Goal: Task Accomplishment & Management: Complete application form

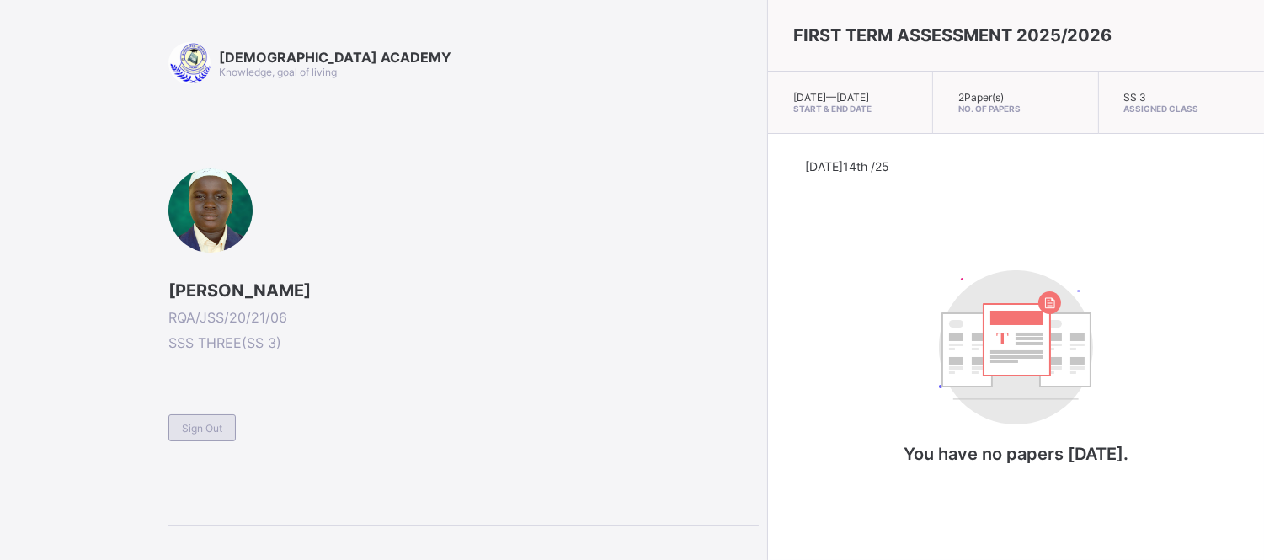
click at [200, 434] on div "Sign Out" at bounding box center [201, 427] width 67 height 27
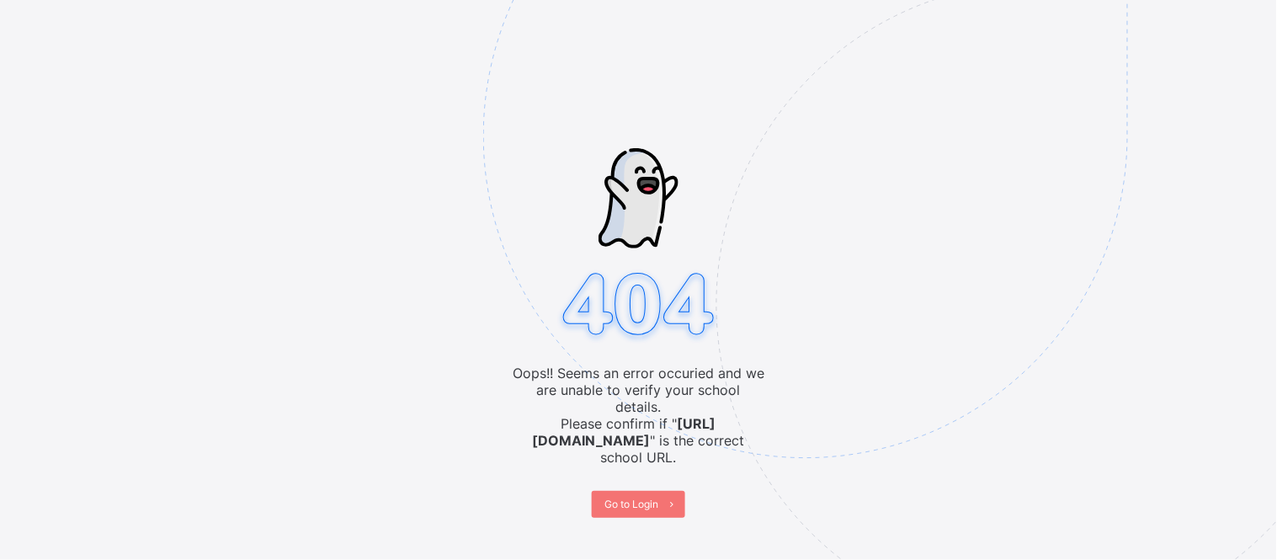
click at [638, 490] on img at bounding box center [922, 220] width 878 height 814
click at [653, 498] on span "Go to Login" at bounding box center [632, 504] width 54 height 13
click at [628, 498] on span "Go to Login" at bounding box center [632, 504] width 54 height 13
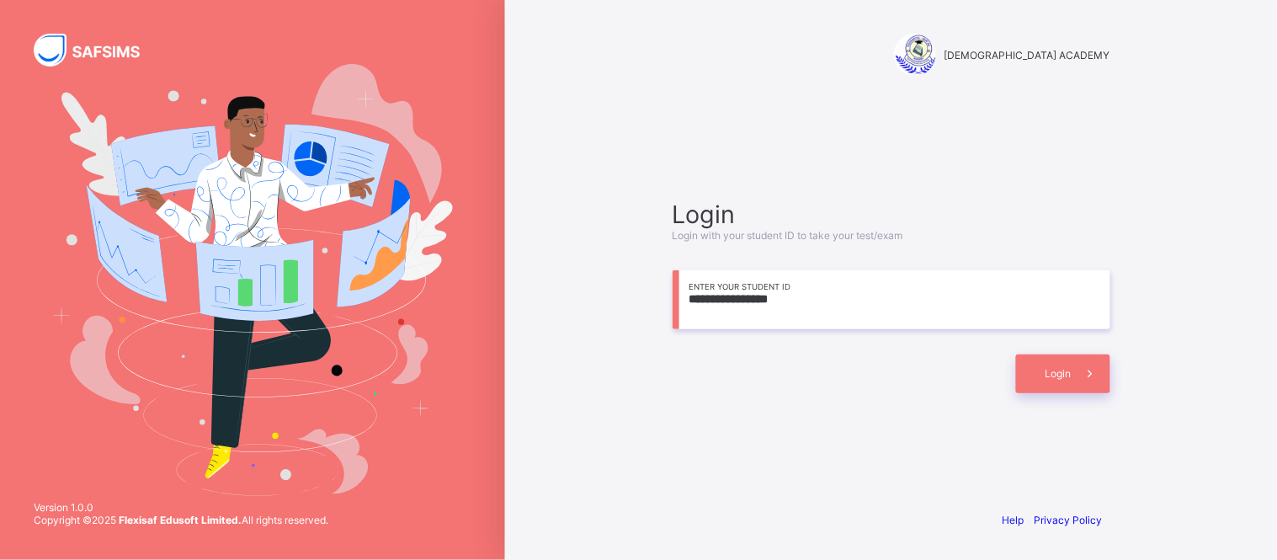
type input "**********"
click at [1062, 375] on span "Login" at bounding box center [1059, 373] width 26 height 13
click at [880, 305] on input "**********" at bounding box center [892, 299] width 438 height 59
click at [1082, 369] on icon at bounding box center [1091, 373] width 18 height 16
drag, startPoint x: 1117, startPoint y: 299, endPoint x: 1072, endPoint y: 383, distance: 95.7
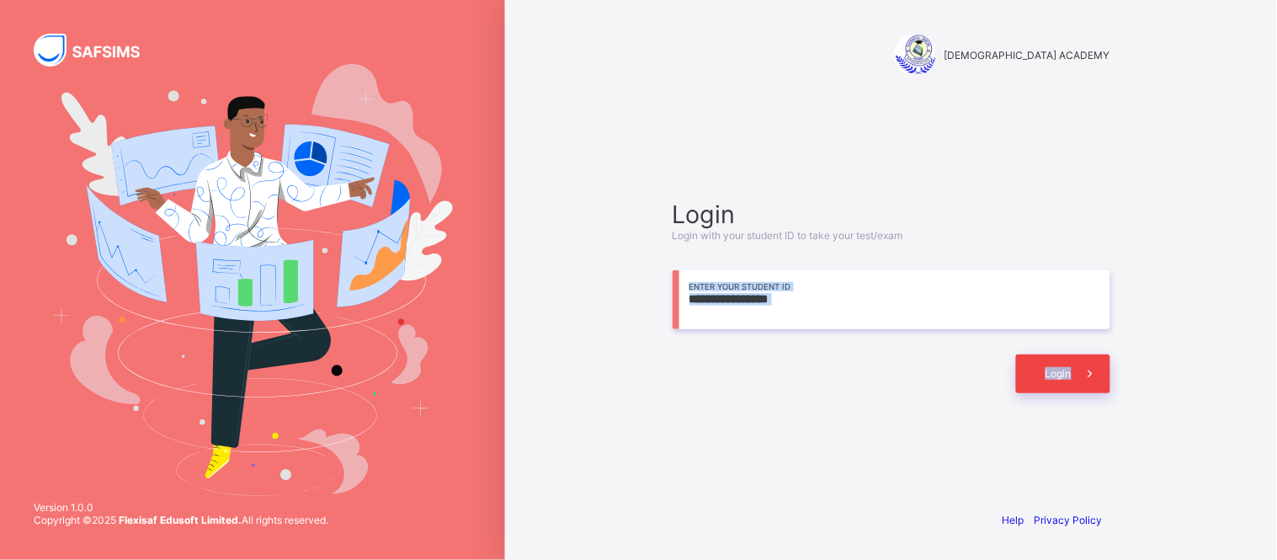
click at [1072, 383] on div "**********" at bounding box center [892, 296] width 472 height 334
click at [1055, 375] on span "Login" at bounding box center [1059, 373] width 26 height 13
click at [1061, 381] on div "Login" at bounding box center [1063, 373] width 94 height 39
click at [838, 461] on div "**********" at bounding box center [892, 296] width 472 height 334
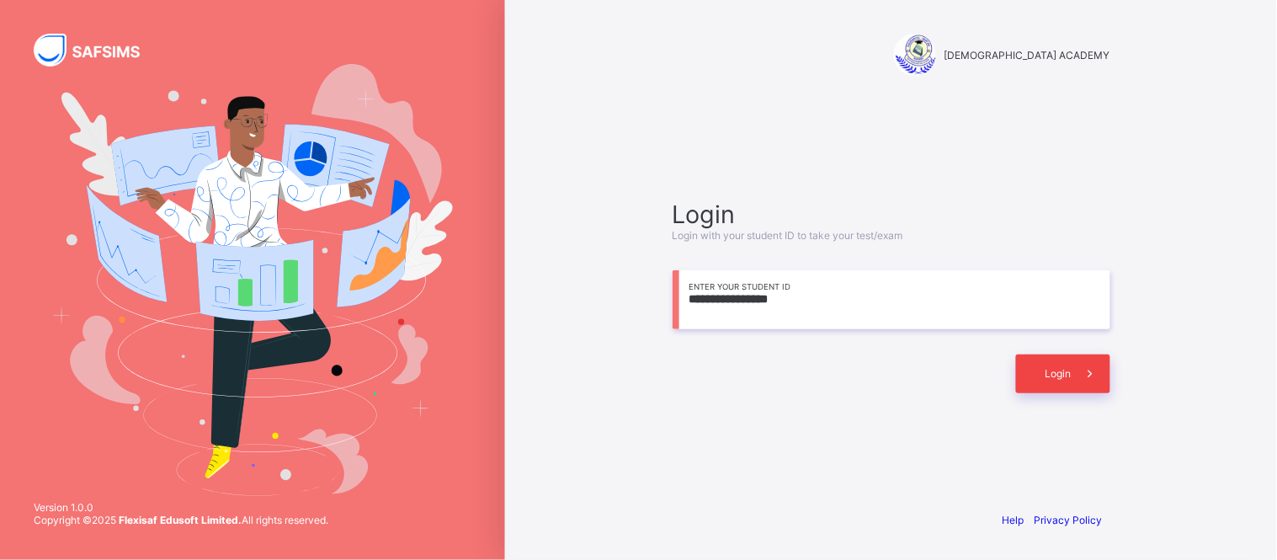
click at [1079, 367] on span at bounding box center [1091, 373] width 39 height 39
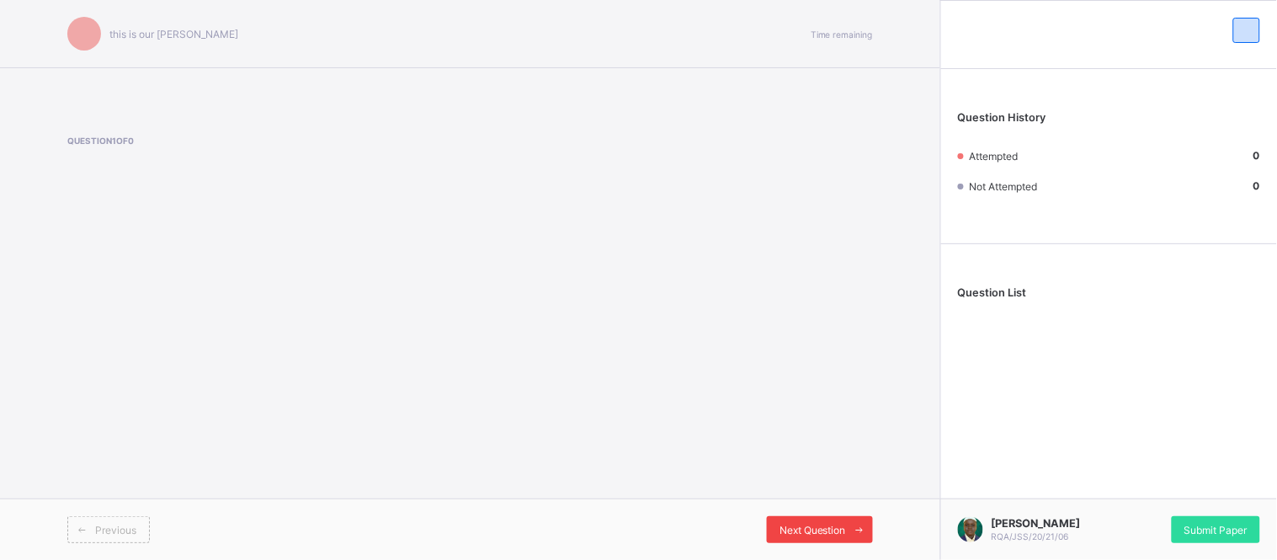
click at [837, 516] on div "Next Question" at bounding box center [820, 529] width 106 height 27
click at [877, 422] on div "this is our [PERSON_NAME] Time remaining Question 1 of 0 Previous Next Question" at bounding box center [470, 280] width 941 height 560
click at [845, 526] on span "Next Question" at bounding box center [813, 530] width 67 height 13
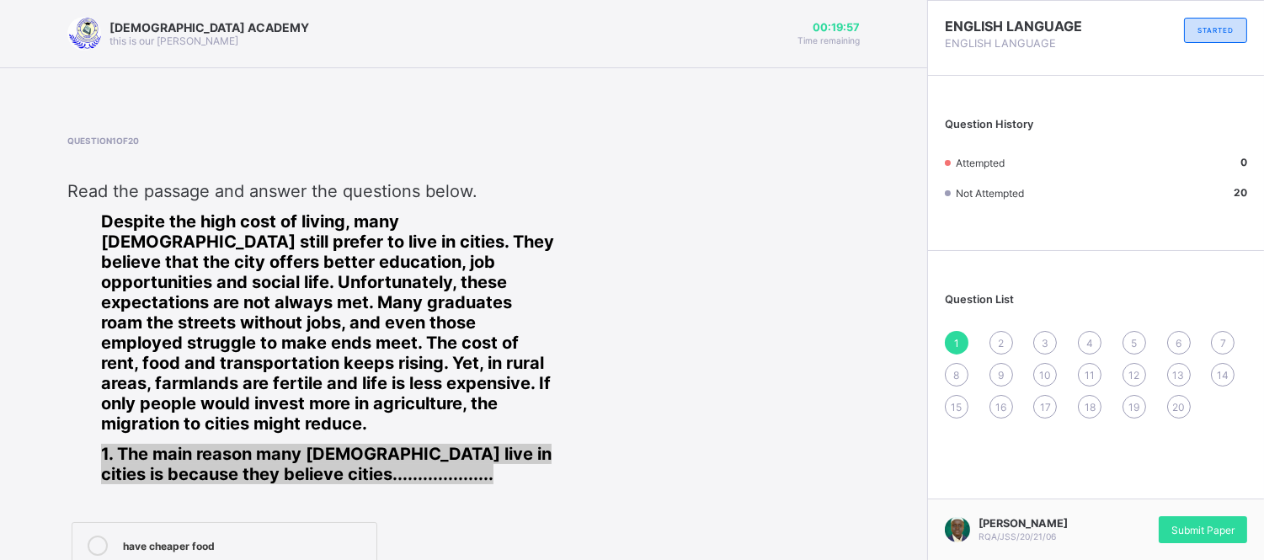
click at [571, 450] on div "Read the passage and answer the questions below. Despite the high cost of livin…" at bounding box center [328, 332] width 523 height 303
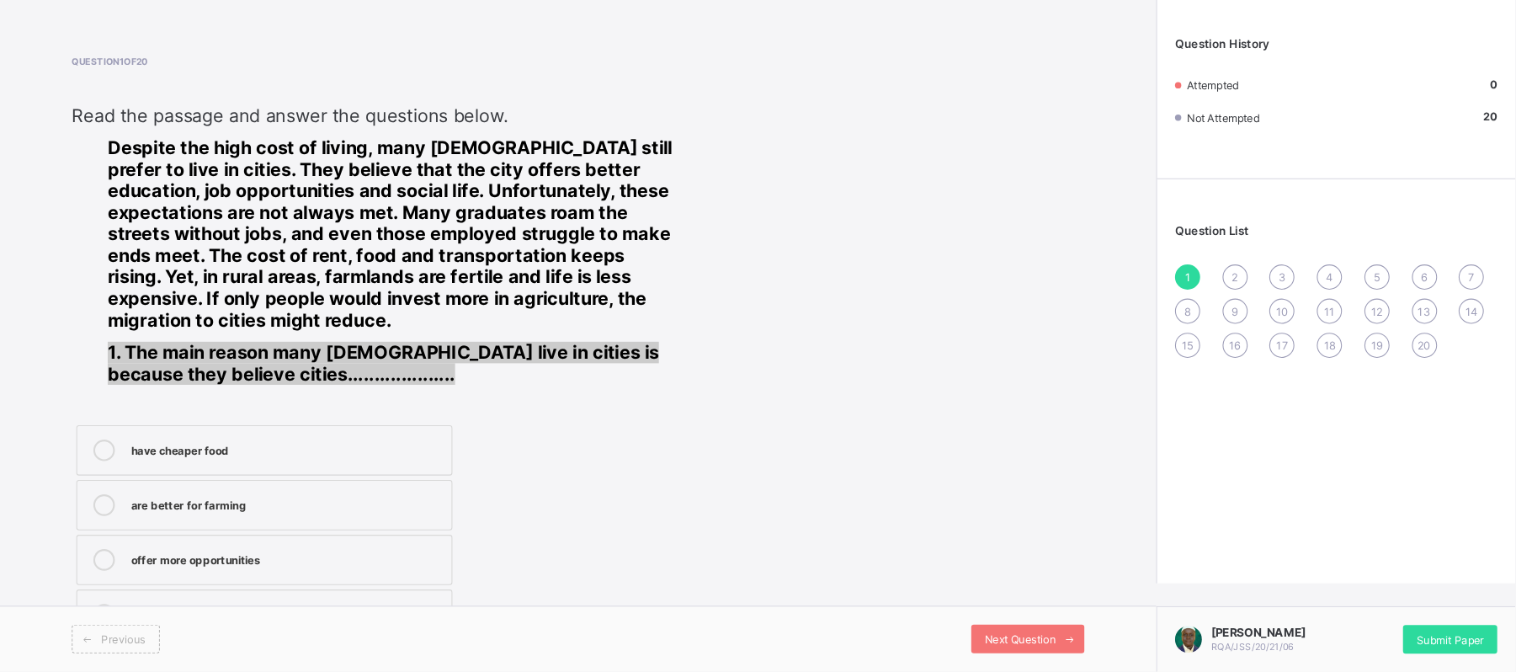
scroll to position [35, 0]
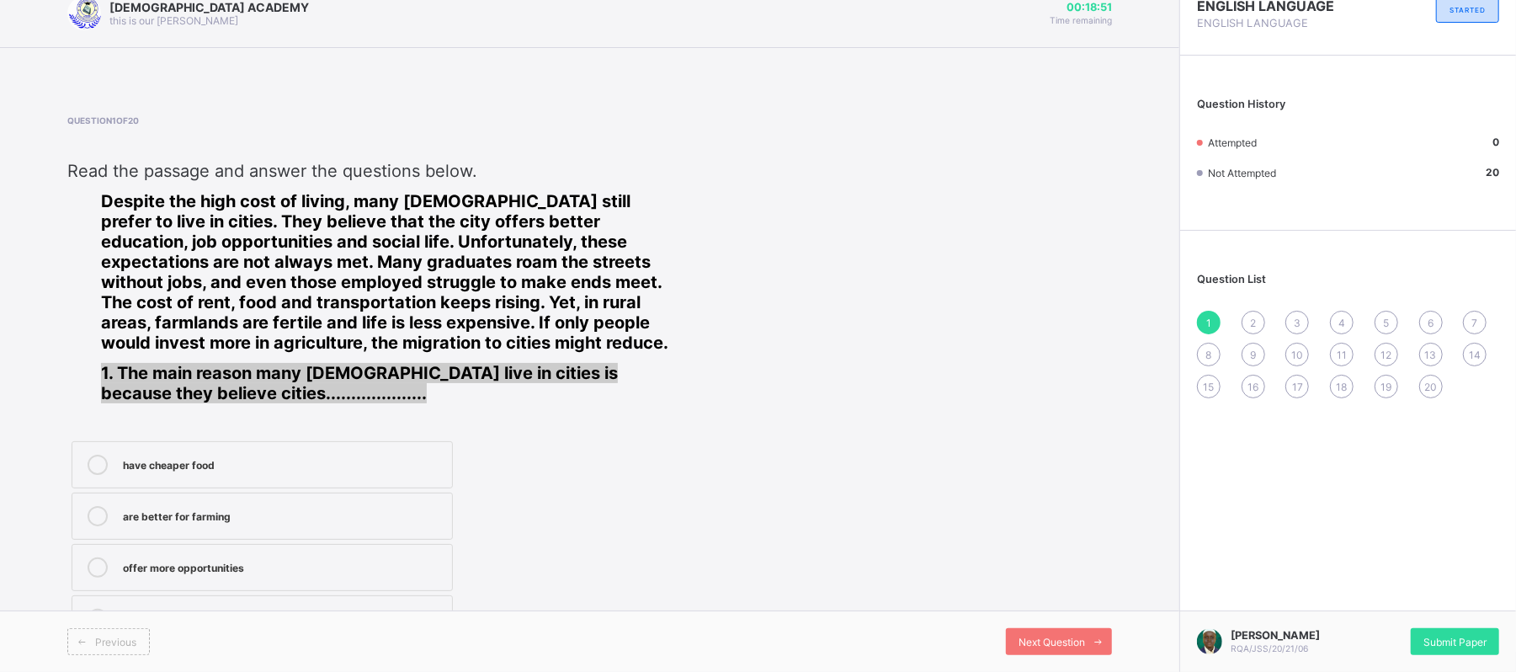
drag, startPoint x: 1239, startPoint y: 18, endPoint x: 928, endPoint y: 475, distance: 553.3
click at [928, 475] on div "Question 1 of 20 Read the passage and answer the questions below. Despite the h…" at bounding box center [589, 380] width 1045 height 531
click at [672, 472] on div "have cheaper food are better for farming offer more opportunities have lower re…" at bounding box center [391, 542] width 649 height 210
click at [251, 559] on div "offer more opportunities" at bounding box center [283, 565] width 321 height 17
click at [1032, 559] on div "Next Question" at bounding box center [1059, 641] width 106 height 27
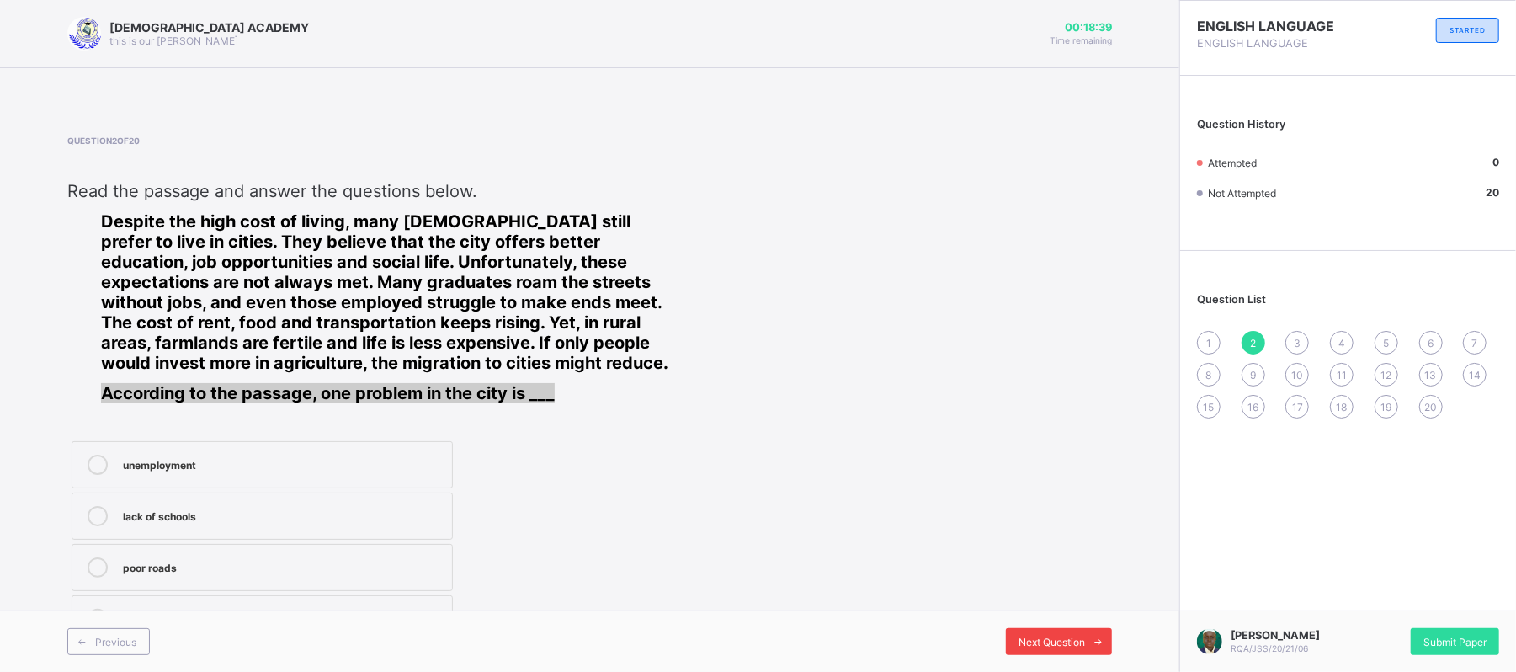
scroll to position [13, 0]
click at [266, 470] on div "unemployment" at bounding box center [283, 465] width 321 height 20
click at [1037, 559] on span "Next Question" at bounding box center [1052, 642] width 67 height 13
click at [277, 465] on div "wander aimlessly" at bounding box center [283, 463] width 321 height 17
click at [1071, 559] on div "Next Question" at bounding box center [1059, 641] width 106 height 27
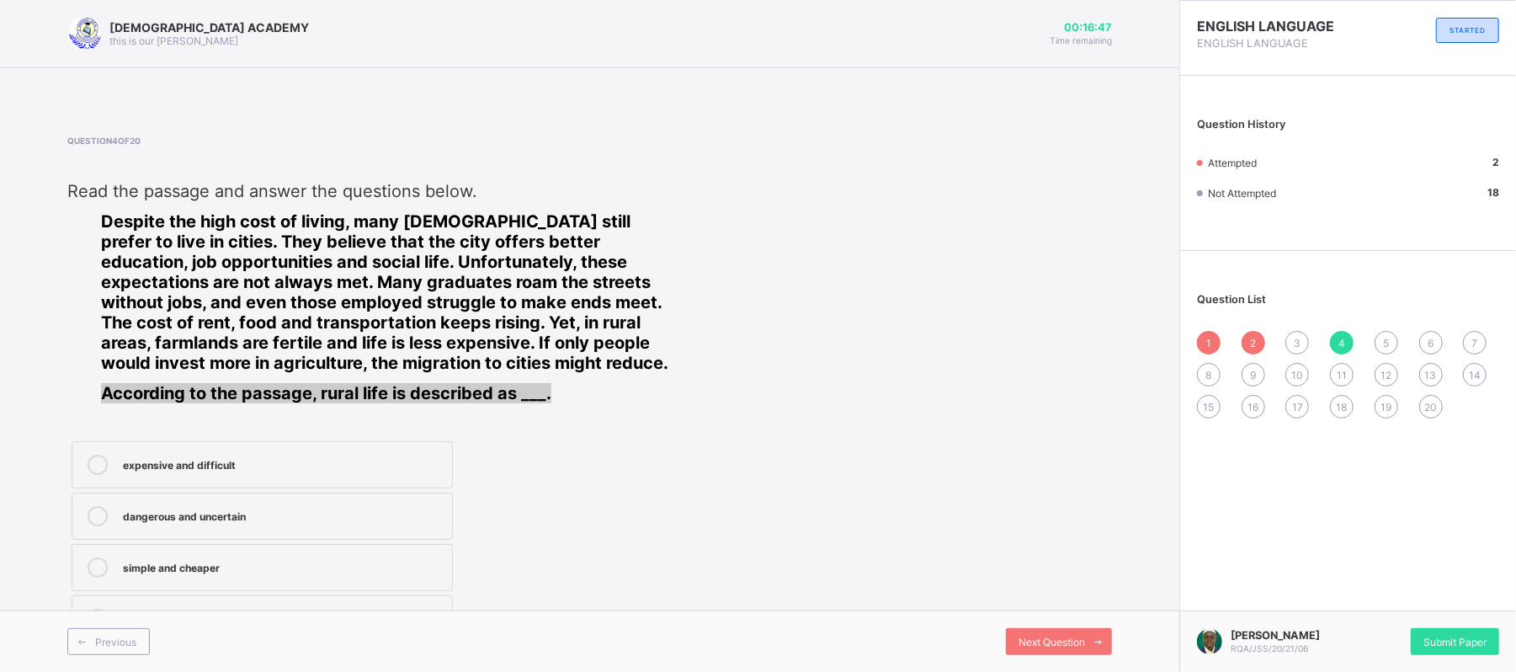
click at [1277, 337] on span "3" at bounding box center [1297, 343] width 7 height 13
click at [375, 433] on div "Question 3 of 20 Read the passage and answer the questions below. Despite the h…" at bounding box center [391, 391] width 649 height 511
drag, startPoint x: 375, startPoint y: 433, endPoint x: 381, endPoint y: 445, distance: 13.6
click at [381, 445] on div "Question 3 of 20 Read the passage and answer the questions below. Despite the h…" at bounding box center [391, 391] width 649 height 511
click at [381, 445] on label "wander aimlessly" at bounding box center [262, 464] width 381 height 47
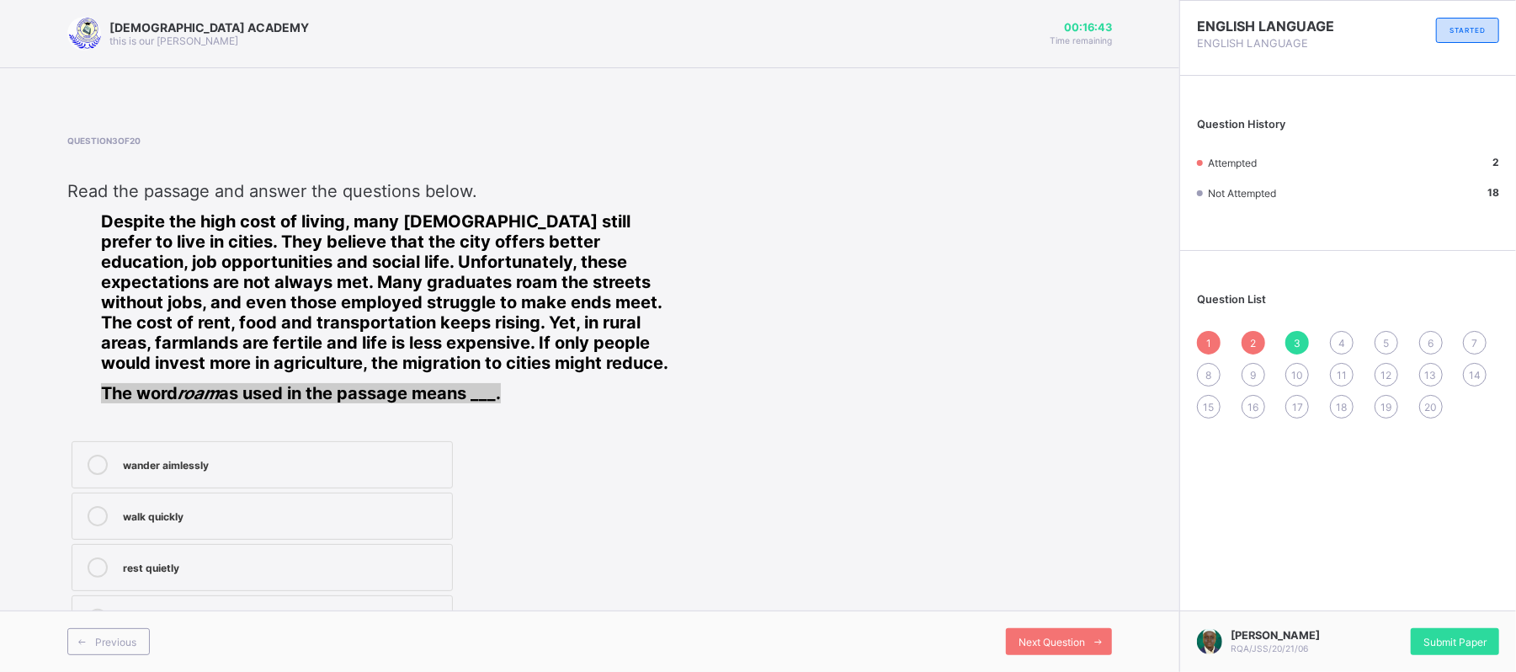
click at [1277, 331] on div "4" at bounding box center [1342, 343] width 24 height 24
click at [1277, 331] on div "3" at bounding box center [1298, 343] width 24 height 24
click at [368, 442] on label "wander aimlessly" at bounding box center [262, 464] width 381 height 47
click at [1277, 340] on div "4" at bounding box center [1342, 343] width 24 height 24
click at [1277, 332] on div "3" at bounding box center [1298, 343] width 24 height 24
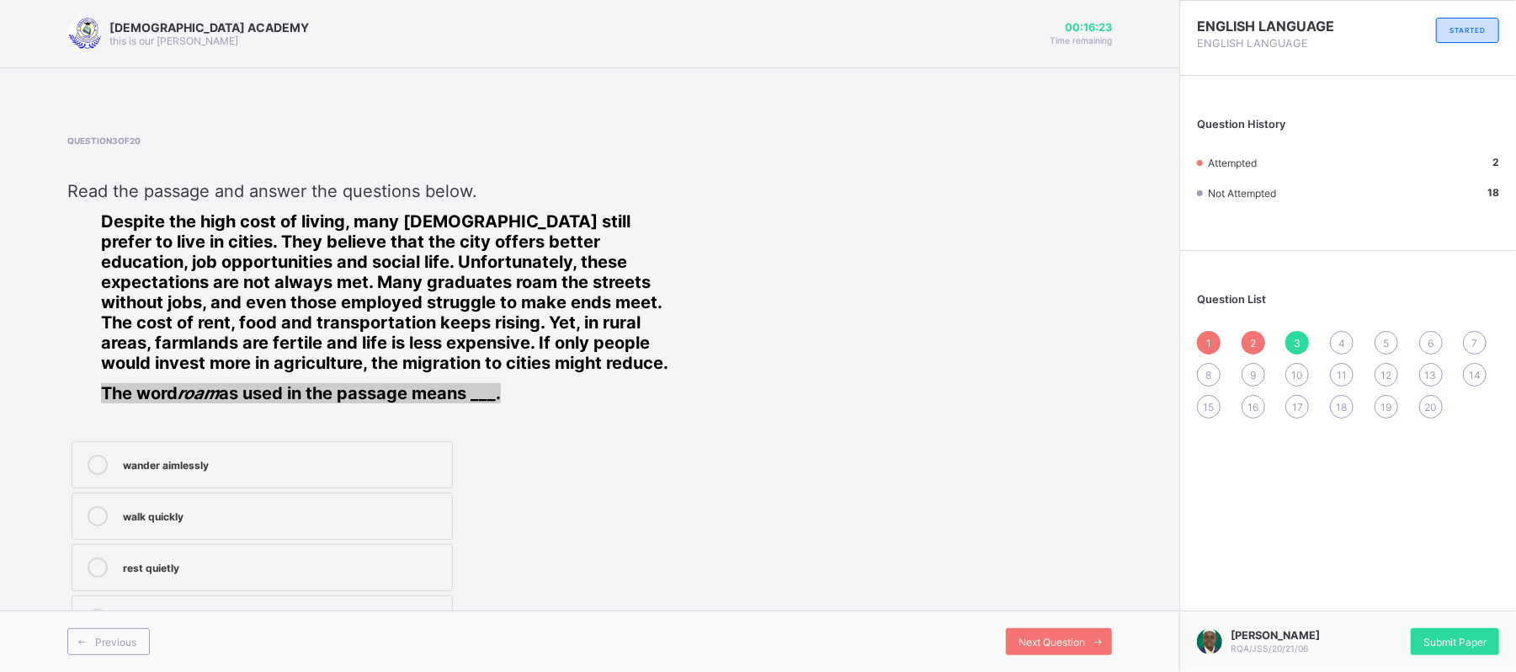
click at [1277, 331] on div "4" at bounding box center [1342, 343] width 24 height 24
click at [304, 468] on div "expensive and difficult" at bounding box center [283, 463] width 321 height 17
click at [1064, 559] on span "Next Question" at bounding box center [1052, 642] width 67 height 13
click at [1277, 331] on div "3" at bounding box center [1298, 343] width 24 height 24
click at [358, 463] on div "wander aimlessly" at bounding box center [283, 463] width 321 height 17
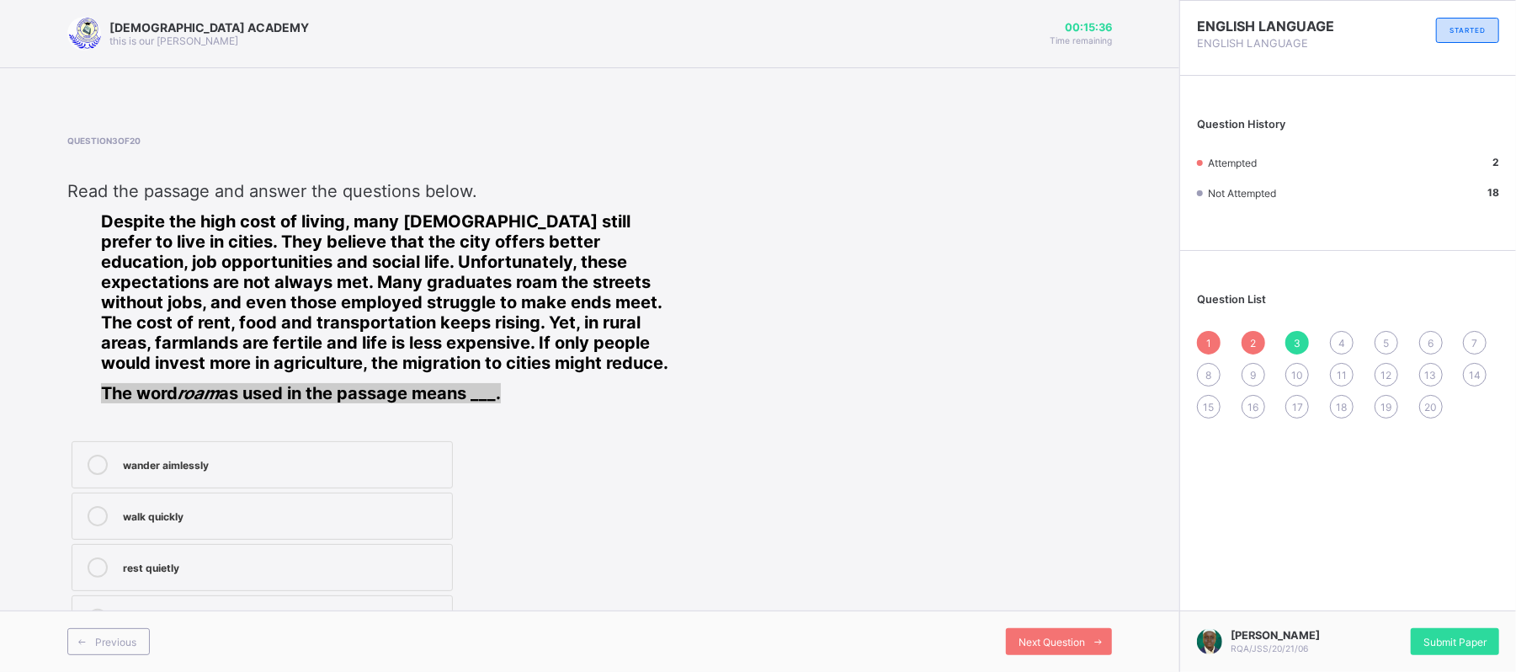
click at [1277, 335] on div "4" at bounding box center [1342, 343] width 24 height 24
click at [402, 443] on label "expensive and difficult" at bounding box center [262, 464] width 381 height 47
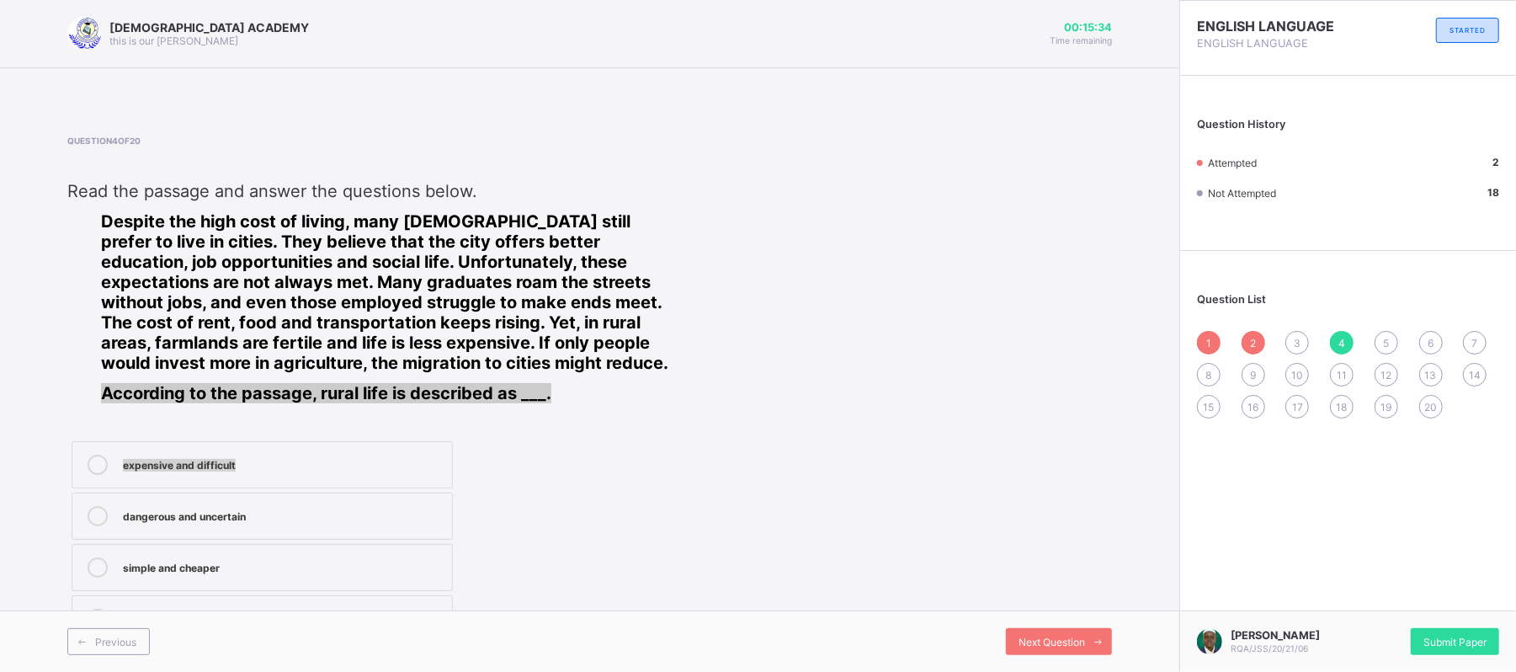
click at [402, 443] on label "expensive and difficult" at bounding box center [262, 464] width 381 height 47
drag, startPoint x: 402, startPoint y: 443, endPoint x: 1217, endPoint y: 604, distance: 830.8
click at [1217, 559] on div "RAUDHATUL QUR'AN ACADEMY this is our motton 00:15:33 Time remaining Question 4 …" at bounding box center [758, 336] width 1516 height 672
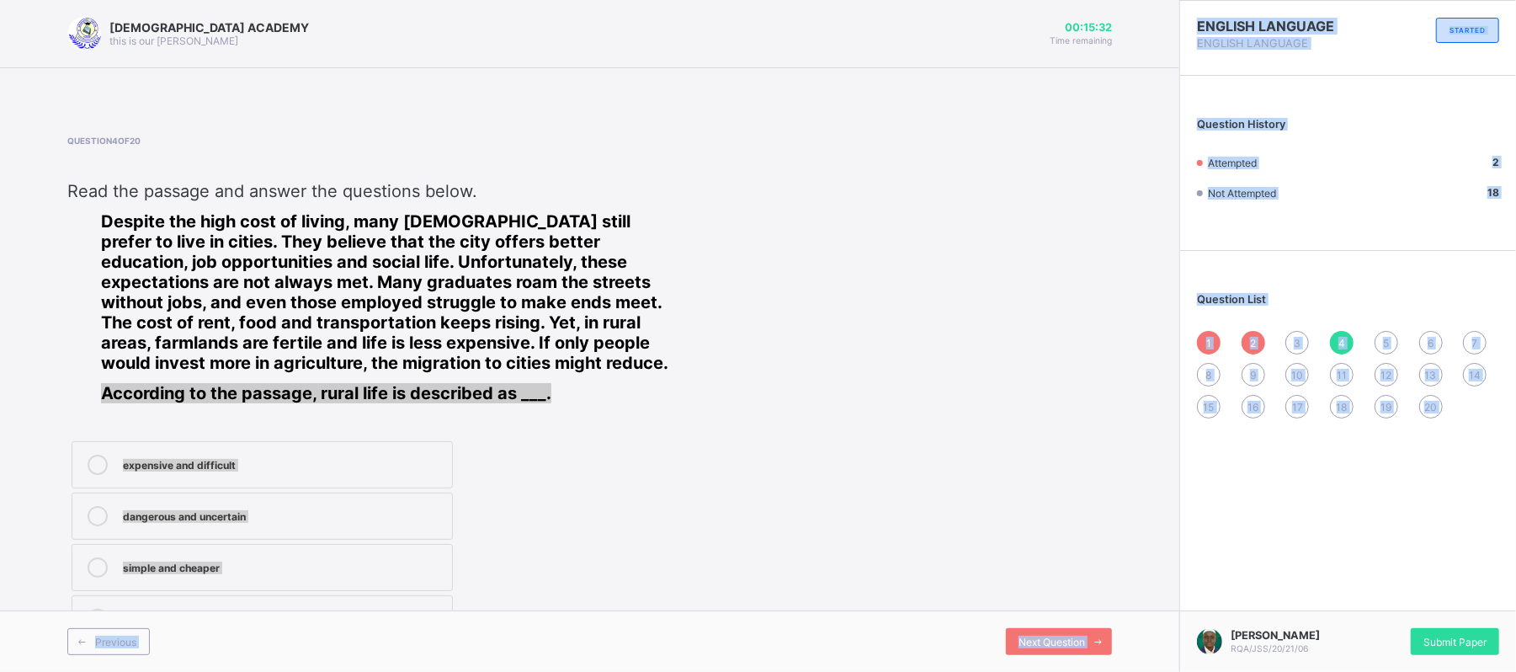
click at [1079, 421] on div "Question 4 of 20 Read the passage and answer the questions below. Despite the h…" at bounding box center [589, 391] width 1045 height 511
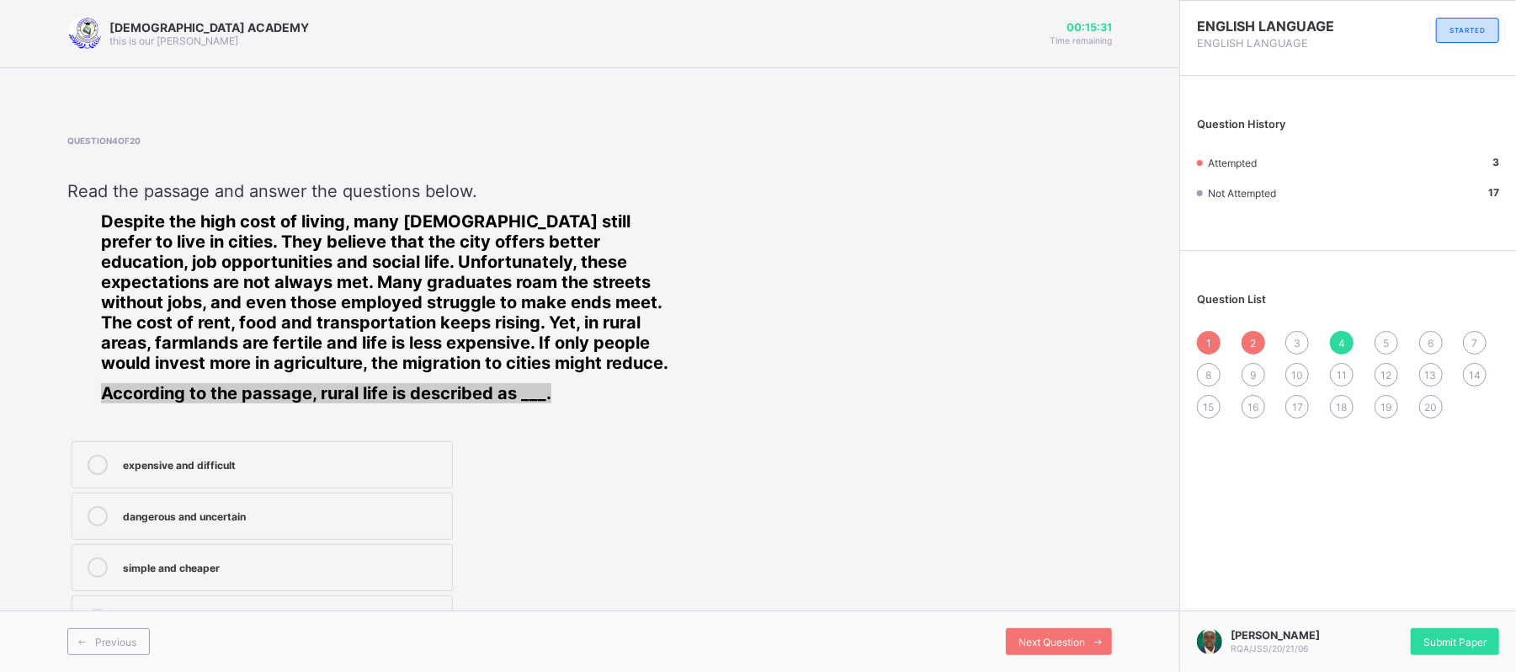
click at [1277, 337] on span "5" at bounding box center [1386, 343] width 6 height 13
click at [269, 559] on label "Investing in agriculture" at bounding box center [262, 567] width 381 height 47
click at [1277, 337] on span "6" at bounding box center [1431, 343] width 6 height 13
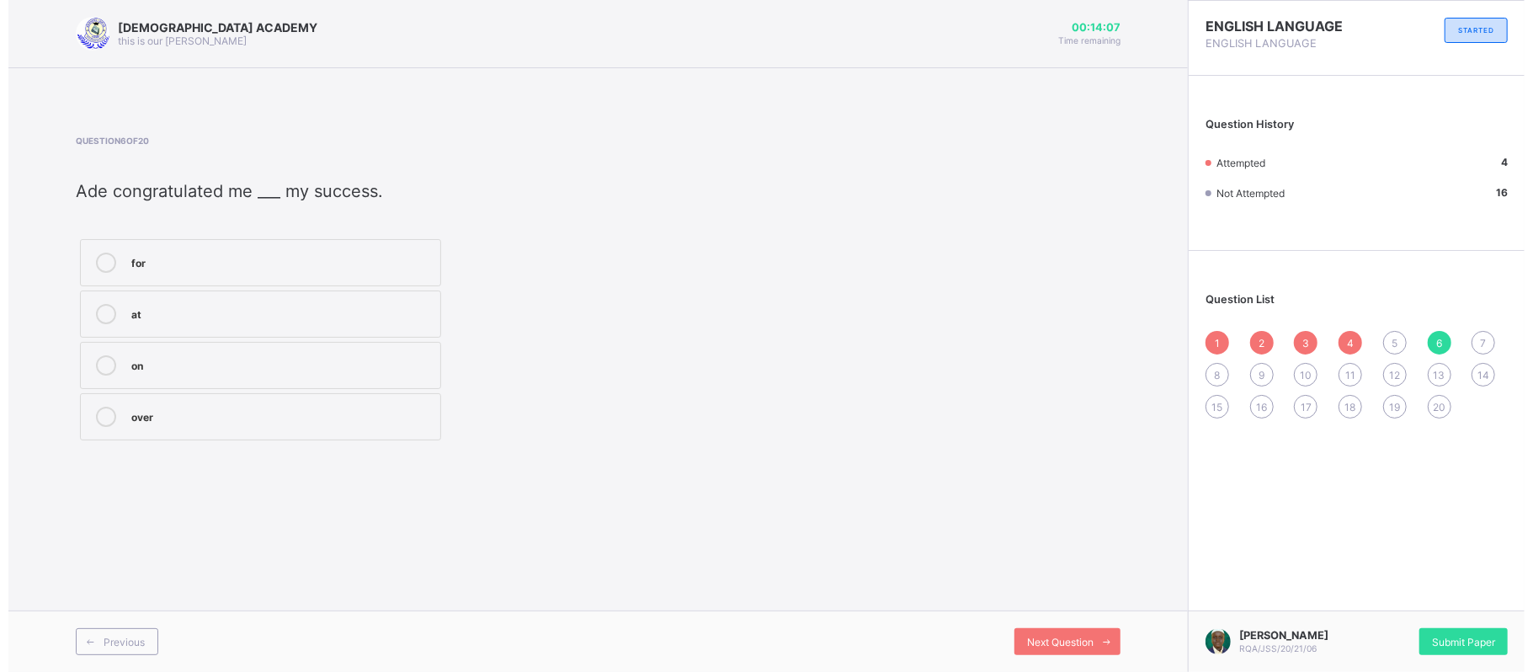
scroll to position [0, 0]
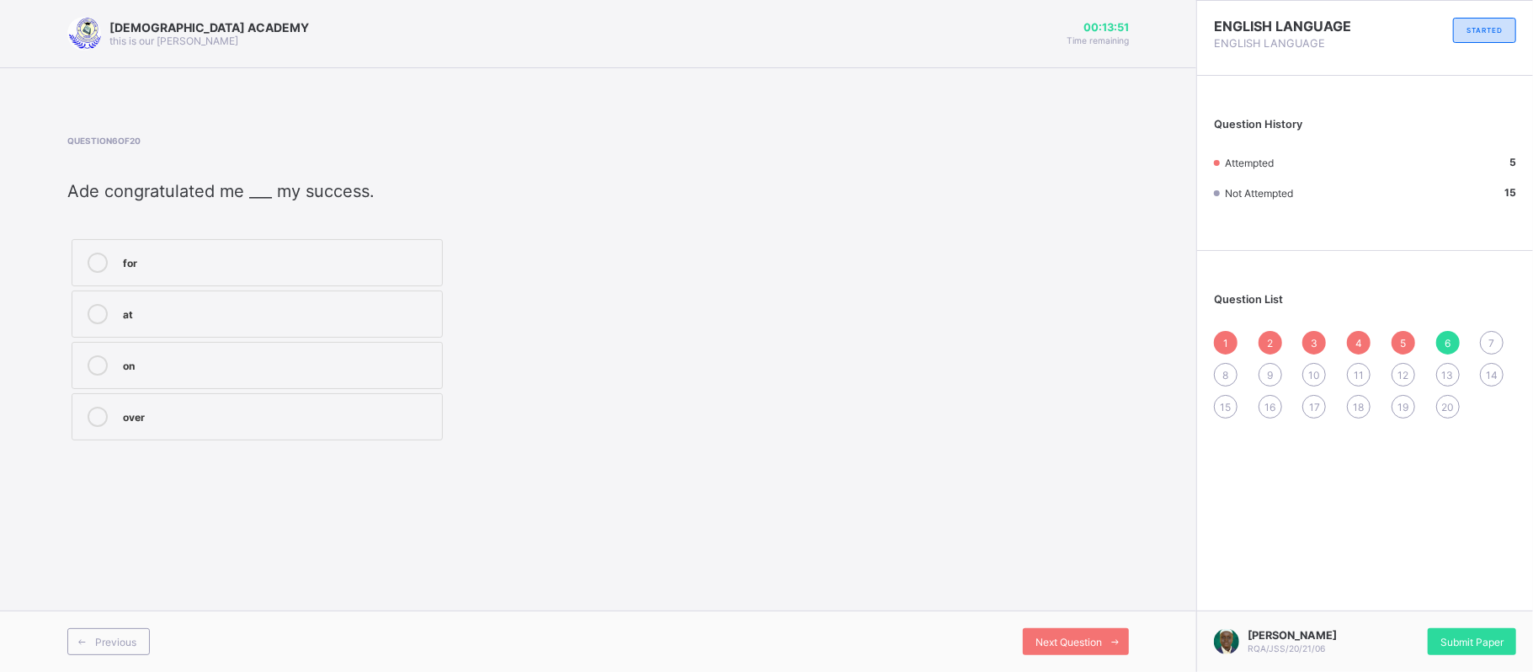
click at [219, 261] on div "for" at bounding box center [278, 261] width 311 height 17
click at [1277, 352] on div "7" at bounding box center [1492, 343] width 24 height 24
click at [301, 314] on div "had studied" at bounding box center [278, 312] width 311 height 17
click at [1233, 382] on div "8" at bounding box center [1226, 375] width 24 height 24
click at [328, 376] on div "are playing" at bounding box center [278, 365] width 311 height 20
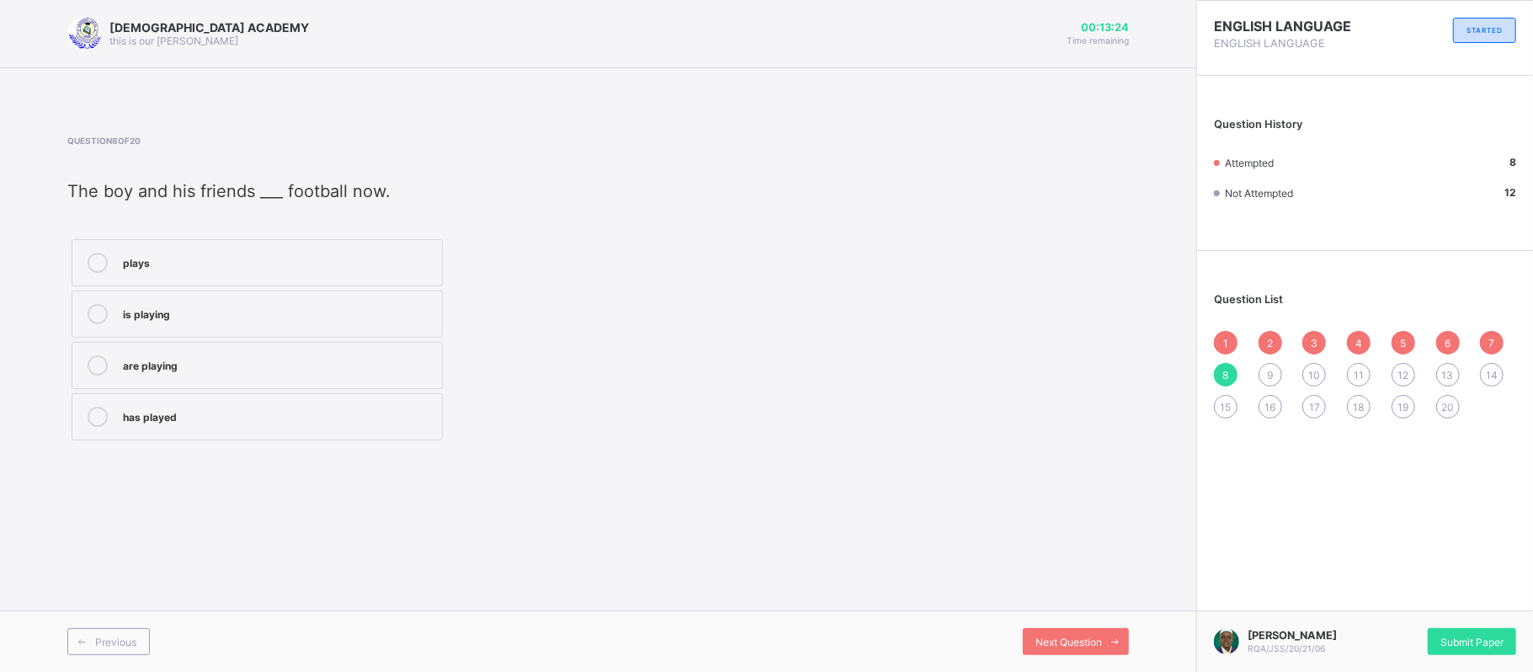
click at [1264, 368] on div "9" at bounding box center [1271, 375] width 24 height 24
click at [344, 266] on div "to avoid" at bounding box center [278, 261] width 311 height 17
click at [1277, 381] on div "1 2 3 4 5 6 7 8 9 10 11 12 13 14 15 16 17 18 19 20" at bounding box center [1365, 375] width 302 height 88
click at [1277, 371] on span "10" at bounding box center [1315, 375] width 12 height 13
click at [406, 287] on div "stops" at bounding box center [278, 283] width 311 height 17
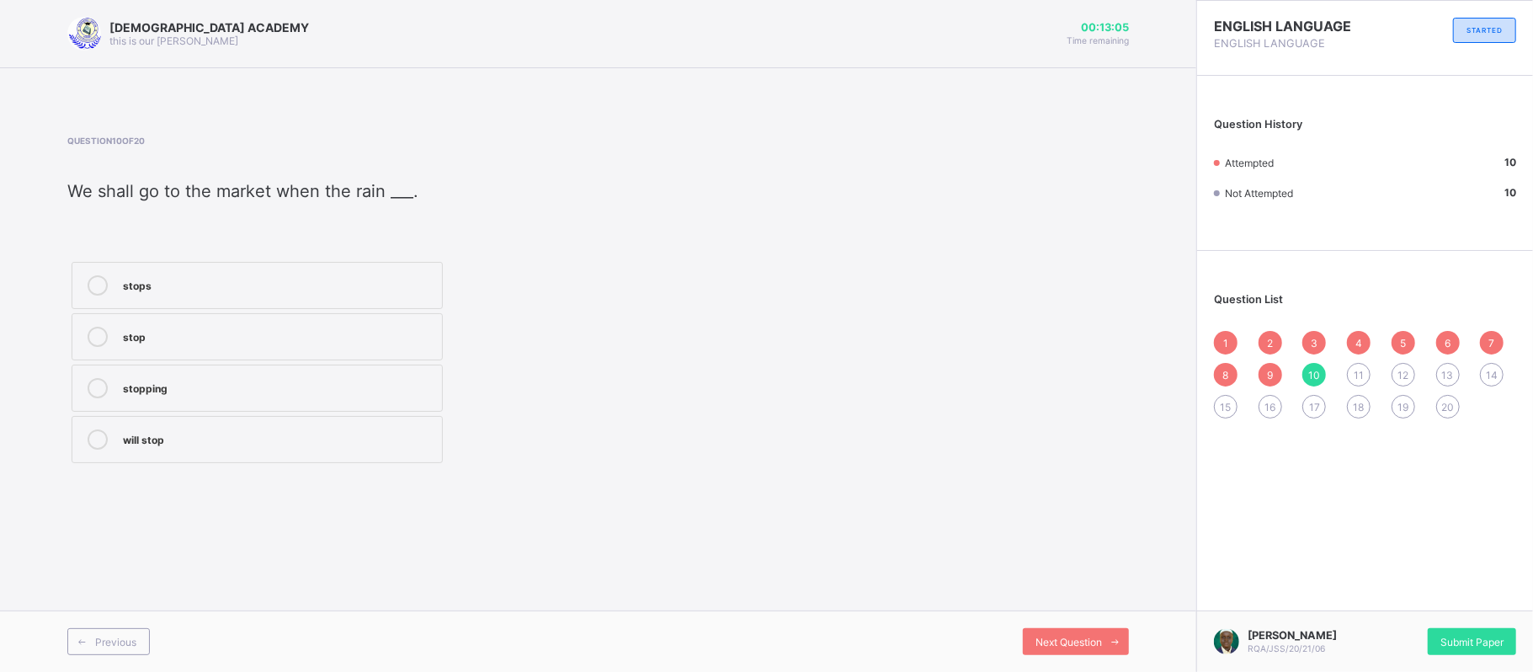
click at [1277, 378] on div "11" at bounding box center [1359, 375] width 24 height 24
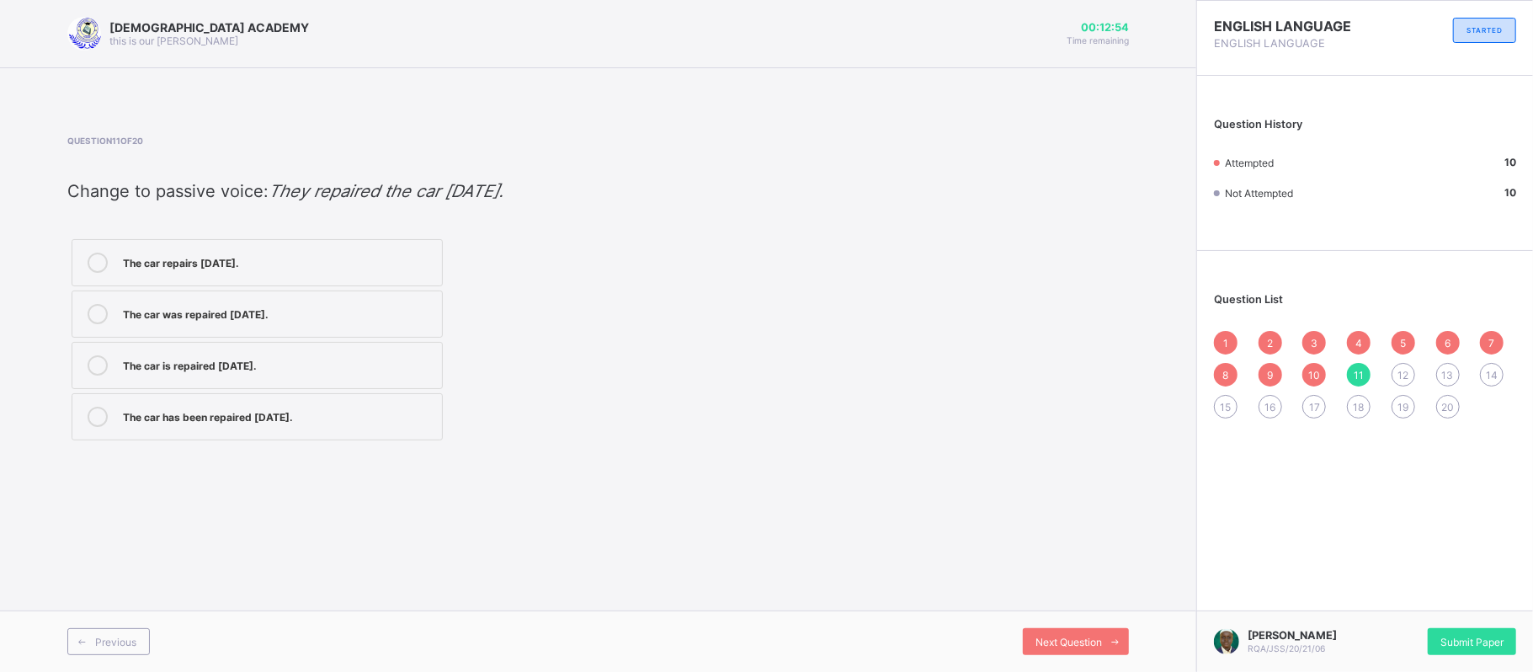
click at [347, 321] on div "The car was repaired yesterday." at bounding box center [278, 312] width 311 height 17
click at [1277, 365] on div "12" at bounding box center [1404, 375] width 24 height 24
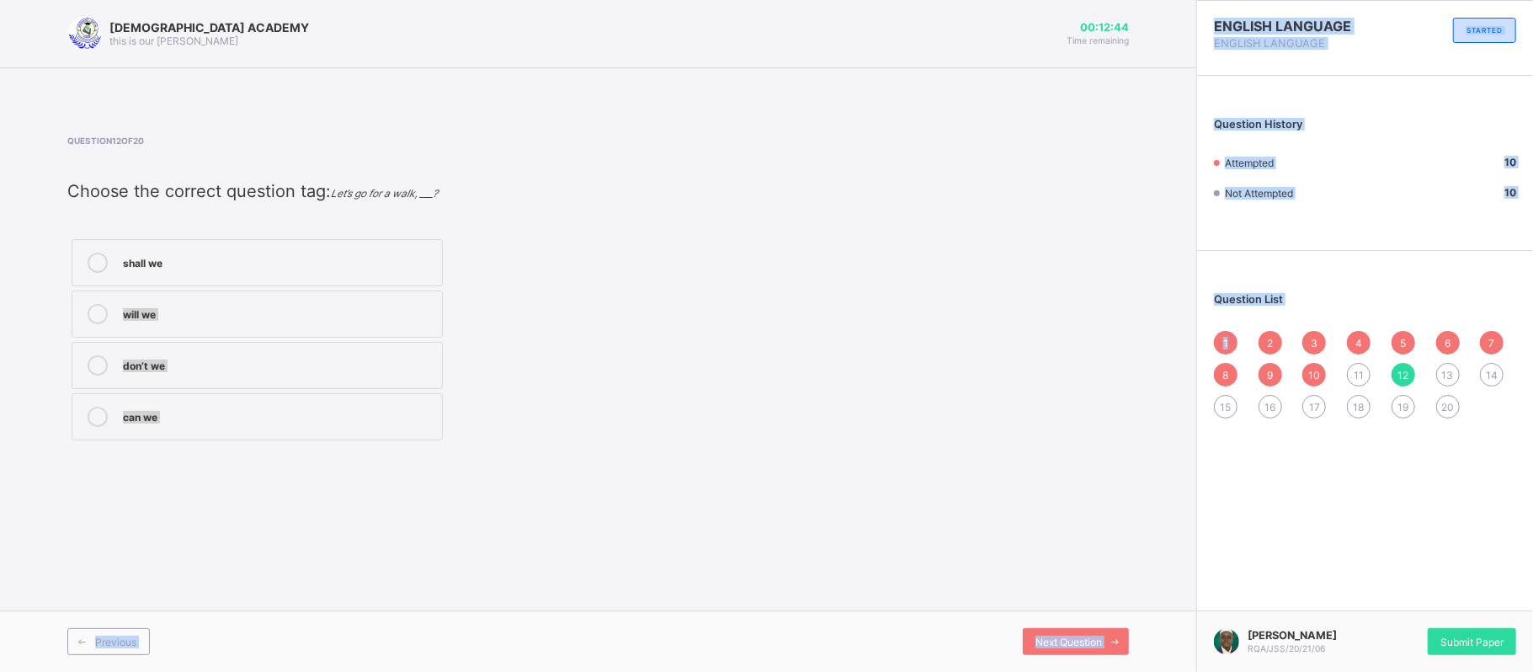
drag, startPoint x: 1241, startPoint y: 308, endPoint x: 1140, endPoint y: 281, distance: 104.6
click at [1140, 281] on div "RAUDHATUL QUR'AN ACADEMY this is our motton 00:12:44 Time remaining Question 12…" at bounding box center [766, 336] width 1533 height 672
click at [924, 257] on div "Question 12 of 20 Choose the correct question tag: Let’s go for a walk, ___? sh…" at bounding box center [598, 290] width 1062 height 309
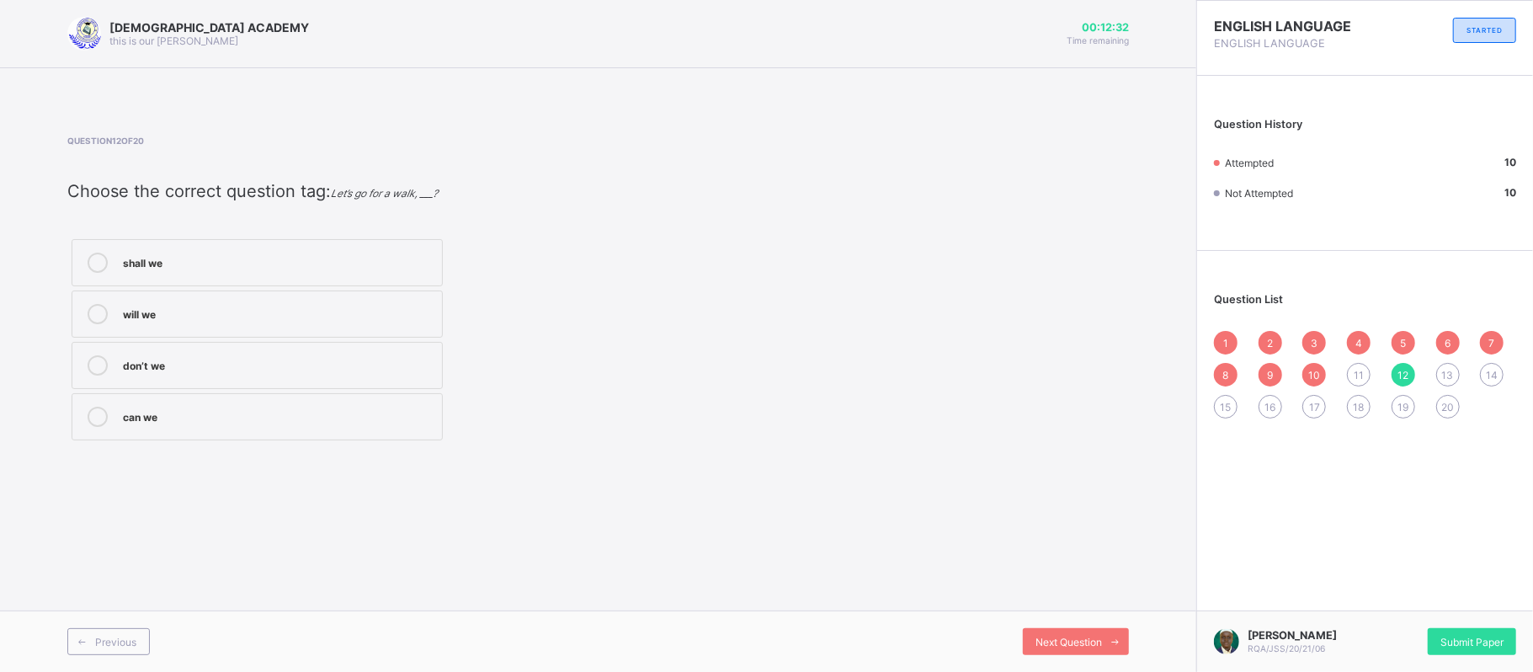
click at [354, 258] on div "shall we" at bounding box center [278, 261] width 311 height 17
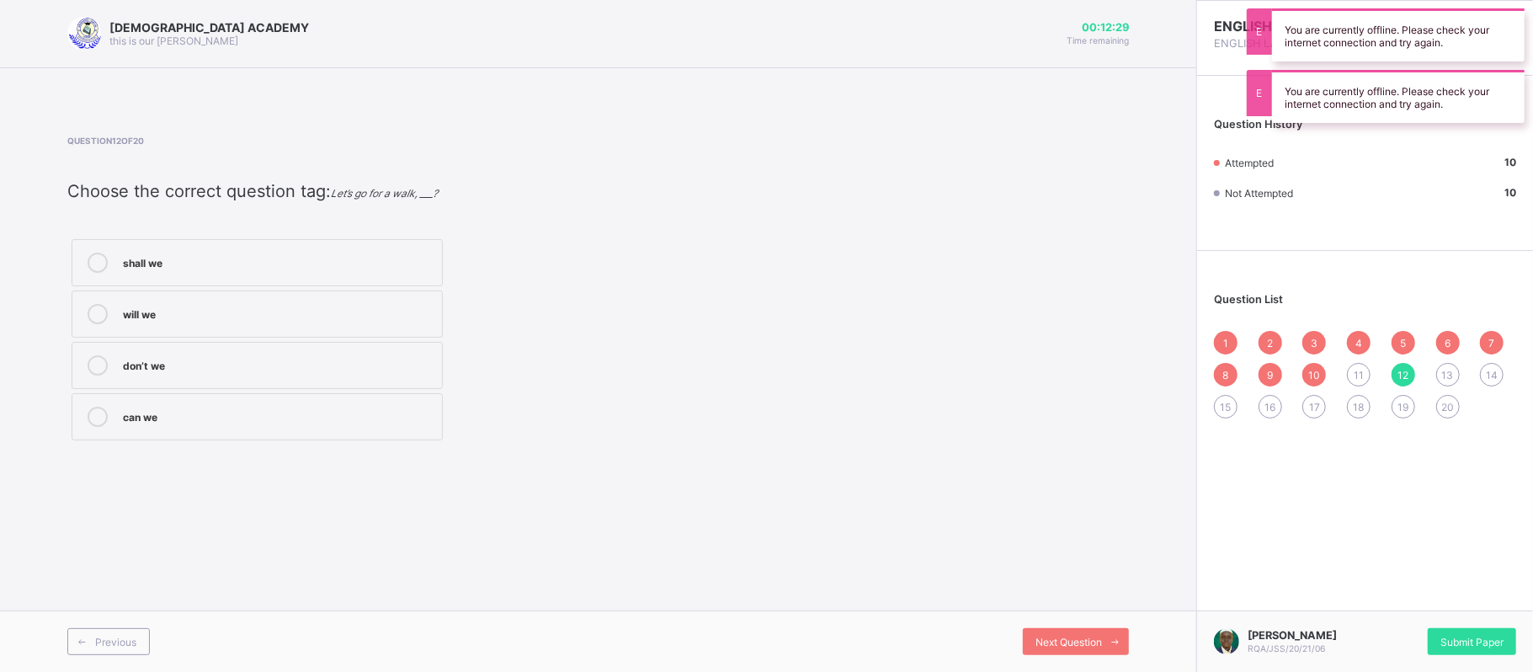
click at [1277, 381] on div "11" at bounding box center [1359, 375] width 24 height 24
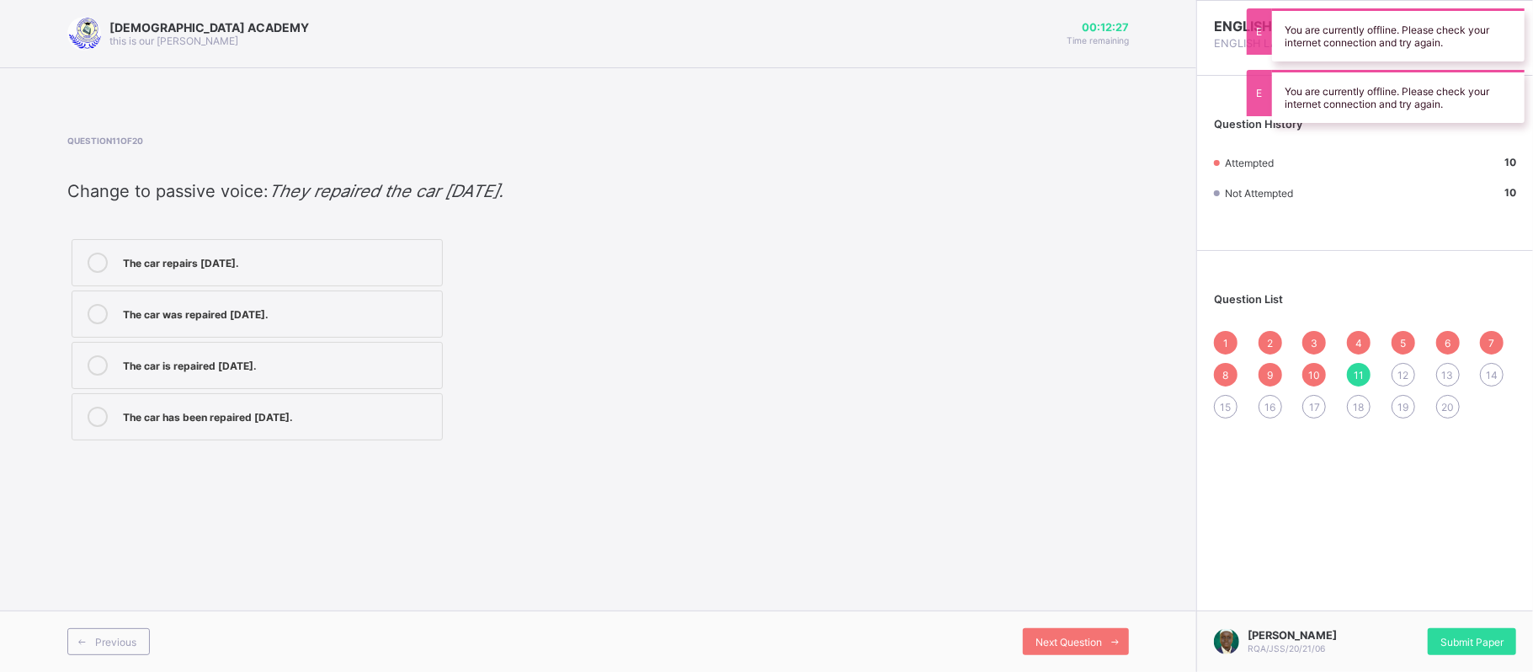
click at [365, 318] on div "The car was repaired yesterday." at bounding box center [278, 312] width 311 height 17
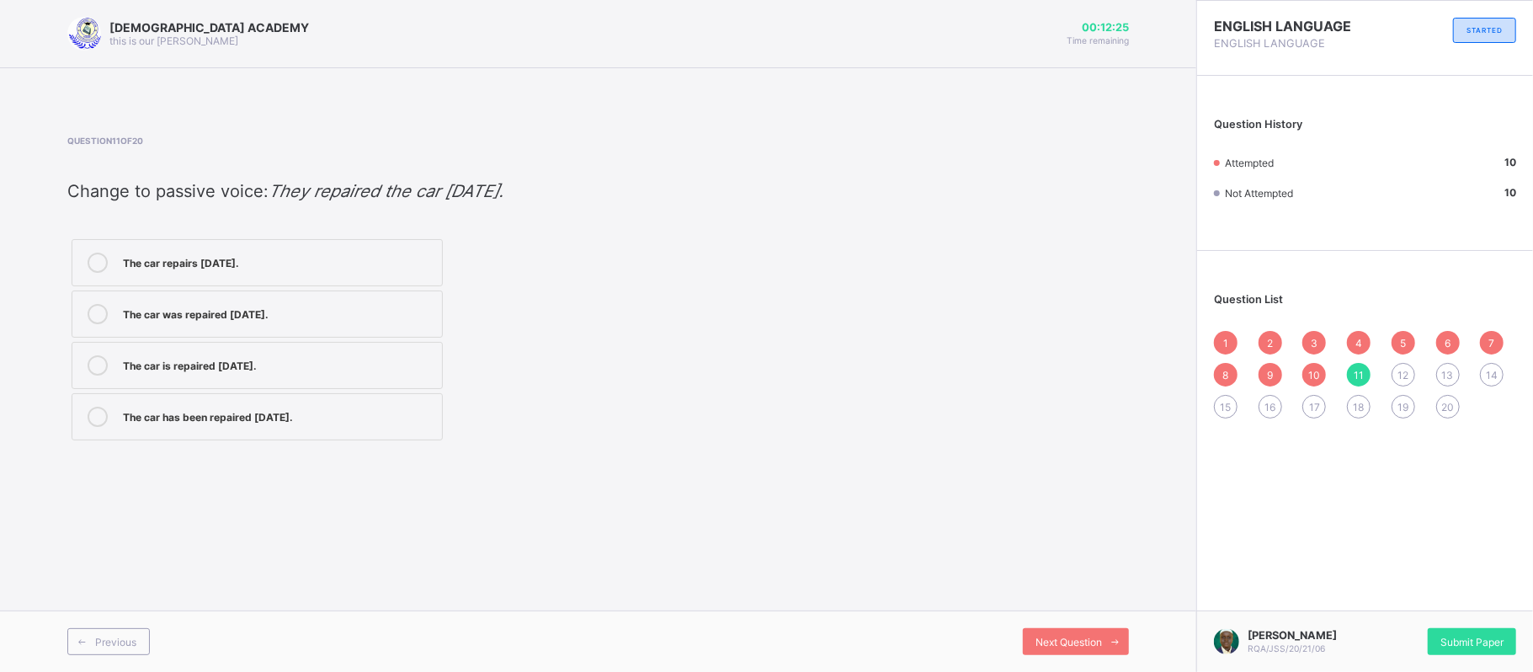
click at [1277, 382] on div "1 2 3 4 5 6 7 8 9 10 11 12 13 14 15 16 17 18 19 20" at bounding box center [1365, 375] width 302 height 88
click at [1277, 381] on div "12" at bounding box center [1404, 375] width 24 height 24
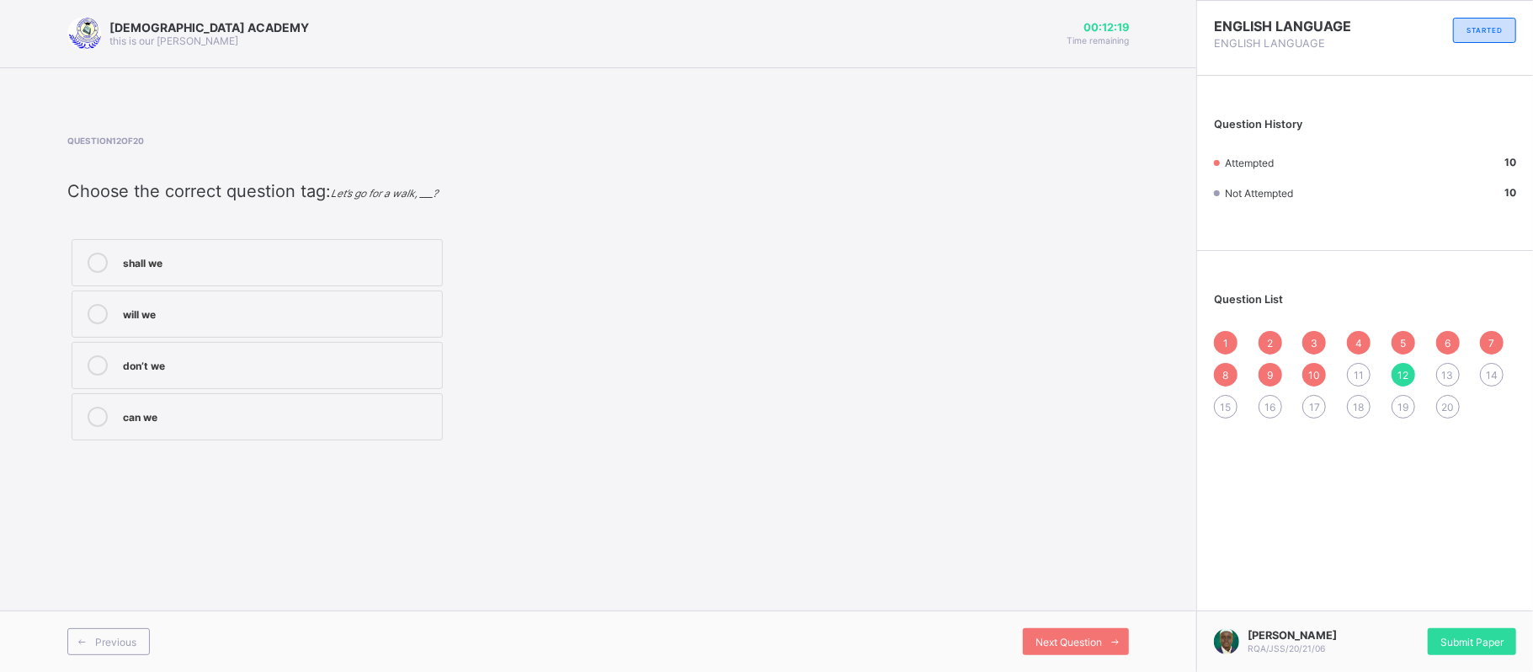
click at [1277, 376] on div "1 2 3 4 5 6 7 8 9 10 11 12 13 14 15 16 17 18 19 20" at bounding box center [1365, 375] width 302 height 88
click at [1277, 376] on span "13" at bounding box center [1448, 375] width 12 height 13
click at [288, 368] on div "had marked" at bounding box center [278, 363] width 311 height 17
click at [314, 269] on div "has marked" at bounding box center [278, 261] width 311 height 17
click at [1277, 369] on span "14" at bounding box center [1492, 375] width 12 height 13
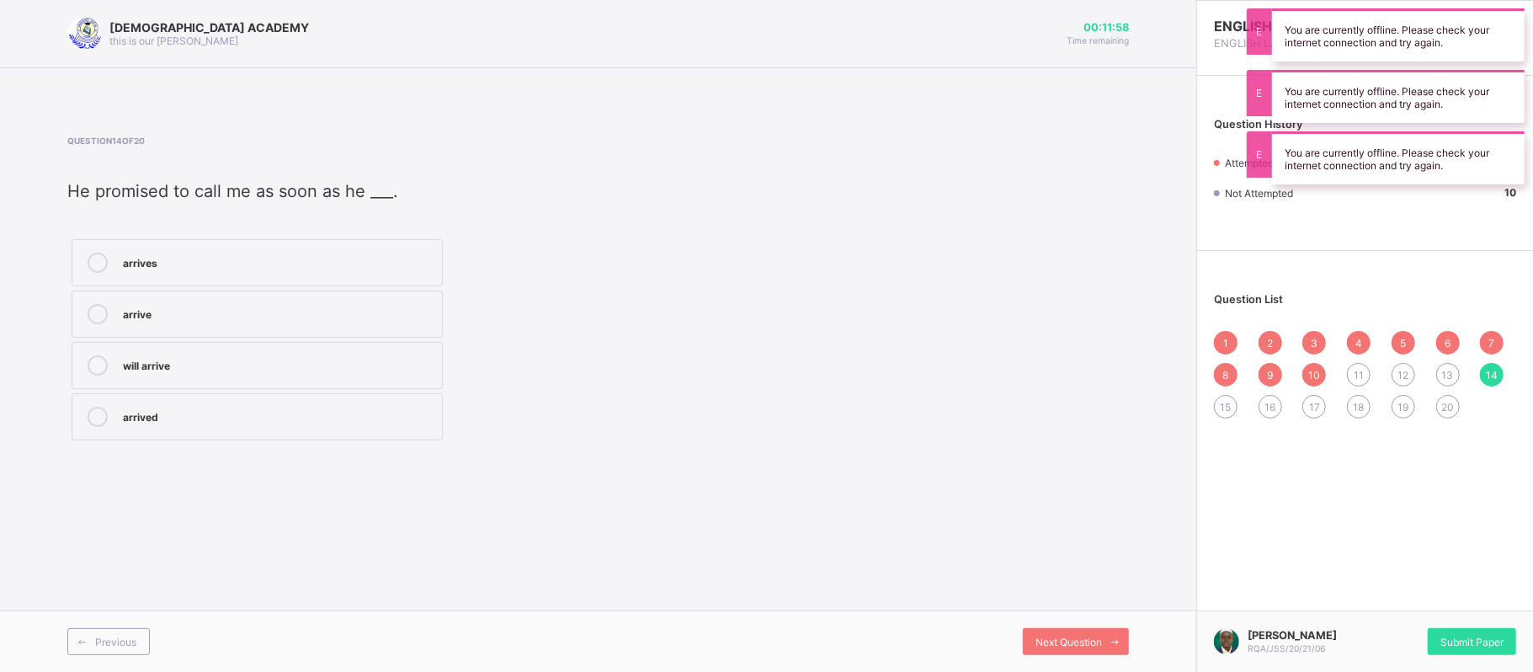
click at [341, 268] on div "arrives" at bounding box center [278, 261] width 311 height 17
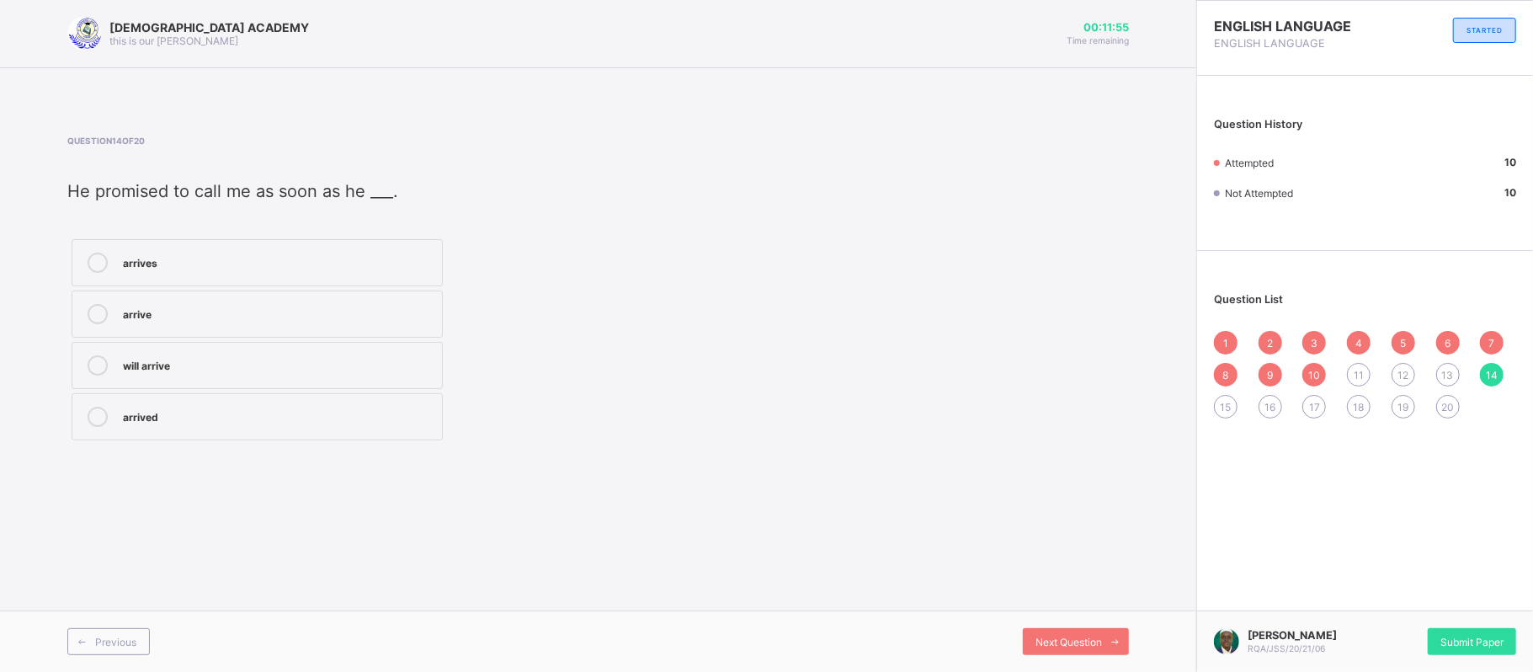
click at [1231, 408] on span "15" at bounding box center [1226, 407] width 11 height 13
click at [367, 266] on div "would" at bounding box center [278, 261] width 311 height 17
click at [1277, 413] on div "16" at bounding box center [1271, 407] width 24 height 24
click at [324, 411] on div "meet" at bounding box center [278, 415] width 311 height 17
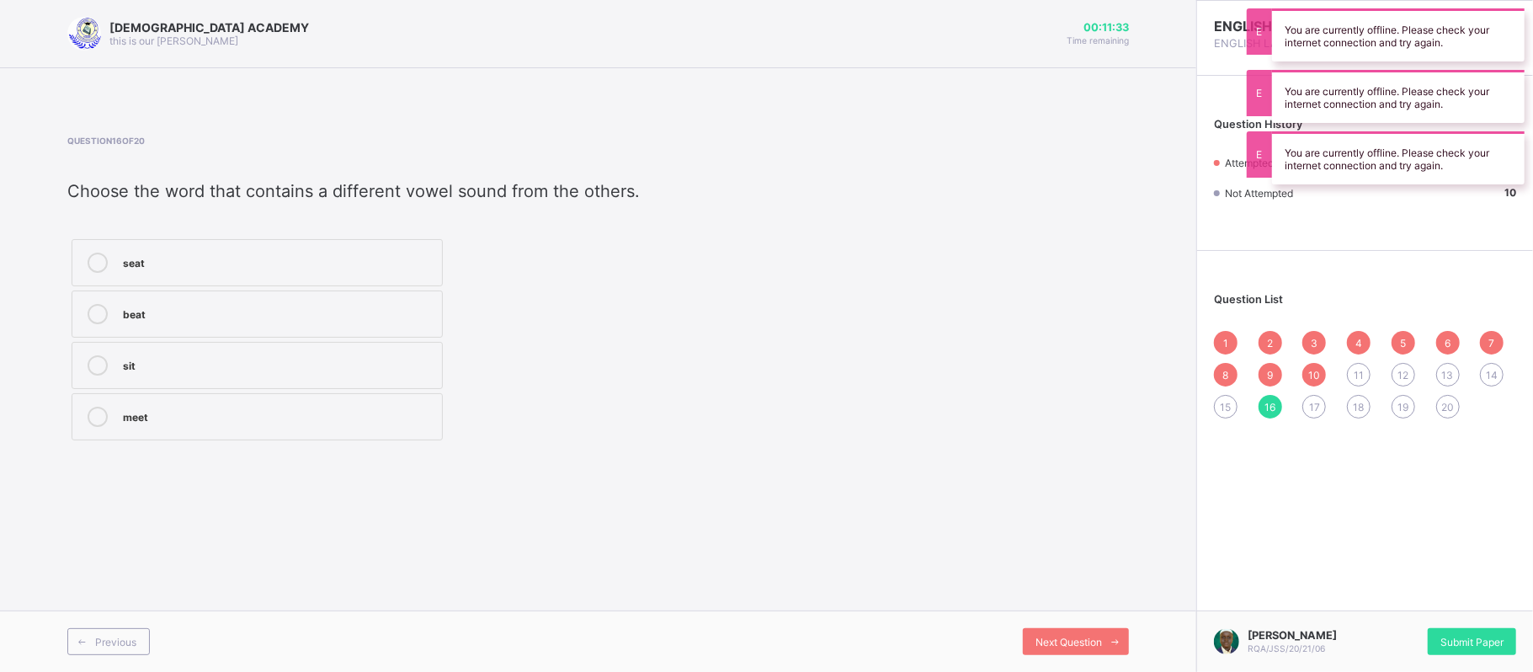
click at [1277, 402] on div "17" at bounding box center [1315, 407] width 24 height 24
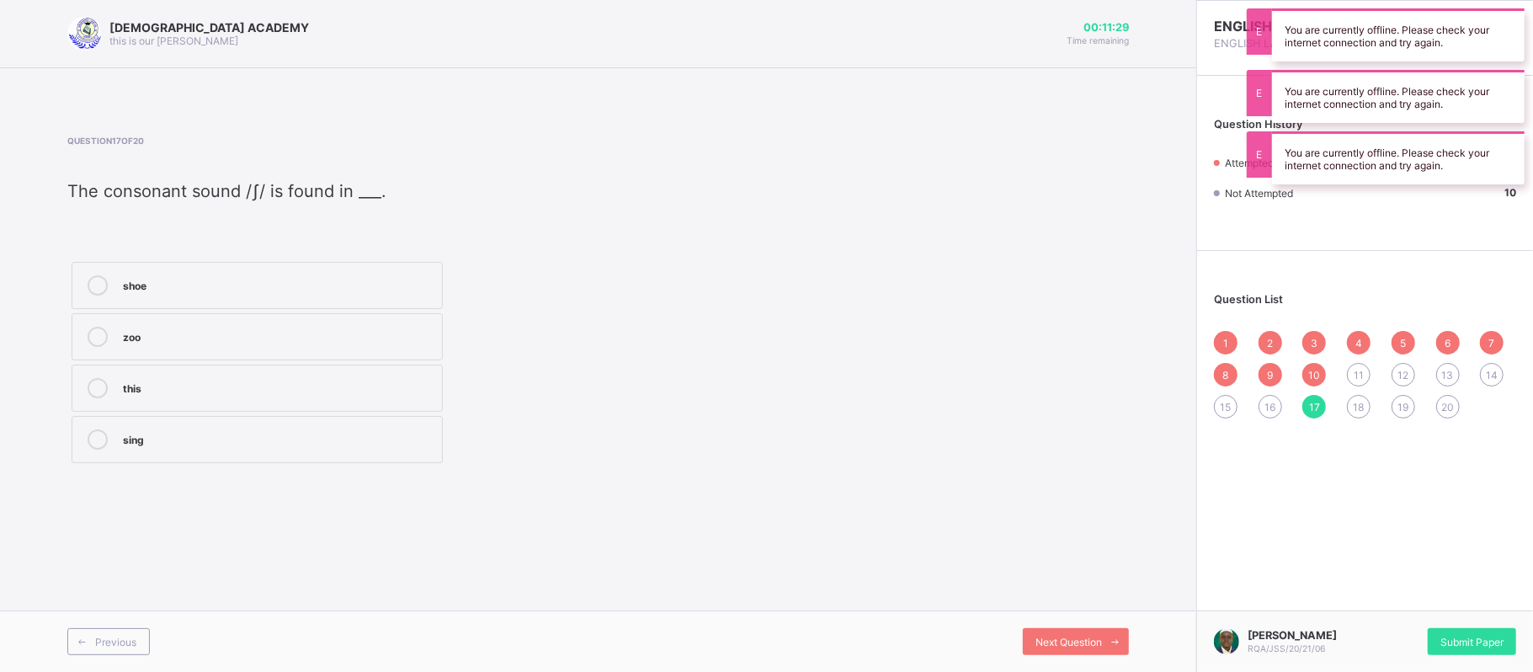
click at [338, 297] on label "shoe" at bounding box center [257, 285] width 371 height 47
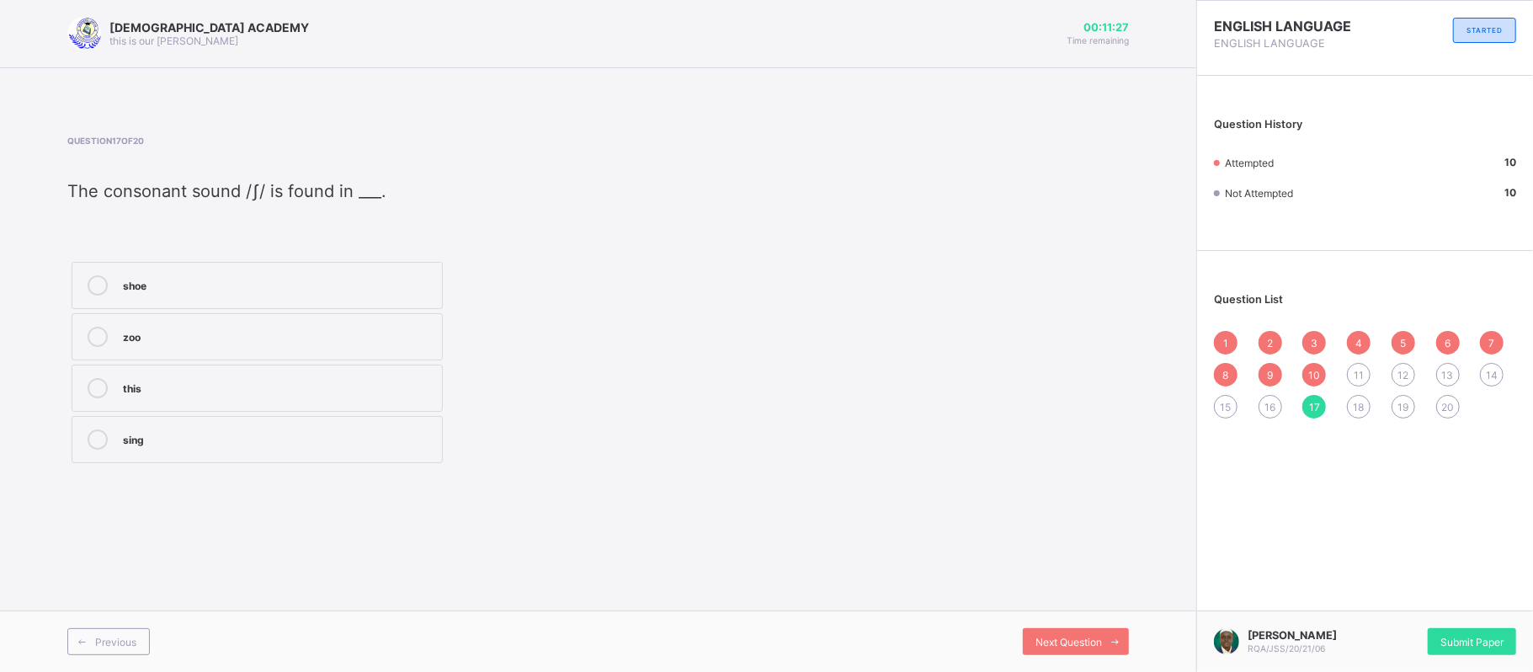
click at [1277, 402] on span "18" at bounding box center [1359, 407] width 11 height 13
click at [337, 298] on label "hour" at bounding box center [257, 285] width 371 height 47
click at [1277, 414] on div "19" at bounding box center [1404, 407] width 24 height 24
click at [1277, 367] on div "11" at bounding box center [1359, 375] width 24 height 24
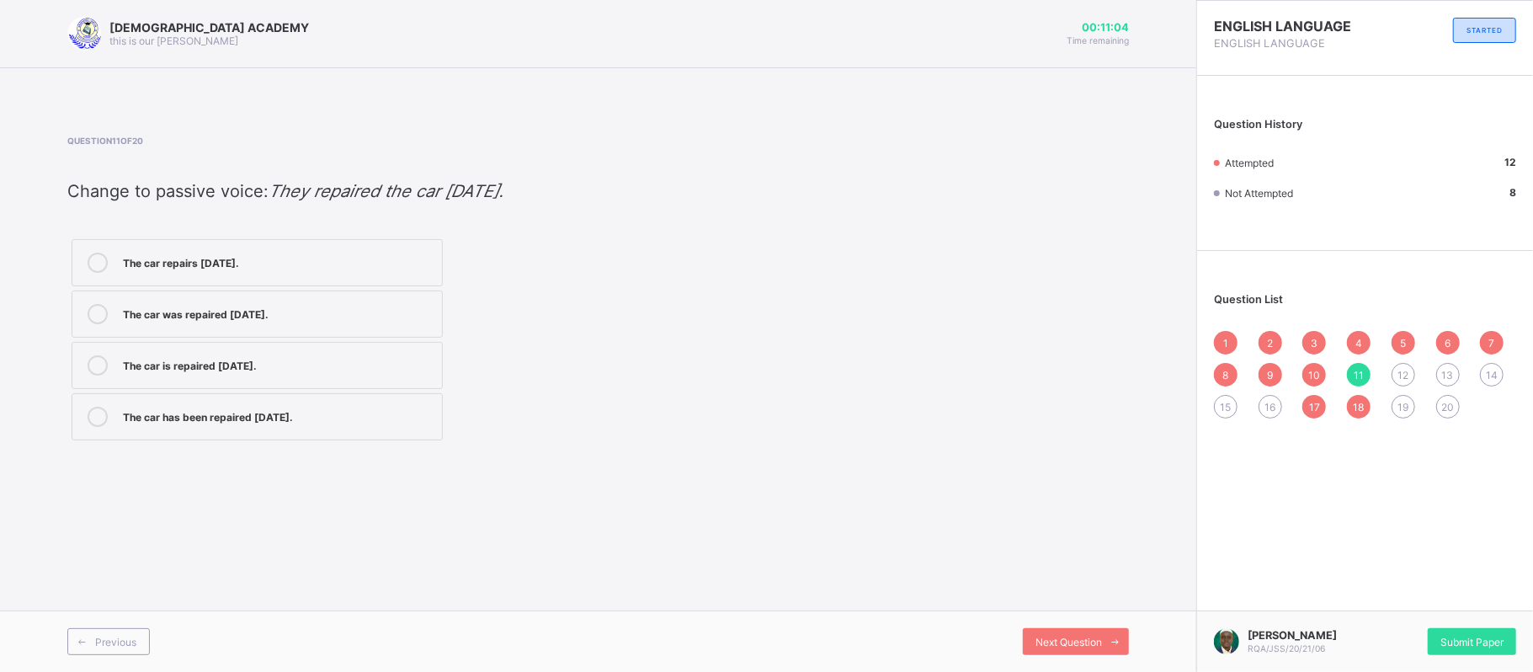
click at [354, 330] on label "The car was repaired yesterday." at bounding box center [257, 313] width 371 height 47
click at [1277, 363] on div "12" at bounding box center [1404, 375] width 24 height 24
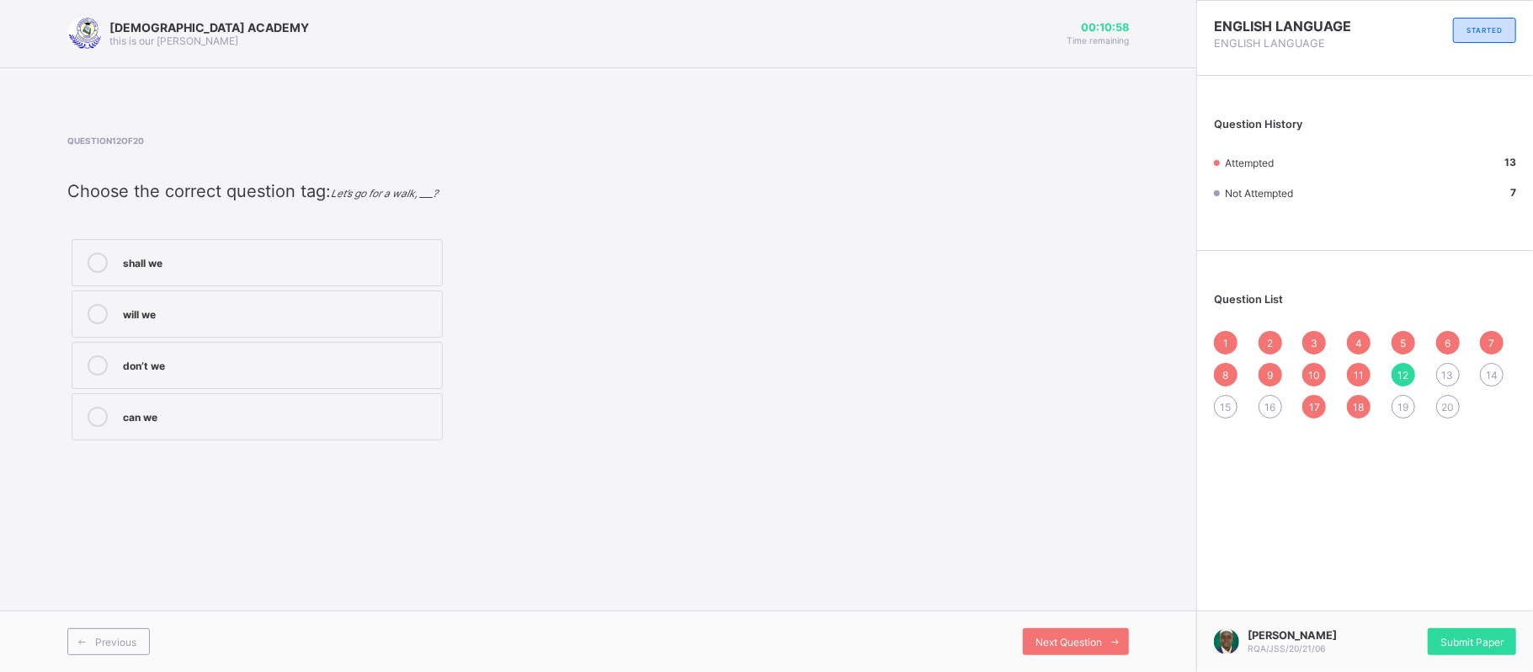
click at [340, 268] on div "shall we" at bounding box center [278, 261] width 311 height 17
click at [1277, 378] on span "13" at bounding box center [1448, 375] width 12 height 13
click at [397, 263] on div "has marked" at bounding box center [278, 261] width 311 height 17
click at [1277, 379] on span "14" at bounding box center [1492, 375] width 12 height 13
click at [312, 286] on label "arrives" at bounding box center [257, 262] width 371 height 47
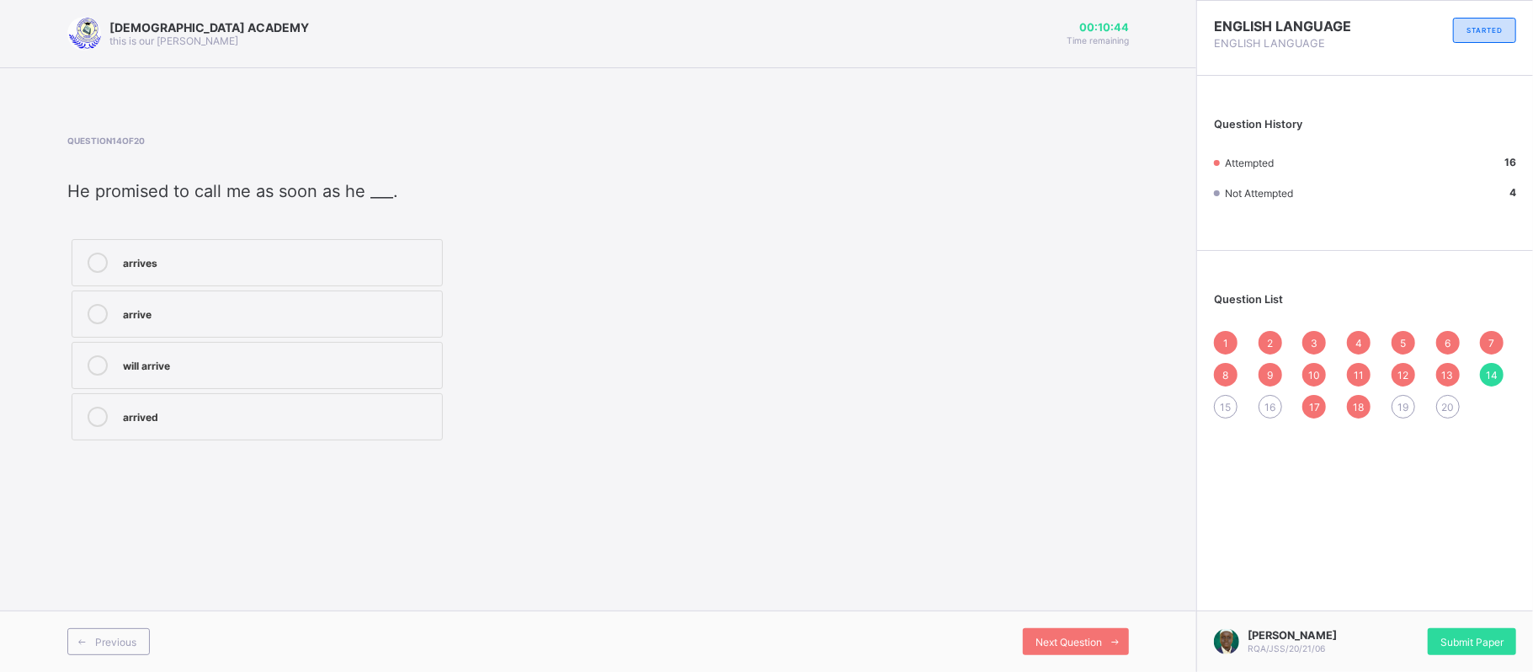
click at [1224, 408] on span "15" at bounding box center [1226, 407] width 11 height 13
click at [185, 266] on div "would" at bounding box center [278, 261] width 311 height 17
click at [1264, 413] on div "16" at bounding box center [1271, 407] width 24 height 24
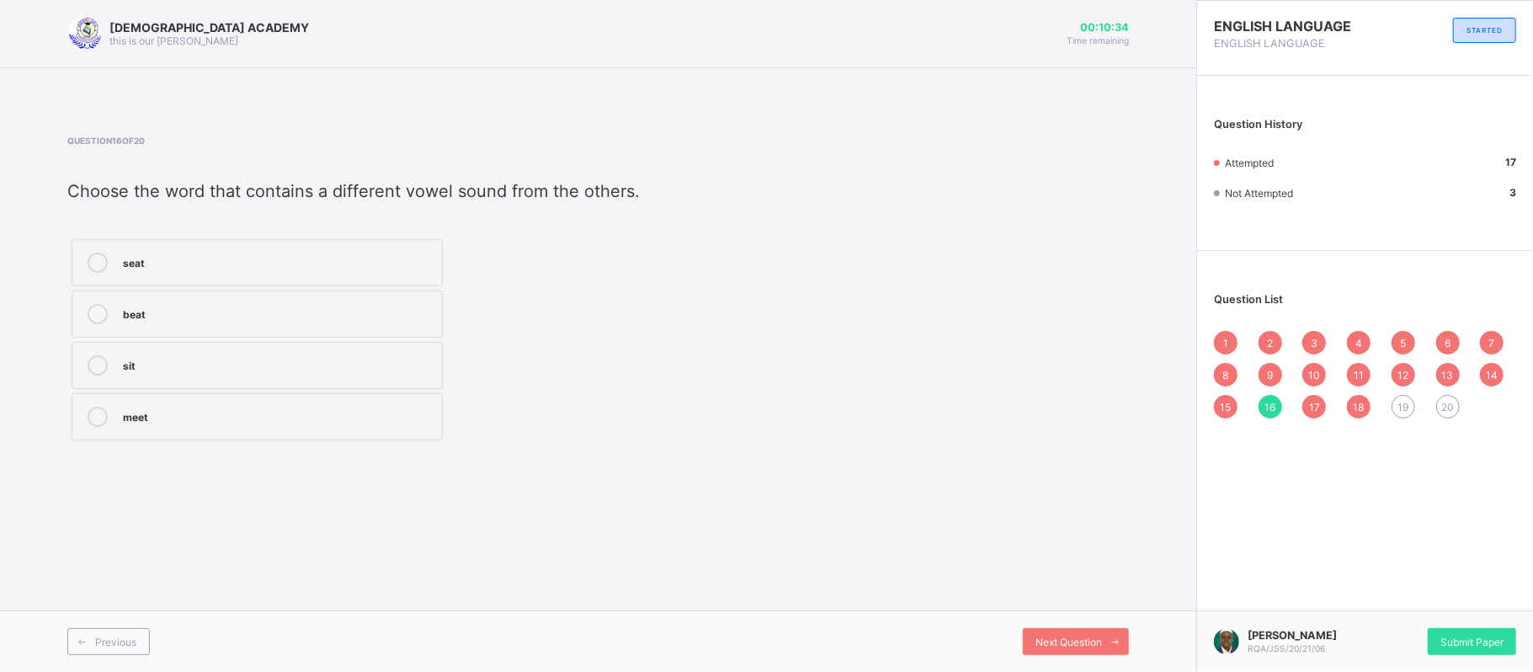
click at [196, 216] on div "Question 16 of 20 Choose the word that contains a different vowel sound from th…" at bounding box center [383, 290] width 632 height 309
click at [200, 264] on div "seat" at bounding box center [278, 261] width 311 height 17
click at [285, 359] on div "sit" at bounding box center [278, 363] width 311 height 17
click at [277, 404] on label "meet" at bounding box center [257, 416] width 371 height 47
click at [406, 291] on label "beat" at bounding box center [257, 313] width 371 height 47
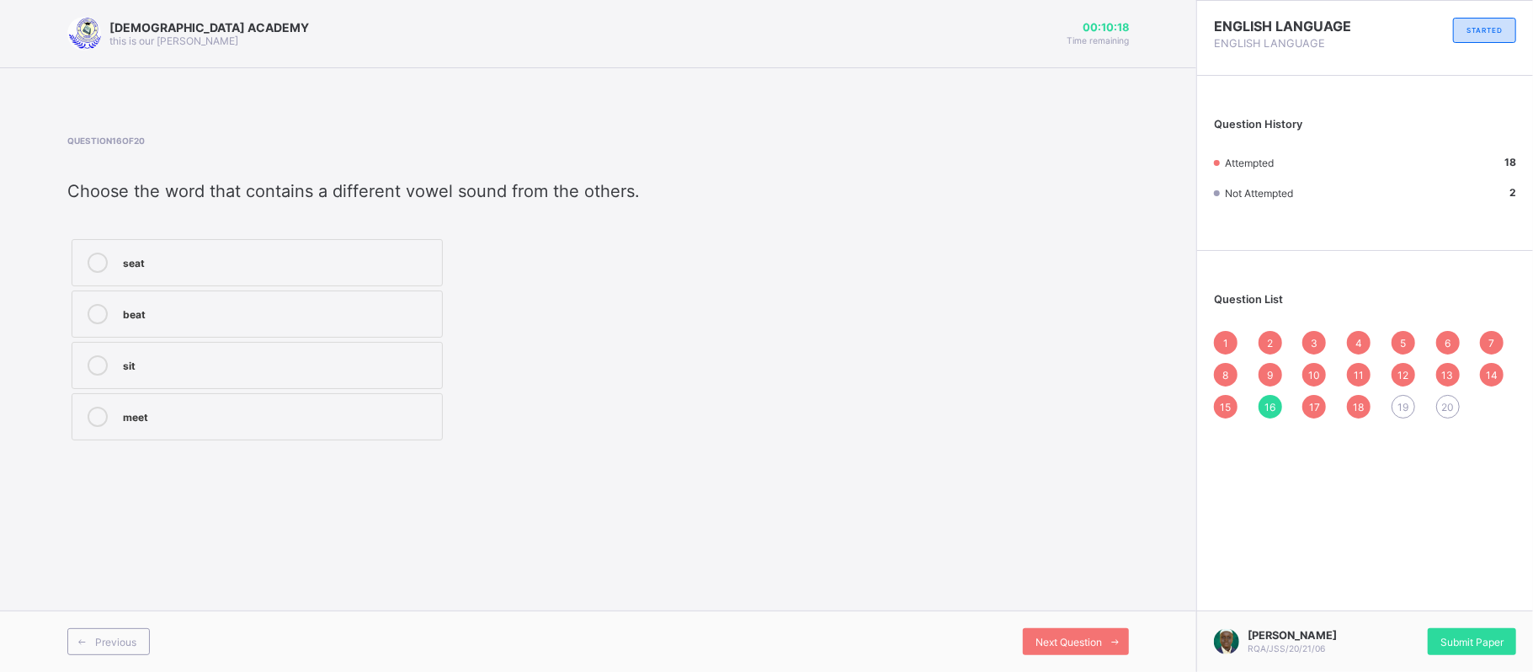
click at [1277, 402] on span "19" at bounding box center [1403, 407] width 11 height 13
click at [349, 389] on label "flat" at bounding box center [257, 365] width 371 height 47
click at [1277, 411] on span "20" at bounding box center [1448, 407] width 13 height 13
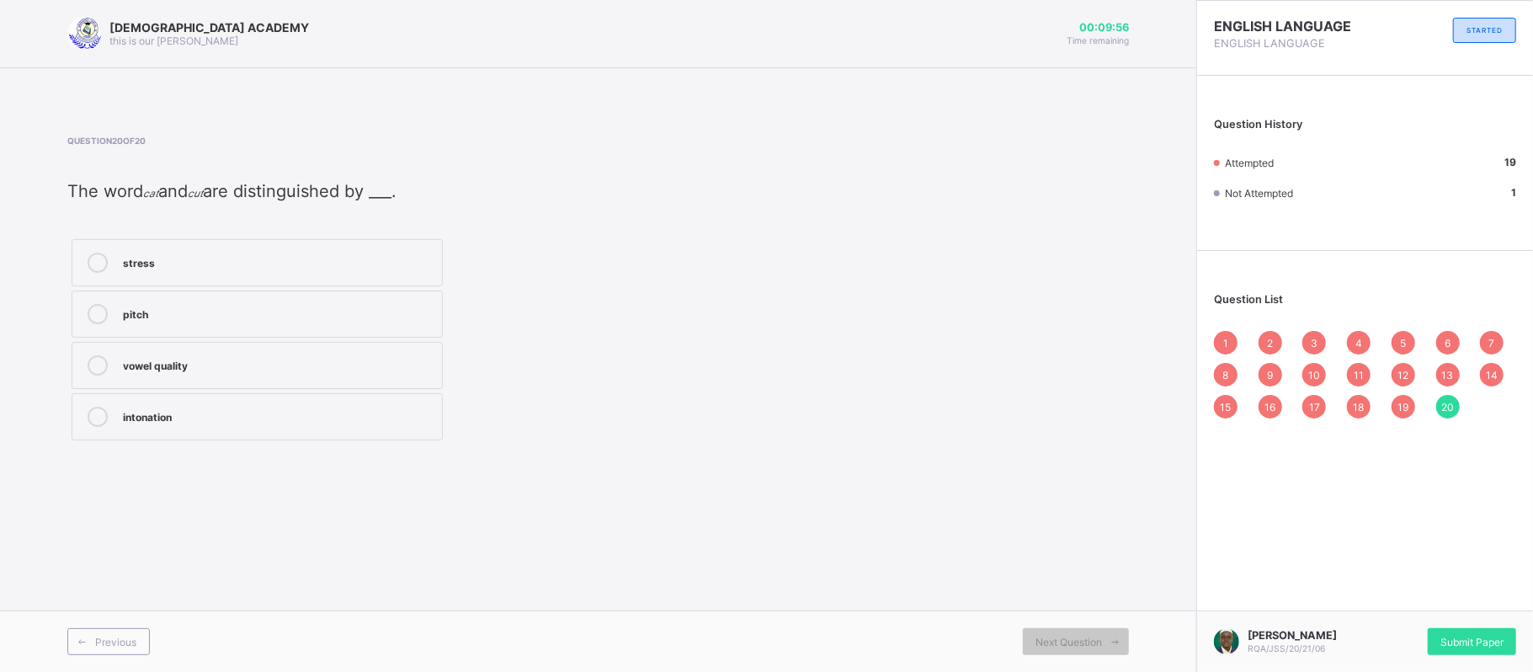
click at [330, 259] on div "stress" at bounding box center [278, 261] width 311 height 17
click at [1277, 369] on div "1 2 3 4 5 6 7 8 9 10 11 12 13 14 15 16 17 18 19 20" at bounding box center [1365, 375] width 302 height 88
click at [1277, 378] on span "12" at bounding box center [1403, 375] width 11 height 13
click at [1277, 377] on div "13" at bounding box center [1448, 375] width 24 height 24
click at [1277, 348] on span "5" at bounding box center [1403, 343] width 6 height 13
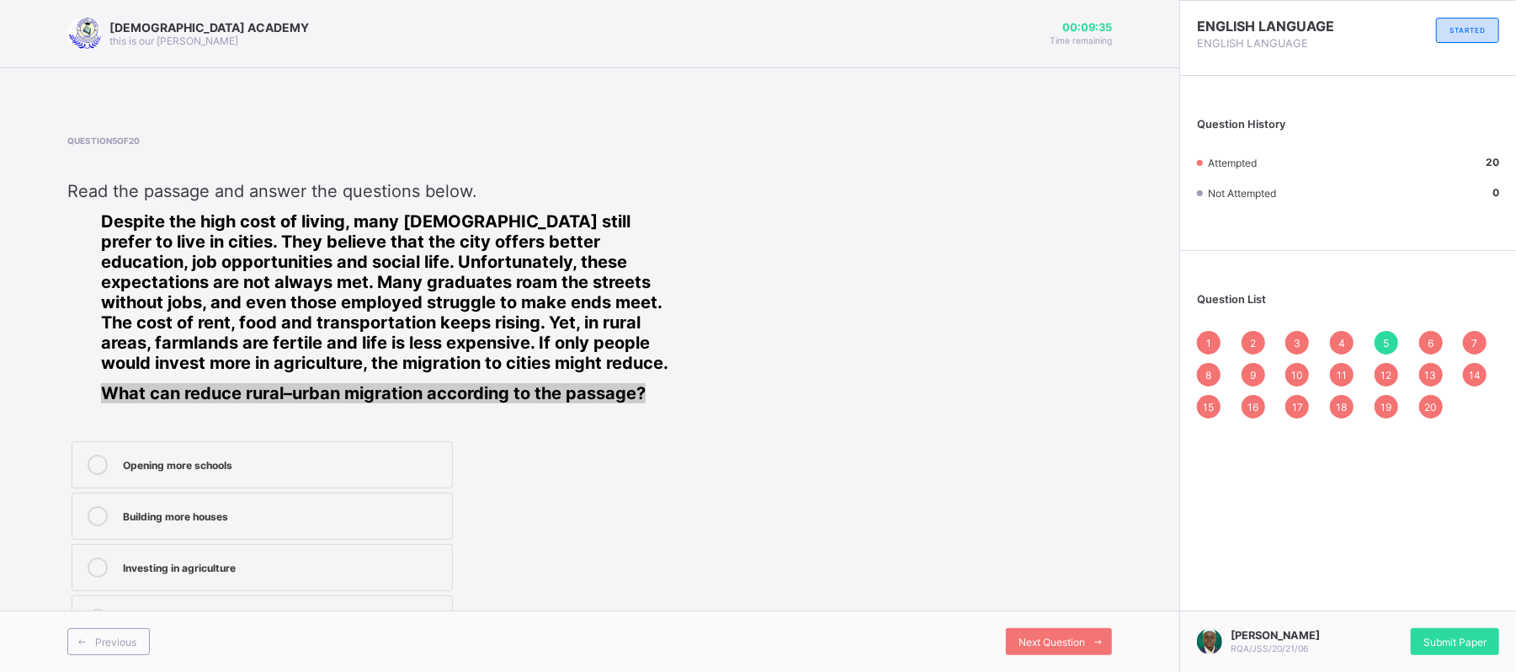
click at [1277, 408] on div "1 2 3 4 5 6 7 8 9 10 11 12 13 14 15 16 17 18 19 20" at bounding box center [1348, 375] width 302 height 88
click at [1277, 405] on div "18" at bounding box center [1342, 407] width 24 height 24
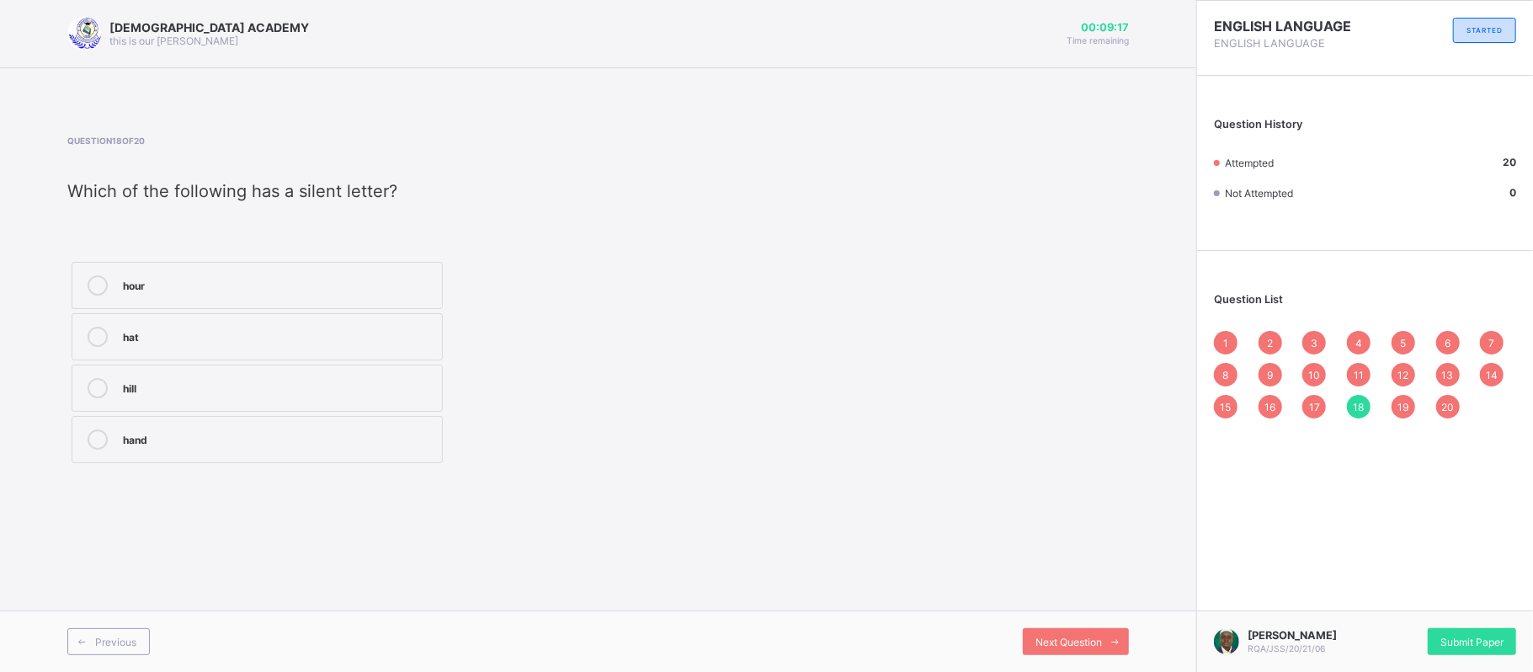
click at [1277, 345] on div "2" at bounding box center [1271, 343] width 24 height 24
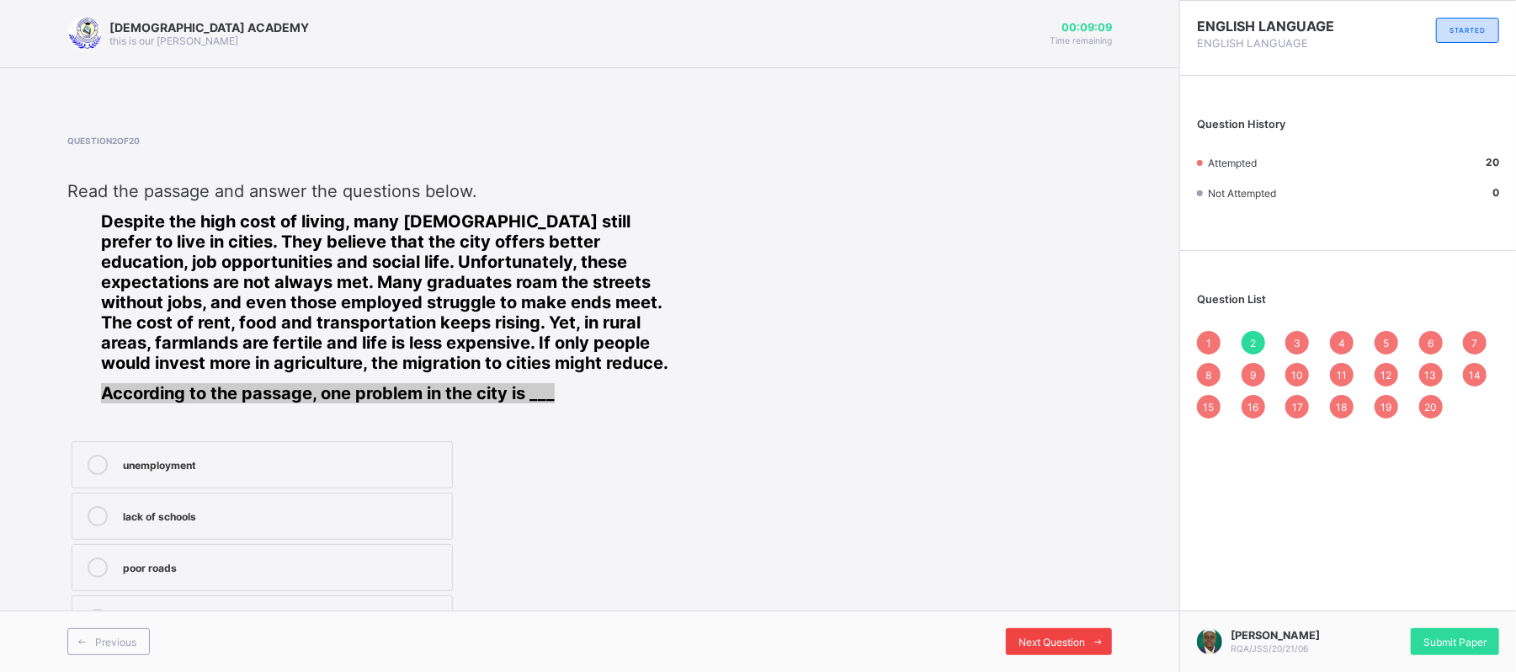
click at [1072, 559] on span "Next Question" at bounding box center [1052, 642] width 67 height 13
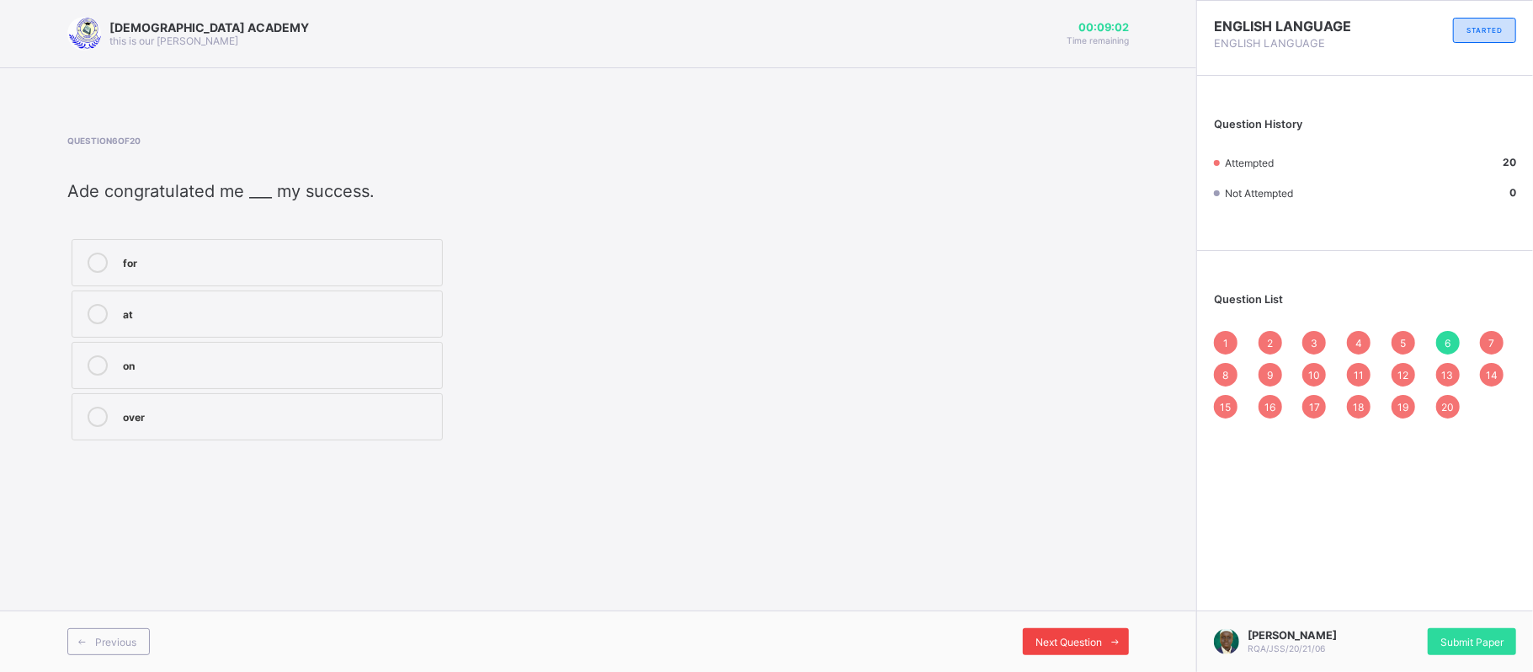
click at [1096, 559] on div "Next Question" at bounding box center [1076, 641] width 106 height 27
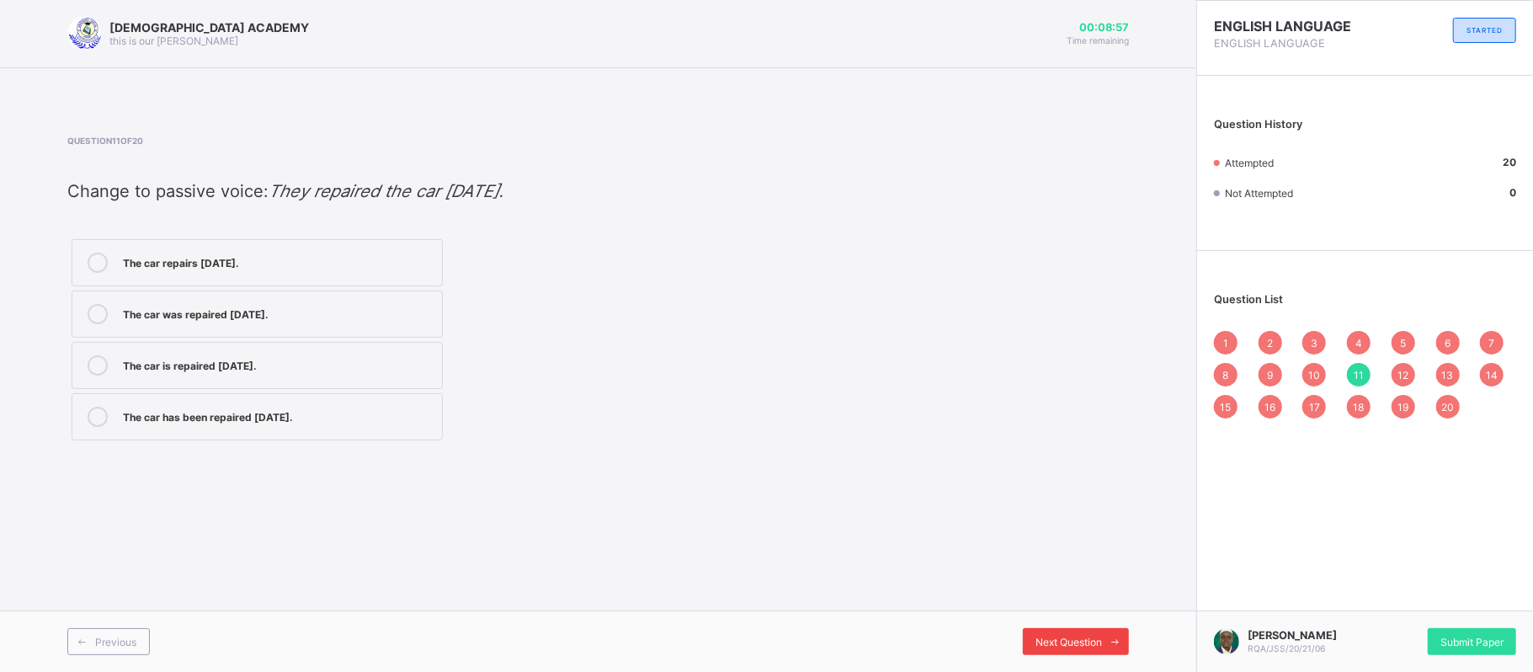
click at [1092, 559] on div "Next Question" at bounding box center [1076, 641] width 106 height 27
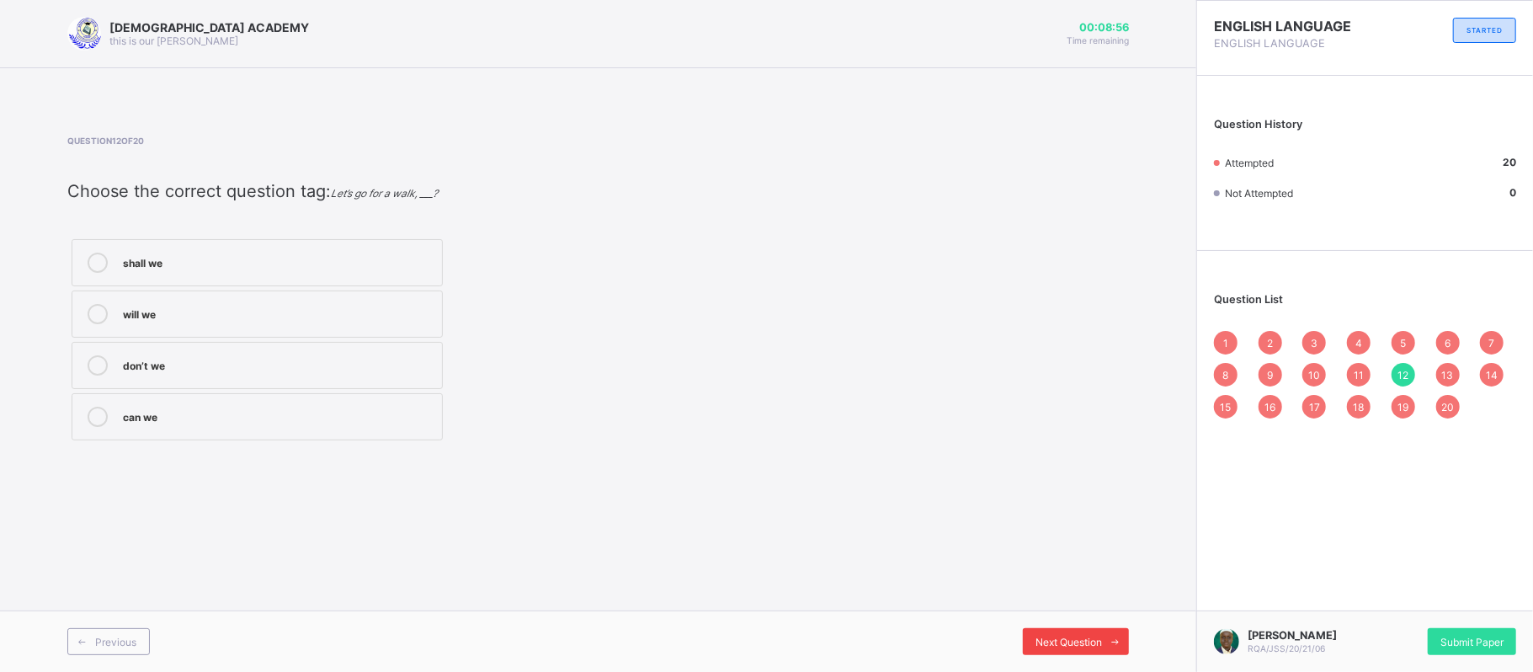
click at [1092, 559] on div "Next Question" at bounding box center [1076, 641] width 106 height 27
click at [1277, 559] on span "Submit Paper" at bounding box center [1472, 642] width 63 height 13
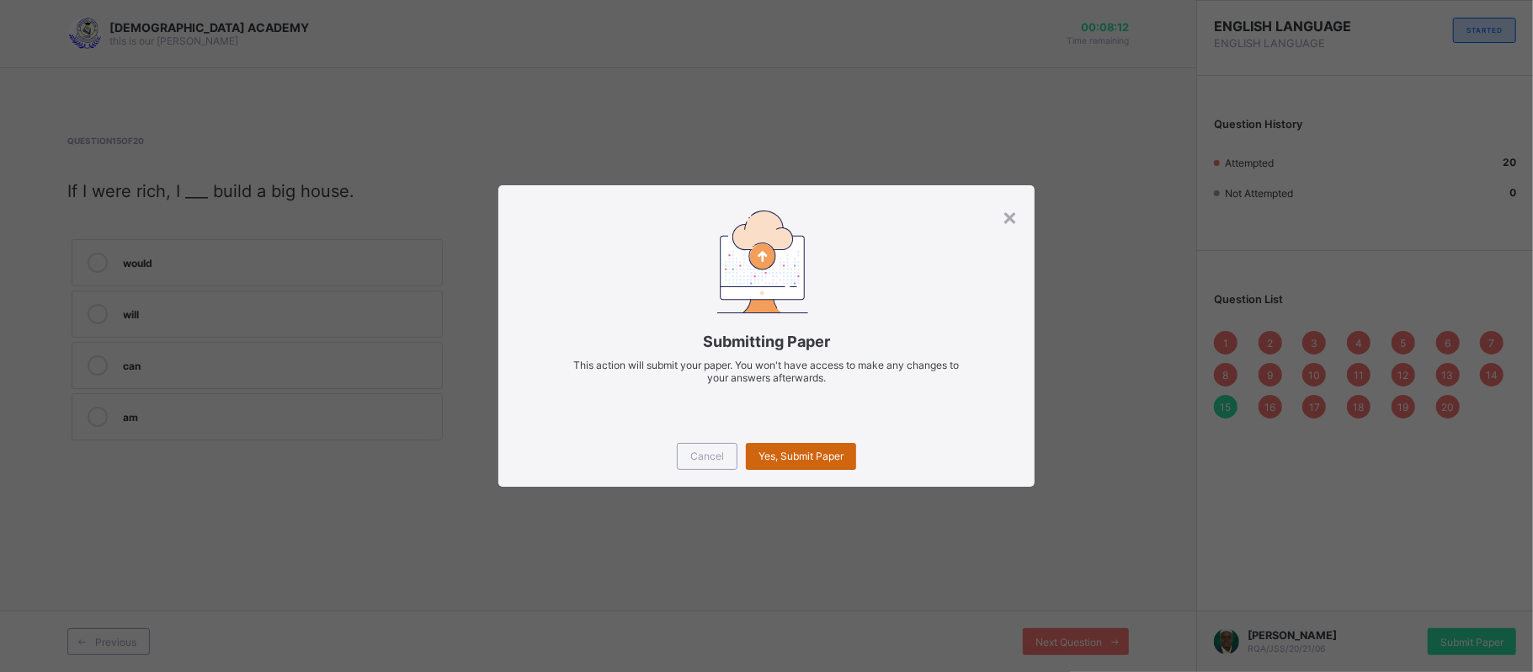
click at [835, 453] on span "Yes, Submit Paper" at bounding box center [801, 456] width 85 height 13
click at [835, 453] on div "Yes, Submit Paper" at bounding box center [801, 456] width 110 height 27
click at [839, 462] on div "Yes, Submit Paper" at bounding box center [801, 456] width 110 height 27
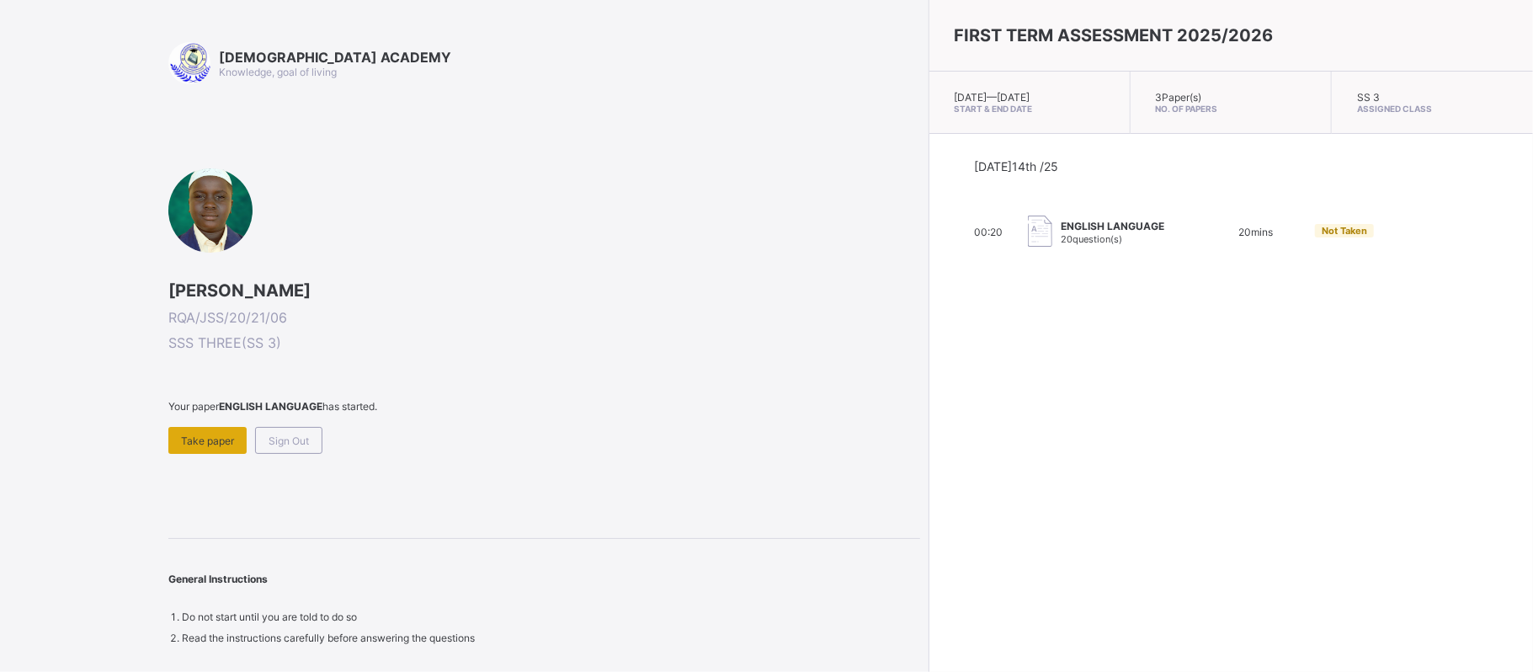
click at [224, 435] on span "Take paper" at bounding box center [207, 440] width 53 height 13
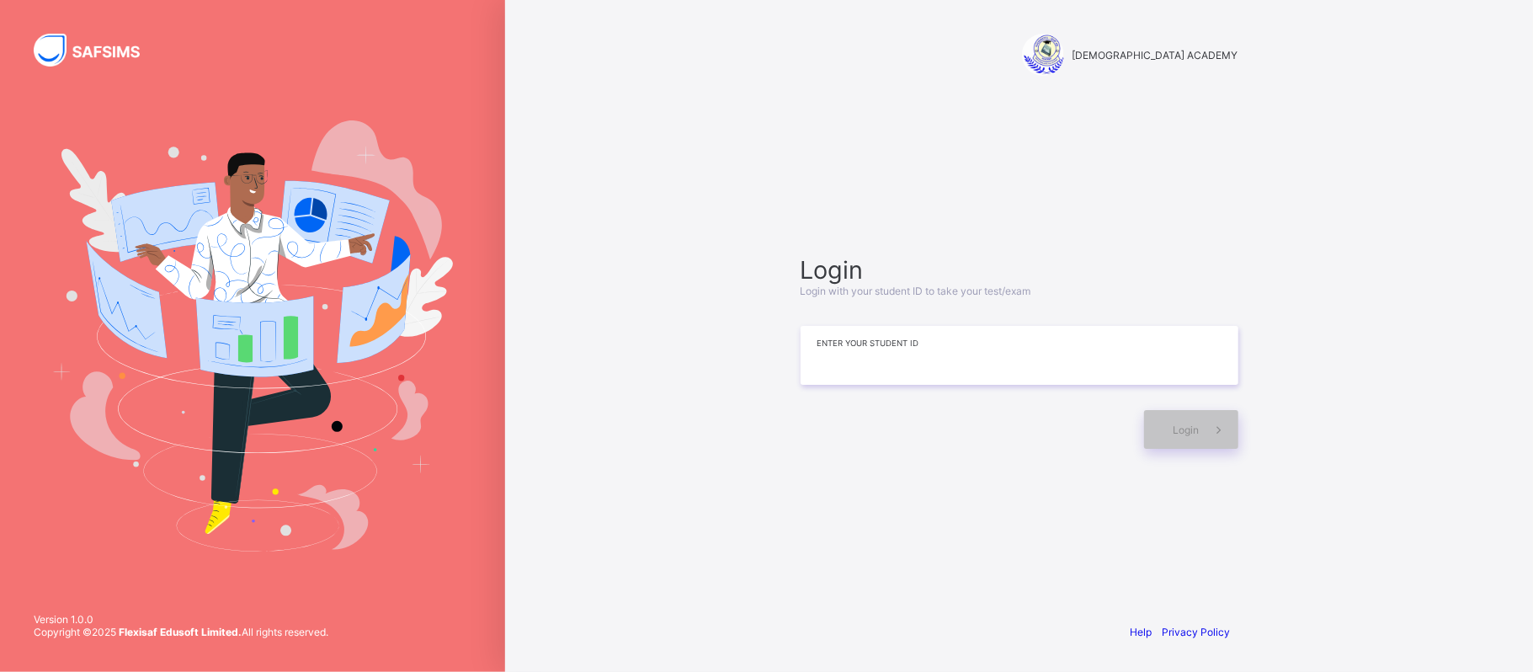
click at [903, 337] on input at bounding box center [1020, 355] width 438 height 59
type input "**********"
click at [1197, 413] on div "Login" at bounding box center [1191, 429] width 94 height 39
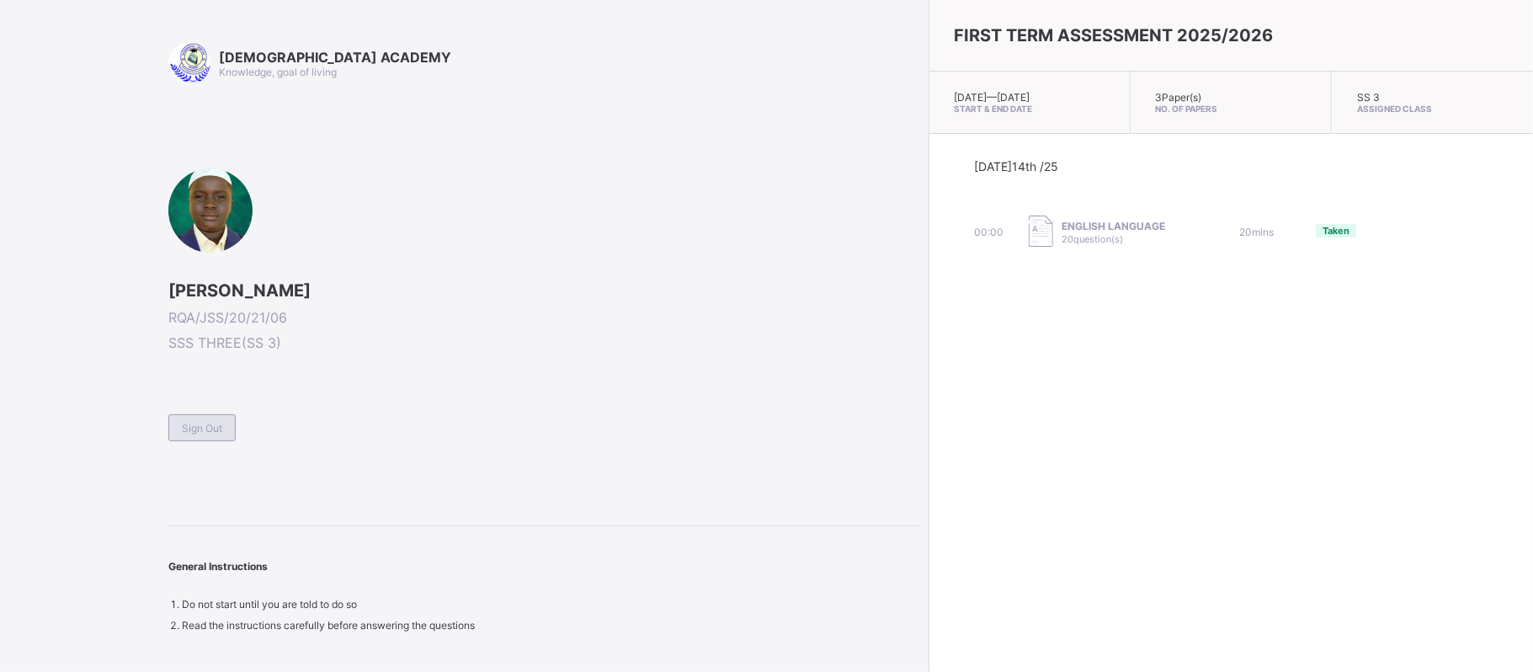
click at [182, 431] on span "Sign Out" at bounding box center [202, 428] width 40 height 13
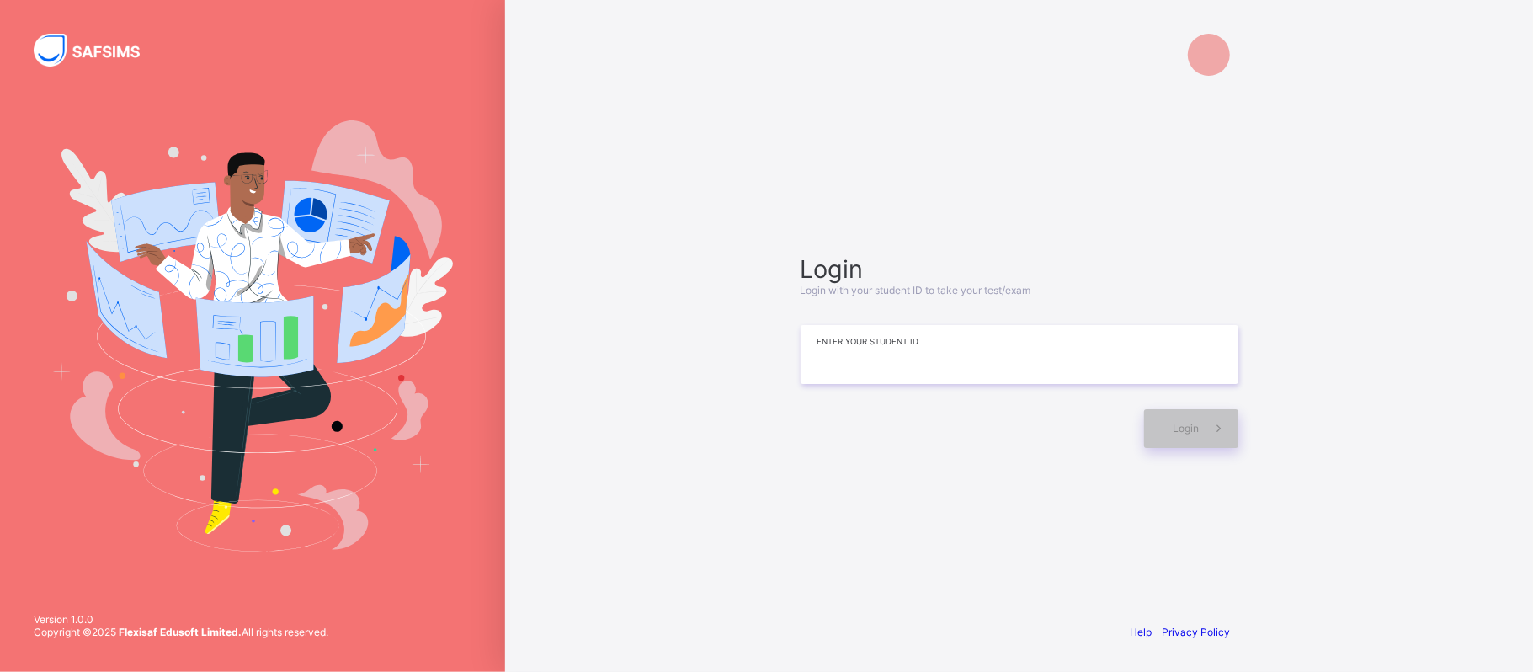
click at [944, 359] on input at bounding box center [1020, 354] width 438 height 59
type input "**********"
click at [1200, 416] on span at bounding box center [1219, 428] width 39 height 39
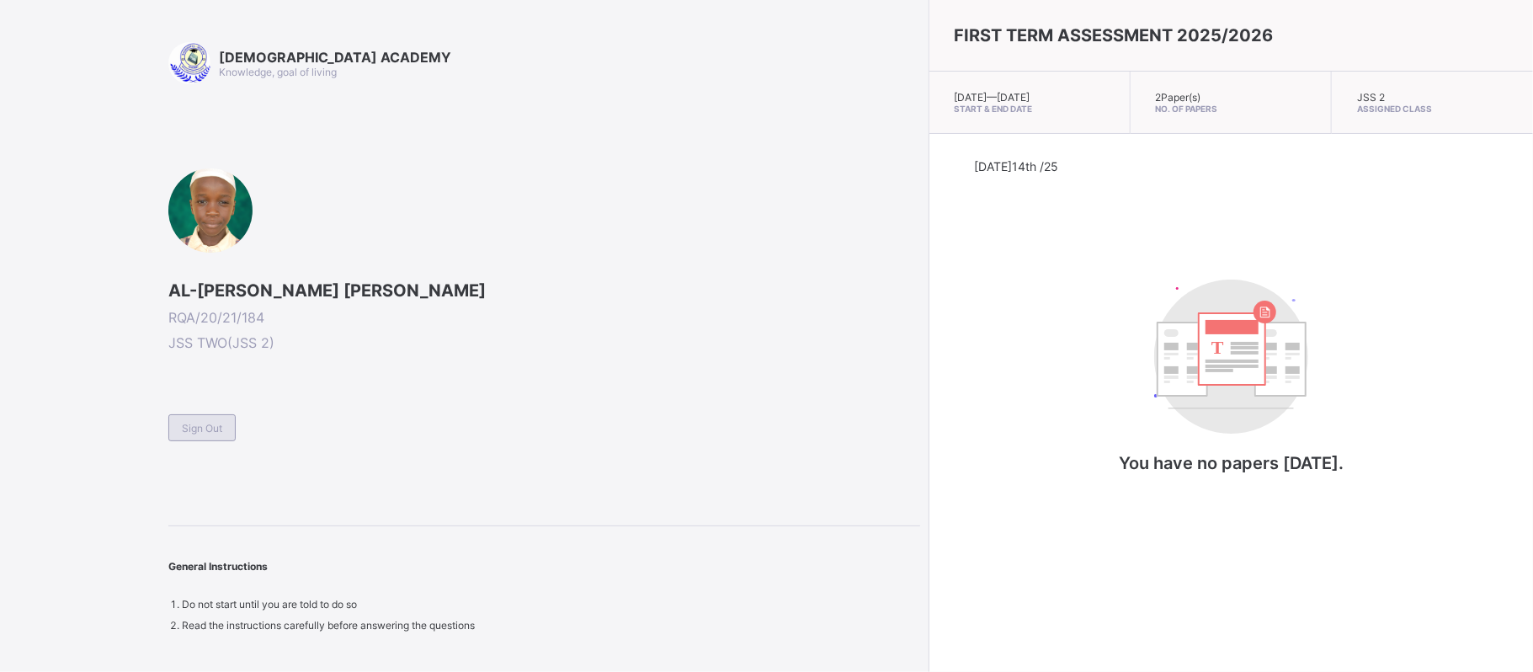
click at [206, 433] on span "Sign Out" at bounding box center [202, 428] width 40 height 13
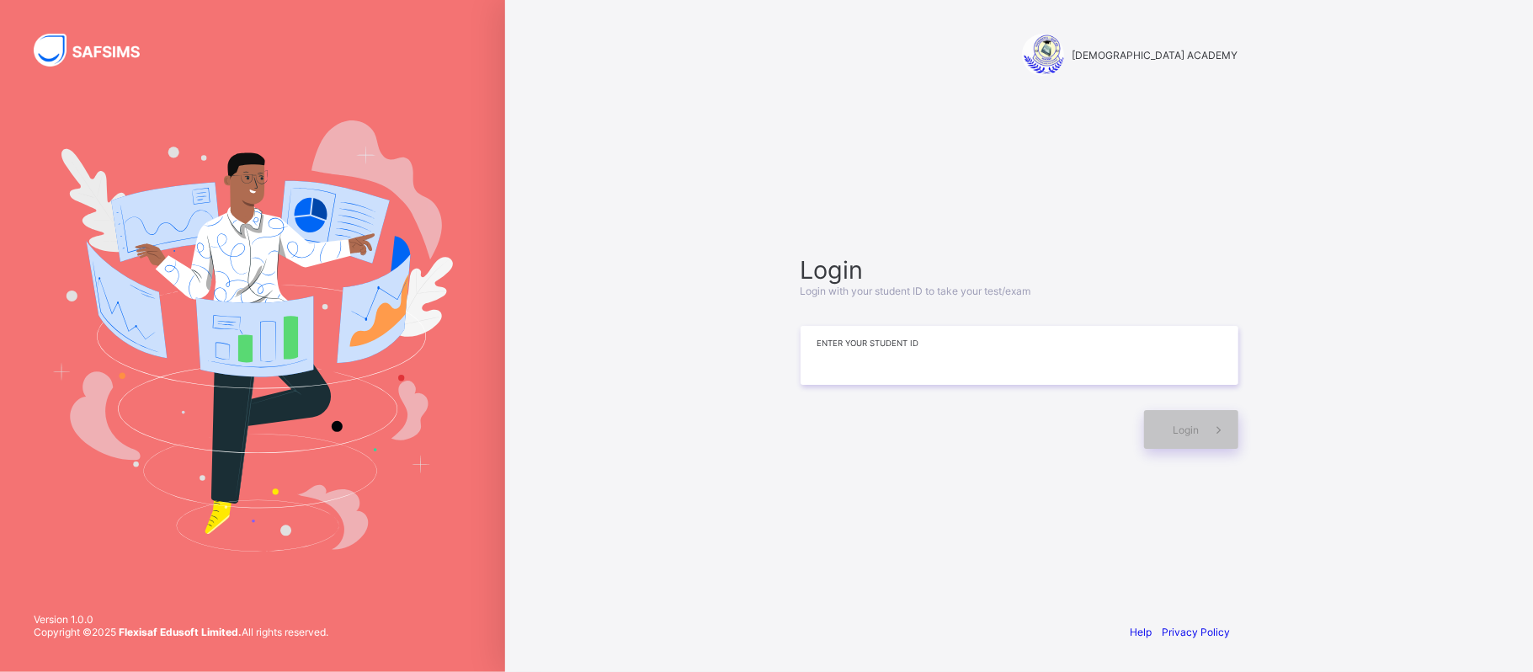
click at [893, 344] on input at bounding box center [1020, 355] width 438 height 59
type input "**********"
click at [1213, 419] on span at bounding box center [1219, 429] width 39 height 39
click at [1231, 434] on span at bounding box center [1219, 429] width 39 height 39
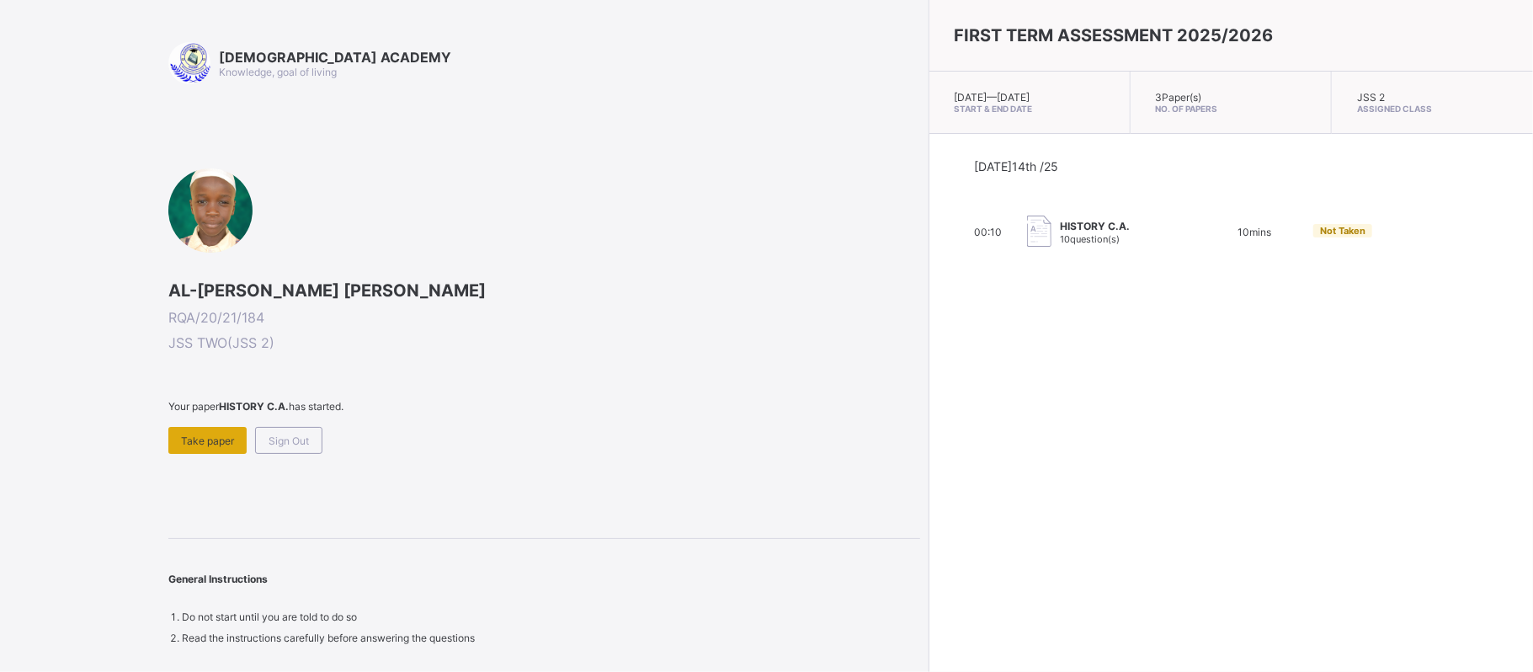
click at [222, 441] on span "Take paper" at bounding box center [207, 440] width 53 height 13
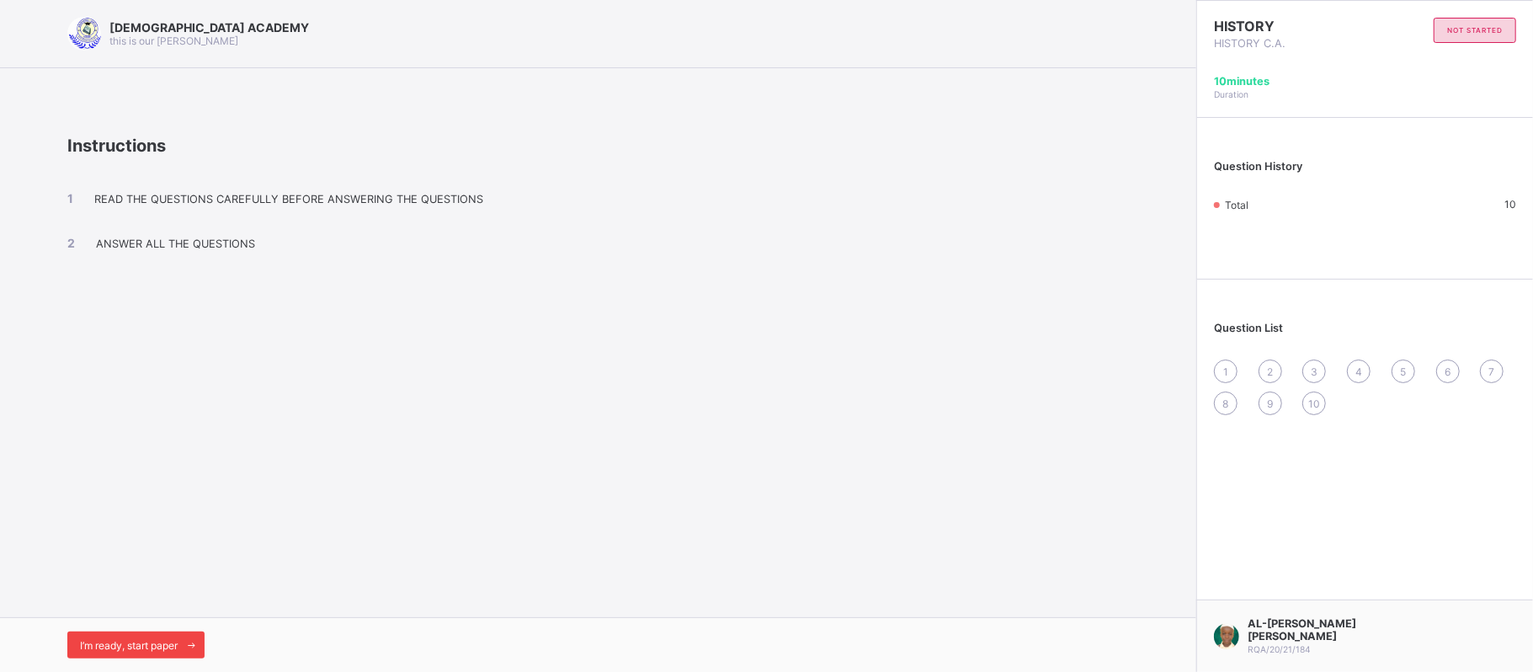
click at [187, 647] on icon at bounding box center [191, 645] width 13 height 11
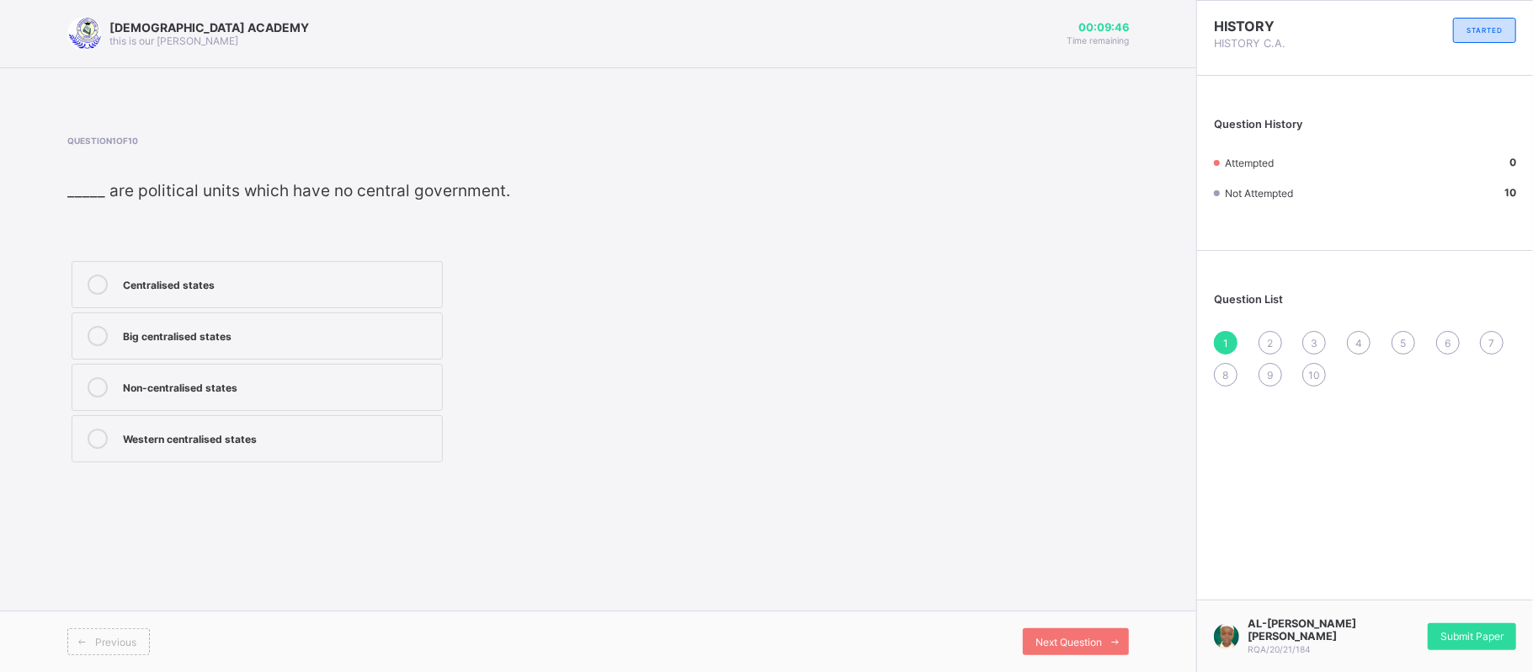
click at [236, 389] on div "Non-centralised states" at bounding box center [278, 385] width 311 height 17
click at [1100, 637] on span "Next Question" at bounding box center [1069, 642] width 67 height 13
click at [214, 288] on div "Non-centralised states" at bounding box center [278, 282] width 311 height 17
click at [1068, 651] on div "Next Question" at bounding box center [1076, 641] width 106 height 27
click at [312, 303] on label "final authority" at bounding box center [257, 284] width 371 height 47
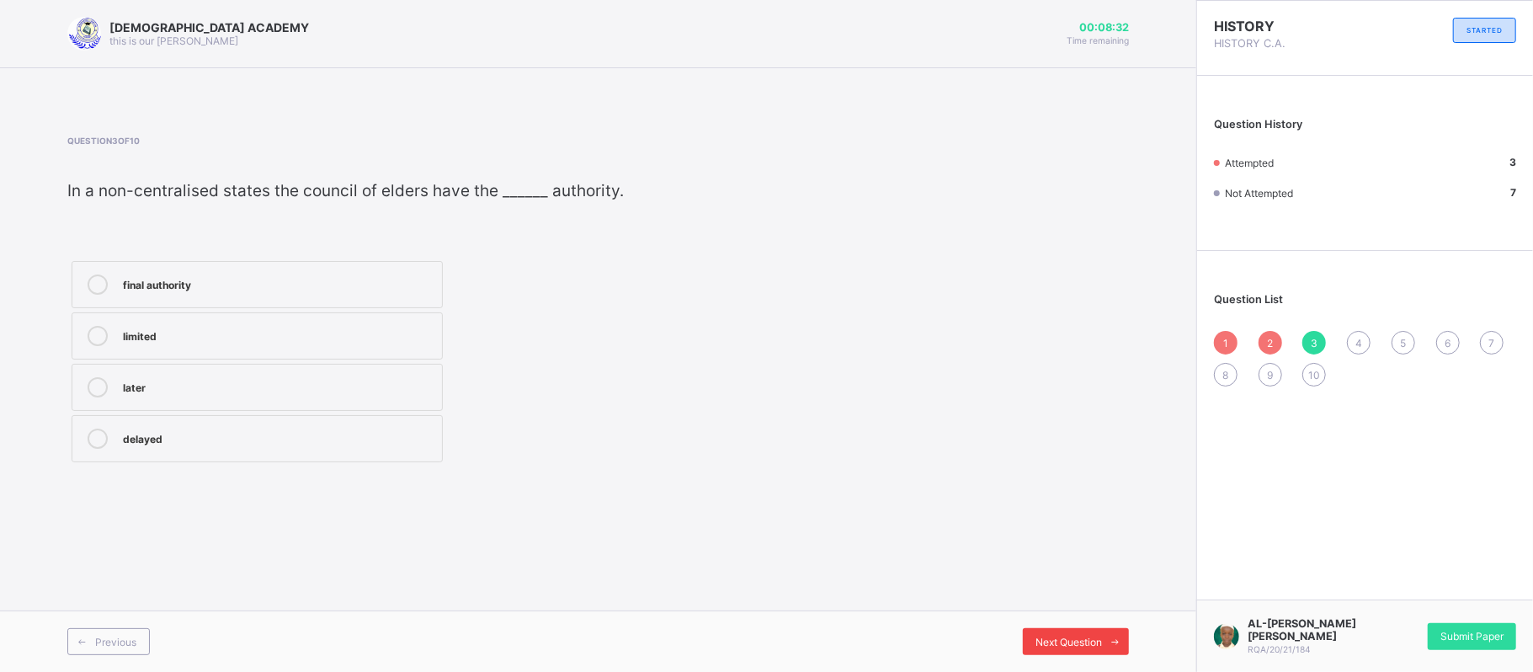
click at [1105, 633] on span at bounding box center [1115, 641] width 27 height 27
click at [269, 445] on div "Hausa" at bounding box center [278, 437] width 311 height 17
click at [1085, 637] on span "Next Question" at bounding box center [1069, 642] width 67 height 13
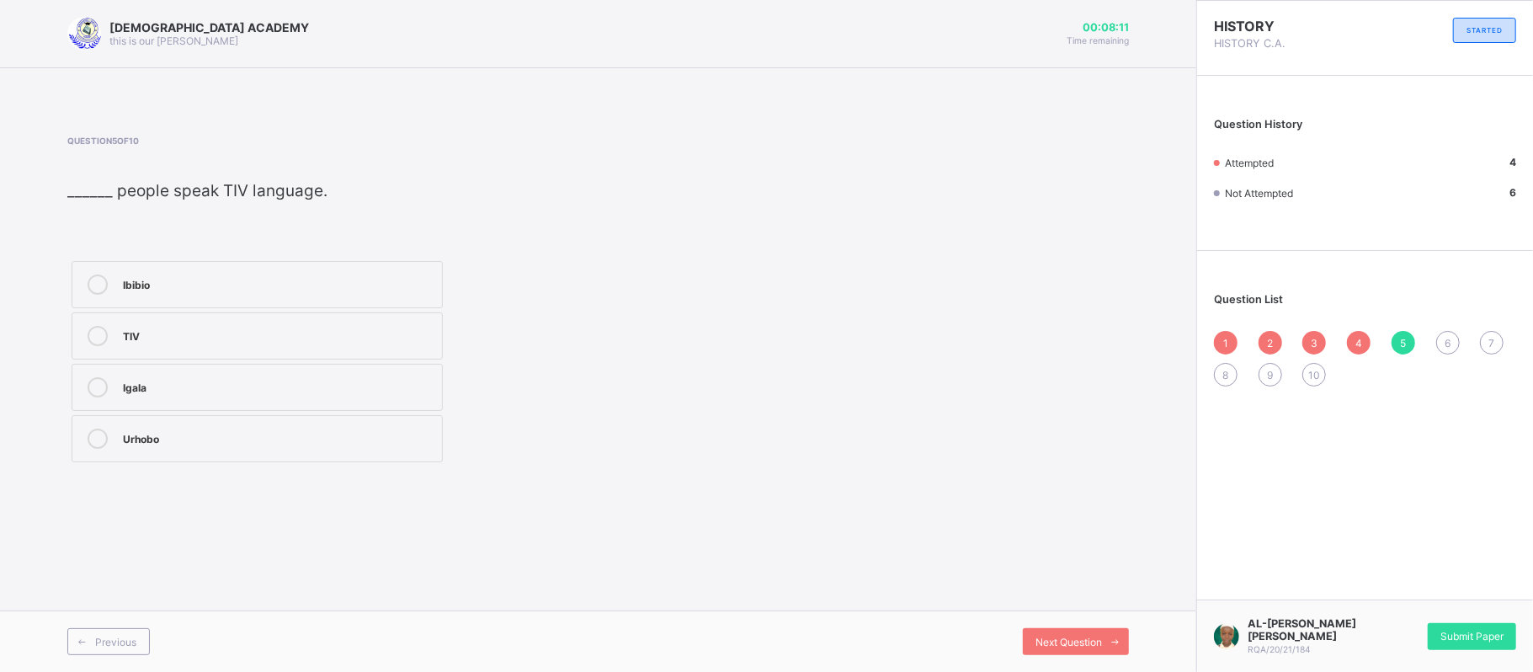
click at [379, 284] on div "Ibibio" at bounding box center [278, 282] width 311 height 17
click at [1101, 642] on span "Next Question" at bounding box center [1069, 642] width 67 height 13
click at [1398, 344] on div "5" at bounding box center [1404, 343] width 24 height 24
click at [365, 332] on div "TIV" at bounding box center [278, 334] width 311 height 17
click at [1096, 634] on div "Next Question" at bounding box center [1076, 641] width 106 height 27
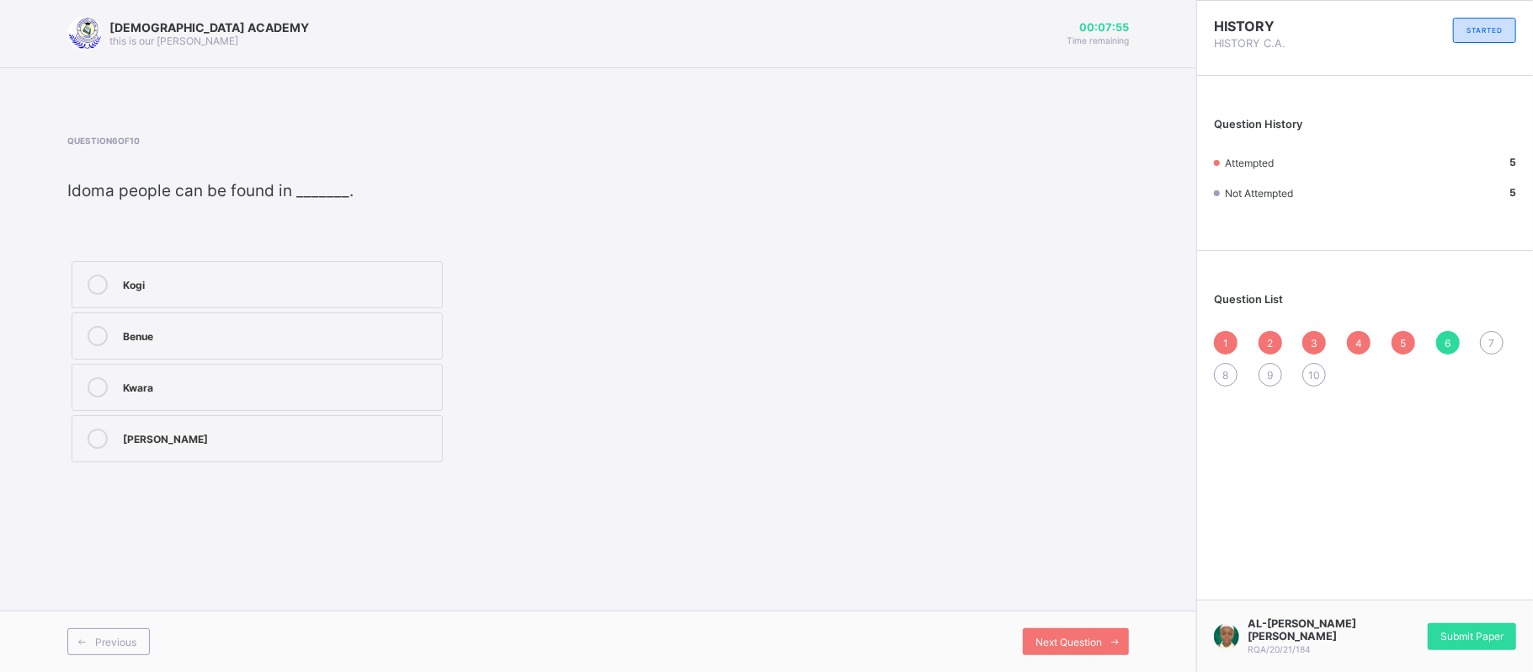
click at [349, 274] on div "Kogi" at bounding box center [278, 282] width 311 height 17
click at [1099, 642] on span "Next Question" at bounding box center [1069, 642] width 67 height 13
click at [387, 273] on label "Kogi" at bounding box center [257, 284] width 371 height 47
click at [1117, 644] on icon at bounding box center [1116, 642] width 13 height 11
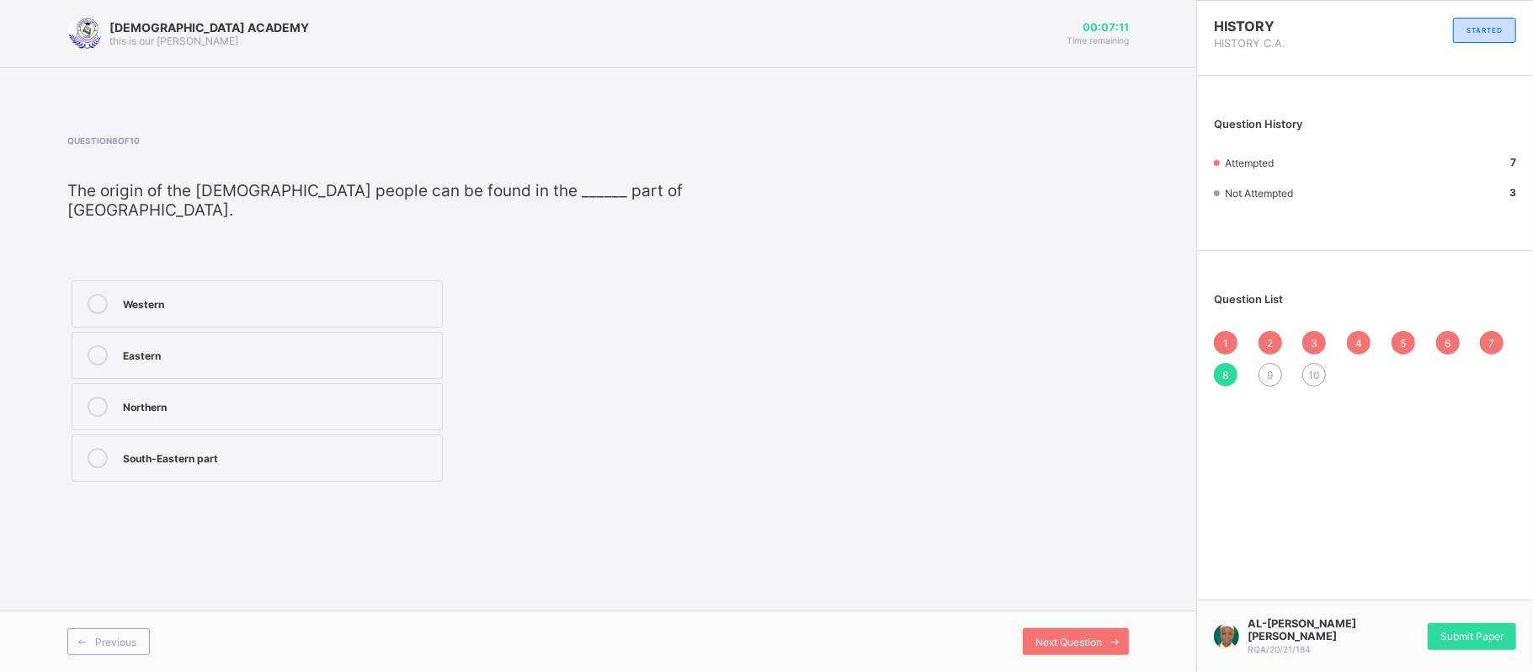
click at [253, 448] on div "South-Eastern part" at bounding box center [278, 456] width 311 height 17
click at [1069, 648] on span "Next Question" at bounding box center [1069, 642] width 67 height 13
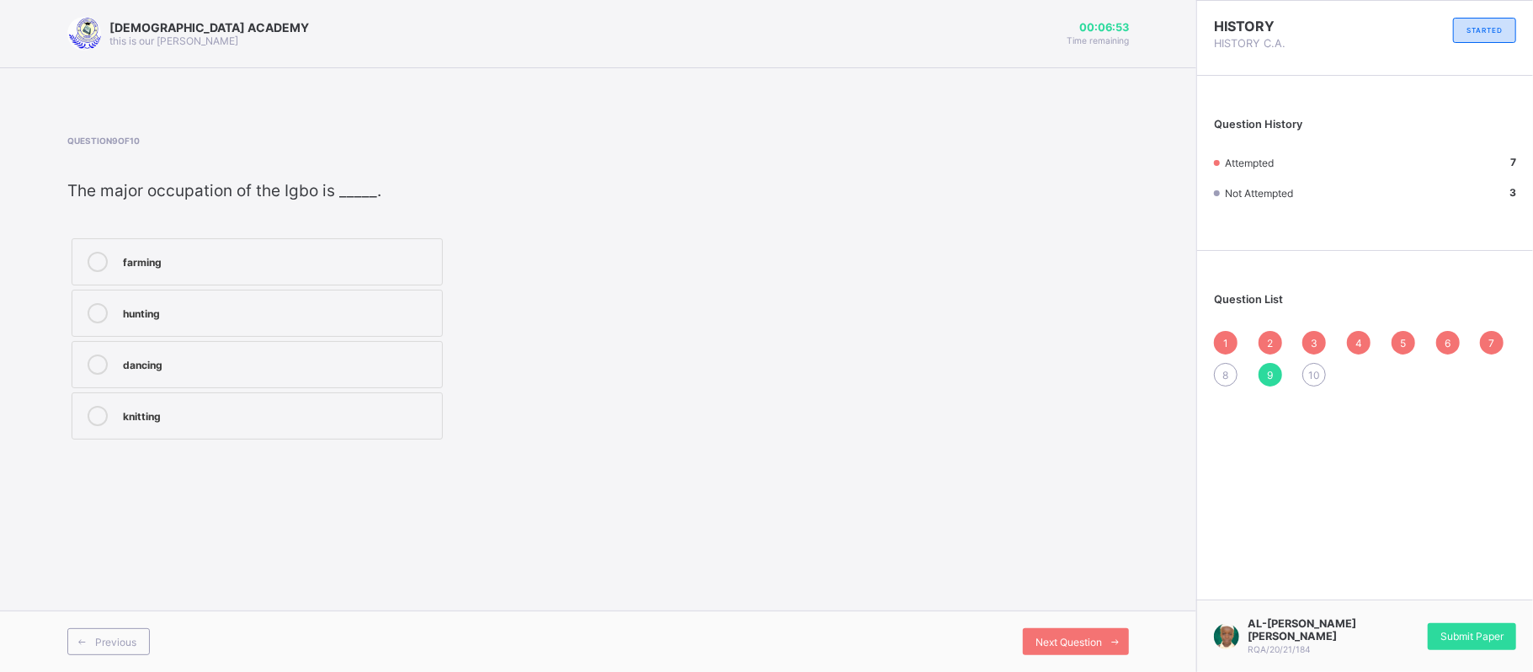
click at [332, 258] on div "farming" at bounding box center [278, 260] width 311 height 17
click at [1079, 642] on span "Next Question" at bounding box center [1069, 642] width 67 height 13
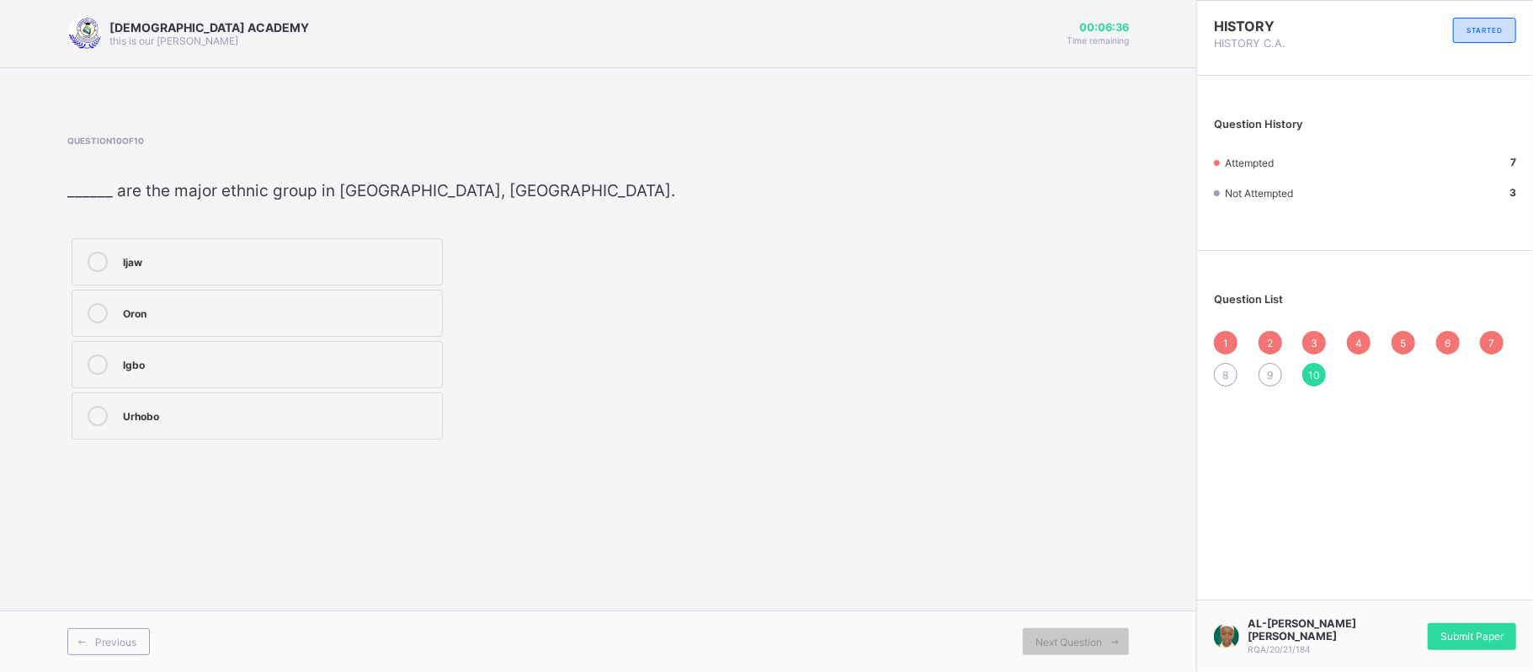
click at [304, 270] on div "Ijaw" at bounding box center [278, 262] width 311 height 20
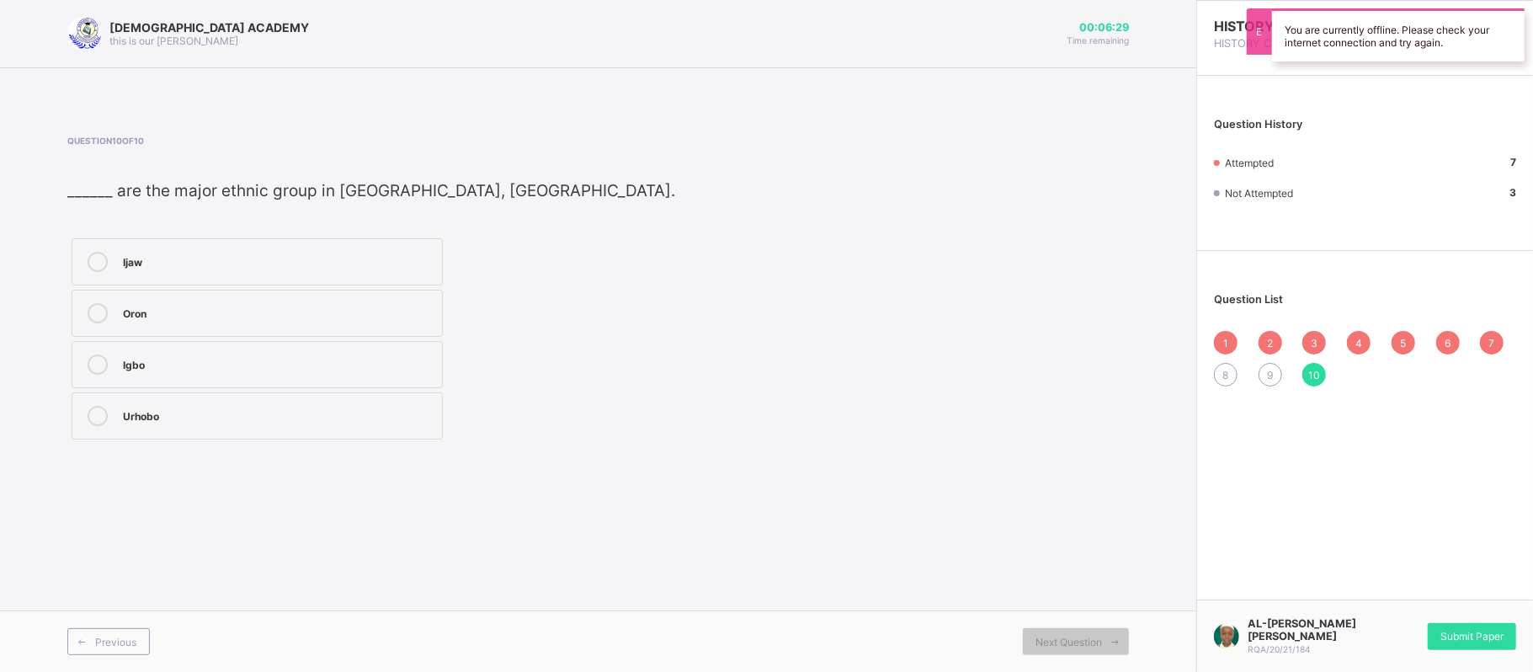
click at [1219, 371] on div "8" at bounding box center [1226, 375] width 24 height 24
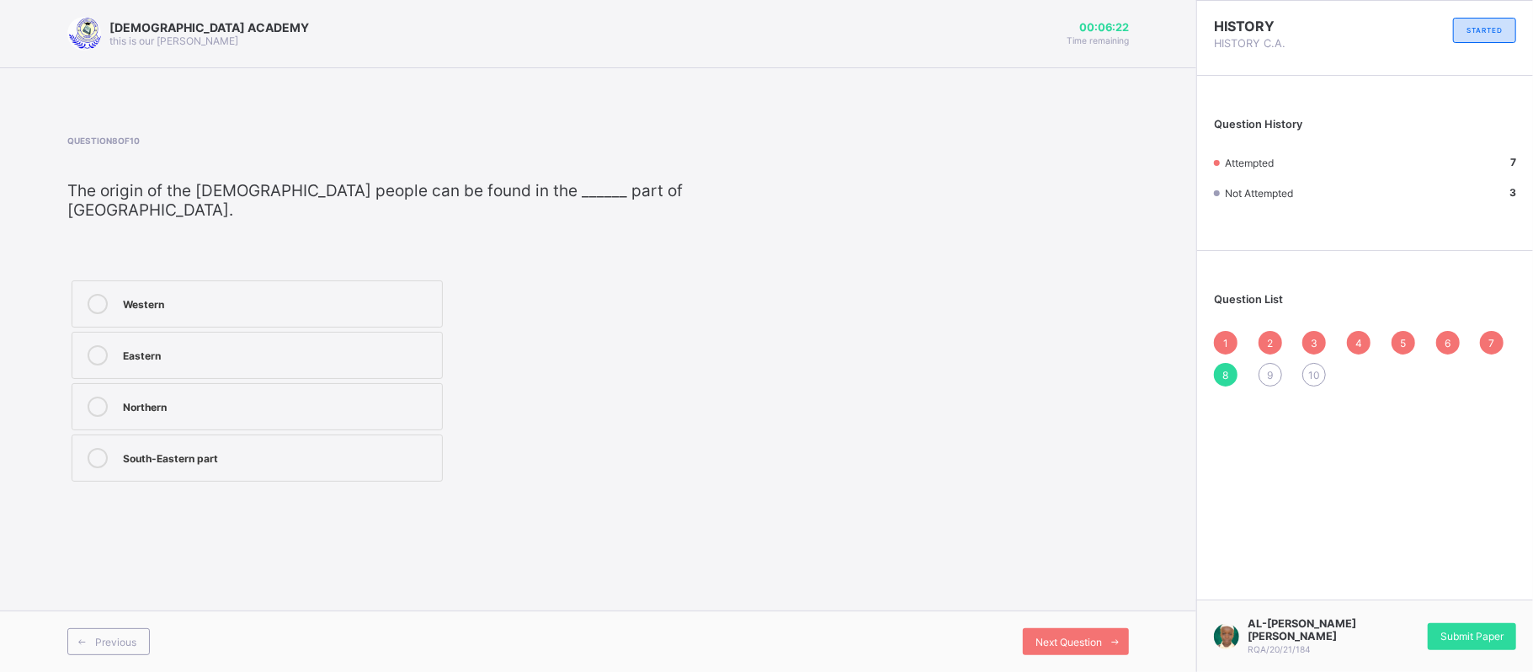
click at [367, 294] on div "Western" at bounding box center [278, 302] width 311 height 17
click at [360, 449] on div "South-Eastern part" at bounding box center [278, 458] width 311 height 20
drag, startPoint x: 1083, startPoint y: 637, endPoint x: 882, endPoint y: 408, distance: 304.3
click at [882, 408] on div "Question 8 of 10 The origin of the Igbo people can be found in the ______ part …" at bounding box center [598, 311] width 1062 height 350
click at [1069, 642] on span "Next Question" at bounding box center [1069, 642] width 67 height 13
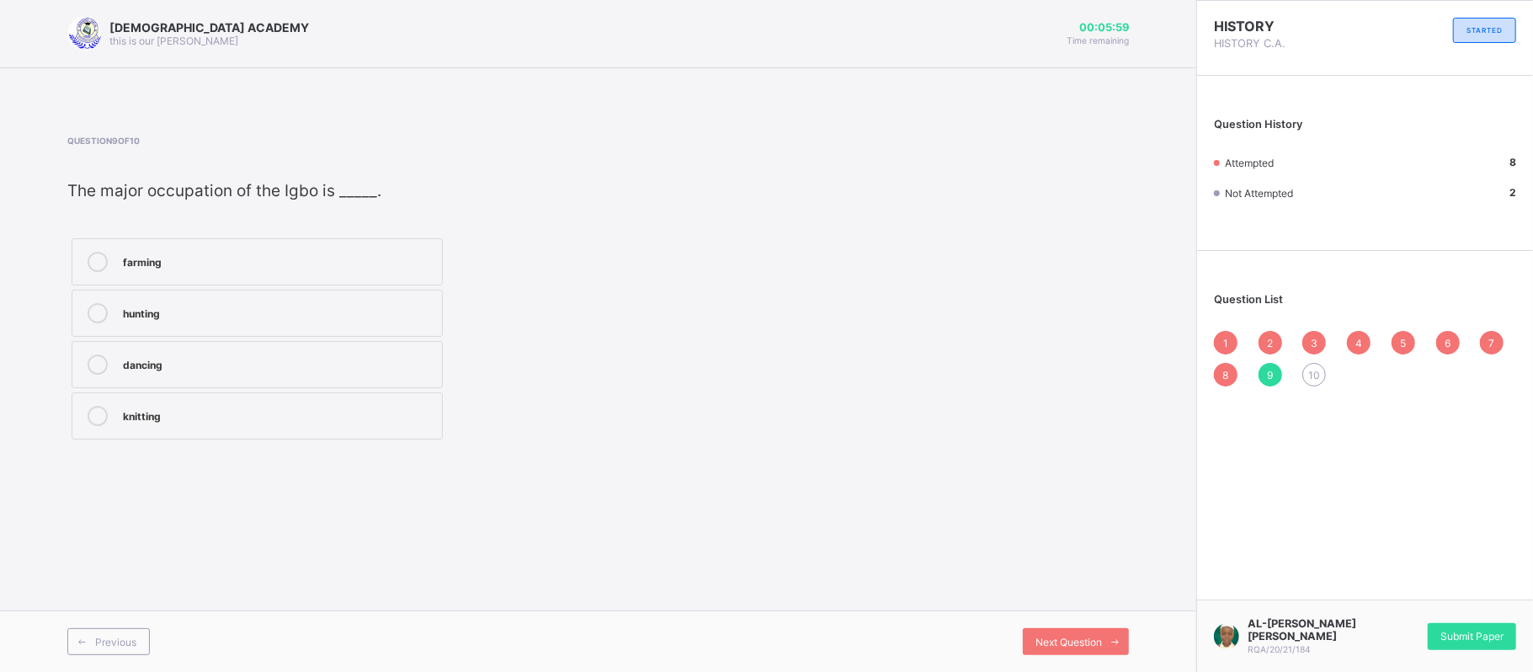
click at [192, 266] on div "farming" at bounding box center [278, 260] width 311 height 17
click at [1053, 648] on span "Next Question" at bounding box center [1069, 642] width 67 height 13
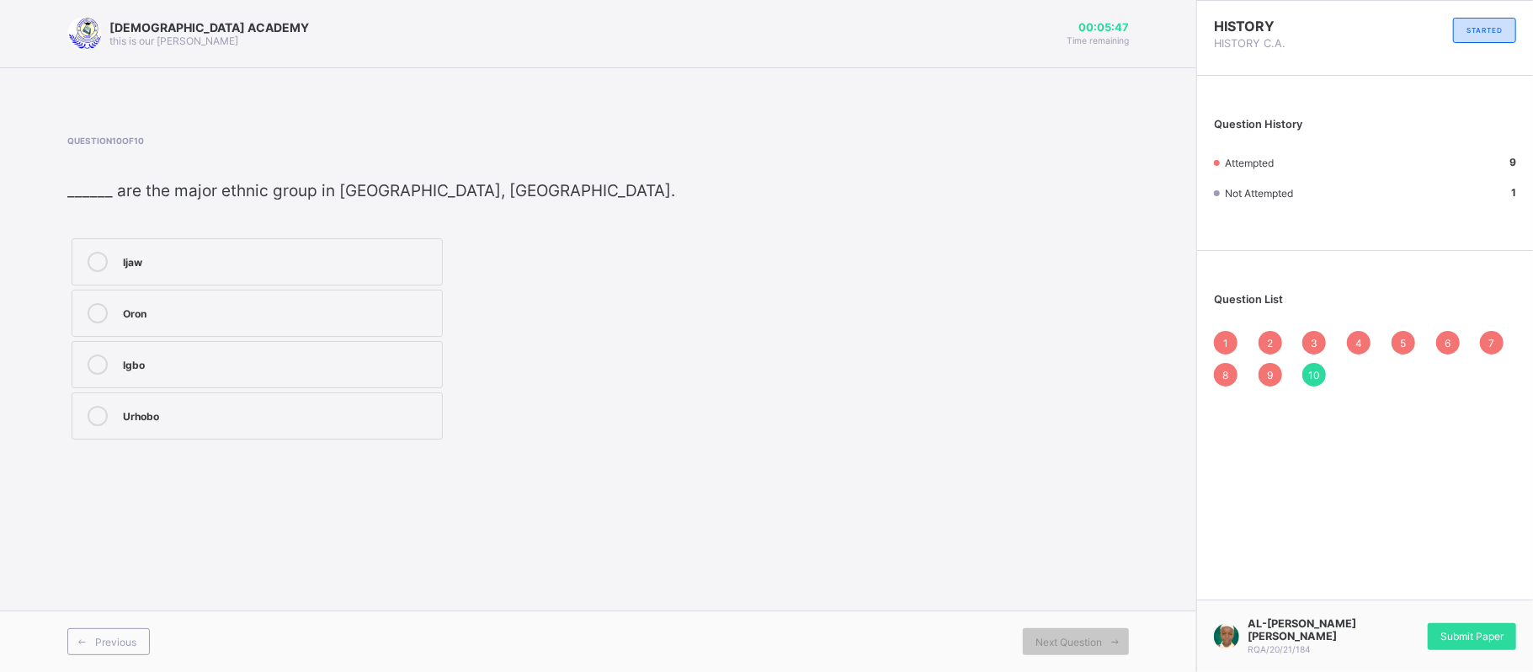
click at [259, 277] on label "Ijaw" at bounding box center [257, 261] width 371 height 47
click at [1251, 196] on span "Not Attempted" at bounding box center [1259, 193] width 68 height 13
drag, startPoint x: 1221, startPoint y: 199, endPoint x: 941, endPoint y: 40, distance: 321.3
click at [941, 40] on div "RAUDHATUL QUR'AN ACADEMY this is our motton 00:05:31 Time remaining" at bounding box center [598, 34] width 1062 height 34
click at [1310, 375] on span "10" at bounding box center [1315, 375] width 12 height 13
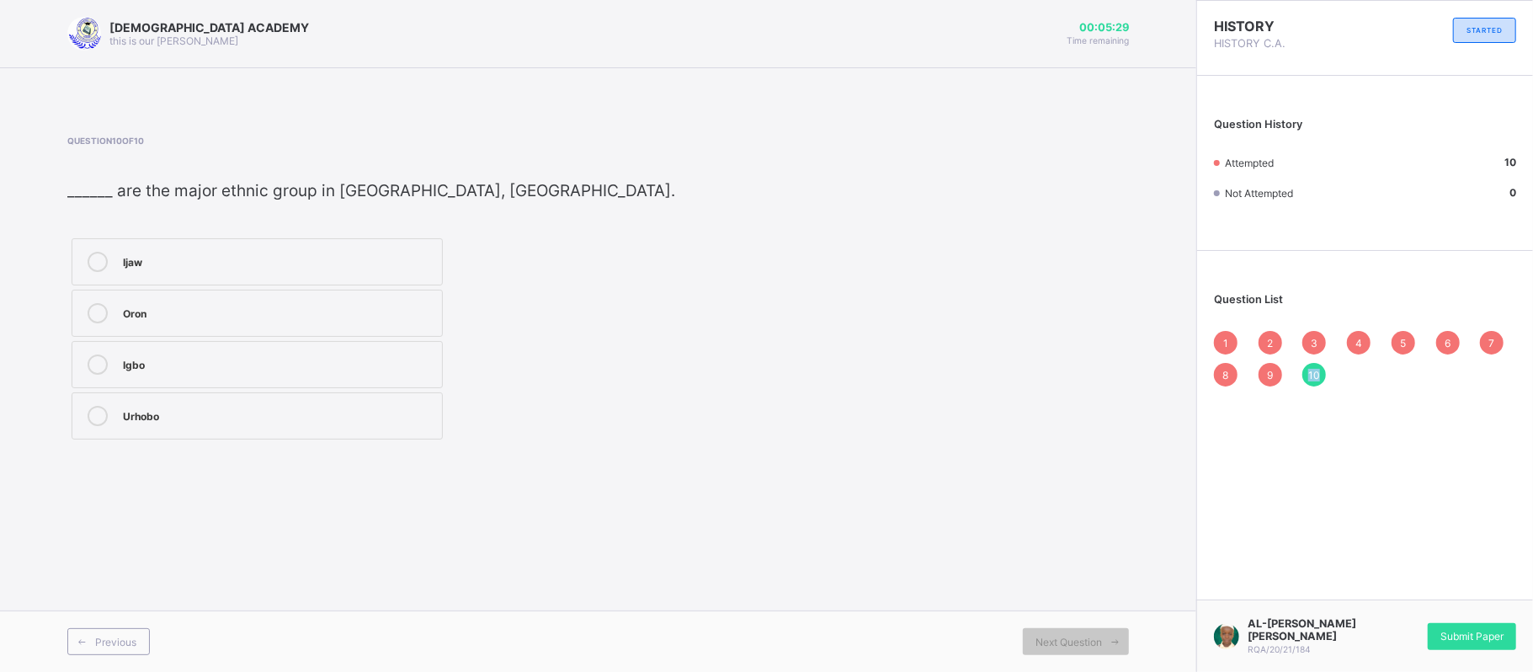
click at [1310, 375] on span "10" at bounding box center [1315, 375] width 12 height 13
click at [1309, 371] on span "10" at bounding box center [1315, 375] width 12 height 13
drag, startPoint x: 1309, startPoint y: 371, endPoint x: 849, endPoint y: 411, distance: 461.4
click at [849, 411] on div "Question 10 of 10 ______ are the major ethnic group in Delta State, Nigeria. Ij…" at bounding box center [598, 290] width 1062 height 308
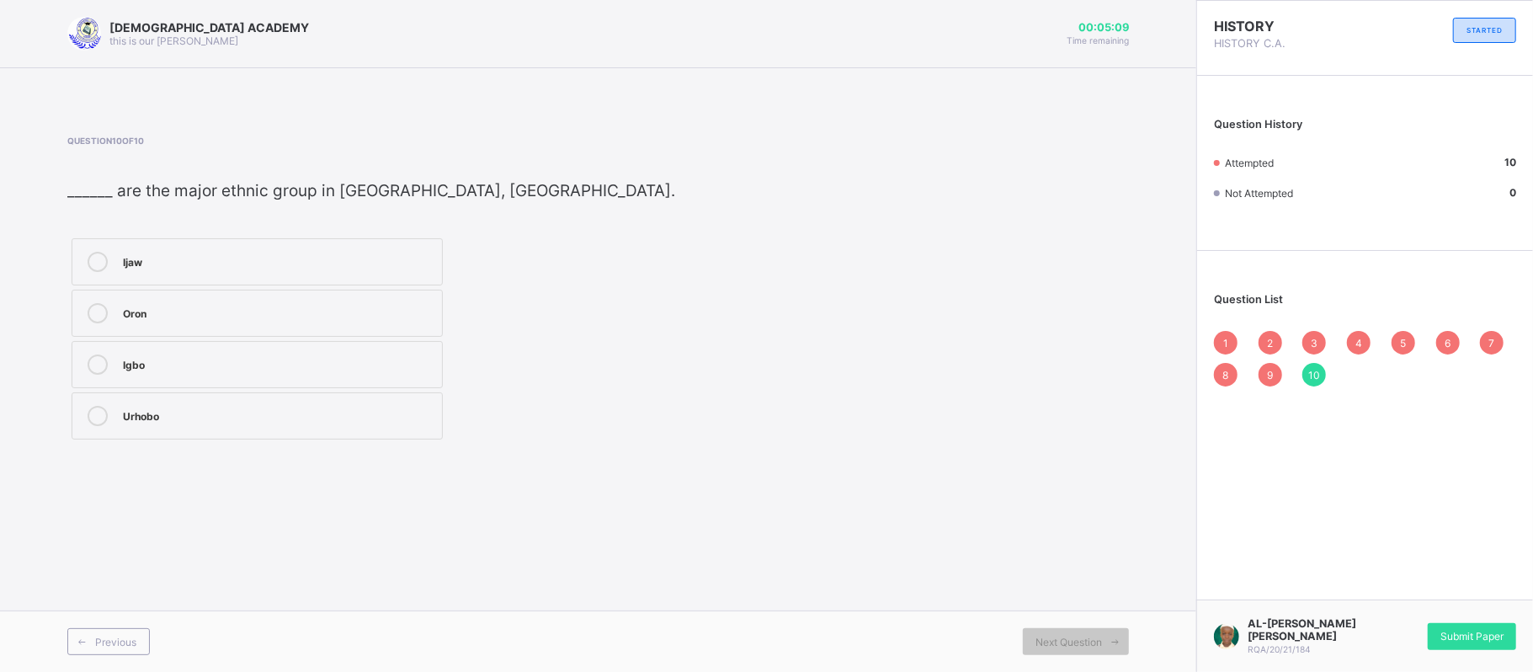
click at [1310, 369] on span "10" at bounding box center [1315, 375] width 12 height 13
click at [237, 333] on label "Oron" at bounding box center [257, 313] width 371 height 47
click at [243, 338] on div "Ijaw Oron Igbo Urhobo" at bounding box center [257, 339] width 380 height 210
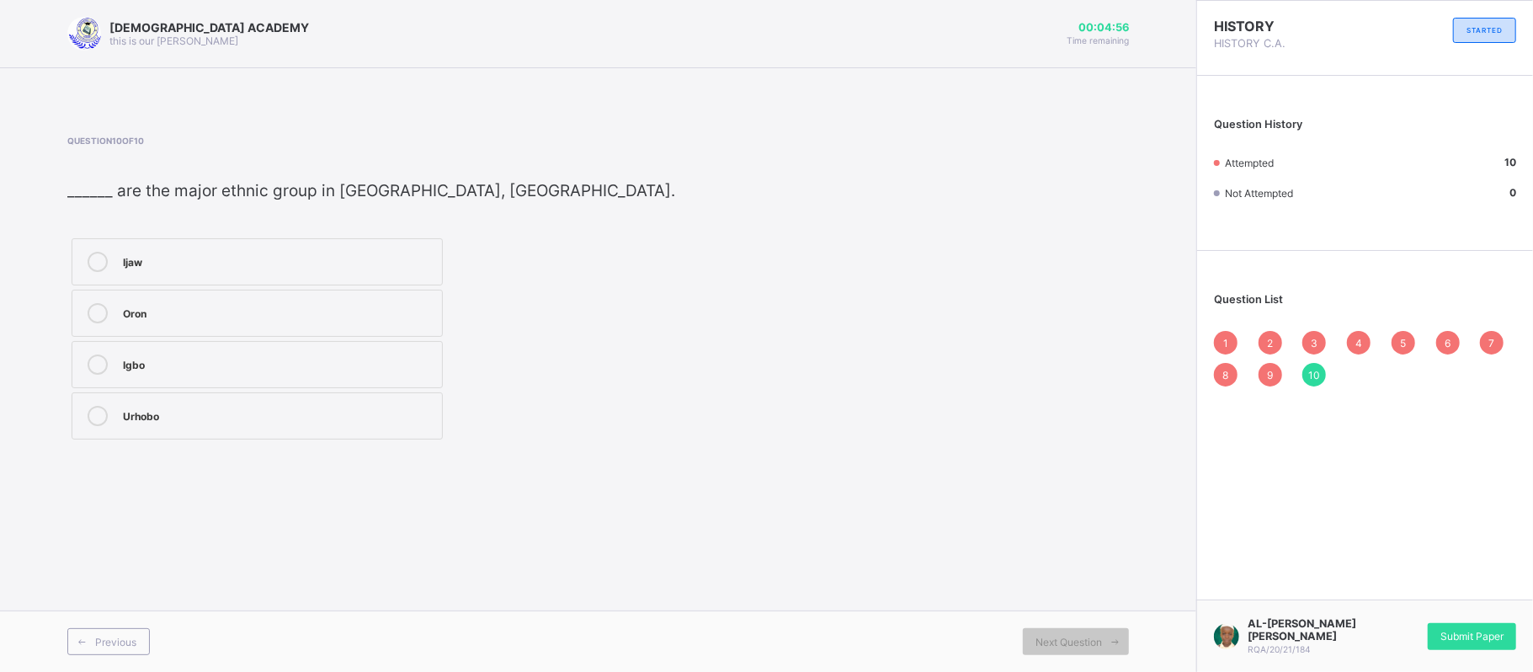
click at [200, 377] on label "Igbo" at bounding box center [257, 364] width 371 height 47
click at [237, 423] on div "Urhobo" at bounding box center [278, 414] width 311 height 17
drag, startPoint x: 1220, startPoint y: 192, endPoint x: 1065, endPoint y: 91, distance: 185.0
click at [1065, 91] on span at bounding box center [598, 89] width 1197 height 42
click at [1309, 371] on span "10" at bounding box center [1315, 375] width 12 height 13
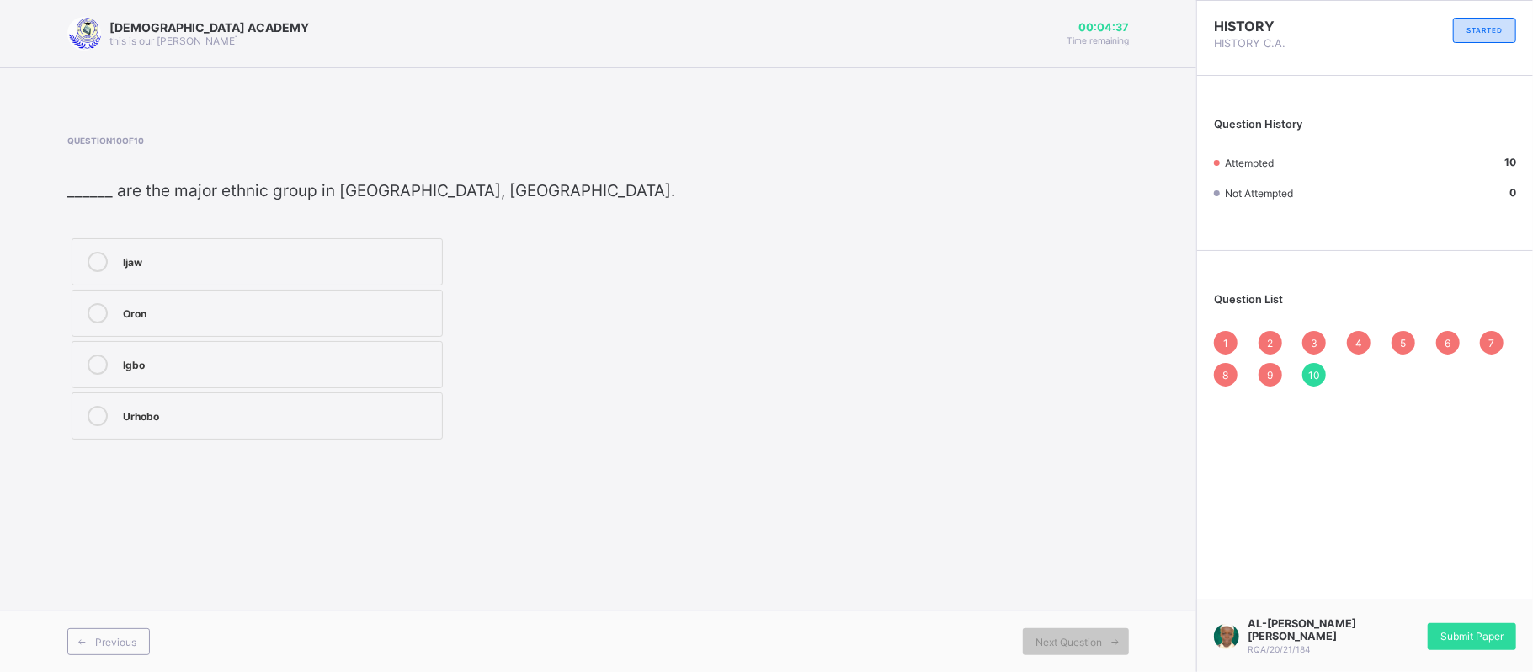
click at [1309, 371] on span "10" at bounding box center [1315, 375] width 12 height 13
click at [1305, 371] on div "10" at bounding box center [1315, 375] width 24 height 24
drag, startPoint x: 1305, startPoint y: 371, endPoint x: 1463, endPoint y: 496, distance: 200.8
click at [1463, 496] on div "RAUDHATUL QUR'AN ACADEMY this is our motton 00:04:21 Time remaining Question 10…" at bounding box center [766, 336] width 1533 height 672
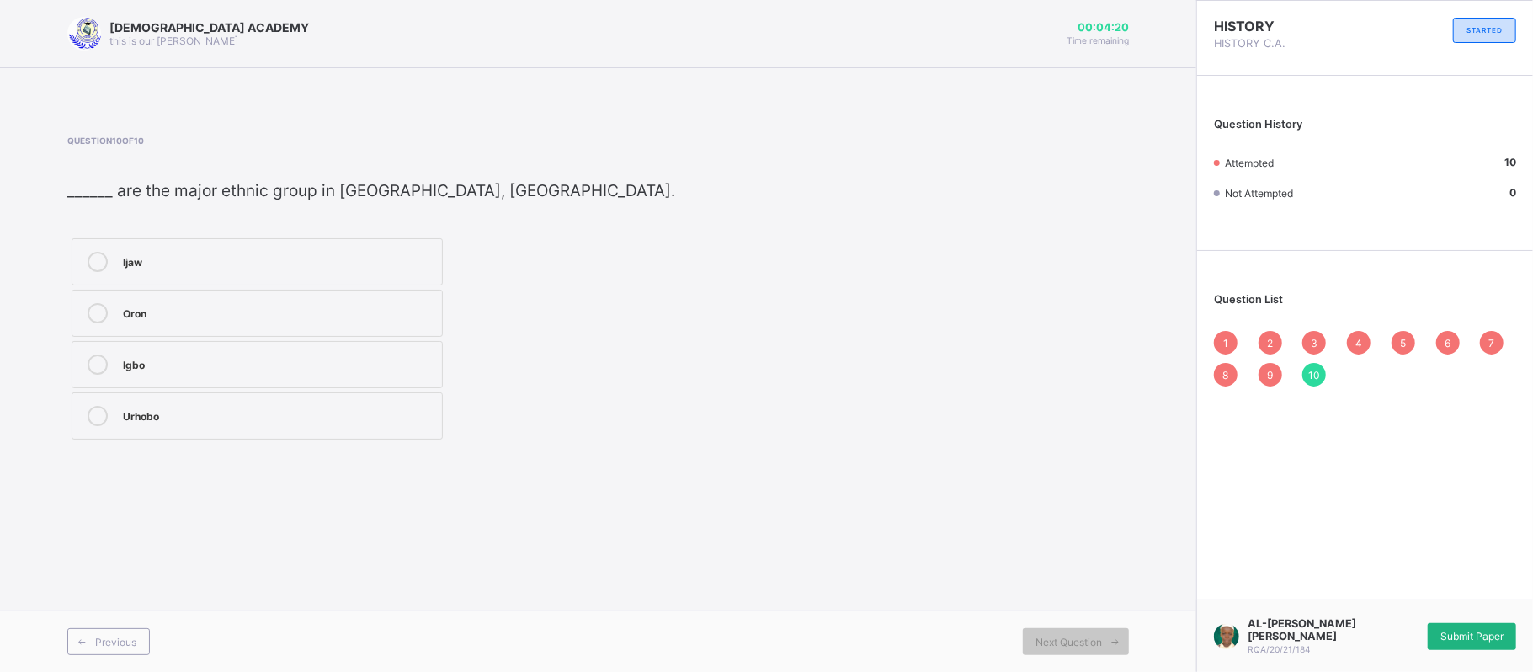
click at [1479, 628] on div "Submit Paper" at bounding box center [1472, 636] width 88 height 27
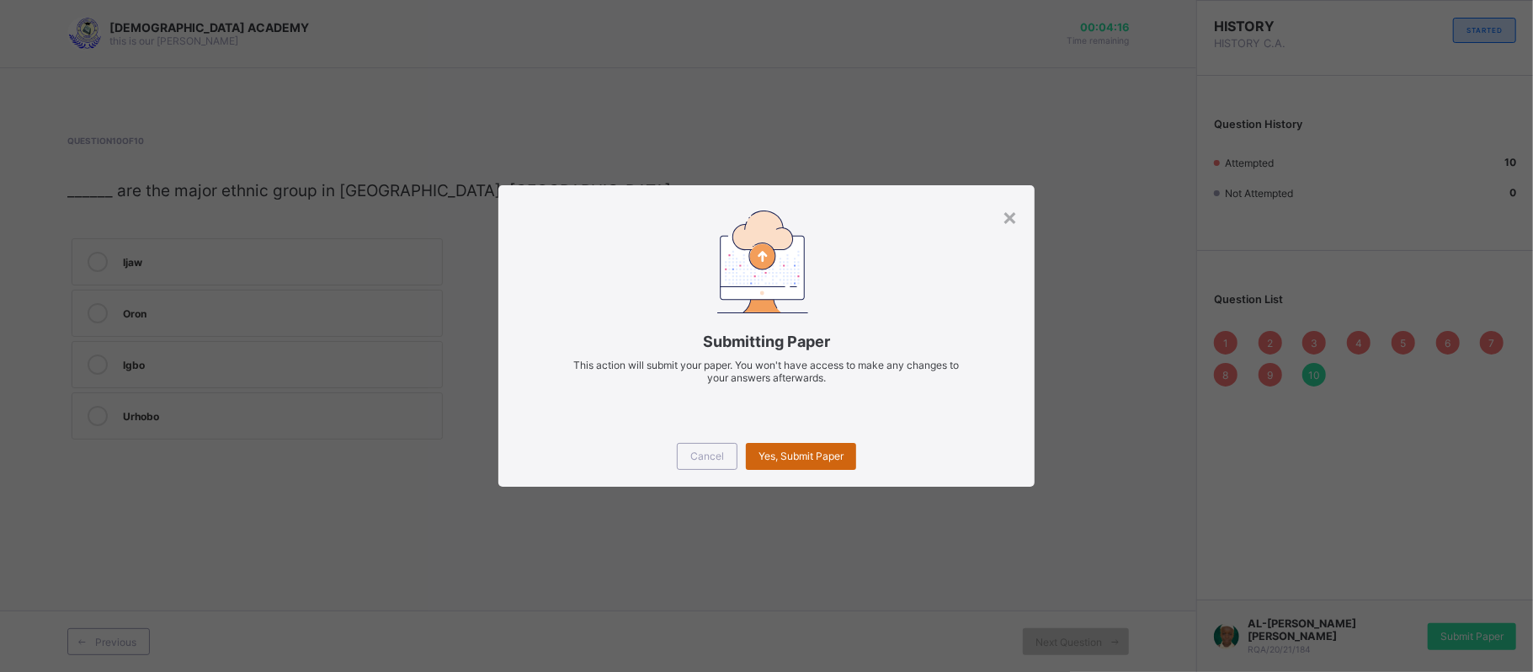
click at [832, 450] on span "Yes, Submit Paper" at bounding box center [801, 456] width 85 height 13
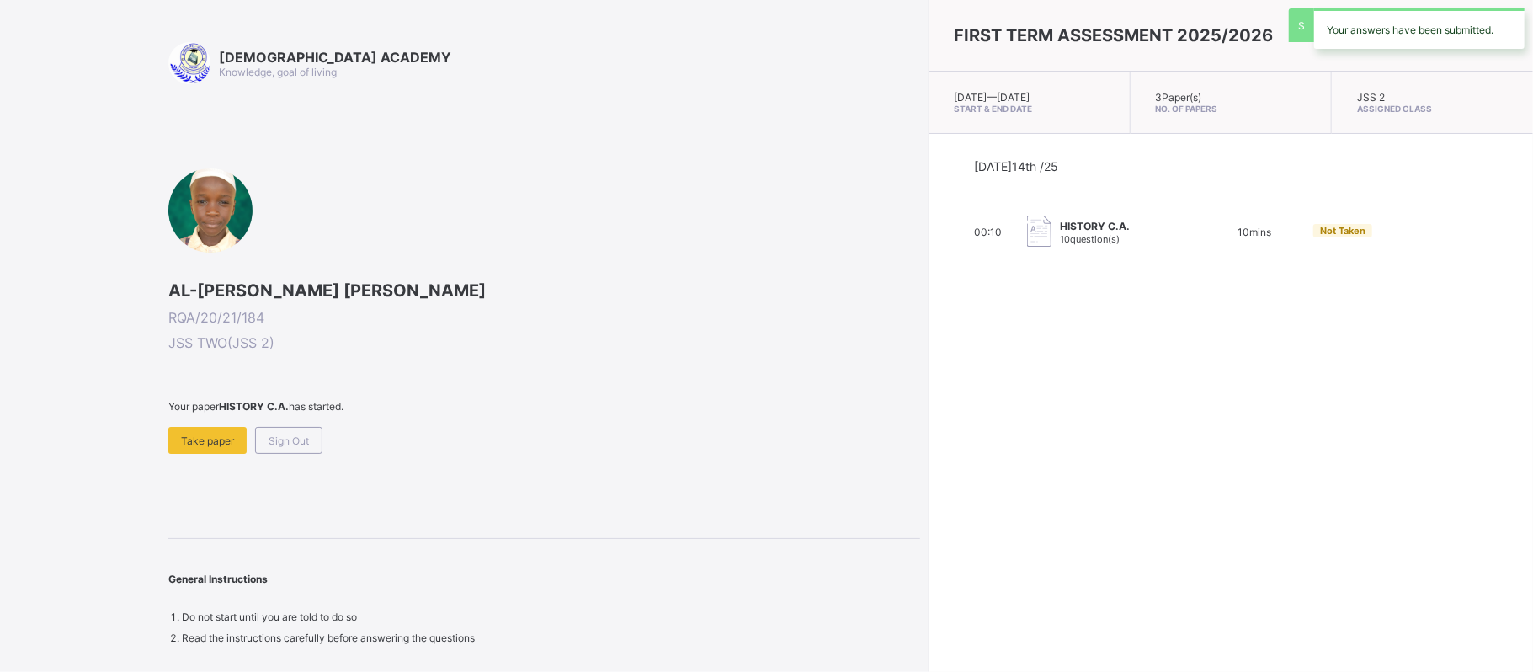
drag, startPoint x: 832, startPoint y: 450, endPoint x: 697, endPoint y: 109, distance: 365.9
click at [697, 109] on div "RAUDHATUL QUR'AN ACADEMY Knowledge, goal of living AL-AMIN PELLA HASSAN RQA/20/…" at bounding box center [544, 343] width 752 height 602
click at [301, 436] on span "Sign Out" at bounding box center [289, 440] width 40 height 13
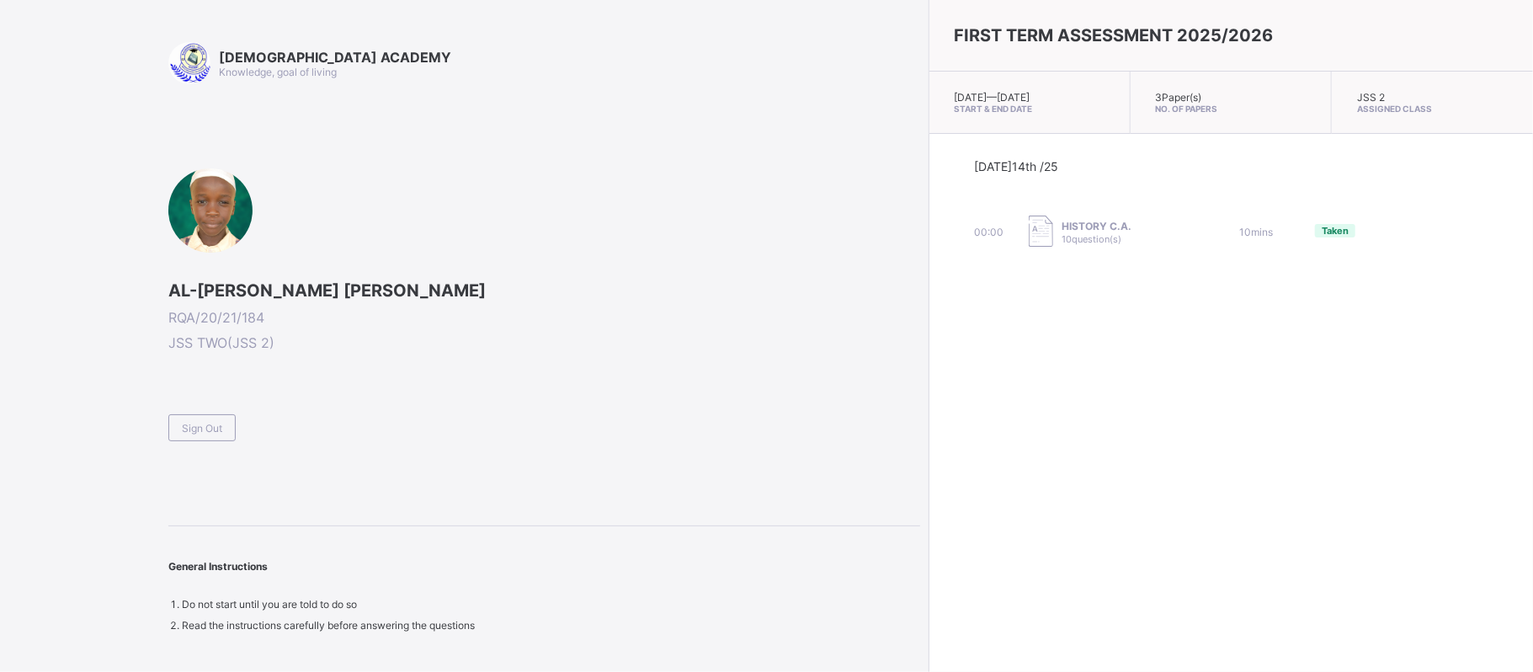
click at [187, 408] on span at bounding box center [544, 407] width 752 height 14
click at [196, 429] on span "Sign Out" at bounding box center [202, 428] width 40 height 13
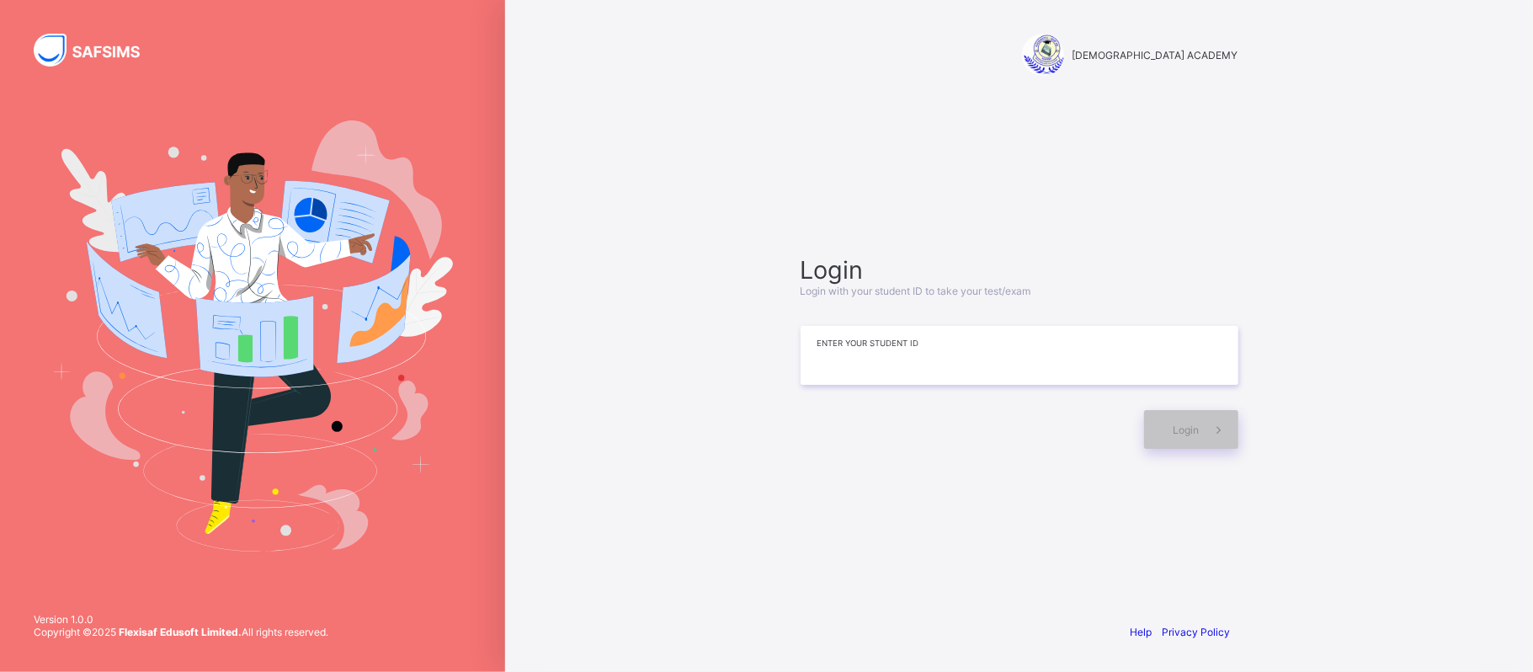
click at [844, 362] on input at bounding box center [1020, 355] width 438 height 59
type input "**********"
click at [1172, 421] on div "Login" at bounding box center [1191, 429] width 94 height 39
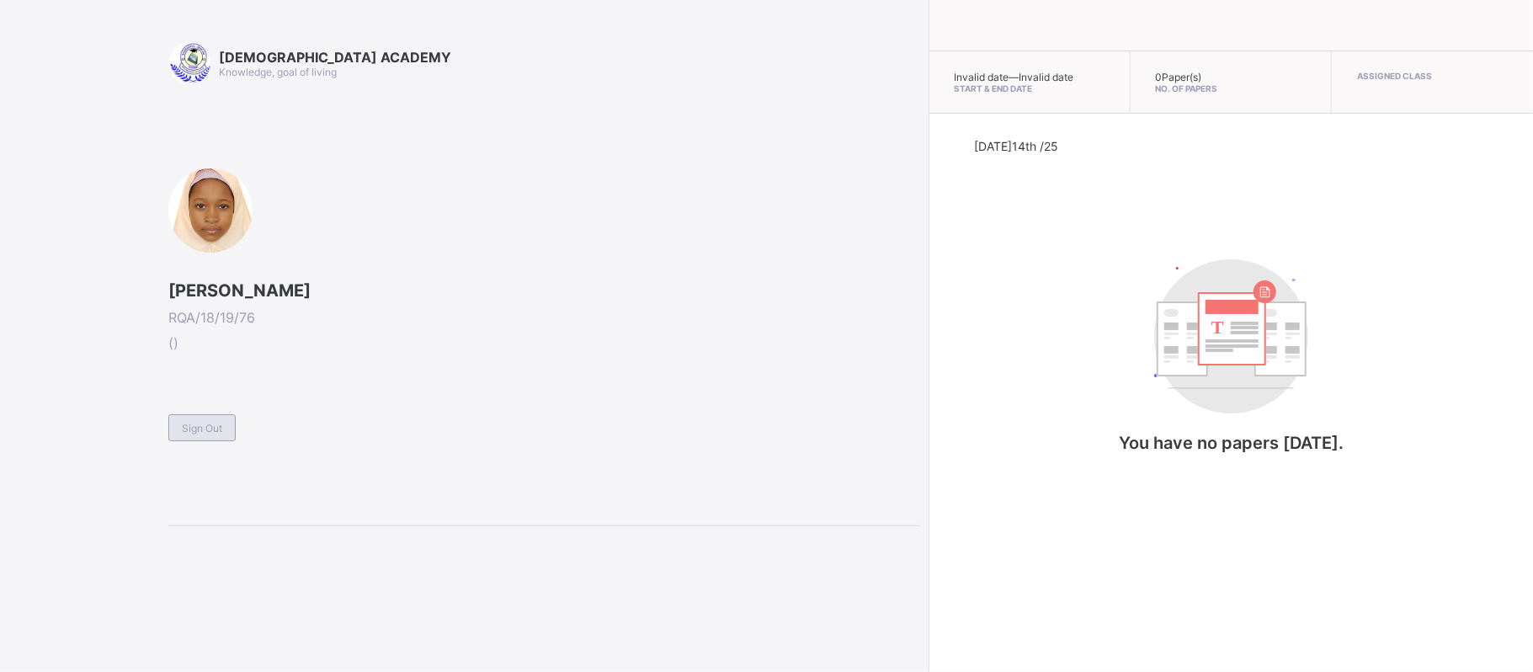
click at [194, 428] on span "Sign Out" at bounding box center [202, 428] width 40 height 13
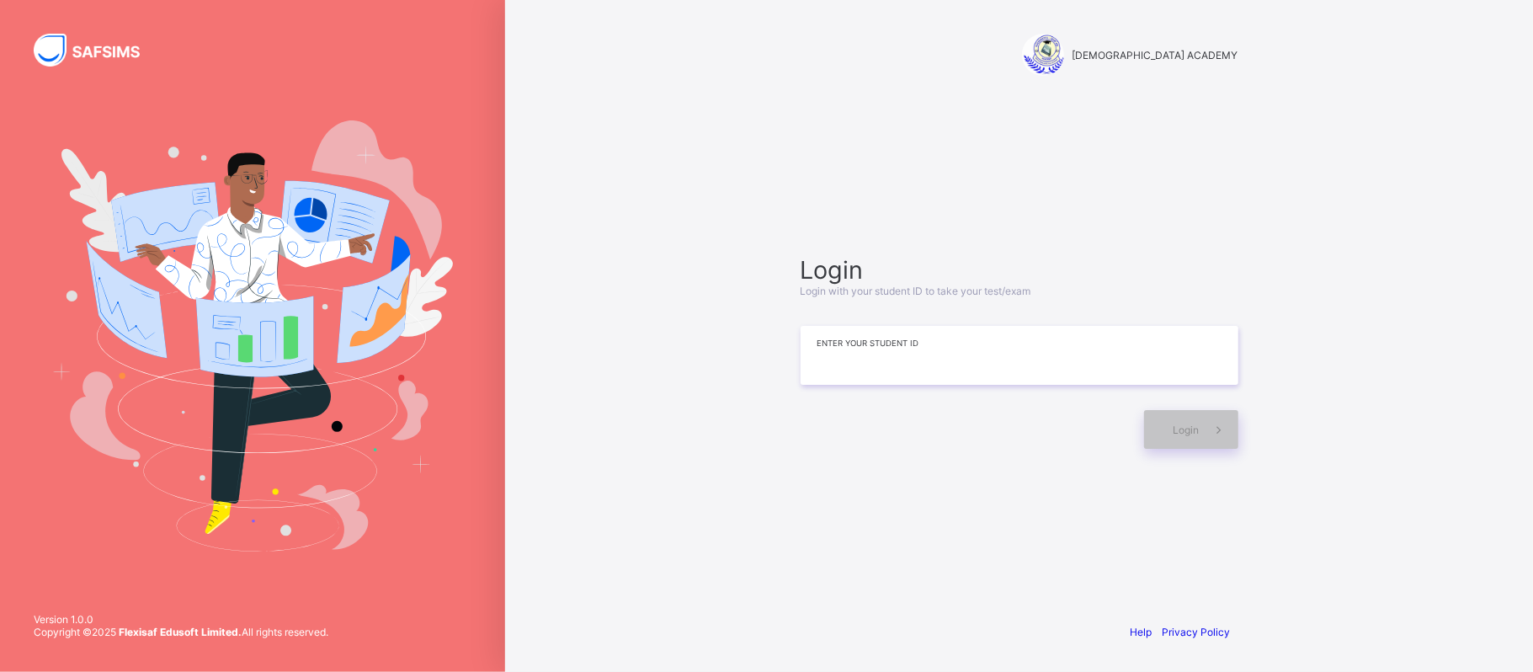
click at [829, 375] on input at bounding box center [1020, 355] width 438 height 59
type input "**********"
click at [1181, 421] on div "Login" at bounding box center [1191, 429] width 94 height 39
click at [1186, 436] on div "Login" at bounding box center [1191, 429] width 94 height 39
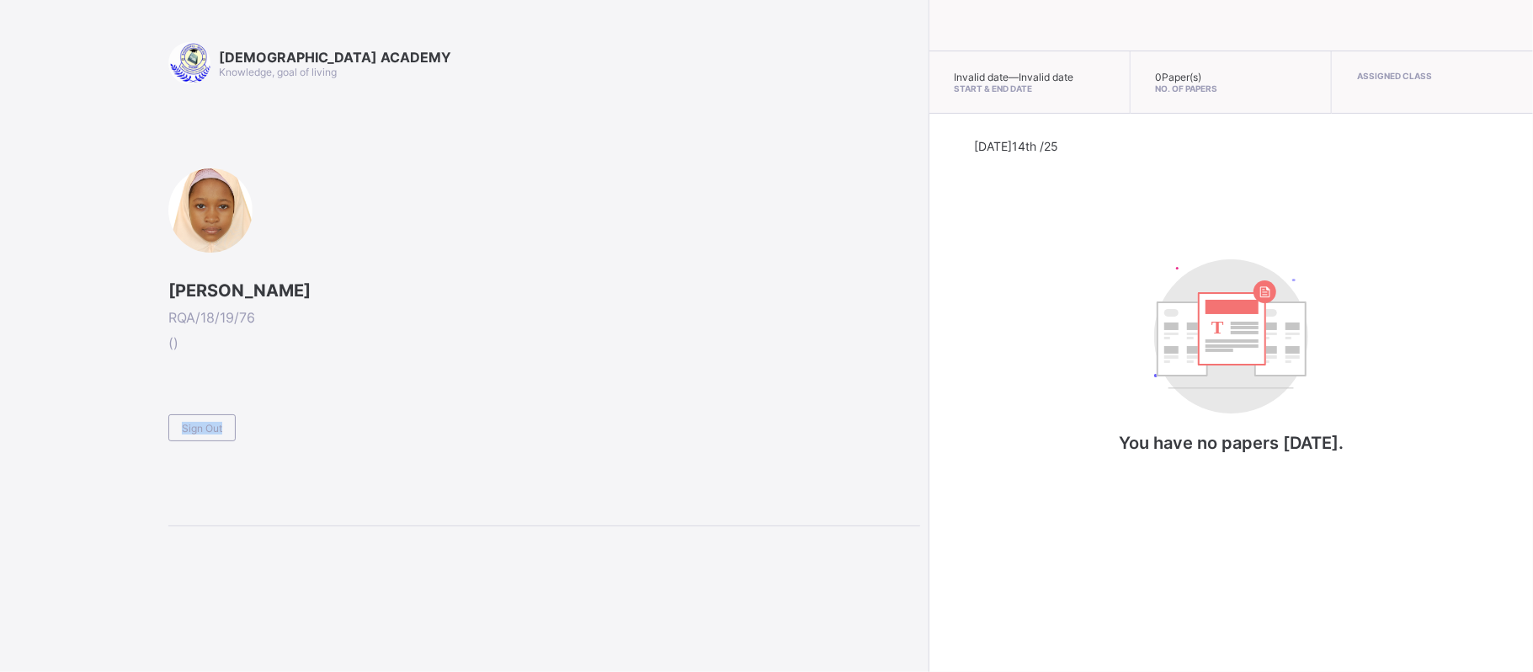
drag, startPoint x: 796, startPoint y: 452, endPoint x: 419, endPoint y: 415, distance: 378.2
click at [419, 415] on div "RAUDHATUL QUR'AN ACADEMY Knowledge, goal of living AISHA USMAN YUSUF RQA/18/19/…" at bounding box center [544, 284] width 752 height 484
click at [210, 429] on span "Sign Out" at bounding box center [202, 428] width 40 height 13
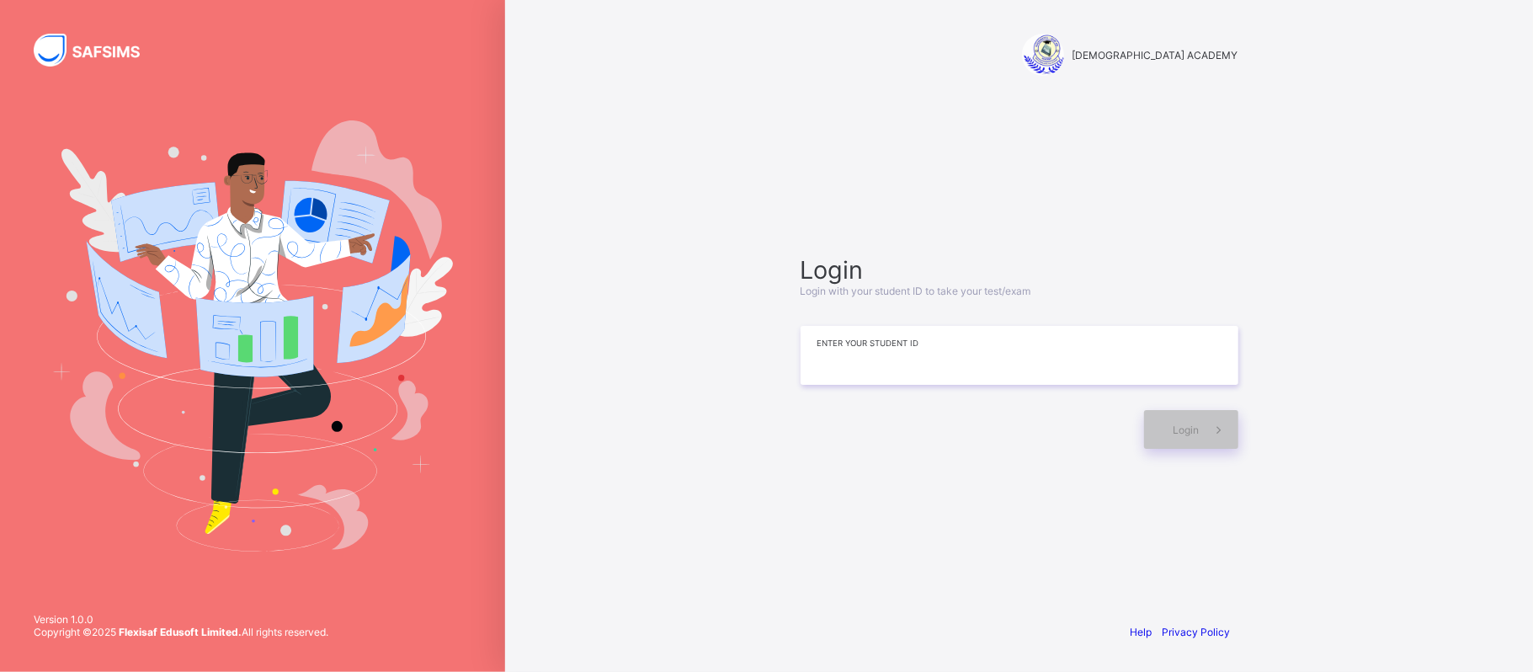
drag, startPoint x: 816, startPoint y: 357, endPoint x: 835, endPoint y: 303, distance: 57.3
click at [802, 348] on input at bounding box center [1020, 355] width 438 height 59
type input "**********"
click at [1172, 414] on div "Login" at bounding box center [1191, 429] width 94 height 39
click at [1167, 415] on div "Login" at bounding box center [1191, 429] width 94 height 39
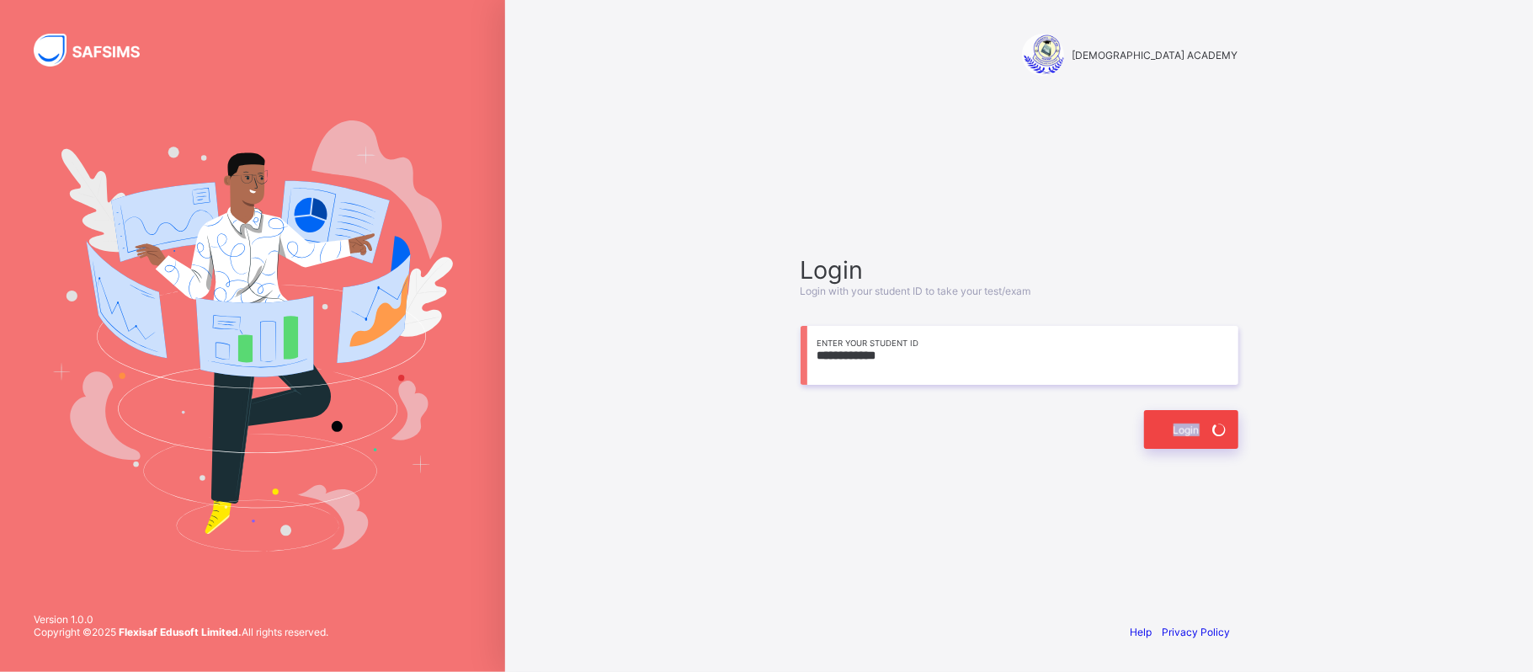
click at [1167, 415] on div "Login" at bounding box center [1191, 429] width 94 height 39
click at [1220, 431] on icon at bounding box center [1218, 429] width 20 height 19
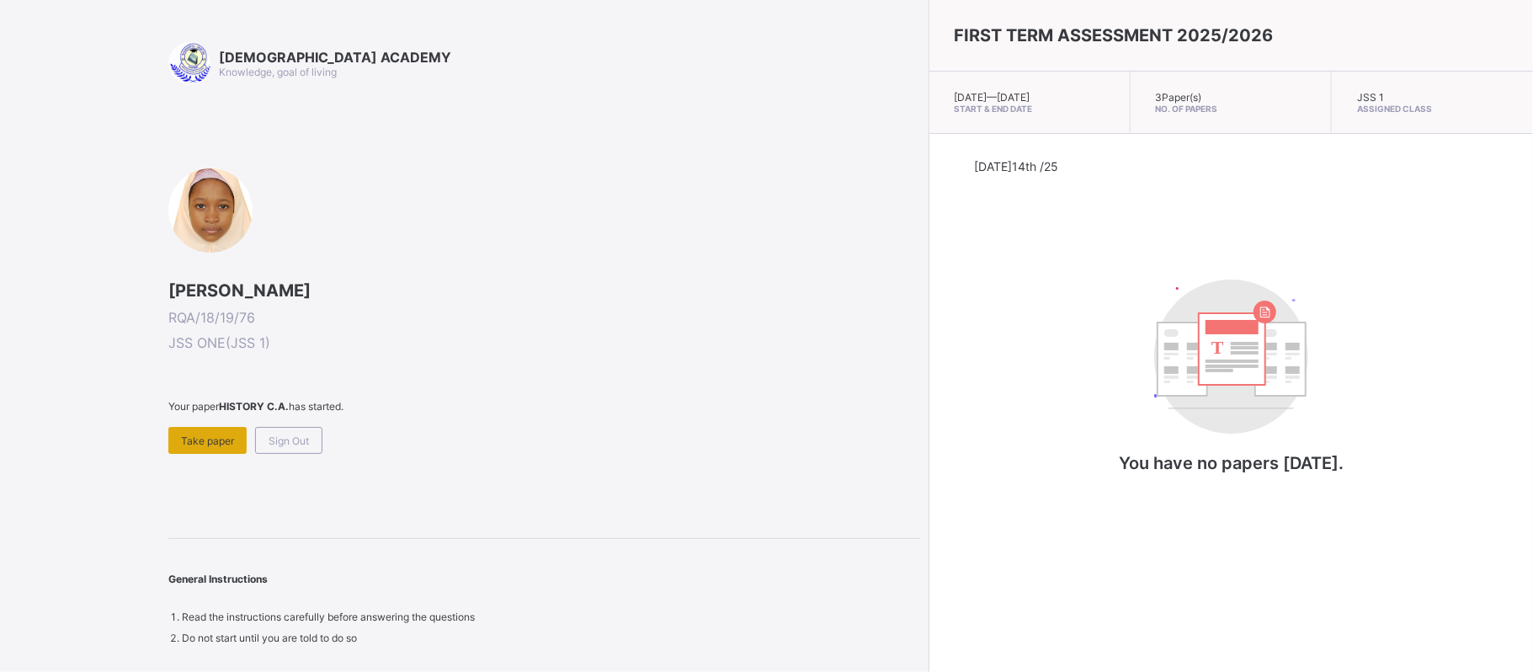
click at [184, 435] on span "Take paper" at bounding box center [207, 440] width 53 height 13
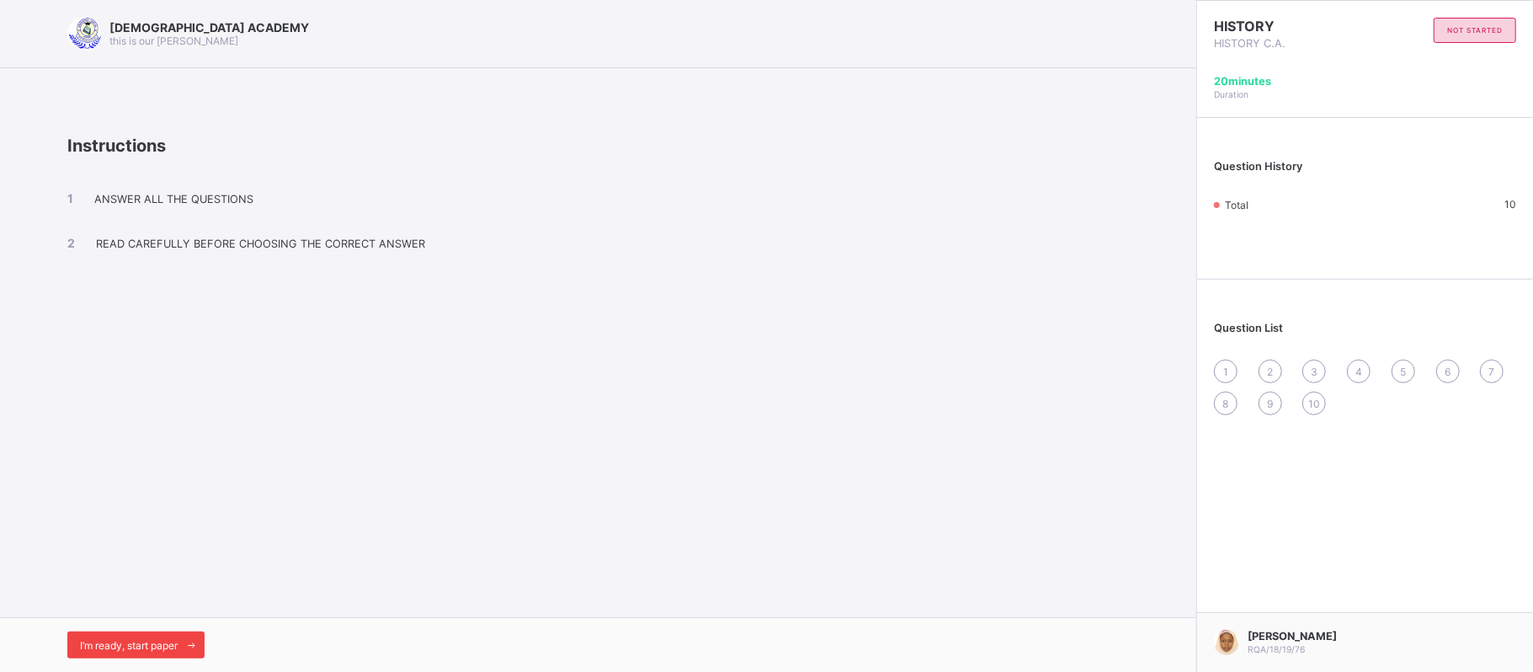
click at [125, 634] on div "I’m ready, start paper" at bounding box center [135, 645] width 137 height 27
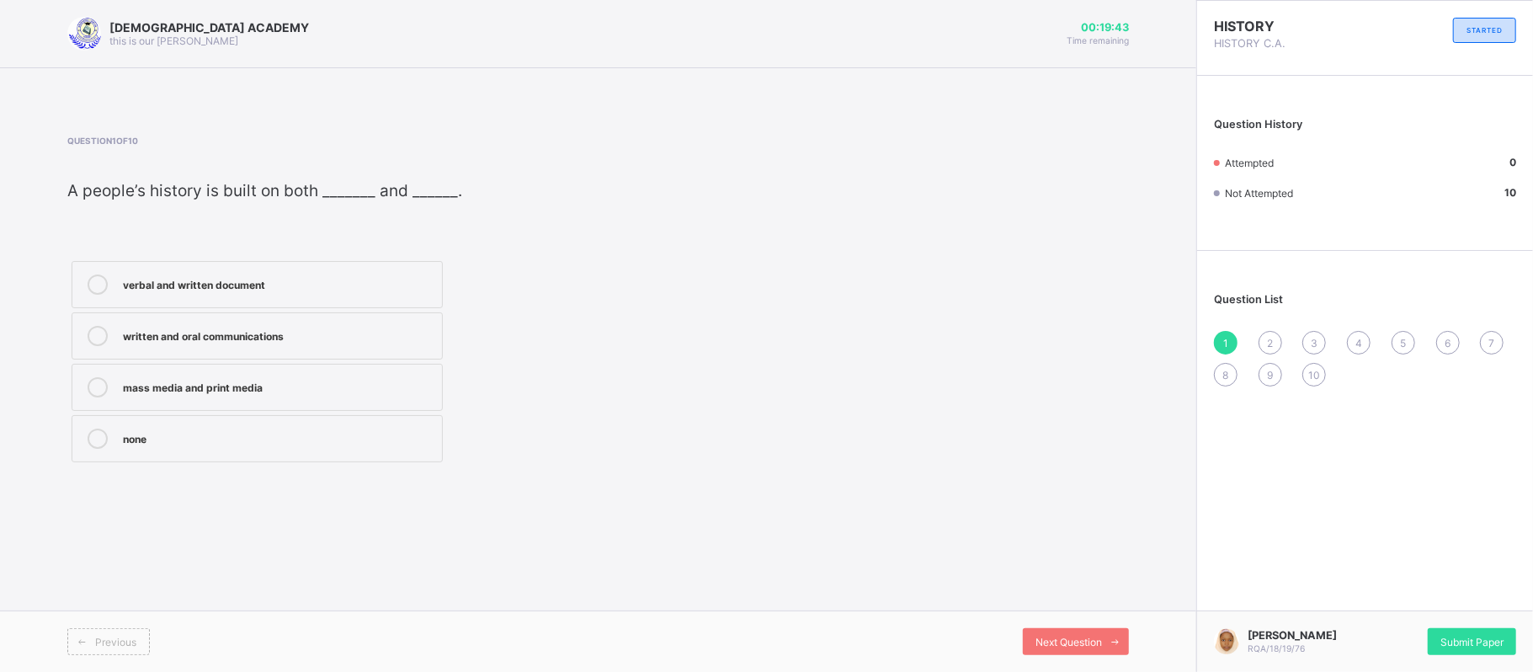
click at [163, 327] on div "written and oral communications" at bounding box center [278, 334] width 311 height 17
click at [1271, 337] on span "2" at bounding box center [1270, 343] width 6 height 13
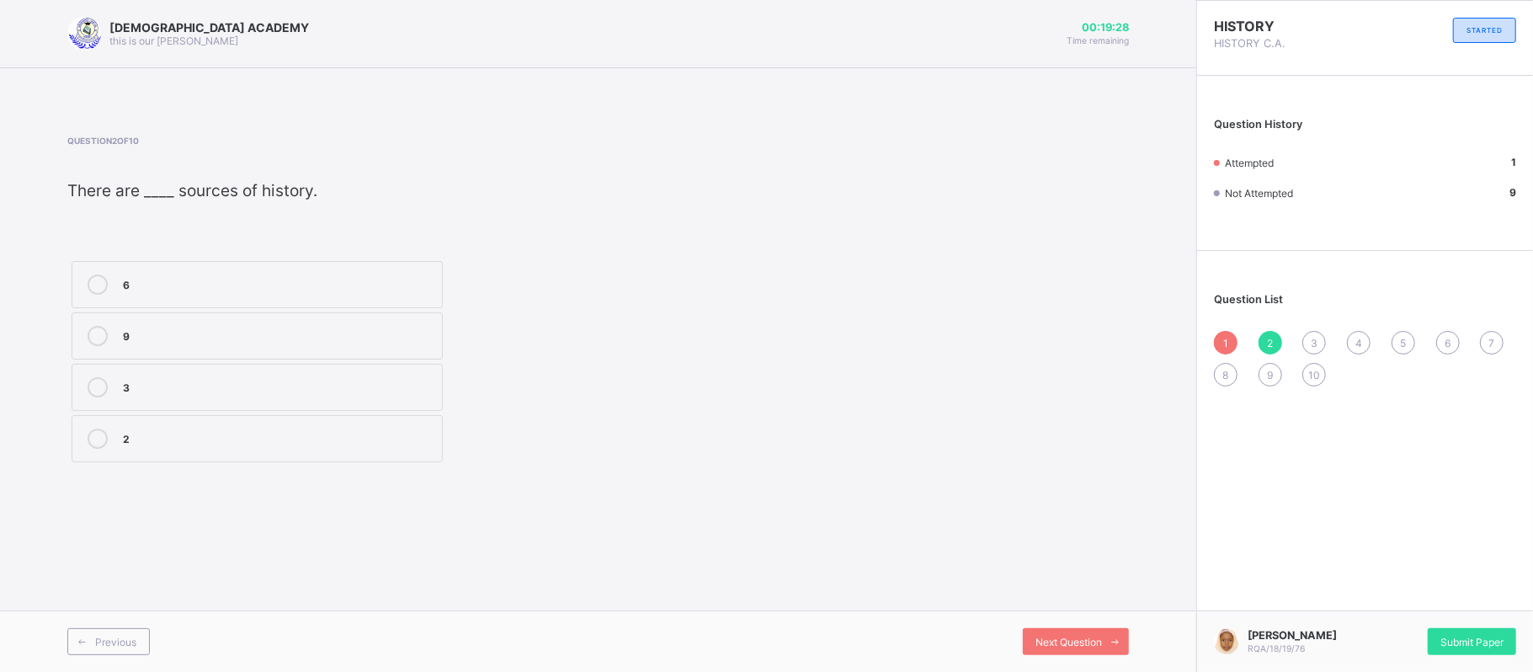
click at [187, 372] on label "3" at bounding box center [257, 387] width 371 height 47
click at [1217, 340] on div "1" at bounding box center [1226, 343] width 24 height 24
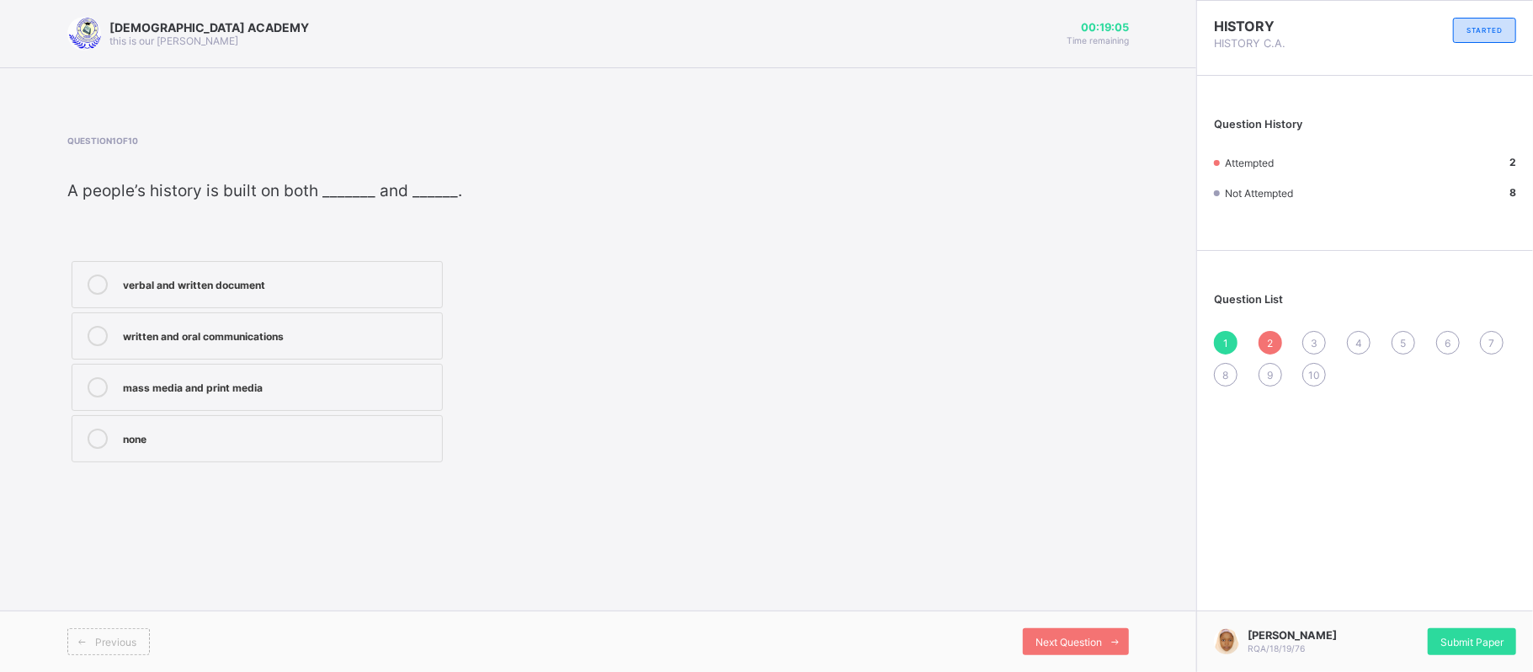
click at [1273, 332] on div "2" at bounding box center [1271, 343] width 24 height 24
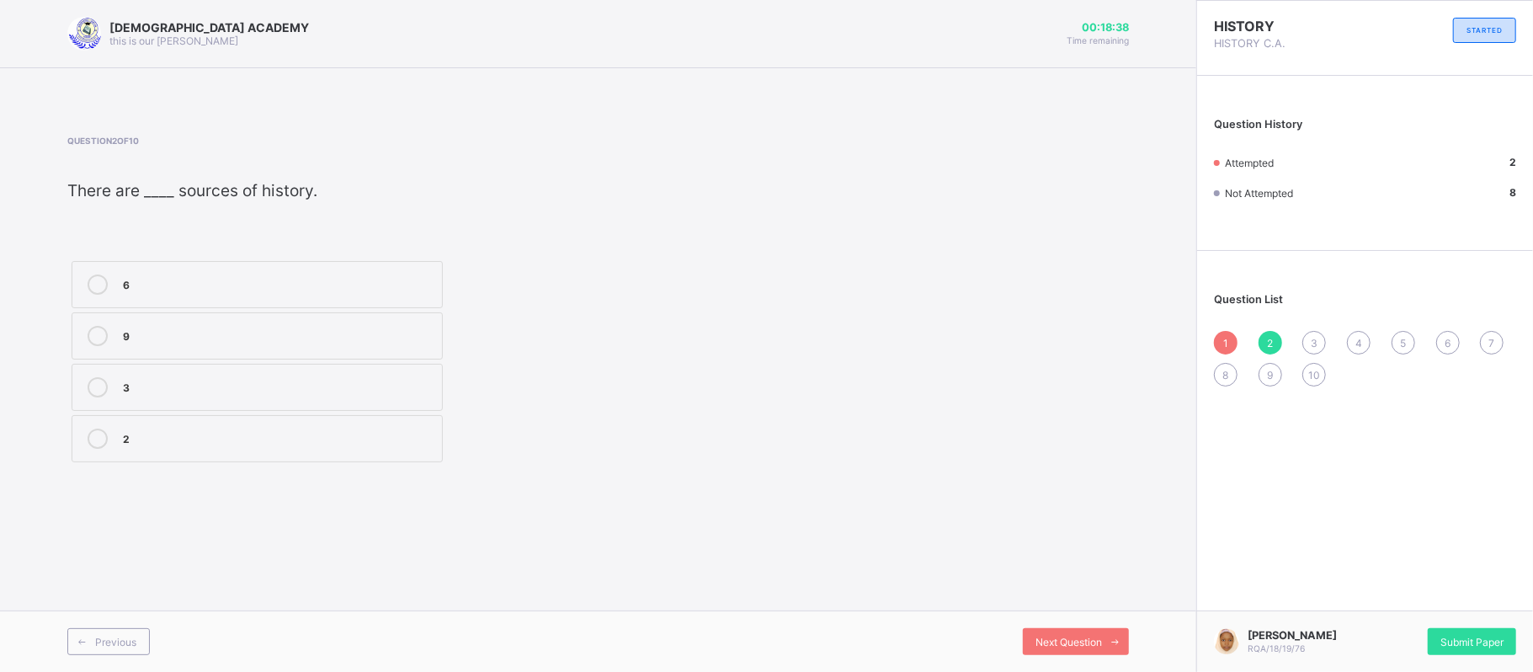
click at [1314, 332] on div "3" at bounding box center [1315, 343] width 24 height 24
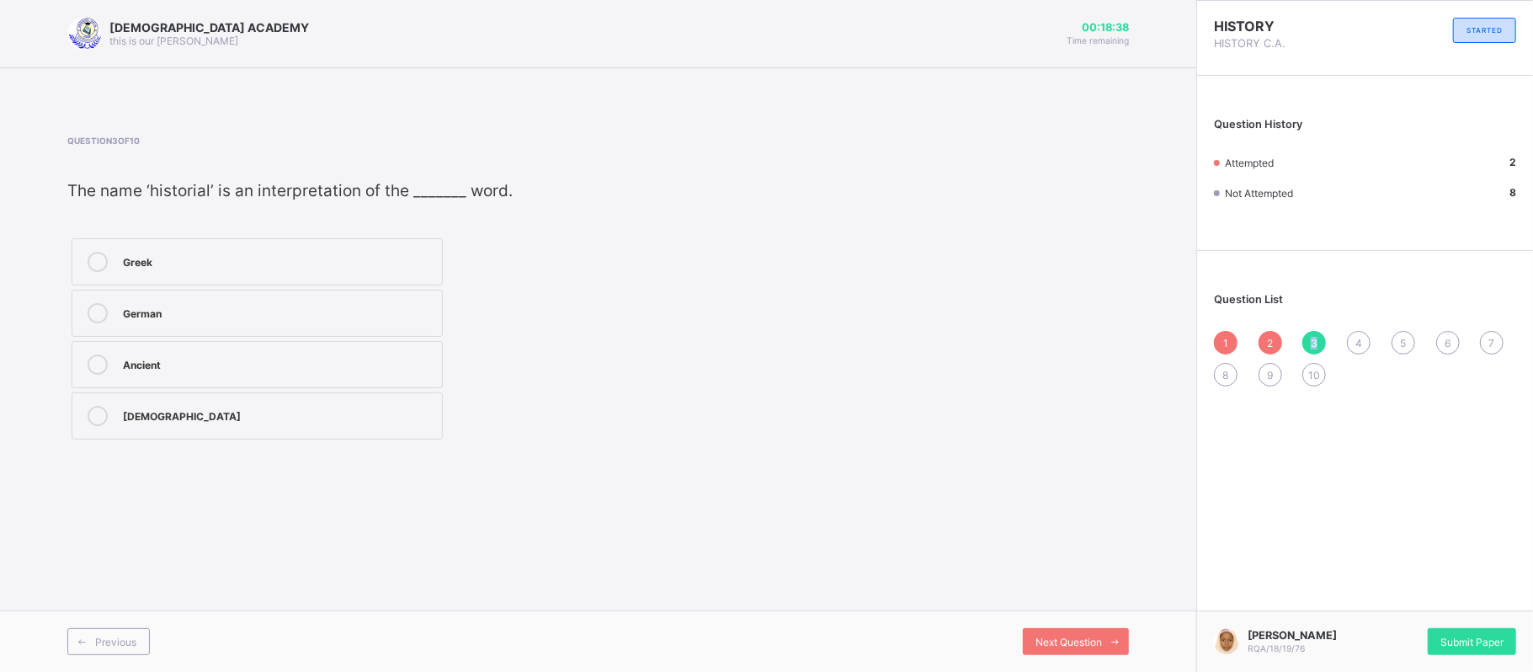
click at [1314, 332] on div "3" at bounding box center [1315, 343] width 24 height 24
click at [325, 256] on div "Greek" at bounding box center [278, 260] width 311 height 17
click at [1362, 338] on div "4" at bounding box center [1359, 343] width 24 height 24
click at [331, 256] on div "knowledge" at bounding box center [278, 260] width 311 height 17
click at [1401, 338] on span "5" at bounding box center [1403, 343] width 6 height 13
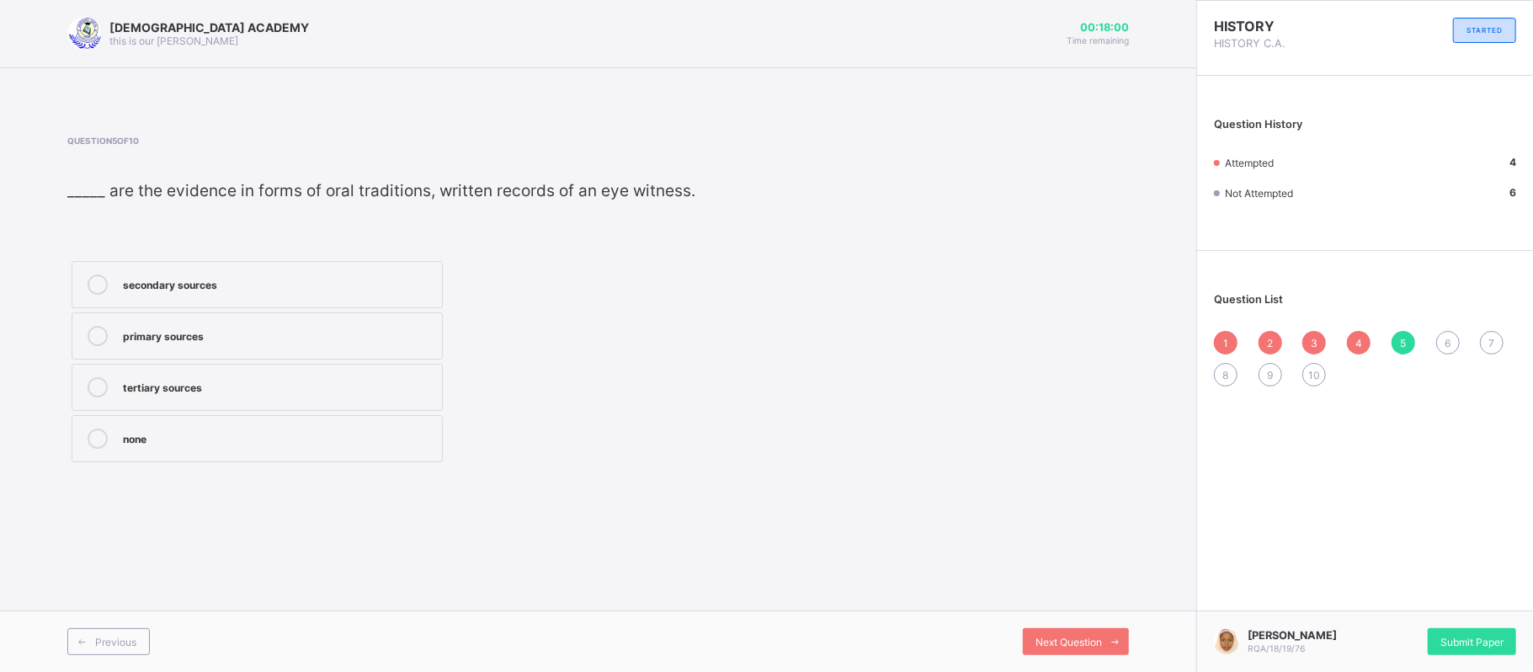
click at [222, 343] on div "primary sources" at bounding box center [278, 334] width 311 height 17
click at [1453, 344] on div "6" at bounding box center [1448, 343] width 24 height 24
click at [200, 286] on div "primary" at bounding box center [278, 282] width 311 height 17
click at [1404, 331] on div "5" at bounding box center [1404, 343] width 24 height 24
click at [377, 338] on label "primary sources" at bounding box center [257, 335] width 371 height 47
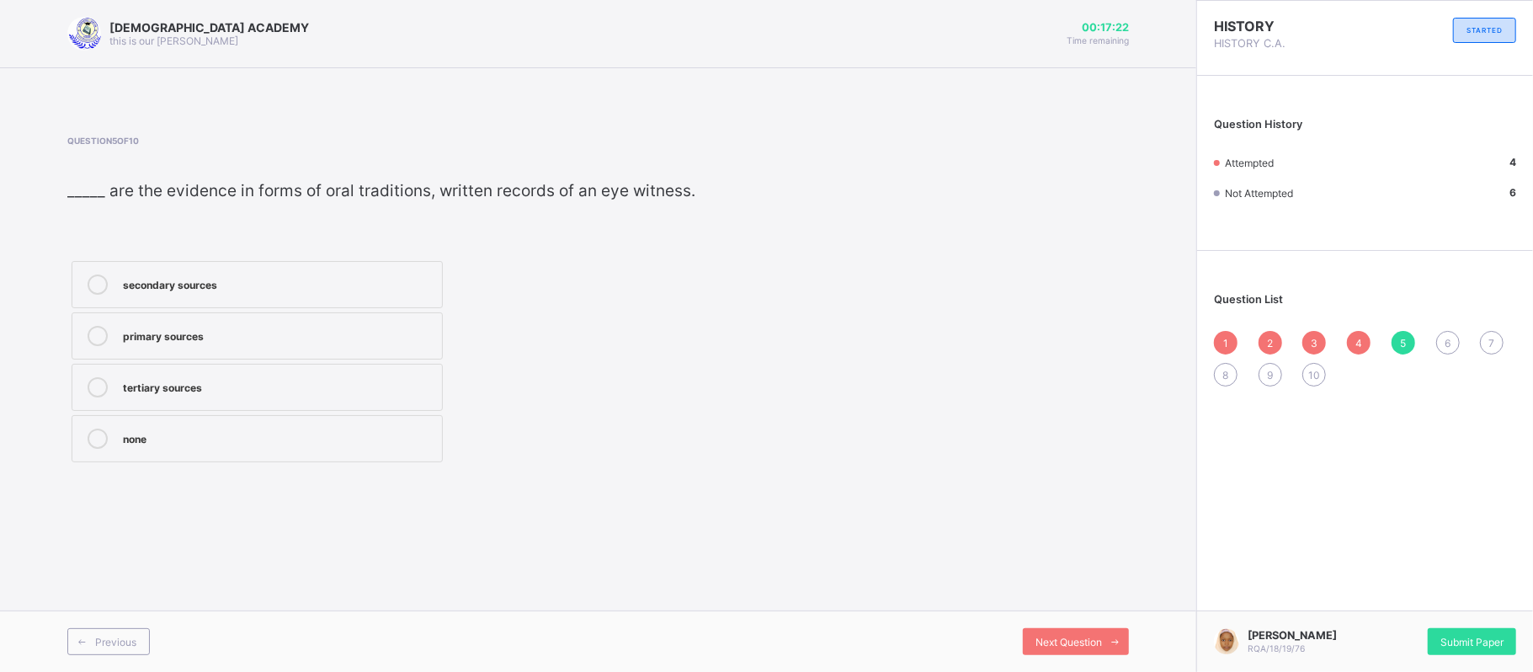
click at [1448, 333] on div "6" at bounding box center [1448, 343] width 24 height 24
click at [1404, 341] on span "5" at bounding box center [1403, 343] width 6 height 13
drag, startPoint x: 150, startPoint y: 358, endPoint x: 138, endPoint y: 351, distance: 13.6
click at [138, 343] on div "primary sources" at bounding box center [278, 334] width 311 height 17
click at [229, 343] on div "primary sources" at bounding box center [278, 334] width 311 height 17
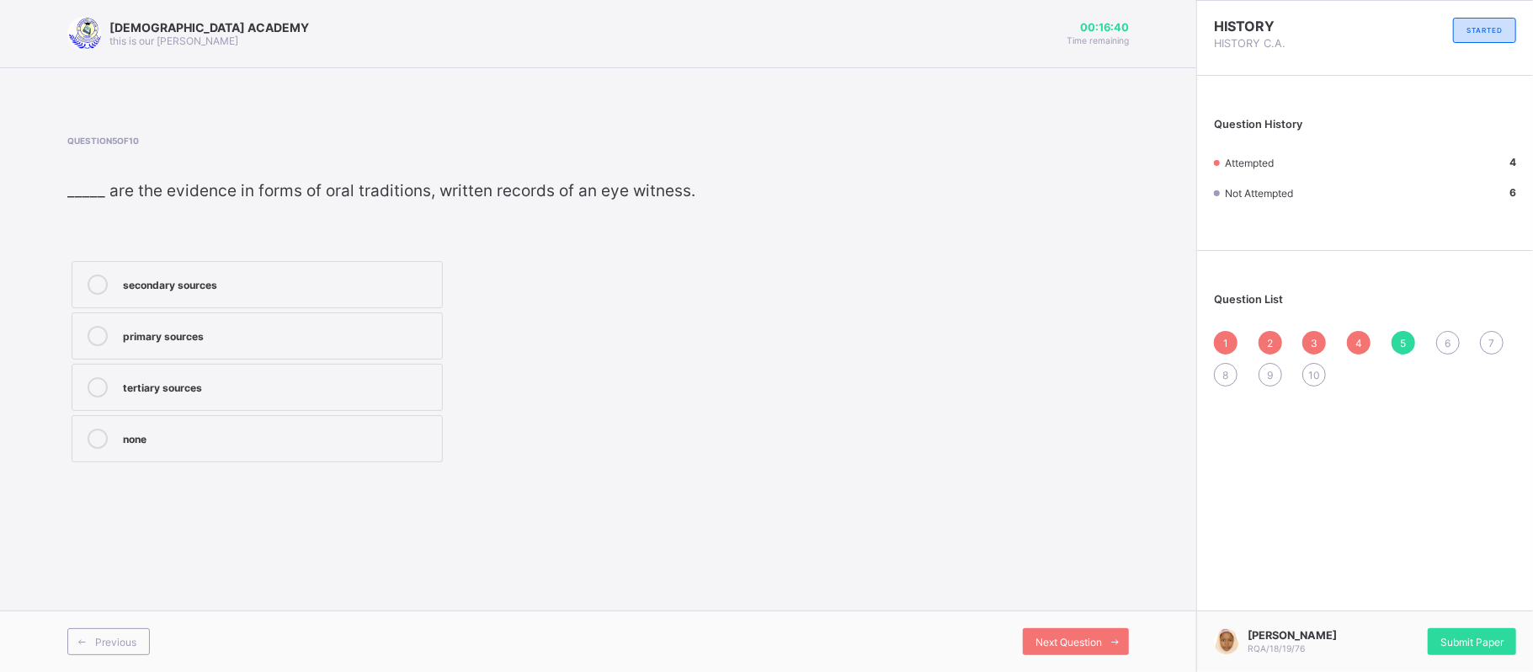
click at [1452, 338] on div "6" at bounding box center [1448, 343] width 24 height 24
click at [1402, 342] on span "5" at bounding box center [1403, 343] width 6 height 13
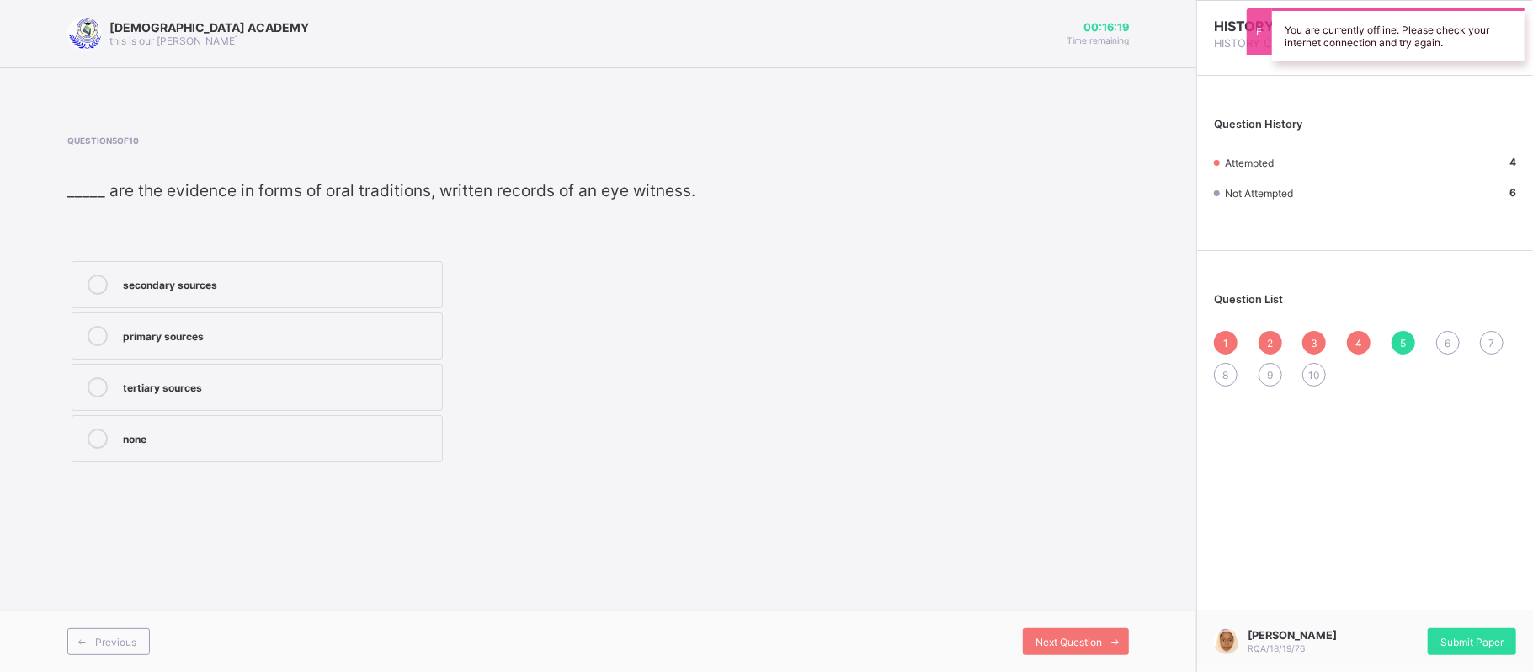
drag, startPoint x: 163, startPoint y: 348, endPoint x: 119, endPoint y: 310, distance: 57.9
click at [119, 310] on div "secondary sources primary sources tertiary sources none" at bounding box center [257, 362] width 380 height 210
drag, startPoint x: 263, startPoint y: 347, endPoint x: 248, endPoint y: 344, distance: 15.5
click at [248, 344] on label "primary sources" at bounding box center [257, 335] width 371 height 47
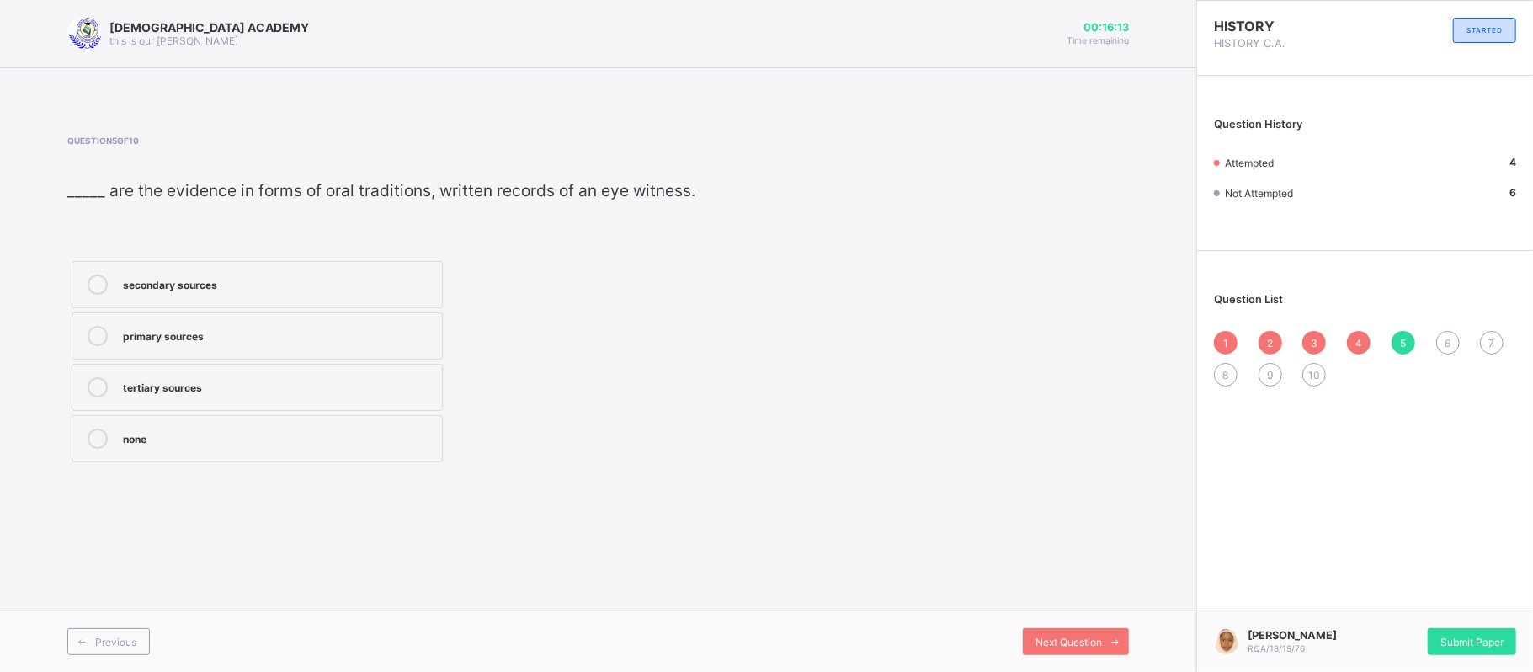
click at [1456, 337] on div "6" at bounding box center [1448, 343] width 24 height 24
click at [1393, 340] on div "5" at bounding box center [1404, 343] width 24 height 24
click at [418, 295] on div "secondary sources" at bounding box center [278, 284] width 311 height 20
click at [377, 346] on div "primary sources" at bounding box center [278, 336] width 311 height 20
click at [1445, 331] on div "1 2 3 4 5 6 7 8 9 10" at bounding box center [1365, 359] width 302 height 56
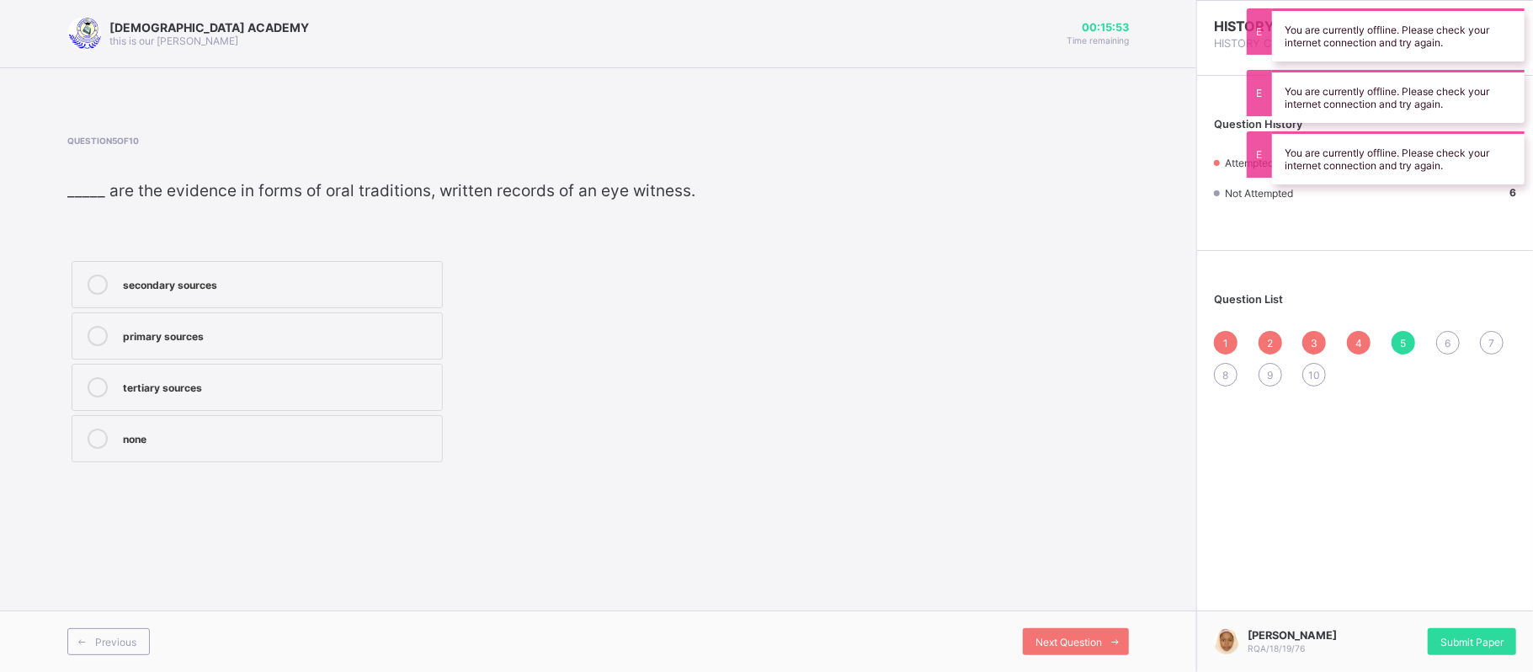
click at [1443, 335] on div "6" at bounding box center [1448, 343] width 24 height 24
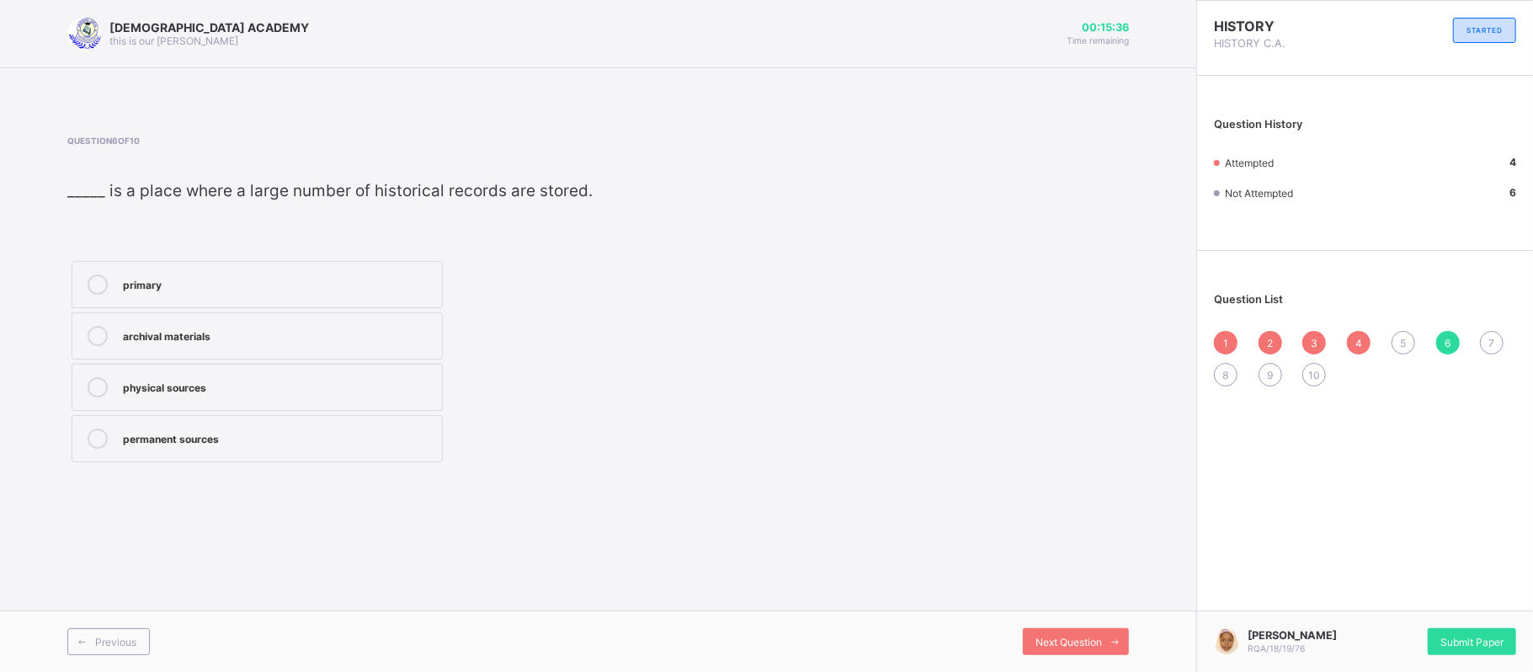
drag, startPoint x: 1403, startPoint y: 341, endPoint x: 1386, endPoint y: 330, distance: 20.1
click at [1386, 331] on div "1 2 3 4 5 6 7 8 9 10" at bounding box center [1365, 359] width 302 height 56
click at [1402, 342] on span "5" at bounding box center [1403, 343] width 6 height 13
click at [362, 343] on div "primary sources" at bounding box center [278, 334] width 311 height 17
click at [1452, 342] on div "6" at bounding box center [1448, 343] width 24 height 24
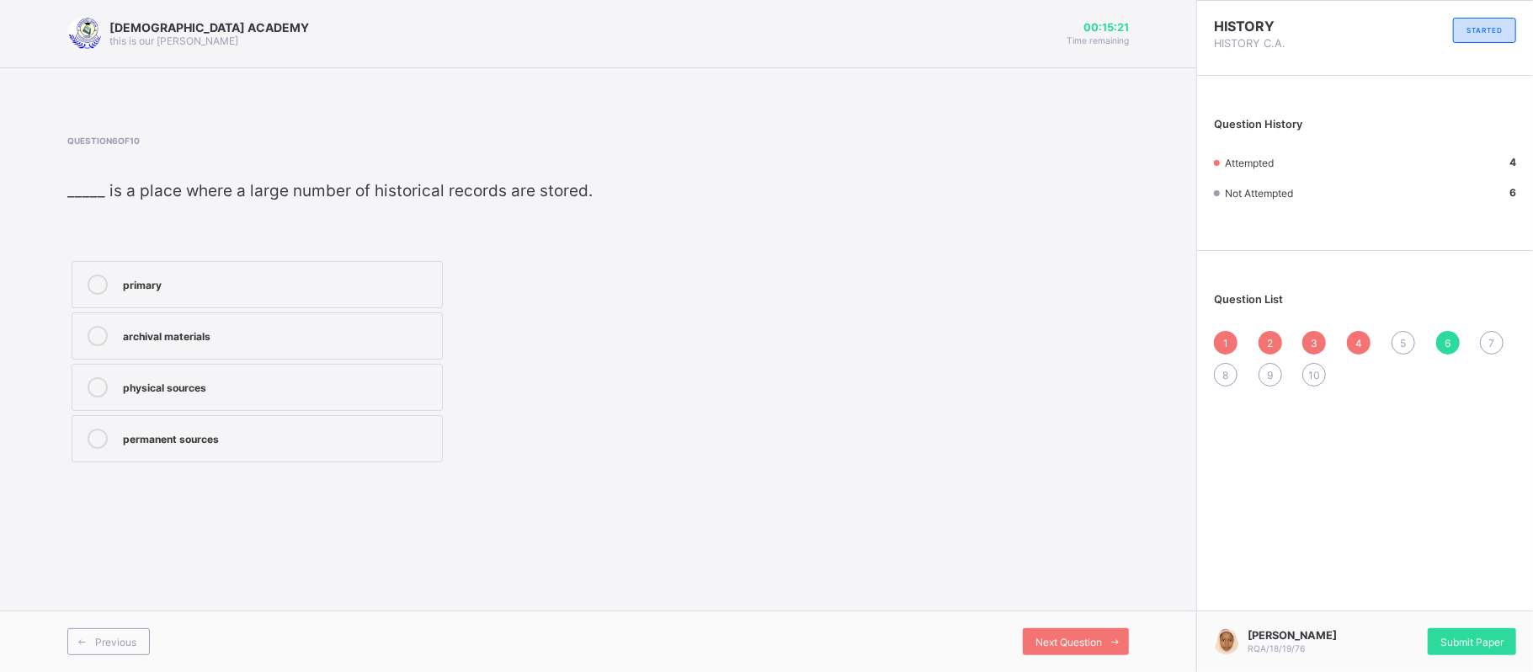
drag, startPoint x: 367, startPoint y: 274, endPoint x: 354, endPoint y: 270, distance: 13.9
click at [354, 270] on label "primary" at bounding box center [257, 284] width 371 height 47
click at [1495, 337] on span "7" at bounding box center [1493, 343] width 6 height 13
drag, startPoint x: 345, startPoint y: 301, endPoint x: 251, endPoint y: 269, distance: 99.3
click at [251, 269] on label "source" at bounding box center [257, 284] width 371 height 47
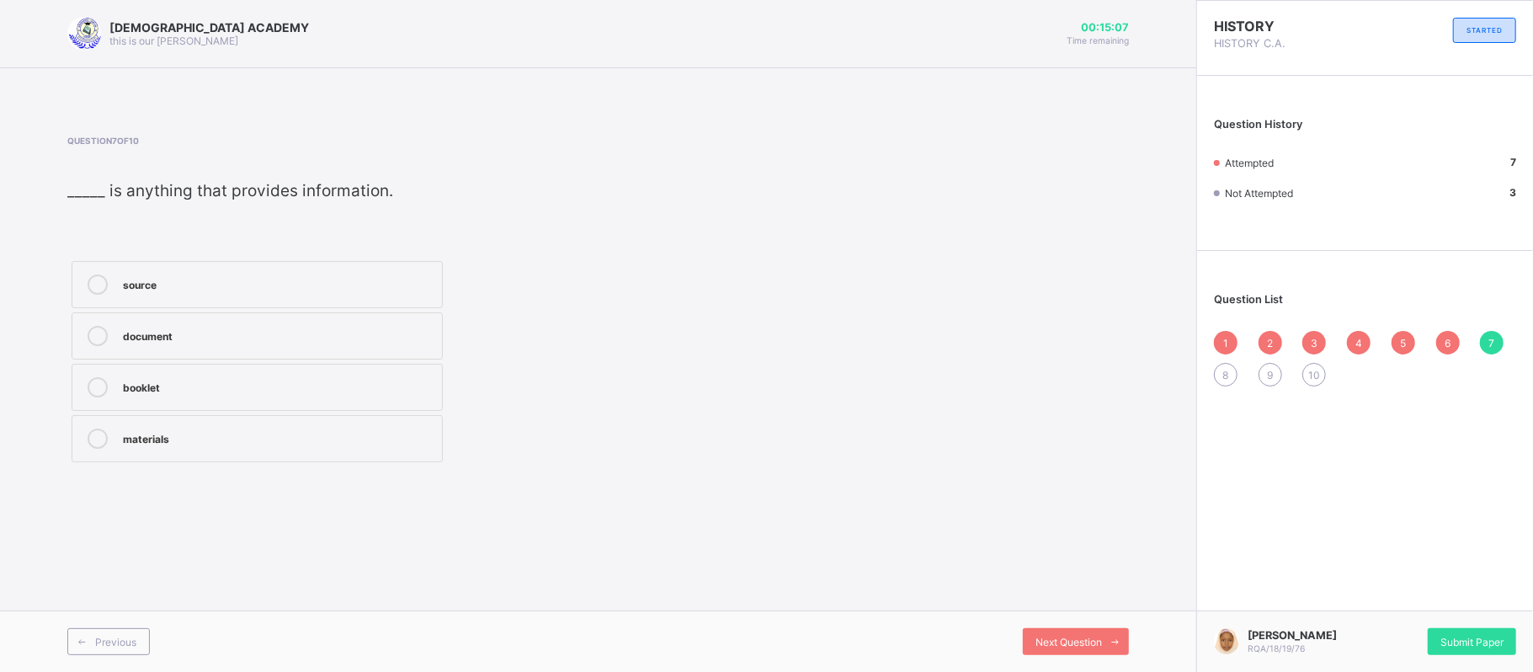
click at [1227, 371] on span "8" at bounding box center [1226, 375] width 6 height 13
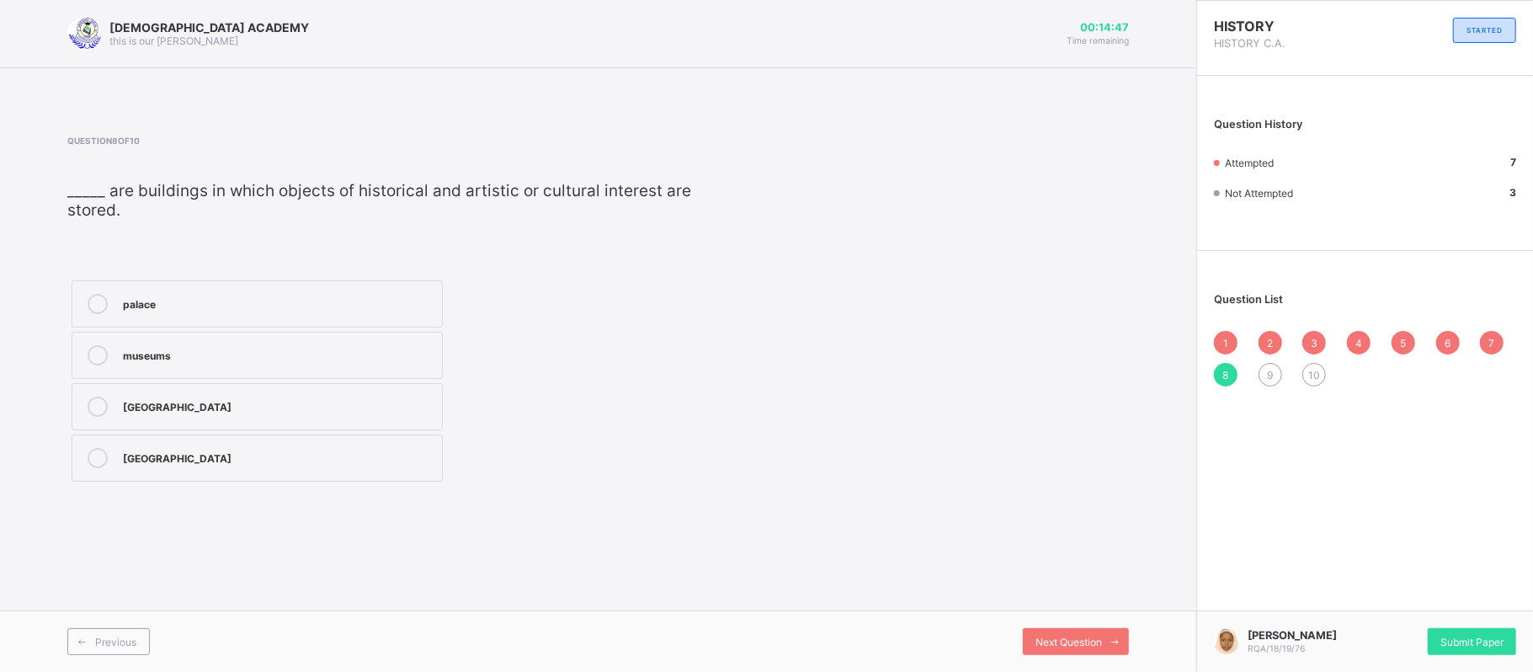
click at [264, 341] on label "museums" at bounding box center [257, 355] width 371 height 47
click at [1271, 375] on span "9" at bounding box center [1270, 375] width 6 height 13
drag, startPoint x: 398, startPoint y: 307, endPoint x: 379, endPoint y: 283, distance: 31.2
click at [379, 283] on label "Historical sites" at bounding box center [257, 303] width 371 height 47
click at [1312, 369] on span "10" at bounding box center [1315, 375] width 12 height 13
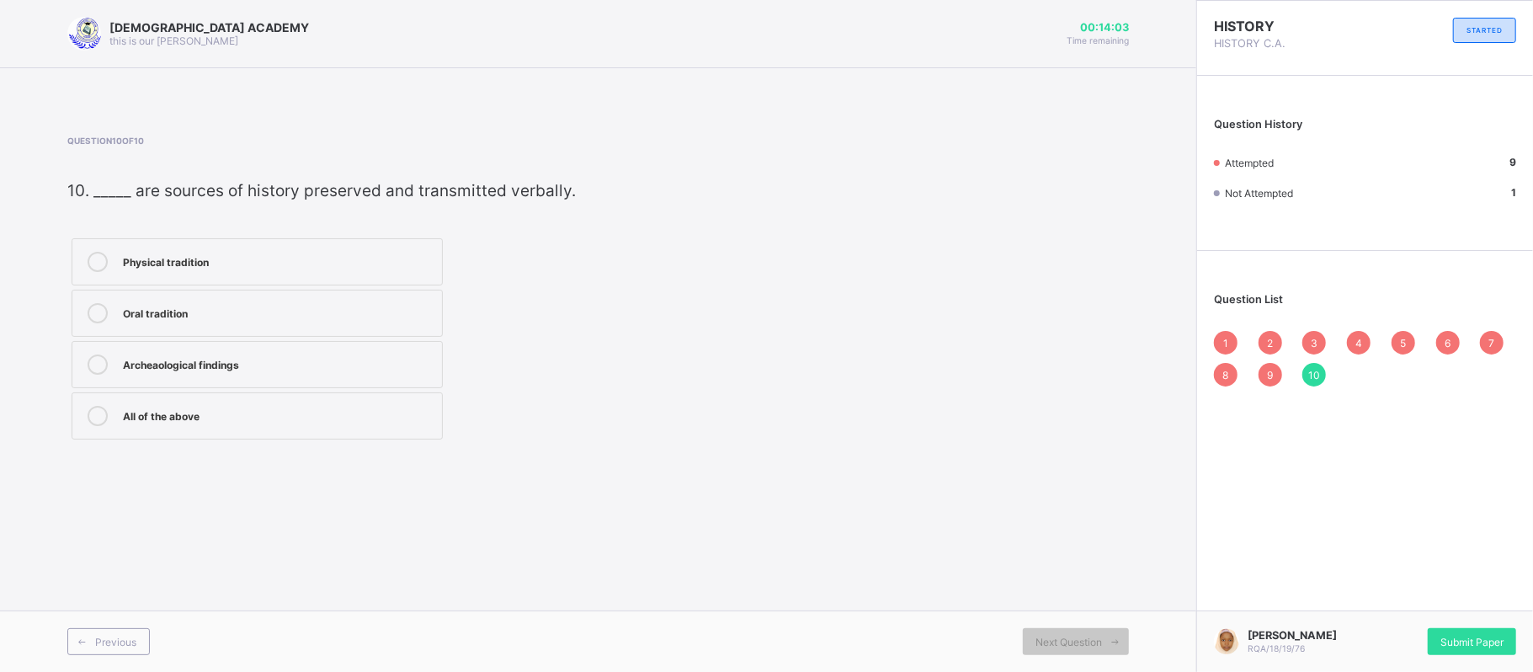
click at [159, 247] on label "Physical tradition" at bounding box center [257, 261] width 371 height 47
click at [206, 304] on div "Oral tradition" at bounding box center [278, 311] width 311 height 17
click at [1271, 370] on span "9" at bounding box center [1270, 375] width 6 height 13
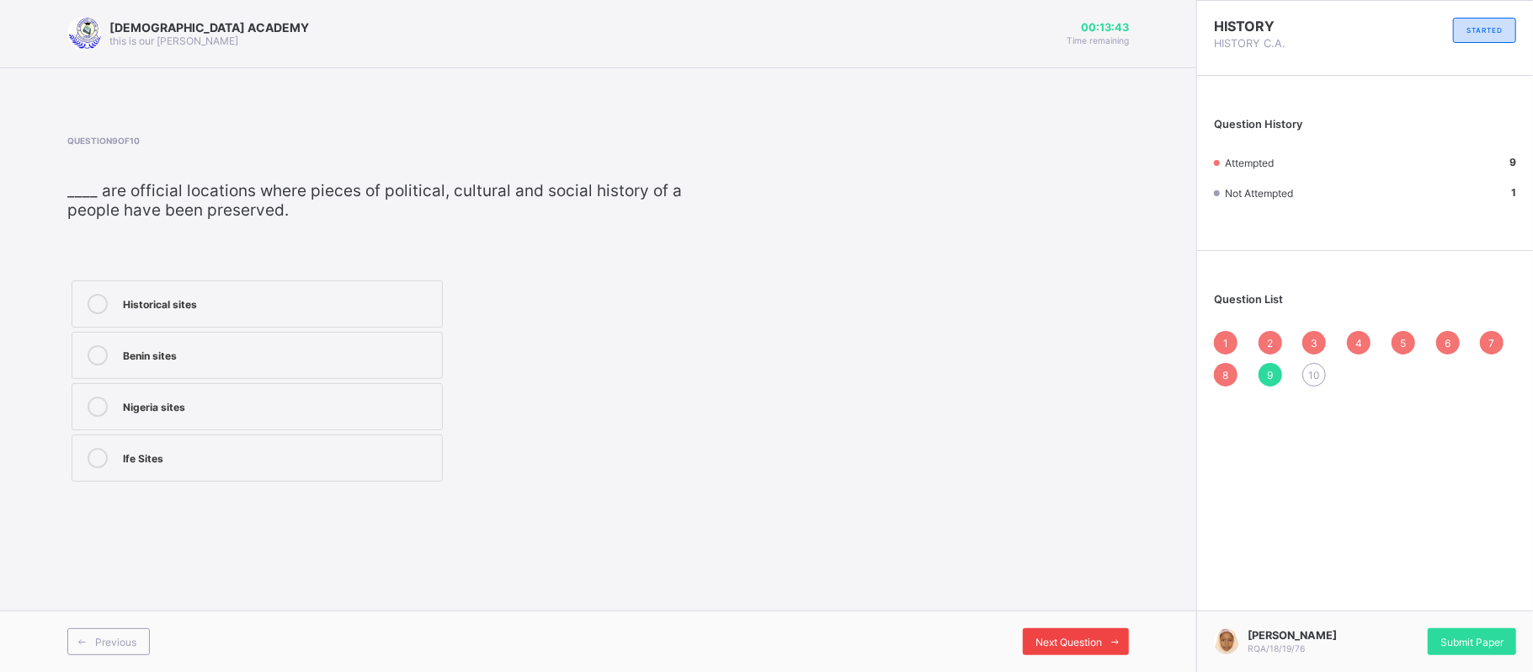
click at [1074, 643] on span "Next Question" at bounding box center [1069, 642] width 67 height 13
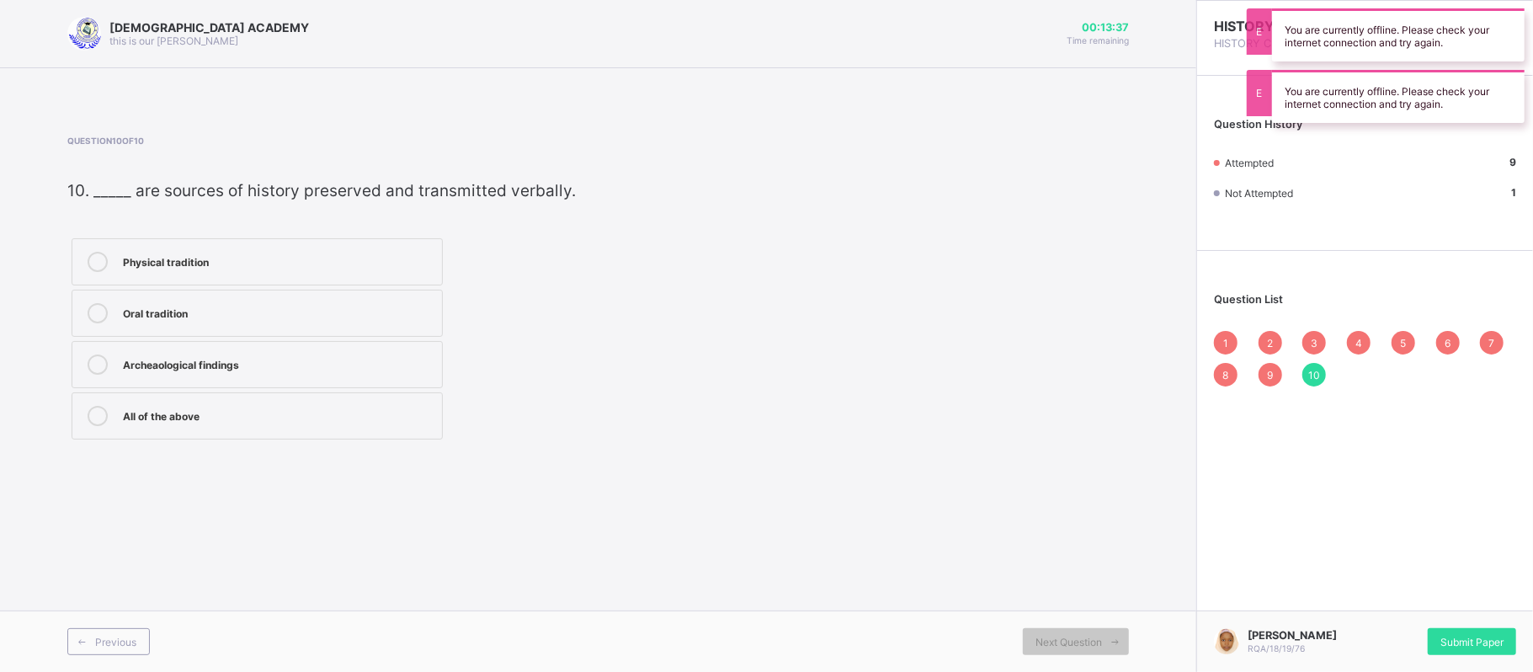
click at [263, 301] on label "Oral tradition" at bounding box center [257, 313] width 371 height 47
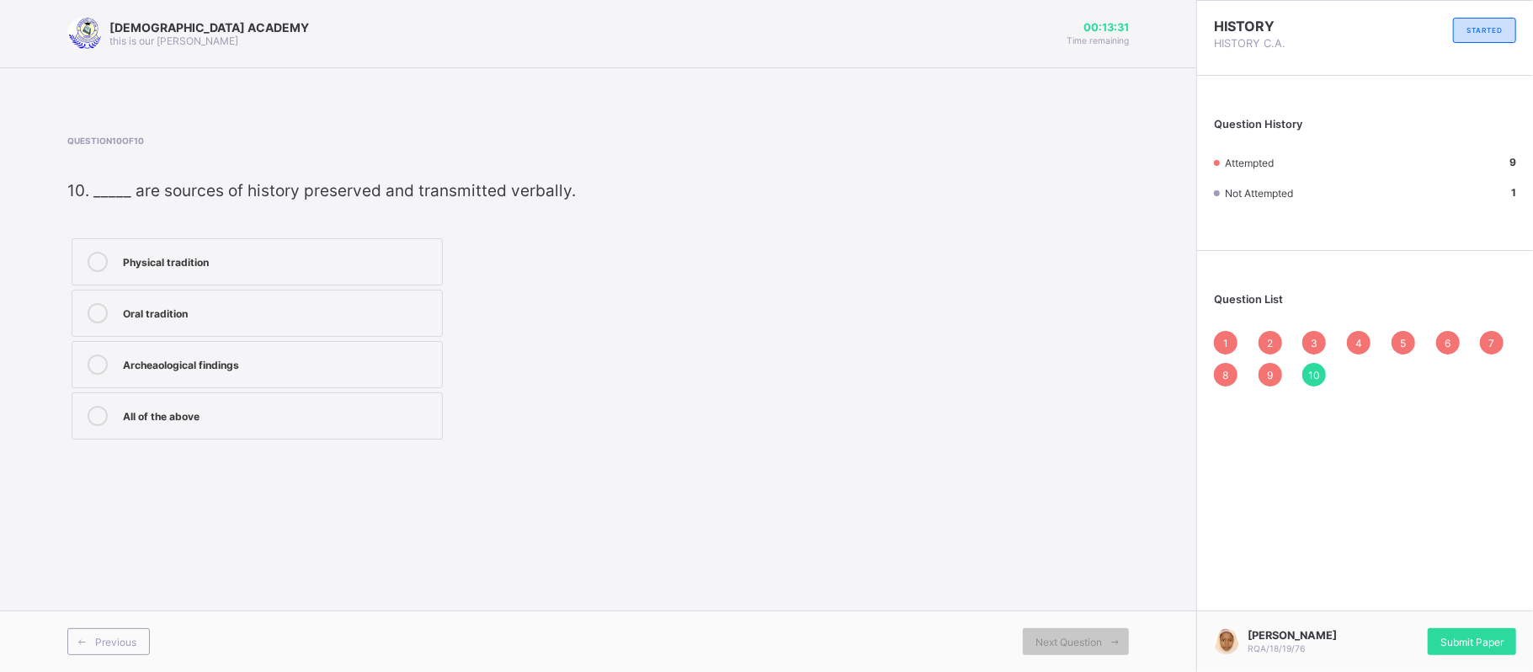
click at [1265, 377] on div "9" at bounding box center [1271, 375] width 24 height 24
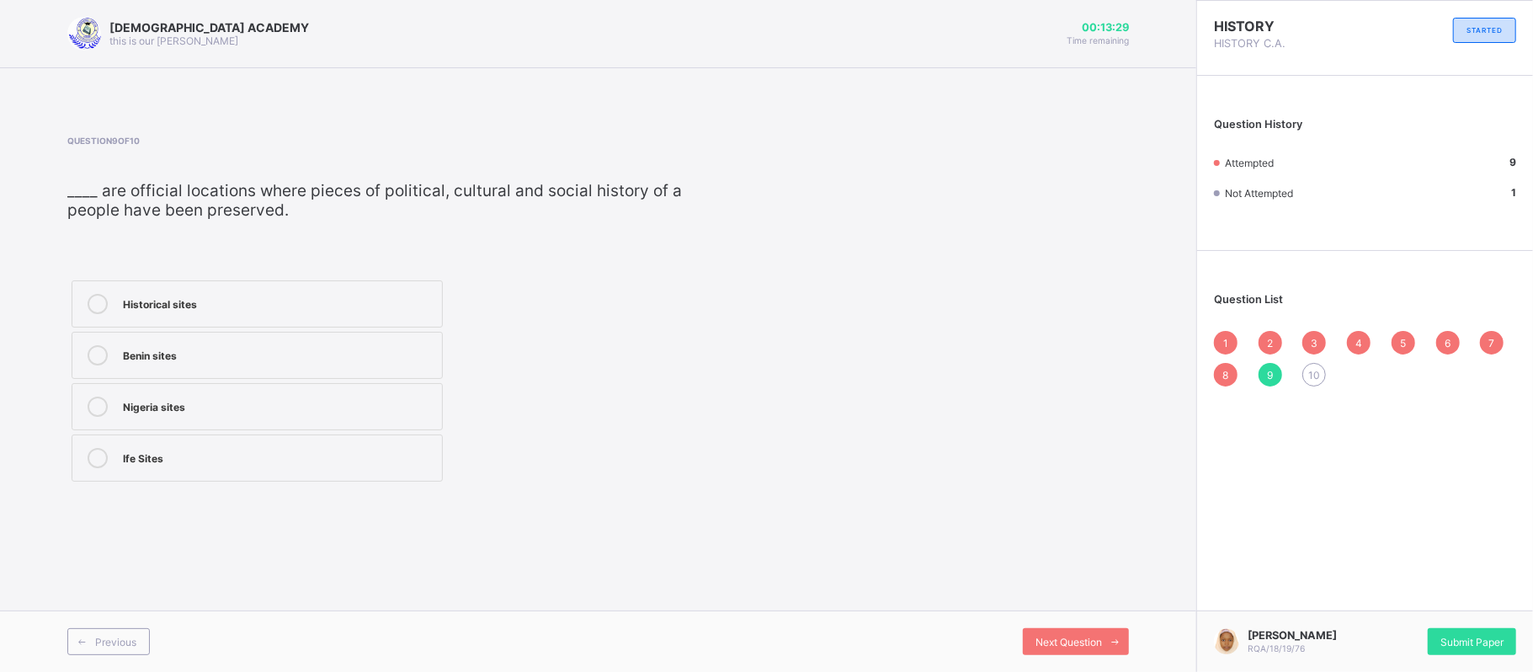
click at [1186, 488] on div "RAUDHATUL QUR'AN ACADEMY this is our motton 00:13:29 Time remaining Question 9 …" at bounding box center [598, 336] width 1197 height 672
click at [1308, 385] on div "1 2 3 4 5 6 7 8 9 10" at bounding box center [1365, 359] width 302 height 56
click at [1312, 369] on span "10" at bounding box center [1315, 375] width 12 height 13
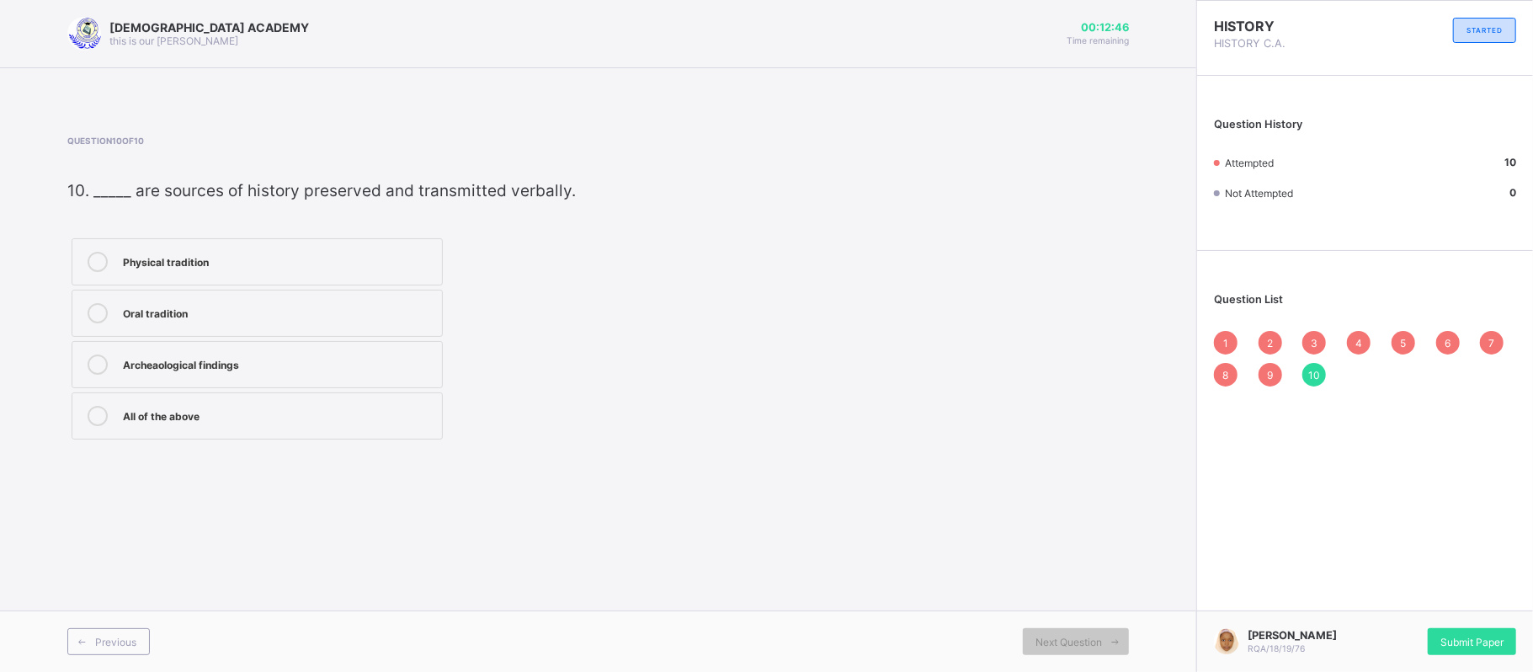
click at [1268, 365] on div "9" at bounding box center [1271, 375] width 24 height 24
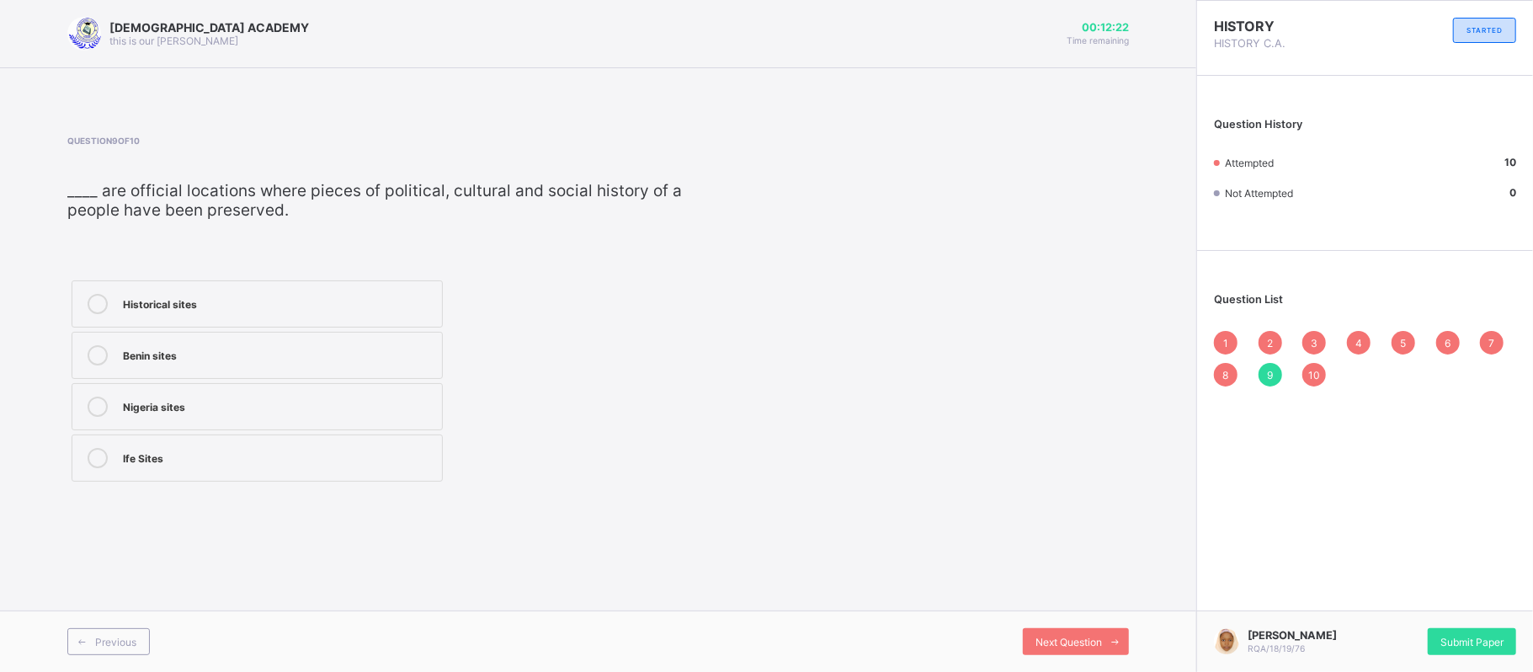
click at [1310, 365] on div "10" at bounding box center [1315, 375] width 24 height 24
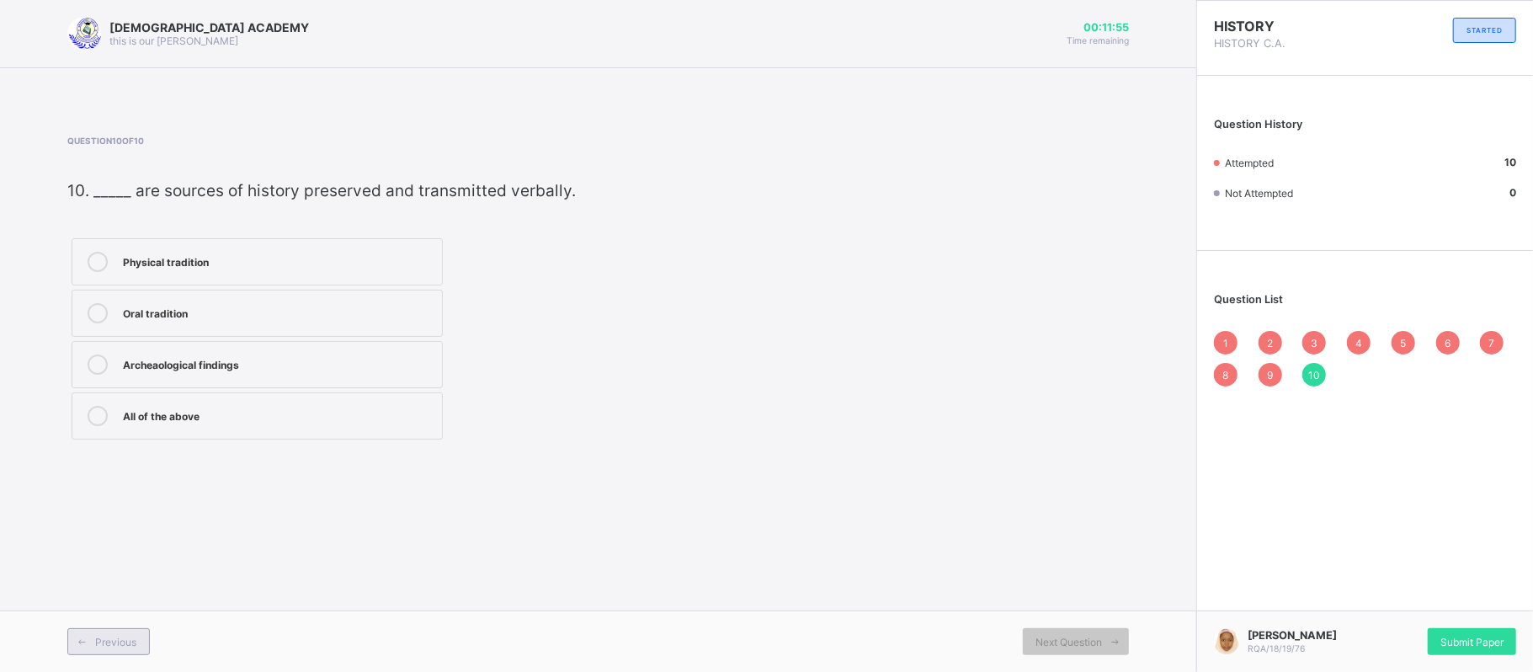
click at [93, 632] on span at bounding box center [81, 641] width 27 height 27
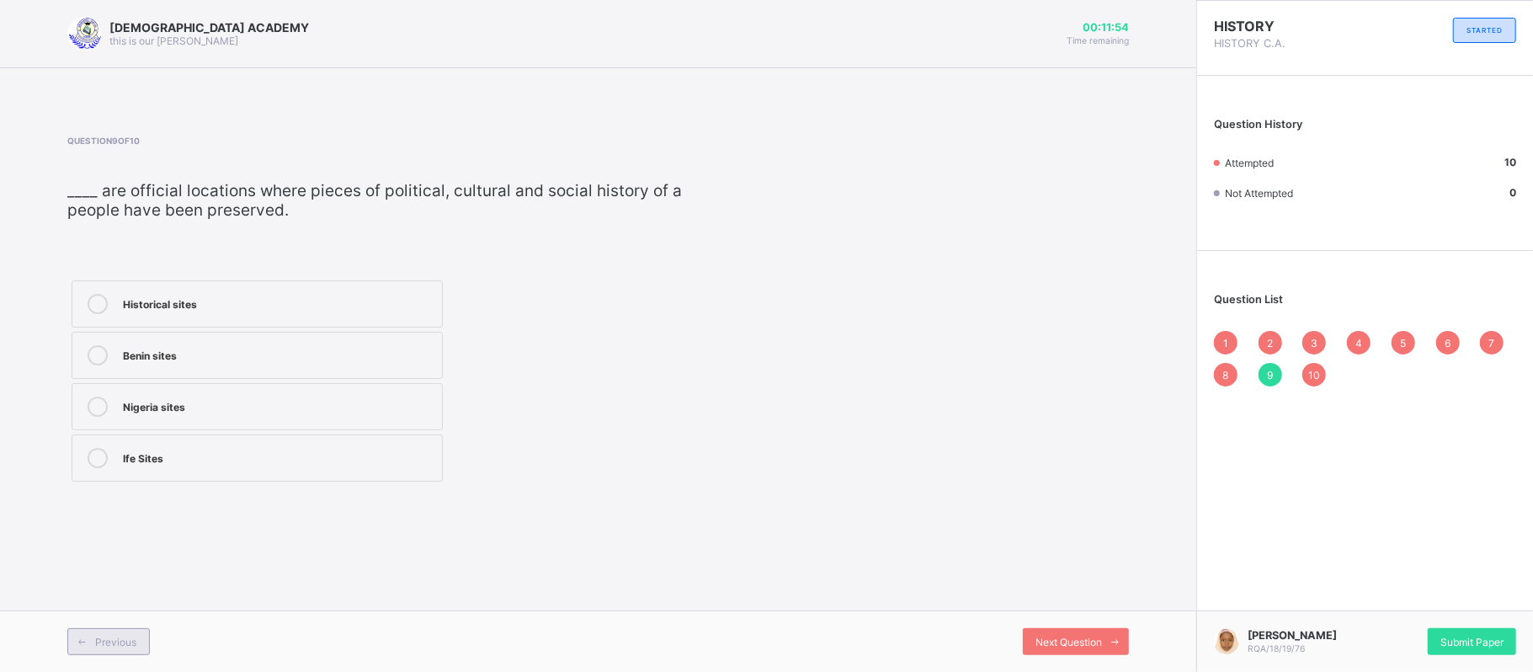
click at [93, 632] on span at bounding box center [81, 641] width 27 height 27
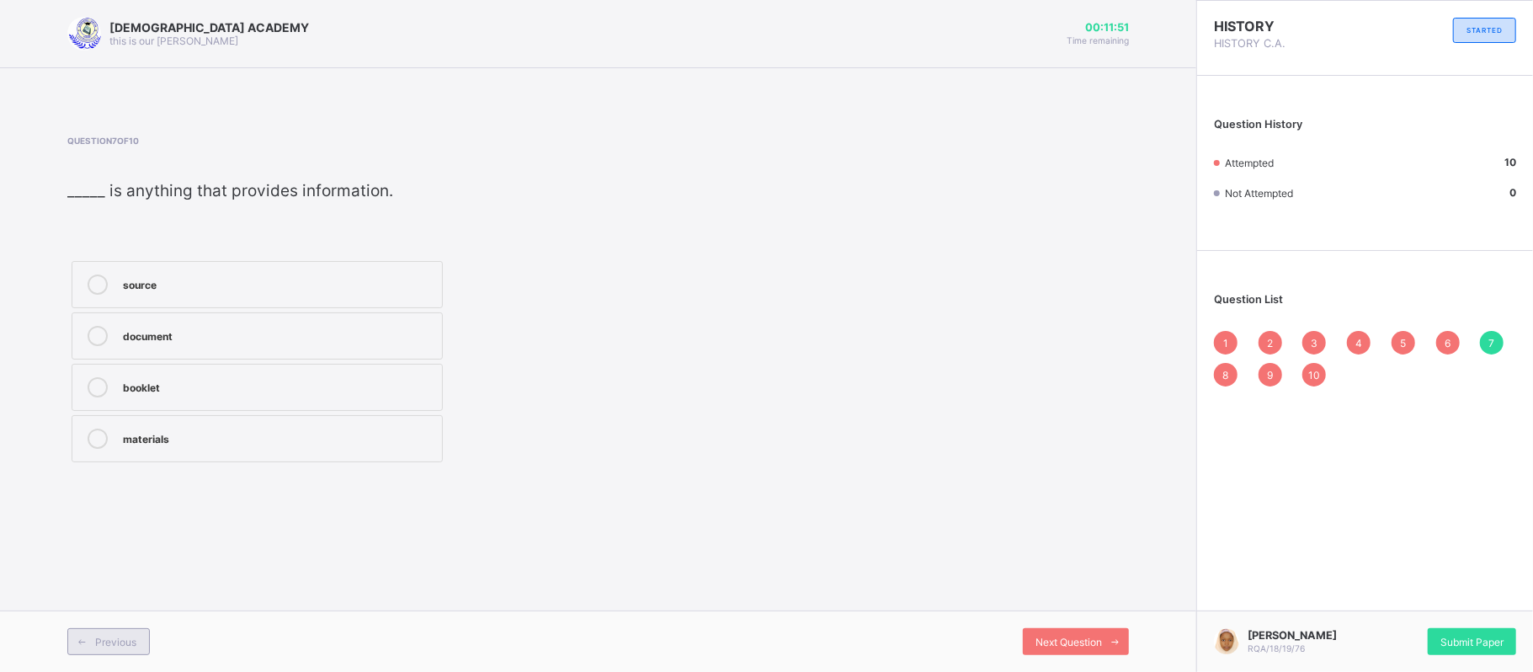
click at [93, 632] on span at bounding box center [81, 641] width 27 height 27
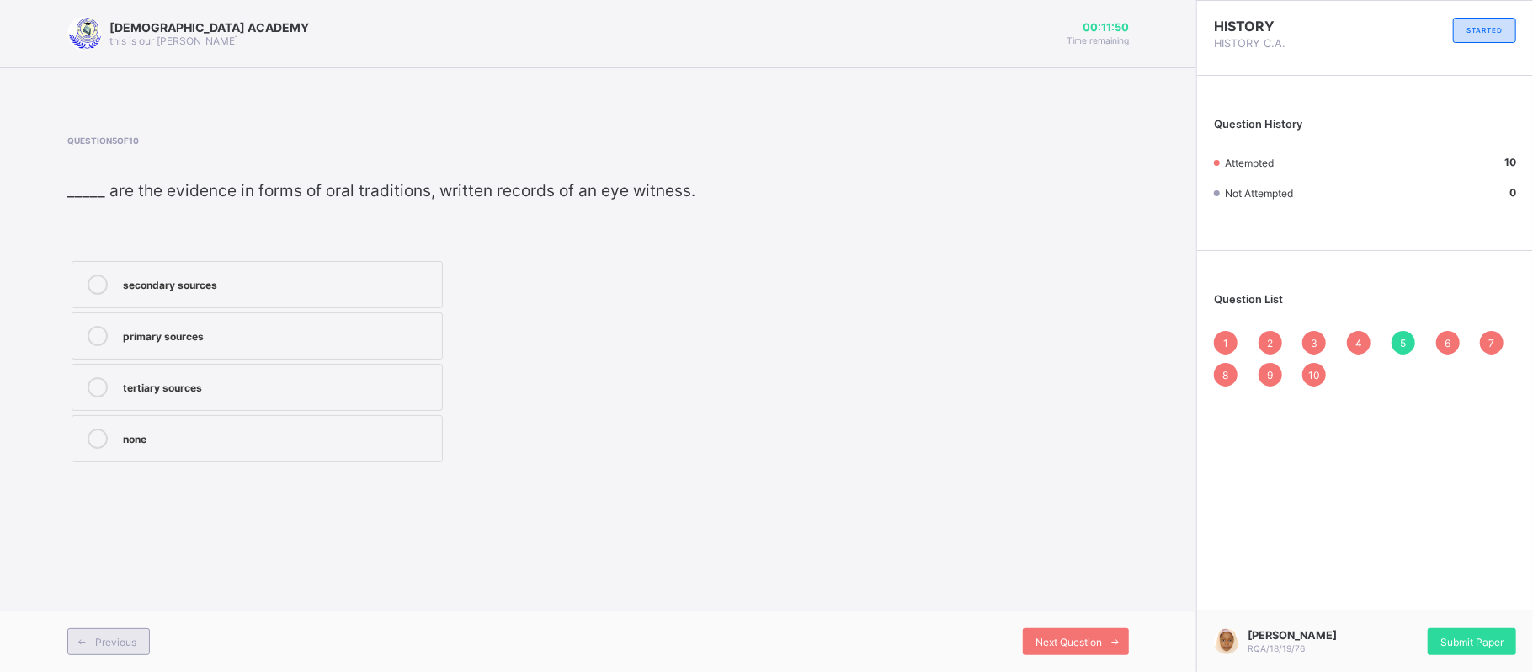
click at [93, 632] on span at bounding box center [81, 641] width 27 height 27
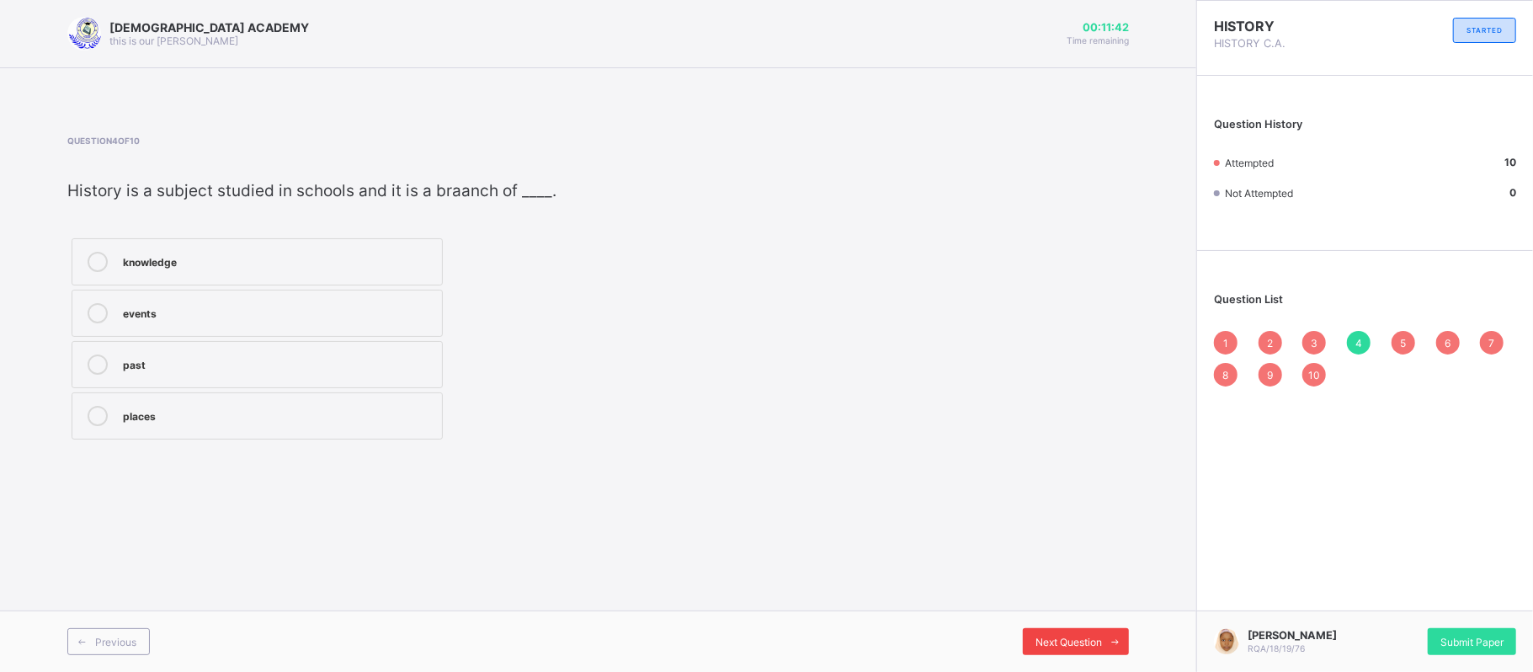
click at [1085, 651] on div "Next Question" at bounding box center [1076, 641] width 106 height 27
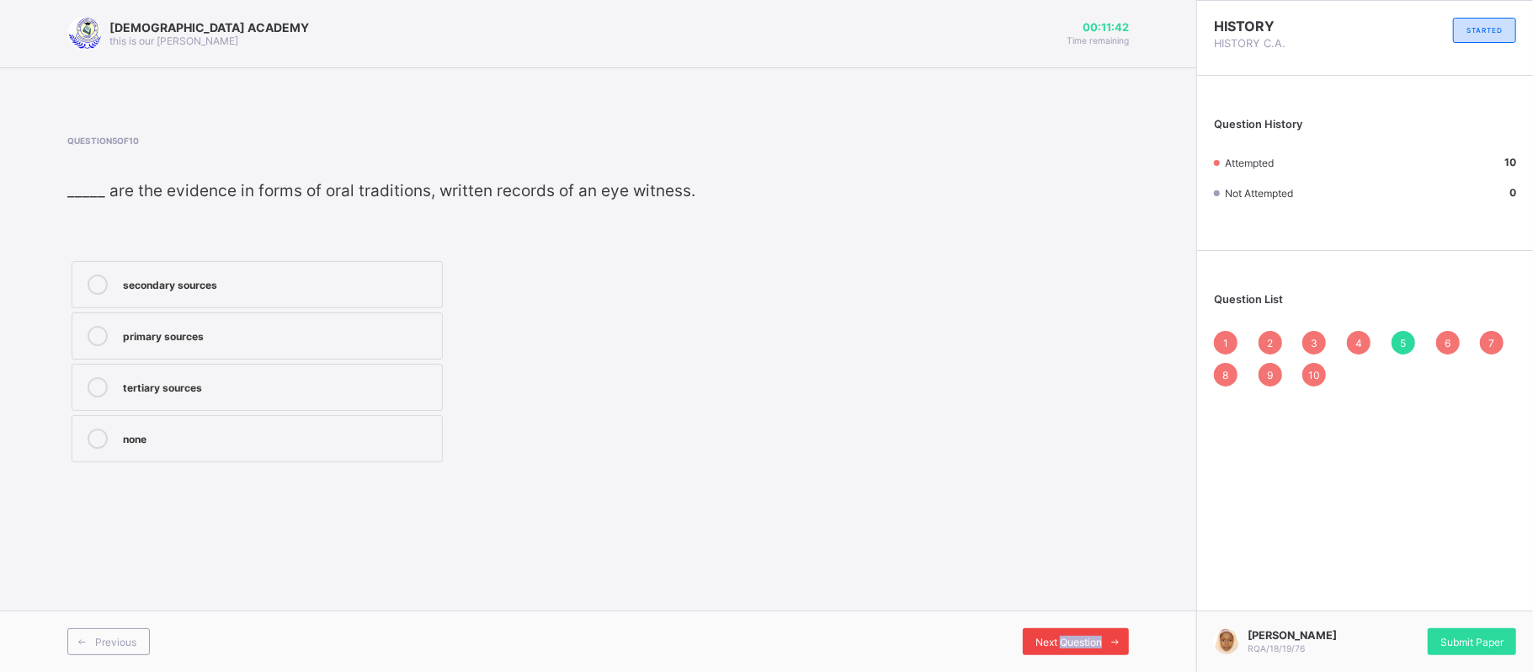
click at [1085, 651] on div "Next Question" at bounding box center [1076, 641] width 106 height 27
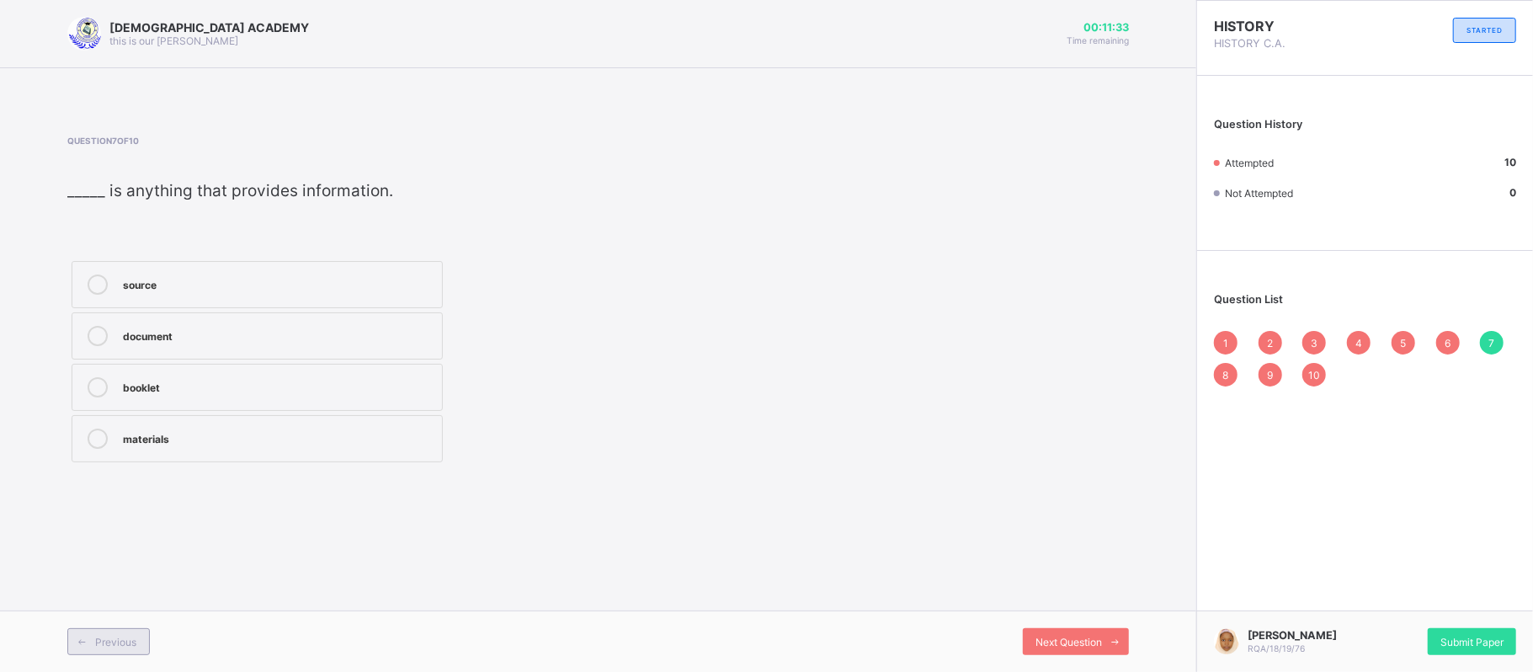
click at [102, 637] on span "Previous" at bounding box center [115, 642] width 41 height 13
click at [103, 637] on span "Previous" at bounding box center [115, 642] width 41 height 13
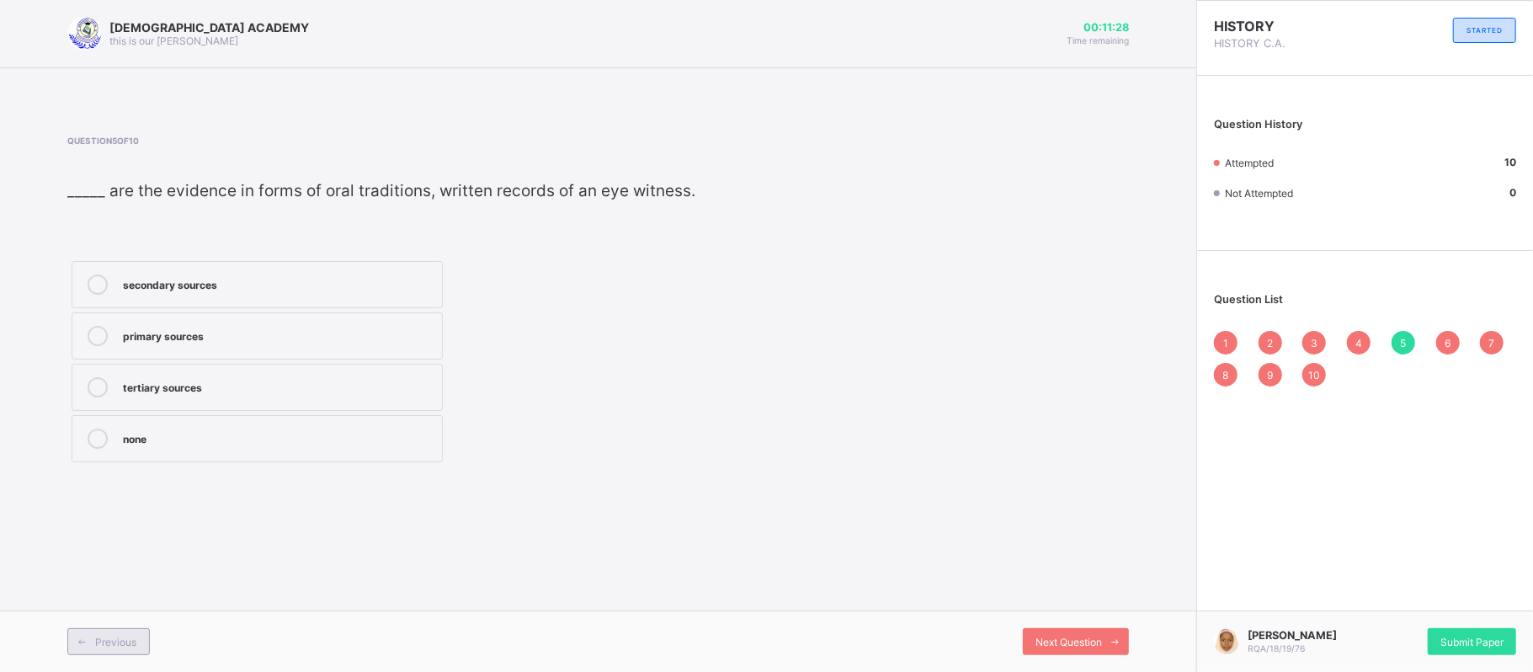
click at [103, 637] on span "Previous" at bounding box center [115, 642] width 41 height 13
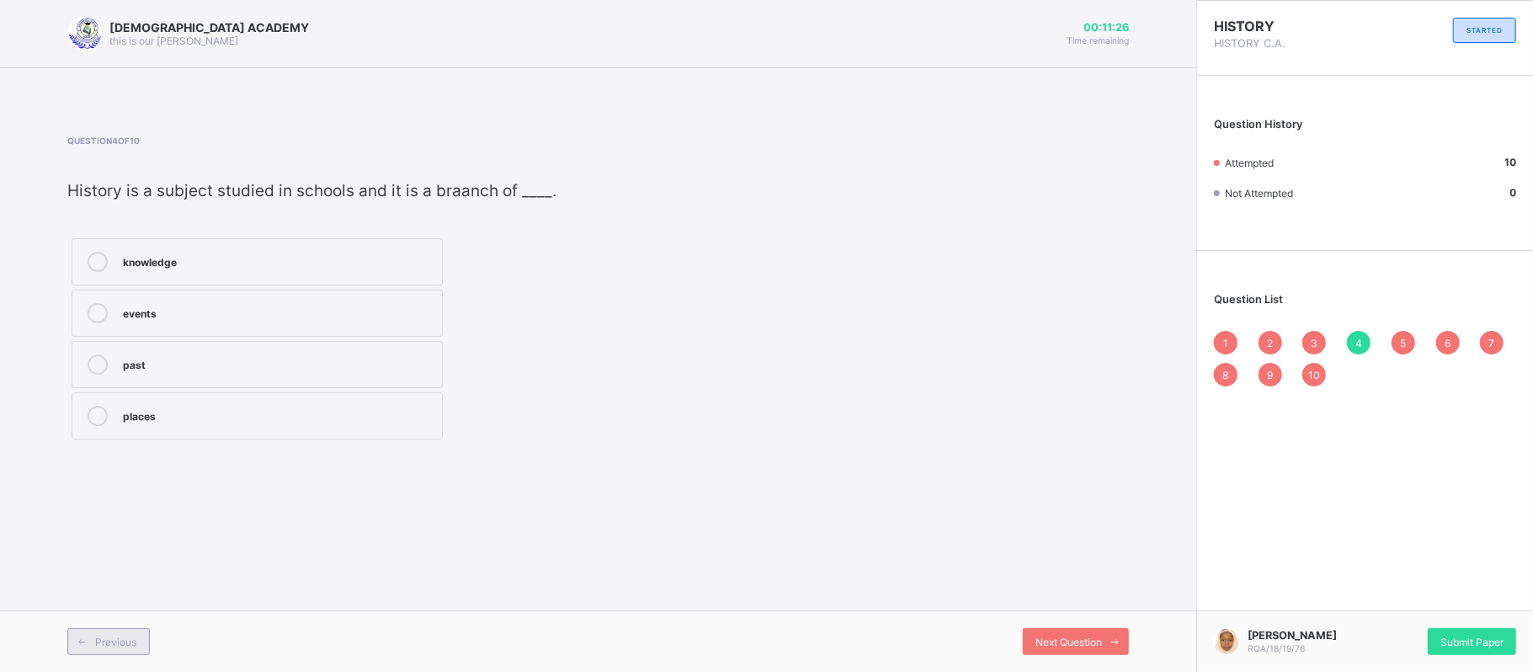
click at [103, 637] on span "Previous" at bounding box center [115, 642] width 41 height 13
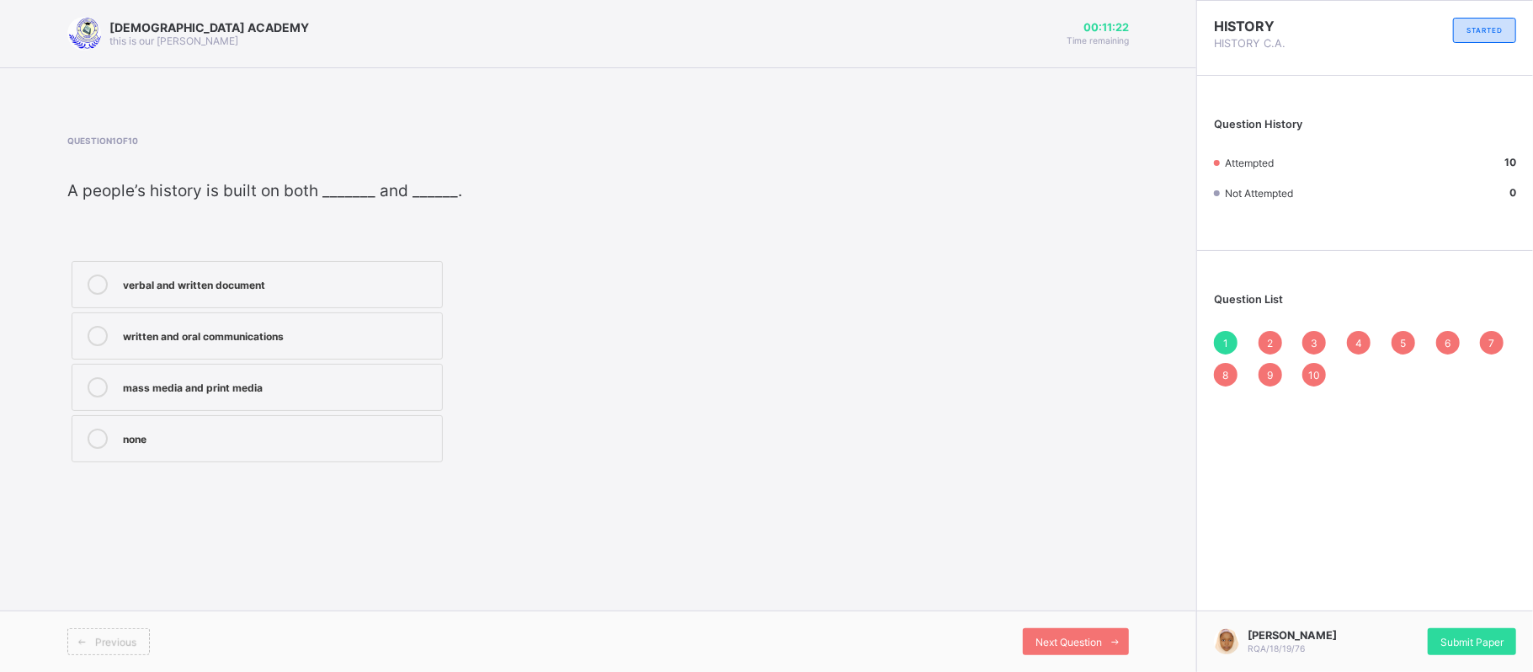
click at [103, 637] on span "Previous" at bounding box center [115, 642] width 41 height 13
click at [1049, 630] on div "Next Question" at bounding box center [1076, 641] width 106 height 27
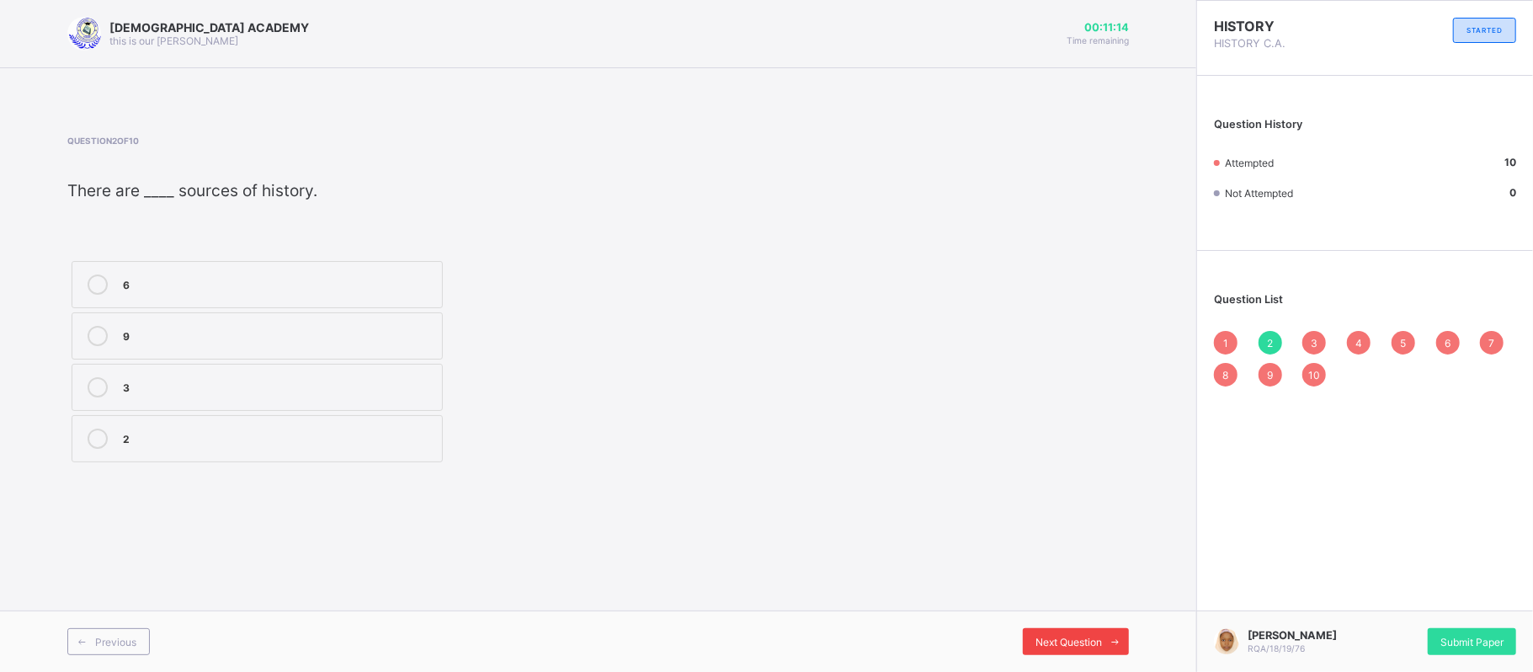
click at [1049, 630] on div "Next Question" at bounding box center [1076, 641] width 106 height 27
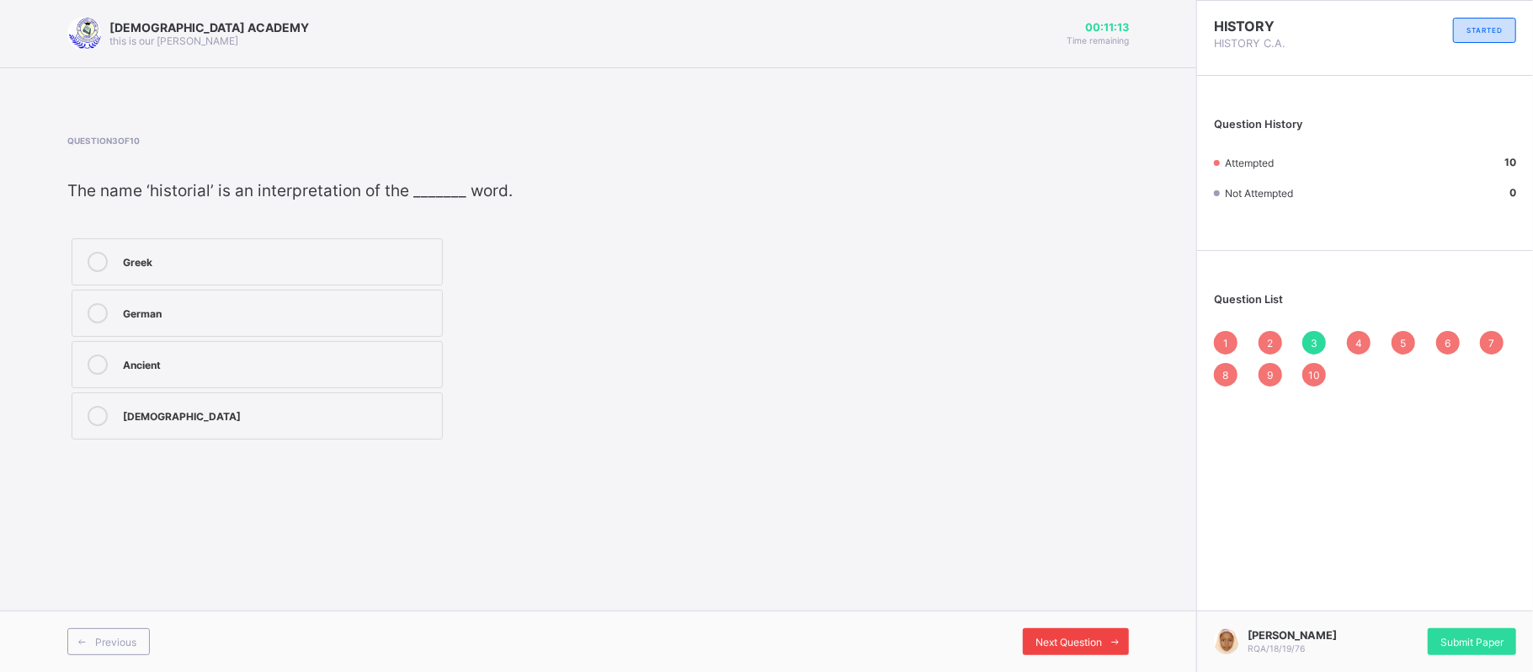
click at [1049, 630] on div "Next Question" at bounding box center [1076, 641] width 106 height 27
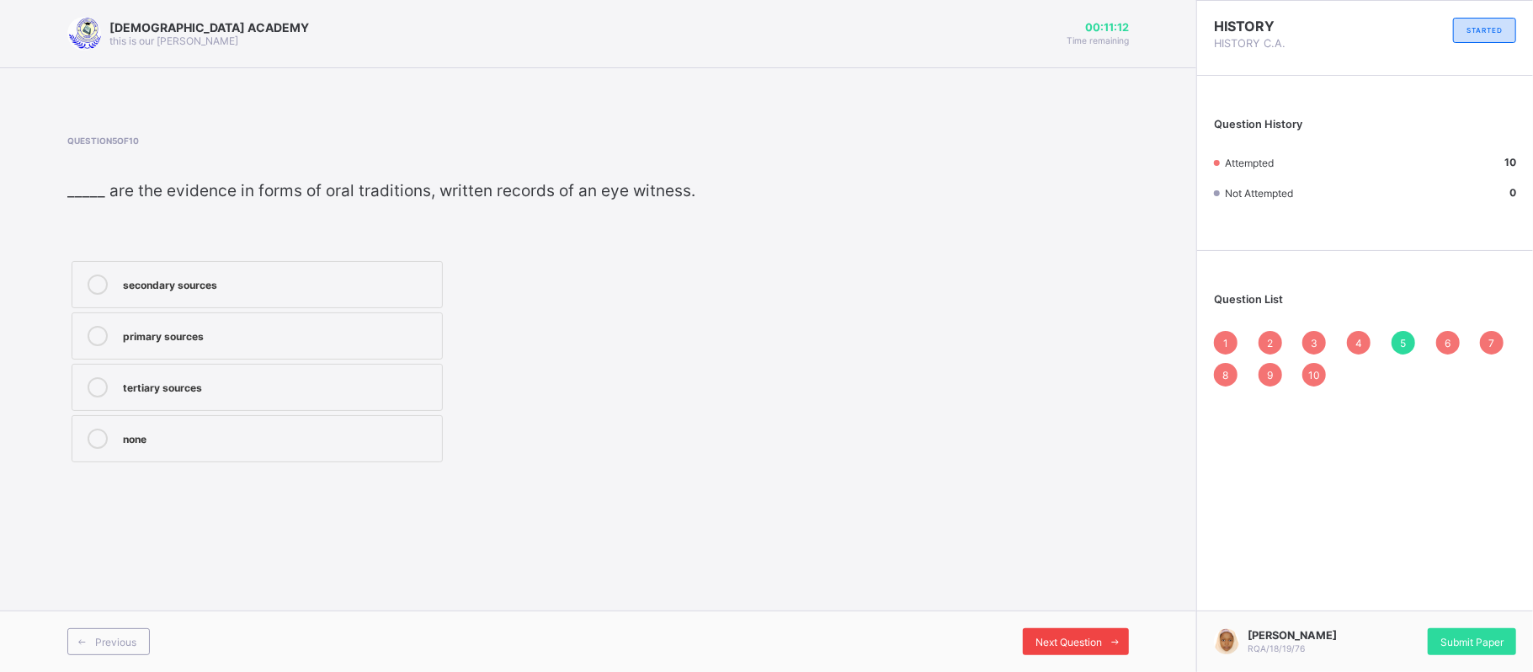
click at [1049, 630] on div "Next Question" at bounding box center [1076, 641] width 106 height 27
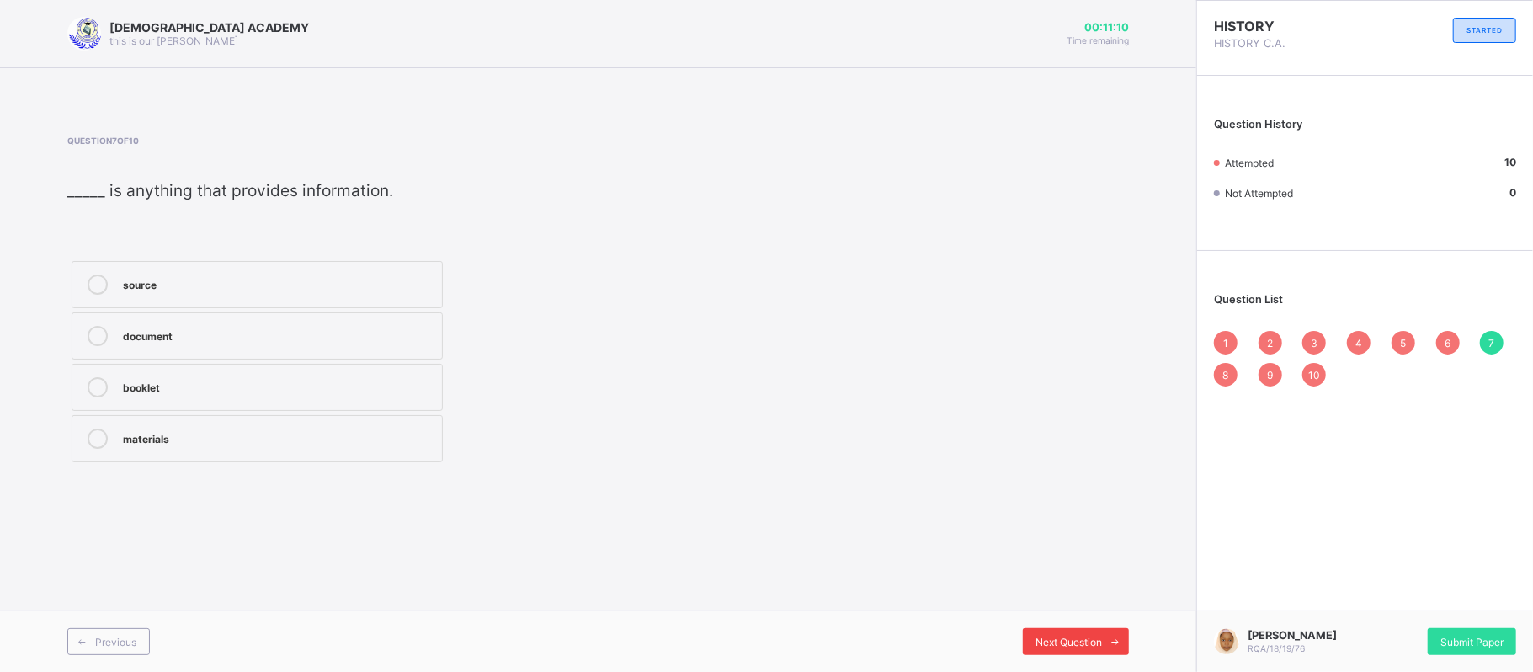
click at [1049, 630] on div "Next Question" at bounding box center [1076, 641] width 106 height 27
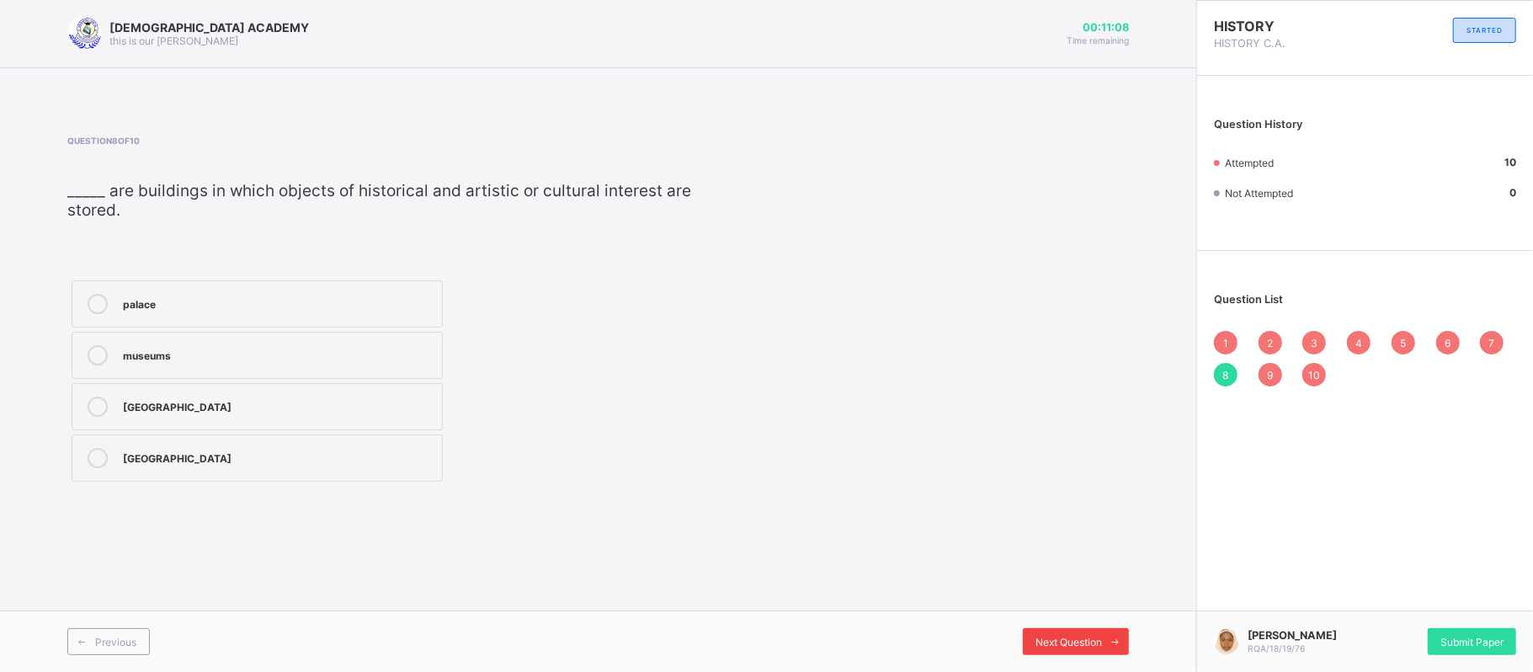
click at [1049, 630] on div "Next Question" at bounding box center [1076, 641] width 106 height 27
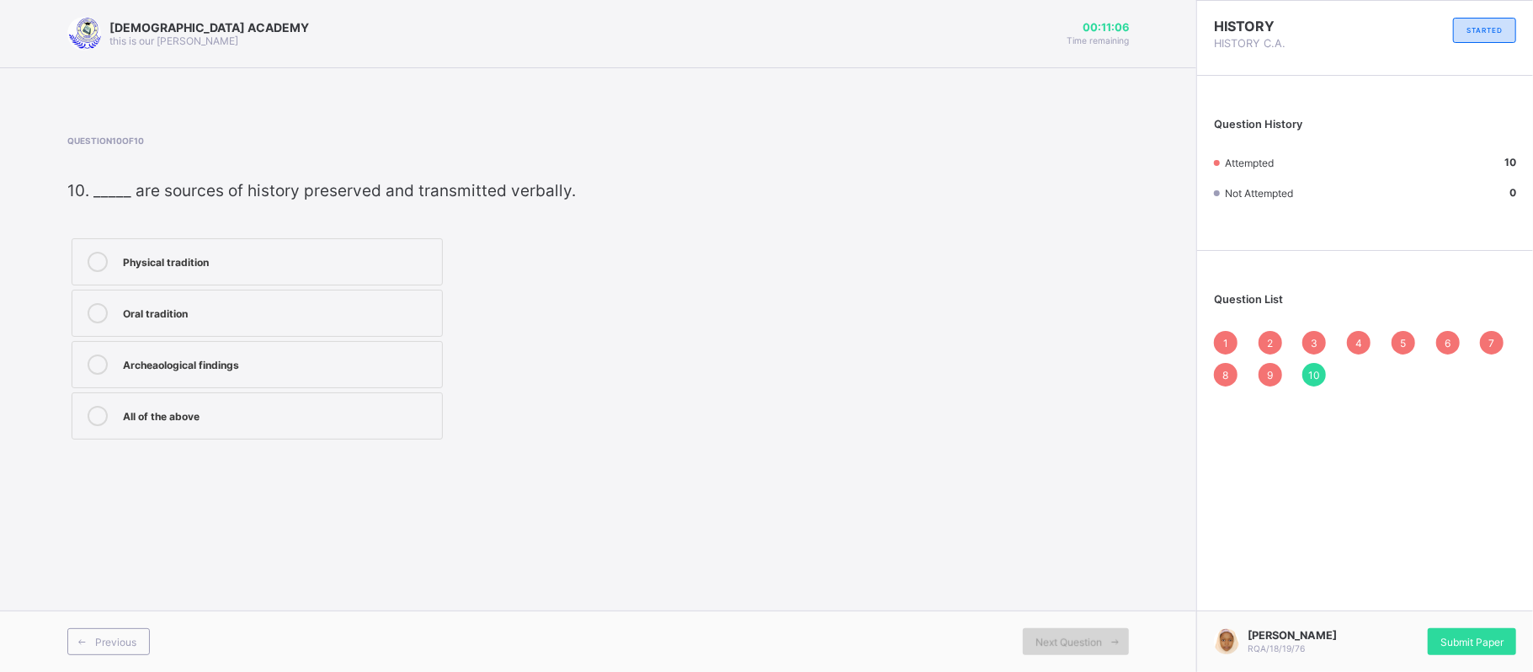
click at [1049, 630] on div "Next Question" at bounding box center [1076, 641] width 106 height 27
click at [1261, 364] on div "1 2 3 4 5 6 7 8 9 10" at bounding box center [1365, 359] width 302 height 56
click at [99, 632] on div "Previous" at bounding box center [108, 641] width 83 height 27
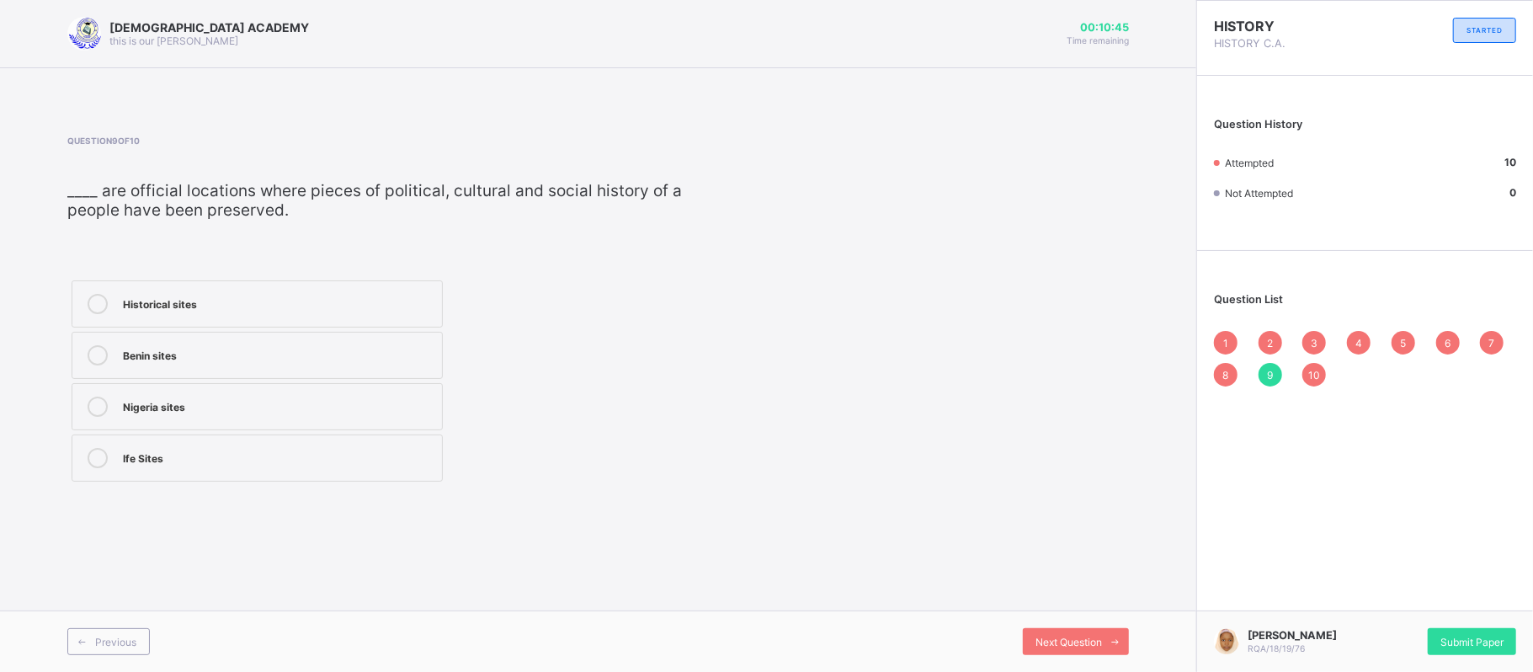
click at [83, 283] on label "Historical sites" at bounding box center [257, 303] width 371 height 47
click at [1314, 370] on span "10" at bounding box center [1315, 375] width 12 height 13
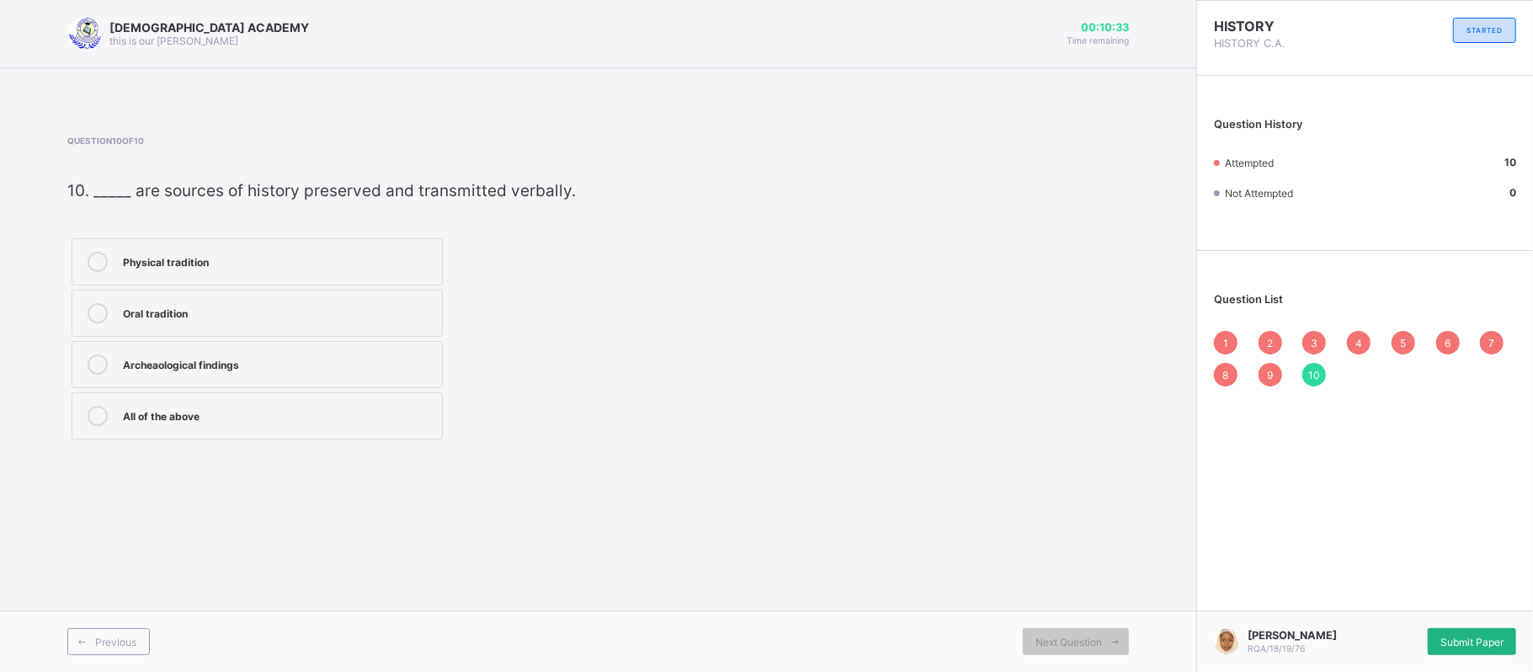
click at [1480, 640] on span "Submit Paper" at bounding box center [1472, 642] width 63 height 13
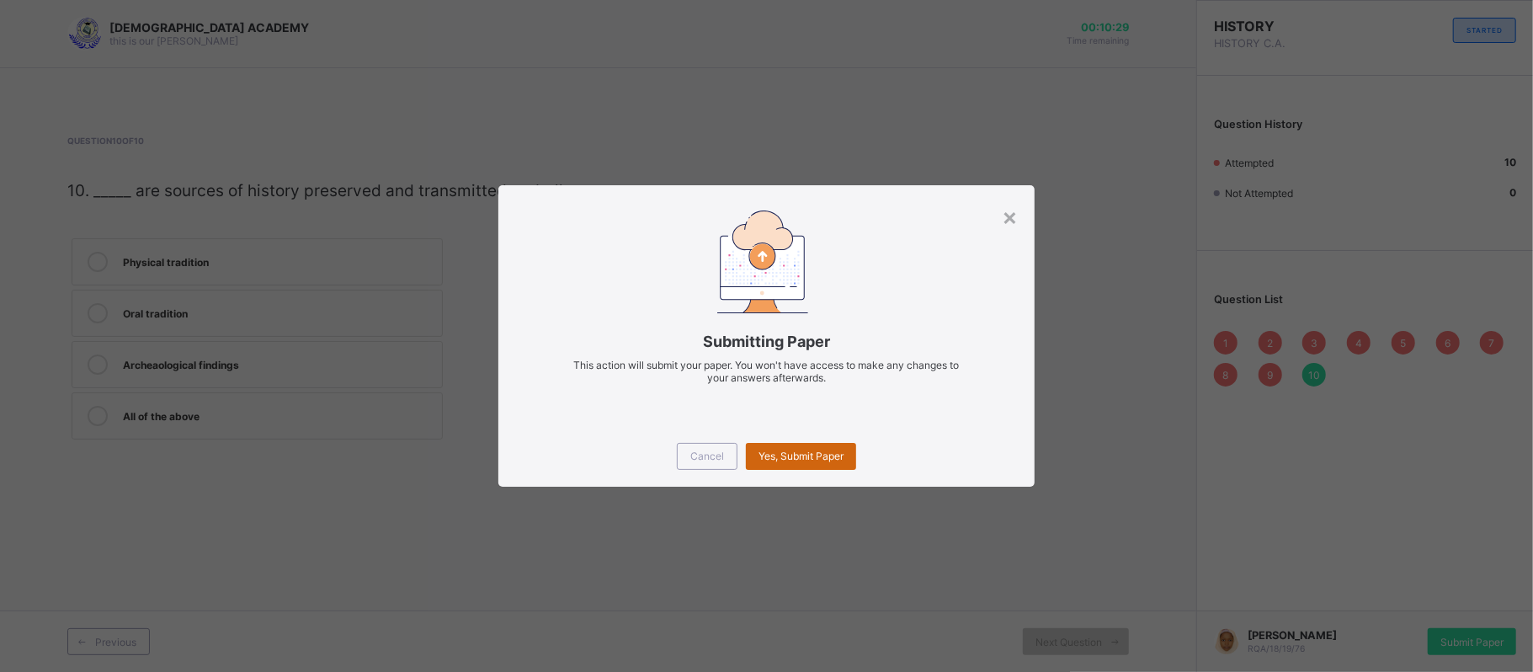
click at [823, 445] on div "Yes, Submit Paper" at bounding box center [801, 456] width 110 height 27
click at [779, 446] on div "Yes, Submit Paper" at bounding box center [801, 456] width 110 height 27
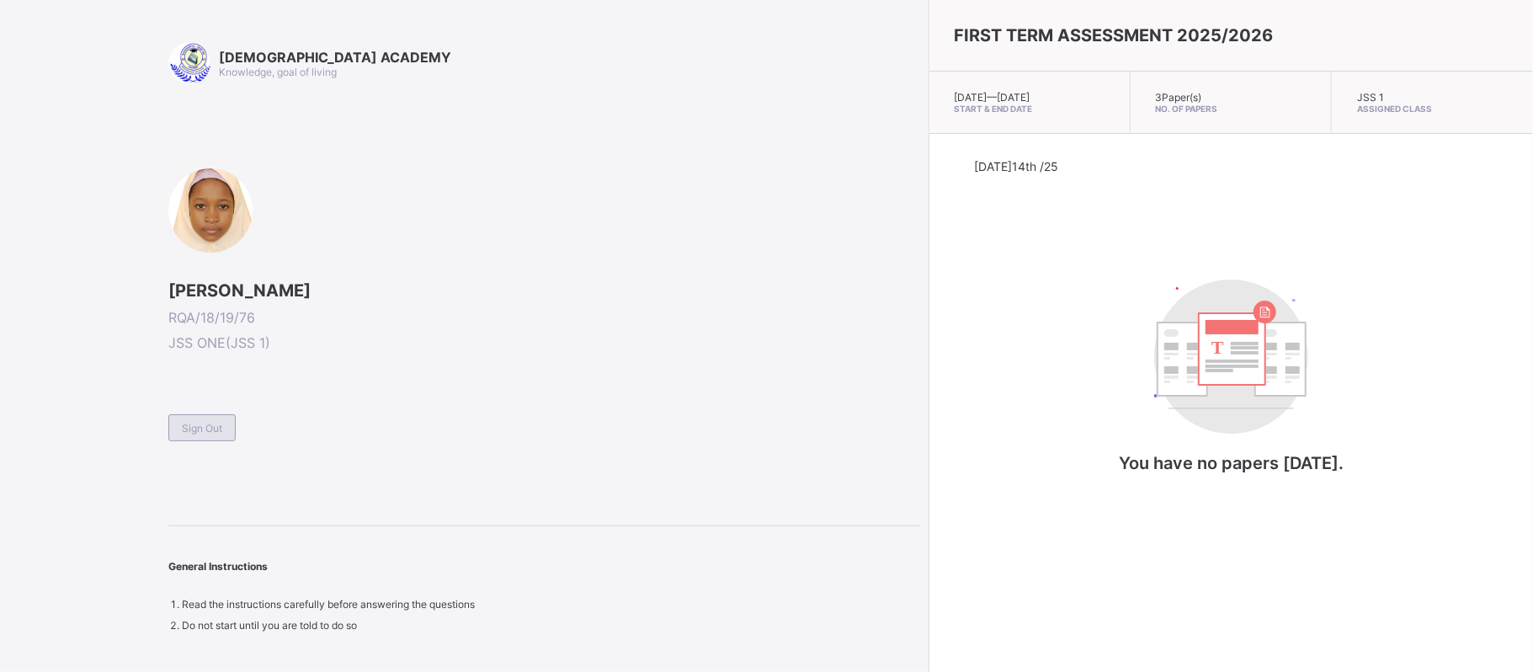
click at [193, 418] on div "Sign Out" at bounding box center [201, 427] width 67 height 27
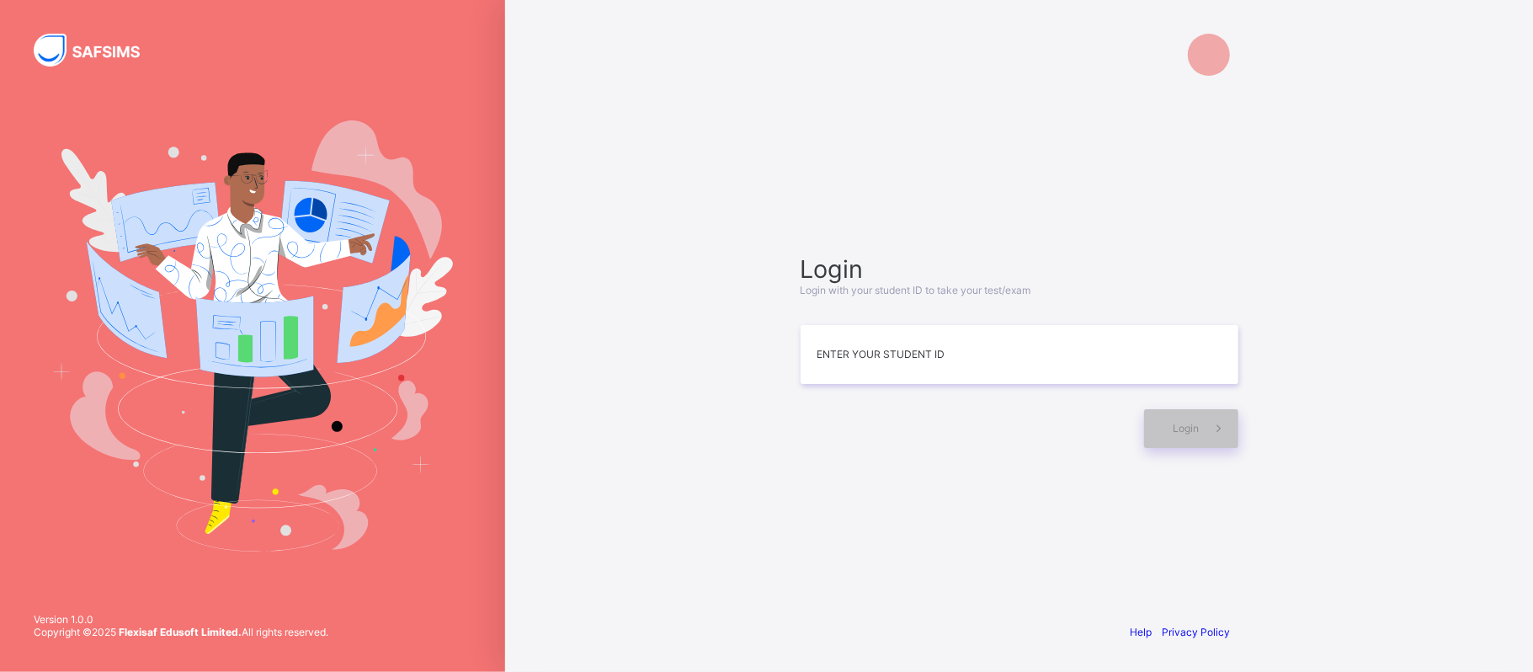
click at [193, 418] on img at bounding box center [252, 335] width 401 height 431
click at [955, 364] on input at bounding box center [1020, 355] width 438 height 59
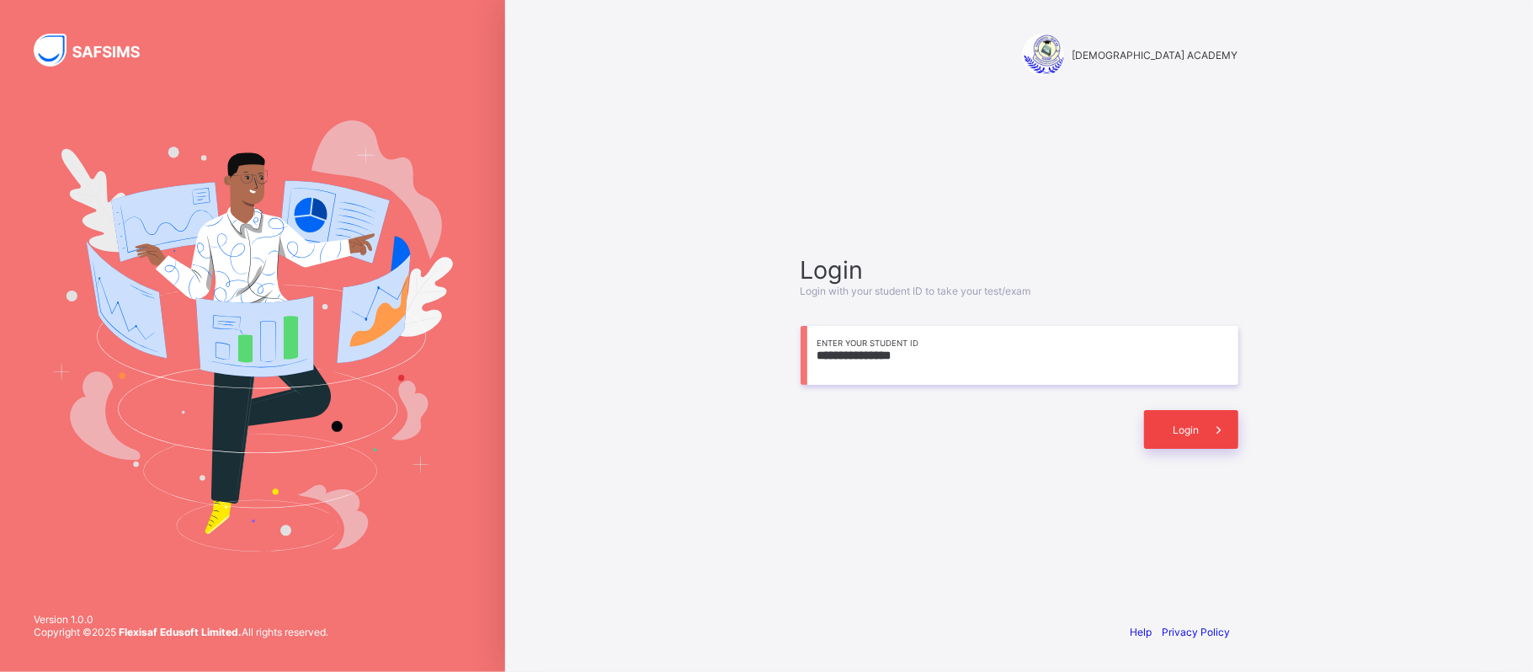
type input "**********"
click at [1166, 411] on div "Login" at bounding box center [1191, 429] width 94 height 39
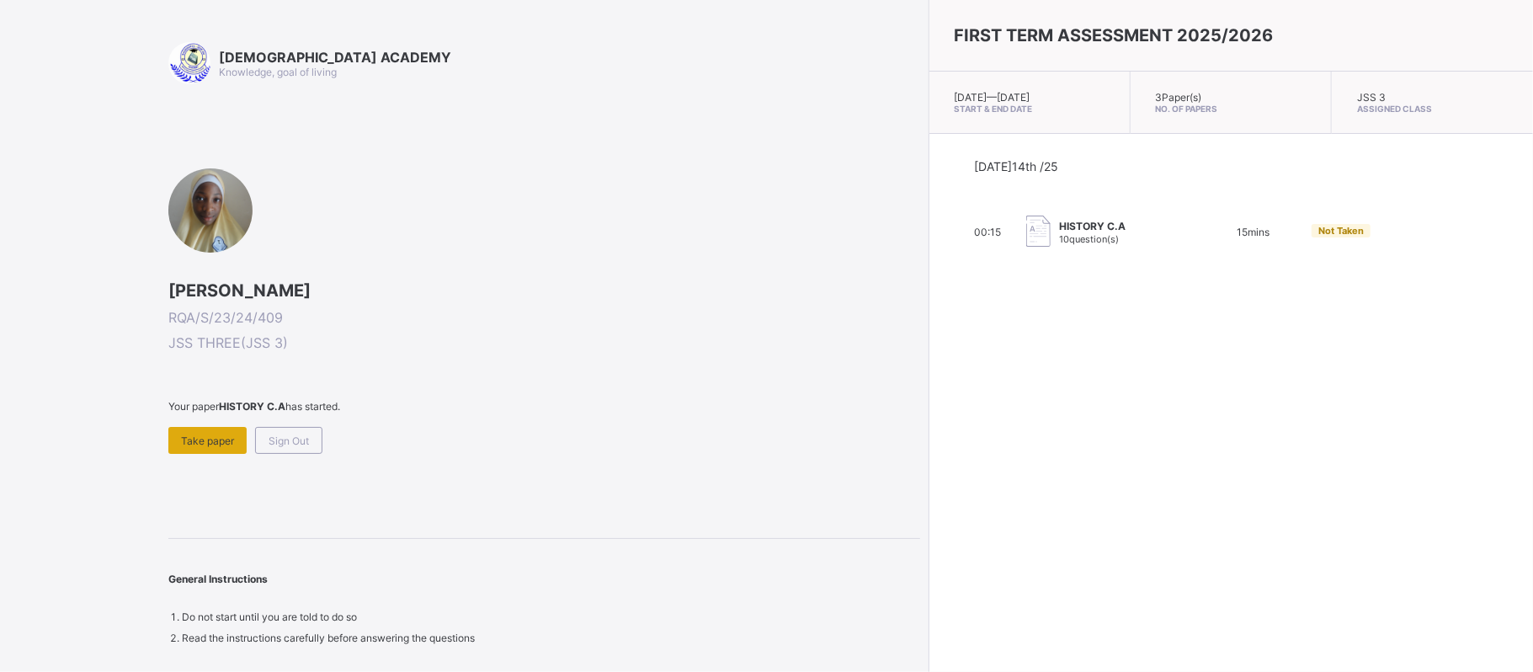
click at [207, 438] on span "Take paper" at bounding box center [207, 440] width 53 height 13
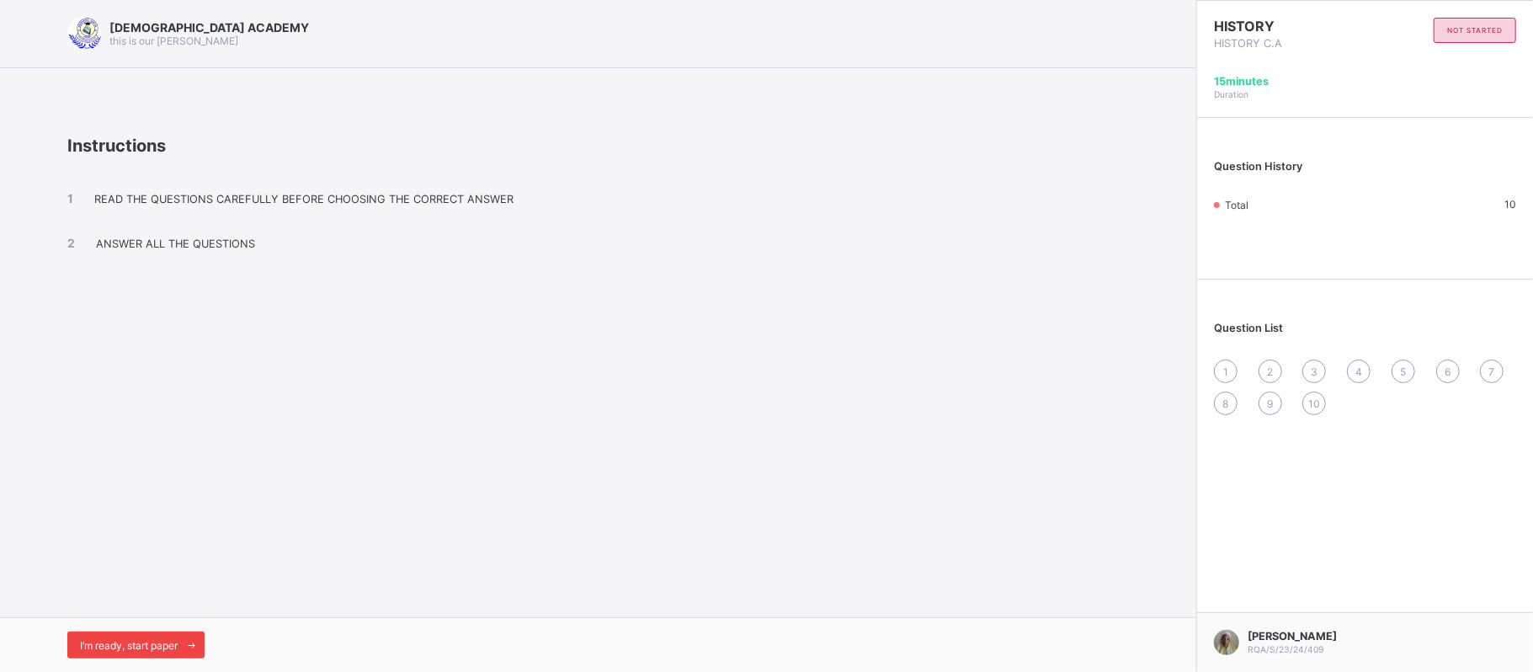
click at [152, 635] on div "I’m ready, start paper" at bounding box center [135, 645] width 137 height 27
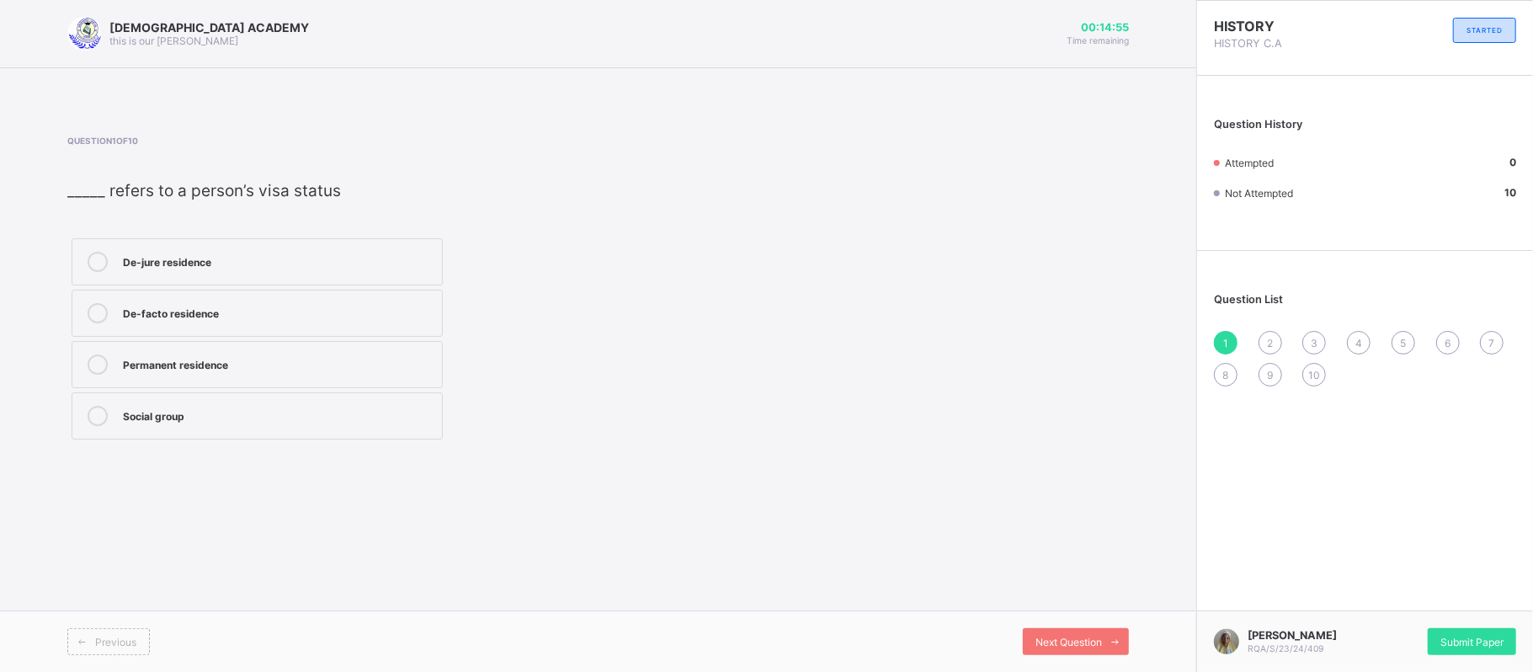
click at [213, 370] on div "Permanent residence" at bounding box center [278, 362] width 311 height 17
click at [1090, 631] on div "Next Question" at bounding box center [1076, 641] width 106 height 27
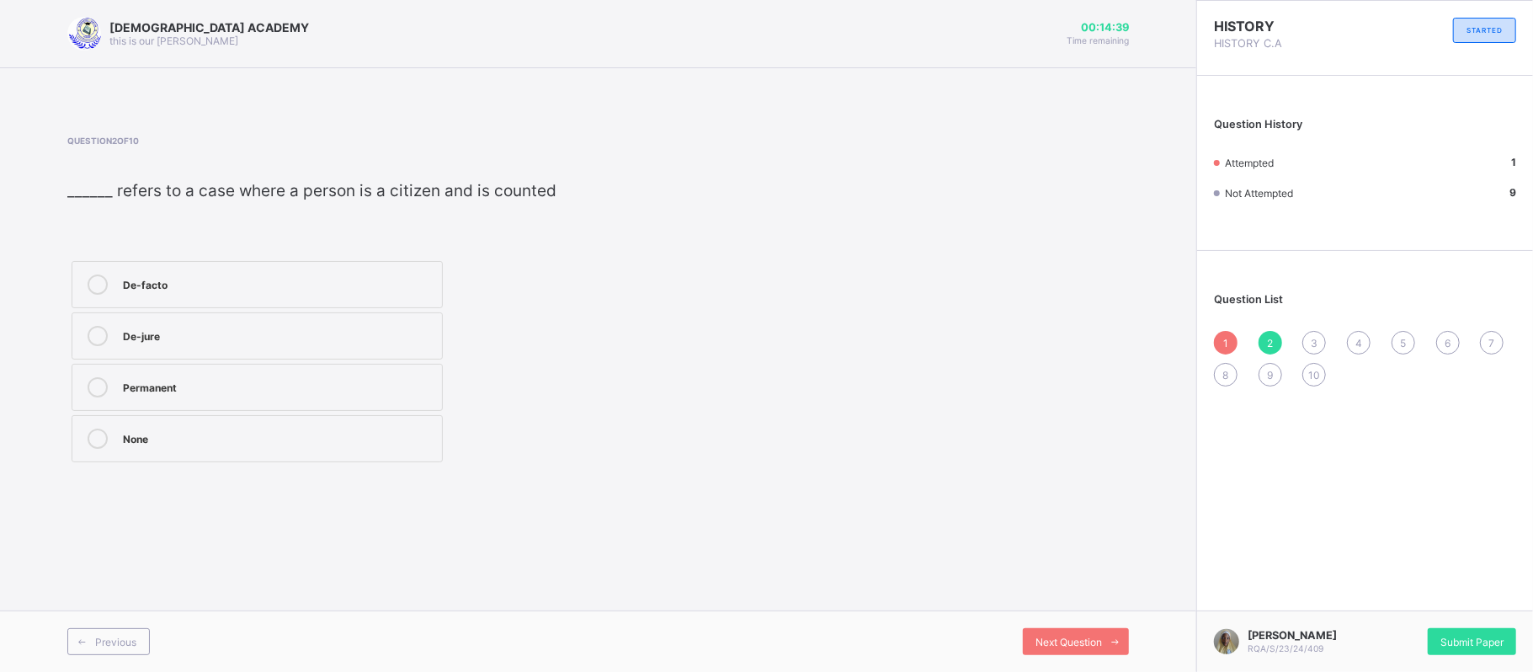
click at [234, 330] on div "De-jure" at bounding box center [278, 334] width 311 height 17
click at [1042, 642] on span "Next Question" at bounding box center [1069, 642] width 67 height 13
click at [179, 453] on div "census" at bounding box center [278, 459] width 311 height 17
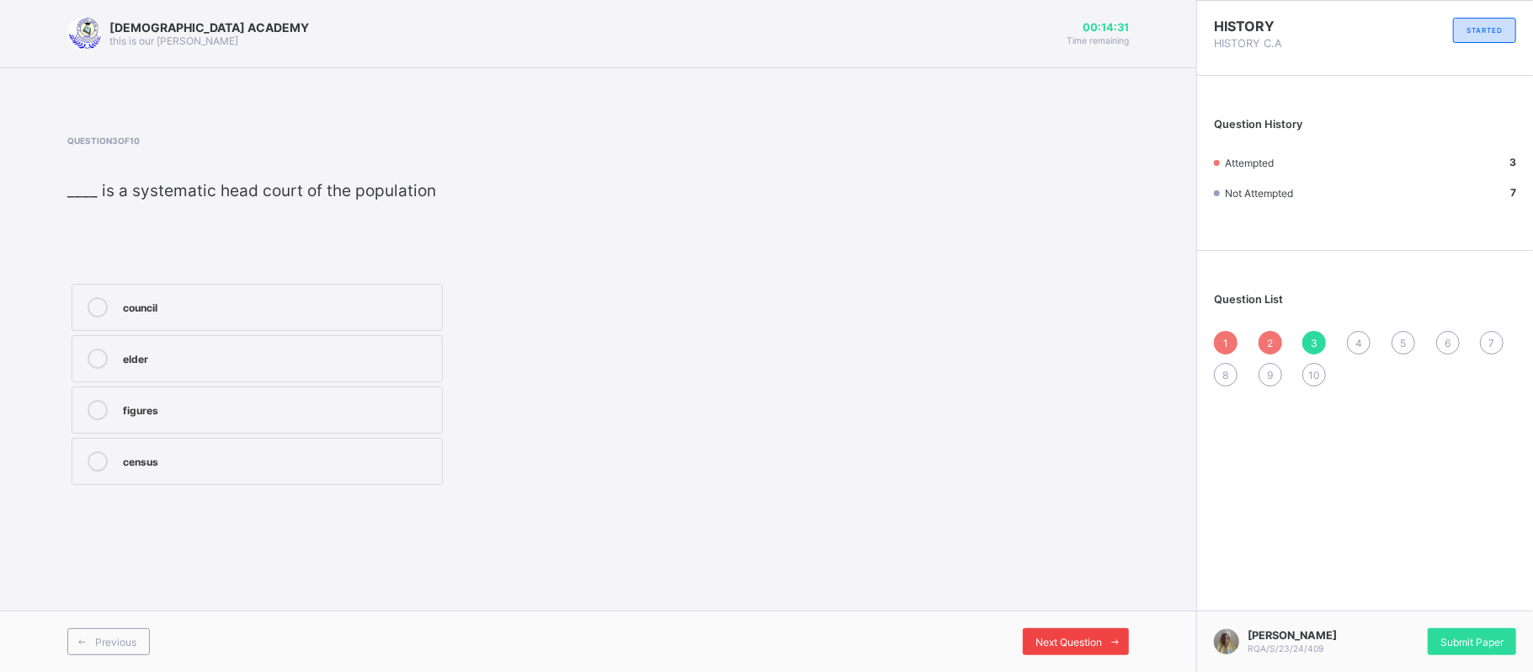
click at [1064, 636] on span "Next Question" at bounding box center [1069, 642] width 67 height 13
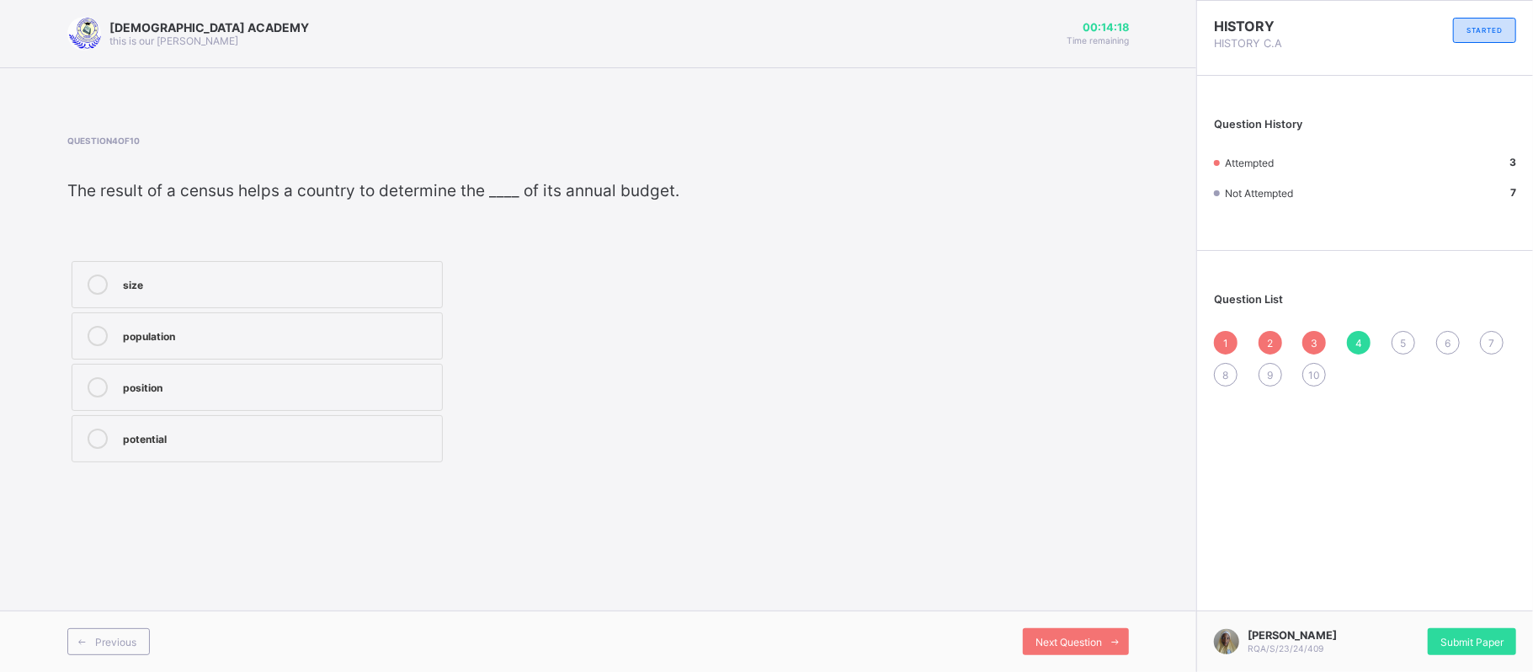
click at [250, 297] on label "size" at bounding box center [257, 284] width 371 height 47
click at [1049, 636] on span "Next Question" at bounding box center [1069, 642] width 67 height 13
click at [163, 354] on label "home" at bounding box center [257, 335] width 371 height 47
click at [1053, 637] on span "Next Question" at bounding box center [1069, 642] width 67 height 13
click at [327, 278] on div "3" at bounding box center [278, 282] width 311 height 17
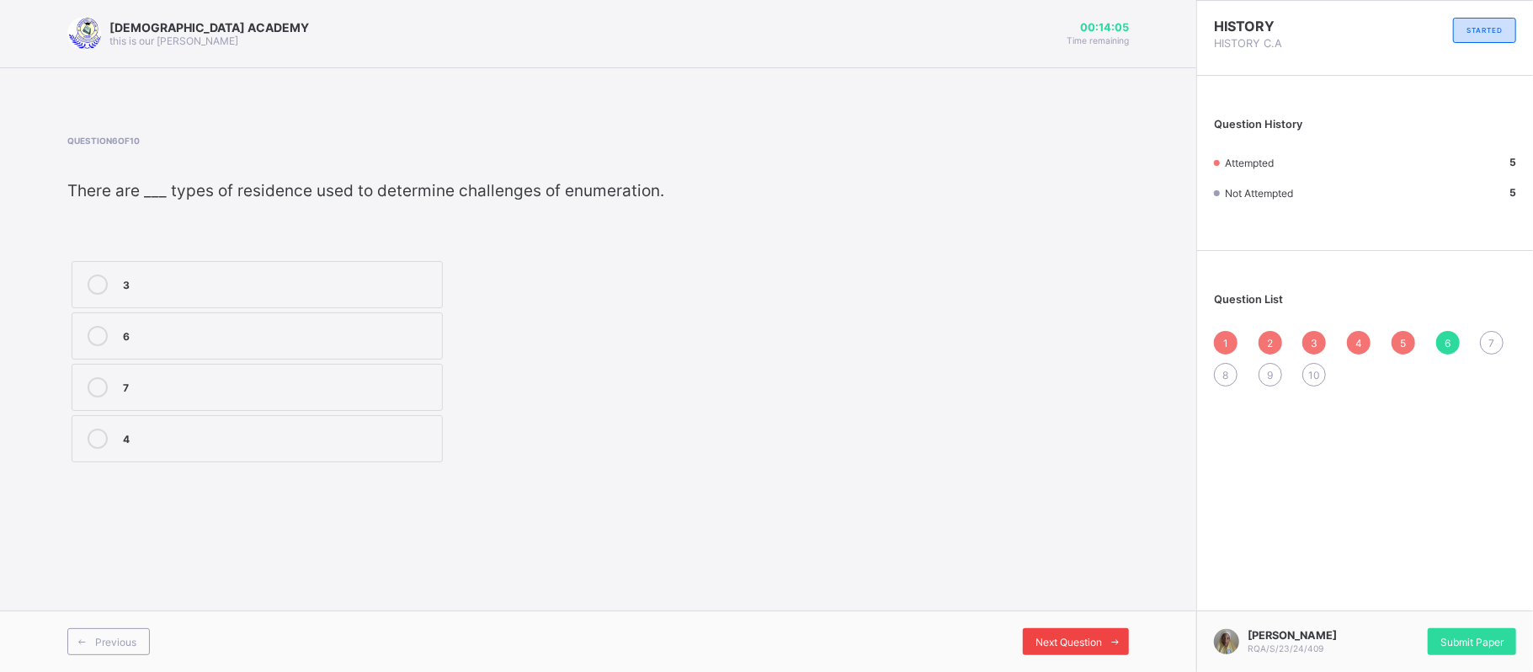
click at [1056, 637] on span "Next Question" at bounding box center [1069, 642] width 67 height 13
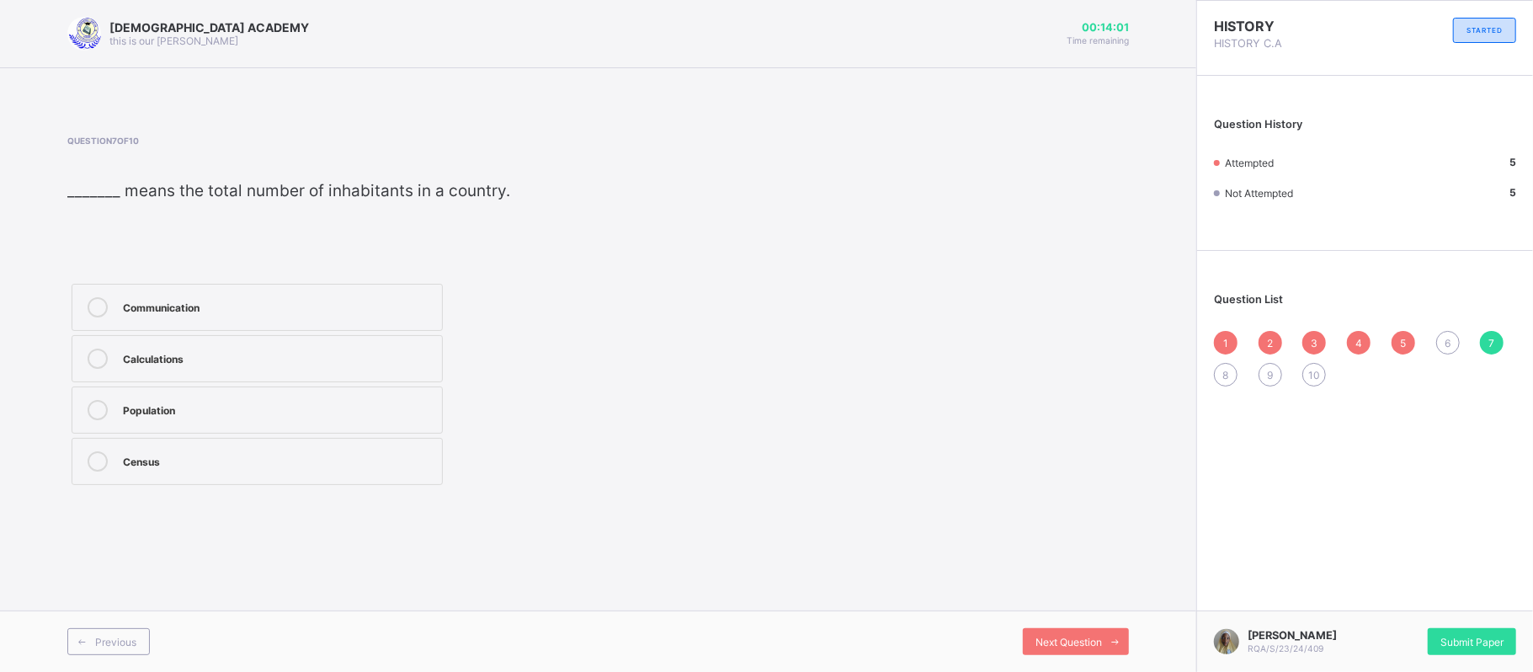
click at [209, 408] on div "Population" at bounding box center [278, 408] width 311 height 17
click at [1061, 641] on span "Next Question" at bounding box center [1069, 642] width 67 height 13
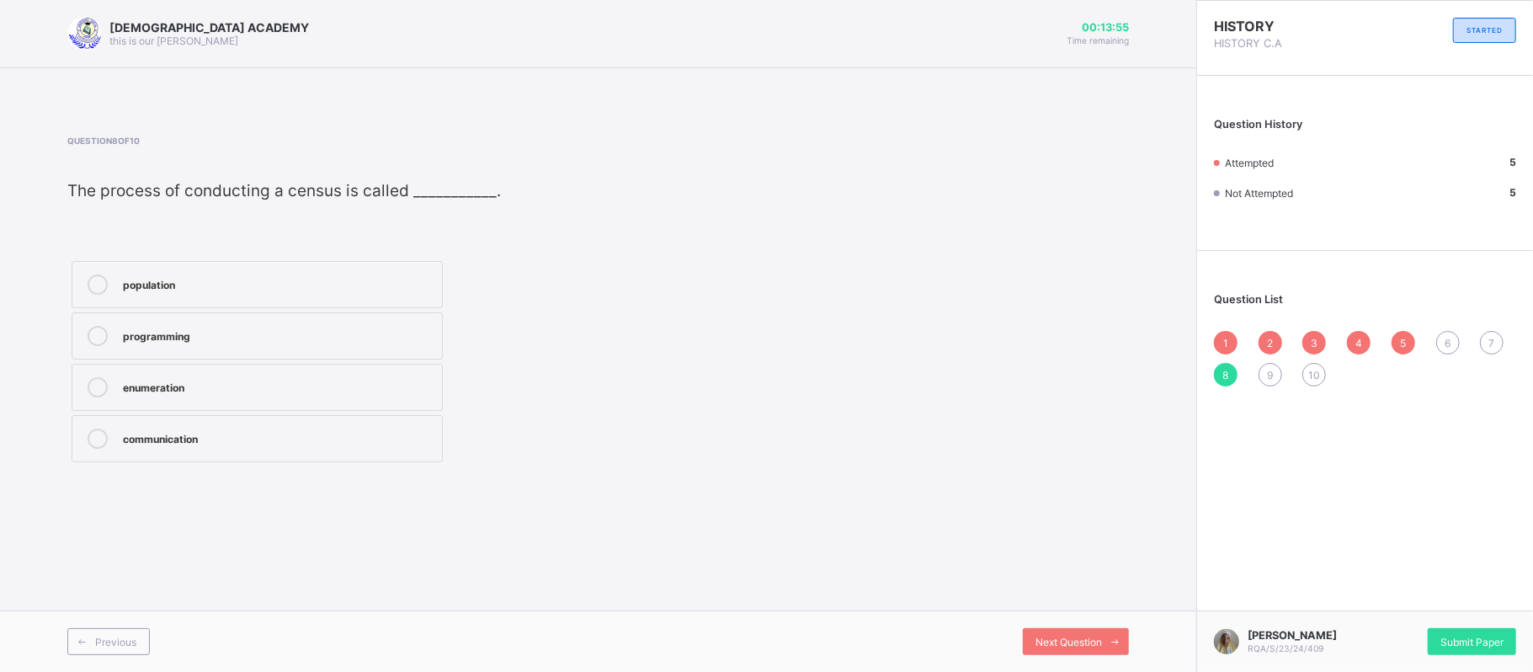
click at [221, 392] on div "enumeration" at bounding box center [278, 385] width 311 height 17
click at [1039, 632] on div "Next Question" at bounding box center [1076, 641] width 106 height 27
click at [334, 333] on div "10" at bounding box center [278, 334] width 311 height 17
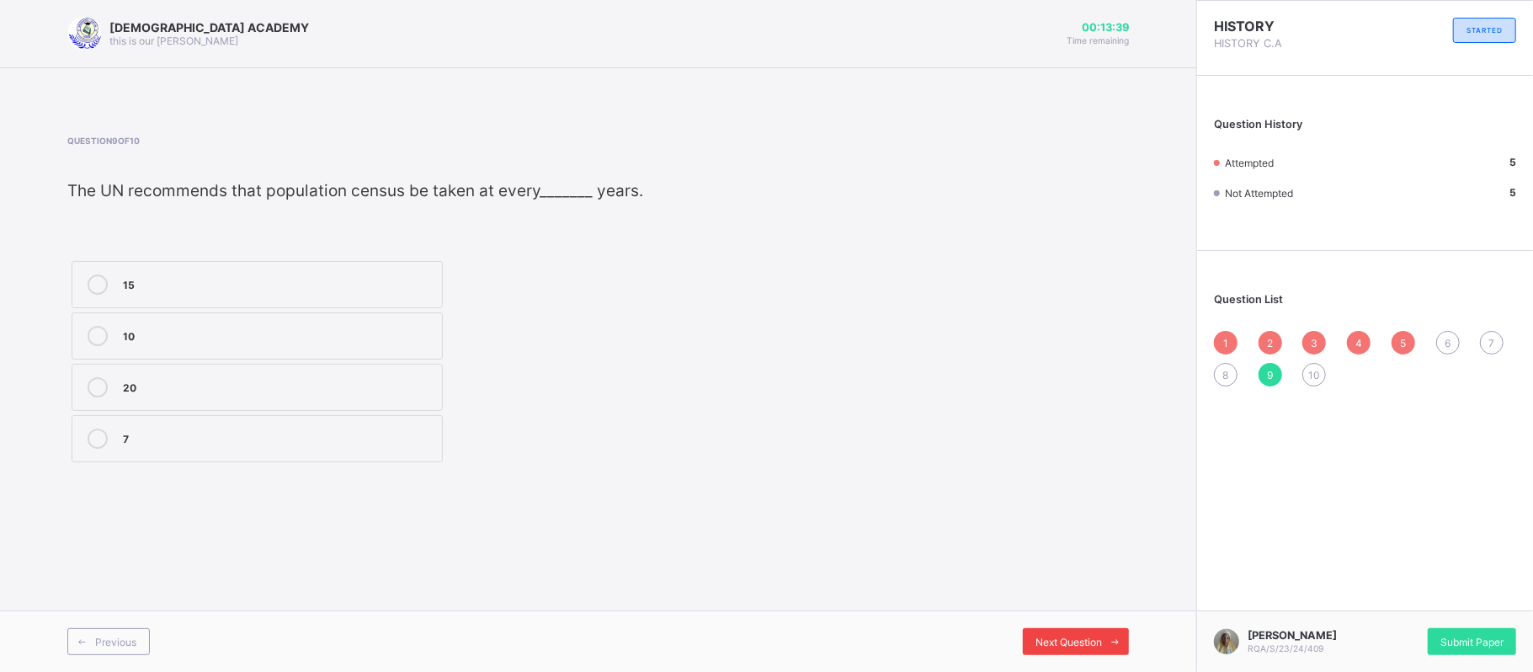
click at [1065, 640] on span "Next Question" at bounding box center [1069, 642] width 67 height 13
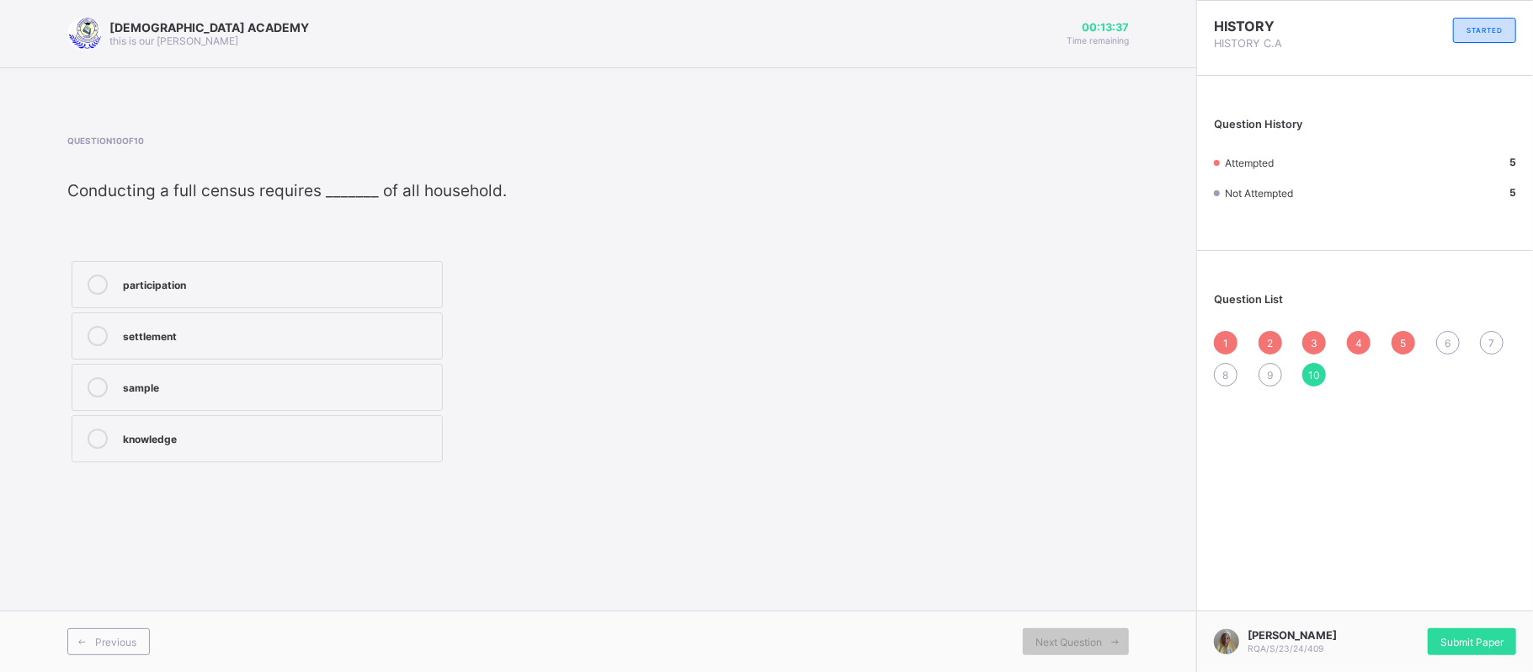
click at [1443, 345] on div "6" at bounding box center [1448, 343] width 24 height 24
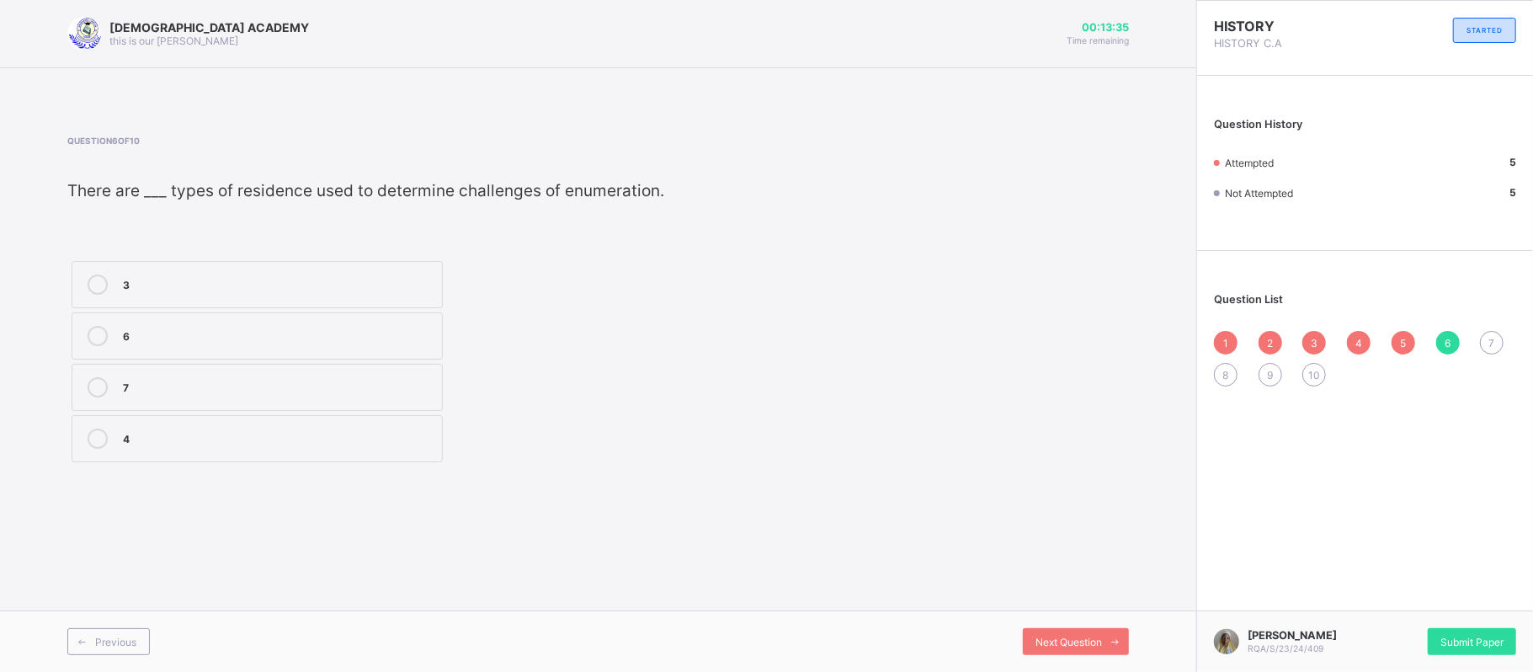
click at [103, 291] on icon at bounding box center [98, 284] width 20 height 20
click at [1065, 627] on div "Previous Next Question" at bounding box center [598, 640] width 1197 height 61
click at [1065, 642] on span "Next Question" at bounding box center [1069, 642] width 67 height 13
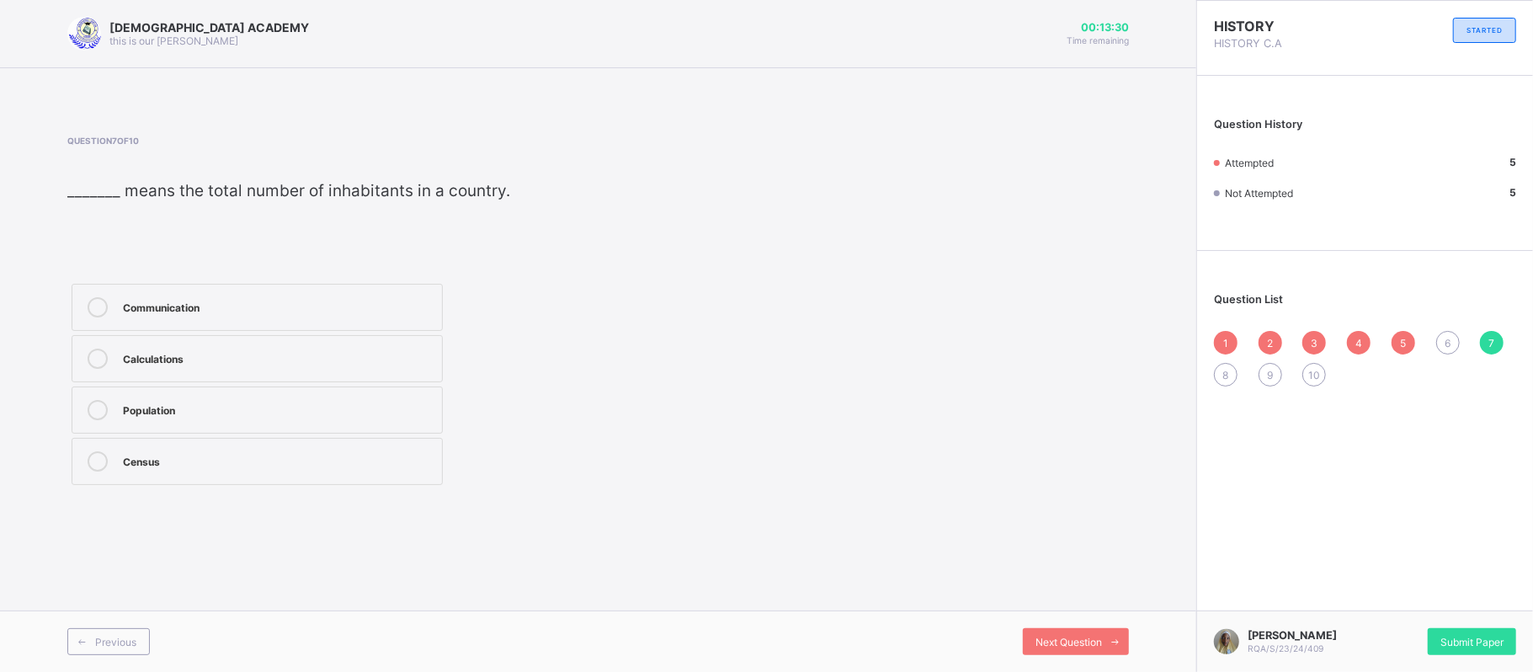
click at [1452, 341] on div "6" at bounding box center [1448, 343] width 24 height 24
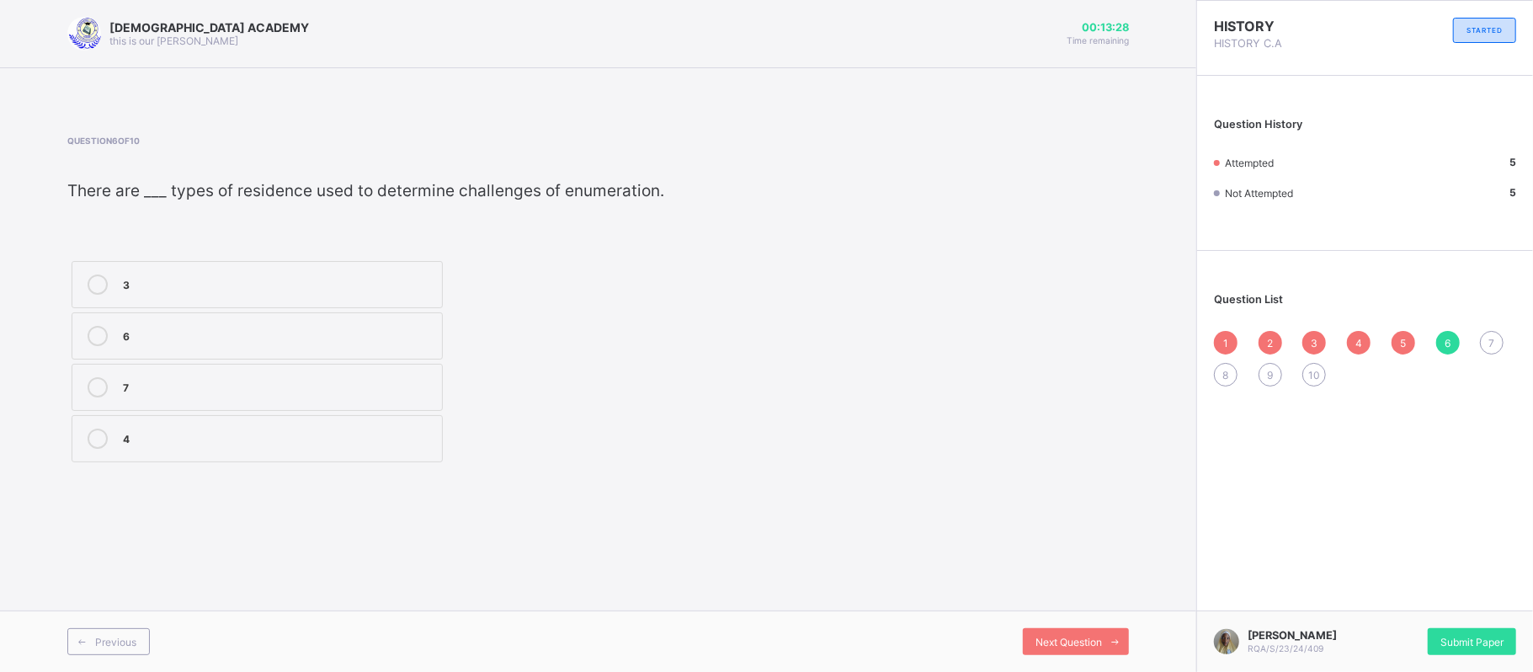
click at [94, 288] on icon at bounding box center [98, 284] width 20 height 20
click at [1041, 632] on div "Next Question" at bounding box center [1076, 641] width 106 height 27
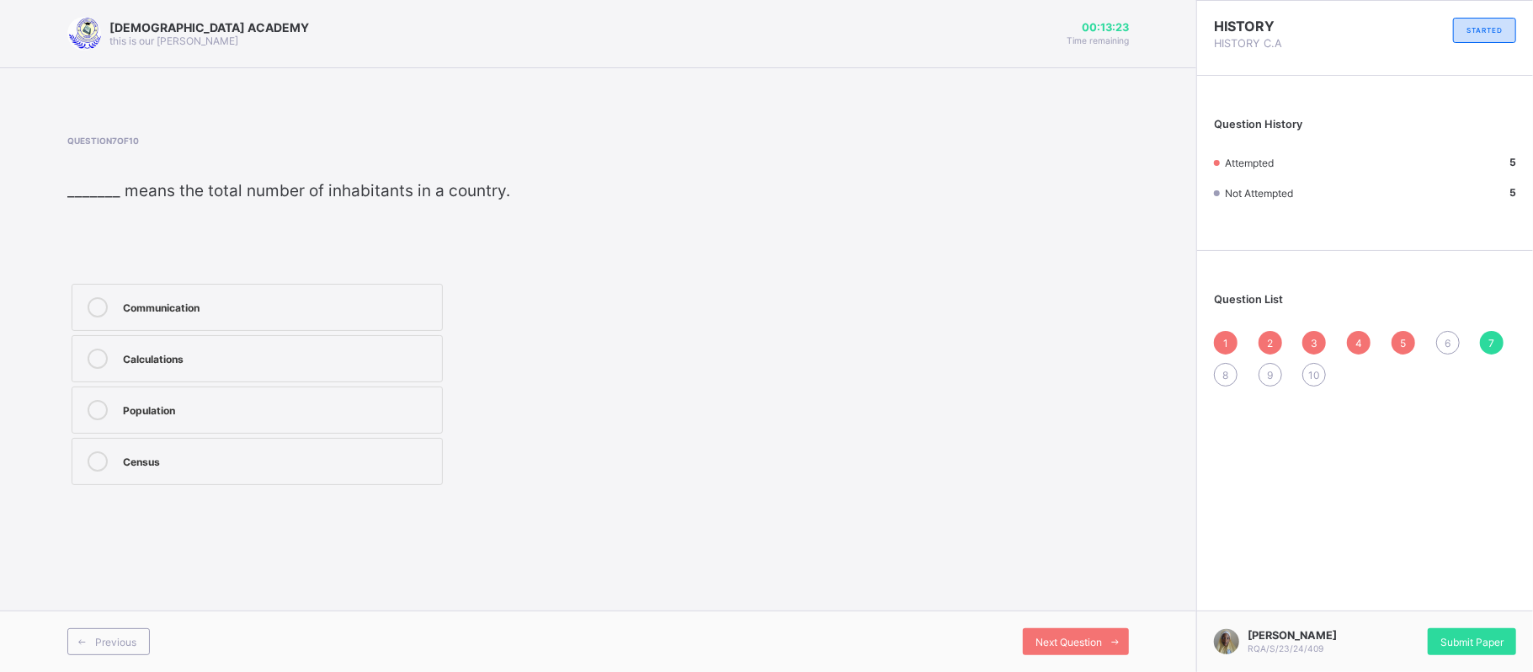
click at [95, 408] on icon at bounding box center [98, 410] width 20 height 20
click at [1031, 644] on div "Next Question" at bounding box center [1076, 641] width 106 height 27
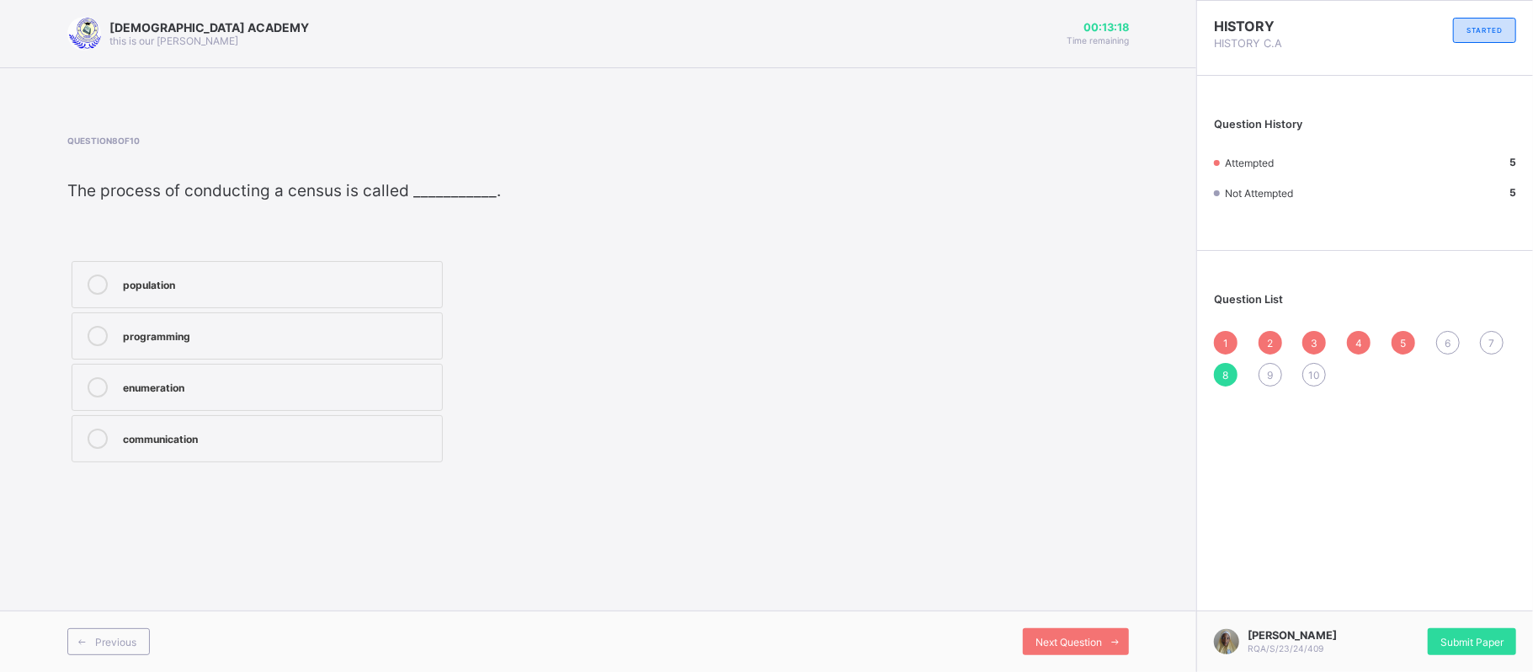
click at [86, 379] on div at bounding box center [98, 387] width 34 height 20
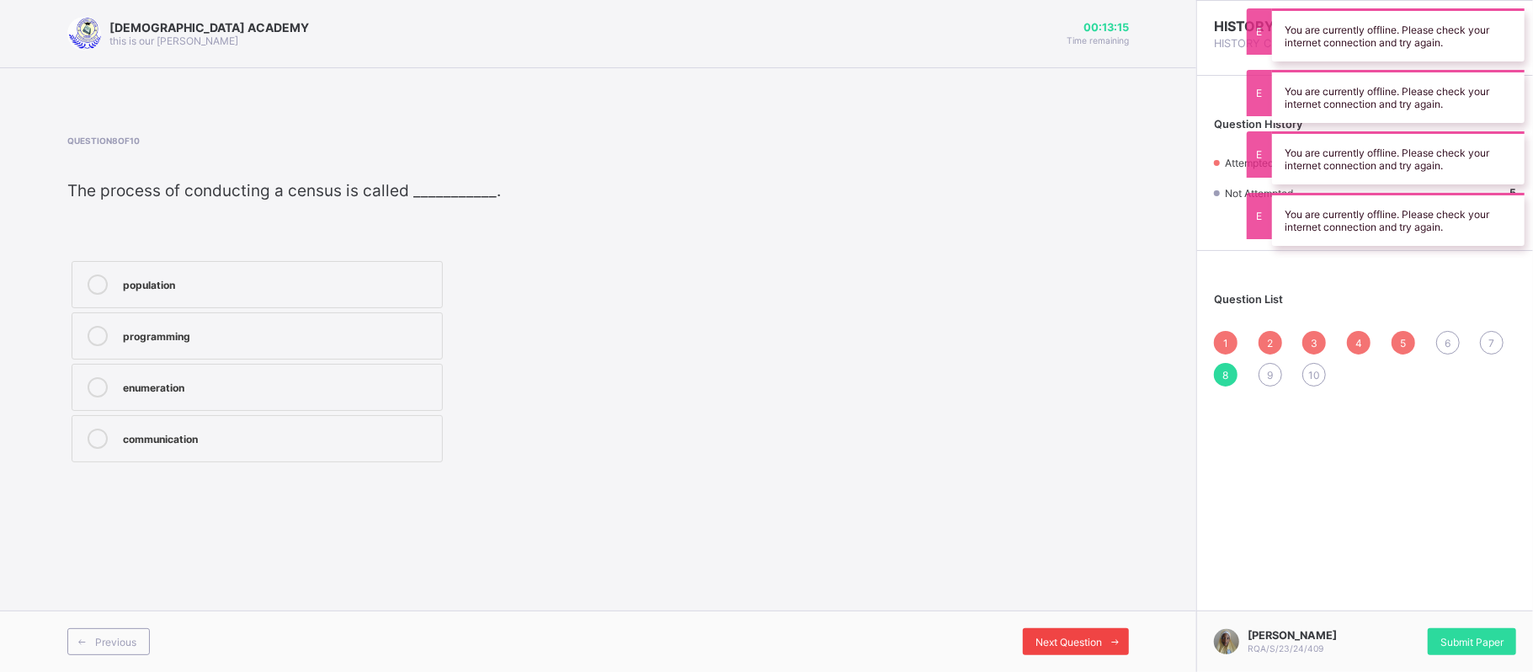
click at [1053, 638] on span "Next Question" at bounding box center [1069, 642] width 67 height 13
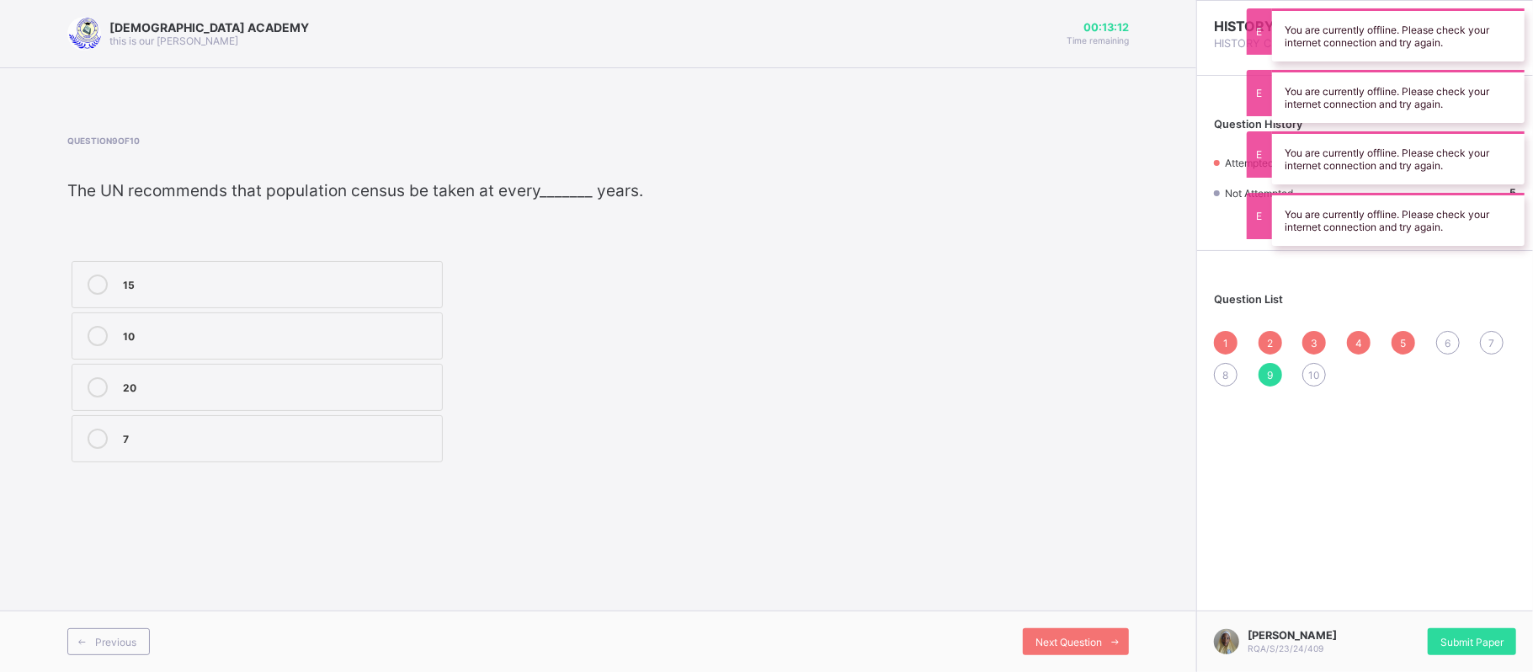
click at [264, 338] on div "10" at bounding box center [278, 334] width 311 height 17
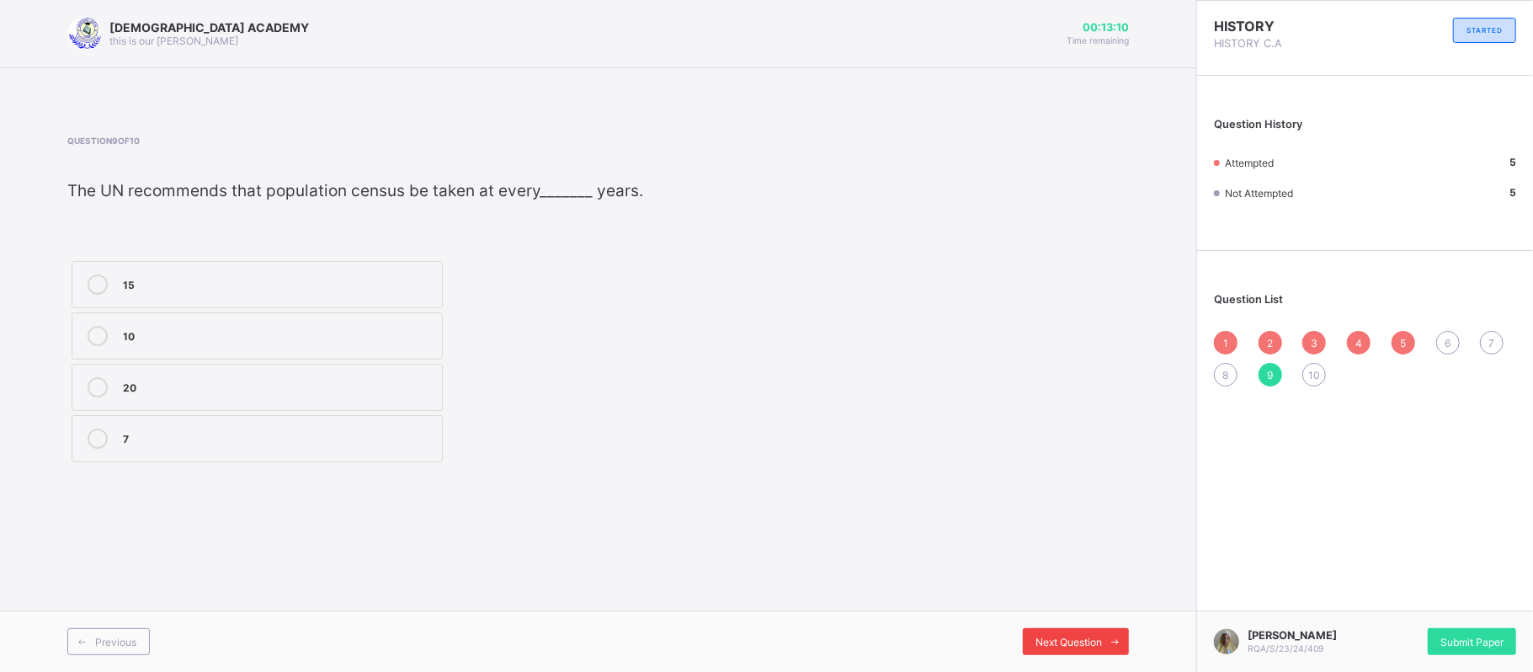
click at [1069, 636] on span "Next Question" at bounding box center [1069, 642] width 67 height 13
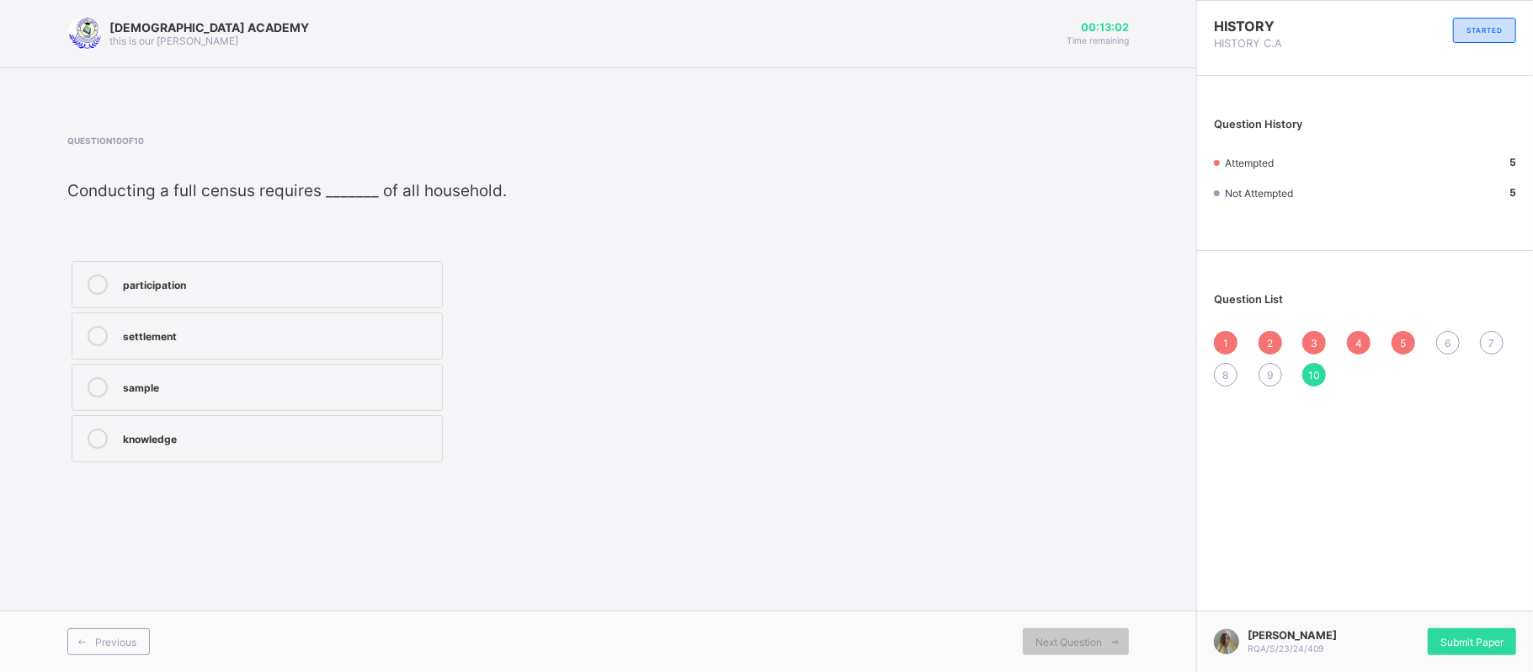
click at [204, 295] on label "participation" at bounding box center [257, 284] width 371 height 47
click at [1447, 337] on span "6" at bounding box center [1448, 343] width 6 height 13
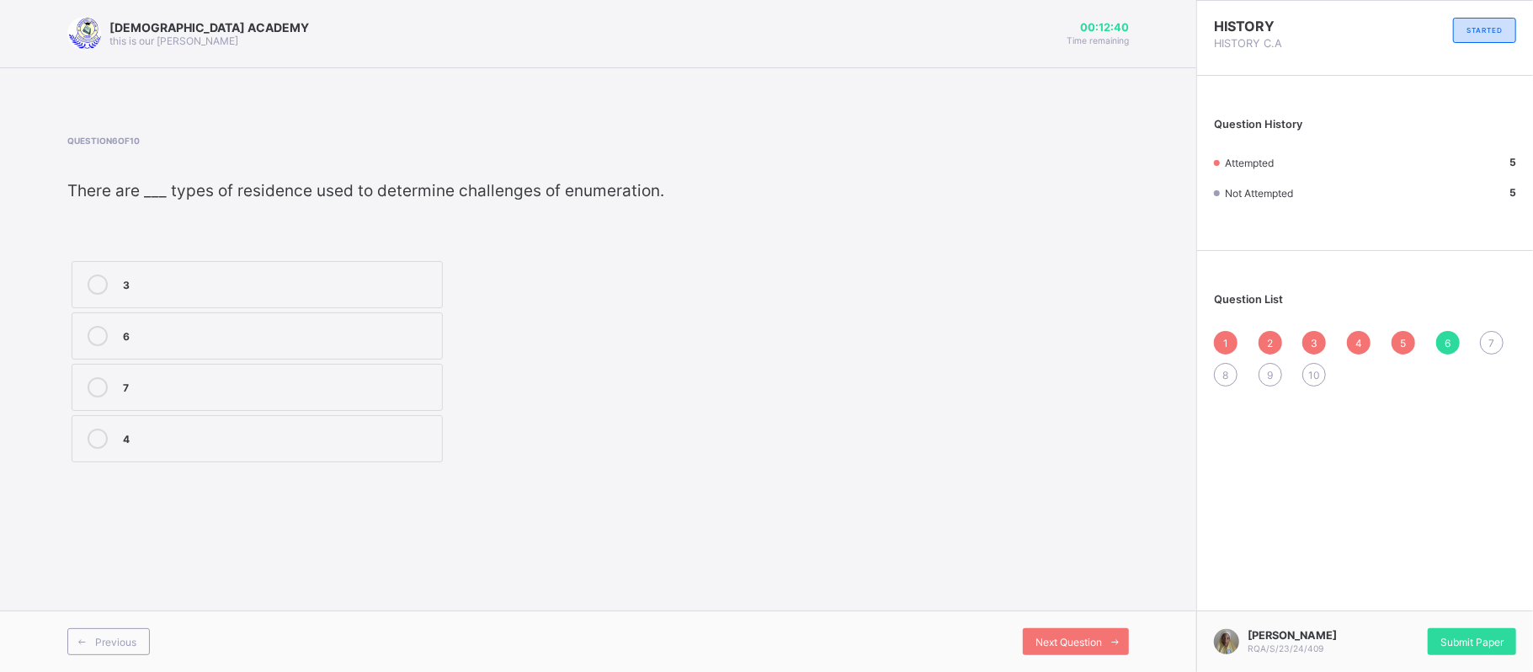
click at [88, 287] on icon at bounding box center [98, 284] width 20 height 20
click at [1098, 643] on span "Next Question" at bounding box center [1069, 642] width 67 height 13
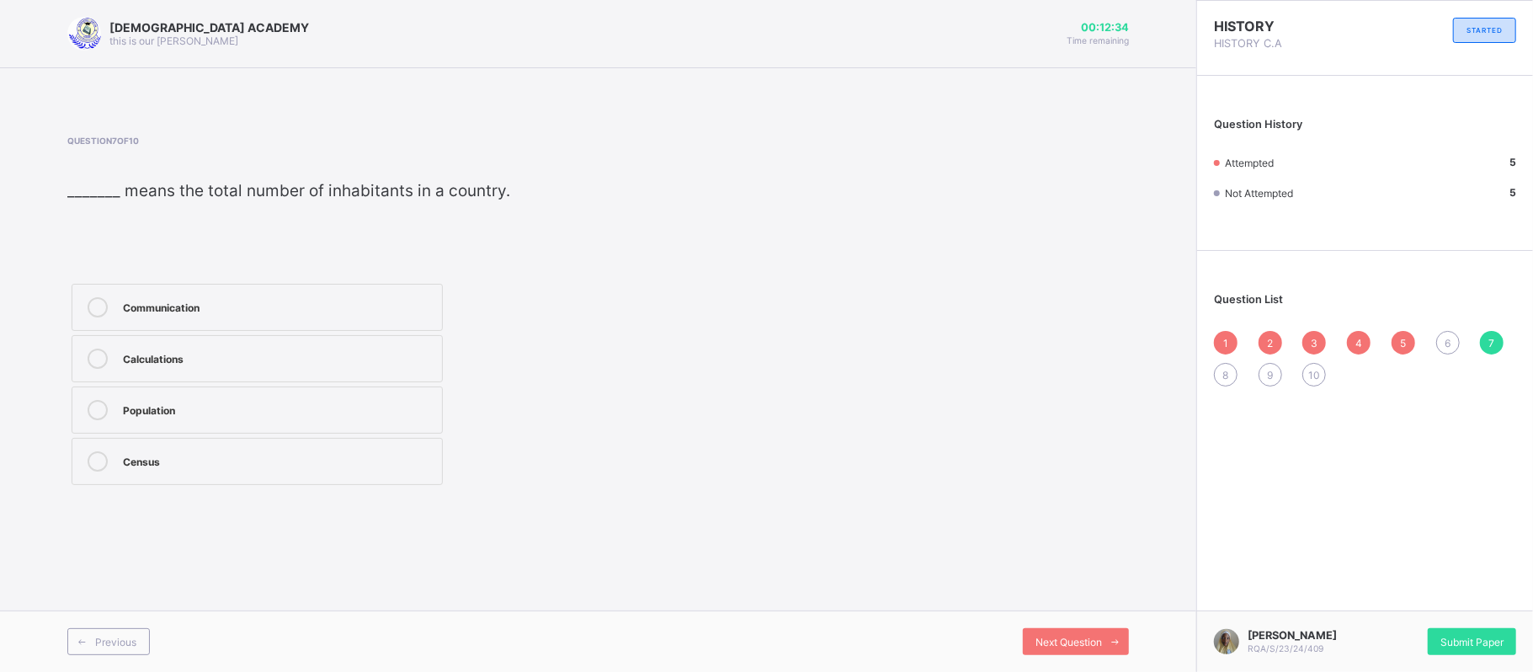
click at [1460, 341] on div "1 2 3 4 5 6 7 8 9 10" at bounding box center [1365, 359] width 302 height 56
click at [1459, 341] on div "6" at bounding box center [1448, 343] width 24 height 24
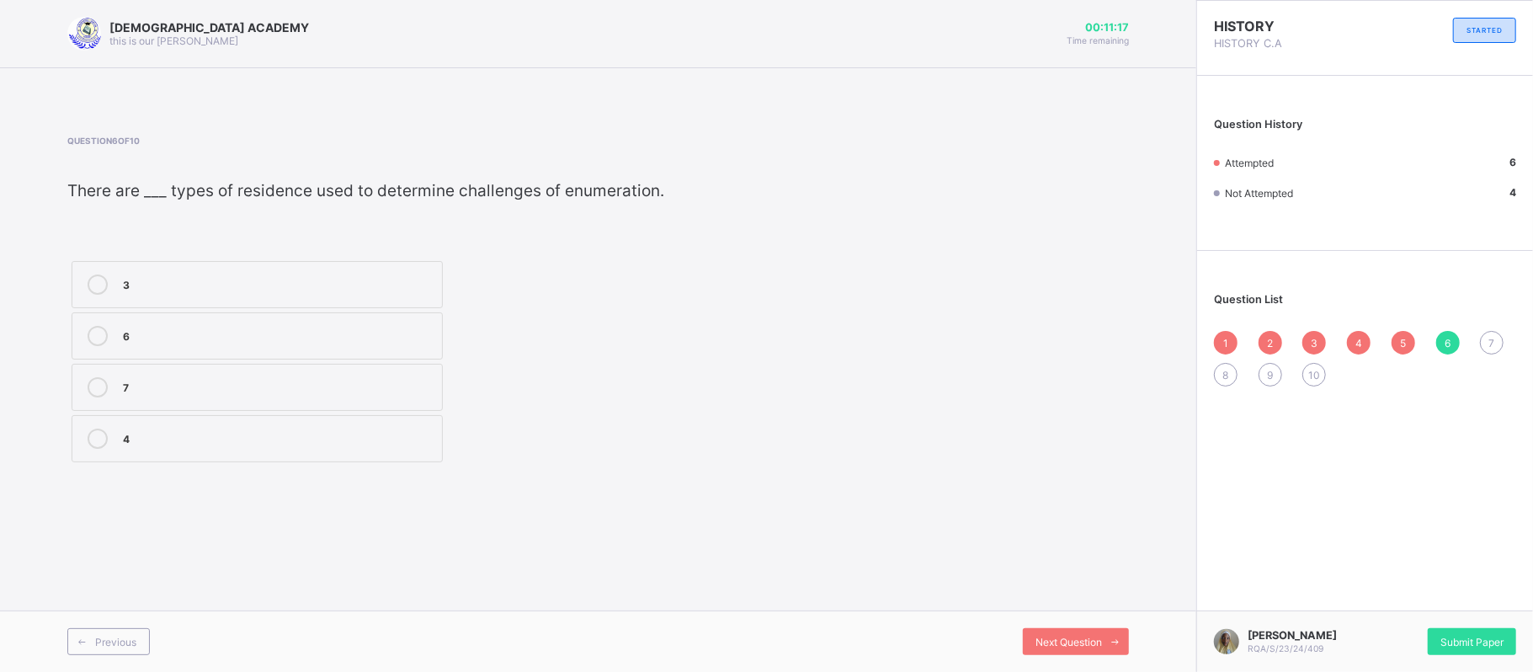
click at [910, 418] on div "Question 6 of 10 There are ___ types of residence used to determine challenges …" at bounding box center [598, 301] width 1062 height 331
click at [91, 297] on label "3" at bounding box center [257, 284] width 371 height 47
click at [1490, 337] on span "7" at bounding box center [1493, 343] width 6 height 13
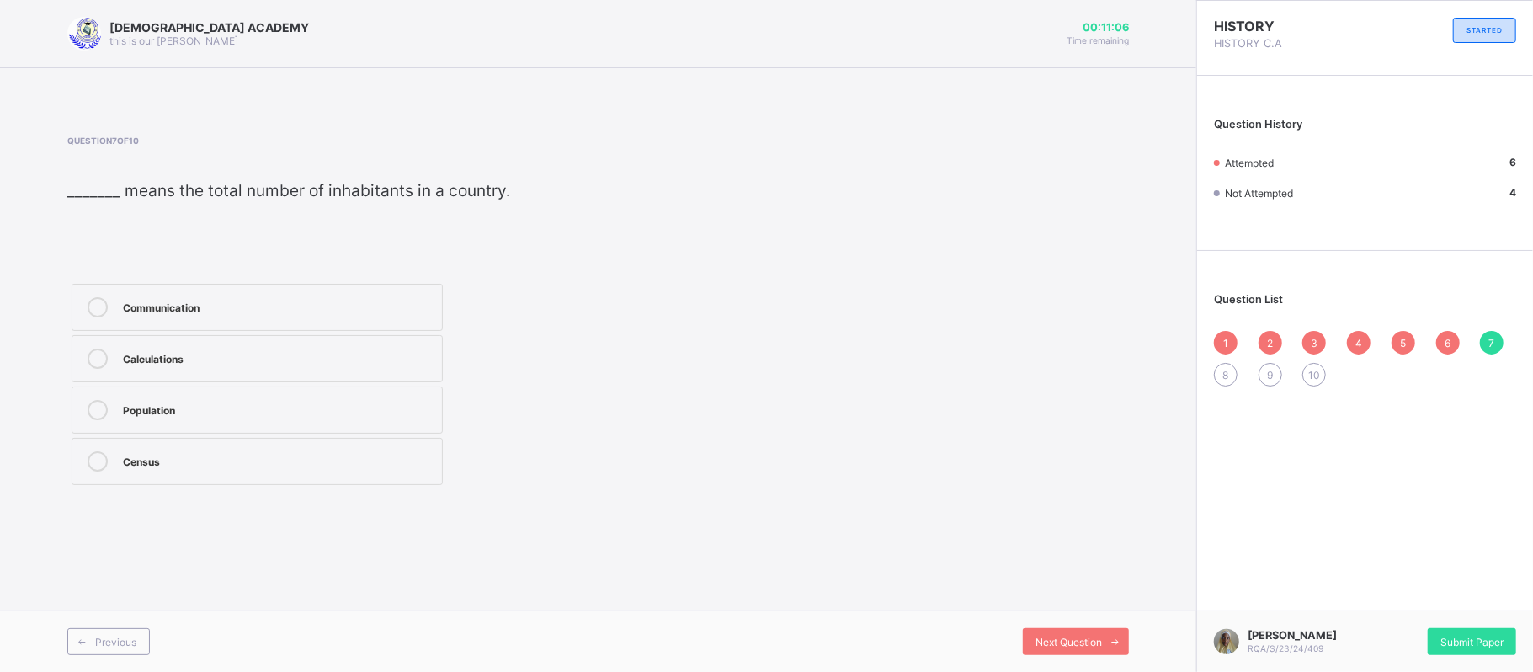
click at [162, 408] on div "Population" at bounding box center [278, 408] width 311 height 17
click at [1226, 372] on span "8" at bounding box center [1226, 375] width 6 height 13
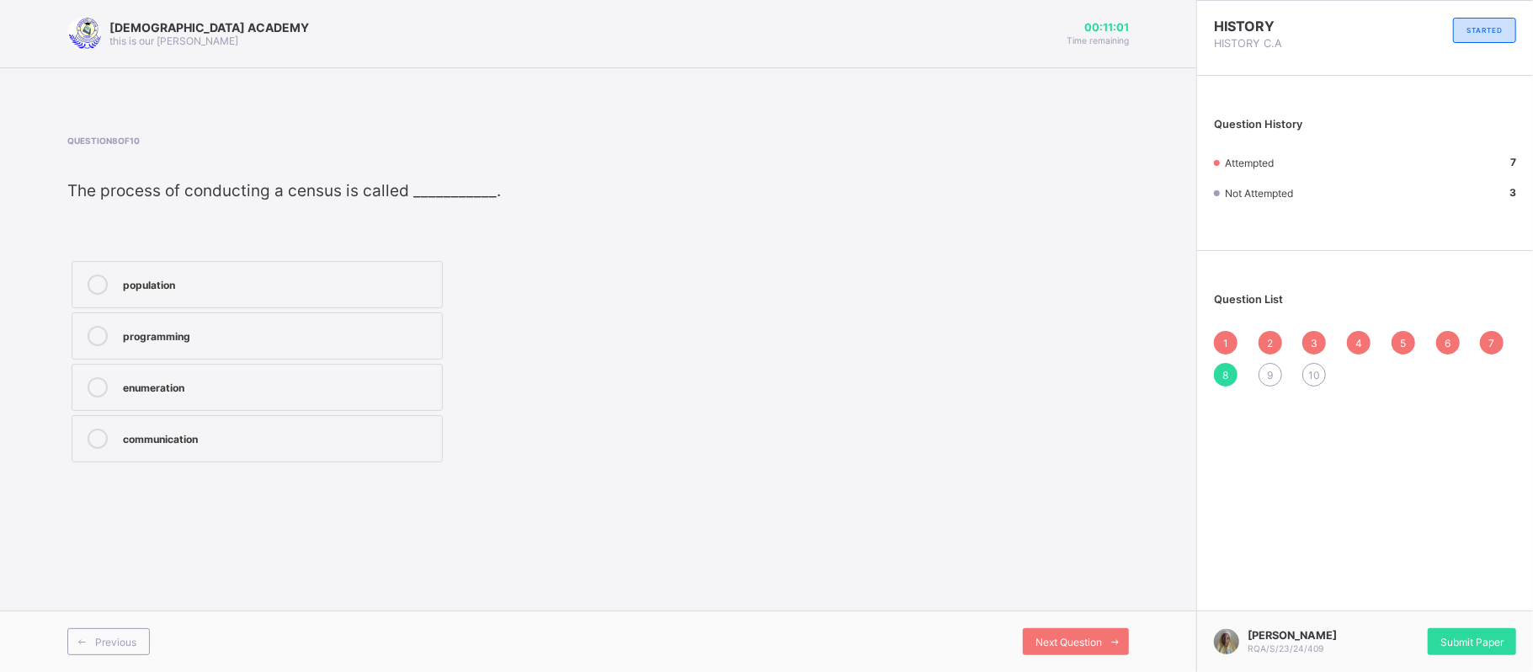
click at [109, 384] on div at bounding box center [98, 387] width 34 height 20
click at [1265, 375] on div "9" at bounding box center [1271, 375] width 24 height 24
click at [162, 345] on div "10" at bounding box center [278, 336] width 311 height 20
click at [1309, 377] on span "10" at bounding box center [1315, 375] width 12 height 13
click at [237, 285] on div "participation" at bounding box center [278, 282] width 311 height 17
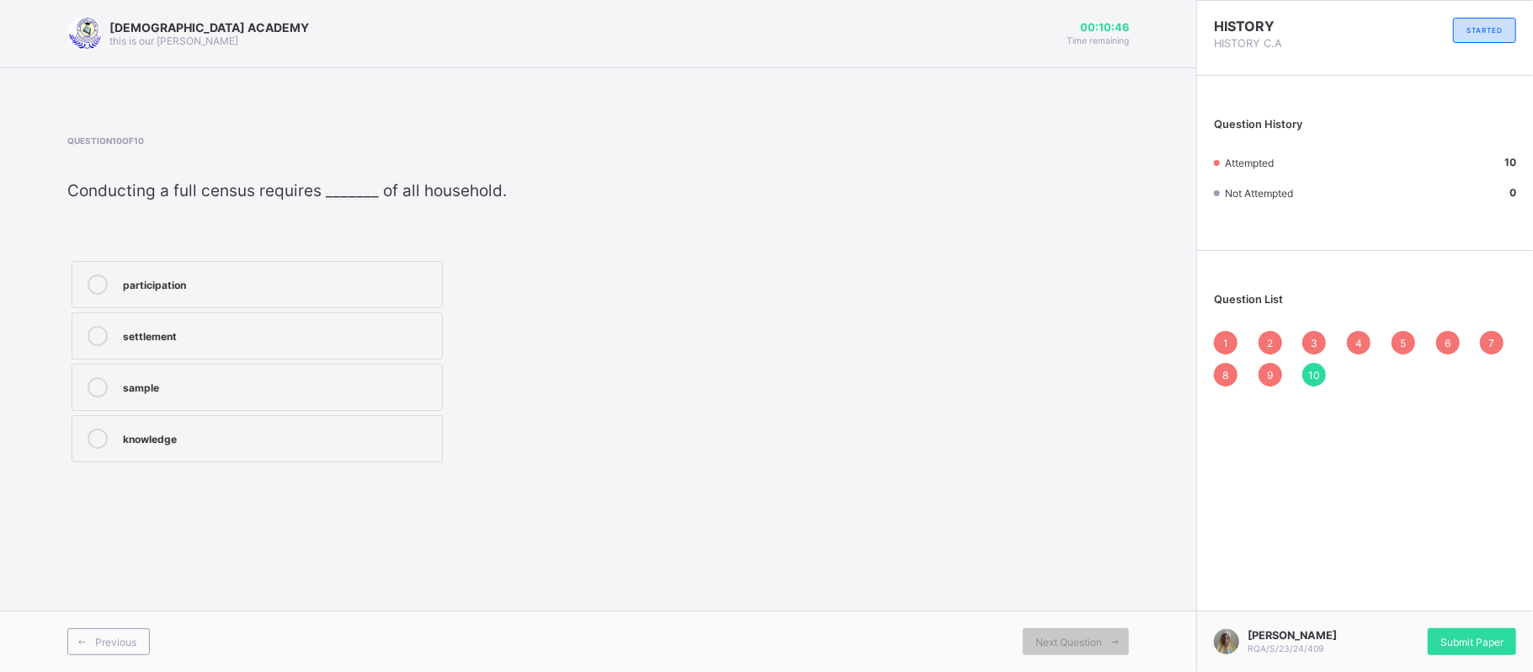
click at [1223, 341] on span "1" at bounding box center [1225, 343] width 5 height 13
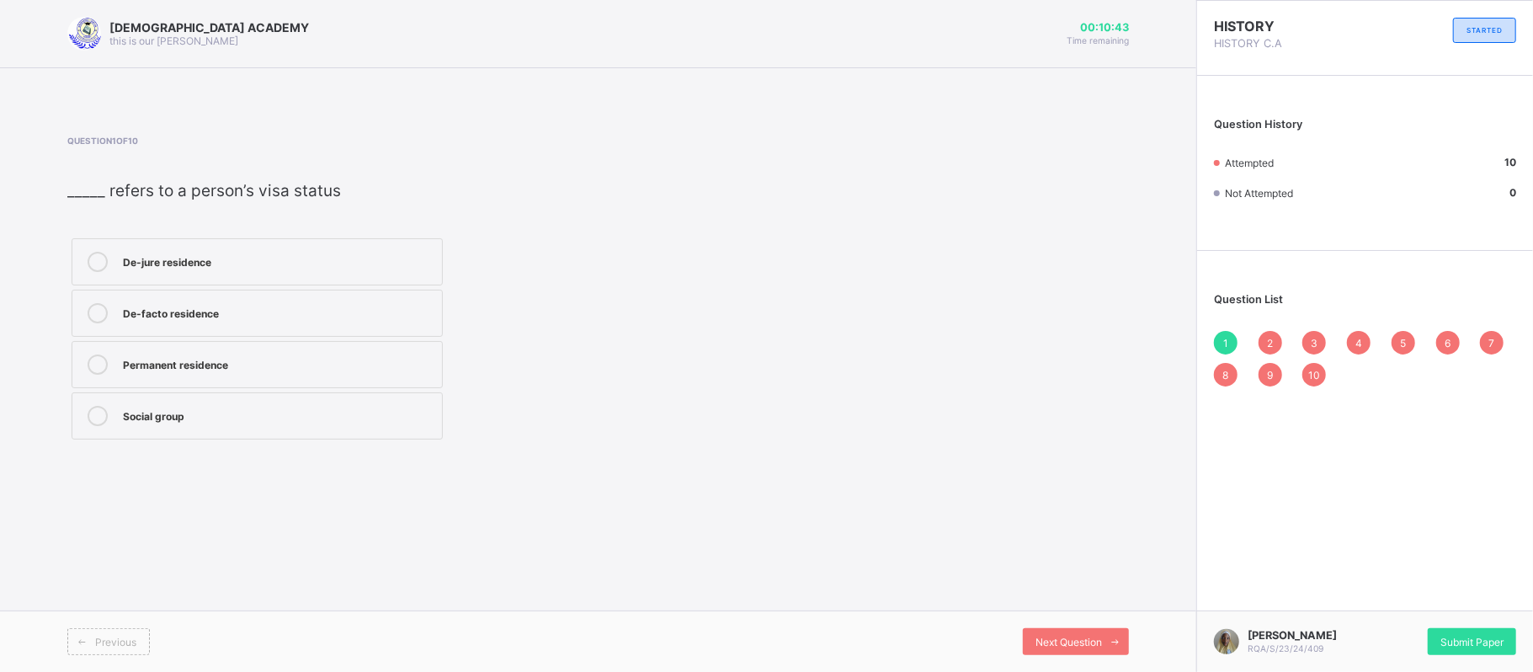
click at [1267, 338] on span "2" at bounding box center [1270, 343] width 6 height 13
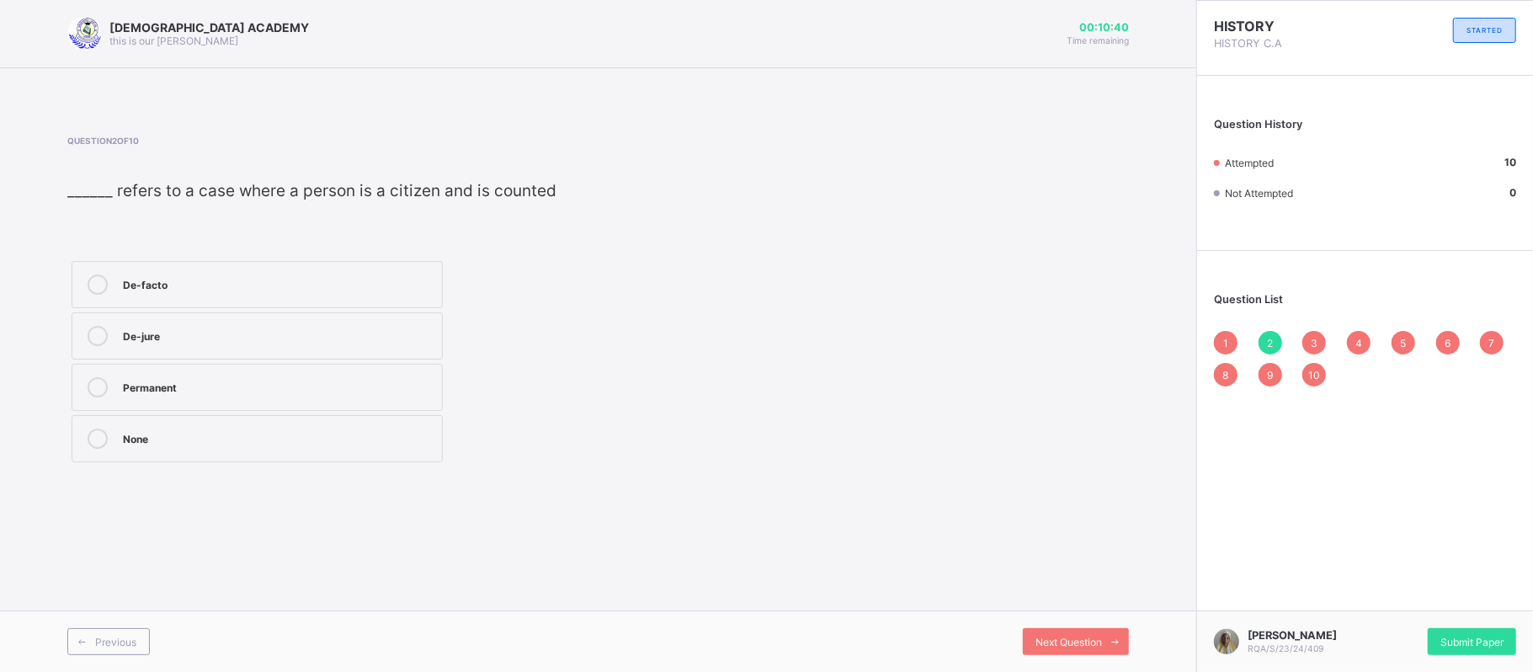
click at [1317, 344] on span "3" at bounding box center [1314, 343] width 7 height 13
click at [1356, 342] on span "4" at bounding box center [1359, 343] width 7 height 13
click at [1403, 341] on span "5" at bounding box center [1403, 343] width 6 height 13
click at [1446, 344] on span "6" at bounding box center [1448, 343] width 6 height 13
click at [1490, 341] on span "7" at bounding box center [1493, 343] width 6 height 13
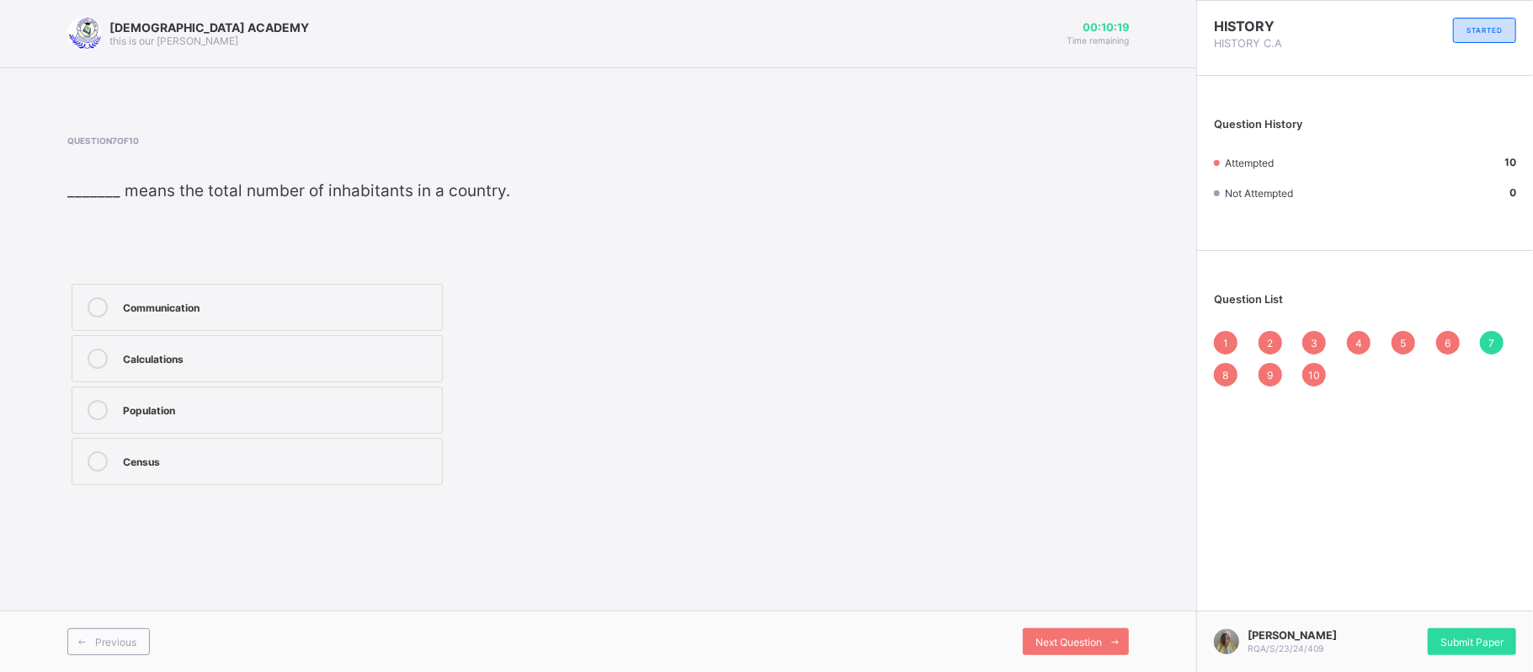
click at [1234, 369] on div "8" at bounding box center [1226, 375] width 24 height 24
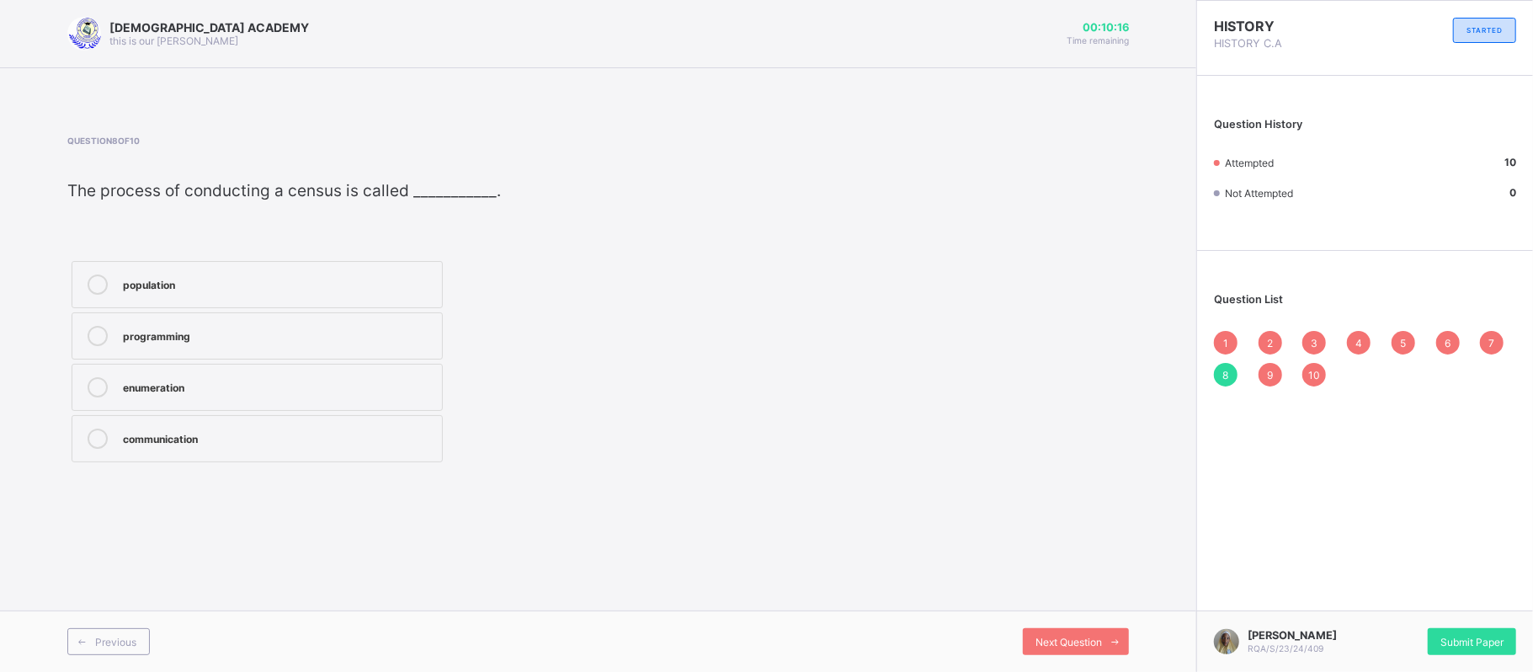
click at [1270, 375] on span "9" at bounding box center [1270, 375] width 6 height 13
click at [1317, 364] on div "10" at bounding box center [1315, 375] width 24 height 24
click at [1476, 632] on div "Submit Paper" at bounding box center [1472, 641] width 88 height 27
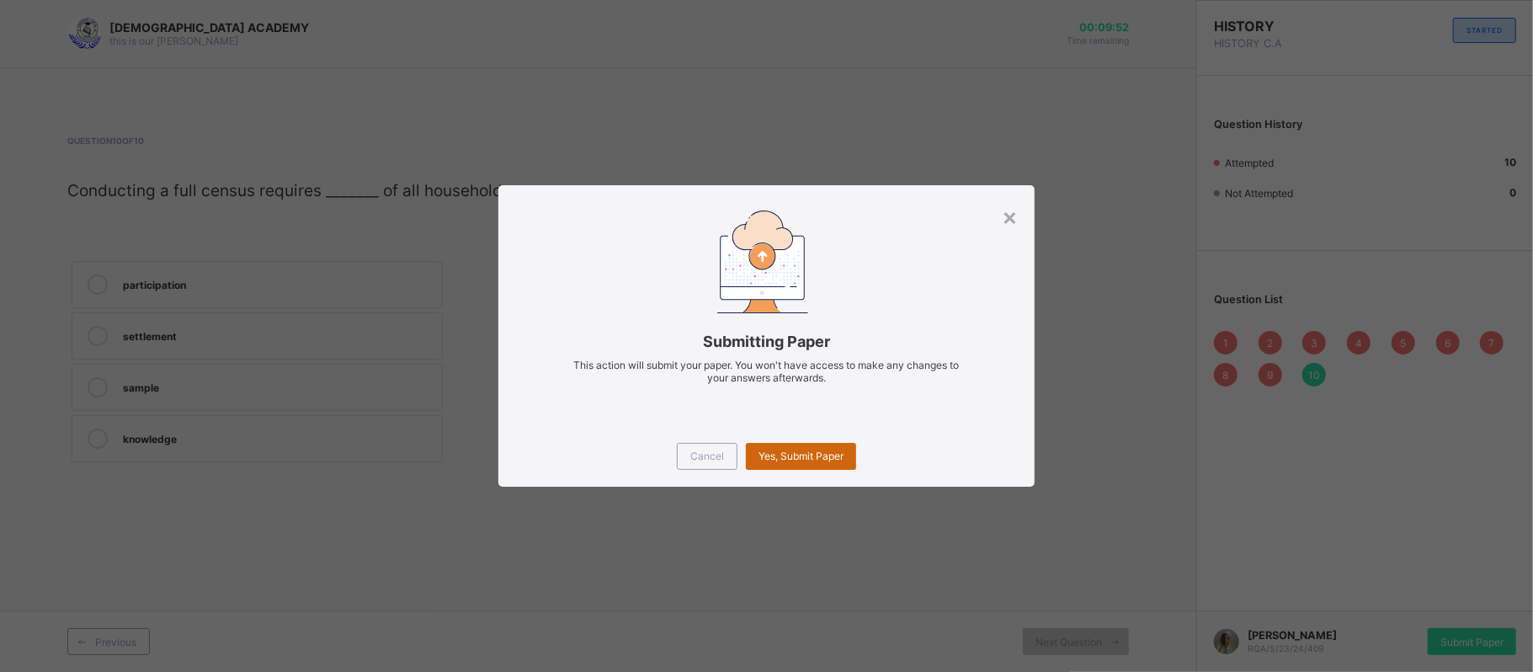
click at [830, 445] on div "Yes, Submit Paper" at bounding box center [801, 456] width 110 height 27
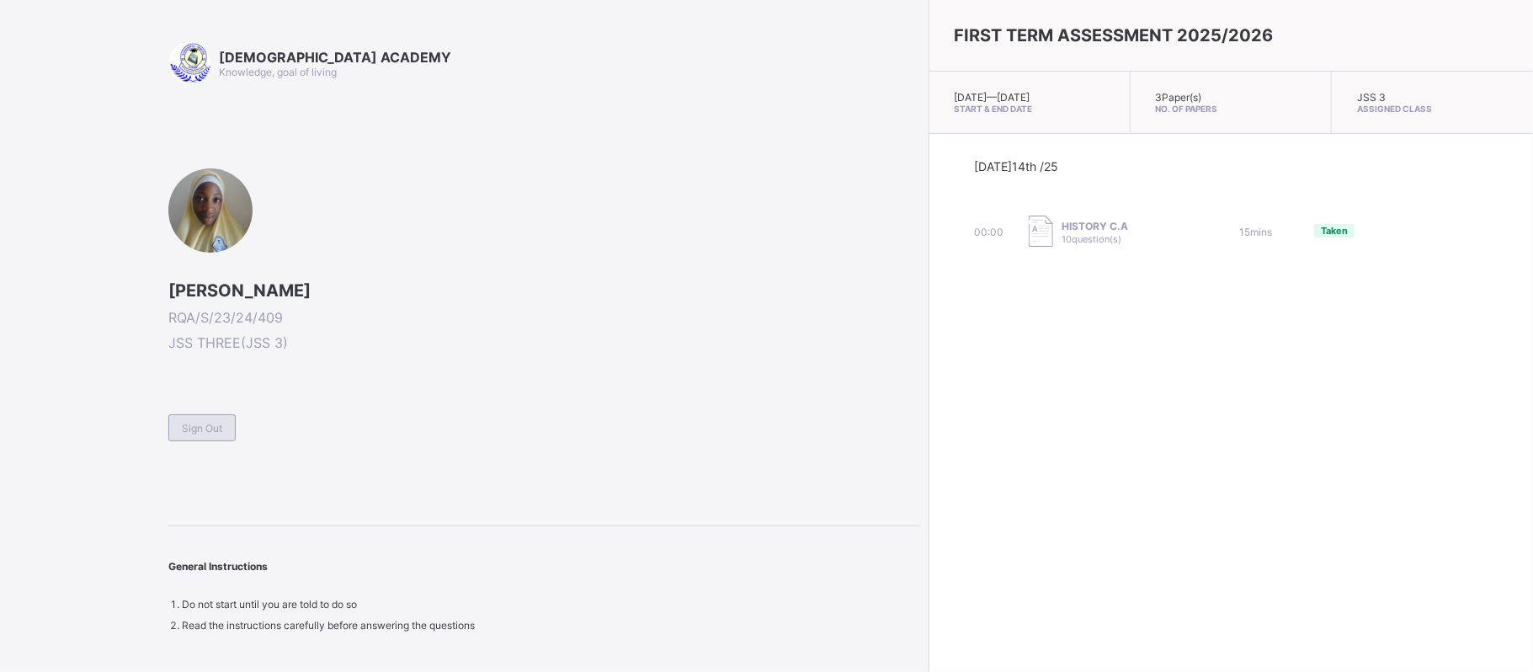
click at [184, 424] on span "Sign Out" at bounding box center [202, 428] width 40 height 13
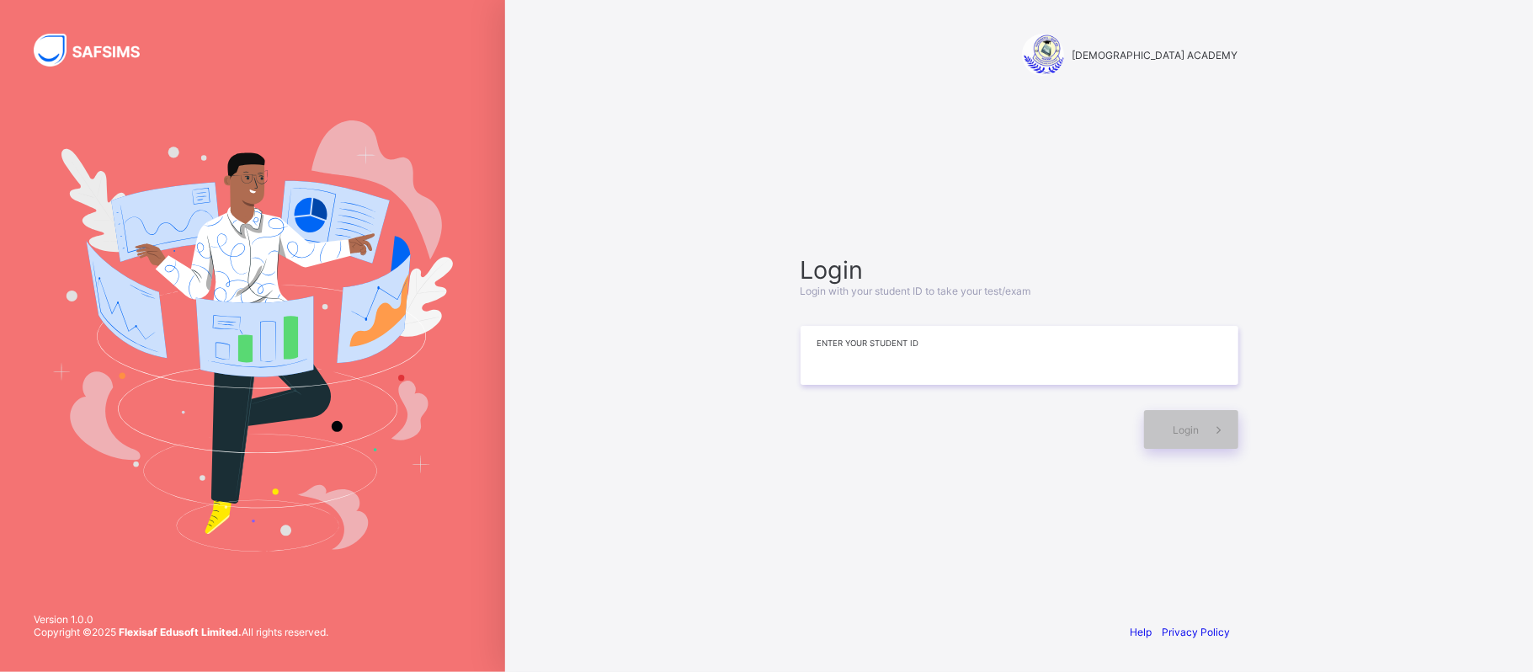
click at [839, 365] on input at bounding box center [1020, 355] width 438 height 59
type input "**********"
click at [1192, 424] on span "Login" at bounding box center [1187, 430] width 26 height 13
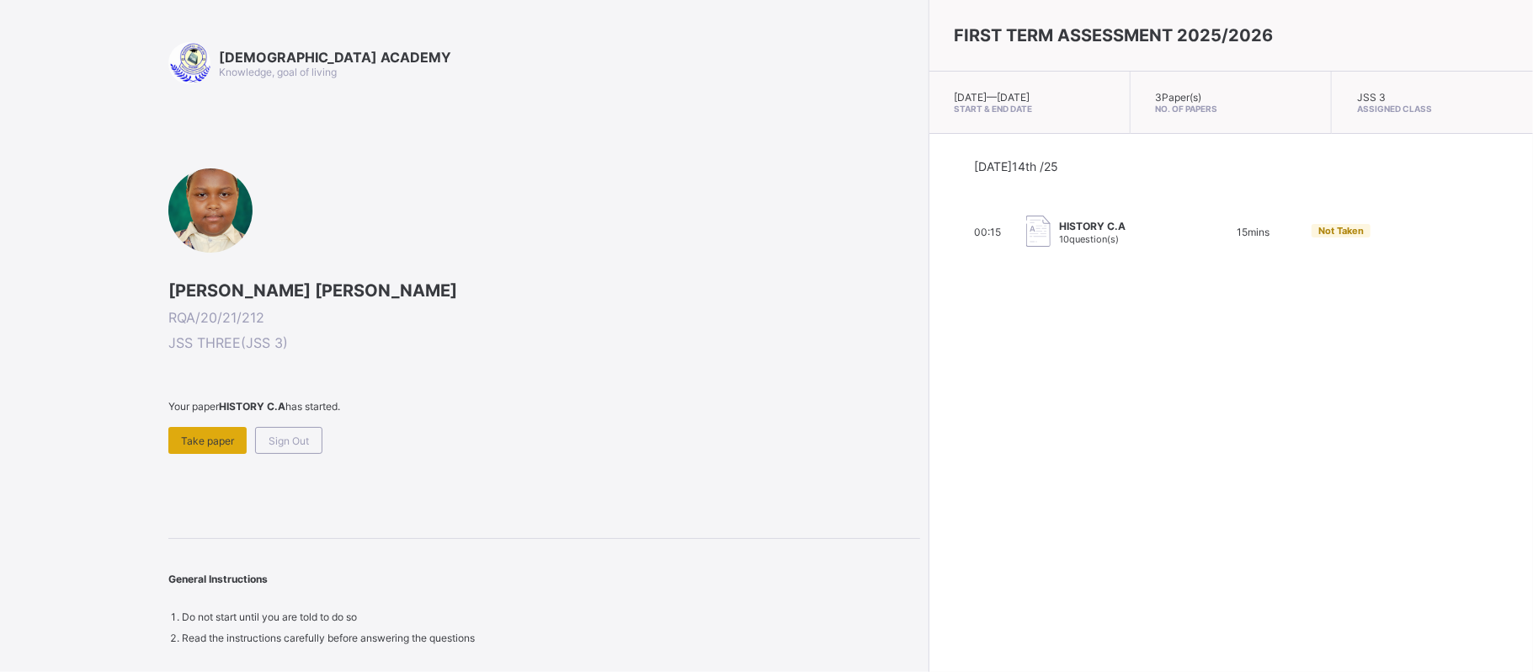
click at [209, 427] on div "Take paper" at bounding box center [207, 440] width 78 height 27
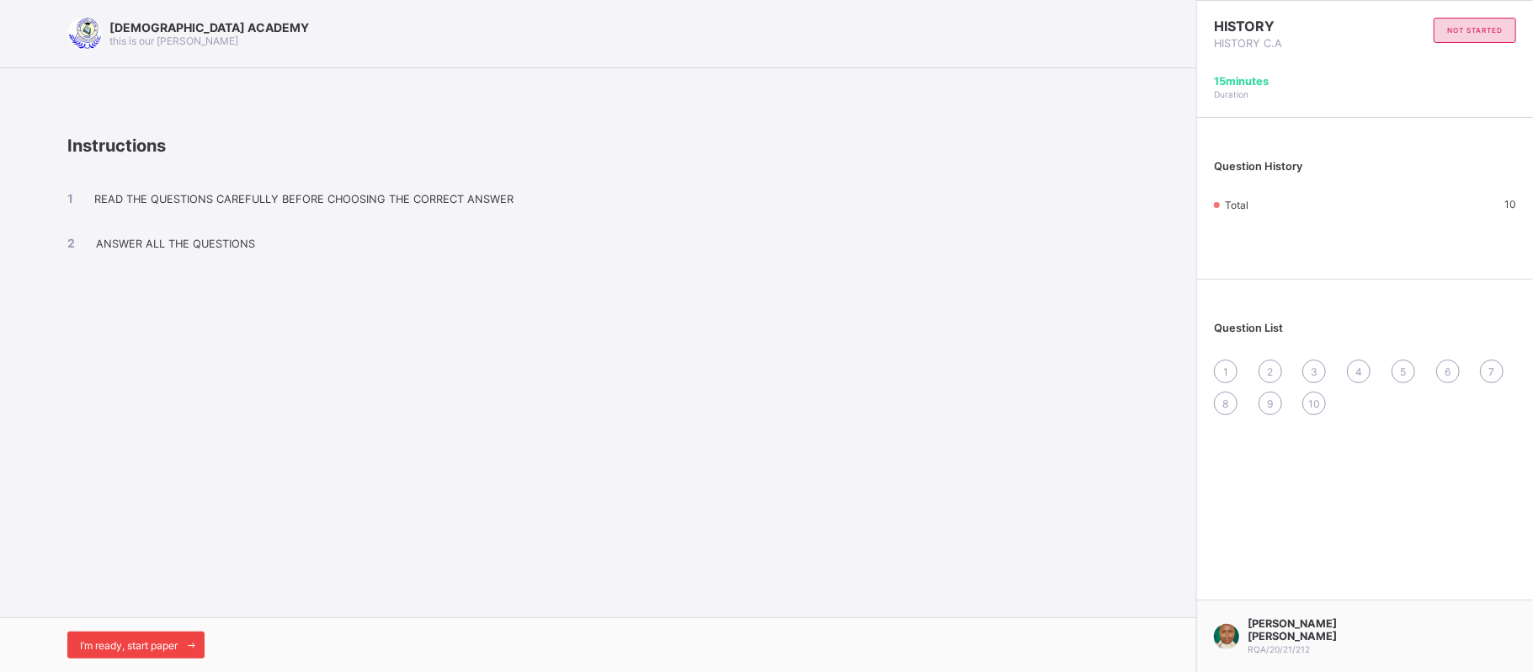
click at [139, 637] on div "I’m ready, start paper" at bounding box center [135, 645] width 137 height 27
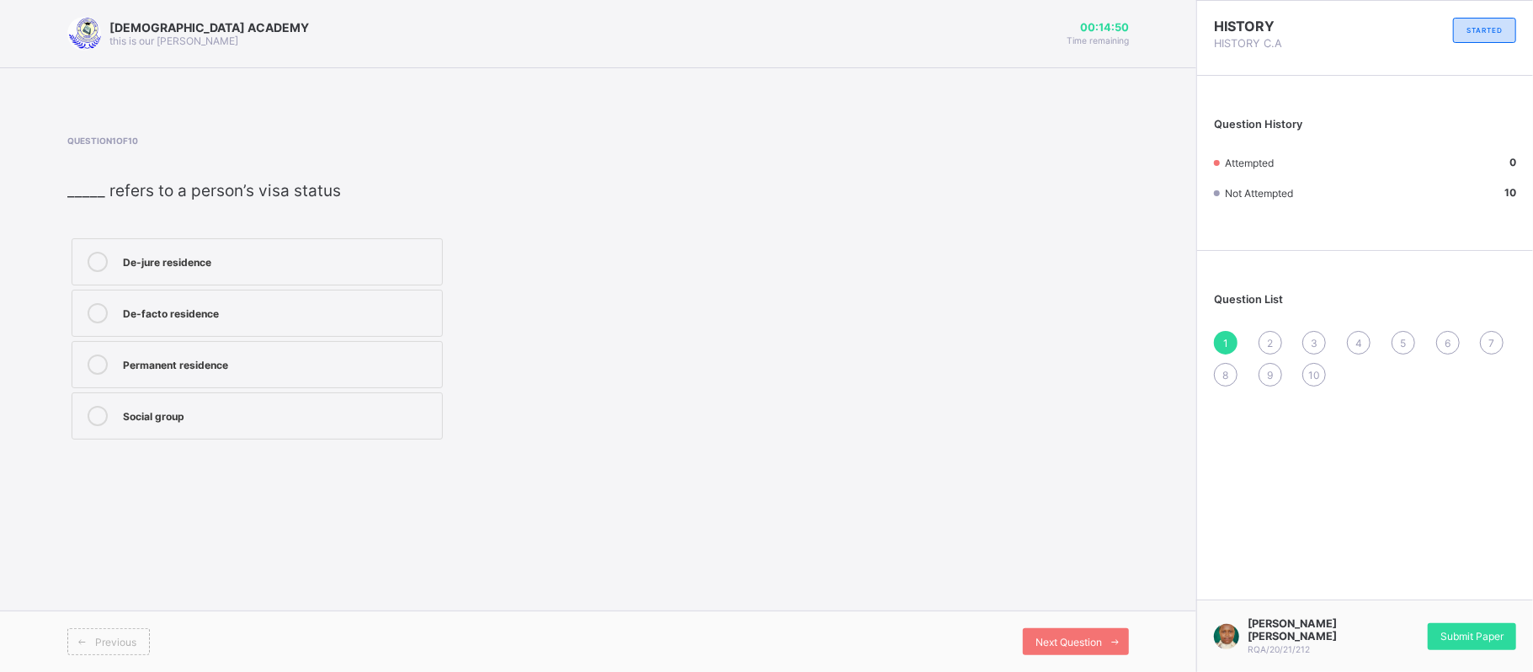
click at [185, 260] on div "De-jure residence" at bounding box center [278, 260] width 311 height 17
click at [1046, 627] on div "Previous Next Question" at bounding box center [598, 640] width 1197 height 61
click at [1047, 631] on div "Next Question" at bounding box center [1076, 641] width 106 height 27
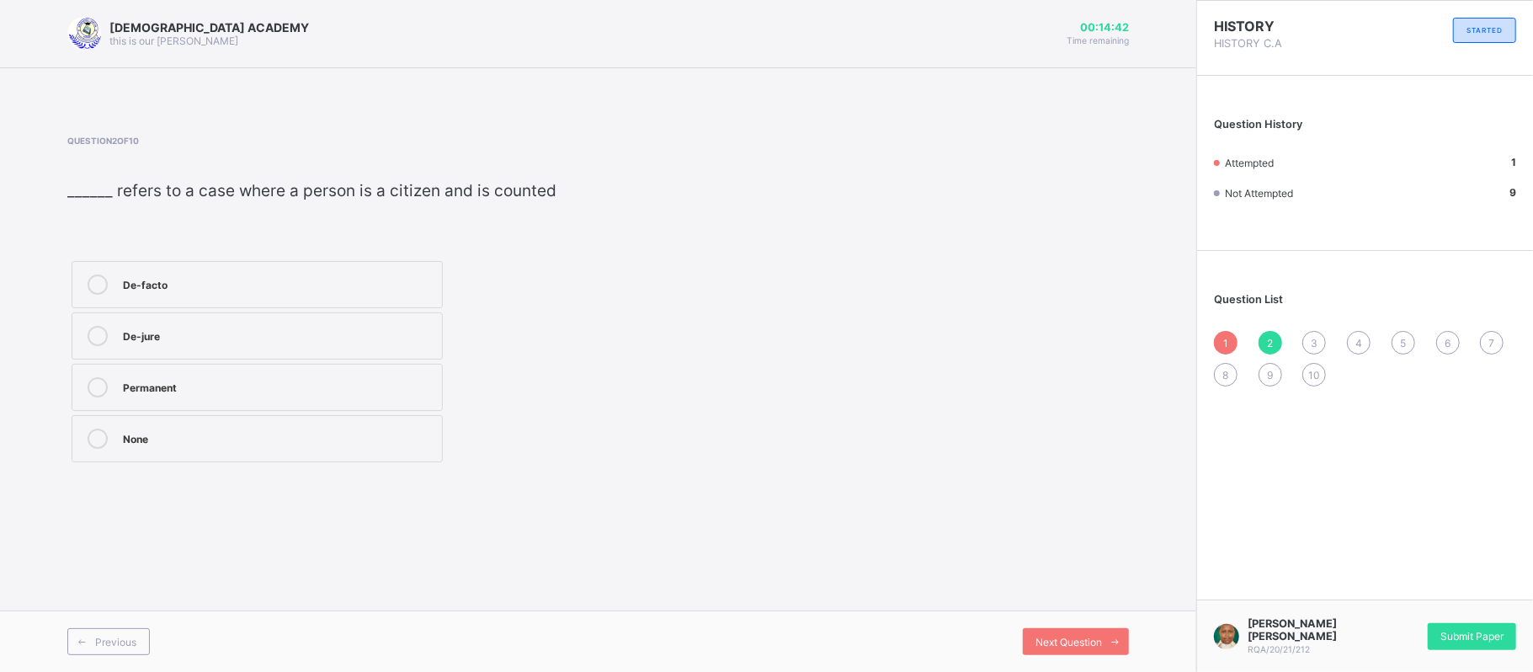
drag, startPoint x: 256, startPoint y: 381, endPoint x: 825, endPoint y: 495, distance: 580.6
click at [825, 495] on div "RAUDHATUL QUR'AN ACADEMY this is our motton 00:14:42 Time remaining Question 2 …" at bounding box center [598, 336] width 1197 height 672
click at [261, 378] on div "Permanent" at bounding box center [278, 385] width 311 height 17
click at [1078, 645] on span "Next Question" at bounding box center [1069, 642] width 67 height 13
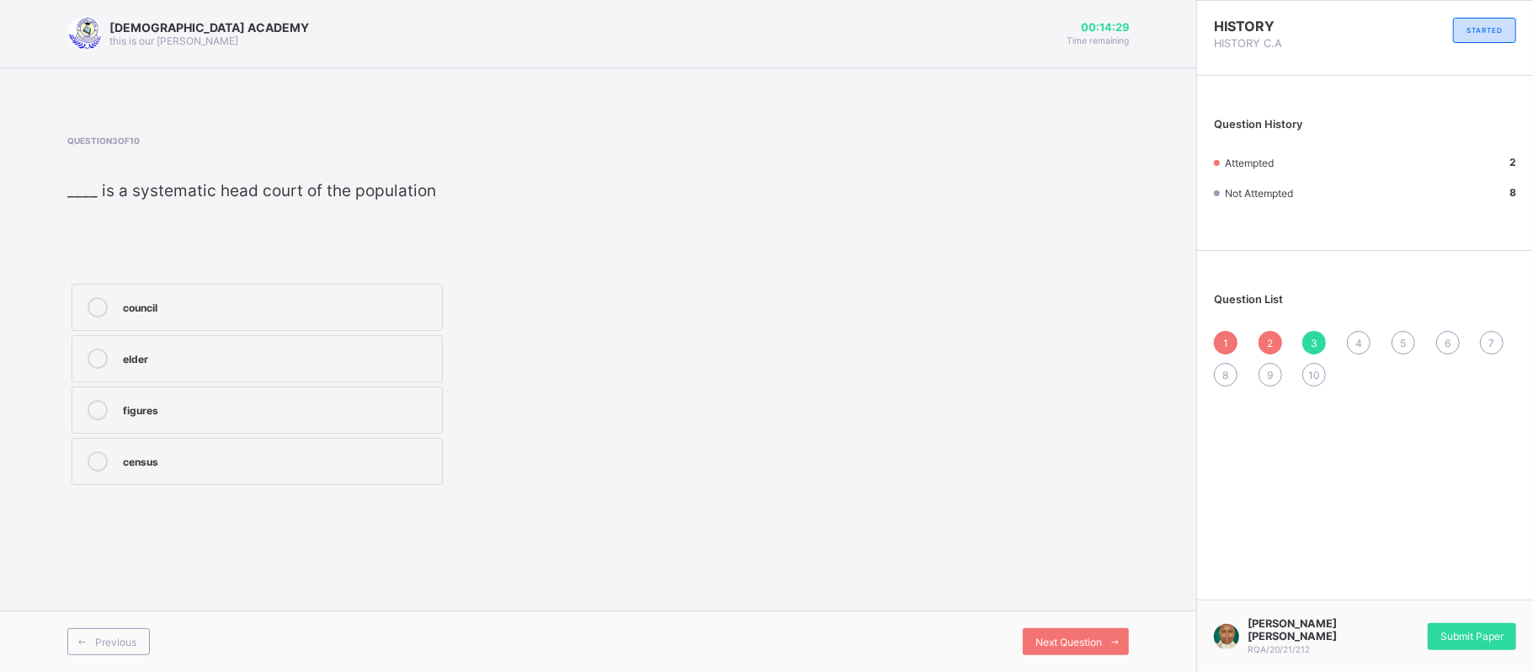
click at [226, 445] on label "census" at bounding box center [257, 461] width 371 height 47
click at [1092, 636] on span "Next Question" at bounding box center [1069, 642] width 67 height 13
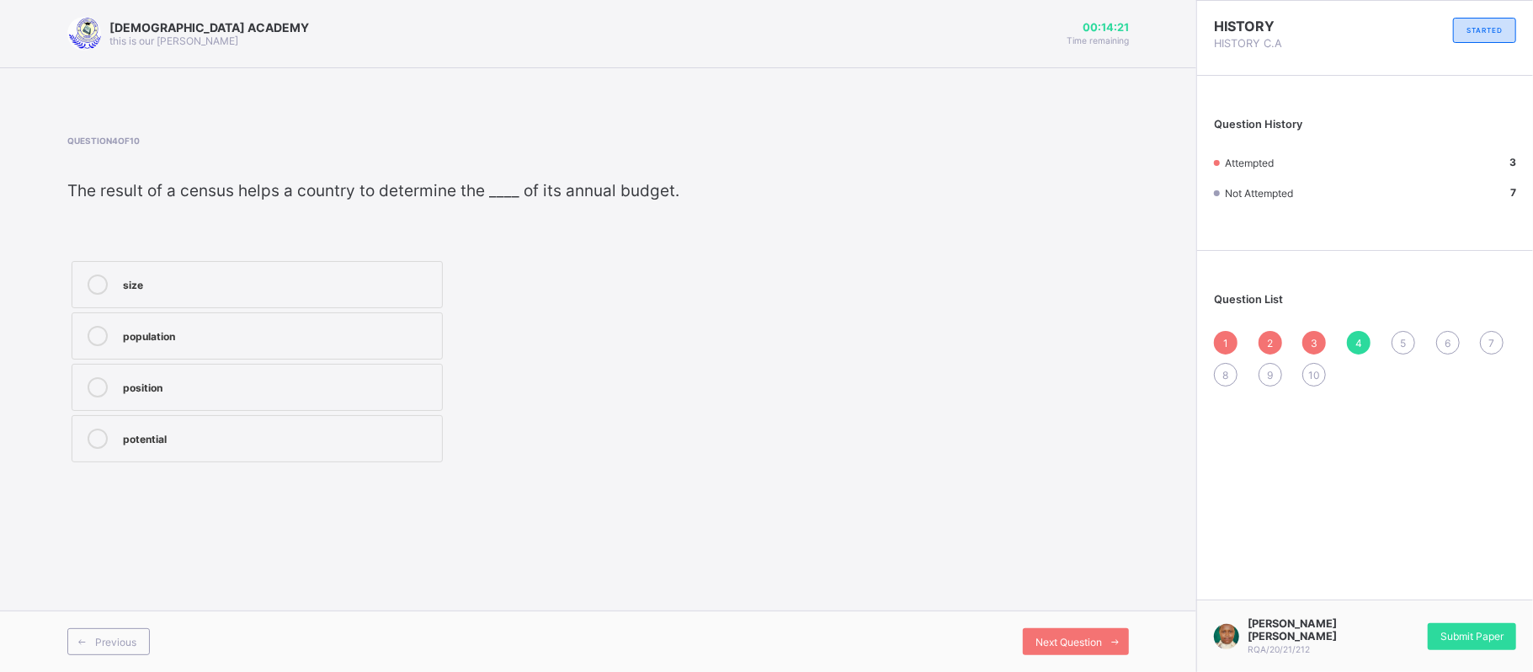
click at [372, 344] on div "population" at bounding box center [278, 336] width 311 height 20
click at [1066, 632] on div "Next Question" at bounding box center [1076, 641] width 106 height 27
click at [269, 338] on div "home" at bounding box center [278, 334] width 311 height 17
click at [1069, 636] on span "Next Question" at bounding box center [1069, 642] width 67 height 13
click at [376, 281] on div "3" at bounding box center [278, 282] width 311 height 17
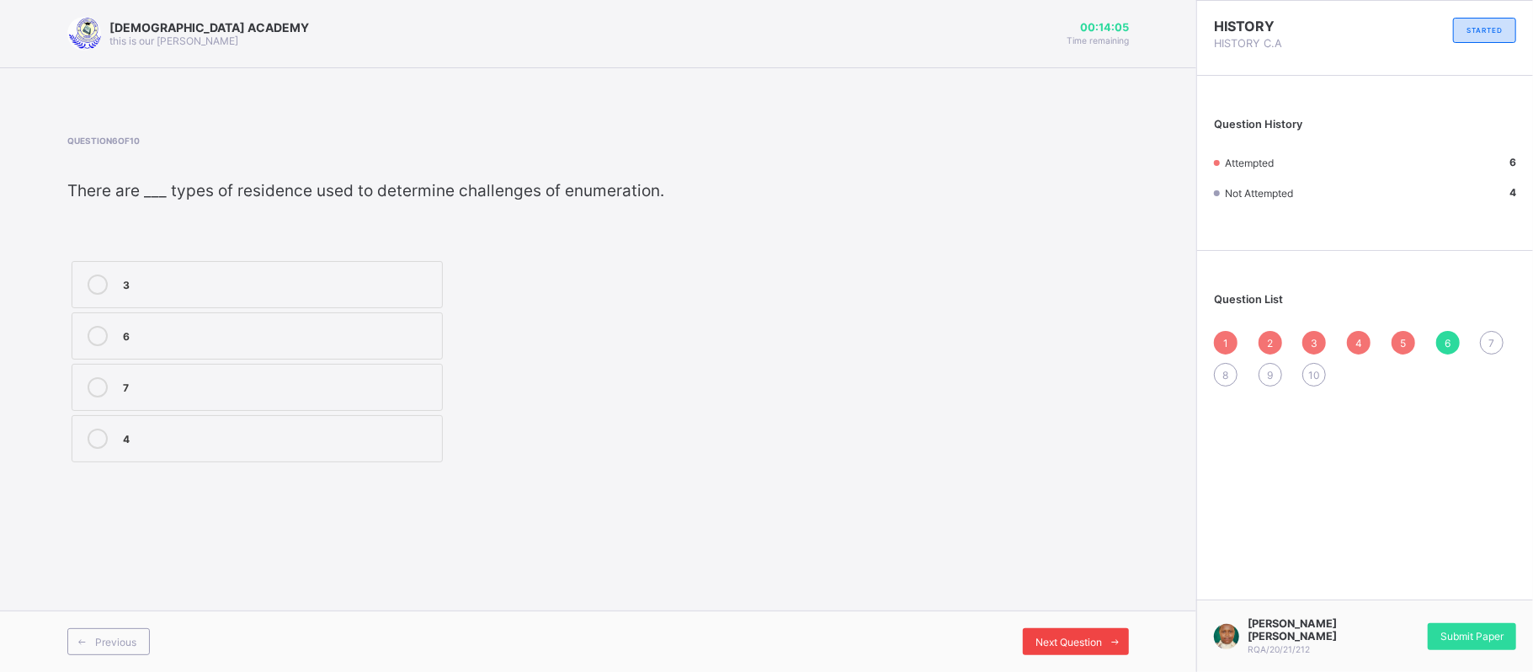
click at [1059, 632] on div "Next Question" at bounding box center [1076, 641] width 106 height 27
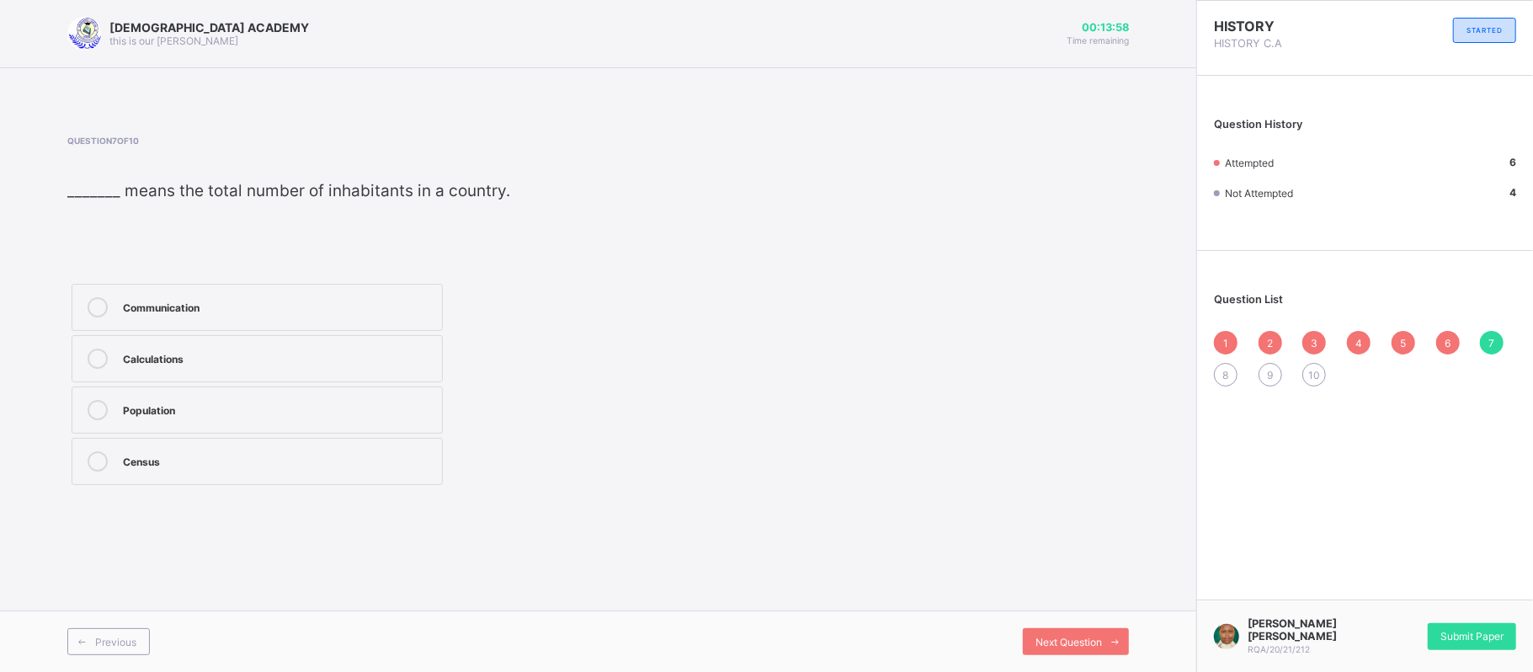
click at [325, 413] on div "Population" at bounding box center [278, 408] width 311 height 17
click at [1110, 640] on icon at bounding box center [1116, 642] width 13 height 11
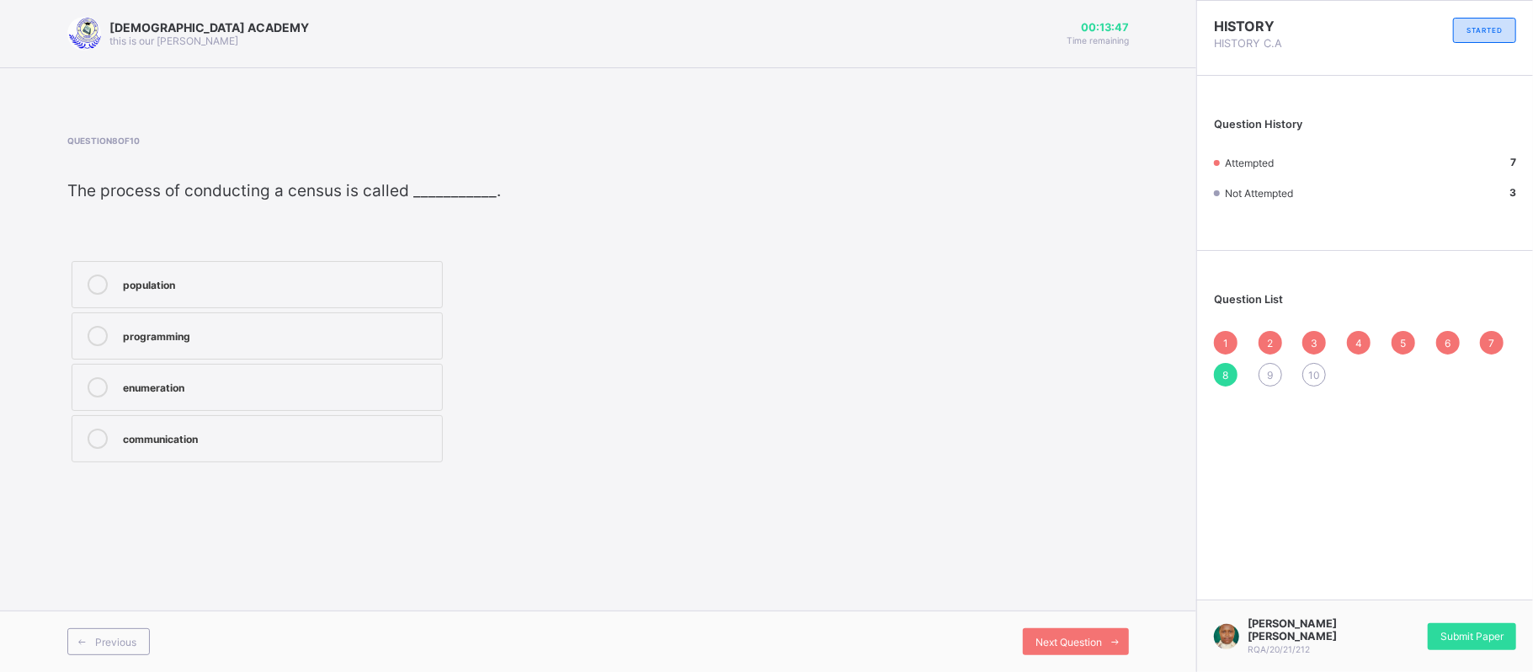
click at [163, 377] on label "enumeration" at bounding box center [257, 387] width 371 height 47
click at [1073, 637] on span "Next Question" at bounding box center [1069, 642] width 67 height 13
click at [377, 328] on div "10" at bounding box center [278, 334] width 311 height 17
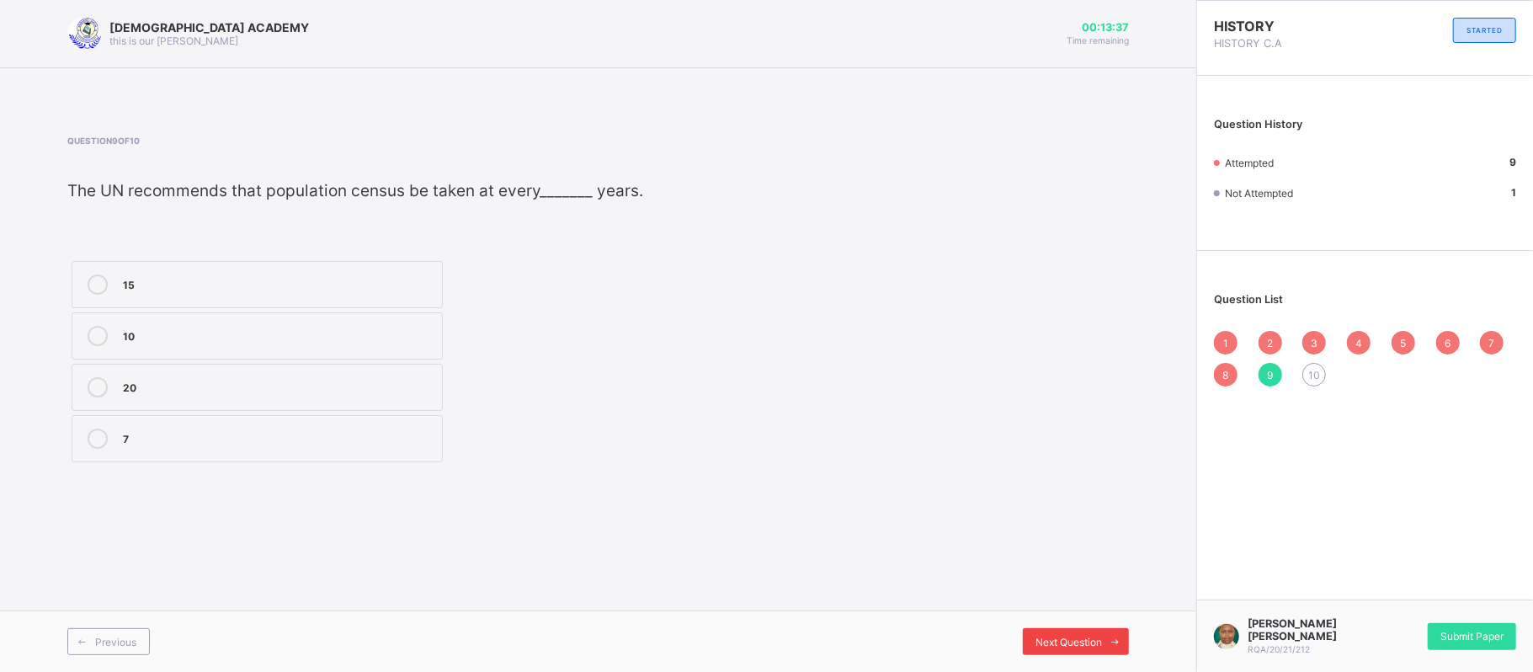
click at [1039, 631] on div "Next Question" at bounding box center [1076, 641] width 106 height 27
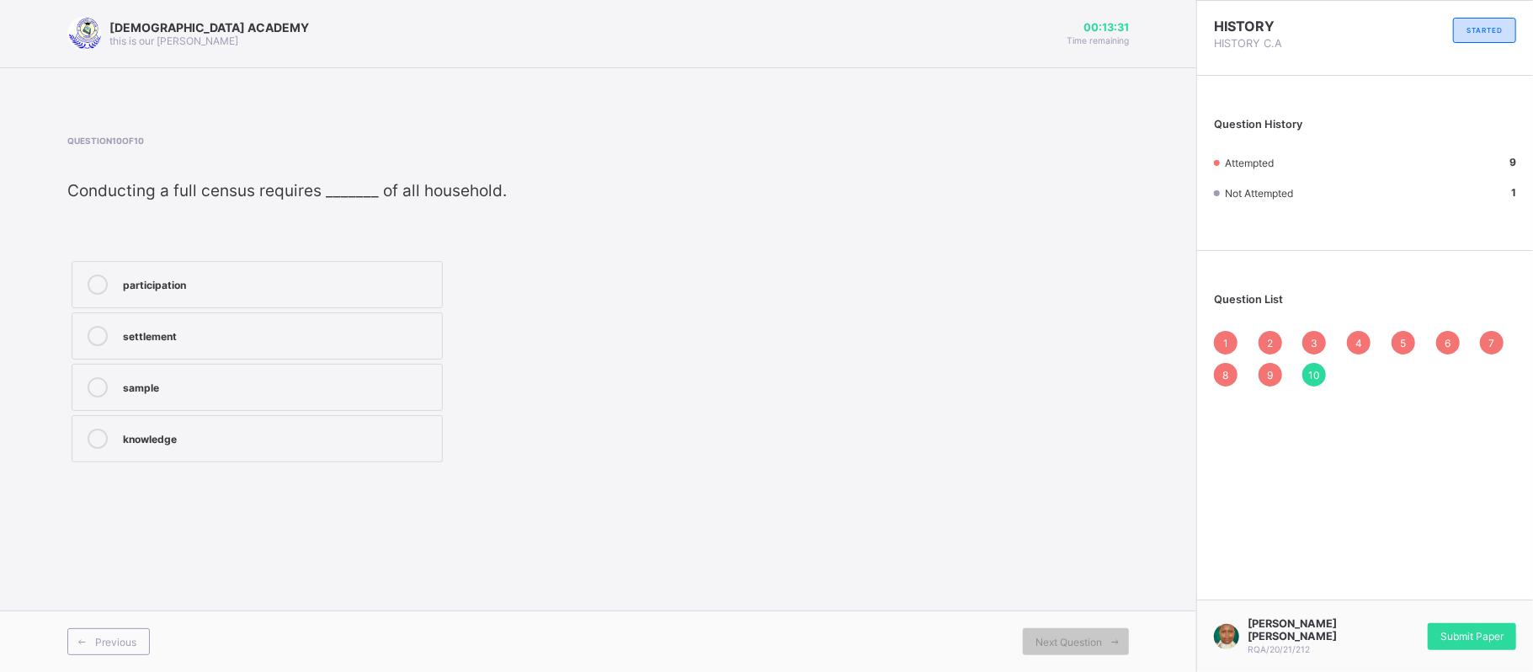
click at [295, 290] on div "participation" at bounding box center [278, 282] width 311 height 17
click at [1228, 337] on span "1" at bounding box center [1225, 343] width 5 height 13
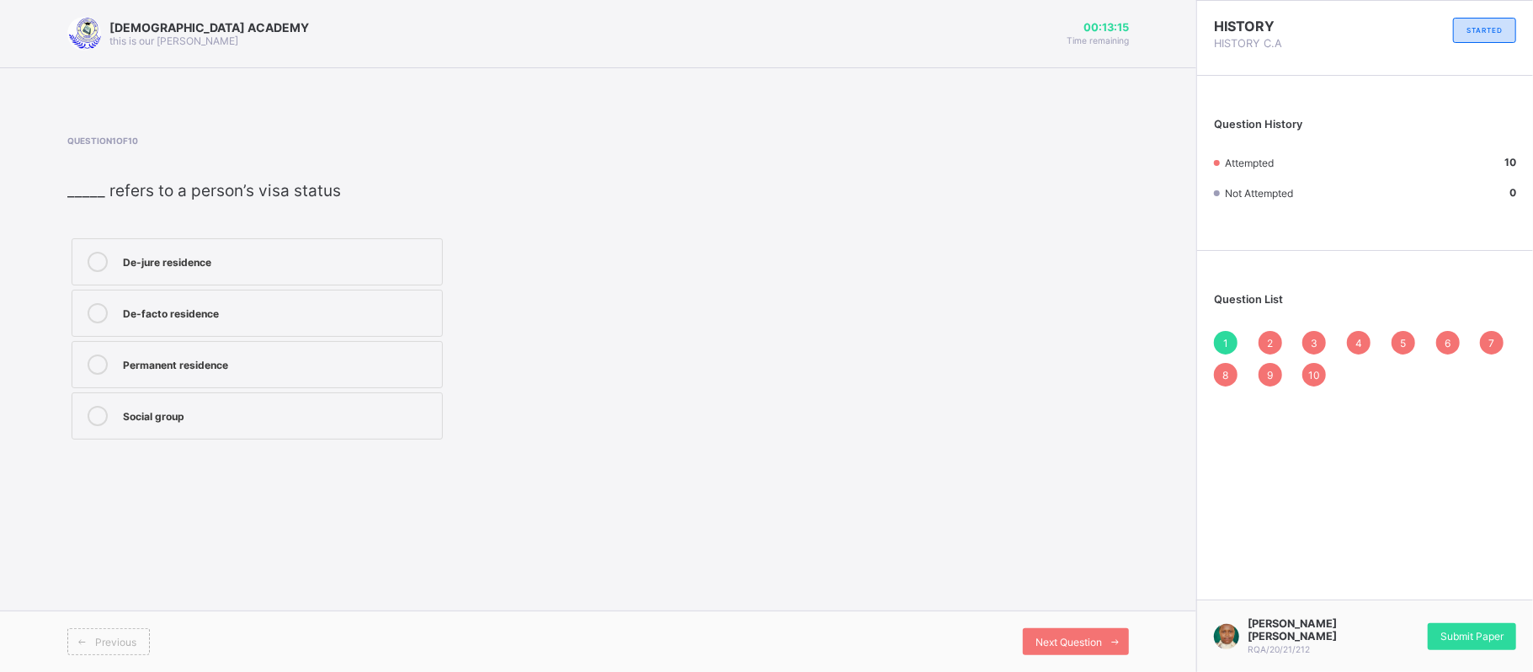
click at [1265, 333] on div "2" at bounding box center [1271, 343] width 24 height 24
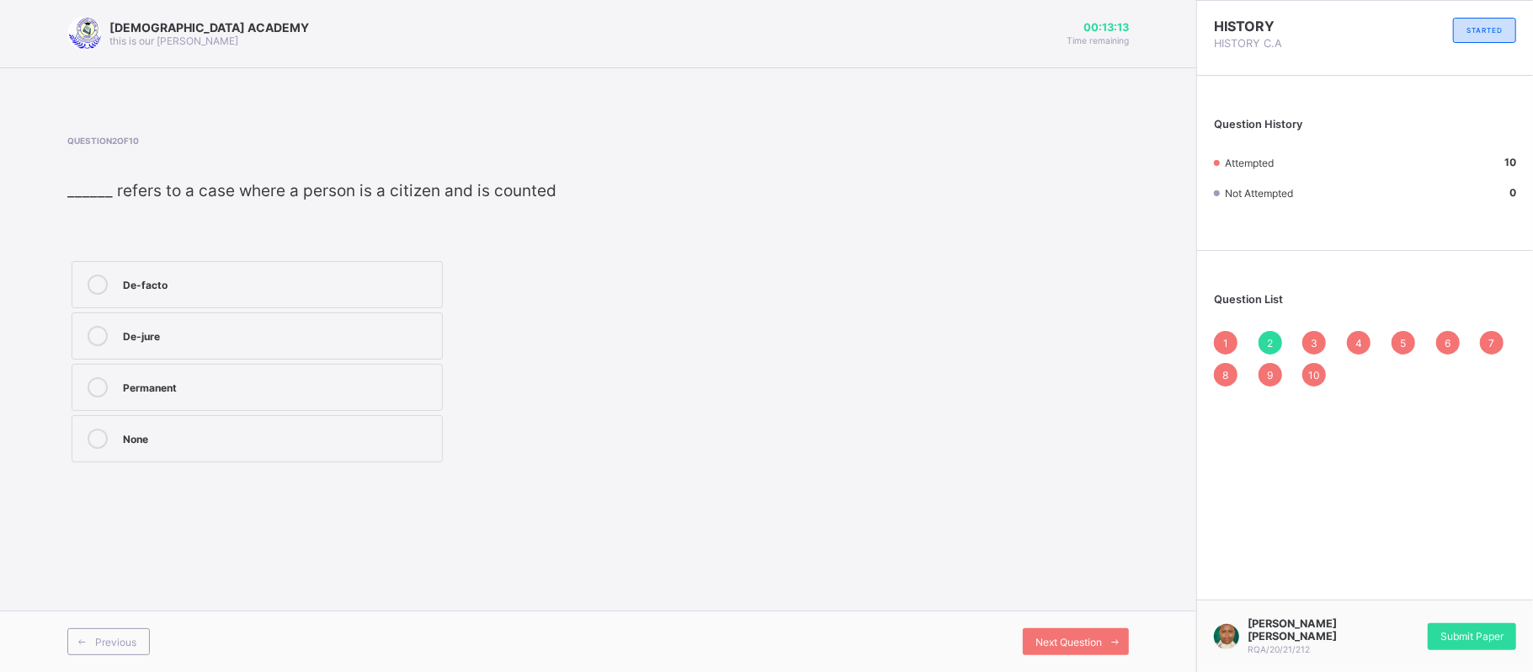
click at [1317, 338] on span "3" at bounding box center [1314, 343] width 7 height 13
click at [1359, 337] on span "4" at bounding box center [1359, 343] width 7 height 13
click at [1396, 341] on div "5" at bounding box center [1404, 343] width 24 height 24
click at [1442, 344] on div "6" at bounding box center [1448, 343] width 24 height 24
click at [1497, 338] on div "7" at bounding box center [1492, 343] width 24 height 24
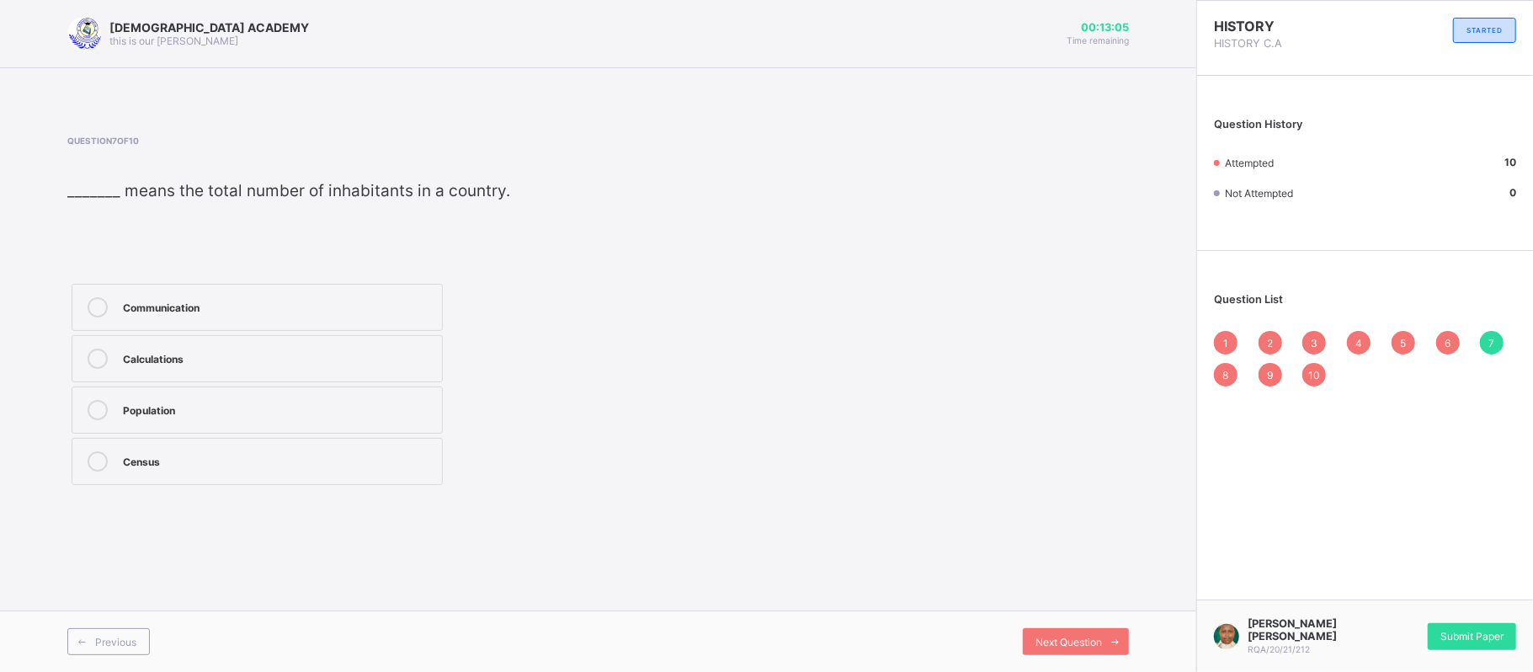
click at [1312, 374] on span "10" at bounding box center [1315, 375] width 12 height 13
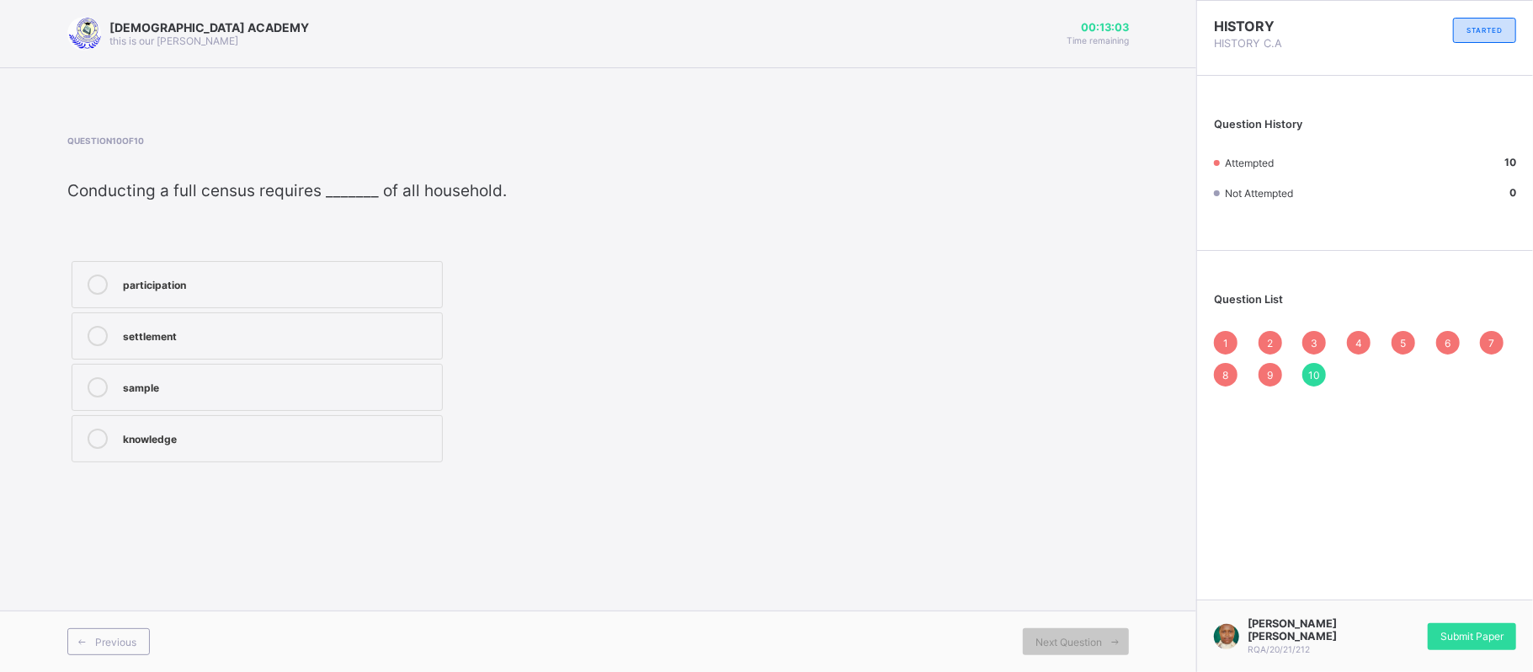
click at [1265, 369] on div "9" at bounding box center [1271, 375] width 24 height 24
click at [1214, 365] on div "1 2 3 4 5 6 7 8 9 10" at bounding box center [1365, 359] width 302 height 56
click at [1217, 367] on div "8" at bounding box center [1226, 375] width 24 height 24
click at [1443, 635] on span "Submit Paper" at bounding box center [1472, 636] width 63 height 13
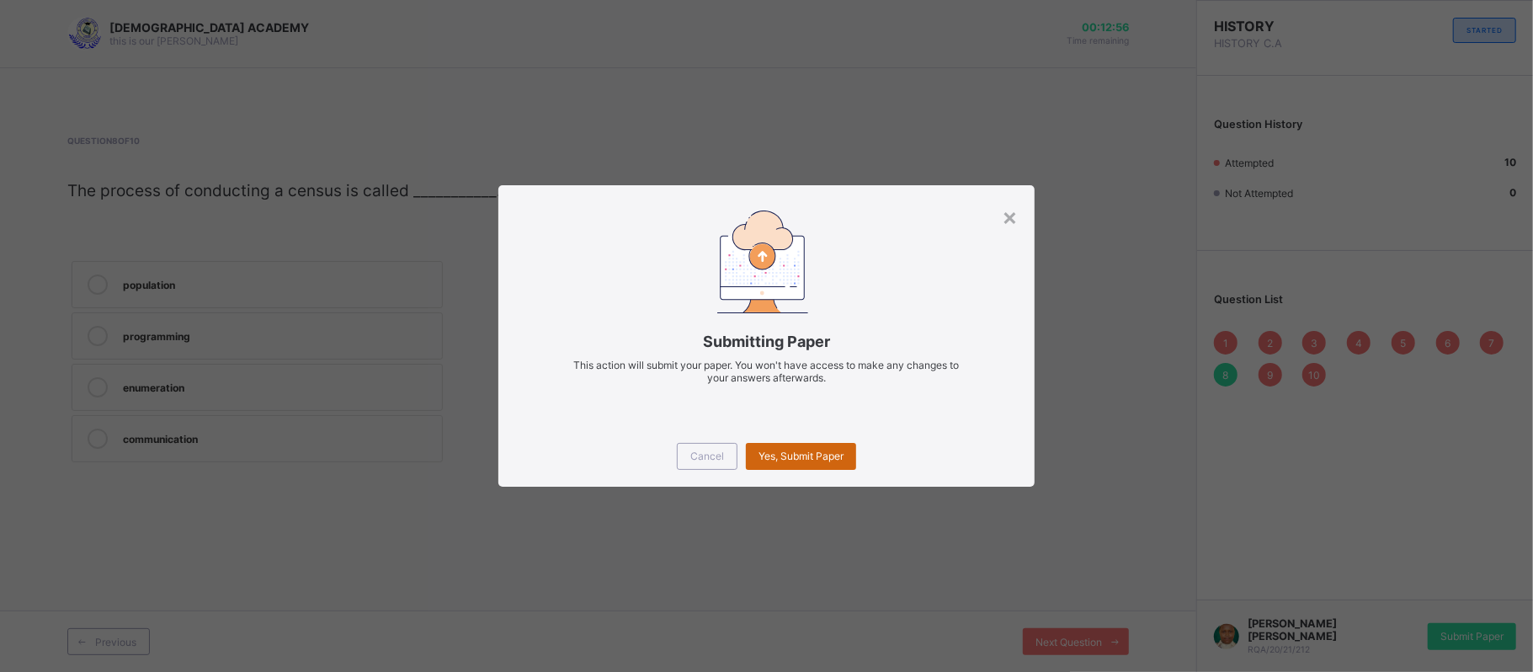
click at [843, 462] on div "Yes, Submit Paper" at bounding box center [801, 456] width 110 height 27
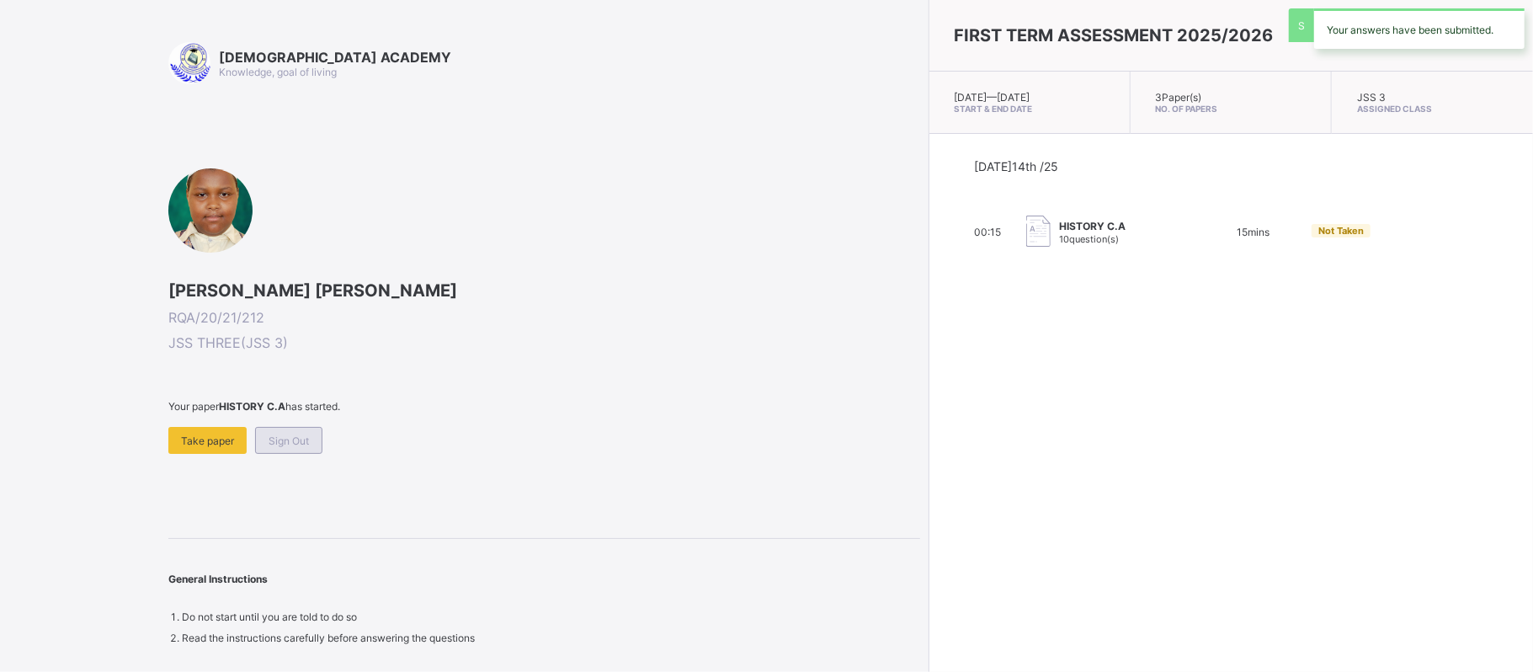
click at [284, 435] on div "Your paper HISTORY C.A has started. Take paper Sign Out" at bounding box center [544, 427] width 752 height 54
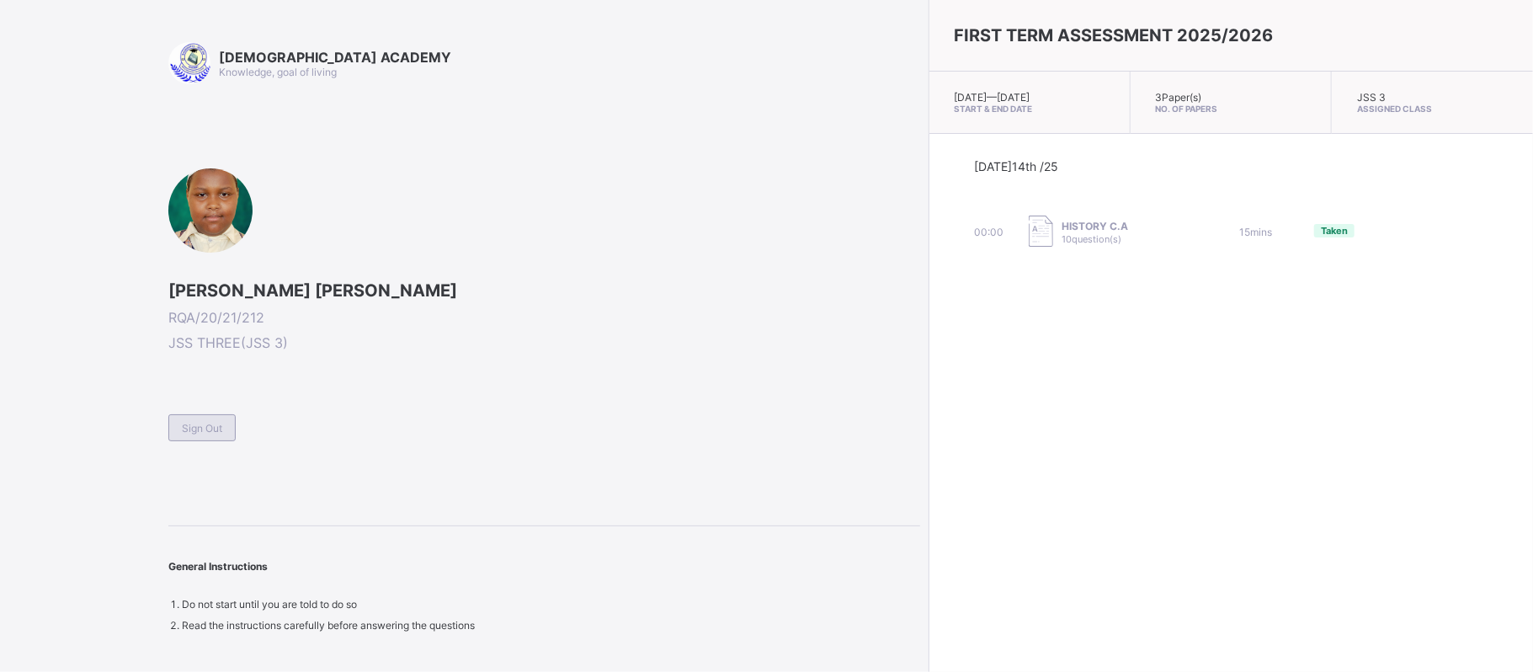
click at [226, 426] on div "Sign Out" at bounding box center [201, 427] width 67 height 27
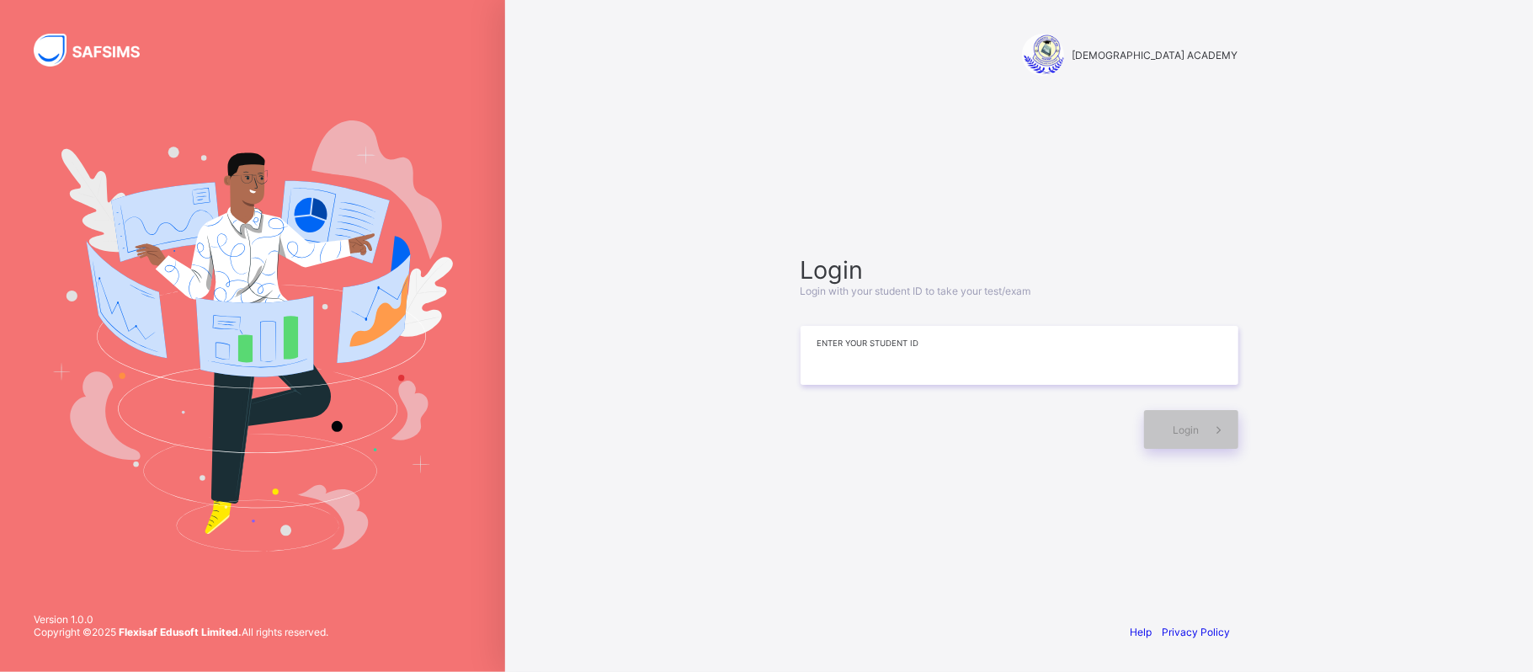
click at [879, 341] on input at bounding box center [1020, 355] width 438 height 59
click at [869, 372] on input at bounding box center [1020, 355] width 438 height 59
type input "**********"
click at [1160, 415] on div "Login" at bounding box center [1191, 429] width 94 height 39
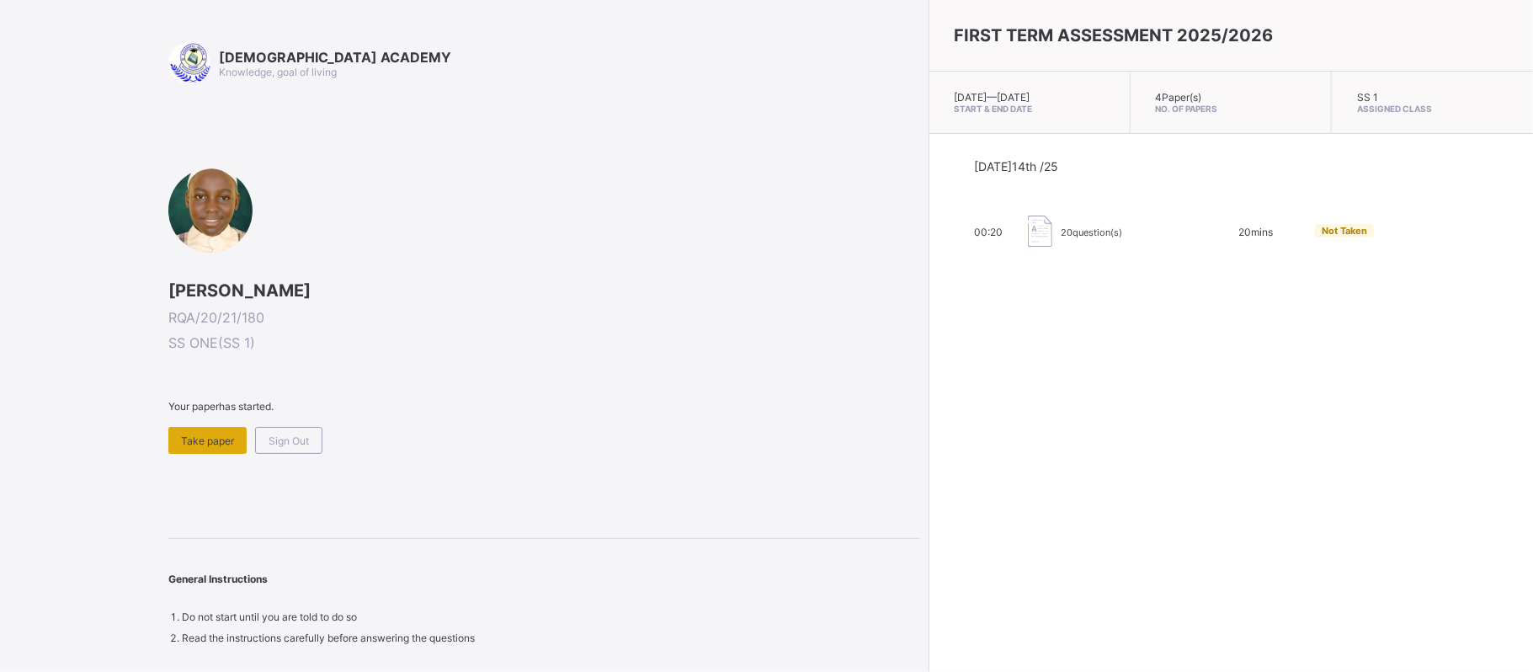
click at [219, 448] on div "Take paper" at bounding box center [207, 440] width 78 height 27
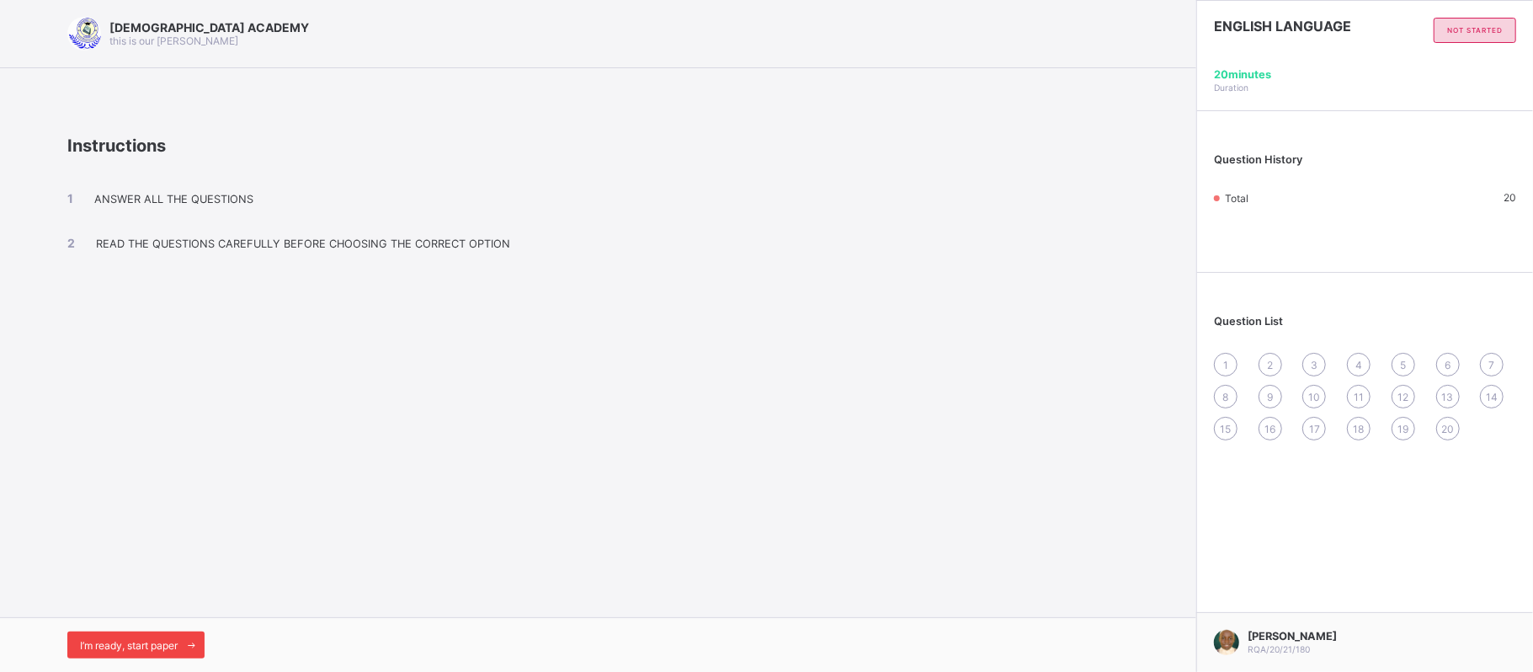
click at [163, 648] on span "I’m ready, start paper" at bounding box center [129, 645] width 98 height 13
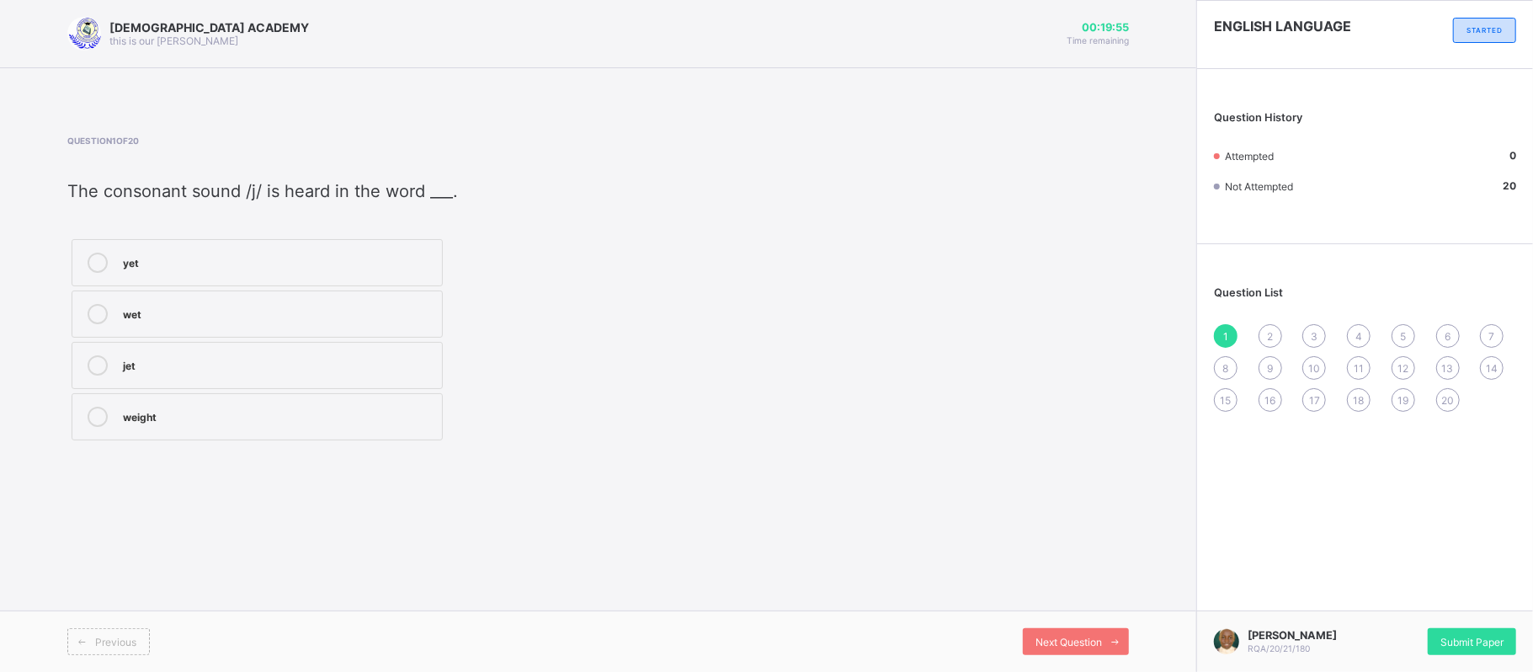
click at [293, 376] on div "jet" at bounding box center [278, 365] width 311 height 20
click at [1048, 637] on span "Next Question" at bounding box center [1069, 642] width 67 height 13
click at [173, 418] on div "phase" at bounding box center [278, 415] width 311 height 17
click at [1048, 645] on span "Next Question" at bounding box center [1069, 642] width 67 height 13
click at [239, 304] on label "pressure" at bounding box center [257, 313] width 371 height 47
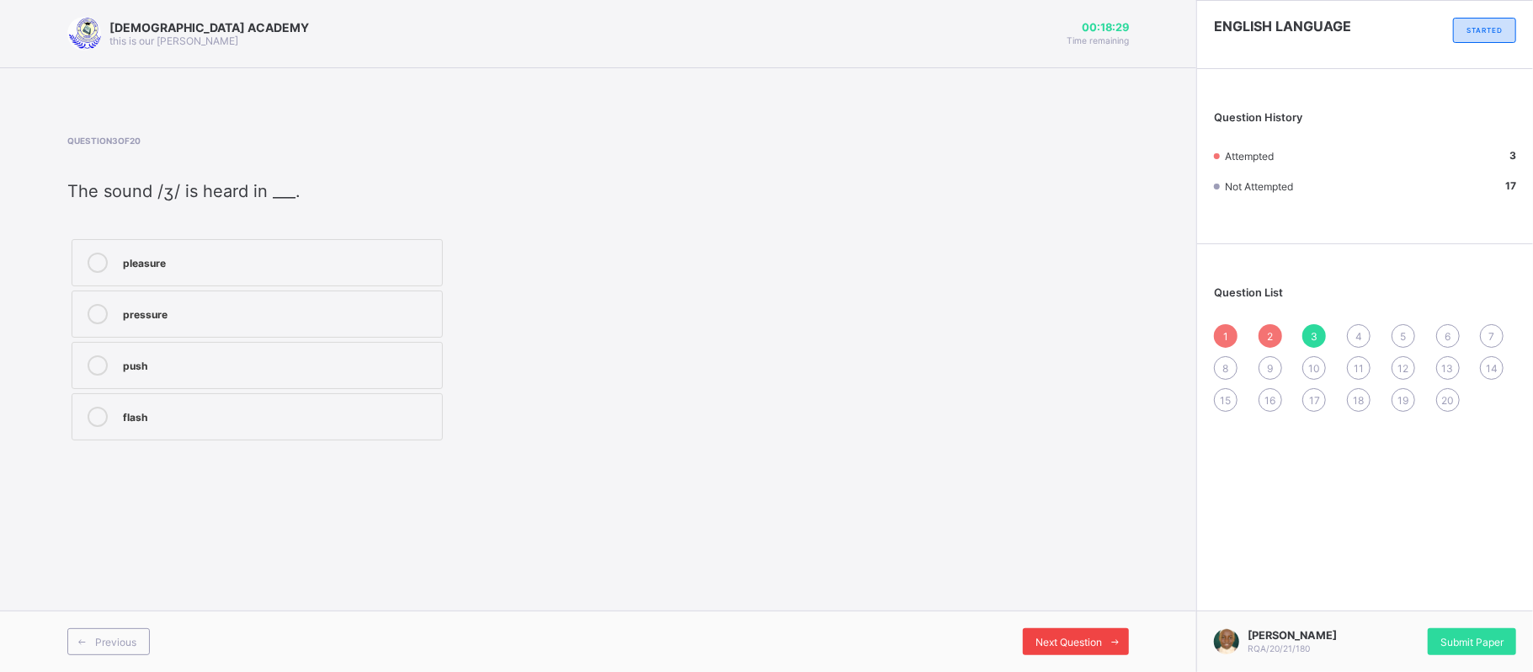
click at [1066, 638] on span "Next Question" at bounding box center [1069, 642] width 67 height 13
click at [268, 361] on div "leisure" at bounding box center [278, 363] width 311 height 17
click at [1056, 634] on div "Next Question" at bounding box center [1076, 641] width 106 height 27
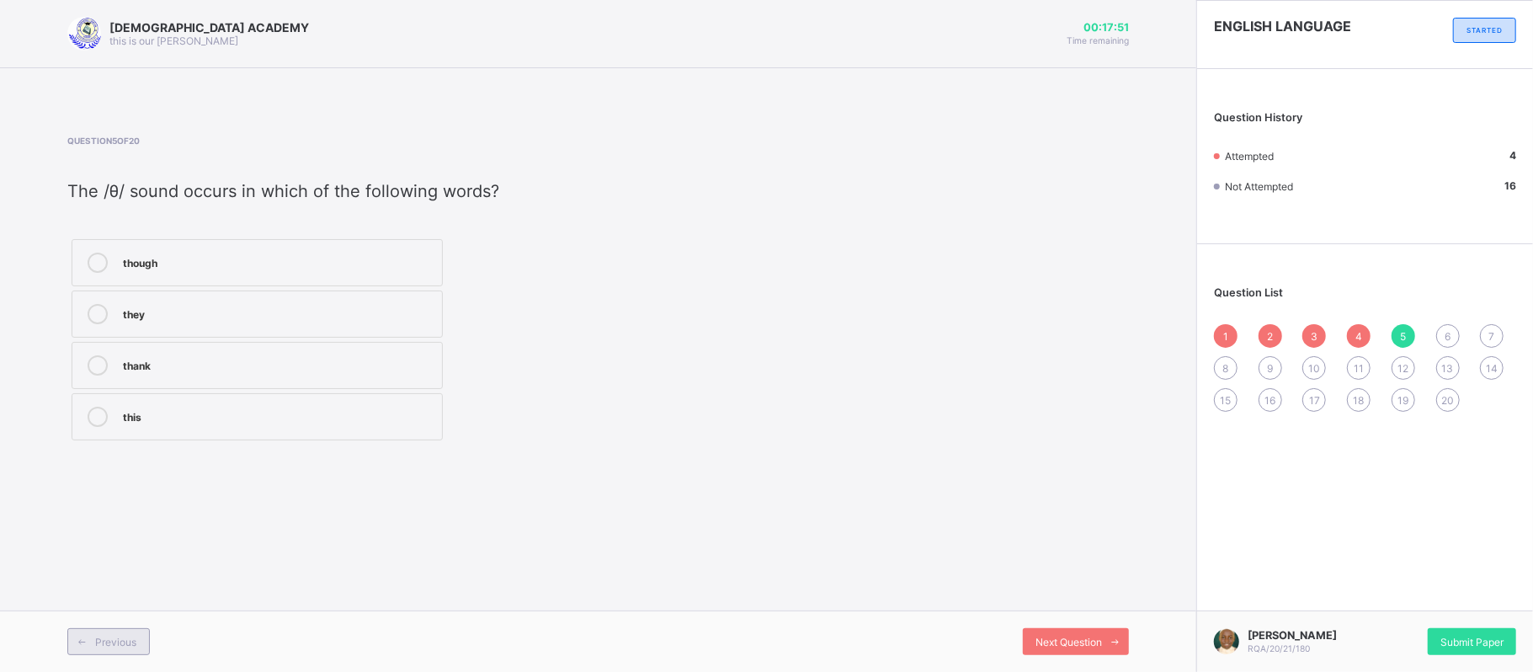
click at [118, 638] on span "Previous" at bounding box center [115, 642] width 41 height 13
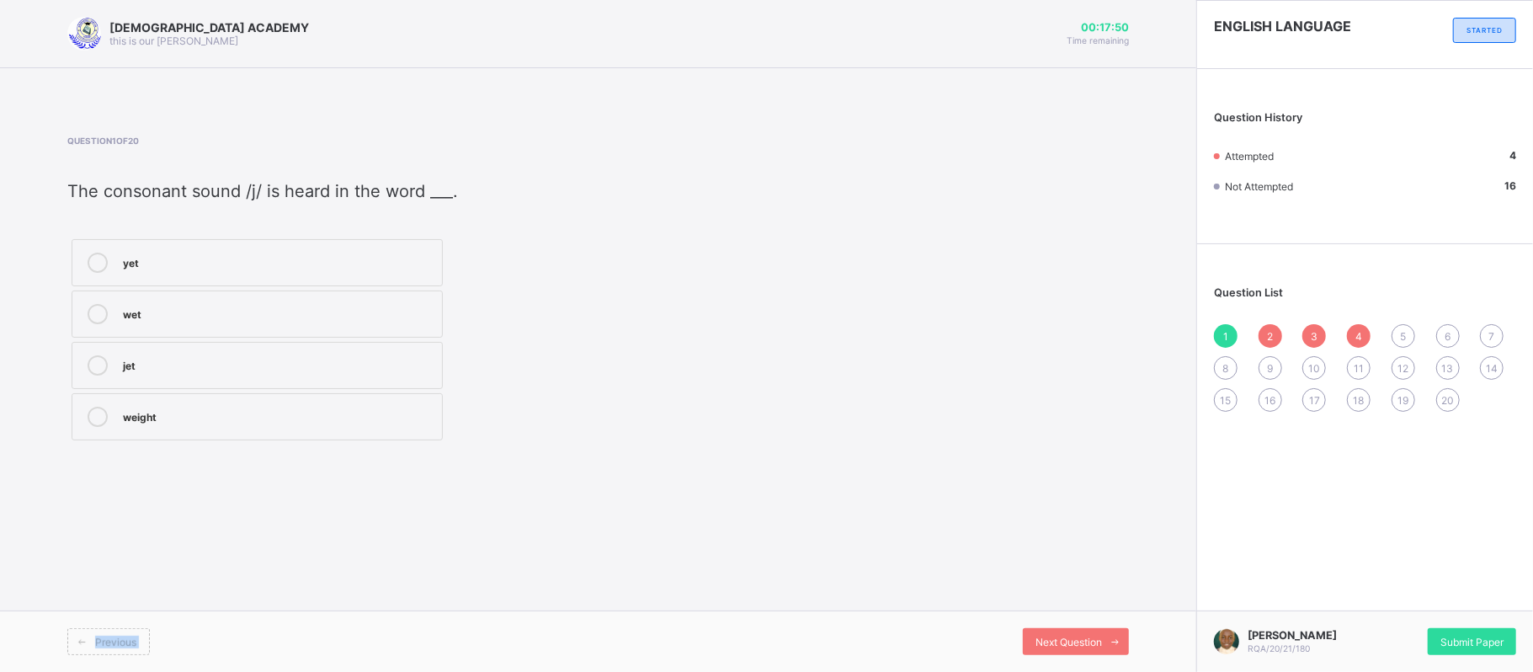
click at [118, 638] on span "Previous" at bounding box center [115, 642] width 41 height 13
click at [462, 557] on div "RAUDHATUL QUR'AN ACADEMY this is our motton 00:17:39 Time remaining Question 1 …" at bounding box center [598, 336] width 1197 height 672
click at [1079, 638] on span "Next Question" at bounding box center [1069, 642] width 67 height 13
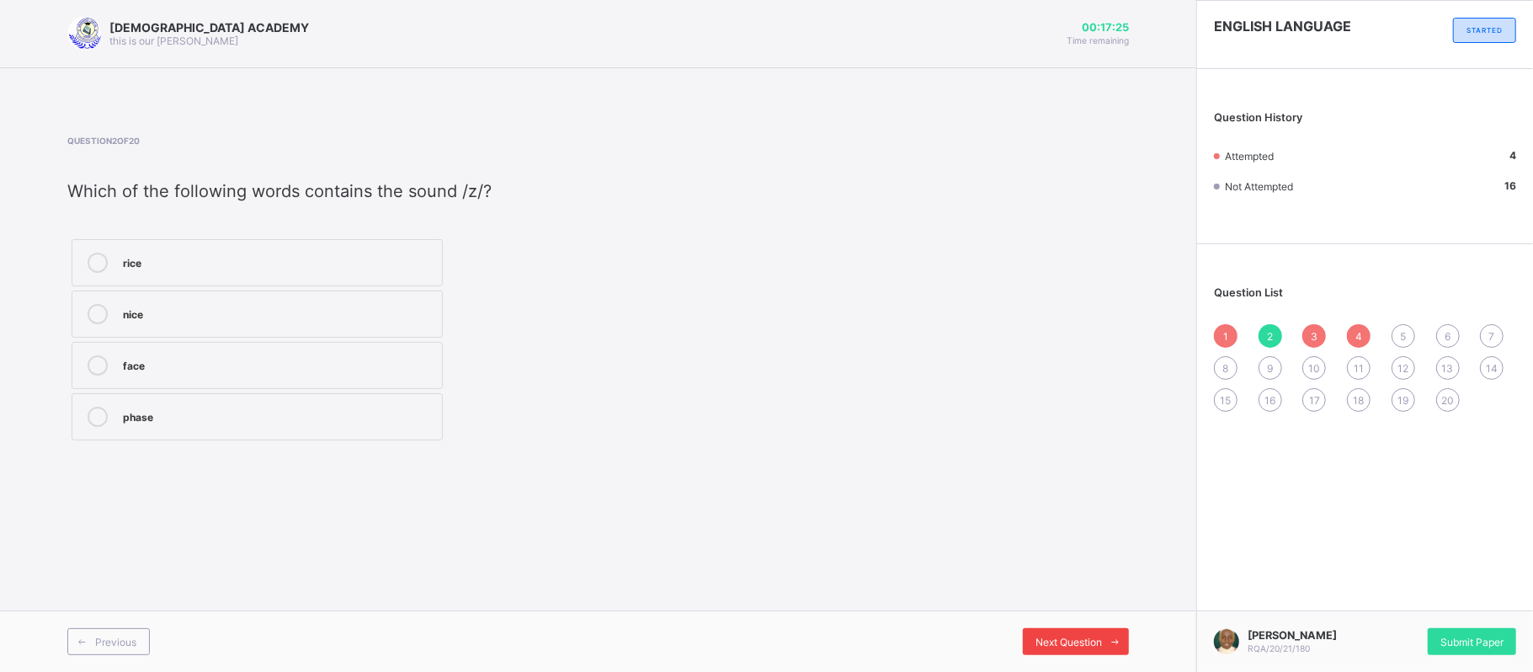
click at [1079, 638] on span "Next Question" at bounding box center [1069, 642] width 67 height 13
click at [897, 613] on div "Previous Next Question" at bounding box center [598, 640] width 1197 height 61
click at [349, 362] on div "thank" at bounding box center [278, 363] width 311 height 17
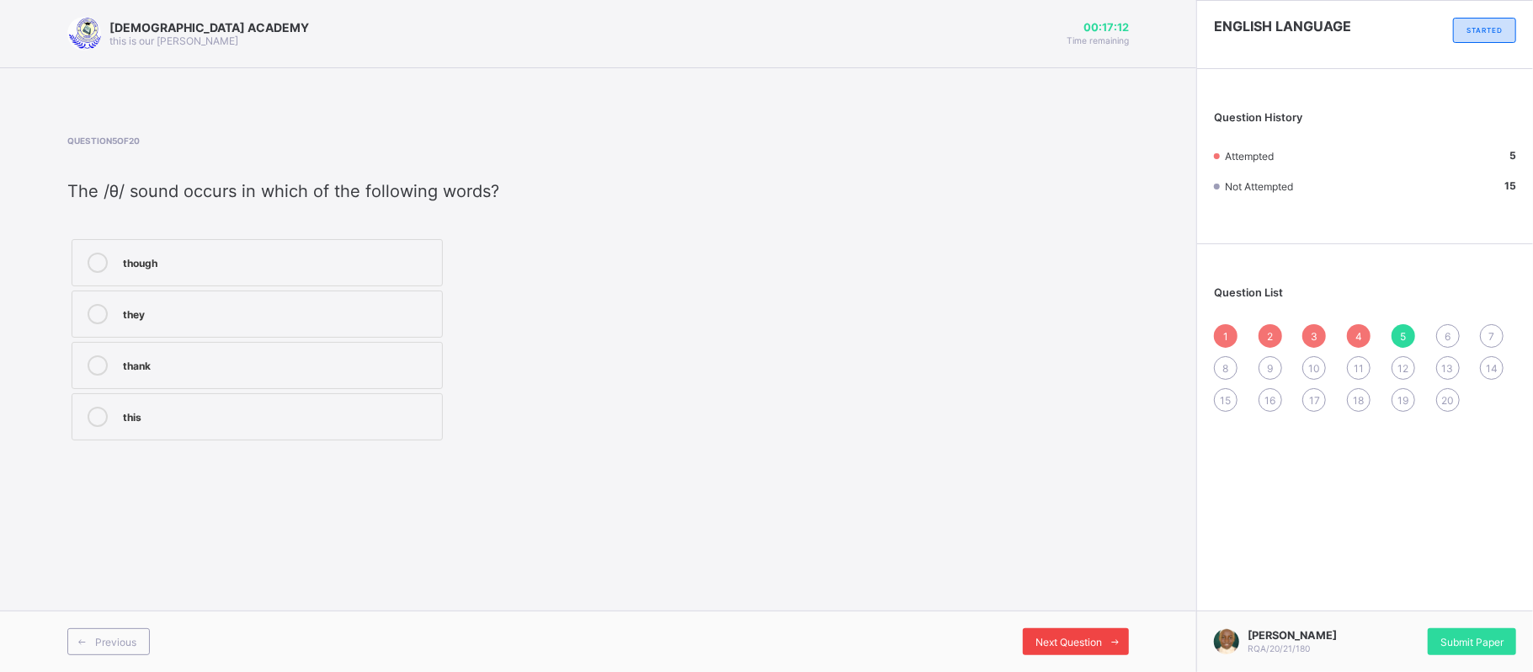
click at [1074, 640] on span "Next Question" at bounding box center [1069, 642] width 67 height 13
click at [233, 362] on div "three" at bounding box center [278, 363] width 311 height 17
click at [1069, 645] on span "Next Question" at bounding box center [1069, 642] width 67 height 13
click at [1314, 325] on div "3" at bounding box center [1315, 336] width 24 height 24
click at [1349, 331] on div "4" at bounding box center [1359, 336] width 24 height 24
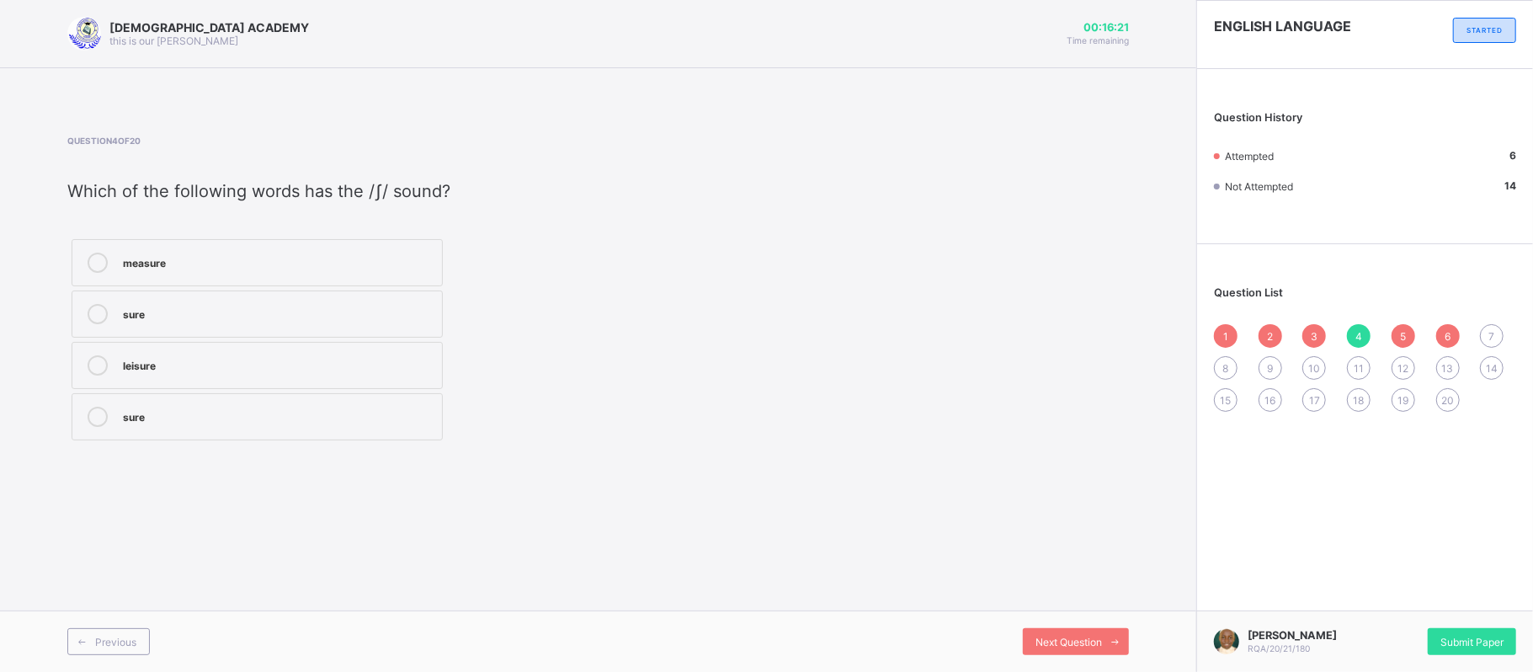
click at [1404, 333] on span "5" at bounding box center [1403, 336] width 6 height 13
click at [1448, 334] on span "6" at bounding box center [1448, 336] width 6 height 13
click at [1487, 338] on div "7" at bounding box center [1492, 336] width 24 height 24
click at [150, 360] on div "war" at bounding box center [278, 363] width 311 height 17
click at [1052, 643] on span "Next Question" at bounding box center [1069, 642] width 67 height 13
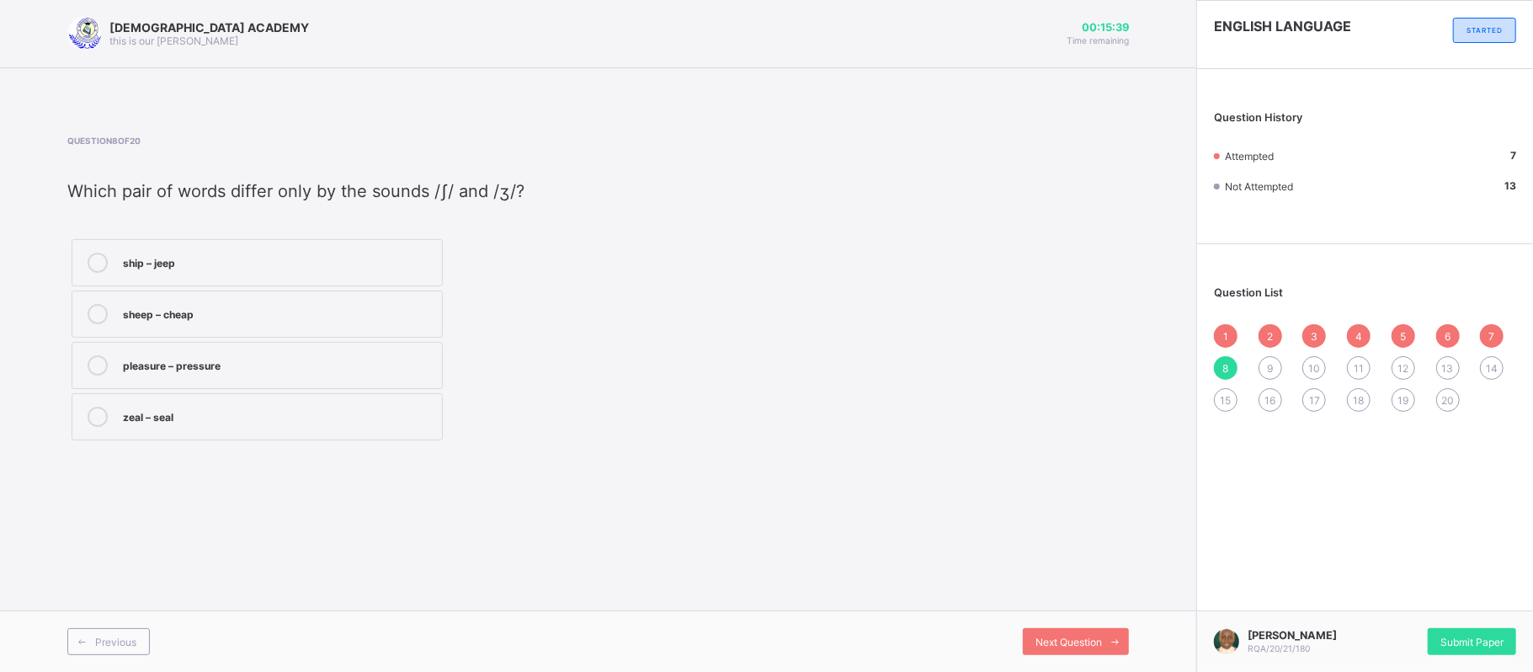
click at [1482, 332] on div "7" at bounding box center [1492, 336] width 24 height 24
click at [1433, 327] on div "1 2 3 4 5 6 7 8 9 10 11 12 13 14 15 16 17 18 19 20" at bounding box center [1365, 368] width 302 height 88
drag, startPoint x: 1433, startPoint y: 327, endPoint x: 1442, endPoint y: 333, distance: 11.5
click at [1442, 333] on div "1 2 3 4 5 6 7 8 9 10 11 12 13 14 15 16 17 18 19 20" at bounding box center [1365, 368] width 302 height 88
click at [1442, 333] on div "6" at bounding box center [1448, 336] width 24 height 24
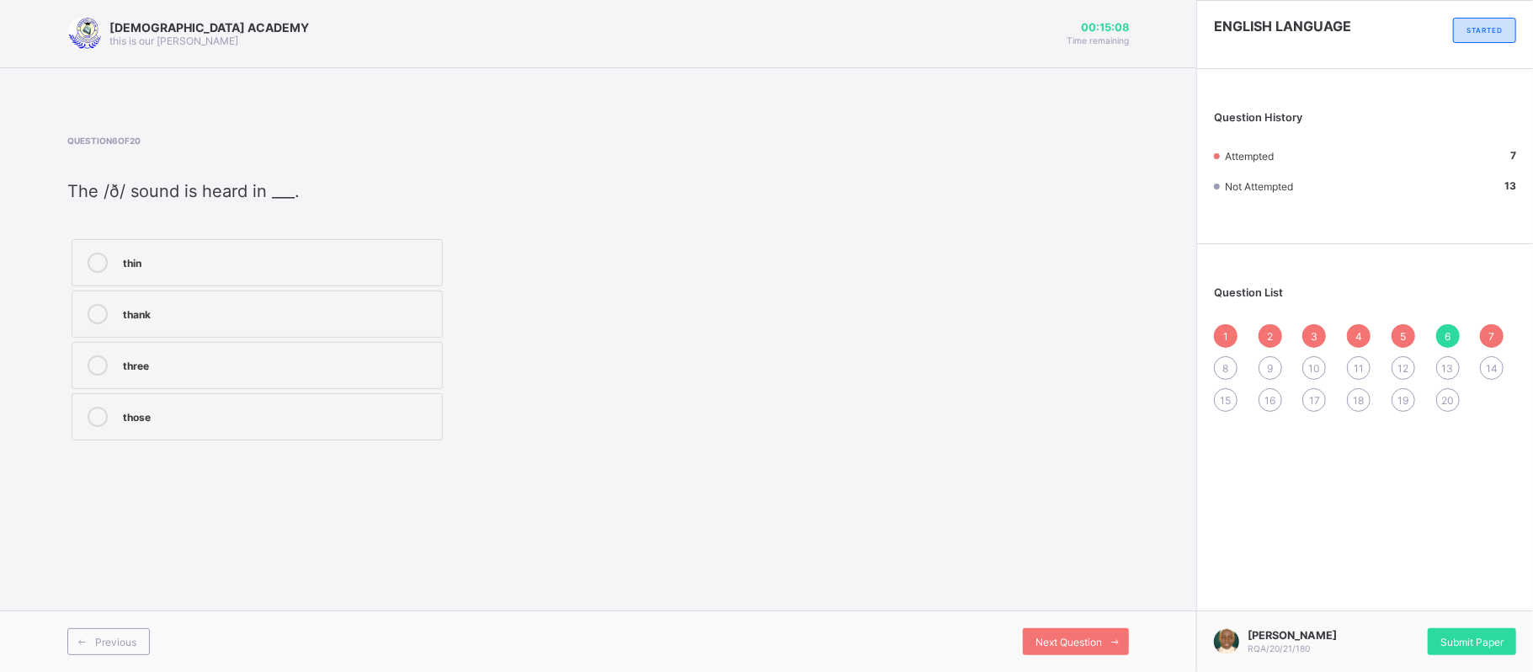
click at [1462, 317] on div "Question List 1 2 3 4 5 6 7 8 9 10 11 12 13 14 15 16 17 18 19 20" at bounding box center [1365, 341] width 336 height 176
click at [1485, 334] on div "7" at bounding box center [1492, 336] width 24 height 24
click at [1449, 391] on div "20" at bounding box center [1448, 400] width 24 height 24
click at [290, 368] on div "proper noun" at bounding box center [278, 363] width 311 height 17
click at [1409, 398] on span "19" at bounding box center [1403, 400] width 11 height 13
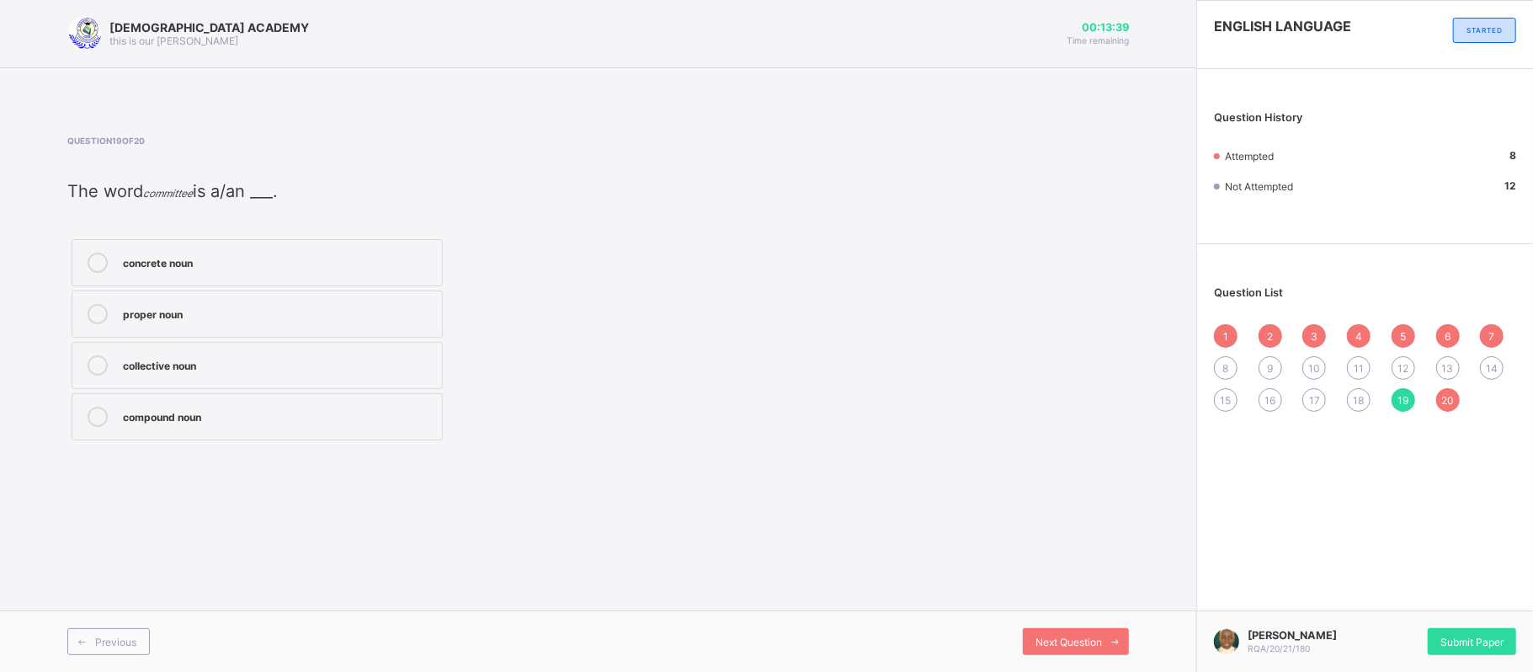
click at [1493, 334] on span "7" at bounding box center [1493, 336] width 6 height 13
click at [1223, 365] on span "8" at bounding box center [1226, 368] width 6 height 13
click at [211, 379] on label "pleasure – pressure" at bounding box center [257, 365] width 371 height 47
click at [1270, 360] on div "9" at bounding box center [1271, 368] width 24 height 24
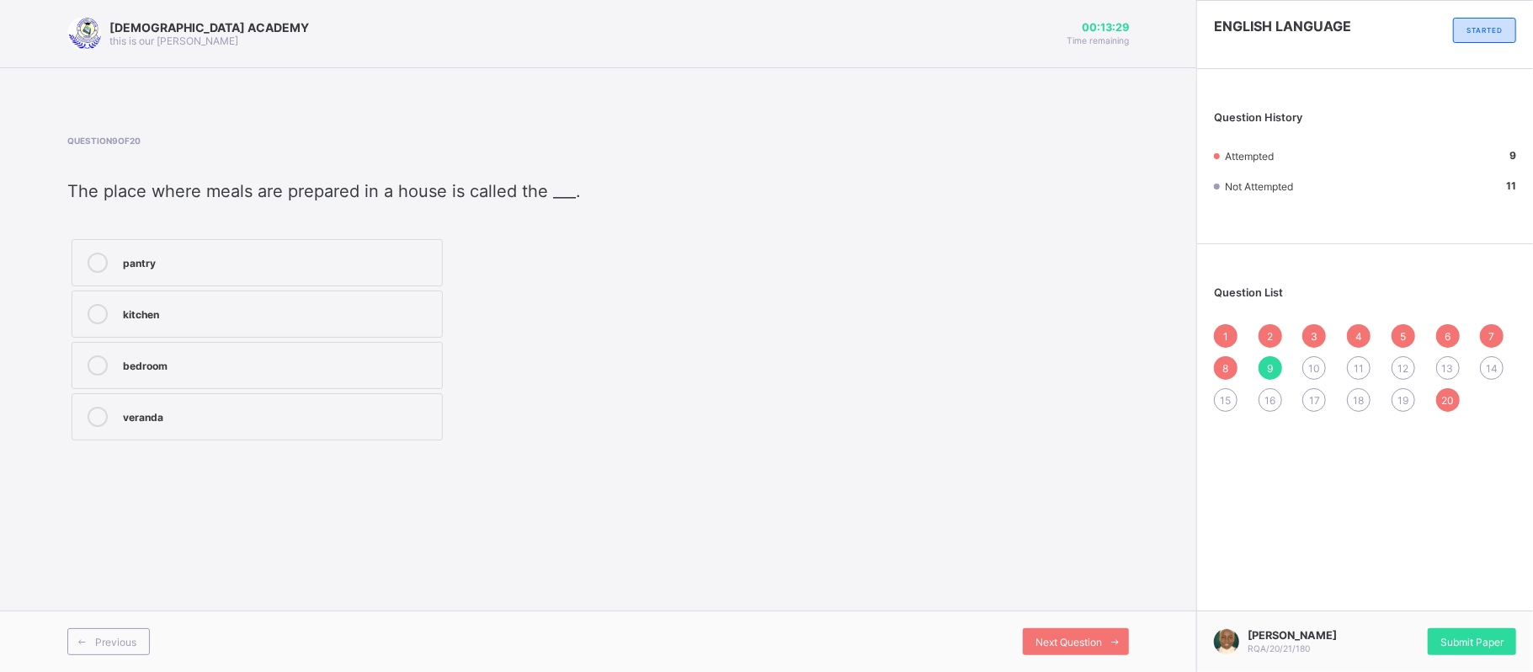
click at [1230, 360] on div "8" at bounding box center [1226, 368] width 24 height 24
click at [1270, 365] on span "9" at bounding box center [1270, 368] width 6 height 13
click at [1234, 327] on div "1 2 3 4 5 6 7 8 9 10 11 12 13 14 15 16 17 18 19 20" at bounding box center [1365, 368] width 302 height 88
click at [1223, 337] on span "1" at bounding box center [1225, 336] width 5 height 13
click at [1278, 361] on div "9" at bounding box center [1271, 368] width 24 height 24
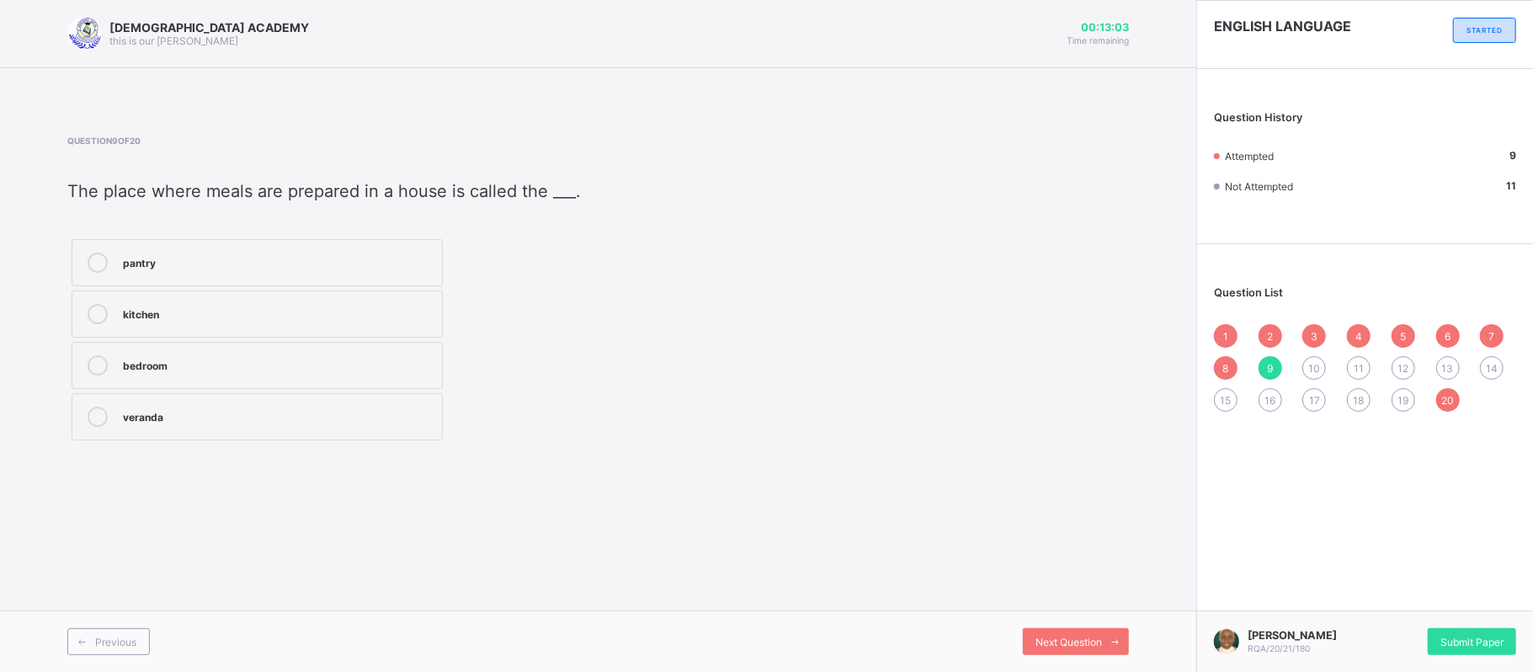
click at [233, 312] on div "kitchen" at bounding box center [278, 312] width 311 height 17
click at [1072, 640] on span "Next Question" at bounding box center [1069, 642] width 67 height 13
click at [1273, 330] on span "2" at bounding box center [1270, 336] width 6 height 13
click at [1309, 324] on div "1 2 3 4 5 6 7 8 9 10 11 12 13 14 15 16 17 18 19 20" at bounding box center [1365, 368] width 302 height 88
click at [1321, 332] on div "3" at bounding box center [1315, 336] width 24 height 24
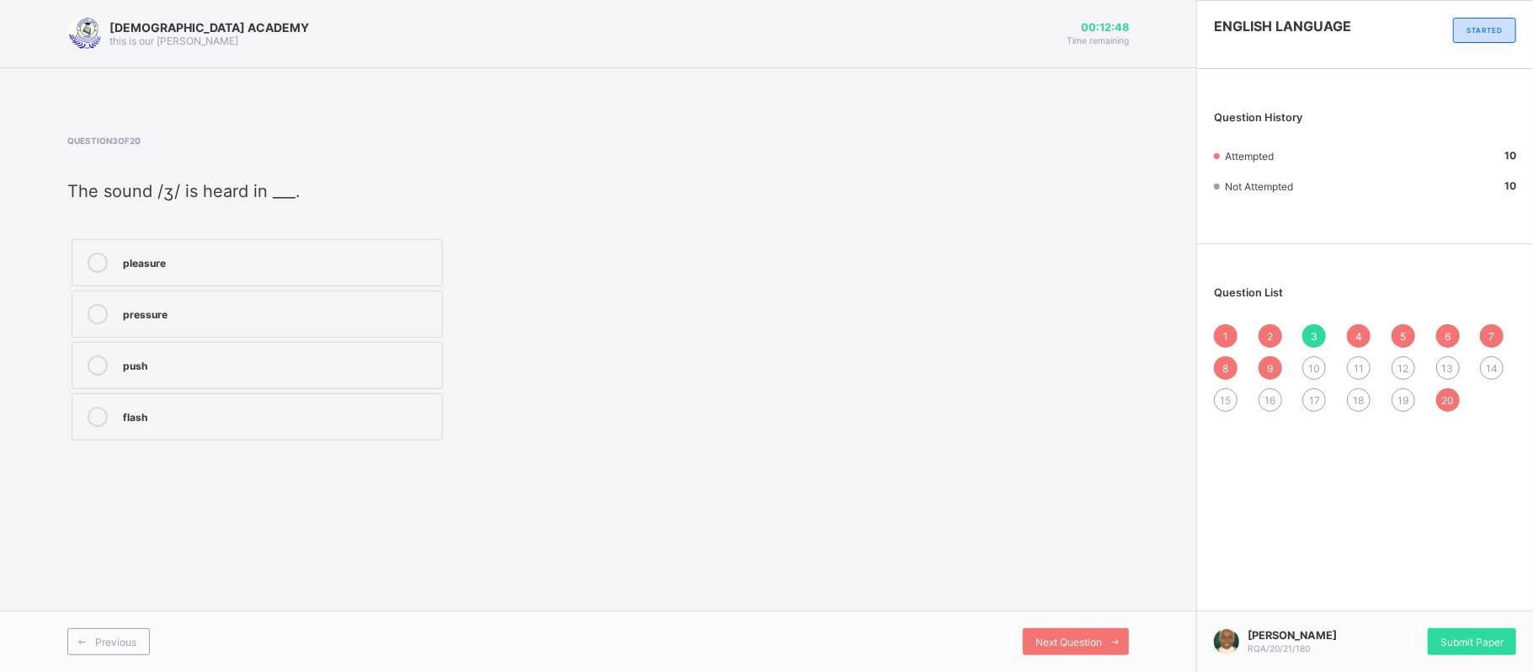
click at [1359, 324] on div "4" at bounding box center [1359, 336] width 24 height 24
click at [1393, 330] on div "5" at bounding box center [1404, 336] width 24 height 24
click at [1449, 330] on span "6" at bounding box center [1448, 336] width 6 height 13
click at [1490, 325] on div "7" at bounding box center [1492, 336] width 24 height 24
click at [1226, 362] on span "8" at bounding box center [1226, 368] width 6 height 13
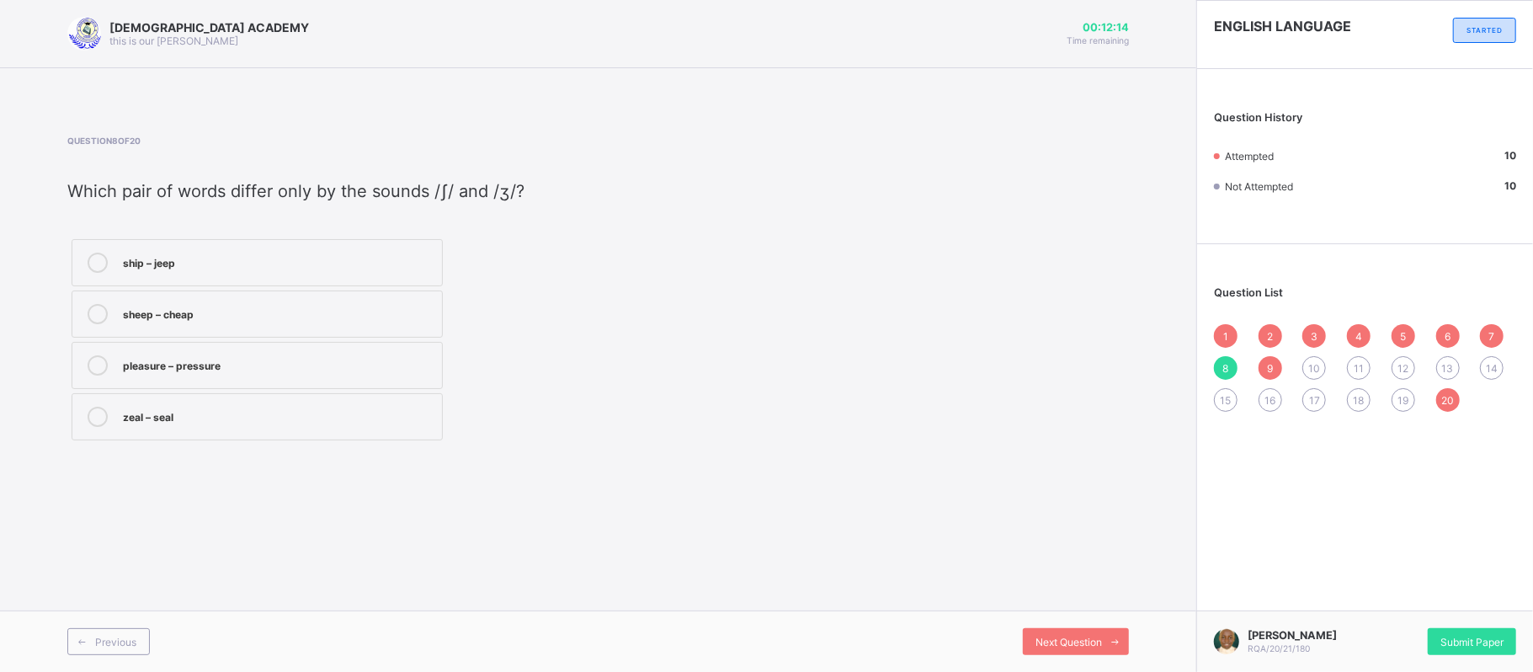
click at [325, 308] on div "sheep – cheap" at bounding box center [278, 312] width 311 height 17
click at [1271, 365] on span "9" at bounding box center [1270, 368] width 6 height 13
click at [1314, 364] on span "10" at bounding box center [1315, 368] width 12 height 13
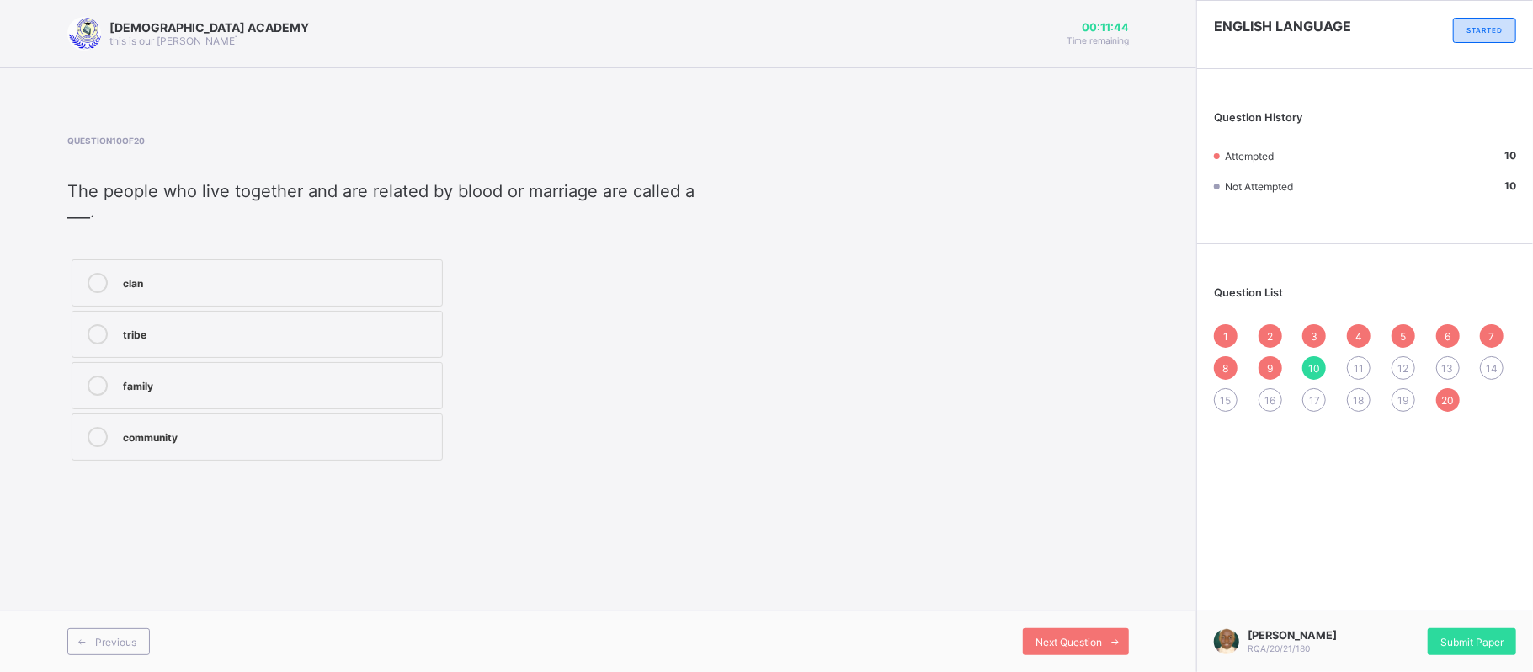
click at [205, 274] on div "clan" at bounding box center [278, 281] width 311 height 17
click at [1356, 365] on span "11" at bounding box center [1359, 368] width 10 height 13
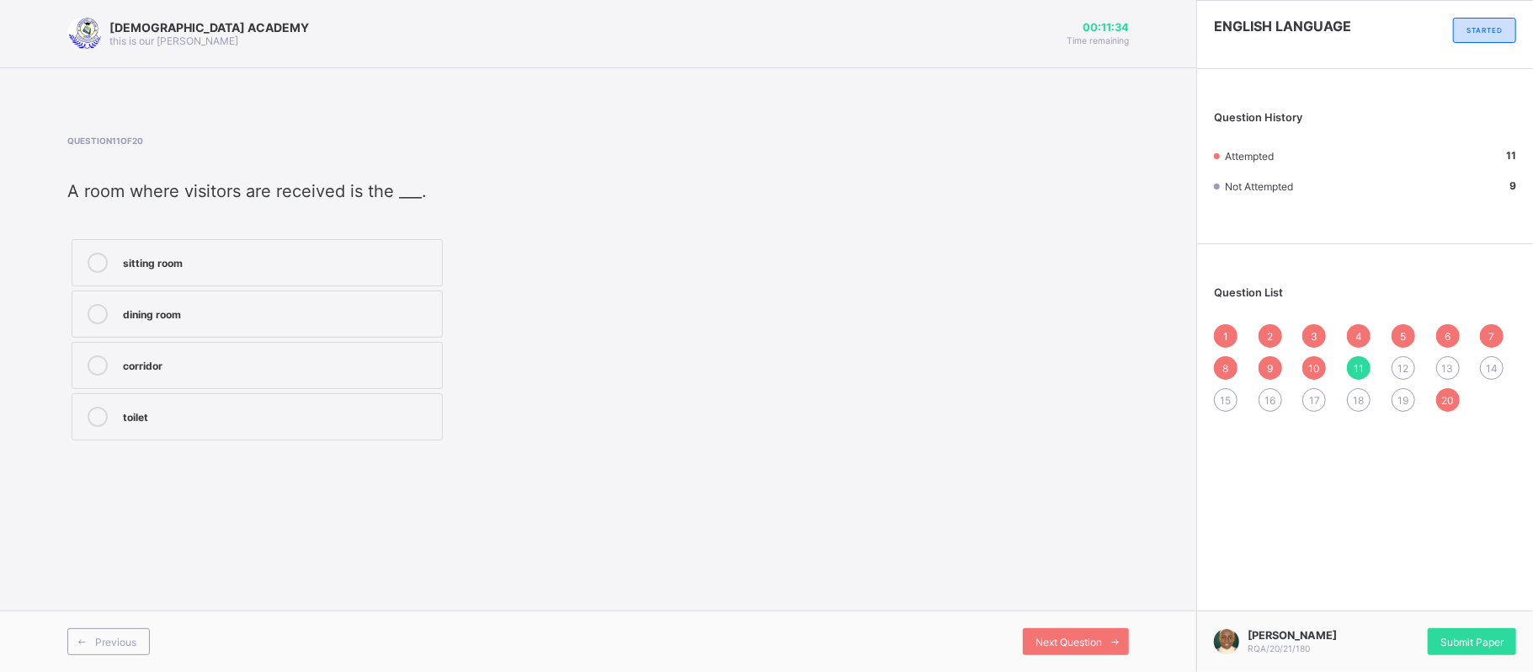
click at [205, 263] on div "sitting room" at bounding box center [278, 261] width 311 height 17
click at [1398, 365] on span "12" at bounding box center [1403, 368] width 11 height 13
click at [1319, 362] on span "10" at bounding box center [1315, 368] width 12 height 13
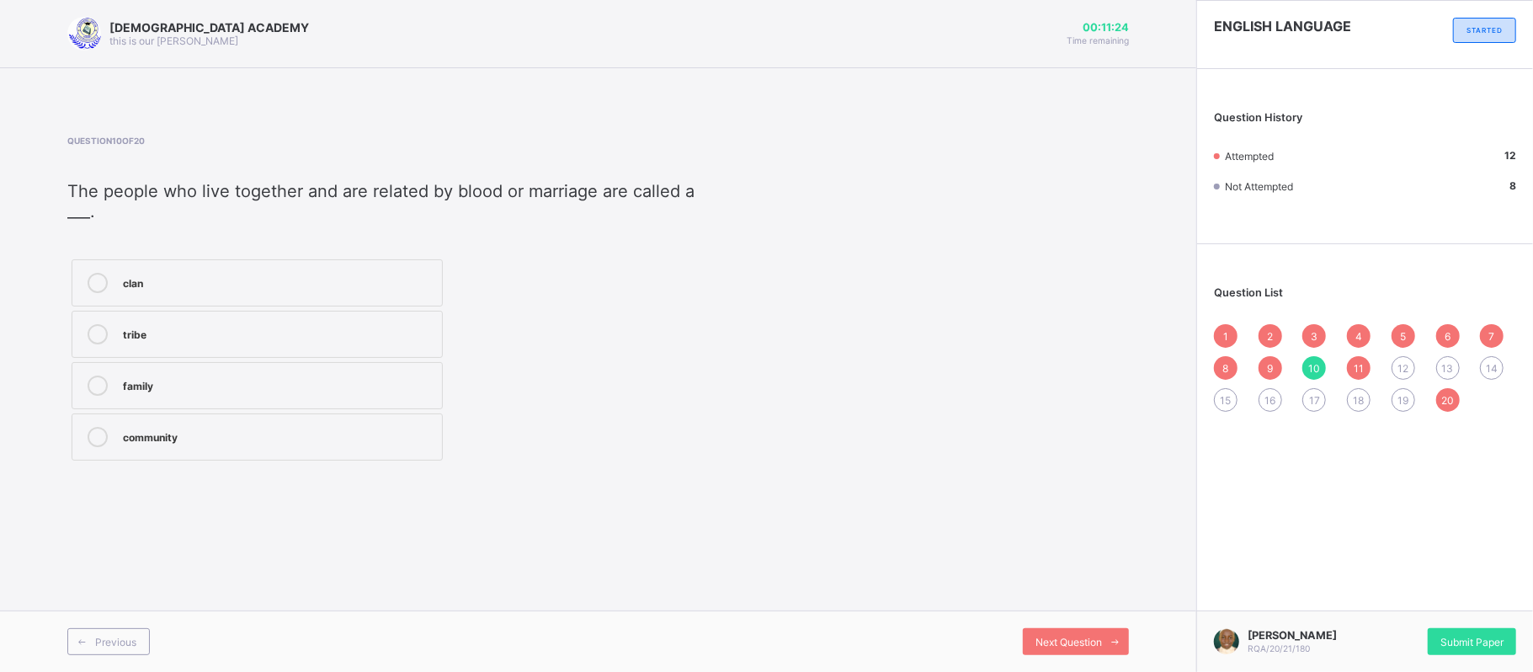
click at [1366, 362] on div "11" at bounding box center [1359, 368] width 24 height 24
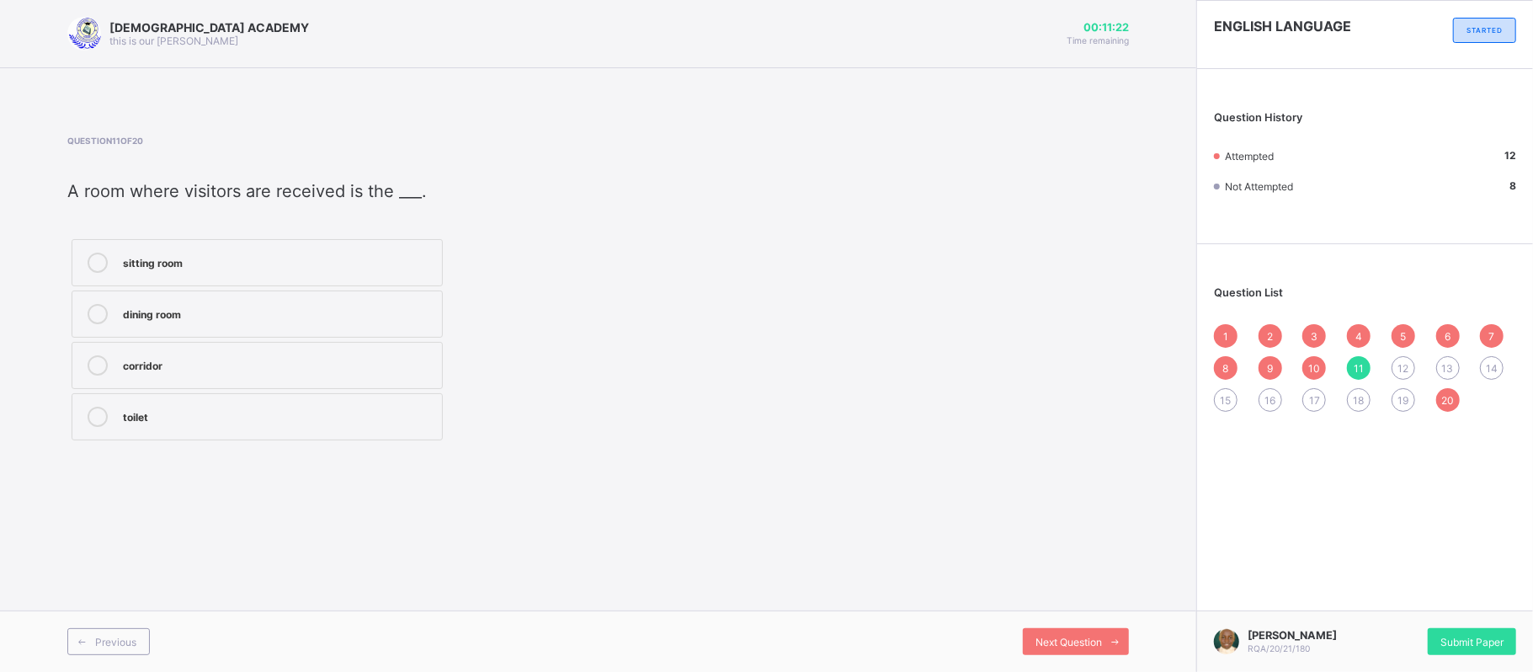
click at [1271, 367] on span "9" at bounding box center [1270, 368] width 6 height 13
click at [1395, 361] on div "12" at bounding box center [1404, 368] width 24 height 24
click at [387, 361] on div "bed" at bounding box center [278, 363] width 311 height 17
click at [1078, 636] on span "Next Question" at bounding box center [1069, 642] width 67 height 13
click at [1399, 360] on div "12" at bounding box center [1404, 368] width 24 height 24
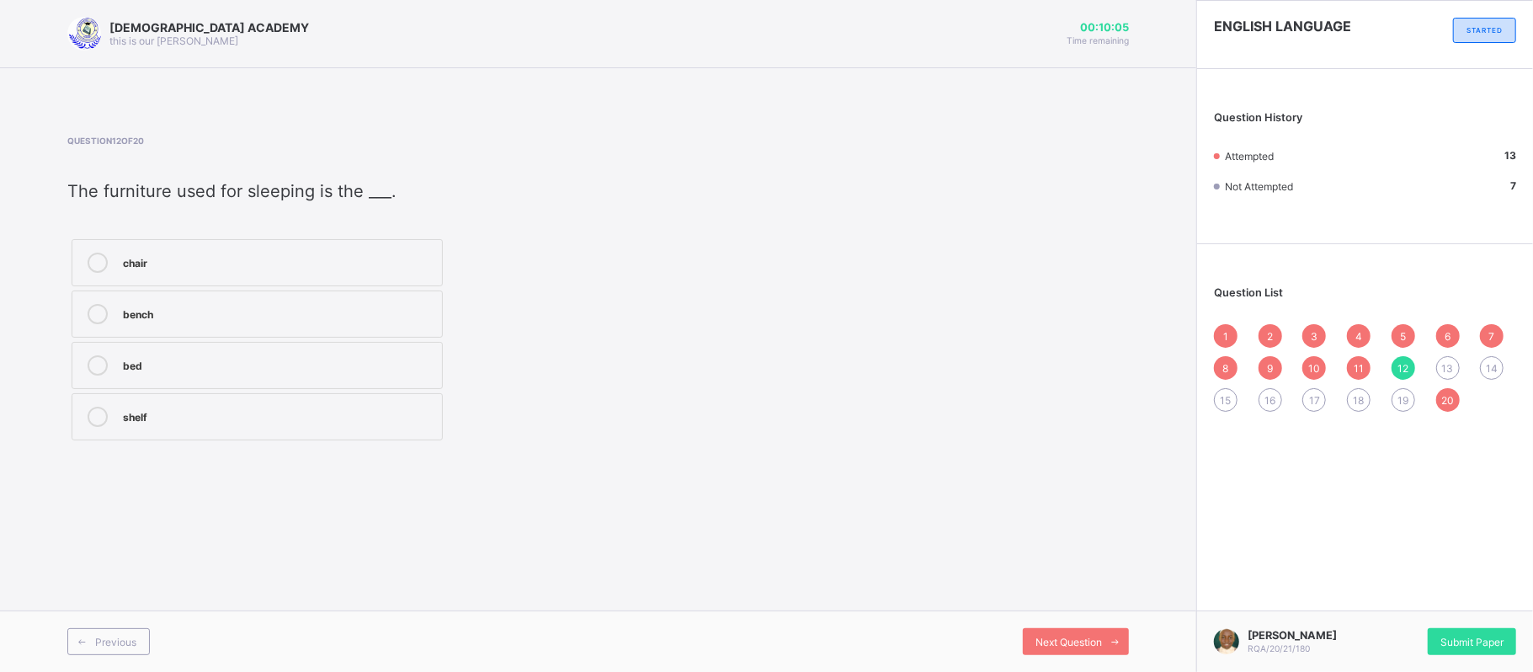
click at [1450, 360] on div "13" at bounding box center [1448, 368] width 24 height 24
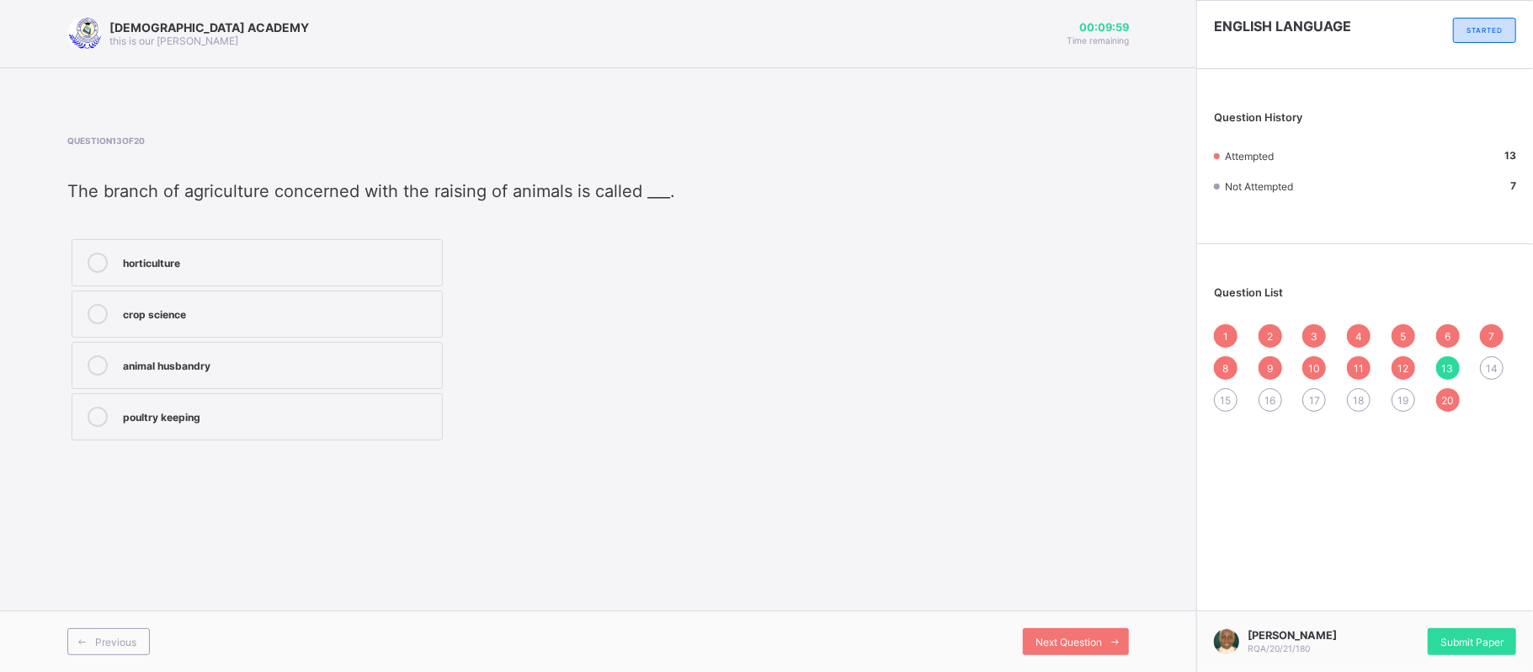
click at [1500, 359] on div "14" at bounding box center [1492, 368] width 24 height 24
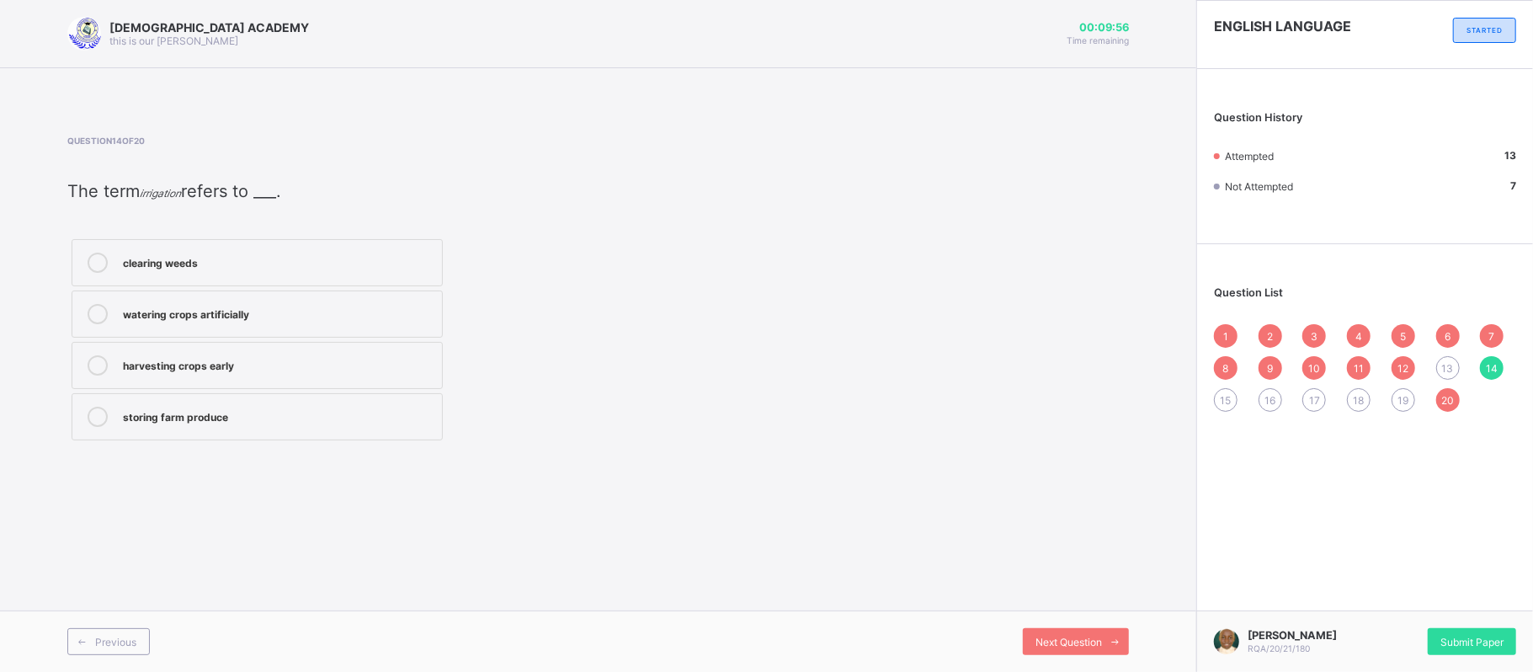
click at [301, 304] on label "watering crops artificially" at bounding box center [257, 313] width 371 height 47
click at [1221, 401] on span "15" at bounding box center [1226, 400] width 11 height 13
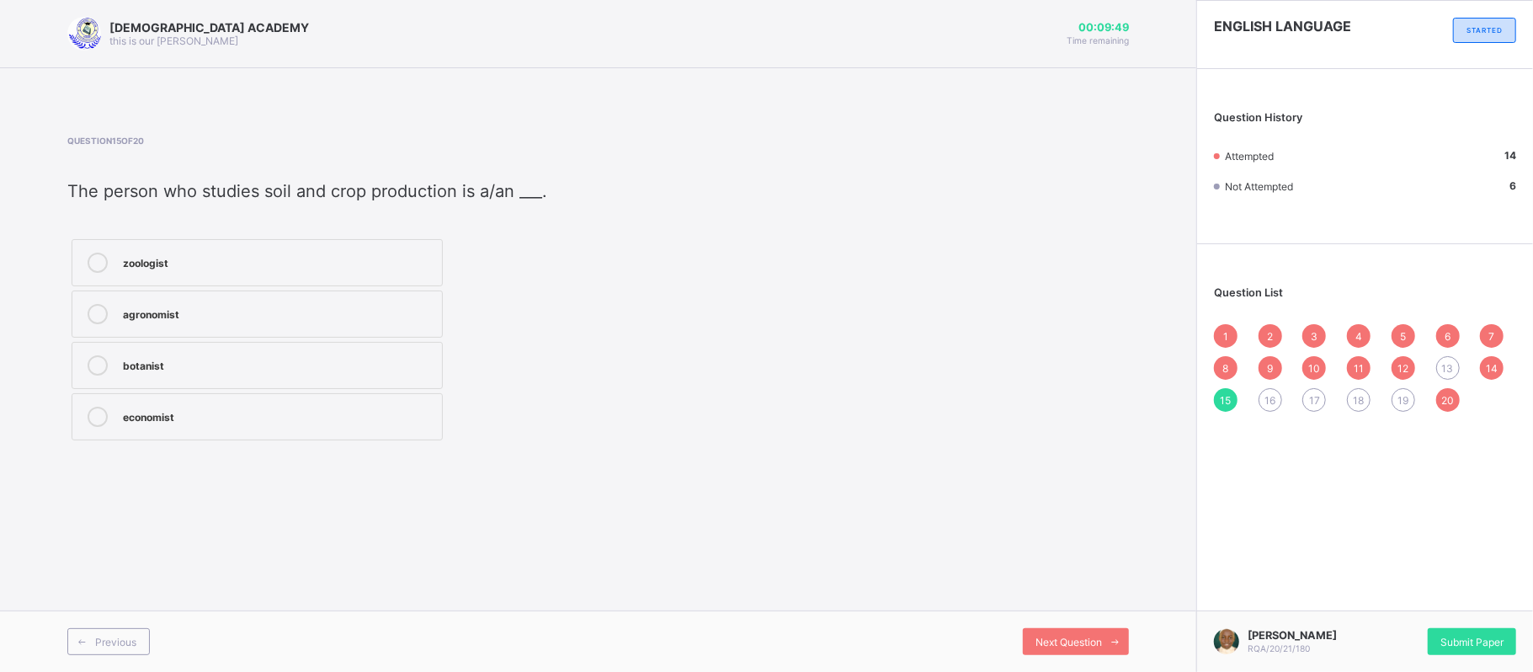
click at [371, 354] on label "botanist" at bounding box center [257, 365] width 371 height 47
click at [1270, 394] on span "16" at bounding box center [1270, 400] width 11 height 13
click at [196, 359] on div "storage" at bounding box center [278, 363] width 311 height 17
click at [1055, 640] on span "Next Question" at bounding box center [1069, 642] width 67 height 13
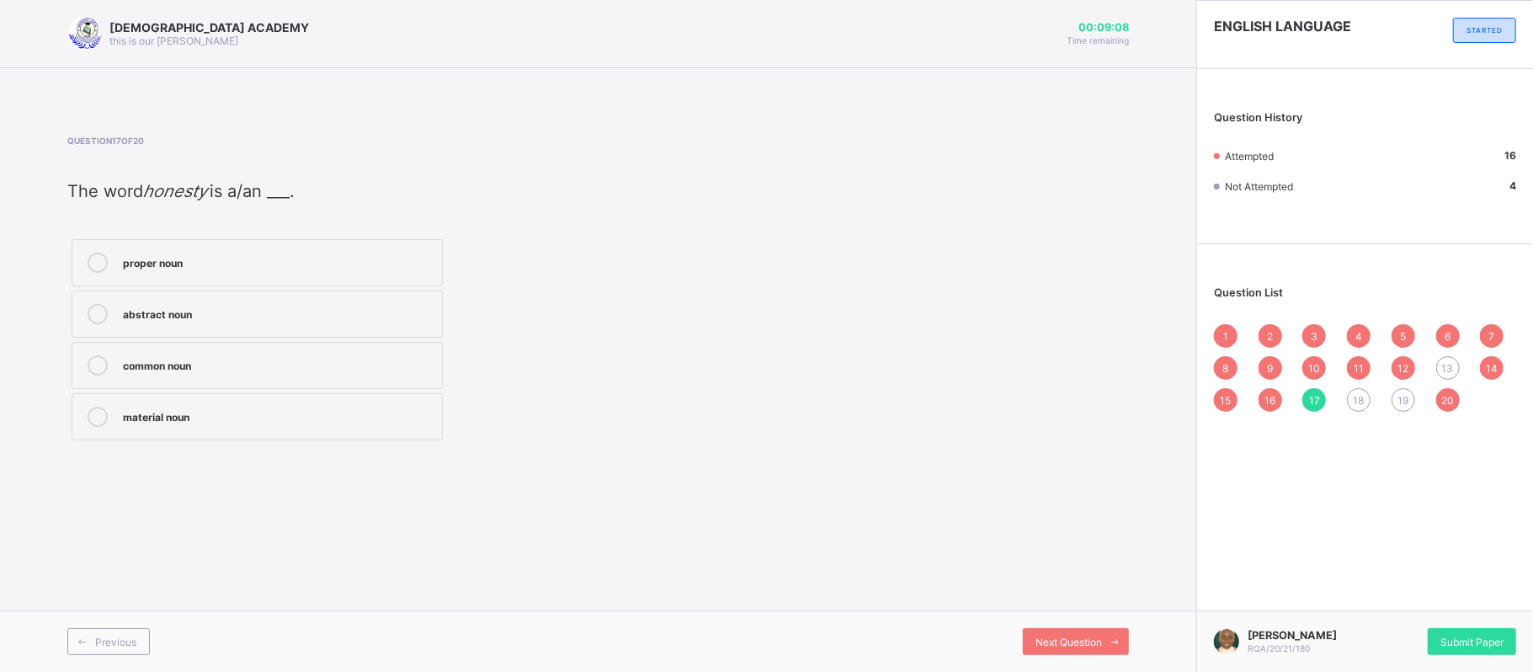
click at [1399, 362] on span "12" at bounding box center [1403, 368] width 11 height 13
click at [1452, 365] on span "13" at bounding box center [1448, 368] width 12 height 13
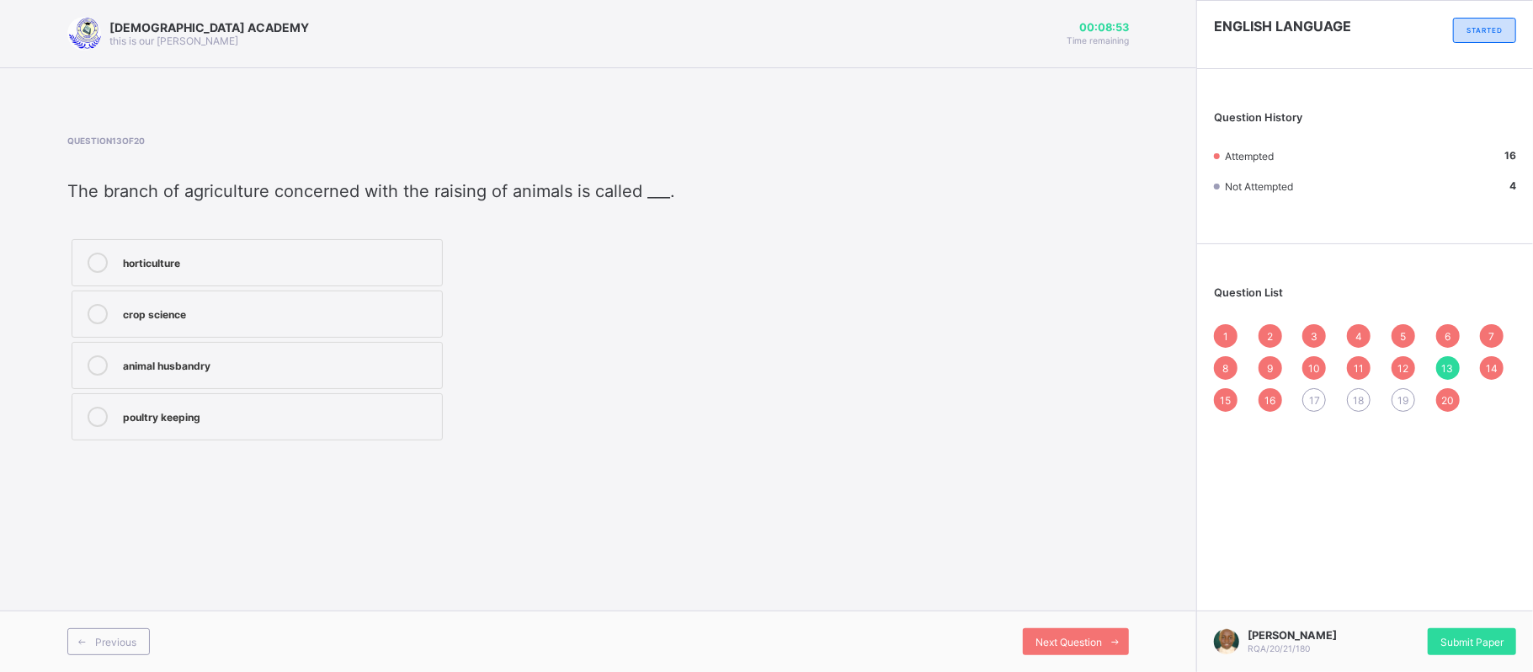
click at [237, 351] on label "animal husbandry" at bounding box center [257, 365] width 371 height 47
click at [1310, 397] on span "17" at bounding box center [1314, 400] width 11 height 13
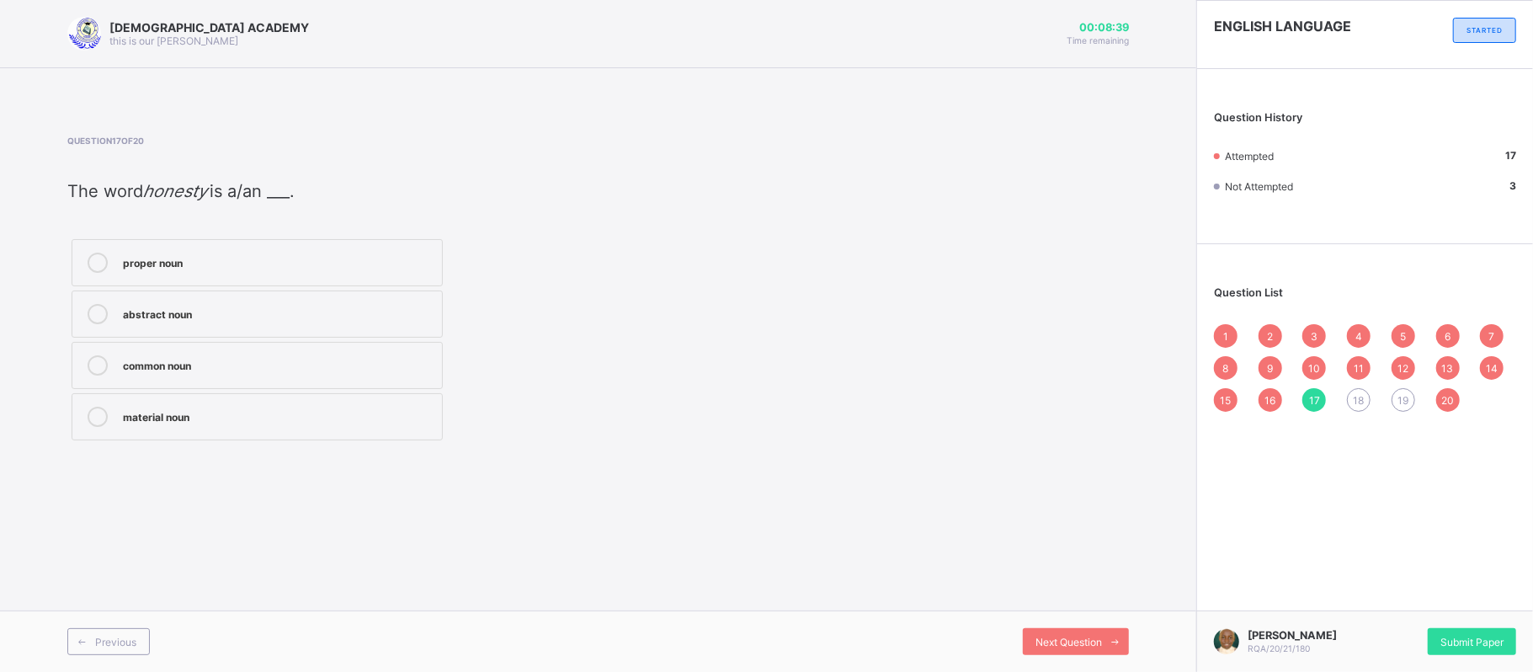
click at [196, 321] on div "abstract noun" at bounding box center [278, 312] width 311 height 17
click at [1095, 636] on span "Next Question" at bounding box center [1069, 642] width 67 height 13
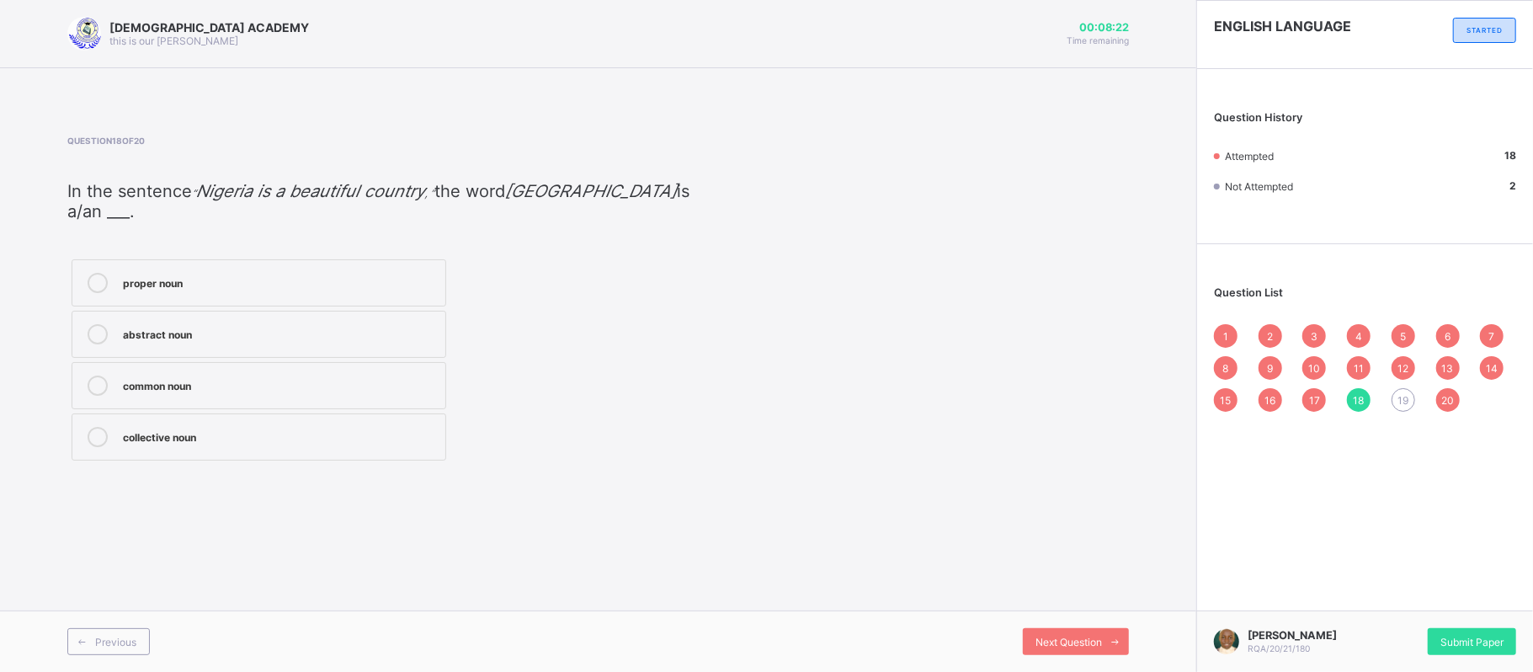
click at [354, 427] on div "collective noun" at bounding box center [280, 435] width 314 height 17
click at [1089, 633] on div "Next Question" at bounding box center [1076, 641] width 106 height 27
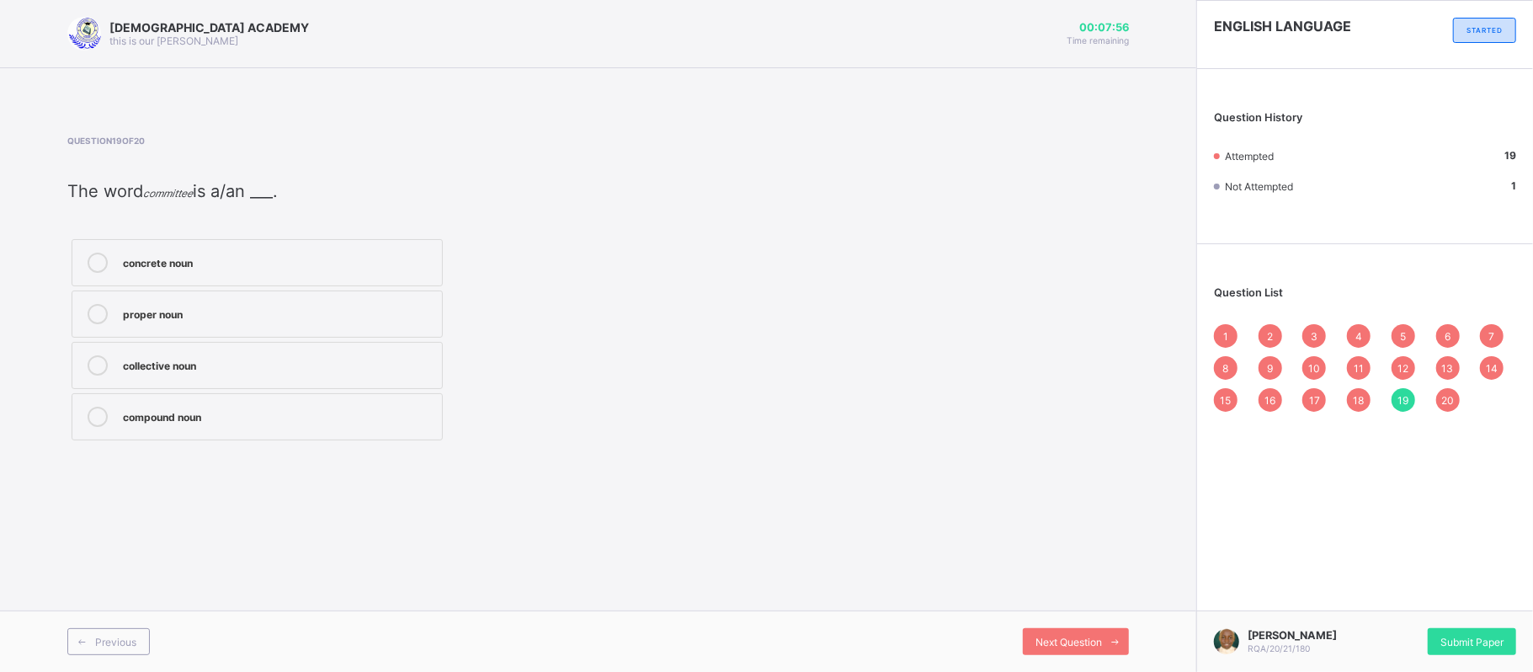
click at [280, 424] on div "compound noun" at bounding box center [278, 415] width 311 height 17
click at [1082, 636] on span "Next Question" at bounding box center [1069, 642] width 67 height 13
click at [1399, 398] on span "19" at bounding box center [1403, 400] width 11 height 13
click at [1450, 402] on span "20" at bounding box center [1448, 400] width 13 height 13
click at [1448, 360] on div "13" at bounding box center [1448, 368] width 24 height 24
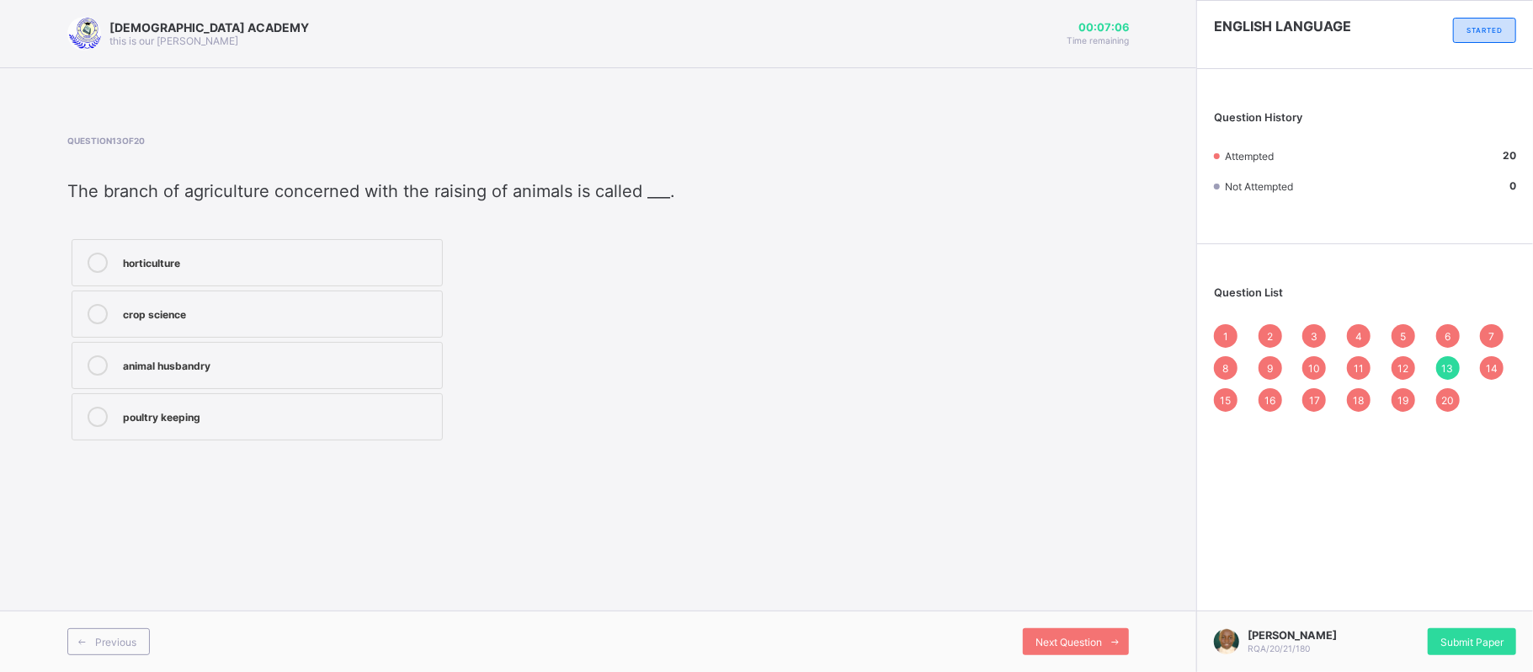
click at [1496, 367] on span "14" at bounding box center [1492, 368] width 12 height 13
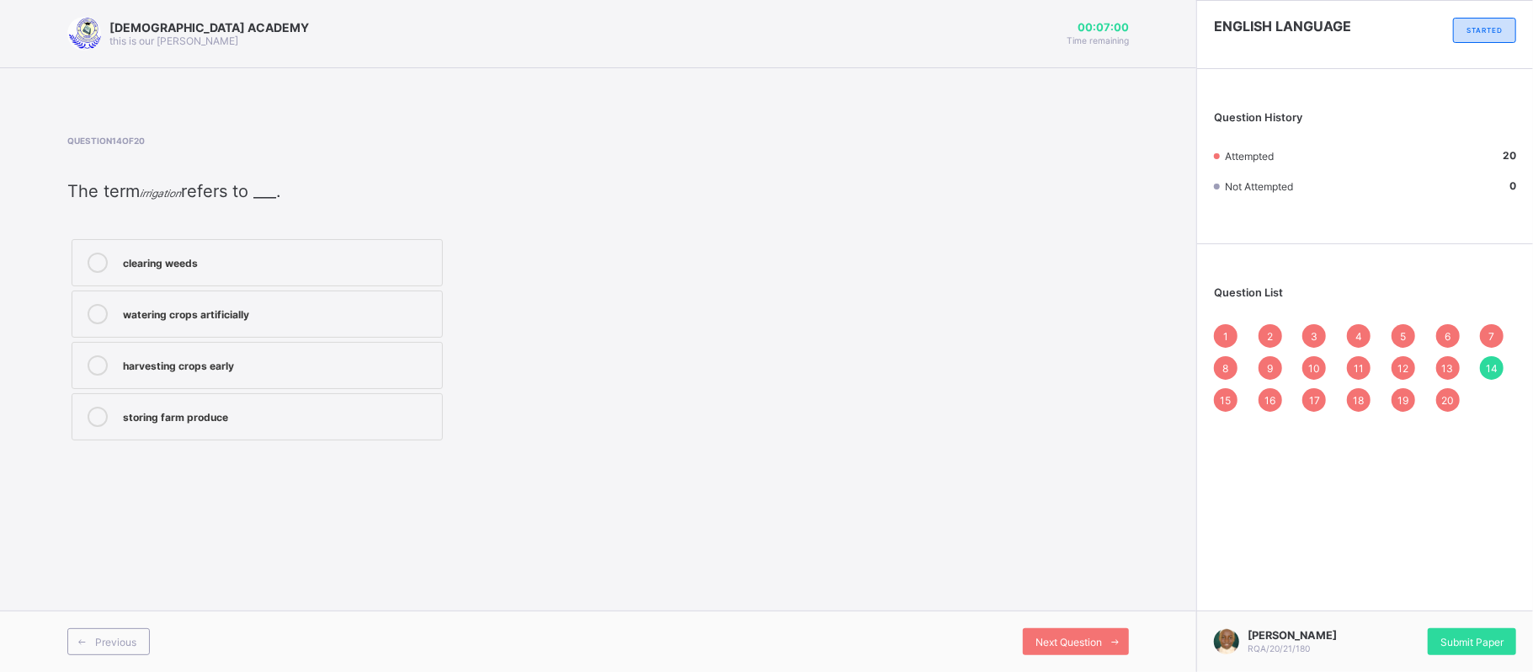
click at [1228, 398] on span "15" at bounding box center [1226, 400] width 11 height 13
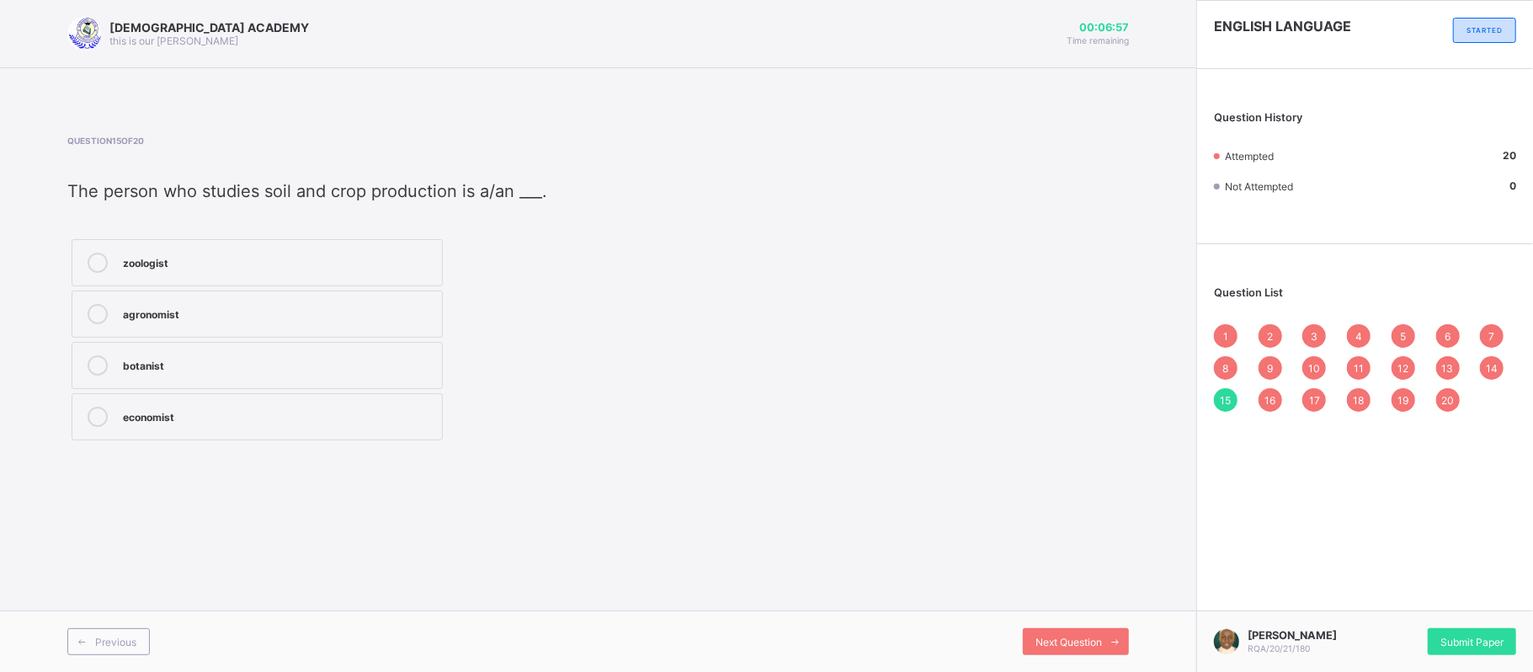
click at [1271, 401] on span "16" at bounding box center [1270, 400] width 11 height 13
click at [1309, 398] on span "17" at bounding box center [1314, 400] width 11 height 13
click at [1369, 396] on div "18" at bounding box center [1359, 400] width 24 height 24
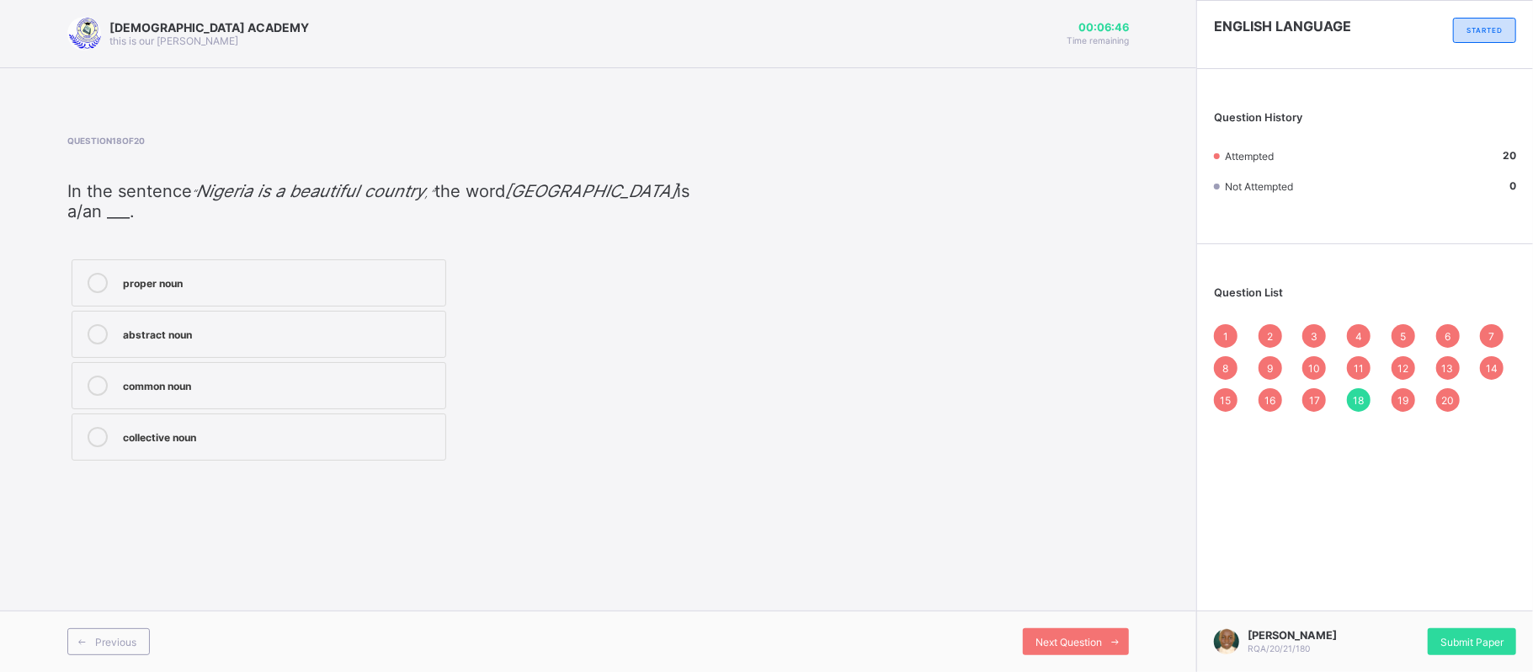
click at [1395, 399] on div "19" at bounding box center [1404, 400] width 24 height 24
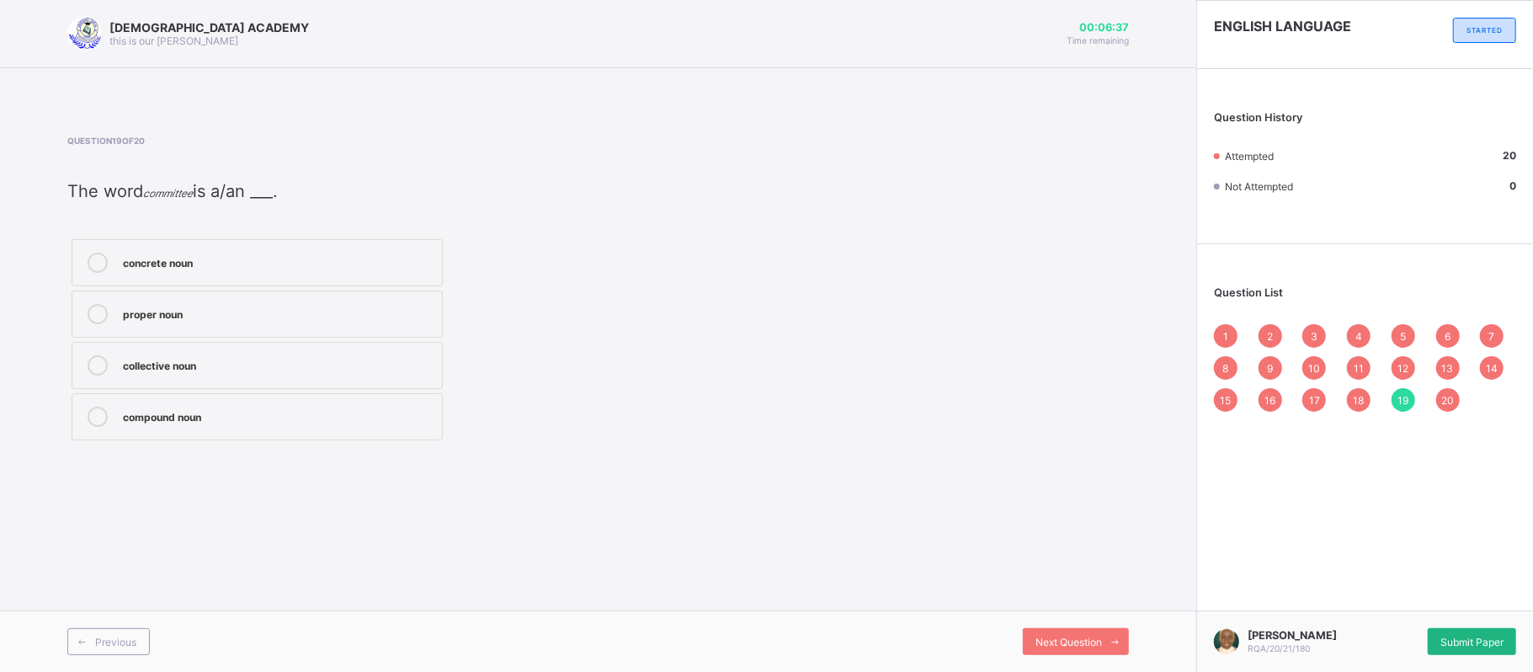
click at [1463, 628] on div "Submit Paper" at bounding box center [1472, 641] width 88 height 27
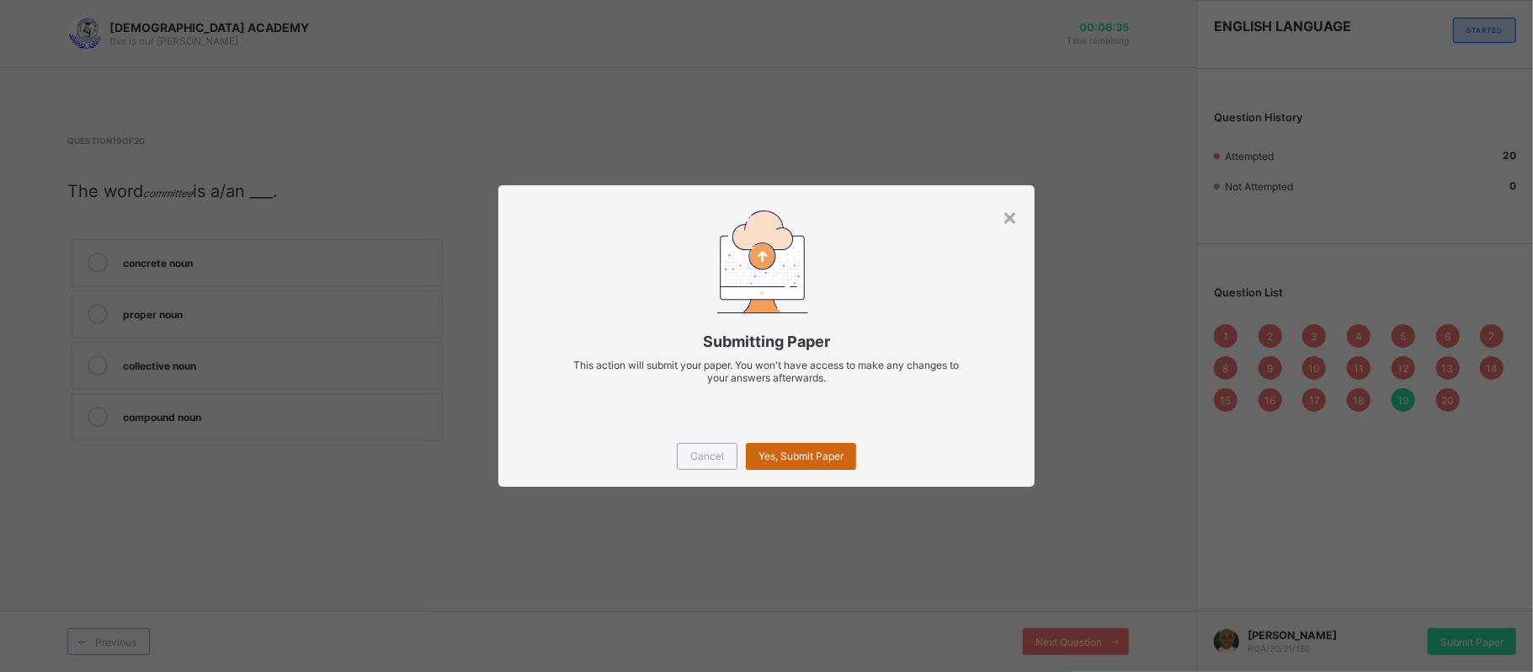
click at [823, 456] on span "Yes, Submit Paper" at bounding box center [801, 456] width 85 height 13
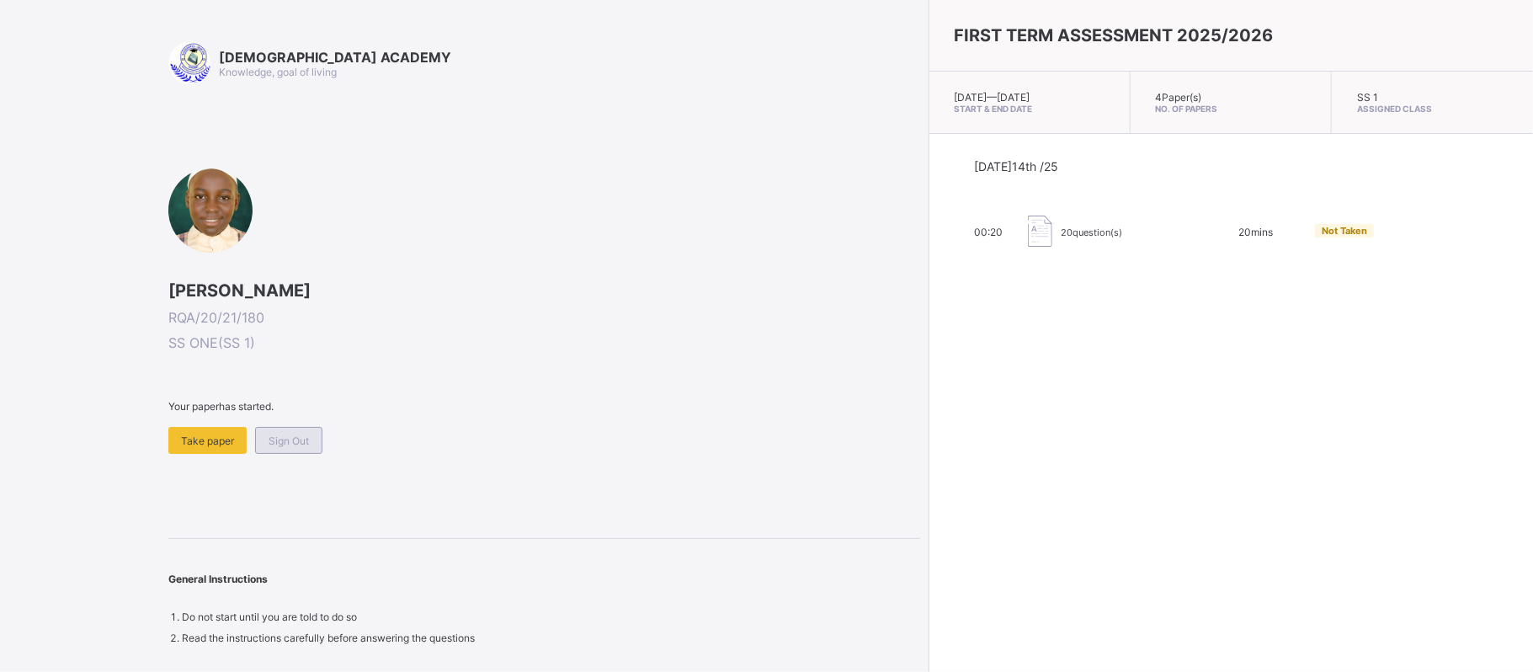
click at [293, 435] on span "Sign Out" at bounding box center [289, 440] width 40 height 13
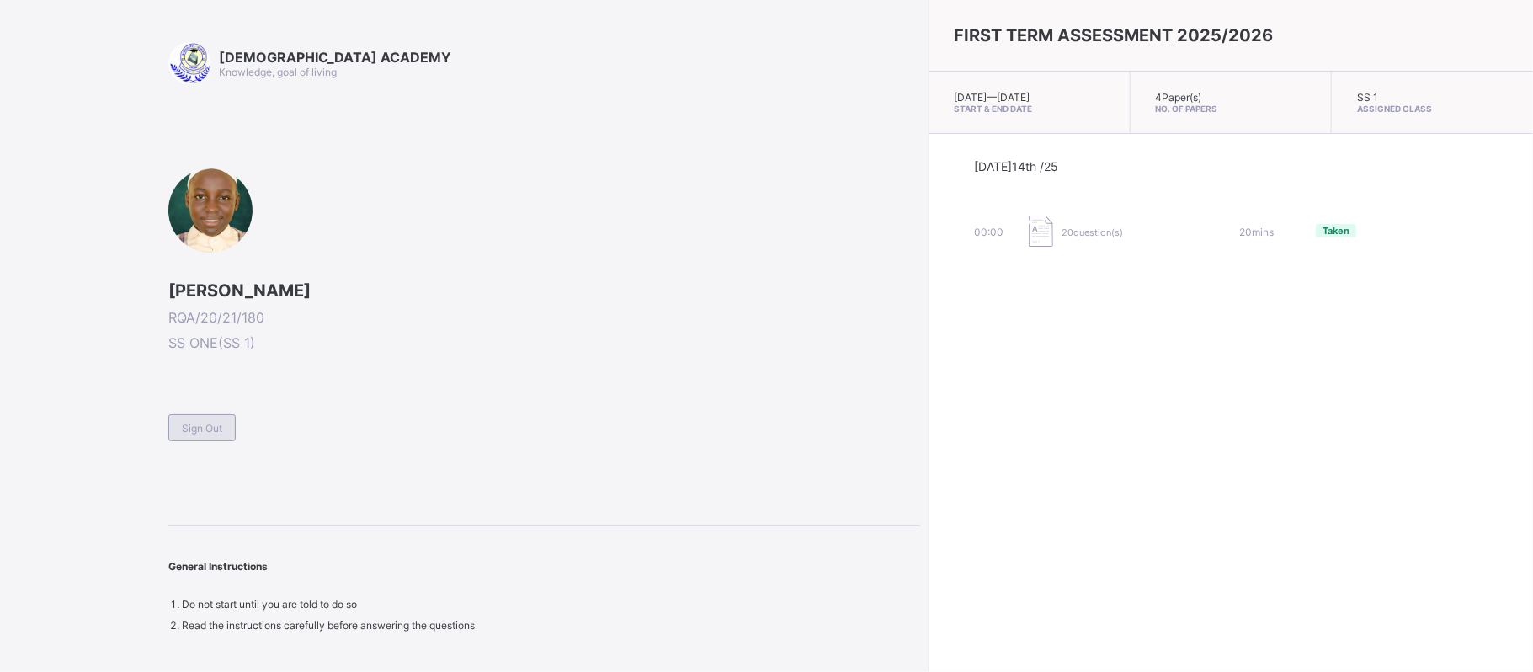
click at [200, 425] on span "Sign Out" at bounding box center [202, 428] width 40 height 13
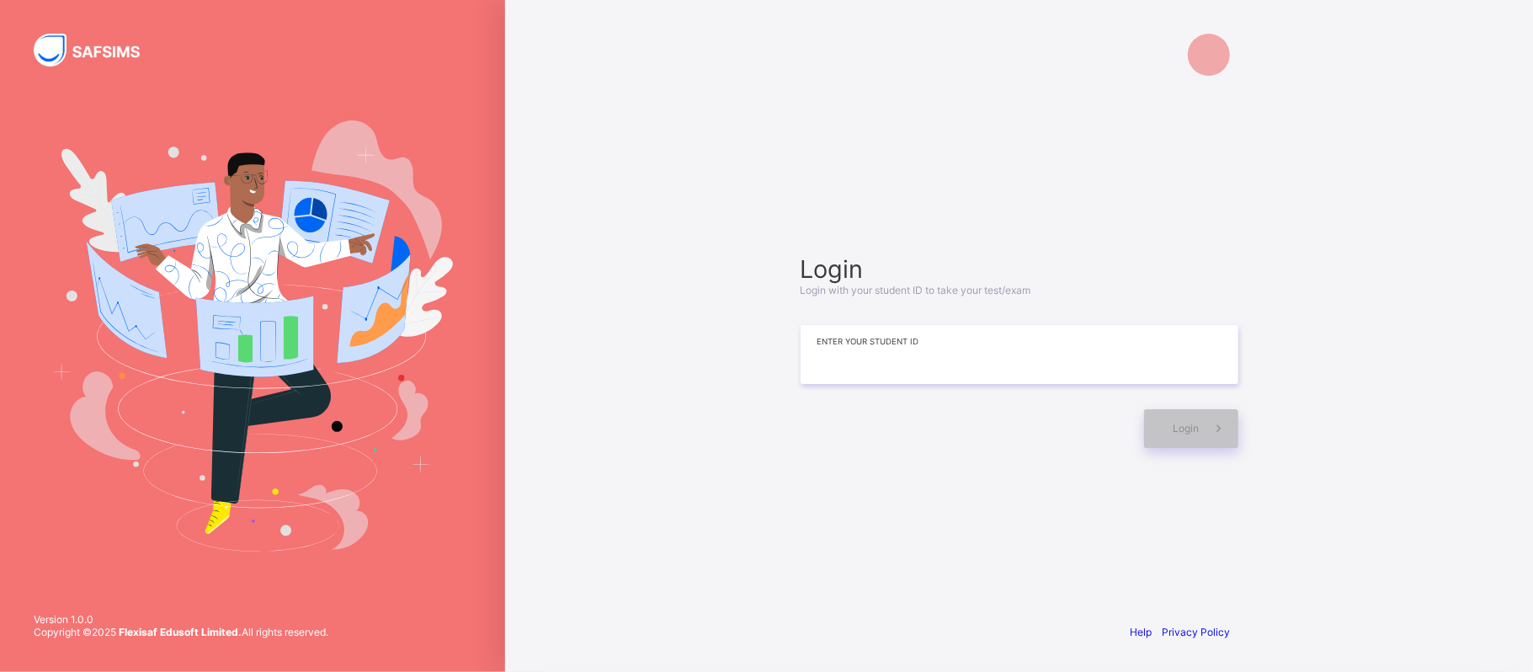
click at [849, 328] on input at bounding box center [1020, 354] width 438 height 59
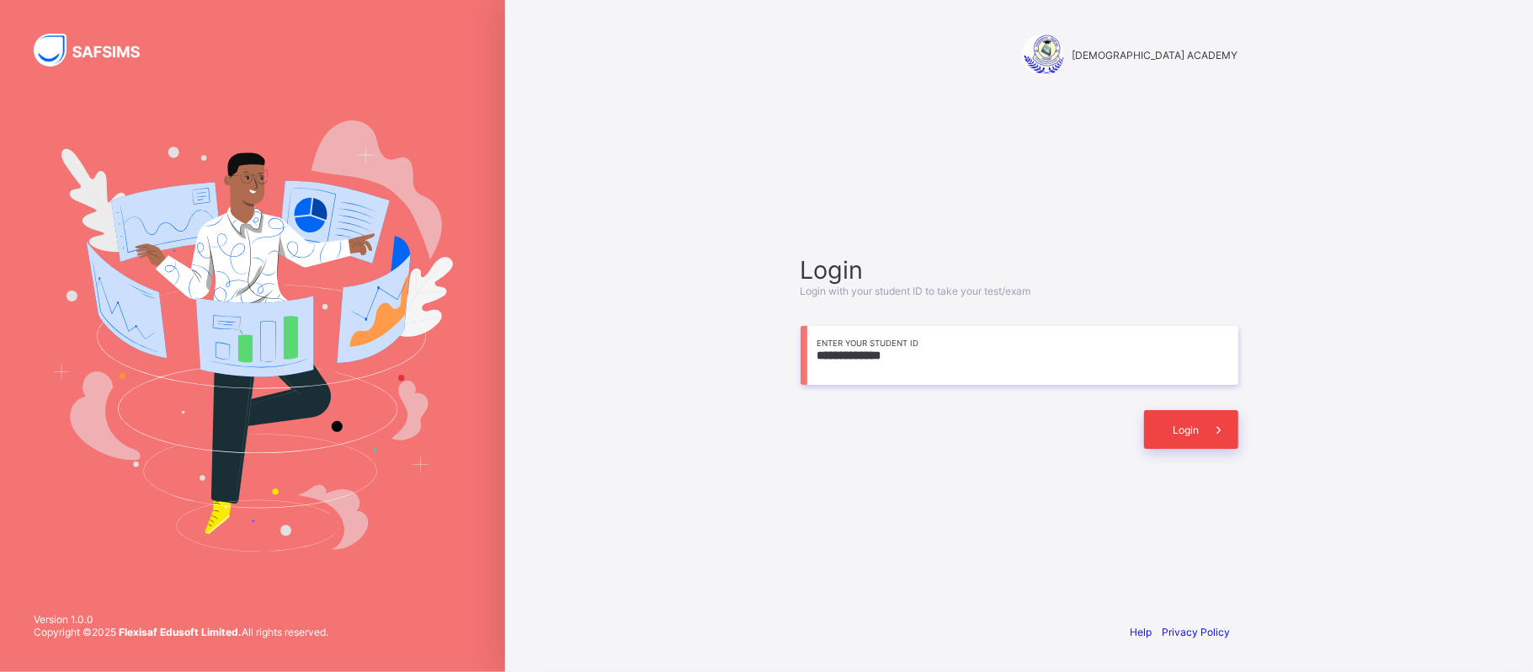
type input "**********"
click at [1192, 419] on div "Login" at bounding box center [1191, 429] width 94 height 39
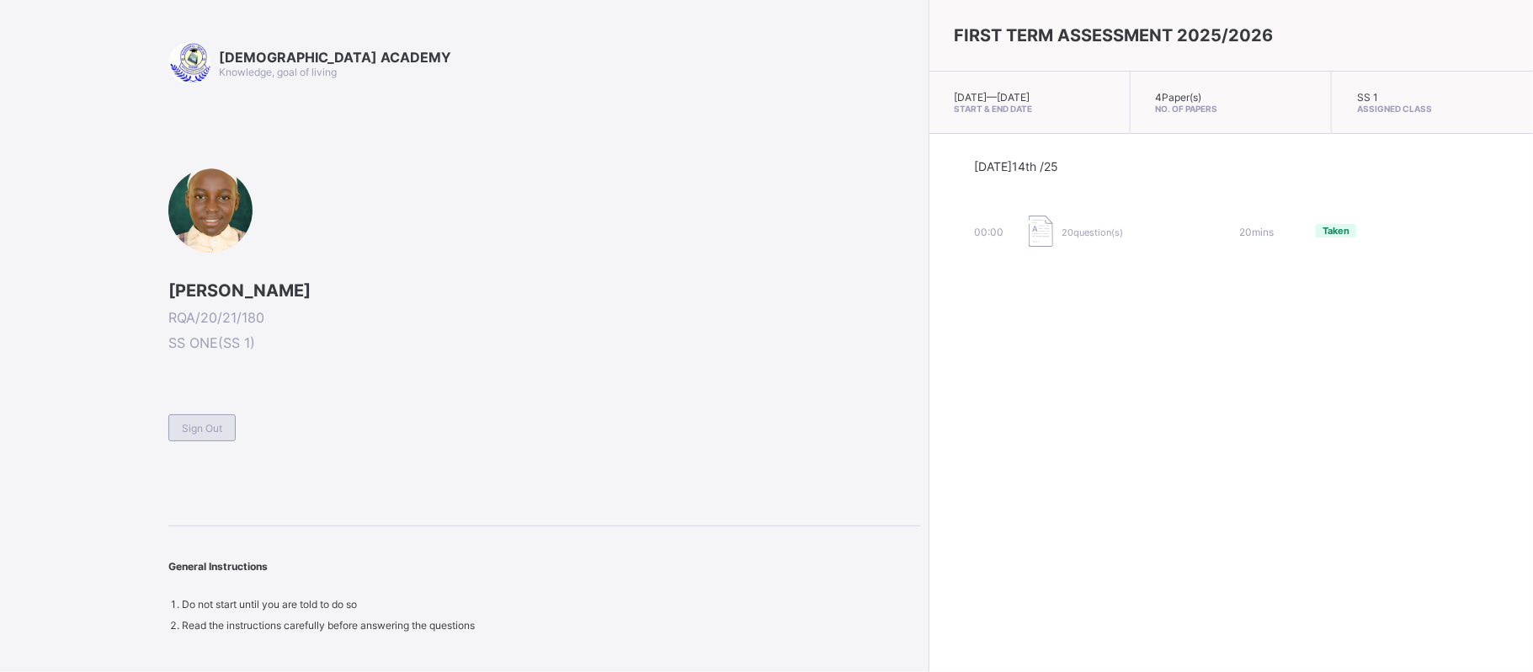
click at [203, 428] on span "Sign Out" at bounding box center [202, 428] width 40 height 13
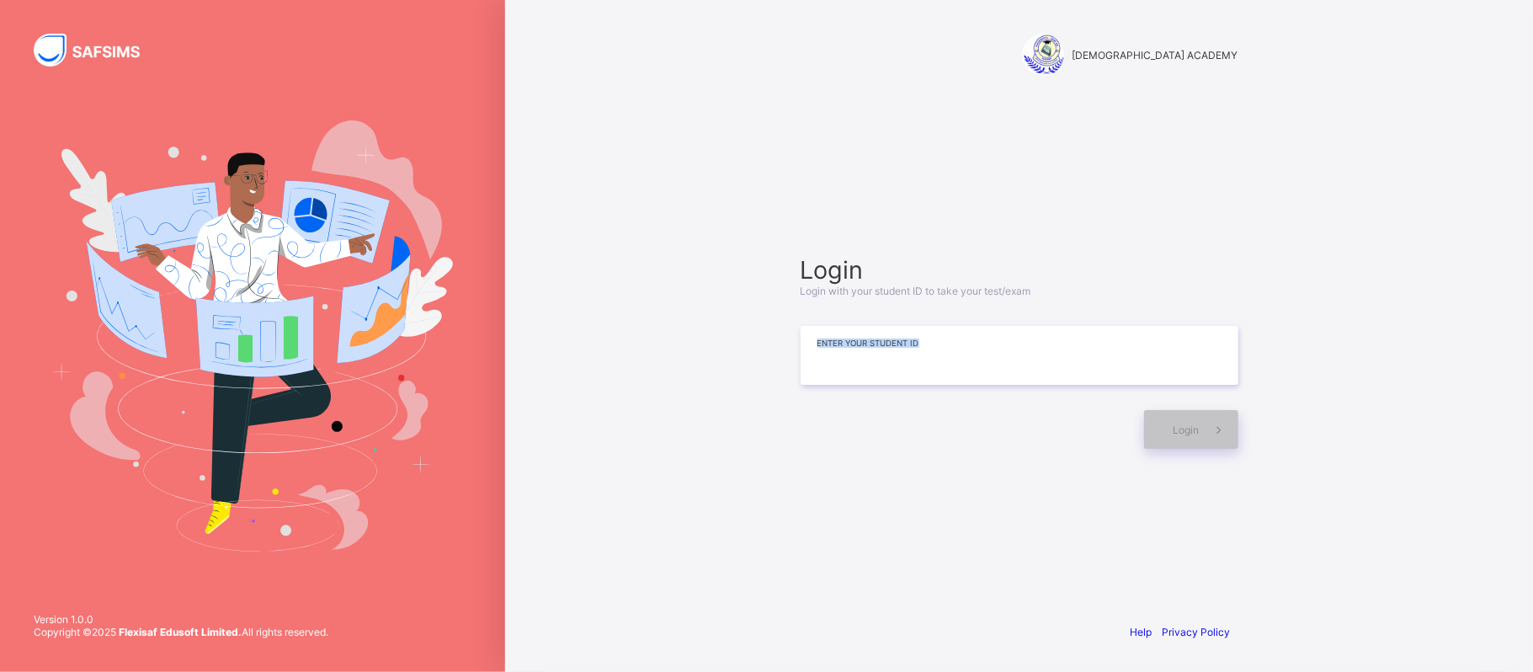
drag, startPoint x: 914, startPoint y: 389, endPoint x: 896, endPoint y: 355, distance: 38.0
click at [896, 355] on div "Login Login with your student ID to take your test/exam Enter your Student ID L…" at bounding box center [1020, 352] width 438 height 194
click at [896, 355] on input at bounding box center [1020, 355] width 438 height 59
type input "**********"
click at [1154, 423] on div "Login" at bounding box center [1191, 429] width 94 height 39
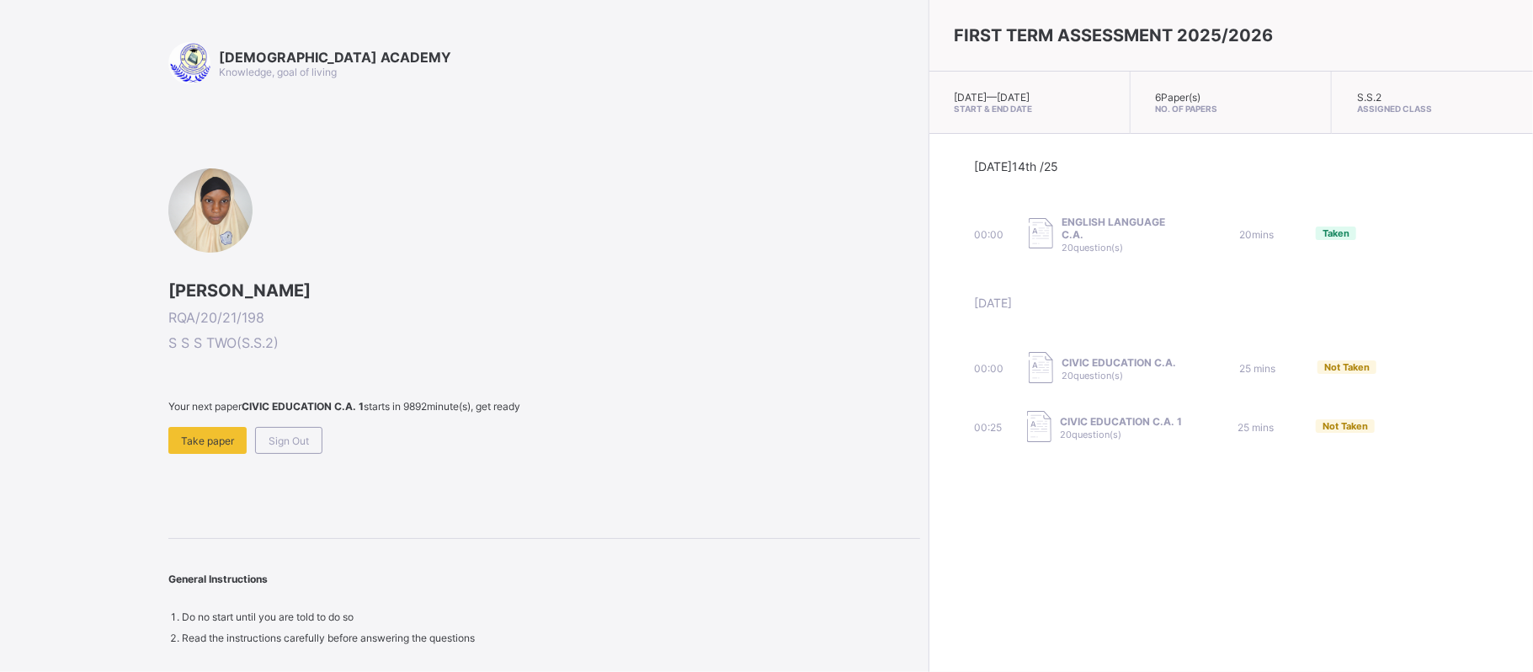
click at [192, 212] on div at bounding box center [210, 210] width 84 height 84
click at [303, 451] on div "Sign Out" at bounding box center [288, 440] width 67 height 27
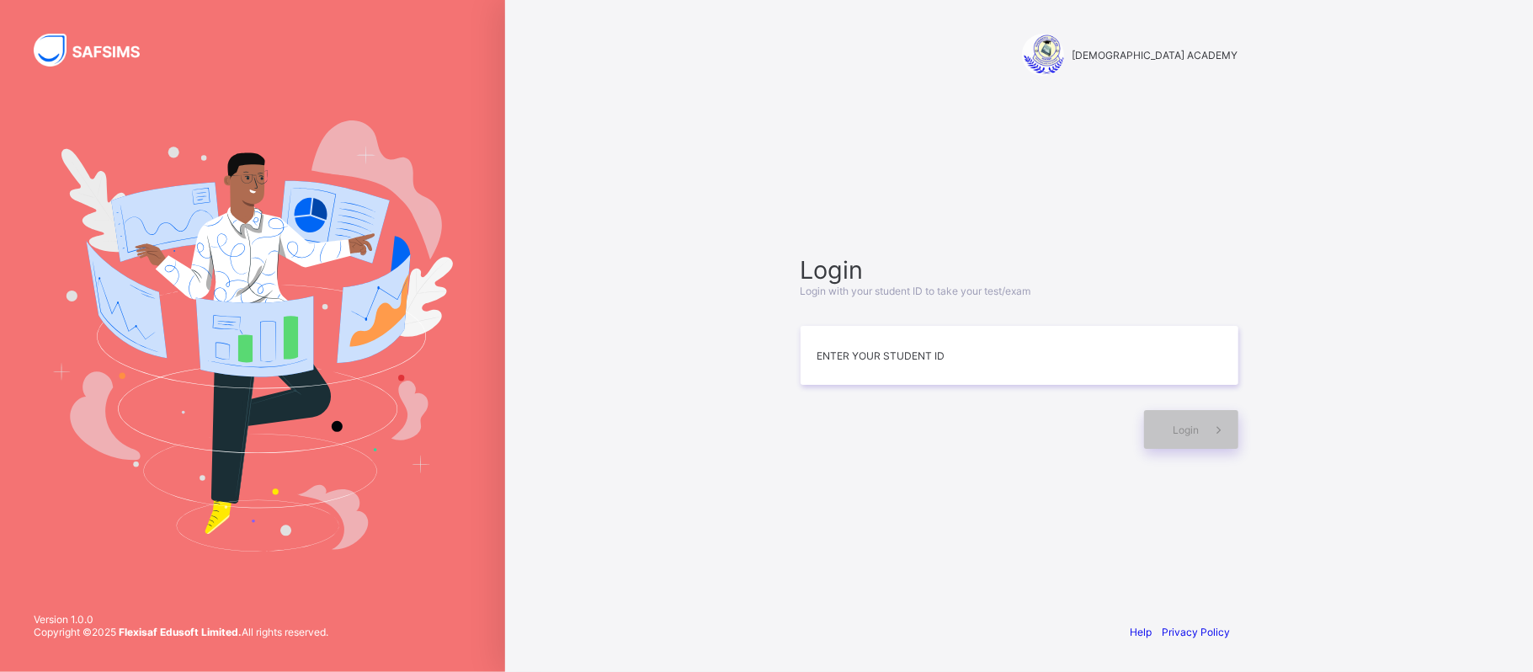
click at [1000, 506] on div "Login Login with your student ID to take your test/exam Enter your Student ID L…" at bounding box center [1020, 352] width 472 height 446
click at [1174, 166] on div "Login Login with your student ID to take your test/exam Enter your Student ID L…" at bounding box center [1020, 352] width 472 height 446
click at [1118, 359] on input at bounding box center [1020, 355] width 438 height 59
type input "**********"
click at [1186, 424] on span "Login" at bounding box center [1187, 430] width 26 height 13
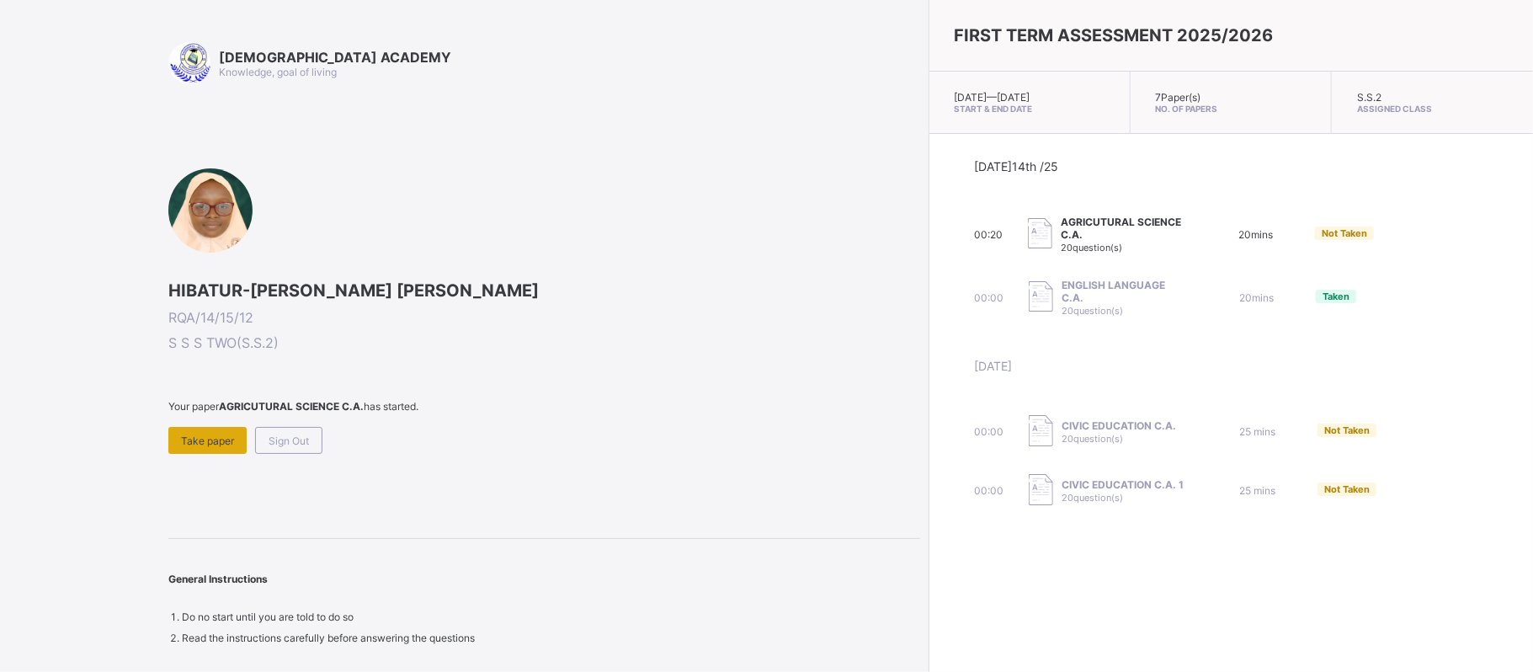
click at [197, 434] on span "Take paper" at bounding box center [207, 440] width 53 height 13
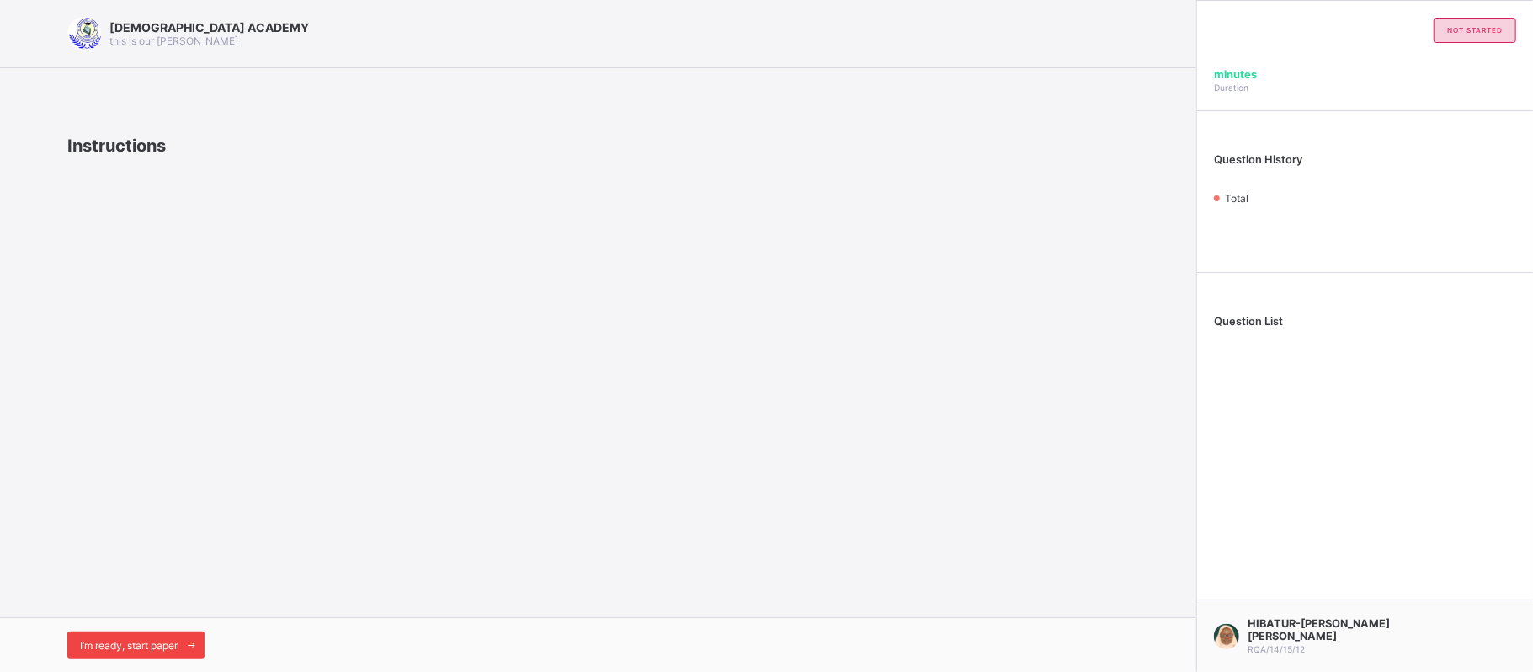
click at [103, 640] on span "I’m ready, start paper" at bounding box center [129, 645] width 98 height 13
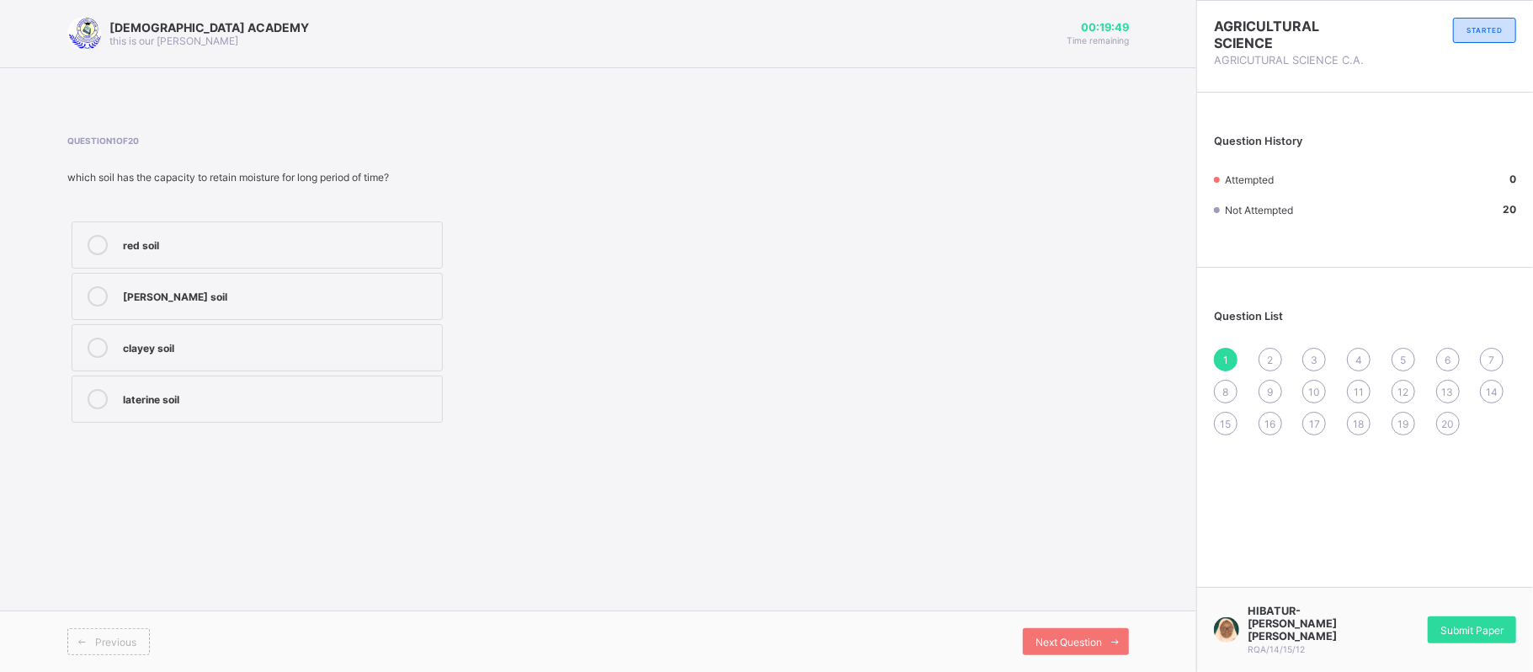
click at [1446, 428] on span "20" at bounding box center [1448, 424] width 13 height 13
click at [330, 401] on div "all of the above" at bounding box center [278, 397] width 311 height 17
click at [1410, 419] on div "19" at bounding box center [1404, 424] width 24 height 24
click at [1455, 423] on div "20" at bounding box center [1448, 424] width 24 height 24
click at [199, 409] on div "all of the above" at bounding box center [278, 399] width 311 height 20
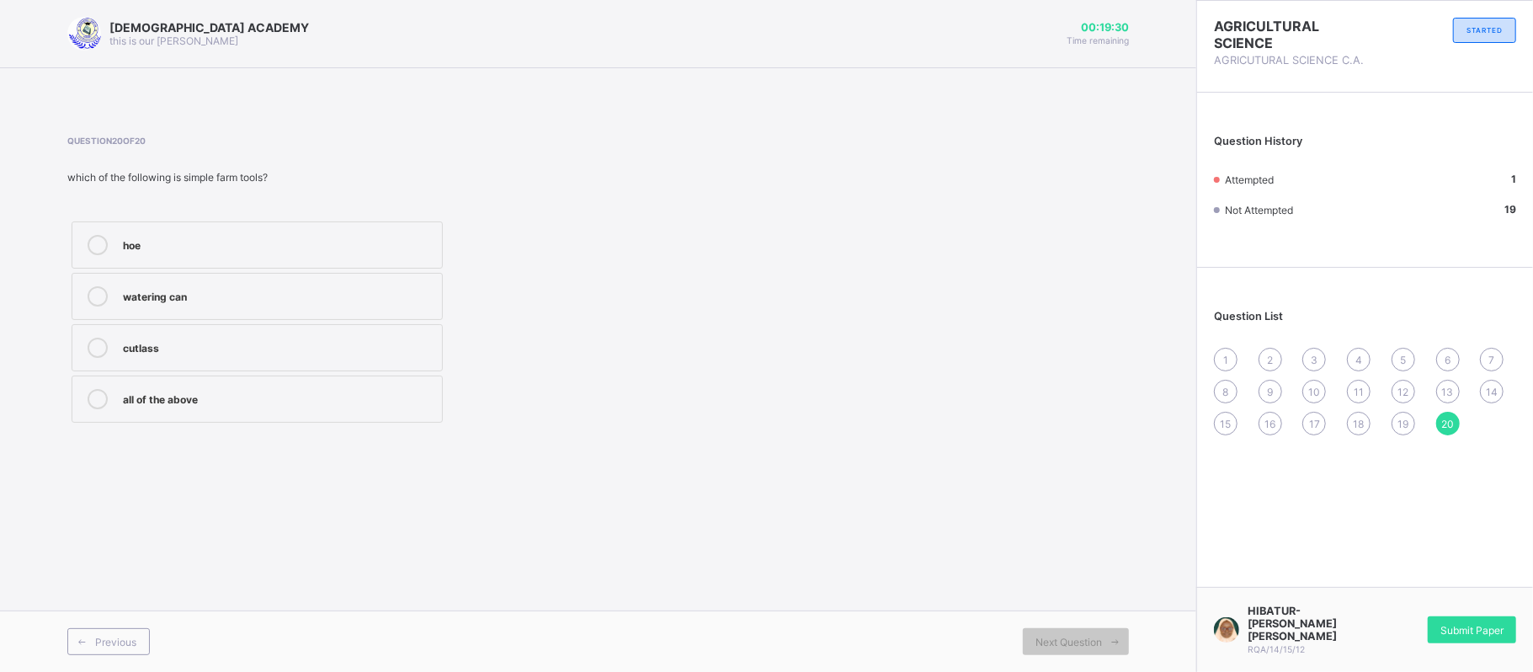
click at [1394, 416] on div "19" at bounding box center [1404, 424] width 24 height 24
click at [576, 328] on div "digging a trenches watering plants ploughing field harvesting crops" at bounding box center [383, 322] width 632 height 210
click at [1356, 429] on span "18" at bounding box center [1359, 424] width 11 height 13
click at [270, 307] on label "clearing and leveling soil" at bounding box center [257, 296] width 371 height 47
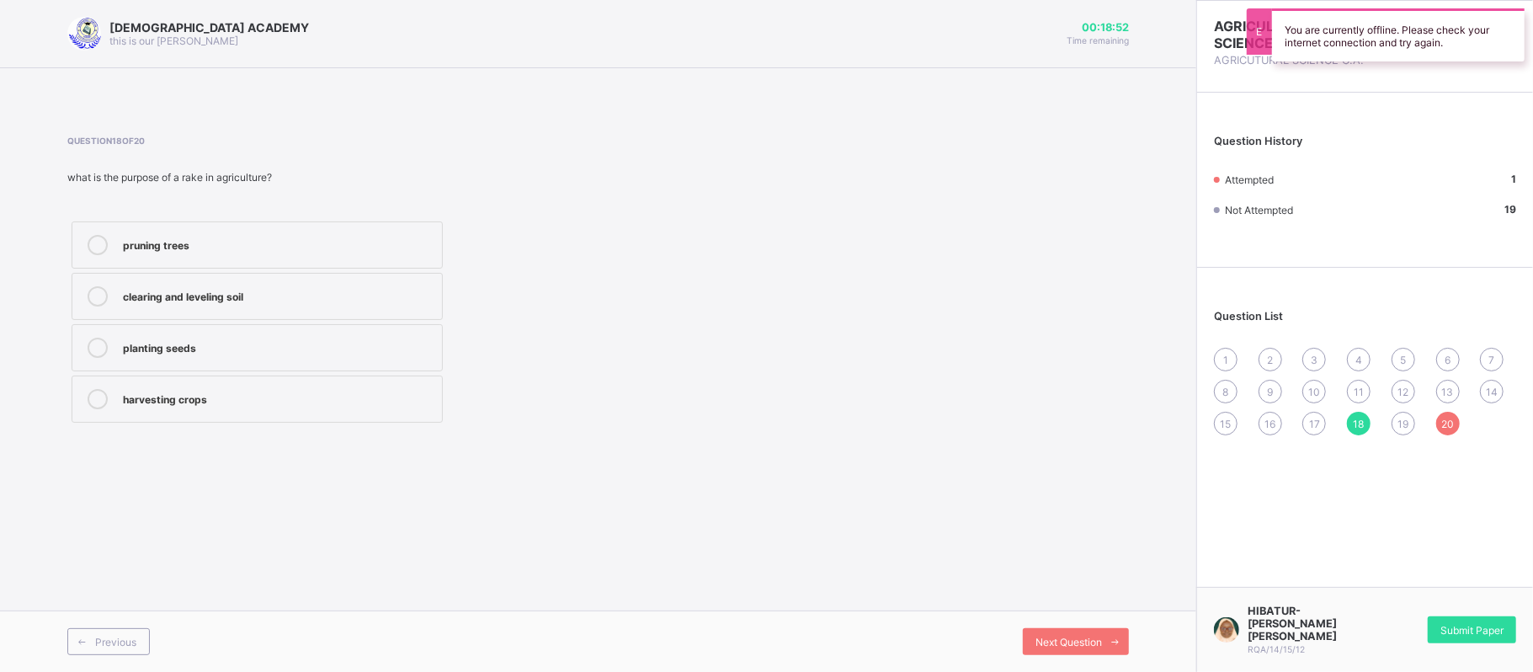
click at [1309, 425] on span "17" at bounding box center [1314, 424] width 11 height 13
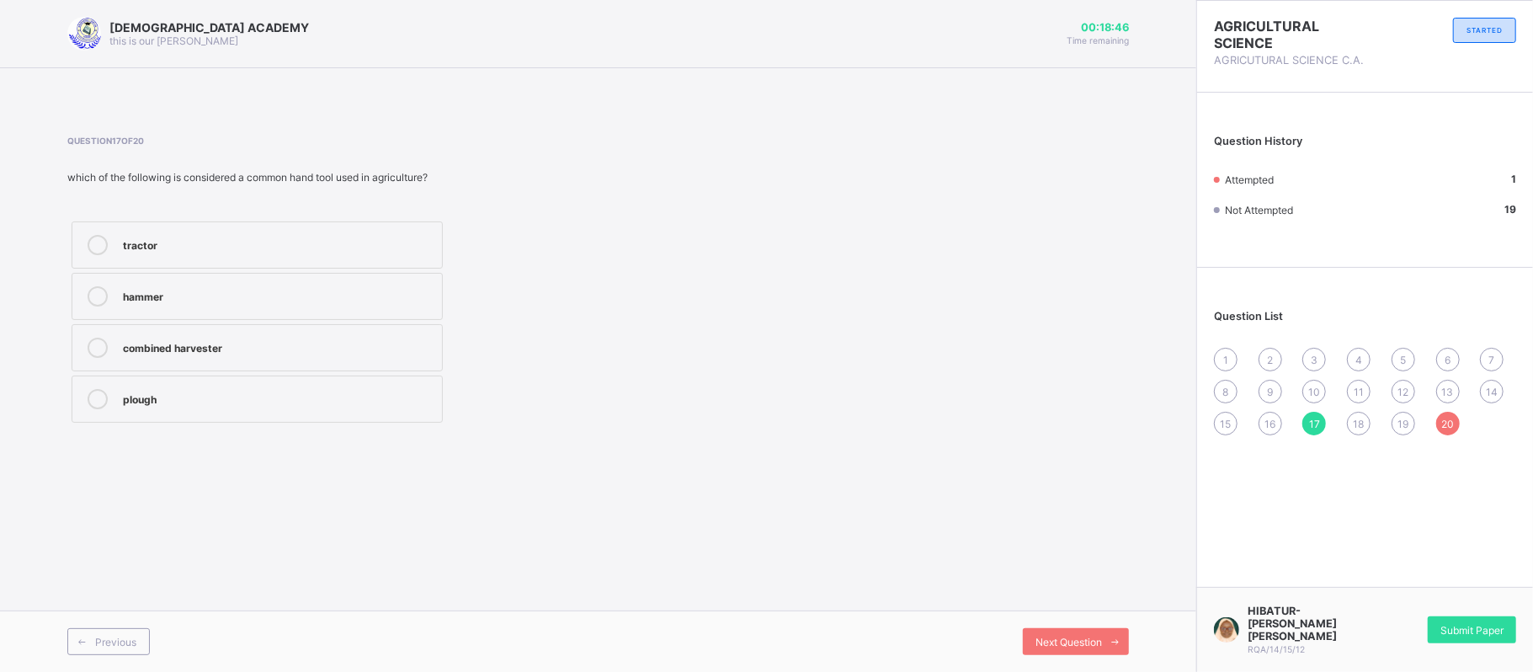
click at [1220, 357] on div "1" at bounding box center [1226, 360] width 24 height 24
click at [1267, 358] on span "2" at bounding box center [1270, 360] width 6 height 13
click at [1207, 354] on div "Question List 1 2 3 4 5 6 7 8 9 10 11 12 13 14 15 16 17 18 19 20" at bounding box center [1365, 364] width 336 height 176
click at [1224, 357] on span "1" at bounding box center [1225, 360] width 5 height 13
click at [1270, 350] on div "2" at bounding box center [1271, 360] width 24 height 24
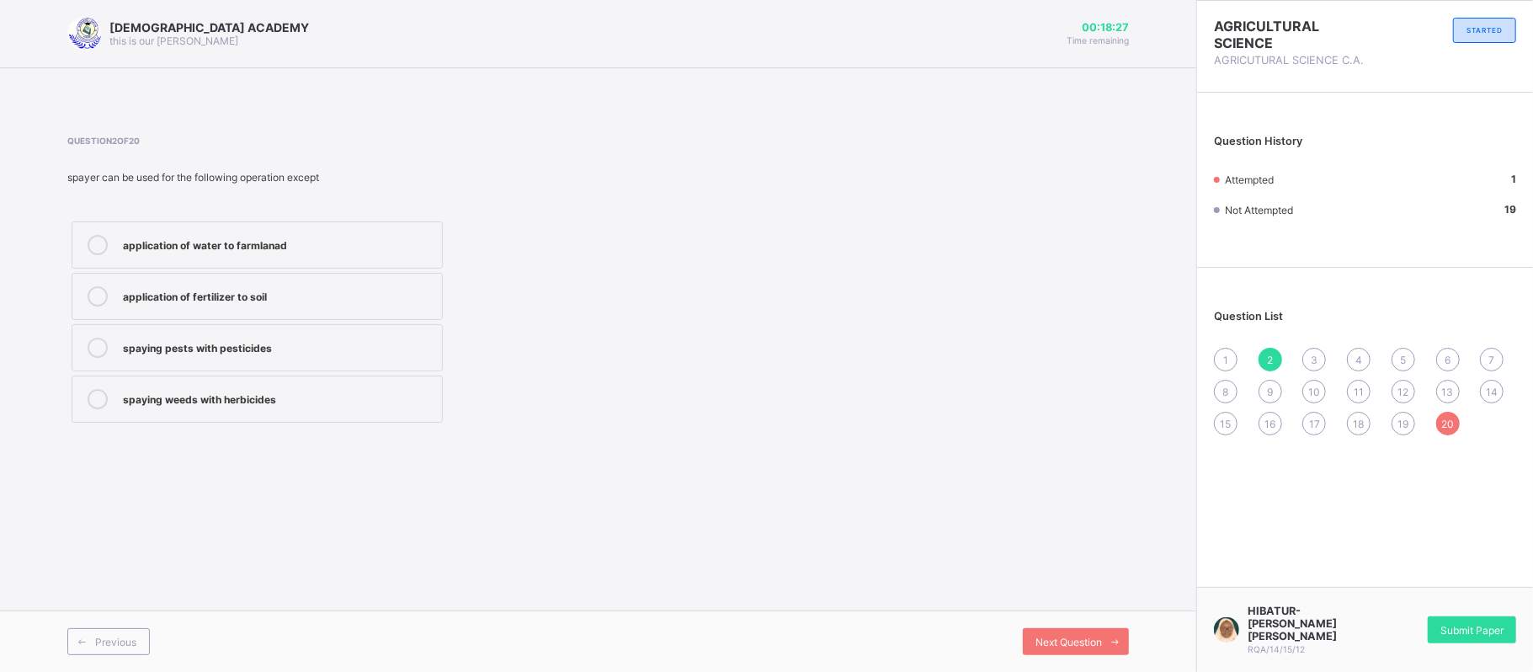
click at [1310, 352] on div "3" at bounding box center [1315, 360] width 24 height 24
click at [1355, 351] on div "4" at bounding box center [1359, 360] width 24 height 24
click at [1401, 354] on span "5" at bounding box center [1403, 360] width 6 height 13
click at [1443, 357] on div "6" at bounding box center [1448, 360] width 24 height 24
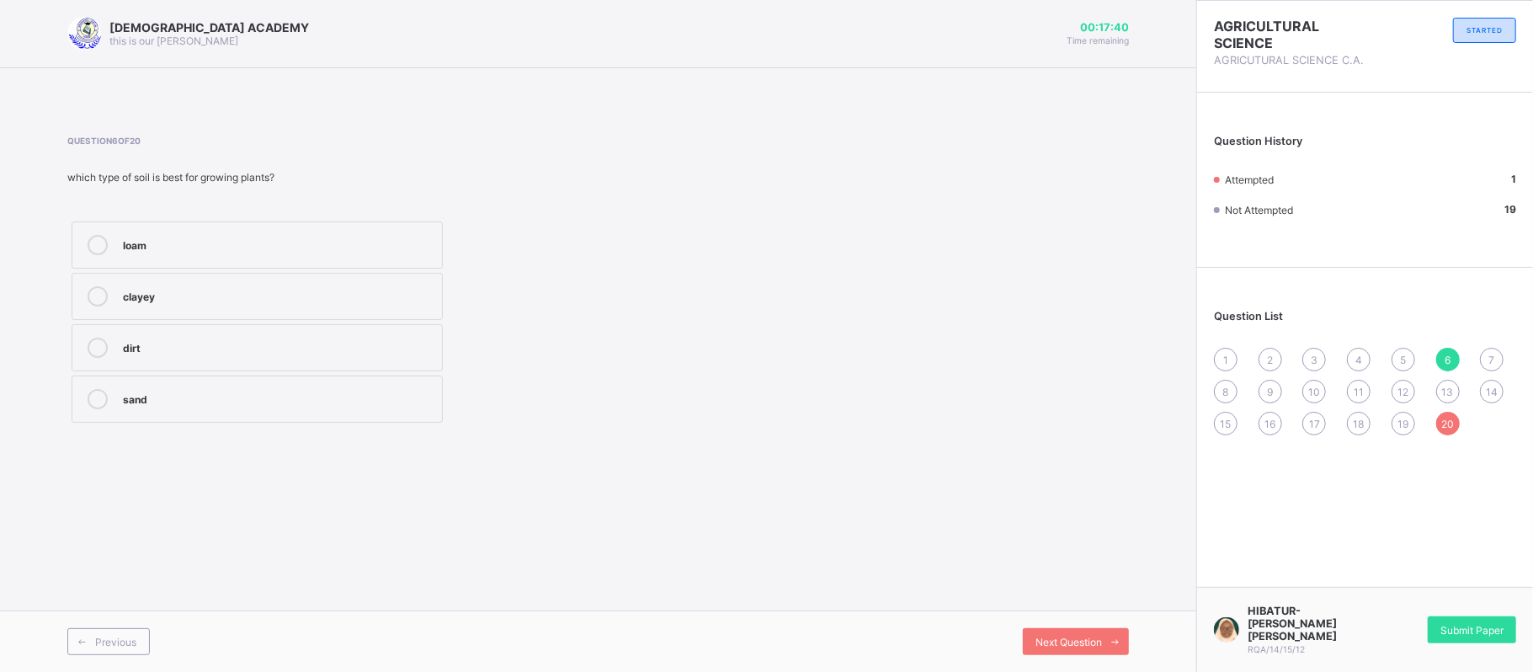
click at [338, 236] on div "loam" at bounding box center [278, 243] width 311 height 17
click at [1490, 359] on span "7" at bounding box center [1493, 360] width 6 height 13
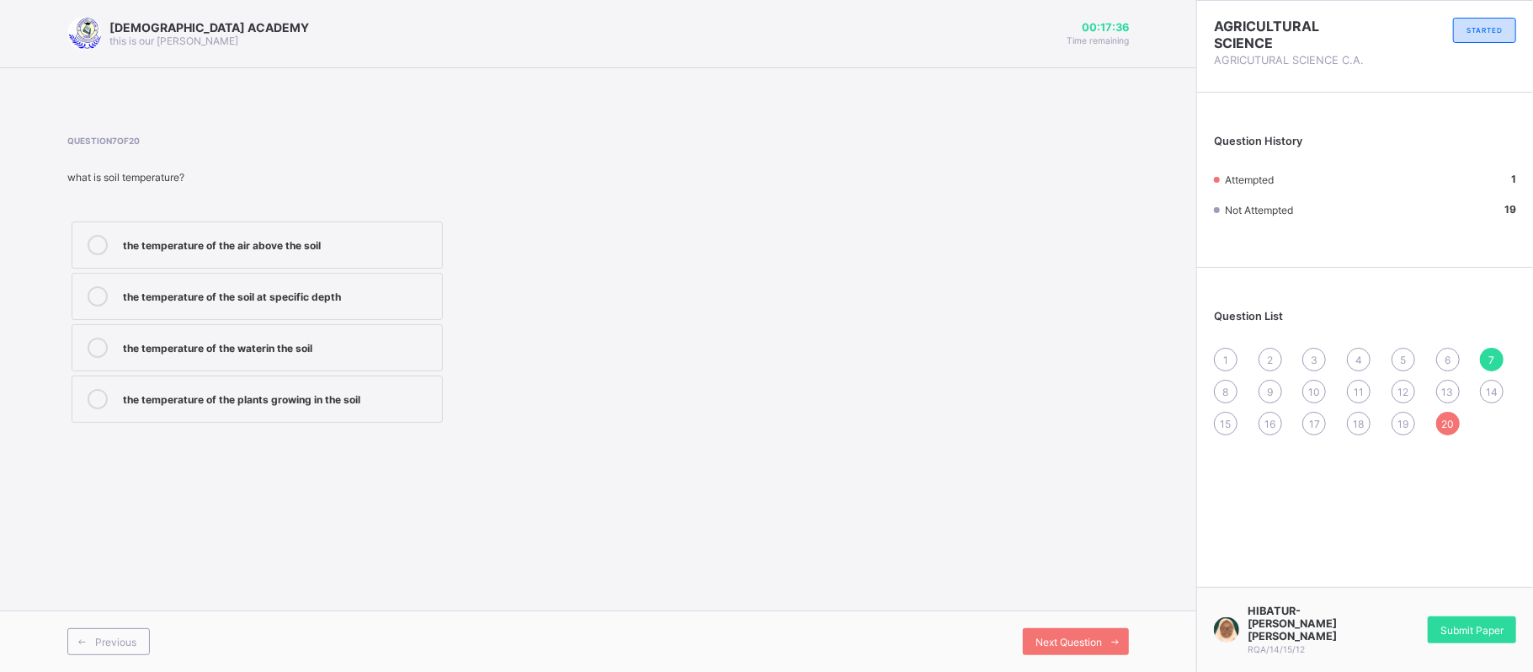
click at [1442, 365] on div "6" at bounding box center [1448, 360] width 24 height 24
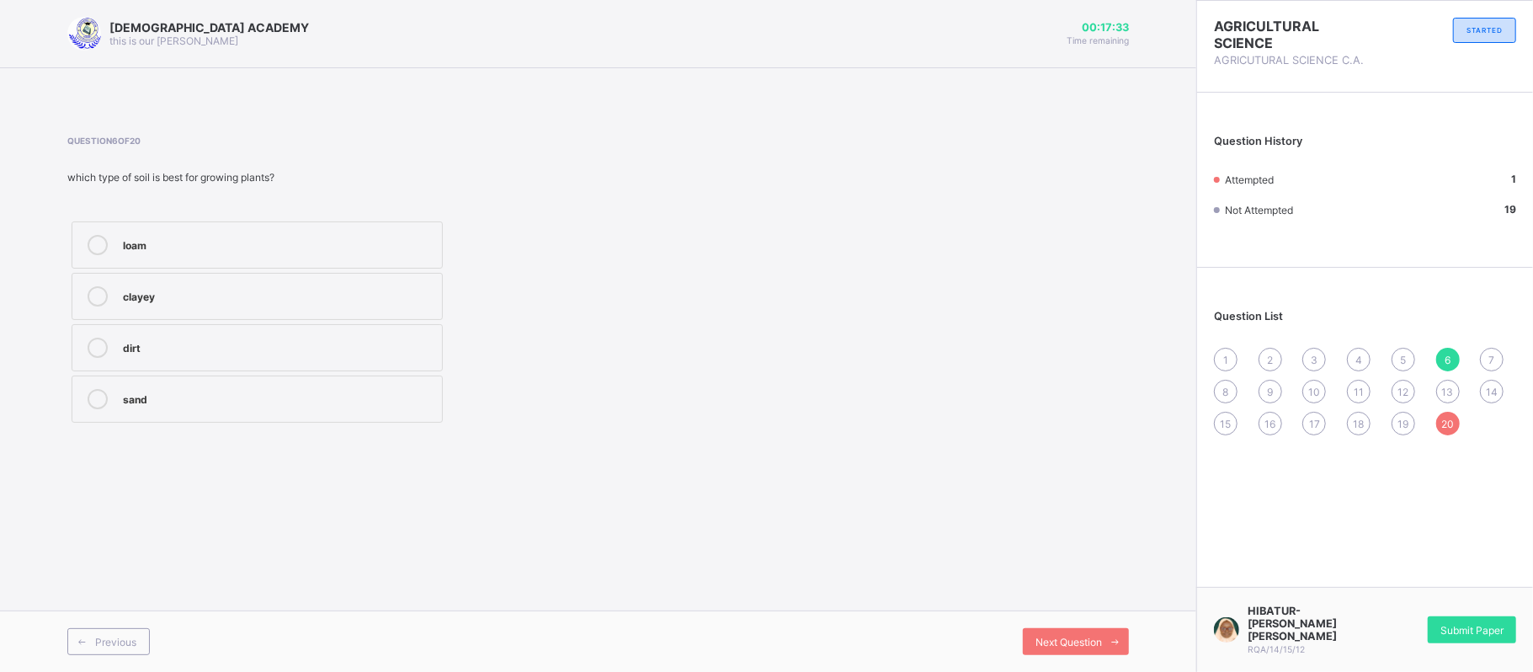
click at [133, 246] on div "loam" at bounding box center [278, 243] width 311 height 17
click at [1486, 354] on div "1 2 3 4 5 6 7 8 9 10 11 12 13 14 15 16 17 18 19 20" at bounding box center [1365, 392] width 302 height 88
click at [1486, 354] on div "7" at bounding box center [1492, 360] width 24 height 24
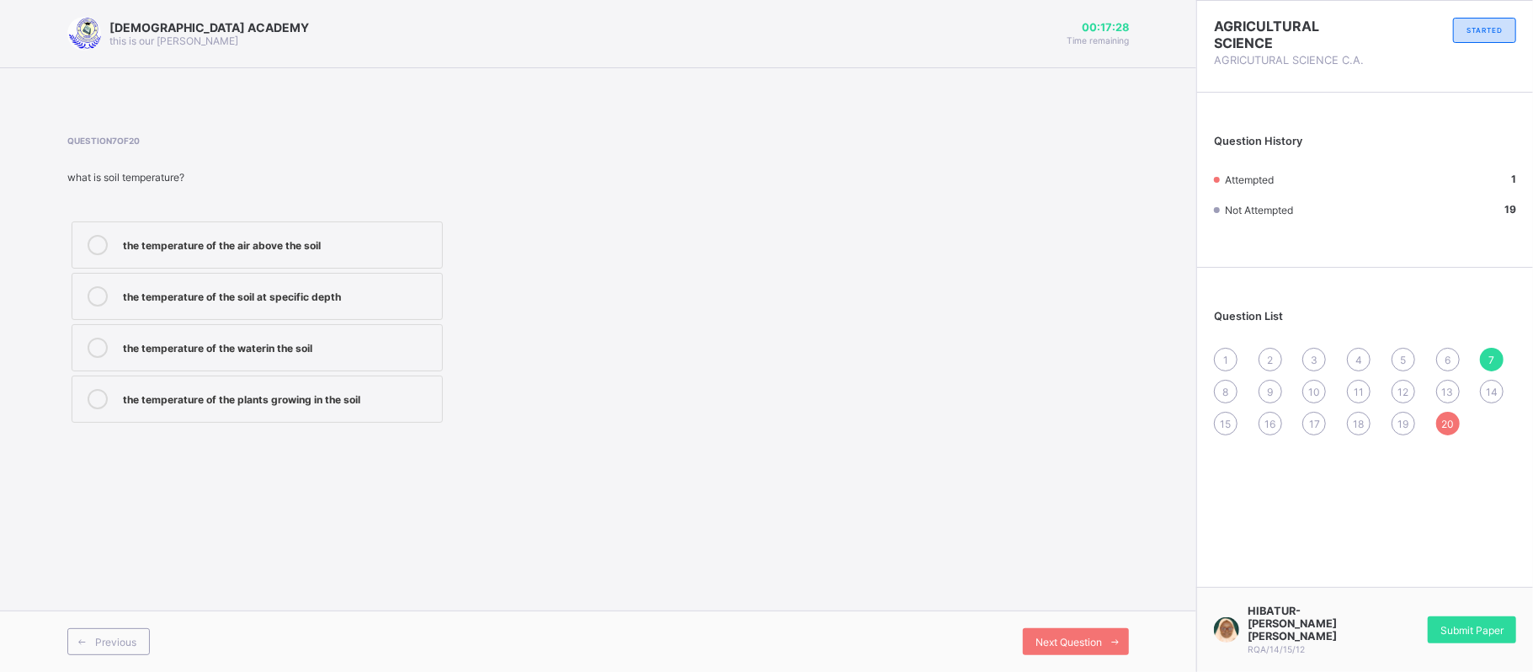
click at [1450, 357] on span "6" at bounding box center [1448, 360] width 6 height 13
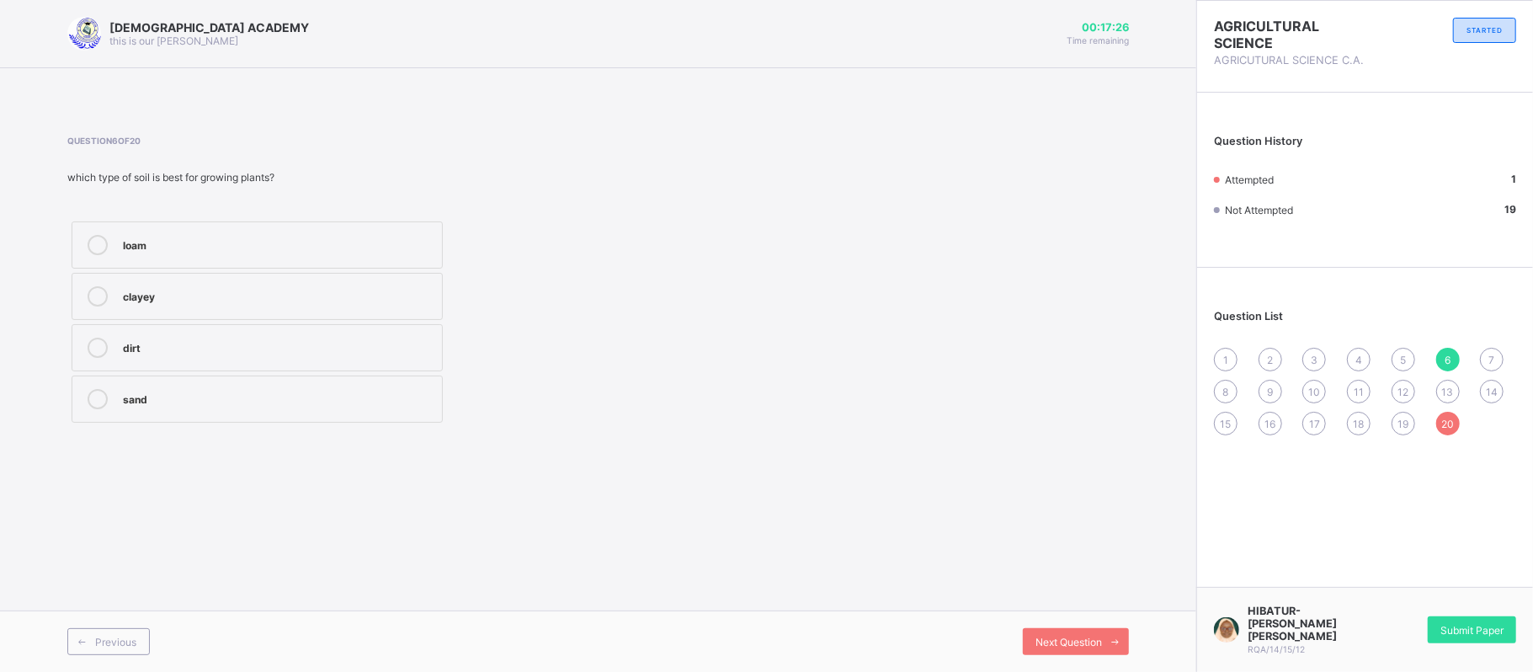
click at [190, 248] on div "loam" at bounding box center [278, 243] width 311 height 17
click at [1490, 359] on span "7" at bounding box center [1493, 360] width 6 height 13
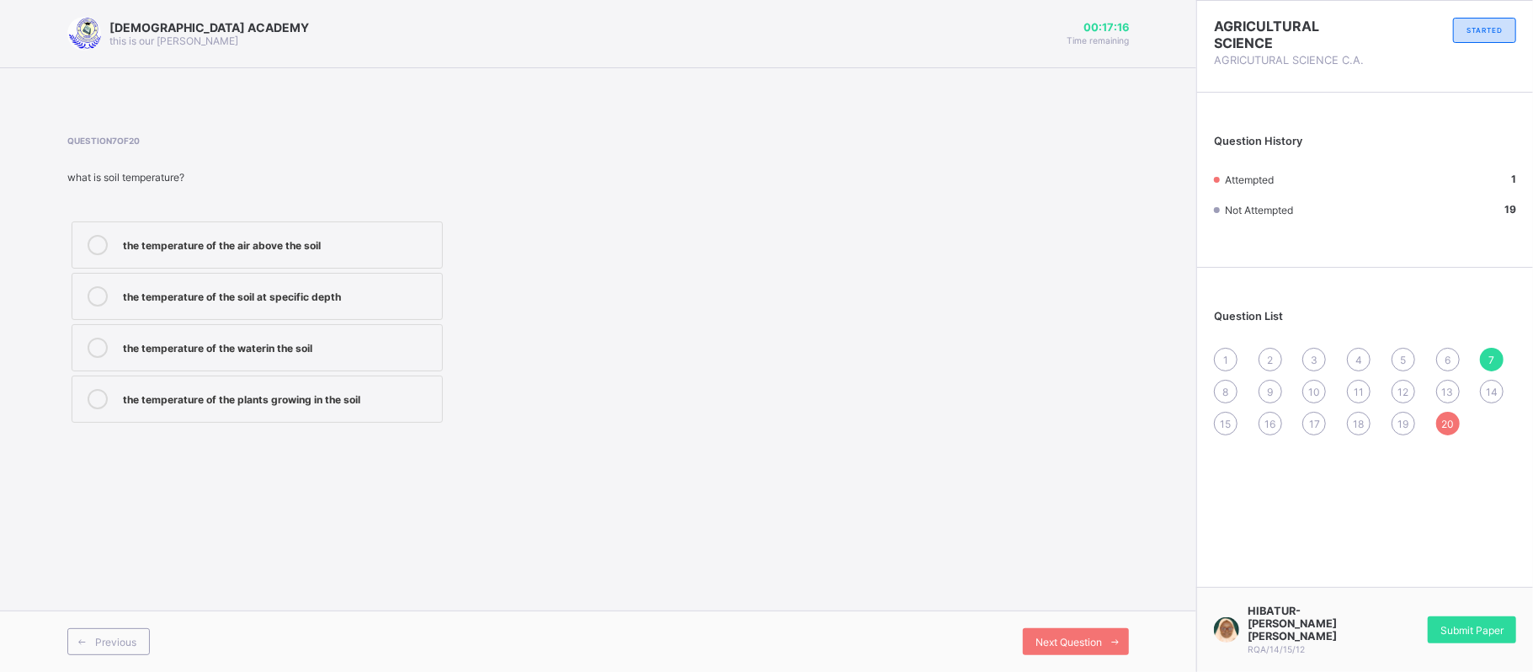
click at [1453, 354] on div "6" at bounding box center [1448, 360] width 24 height 24
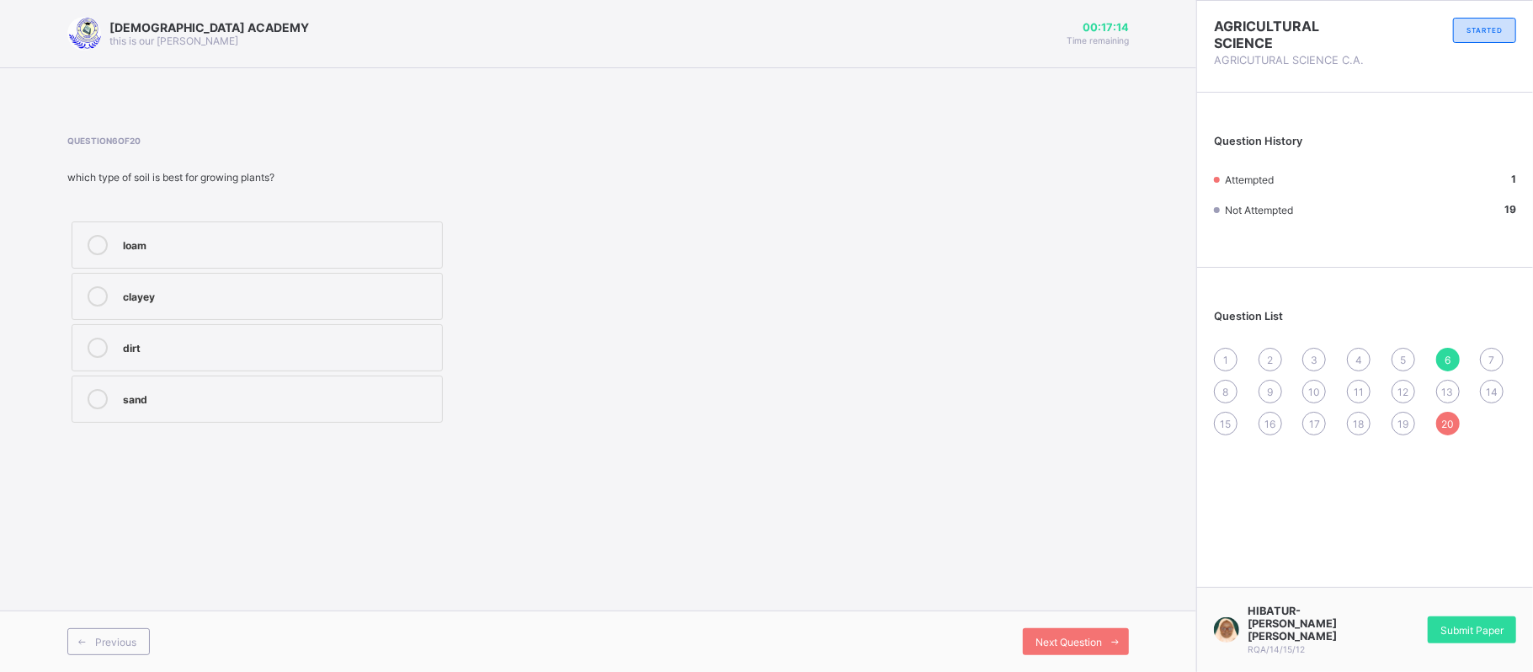
click at [332, 254] on div "loam" at bounding box center [278, 245] width 311 height 20
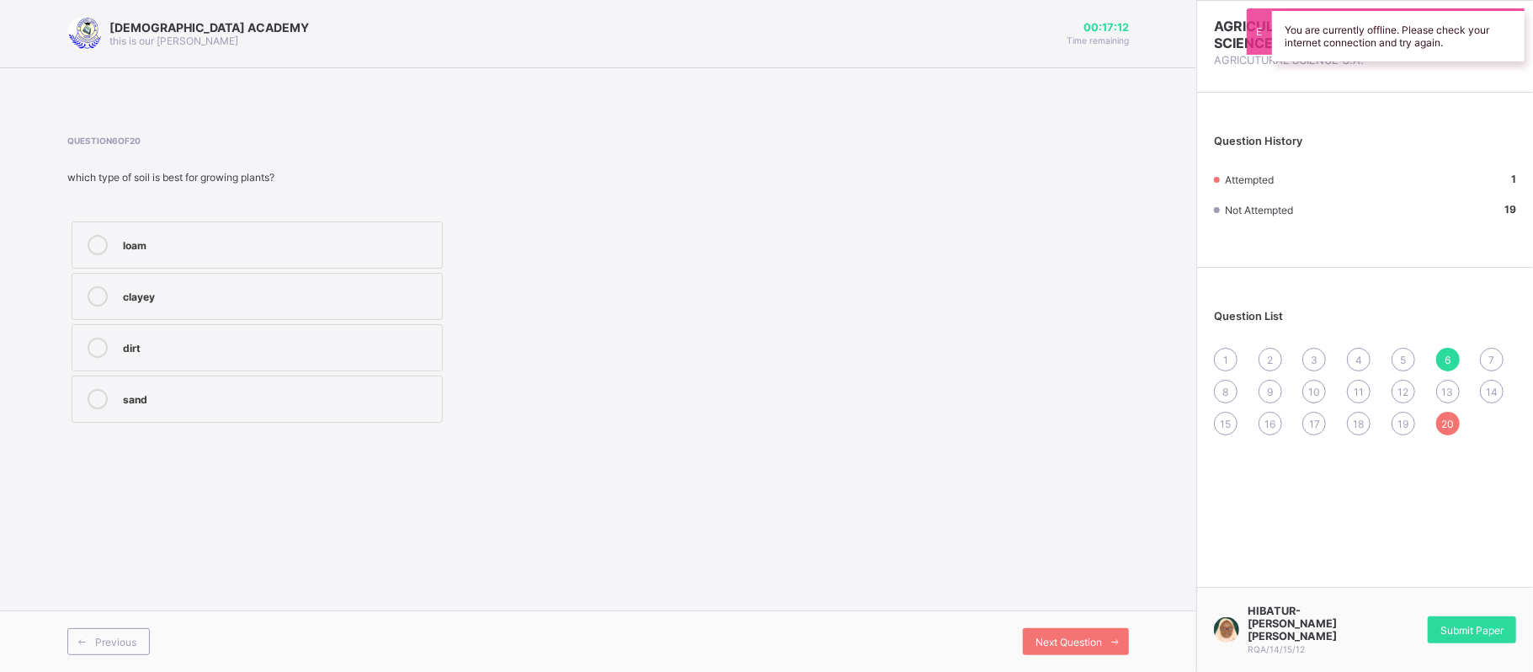
click at [1489, 348] on div "1 2 3 4 5 6 7 8 9 10 11 12 13 14 15 16 17 18 19 20" at bounding box center [1365, 392] width 302 height 88
click at [1489, 350] on div "7" at bounding box center [1492, 360] width 24 height 24
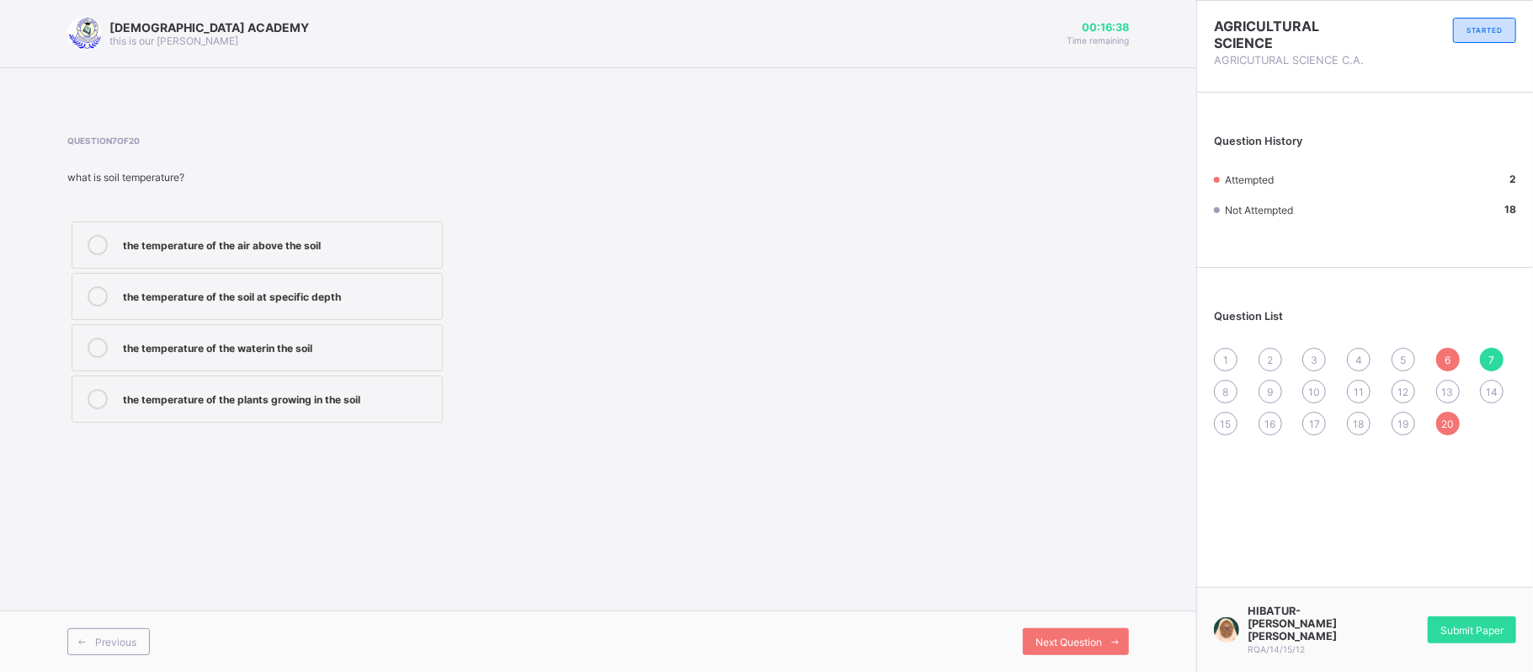
click at [1450, 351] on div "6" at bounding box center [1448, 360] width 24 height 24
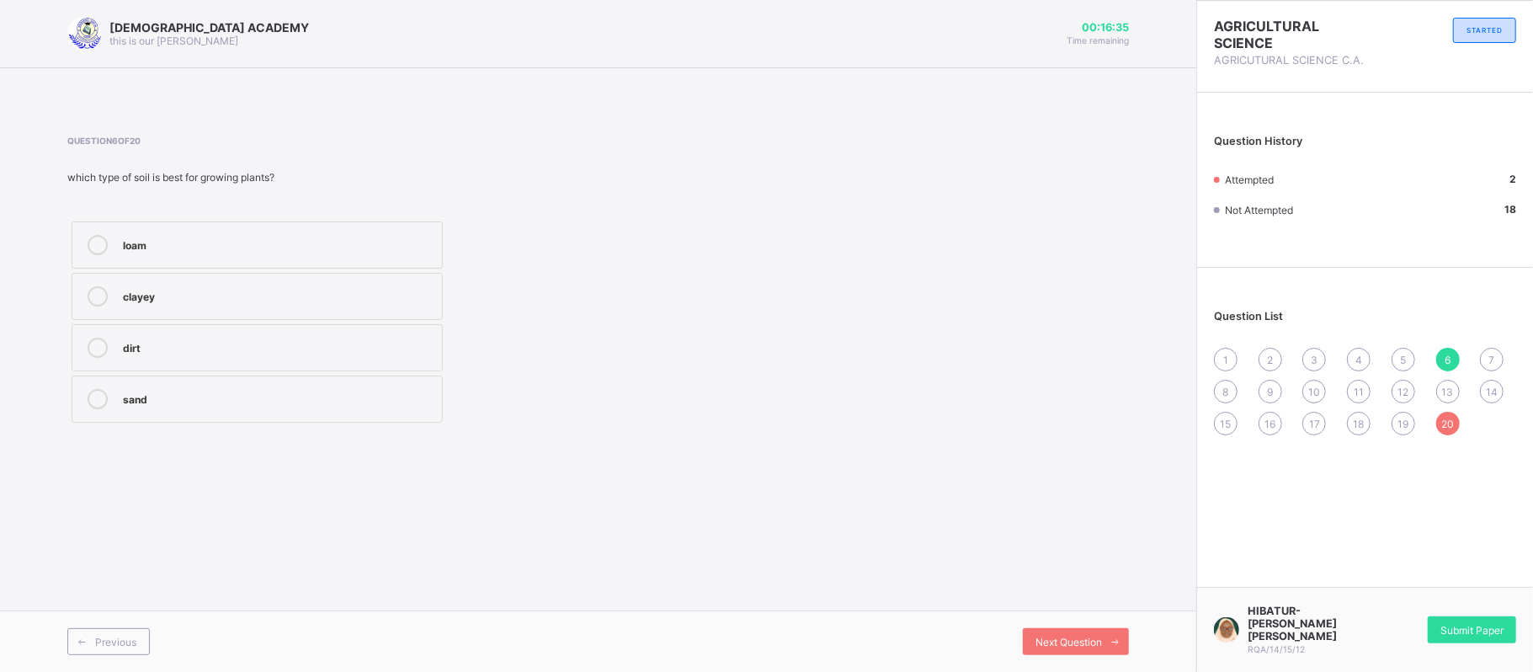
click at [1493, 391] on span "14" at bounding box center [1492, 392] width 12 height 13
click at [1449, 394] on span "13" at bounding box center [1448, 392] width 12 height 13
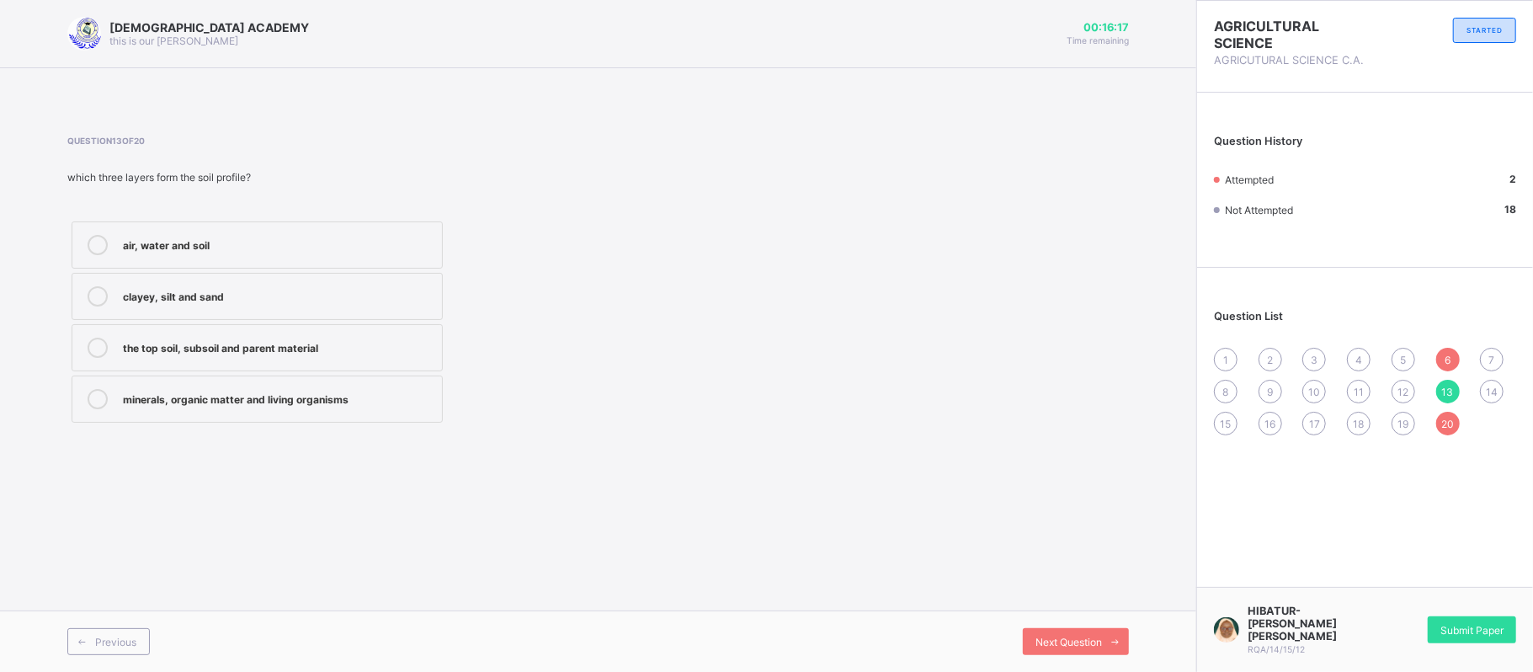
click at [306, 358] on div "the top soil, subsoil and parent material" at bounding box center [278, 348] width 311 height 20
click at [1410, 387] on div "12" at bounding box center [1404, 392] width 24 height 24
click at [1438, 387] on div "13" at bounding box center [1448, 392] width 24 height 24
click at [172, 357] on div "the top soil, subsoil and parent material" at bounding box center [278, 348] width 311 height 20
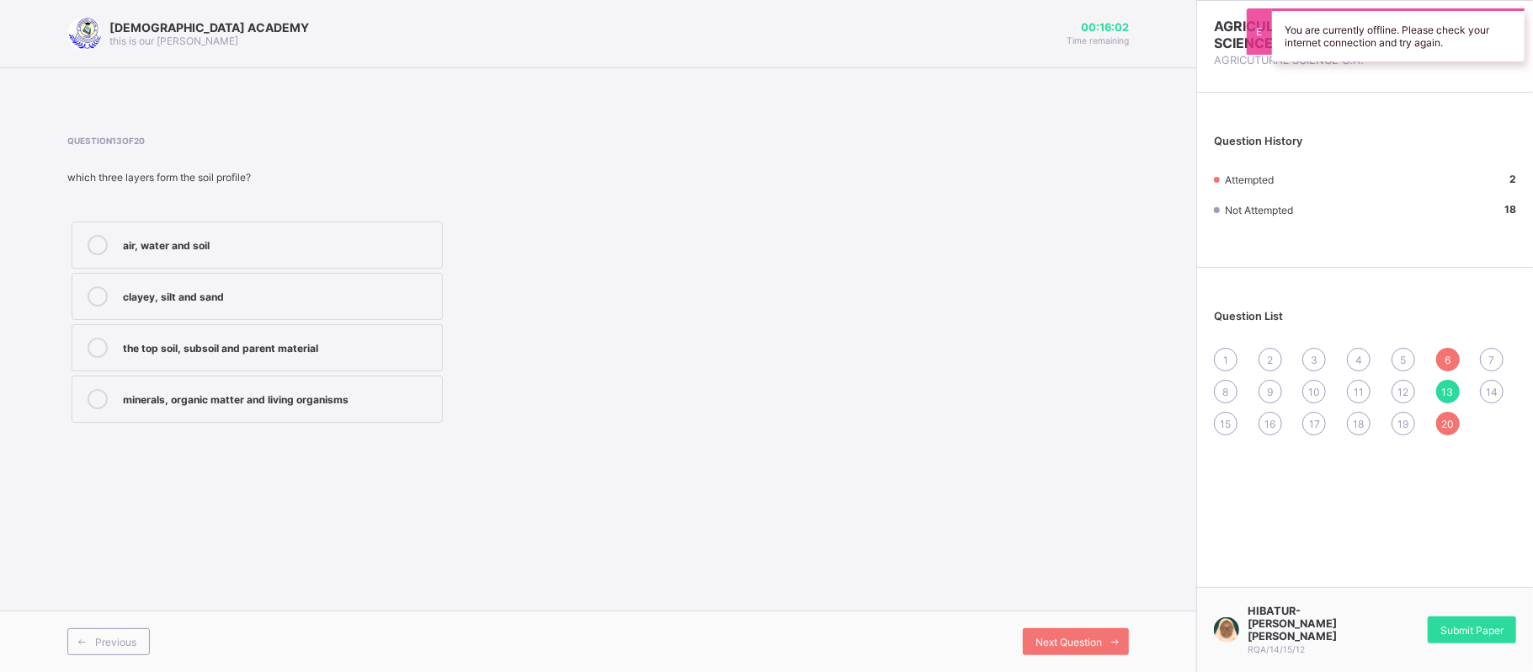
click at [1402, 422] on span "19" at bounding box center [1403, 424] width 11 height 13
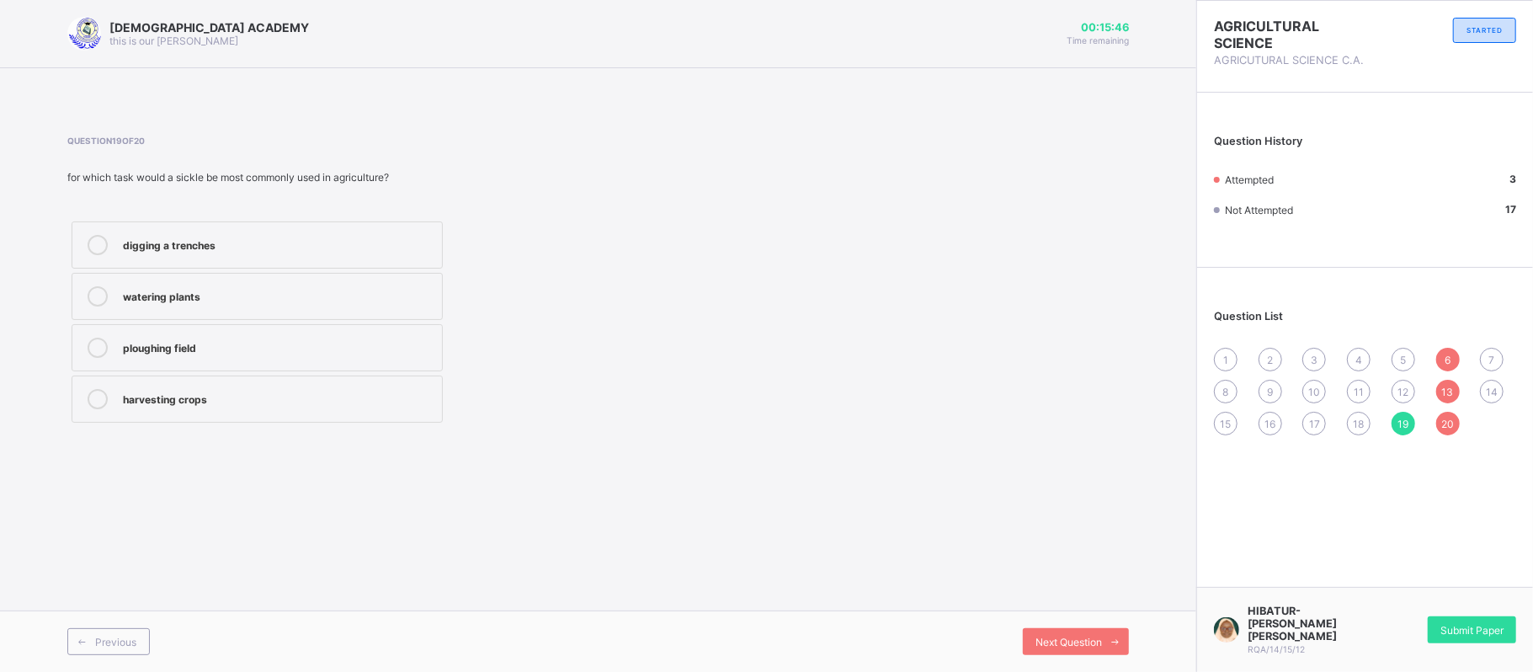
click at [1443, 396] on span "13" at bounding box center [1448, 392] width 12 height 13
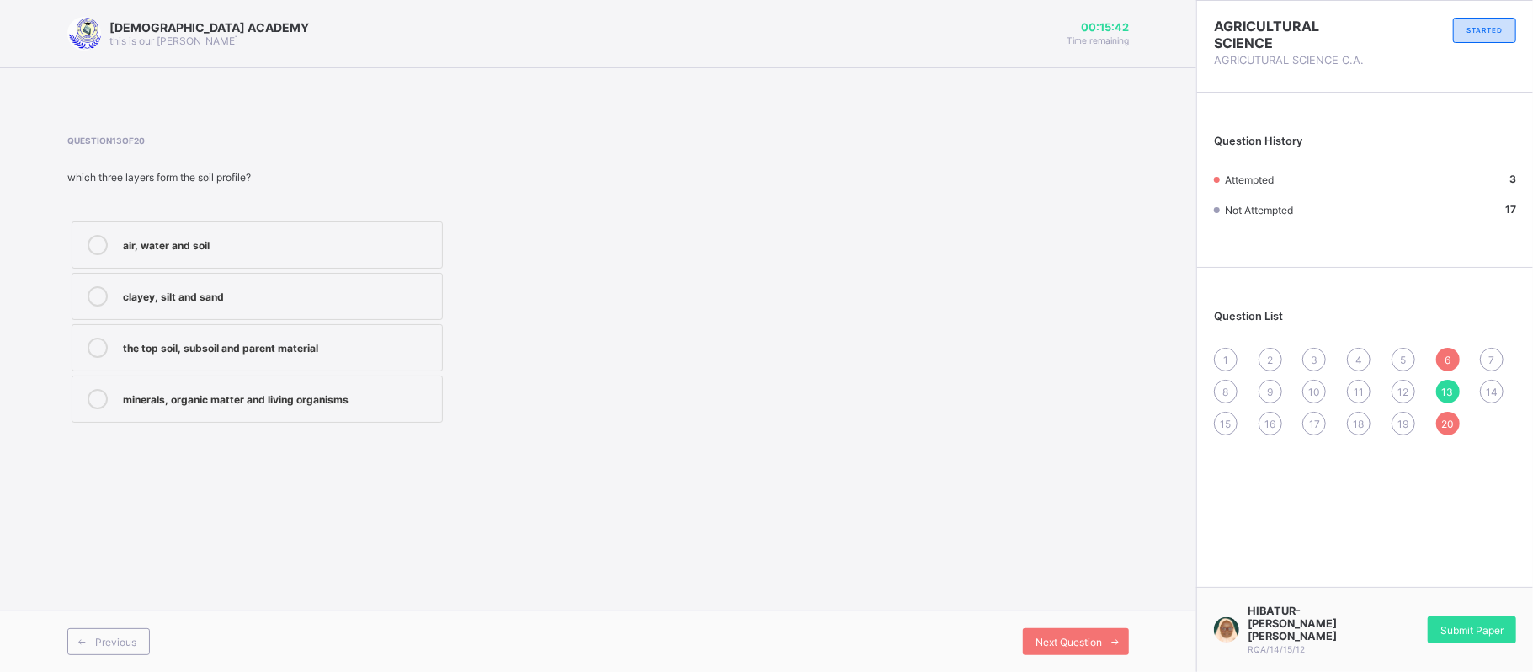
click at [1224, 359] on span "1" at bounding box center [1225, 360] width 5 height 13
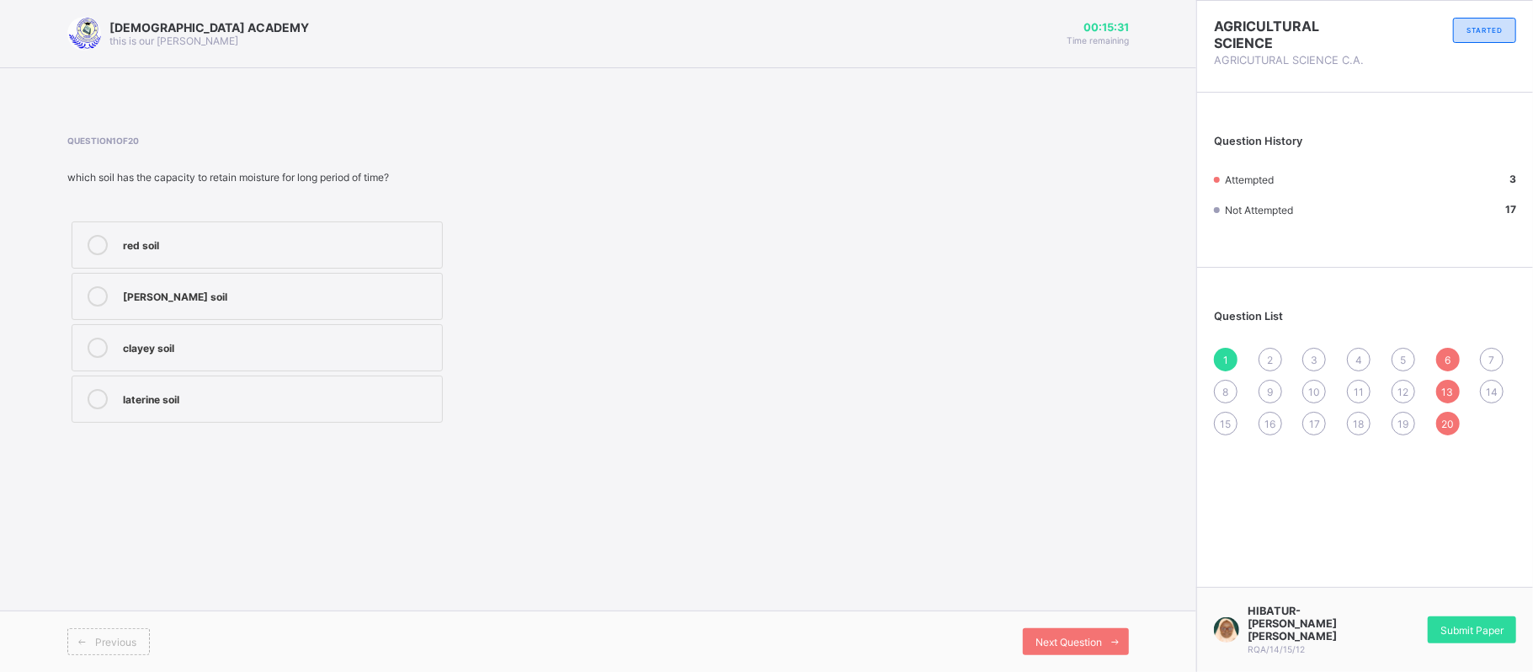
click at [358, 235] on div "red soil" at bounding box center [278, 243] width 311 height 17
click at [1268, 350] on div "2" at bounding box center [1271, 360] width 24 height 24
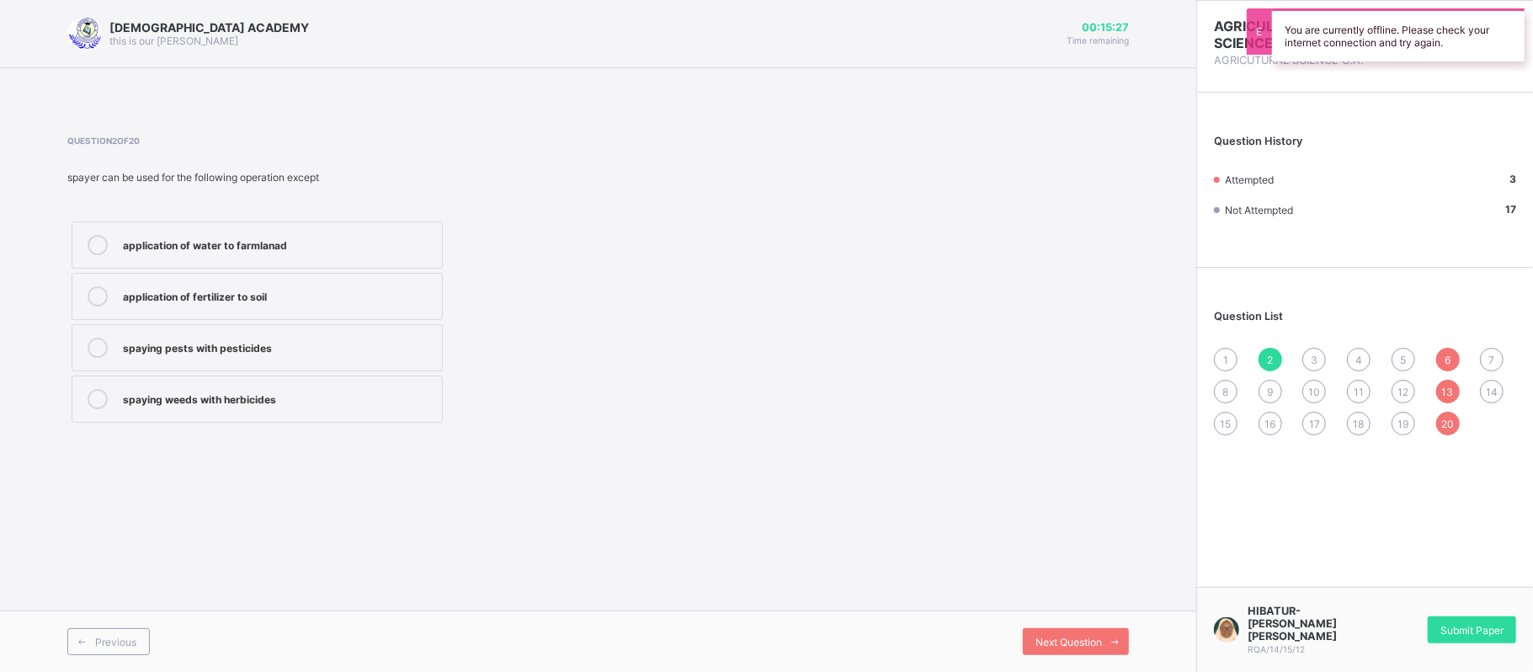
click at [1223, 360] on div "1" at bounding box center [1226, 360] width 24 height 24
click at [314, 226] on label "red soil" at bounding box center [257, 244] width 371 height 47
click at [1273, 355] on span "2" at bounding box center [1270, 360] width 6 height 13
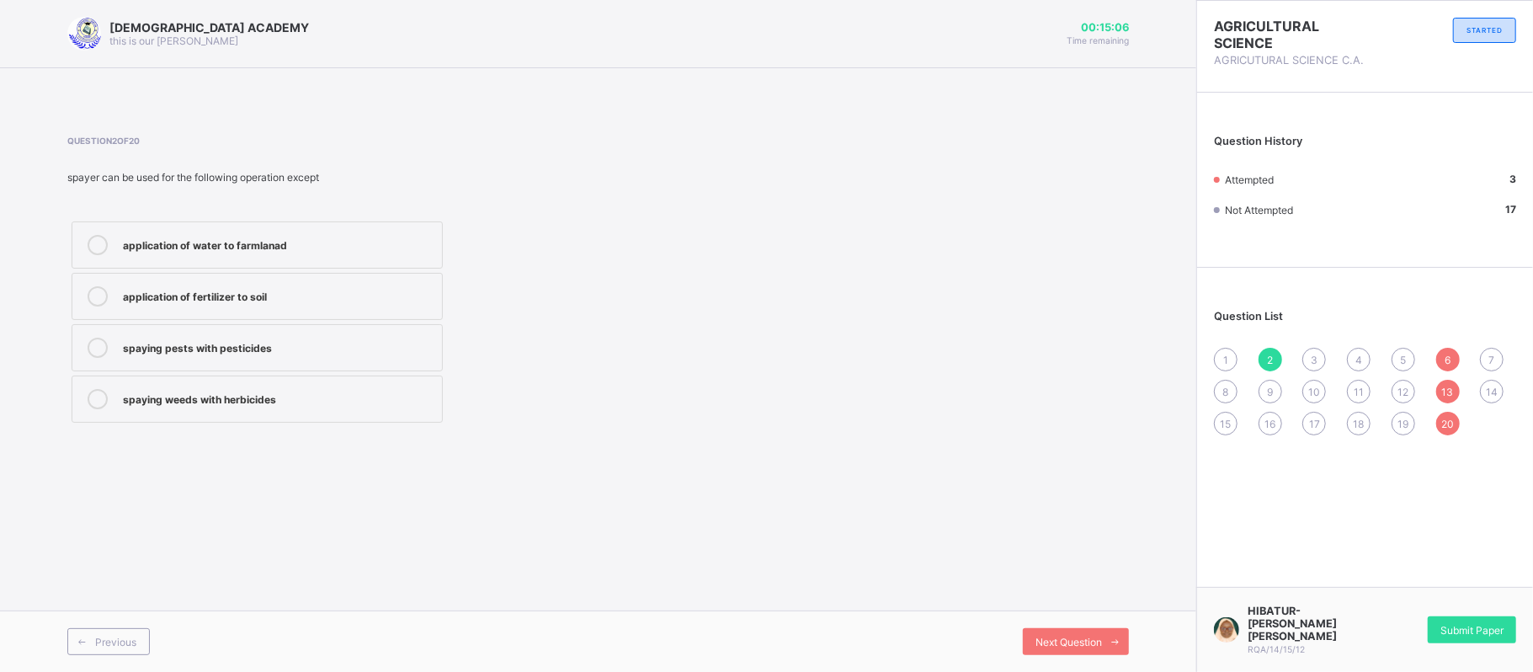
click at [1234, 361] on div "1" at bounding box center [1226, 360] width 24 height 24
click at [1308, 392] on div "10" at bounding box center [1315, 392] width 24 height 24
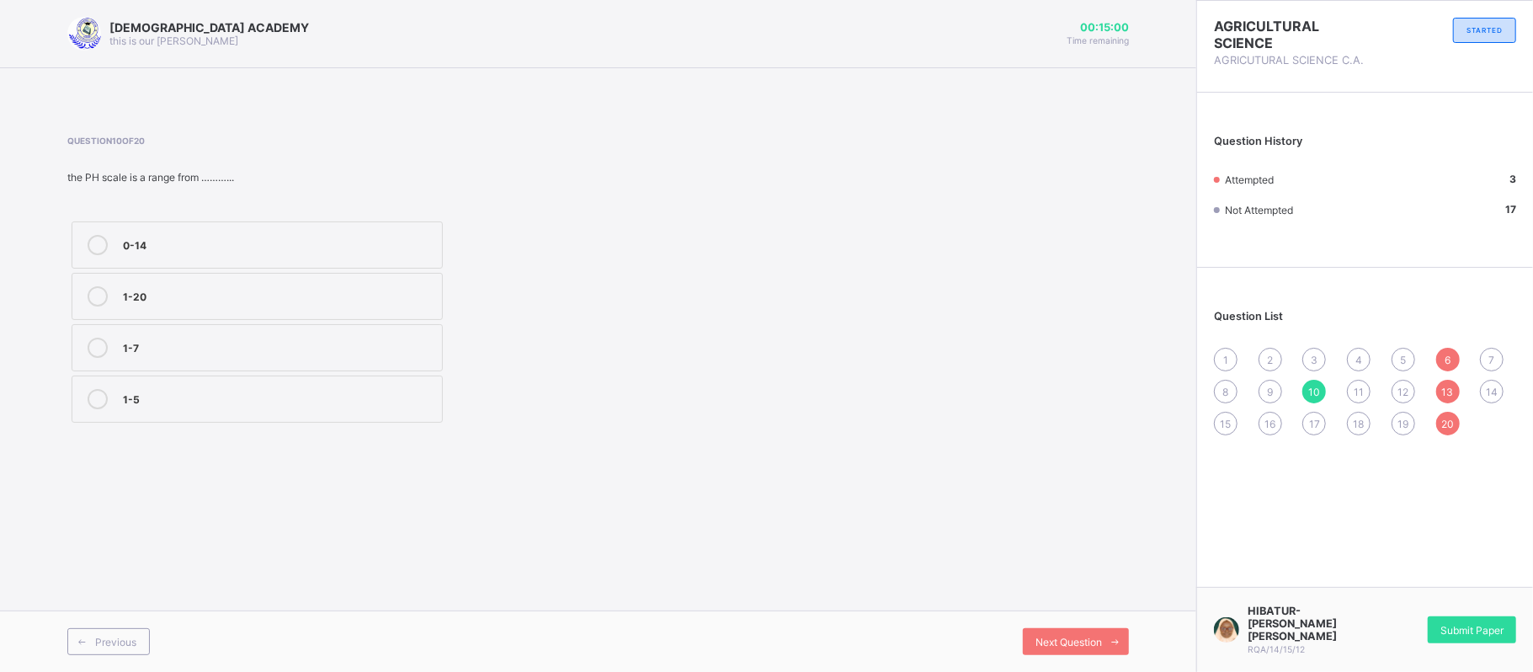
click at [1308, 392] on div "10" at bounding box center [1315, 392] width 24 height 24
click at [253, 231] on label "0-14" at bounding box center [257, 244] width 371 height 47
click at [1361, 386] on span "11" at bounding box center [1359, 392] width 10 height 13
click at [251, 401] on div "alkali soil" at bounding box center [278, 397] width 311 height 17
click at [1311, 388] on span "10" at bounding box center [1315, 392] width 12 height 13
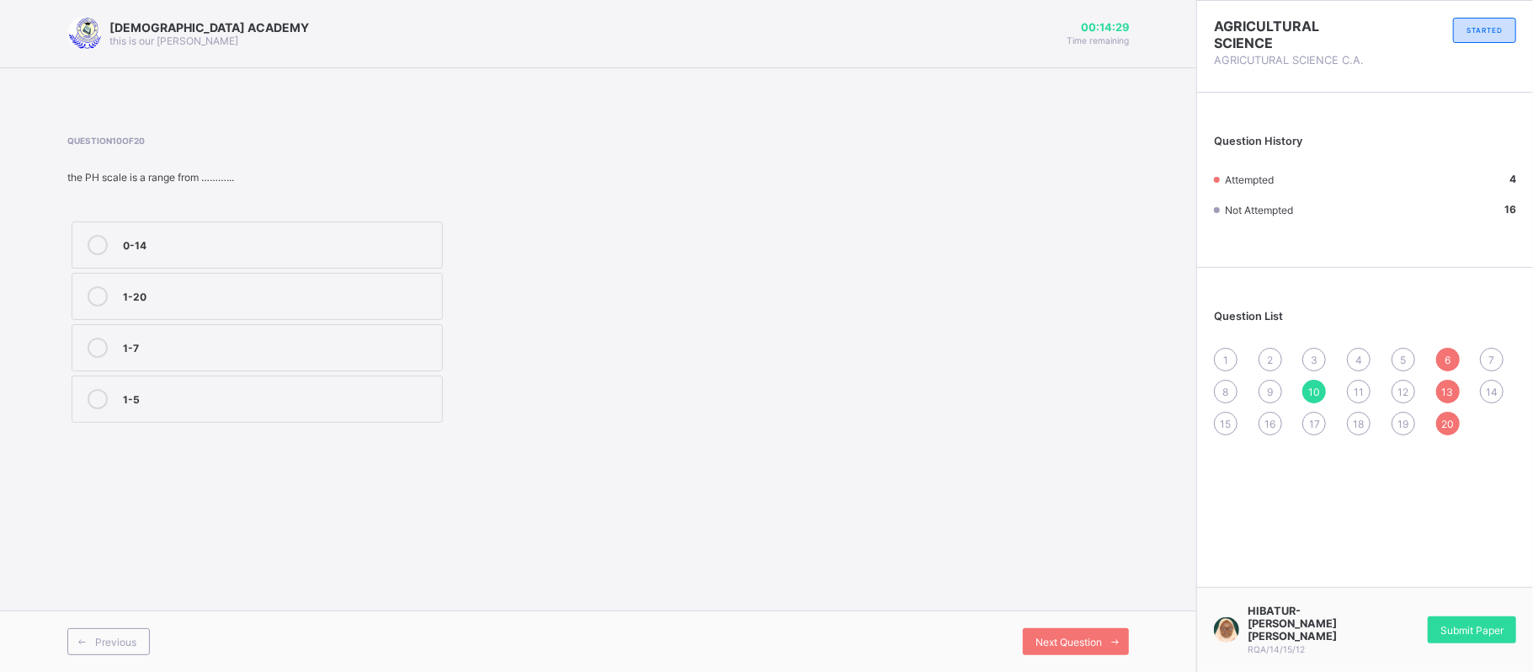
click at [1354, 388] on span "11" at bounding box center [1359, 392] width 10 height 13
click at [320, 412] on label "alkali soil" at bounding box center [257, 399] width 371 height 47
click at [1396, 391] on div "12" at bounding box center [1404, 392] width 24 height 24
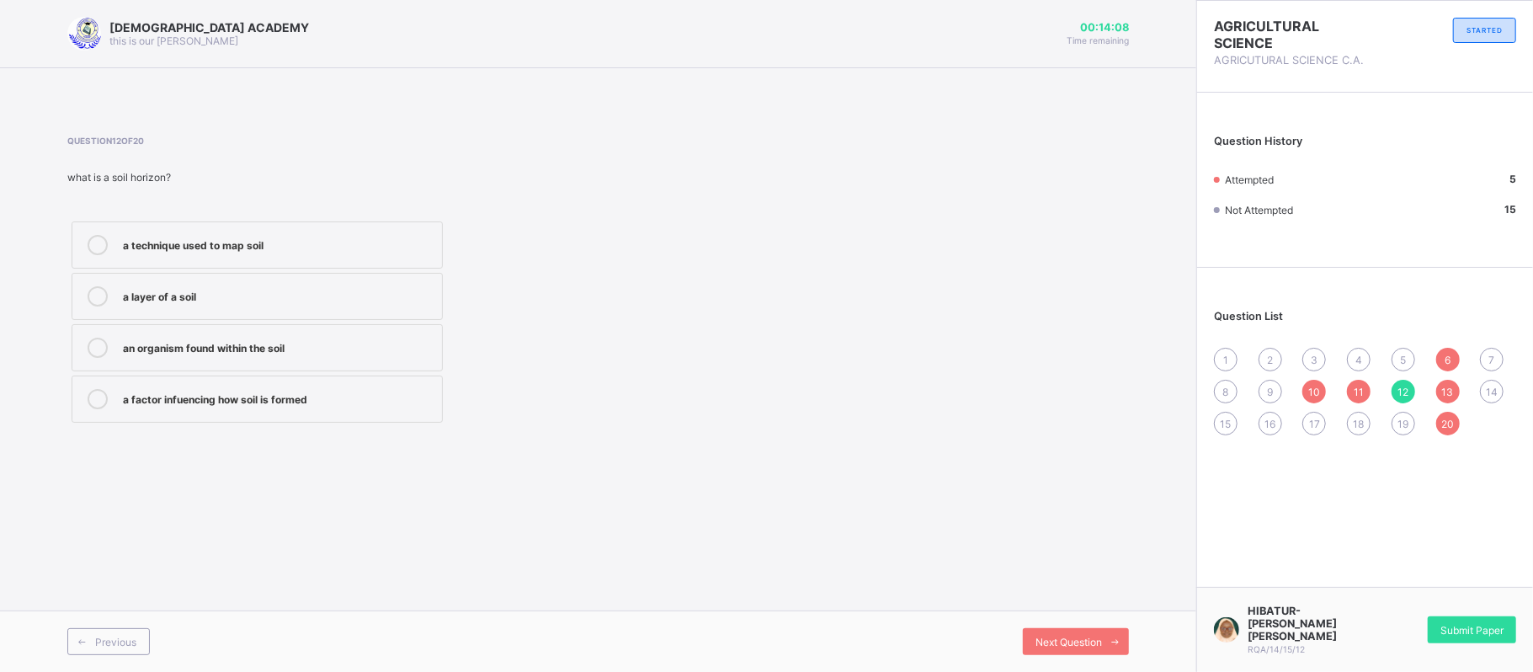
click at [290, 303] on div "a layer of a soil" at bounding box center [278, 294] width 311 height 17
click at [1457, 389] on div "13" at bounding box center [1448, 392] width 24 height 24
click at [1404, 389] on span "12" at bounding box center [1403, 392] width 11 height 13
click at [395, 315] on label "a layer of a soil" at bounding box center [257, 296] width 371 height 47
click at [1429, 399] on div "1 2 3 4 5 6 7 8 9 10 11 12 13 14 15 16 17 18 19 20" at bounding box center [1365, 392] width 302 height 88
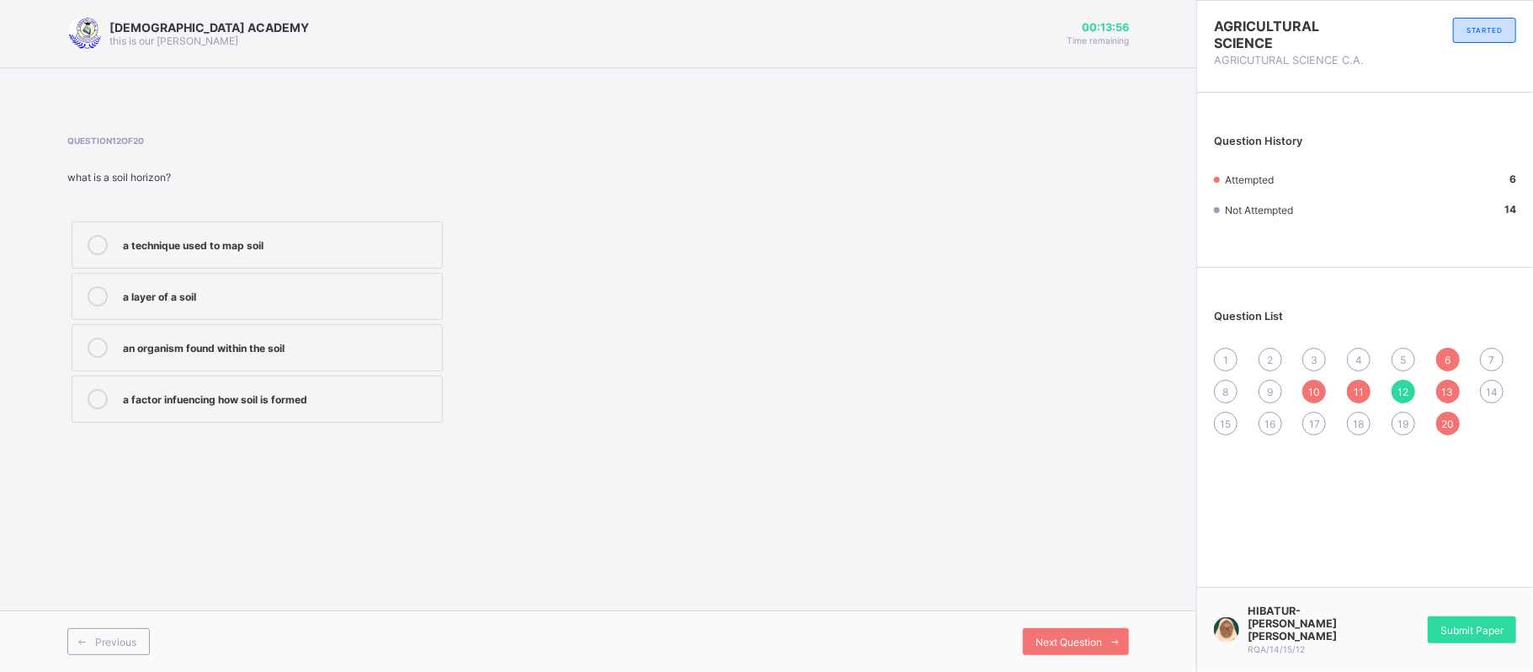
click at [1429, 399] on div "1 2 3 4 5 6 7 8 9 10 11 12 13 14 15 16 17 18 19 20" at bounding box center [1365, 392] width 302 height 88
click at [1474, 392] on div "1 2 3 4 5 6 7 8 9 10 11 12 13 14 15 16 17 18 19 20" at bounding box center [1365, 392] width 302 height 88
click at [1494, 387] on span "14" at bounding box center [1492, 392] width 12 height 13
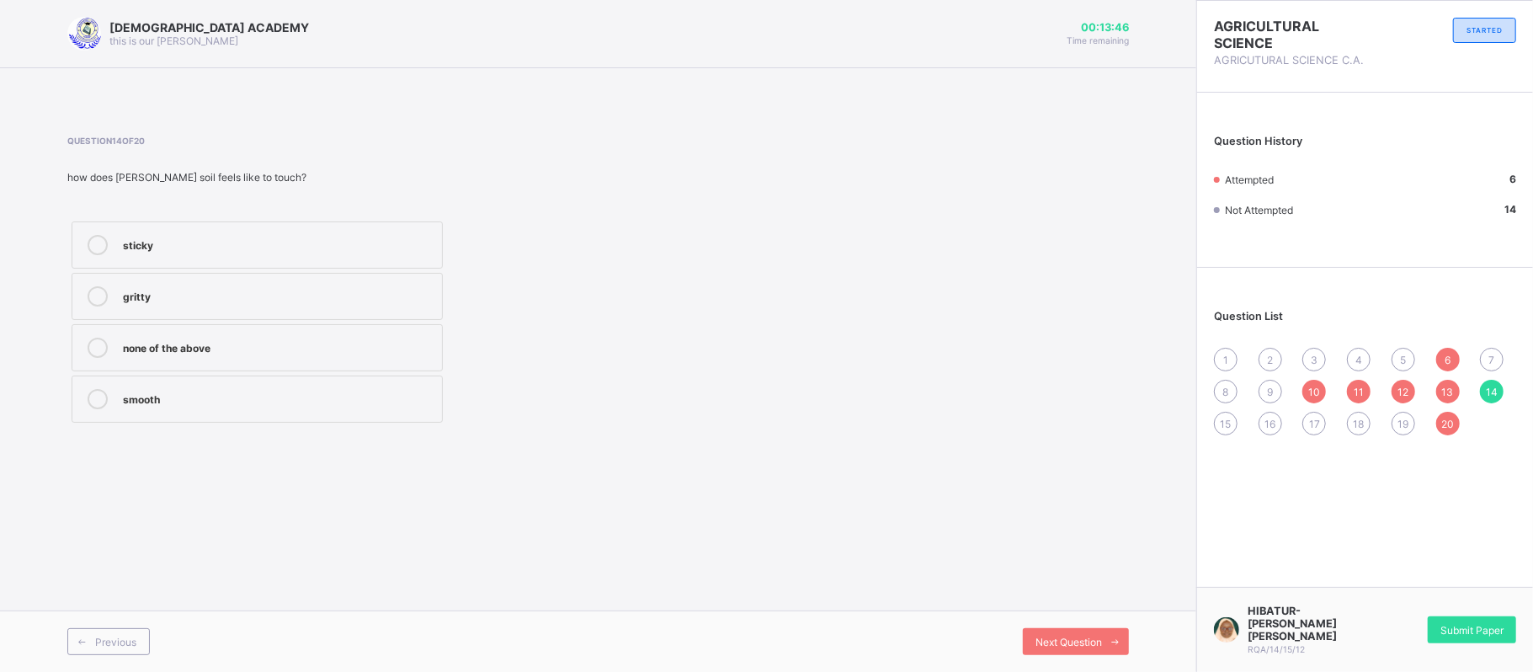
click at [1223, 358] on div "1" at bounding box center [1226, 360] width 24 height 24
click at [307, 237] on div "red soil" at bounding box center [278, 243] width 311 height 17
click at [1267, 361] on span "2" at bounding box center [1270, 360] width 6 height 13
click at [224, 368] on label "spaying pests with pesticides" at bounding box center [257, 347] width 371 height 47
click at [1314, 358] on span "3" at bounding box center [1314, 360] width 7 height 13
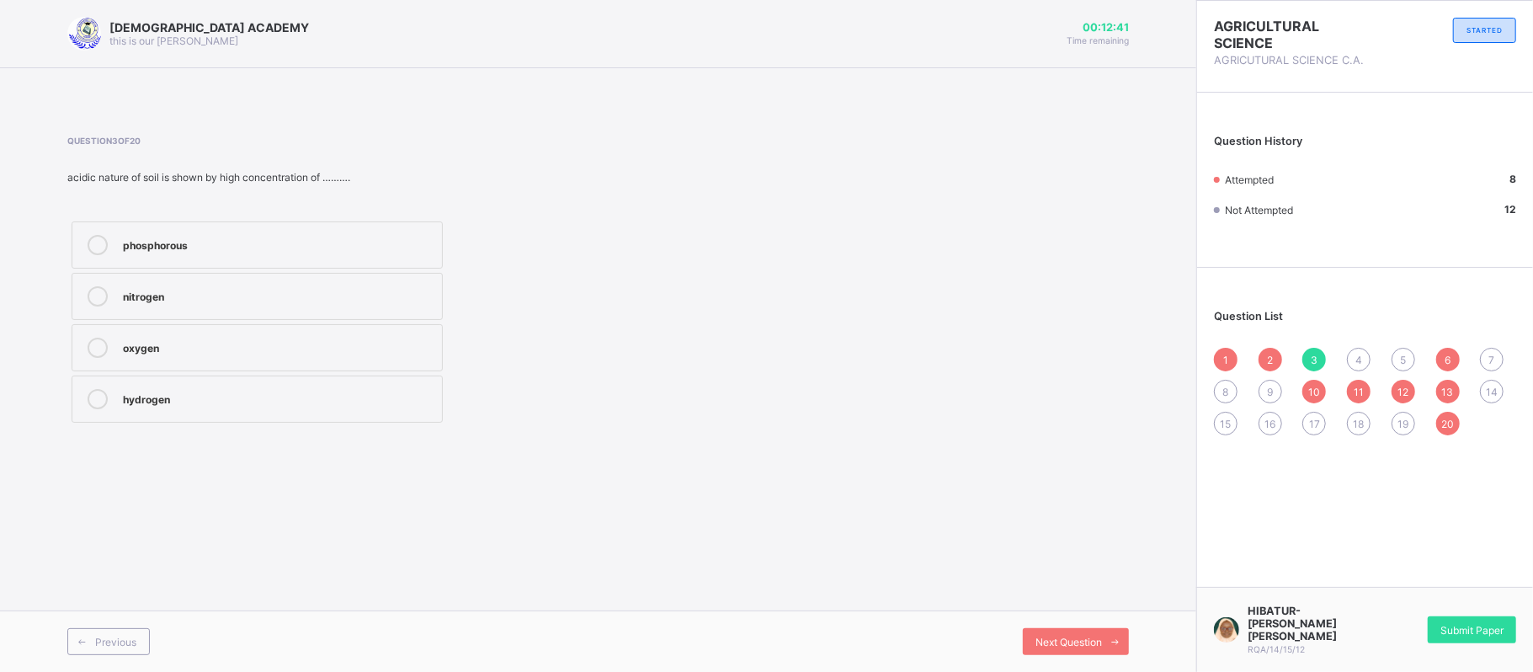
click at [1351, 354] on div "4" at bounding box center [1359, 360] width 24 height 24
click at [1228, 350] on div "1" at bounding box center [1226, 360] width 24 height 24
click at [1324, 354] on div "3" at bounding box center [1315, 360] width 24 height 24
click at [1357, 357] on span "4" at bounding box center [1359, 360] width 7 height 13
click at [1446, 350] on div "6" at bounding box center [1448, 360] width 24 height 24
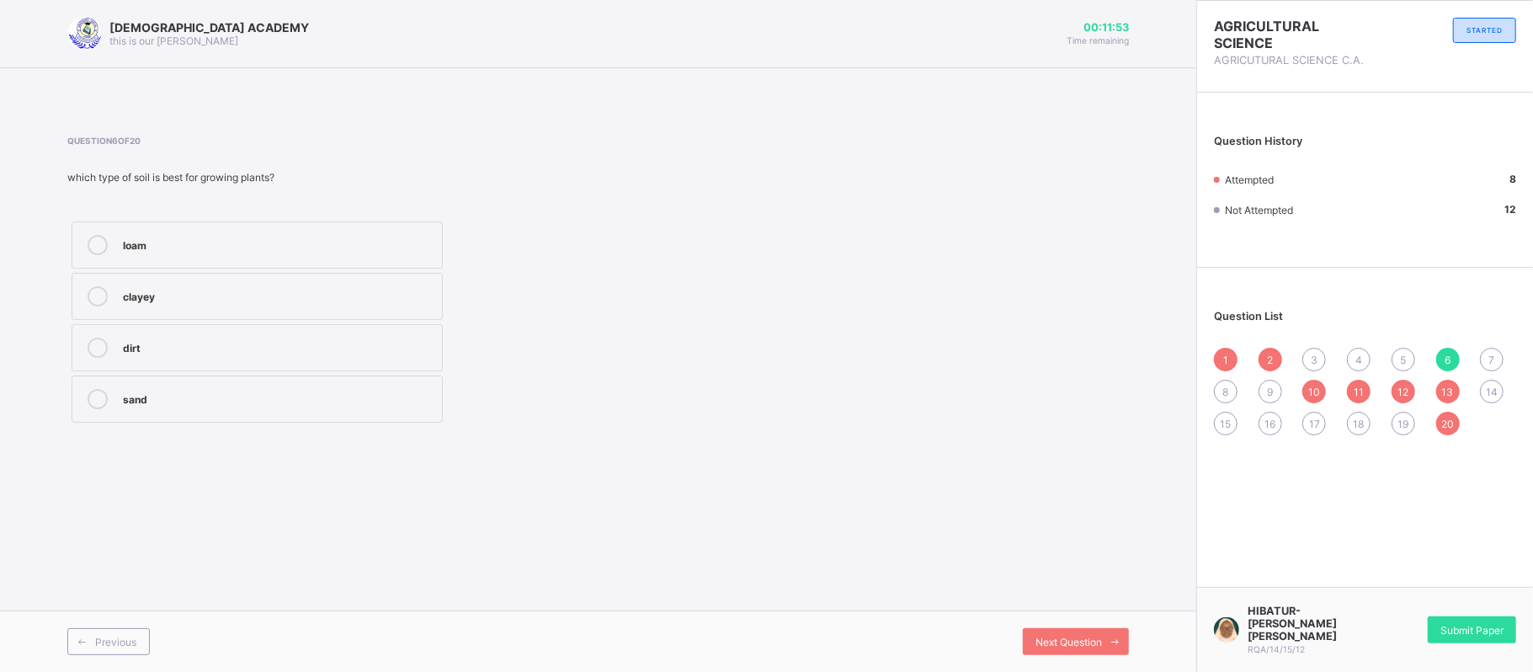
click at [1485, 391] on div "14" at bounding box center [1492, 392] width 24 height 24
click at [115, 401] on div at bounding box center [98, 399] width 34 height 20
click at [1317, 354] on span "3" at bounding box center [1314, 360] width 7 height 13
click at [1486, 391] on span "14" at bounding box center [1492, 392] width 12 height 13
click at [172, 414] on label "smooth" at bounding box center [257, 399] width 371 height 47
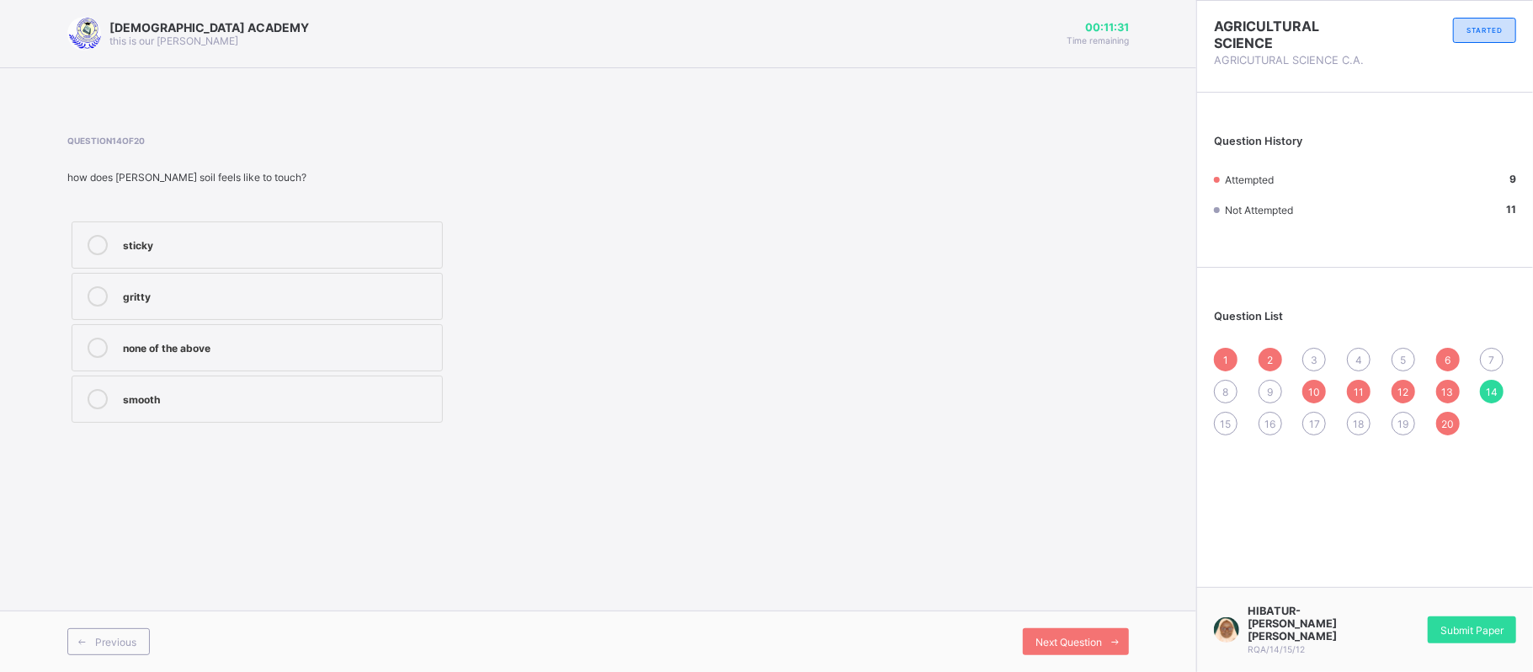
click at [1442, 429] on span "20" at bounding box center [1448, 424] width 13 height 13
click at [1392, 425] on div "19" at bounding box center [1404, 424] width 24 height 24
click at [431, 527] on div "RAUDHATUL QUR'AN ACADEMY this is our motton 00:11:25 Time remaining Question 19…" at bounding box center [598, 336] width 1197 height 672
click at [1499, 357] on div "7" at bounding box center [1492, 360] width 24 height 24
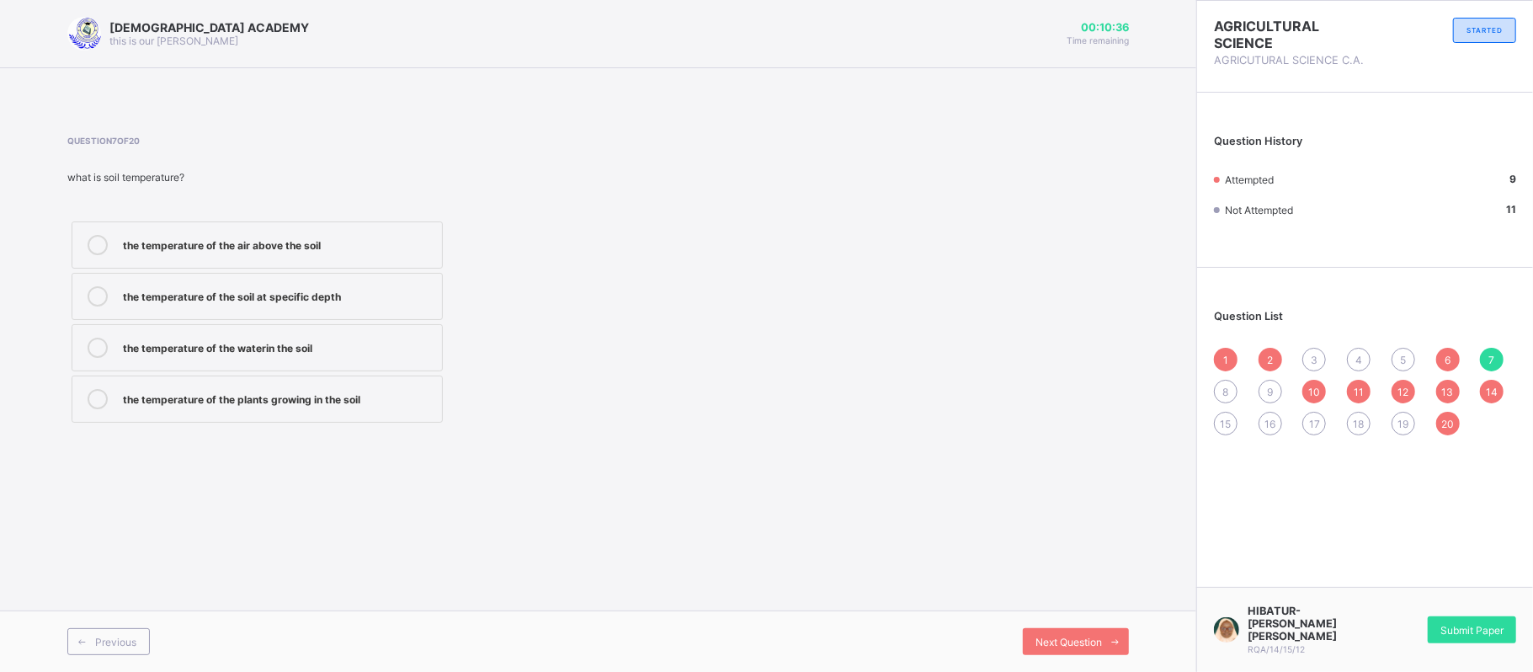
click at [223, 412] on label "the temperature of the plants growing in the soil" at bounding box center [257, 399] width 371 height 47
click at [1321, 354] on div "3" at bounding box center [1315, 360] width 24 height 24
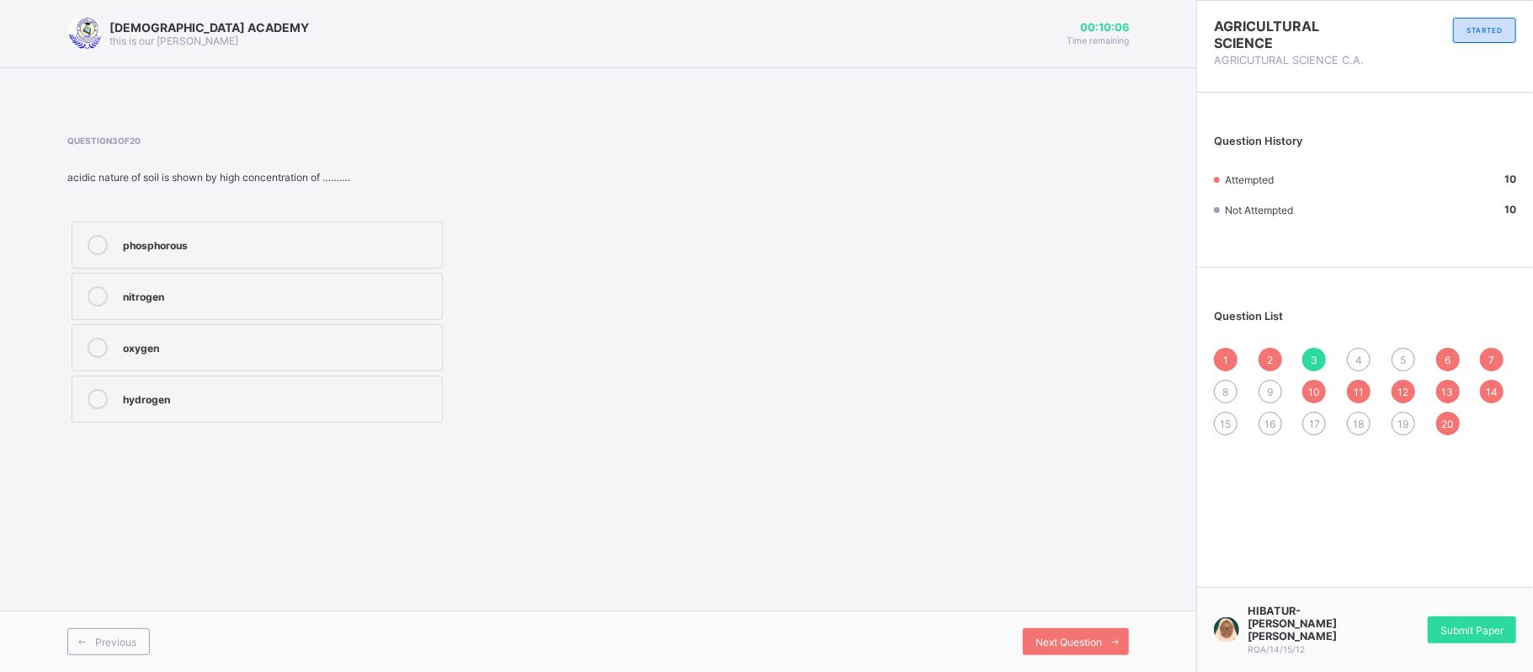
click at [1226, 419] on span "15" at bounding box center [1226, 424] width 11 height 13
click at [250, 345] on div "spade" at bounding box center [278, 346] width 311 height 17
click at [1268, 429] on div "16" at bounding box center [1271, 424] width 24 height 24
click at [1233, 423] on div "15" at bounding box center [1226, 424] width 24 height 24
click at [322, 354] on div "spade" at bounding box center [278, 346] width 311 height 17
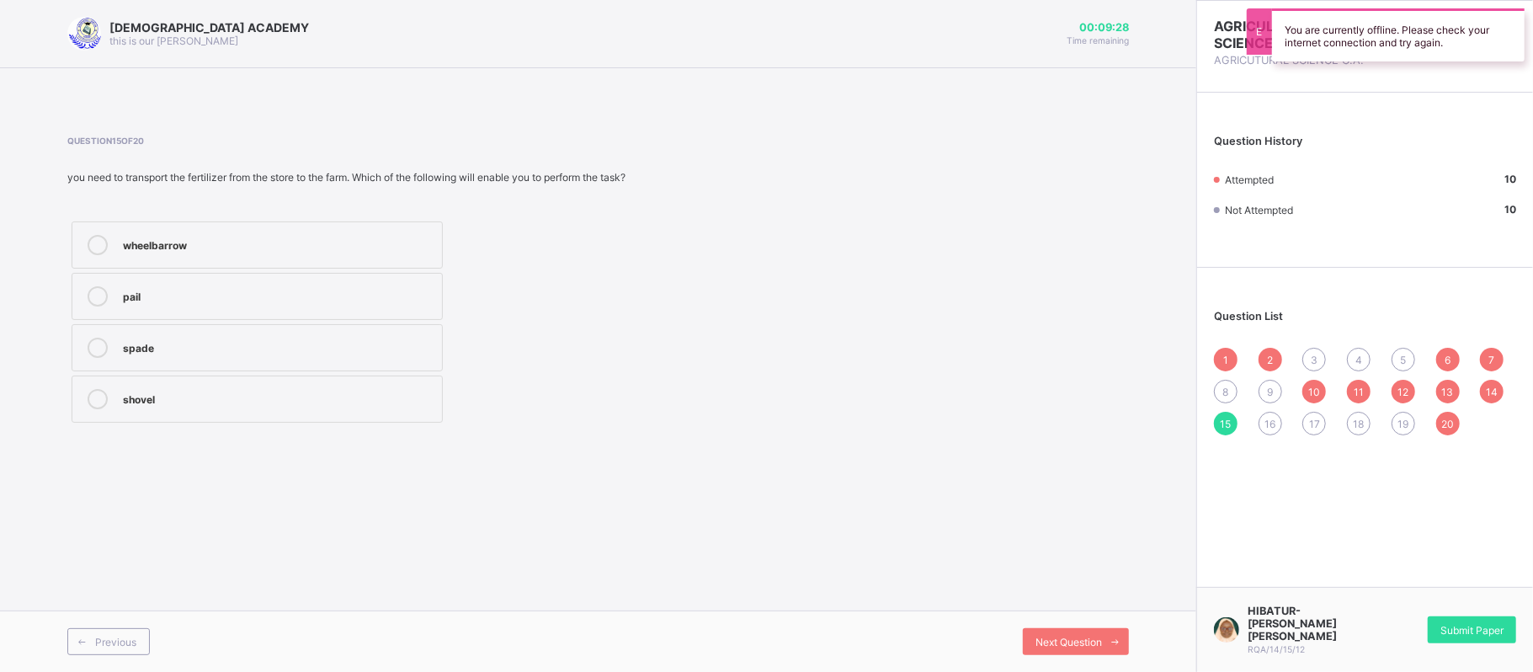
click at [1274, 421] on span "16" at bounding box center [1270, 424] width 11 height 13
click at [1234, 419] on div "15" at bounding box center [1226, 424] width 24 height 24
click at [297, 344] on div "spade" at bounding box center [278, 346] width 311 height 17
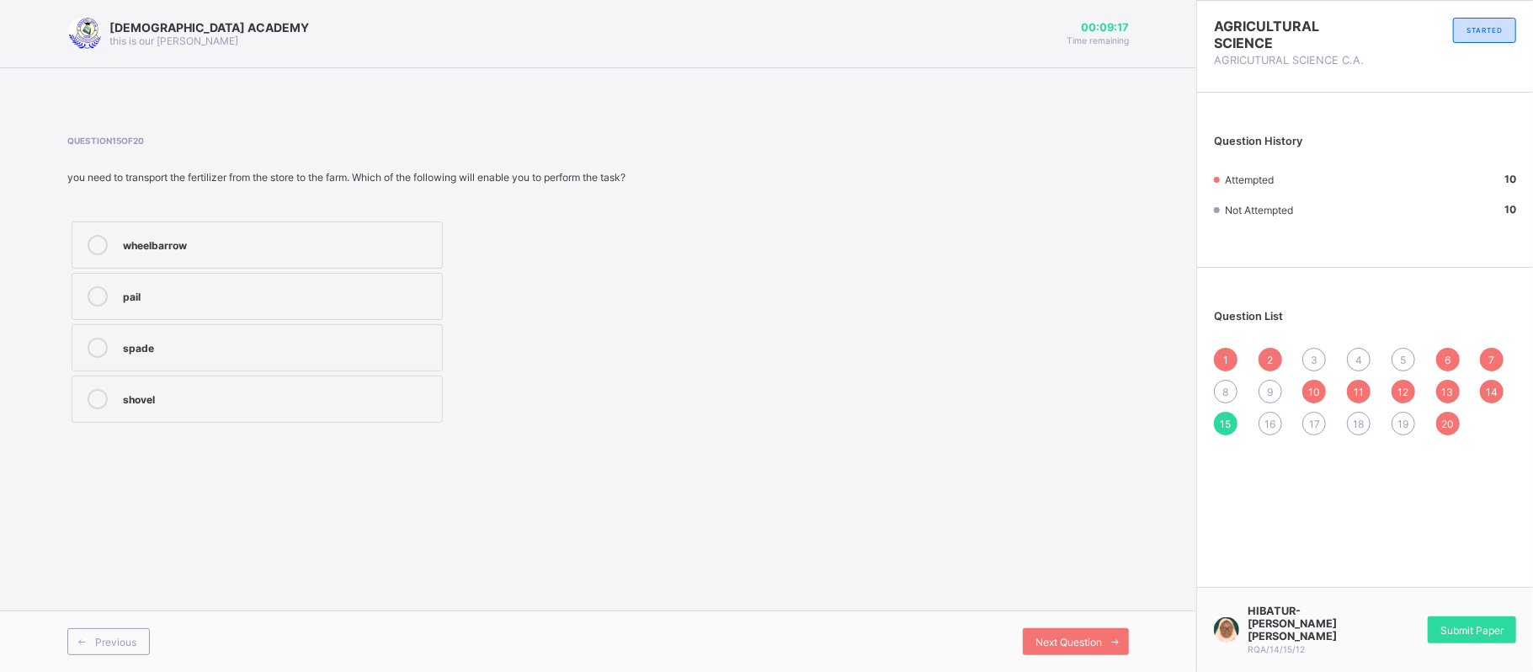
click at [1271, 426] on span "16" at bounding box center [1270, 424] width 11 height 13
click at [1224, 431] on div "15" at bounding box center [1226, 424] width 24 height 24
click at [172, 351] on div "spade" at bounding box center [278, 346] width 311 height 17
click at [1271, 418] on span "16" at bounding box center [1270, 424] width 11 height 13
click at [1229, 421] on span "15" at bounding box center [1226, 424] width 11 height 13
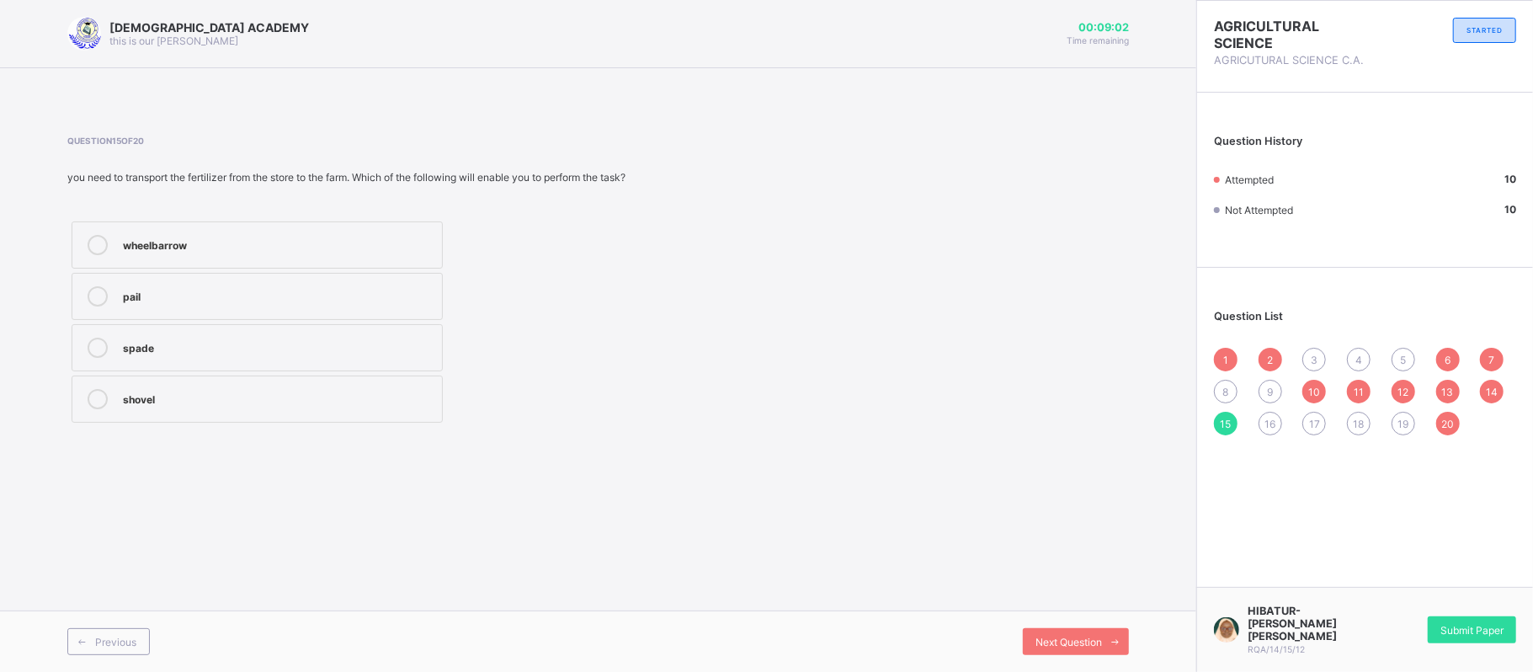
click at [234, 344] on div "spade" at bounding box center [278, 346] width 311 height 17
click at [1027, 384] on div "Question 15 of 20 you need to transport the fertilizer from the store to the fa…" at bounding box center [598, 281] width 1062 height 291
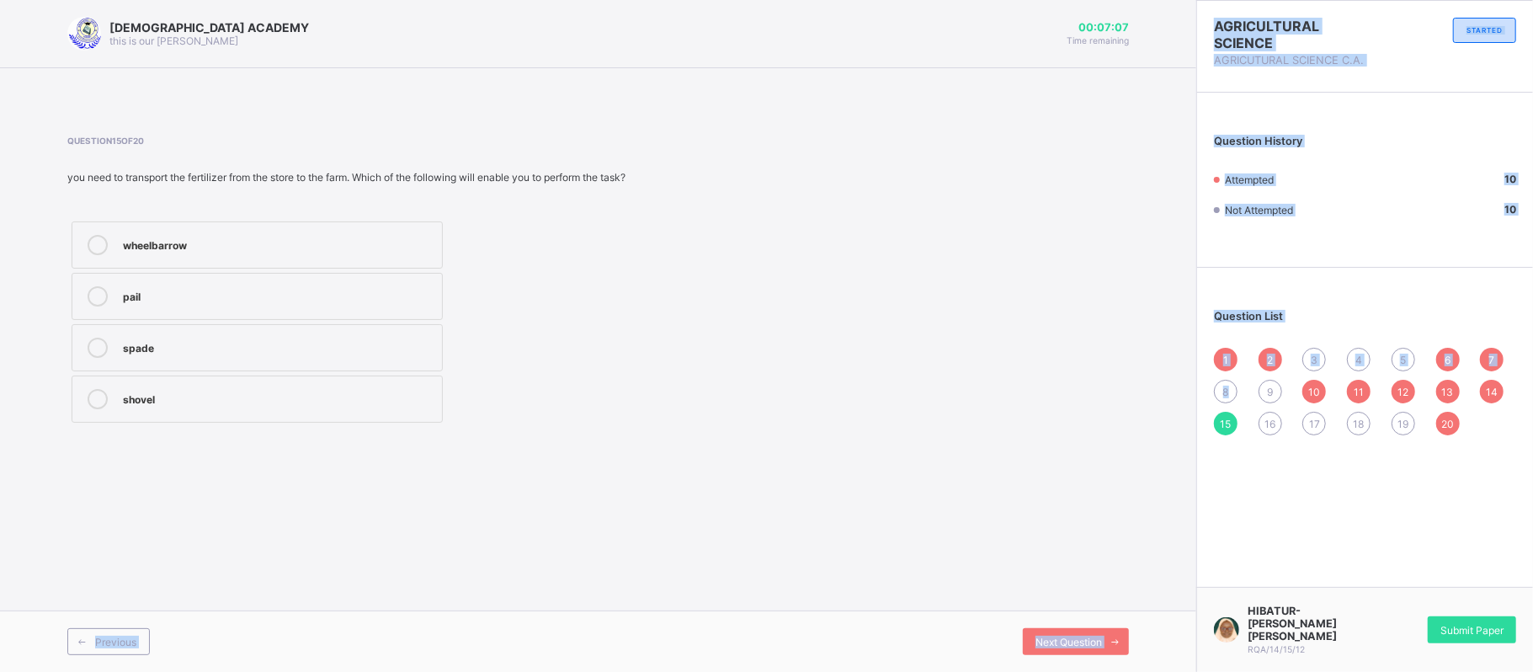
drag, startPoint x: 1027, startPoint y: 384, endPoint x: 1229, endPoint y: 391, distance: 202.2
click at [1229, 391] on div "RAUDHATUL QUR'AN ACADEMY this is our motton 00:07:07 Time remaining Question 15…" at bounding box center [766, 336] width 1533 height 672
click at [1229, 391] on span "8" at bounding box center [1226, 392] width 6 height 13
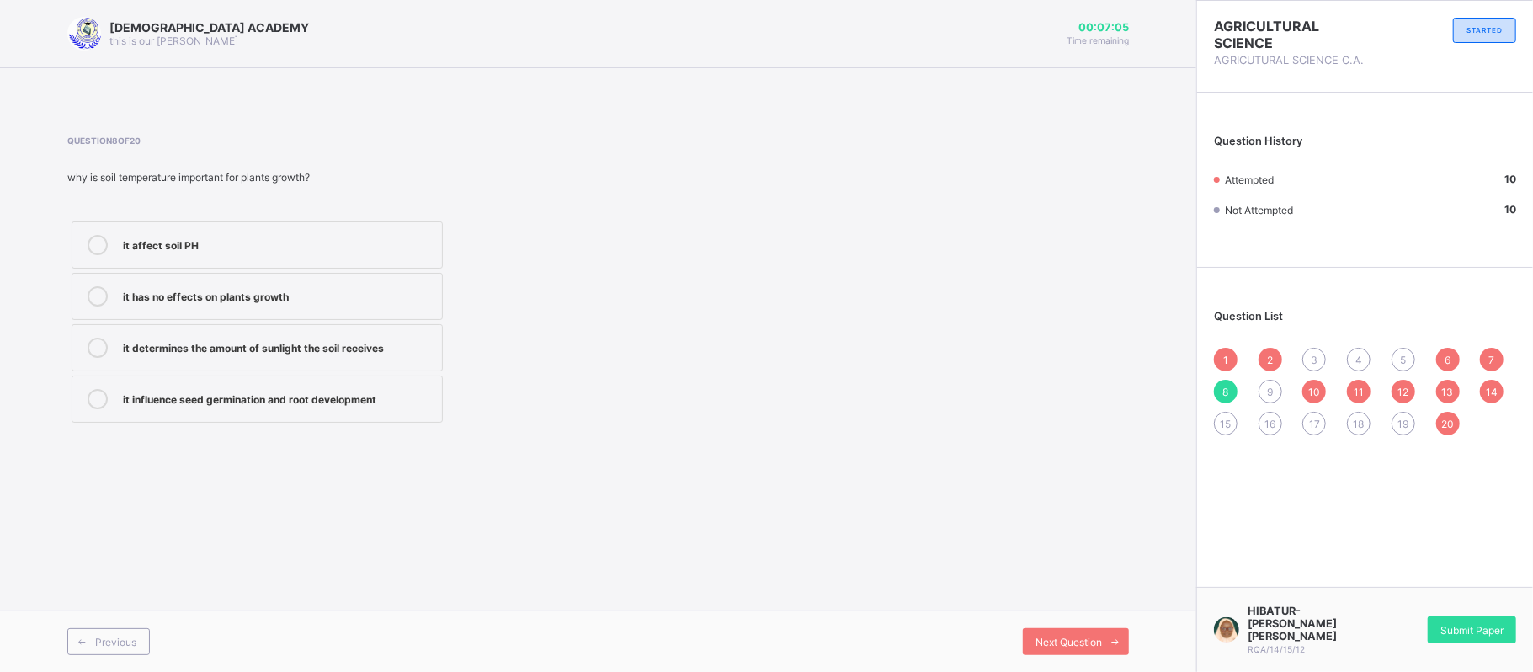
click at [1227, 422] on span "15" at bounding box center [1226, 424] width 11 height 13
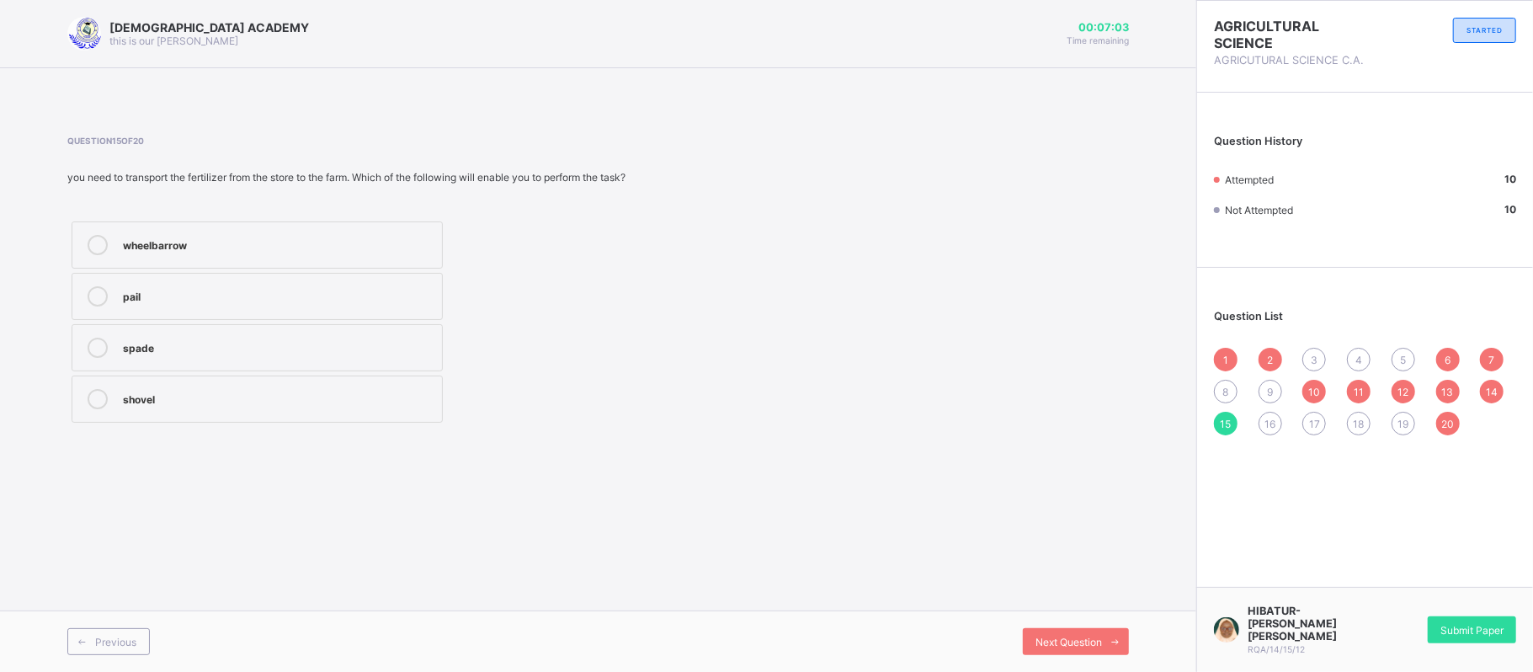
click at [1217, 386] on div "8" at bounding box center [1226, 392] width 24 height 24
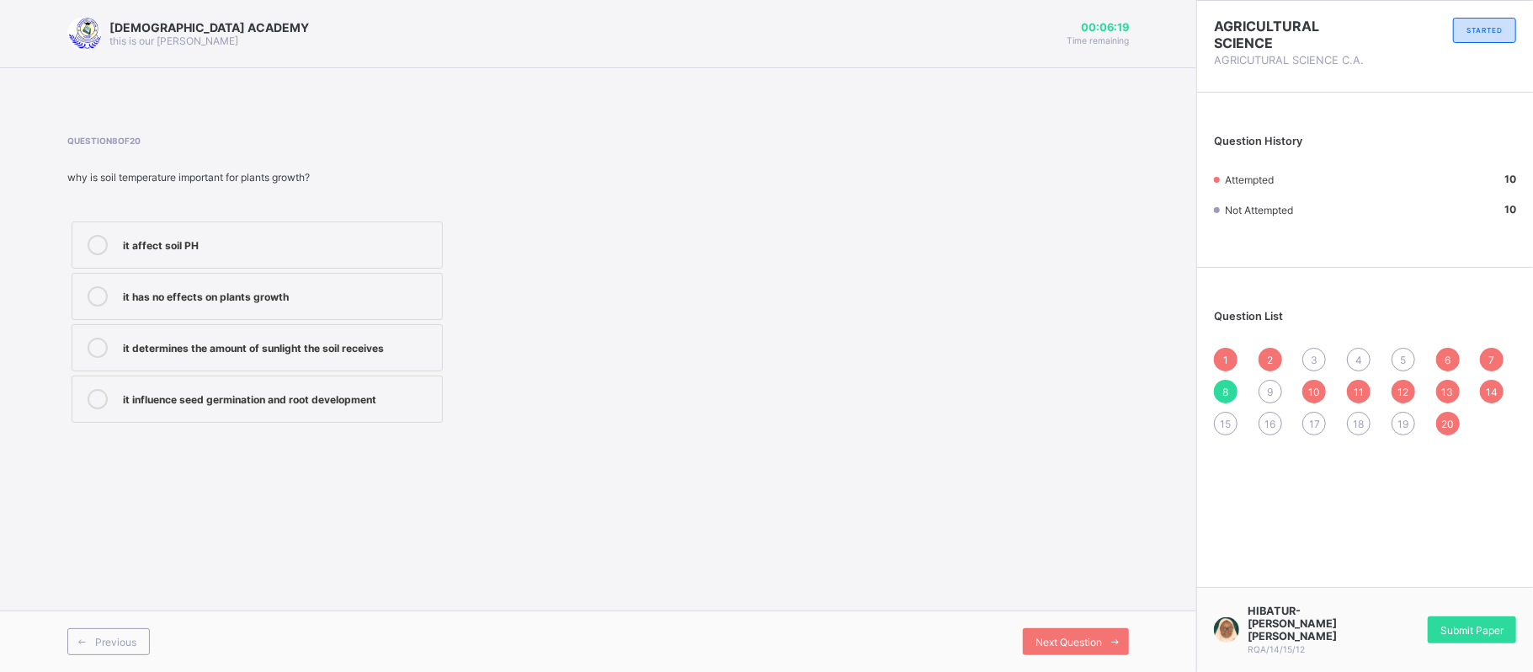
click at [1046, 253] on div "Question 8 of 20 why is soil temperature important for plants growth? it affect…" at bounding box center [598, 281] width 1062 height 291
click at [216, 298] on div "it has no effects on plants growth" at bounding box center [278, 294] width 311 height 17
click at [1305, 357] on div "3" at bounding box center [1315, 360] width 24 height 24
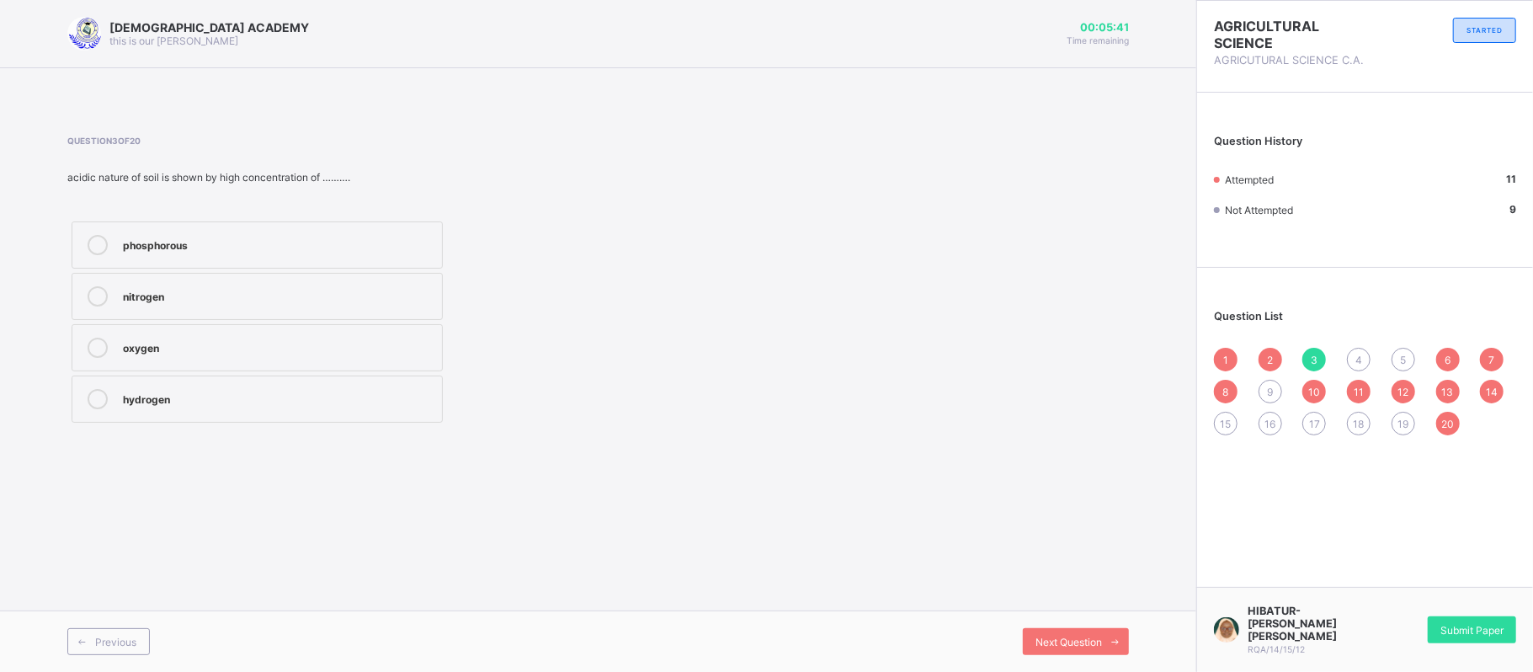
click at [428, 398] on div "hydrogen" at bounding box center [278, 397] width 311 height 17
click at [1004, 327] on div "Question 3 of 20 acidic nature of soil is shown by high concentration of ………. p…" at bounding box center [598, 281] width 1062 height 291
click at [1359, 362] on span "4" at bounding box center [1359, 360] width 7 height 13
click at [1227, 357] on span "1" at bounding box center [1225, 360] width 5 height 13
click at [1362, 360] on div "4" at bounding box center [1359, 360] width 24 height 24
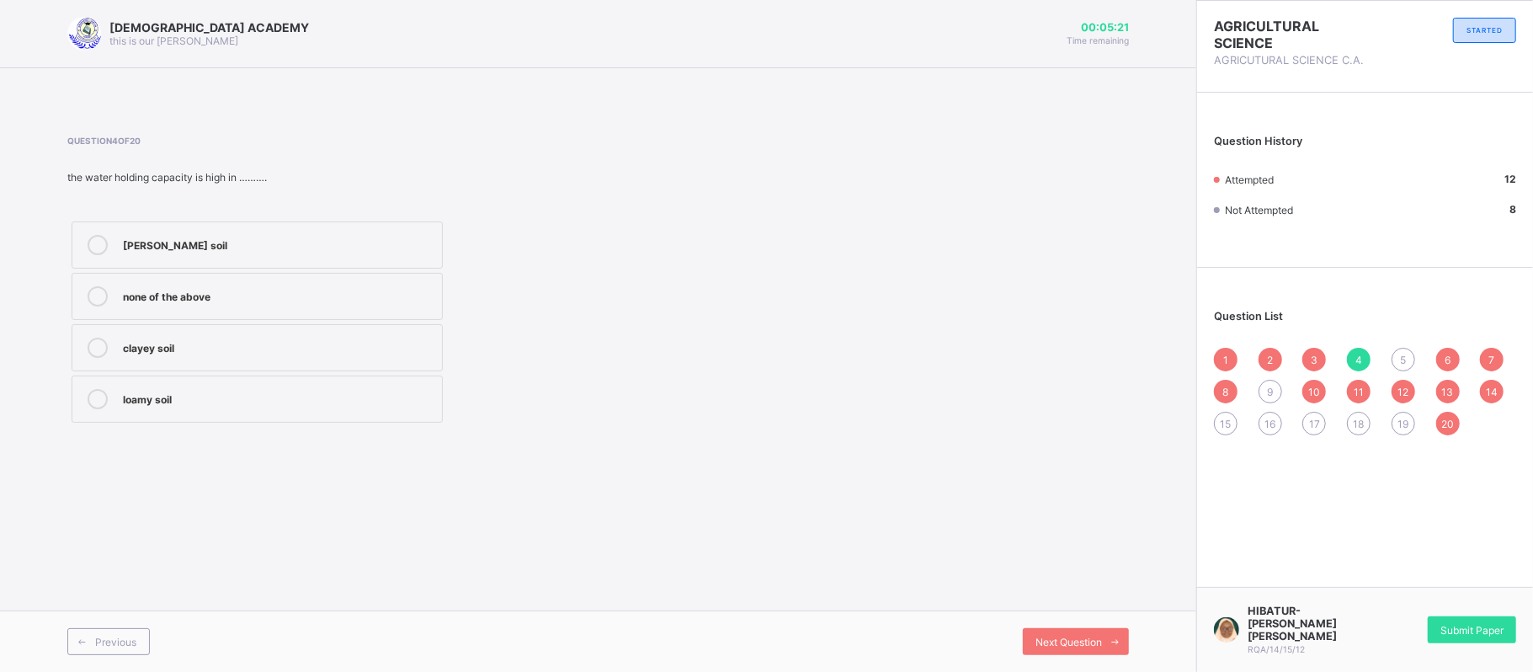
click at [195, 392] on div "loamy soil" at bounding box center [278, 397] width 311 height 17
click at [1403, 354] on span "5" at bounding box center [1403, 360] width 6 height 13
click at [1266, 388] on div "9" at bounding box center [1271, 392] width 24 height 24
click at [182, 402] on div "greater than 2.0" at bounding box center [278, 397] width 311 height 17
click at [1401, 354] on span "5" at bounding box center [1403, 360] width 6 height 13
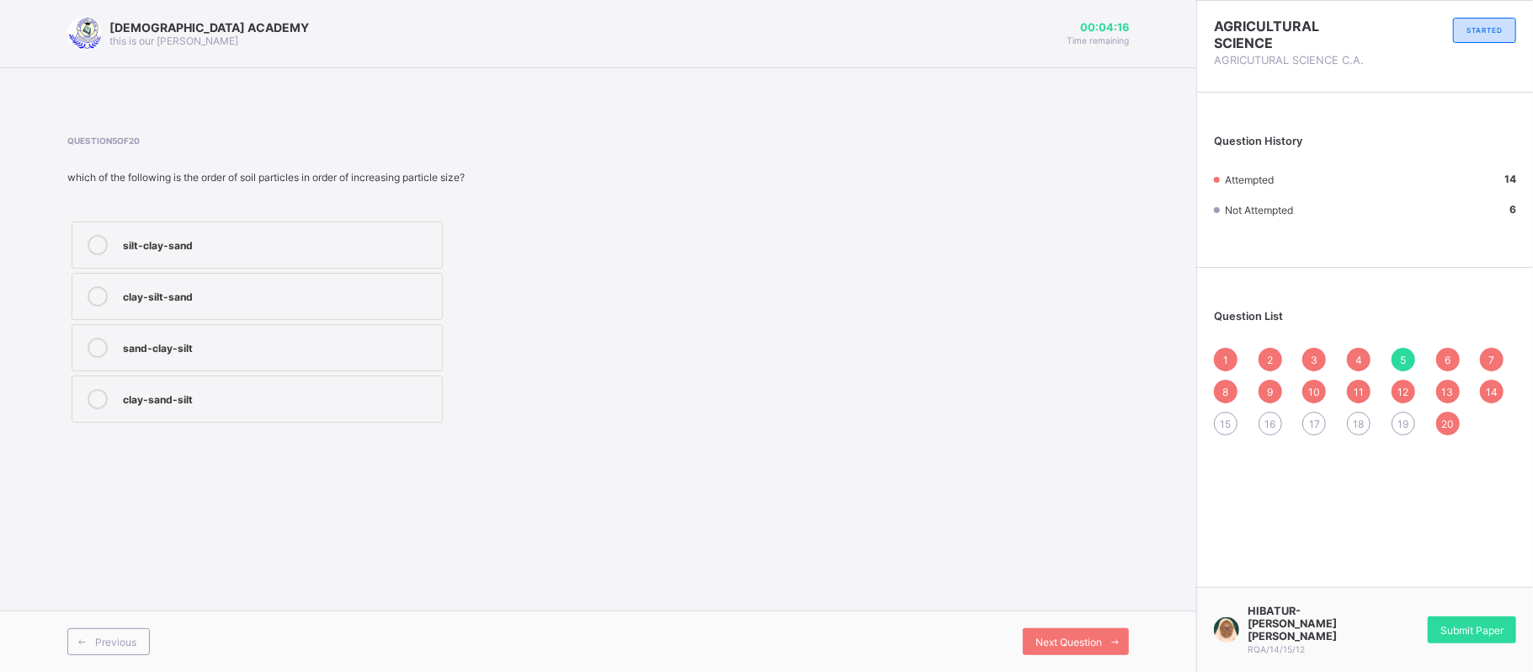
click at [416, 301] on div "clay-silt-sand" at bounding box center [278, 294] width 311 height 17
click at [1228, 426] on span "15" at bounding box center [1226, 424] width 11 height 13
click at [256, 354] on div "spade" at bounding box center [278, 346] width 311 height 17
click at [1267, 424] on span "16" at bounding box center [1270, 424] width 11 height 13
click at [1315, 418] on span "17" at bounding box center [1314, 424] width 11 height 13
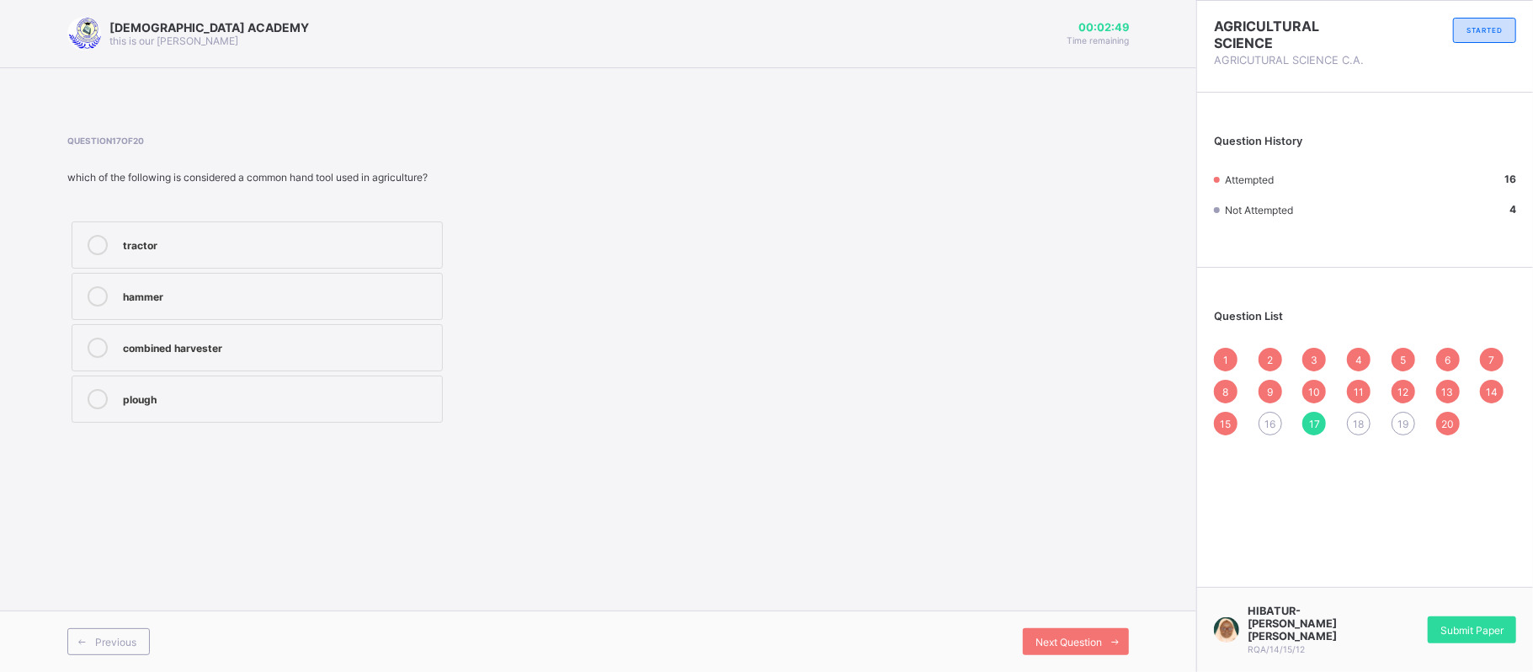
click at [231, 287] on div "hammer" at bounding box center [278, 294] width 311 height 17
click at [1445, 387] on span "13" at bounding box center [1448, 392] width 12 height 13
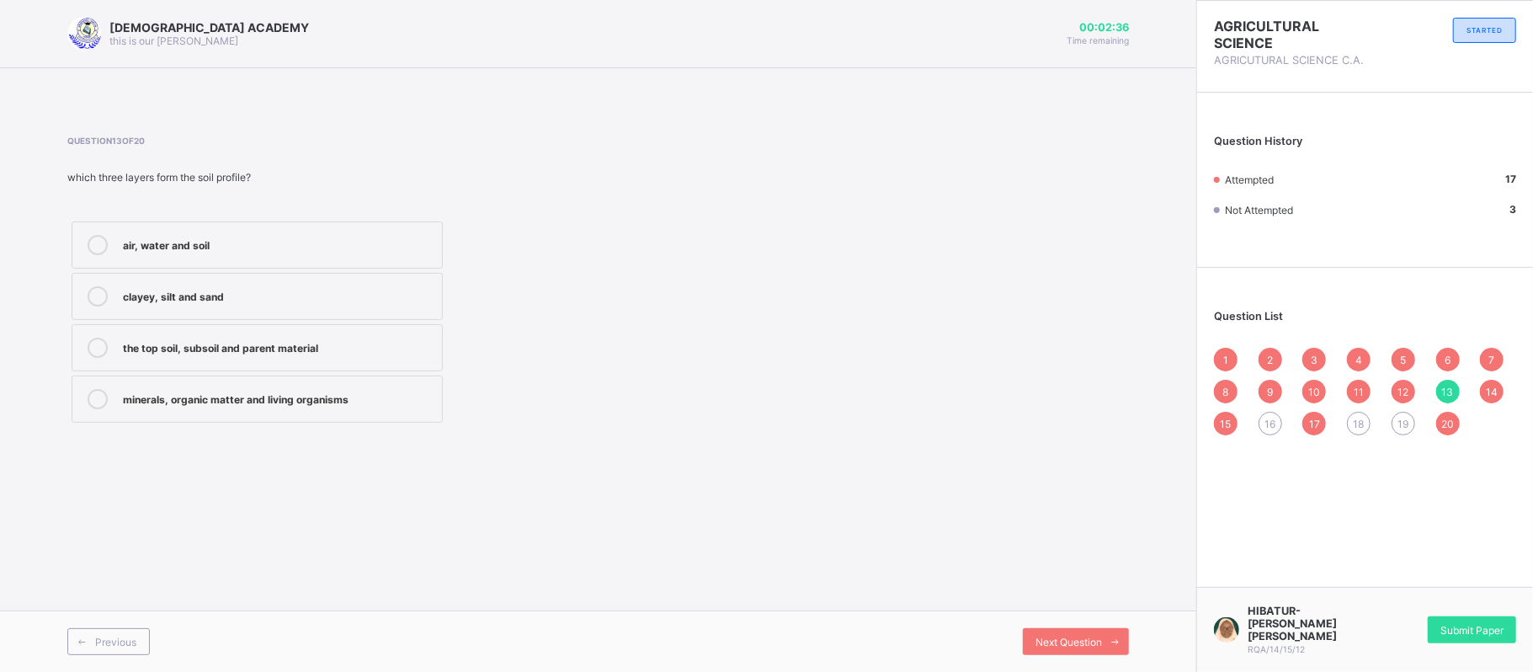
click at [1499, 391] on div "14" at bounding box center [1492, 392] width 24 height 24
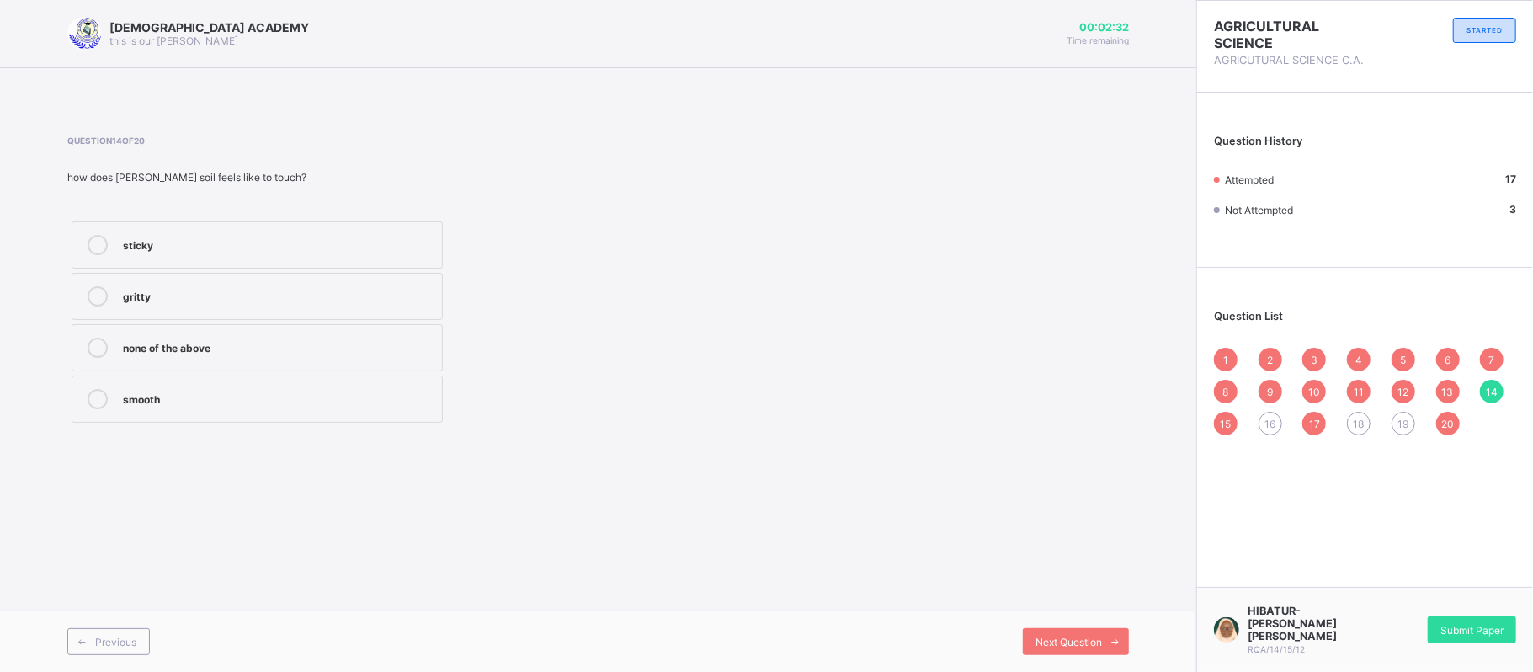
click at [1265, 426] on span "16" at bounding box center [1270, 424] width 11 height 13
click at [221, 386] on label "shovel" at bounding box center [257, 399] width 371 height 47
click at [1301, 423] on div "1 2 3 4 5 6 7 8 9 10 11 12 13 14 15 16 17 18 19 20" at bounding box center [1365, 392] width 302 height 88
click at [1372, 423] on div "1 2 3 4 5 6 7 8 9 10 11 12 13 14 15 16 17 18 19 20" at bounding box center [1365, 392] width 302 height 88
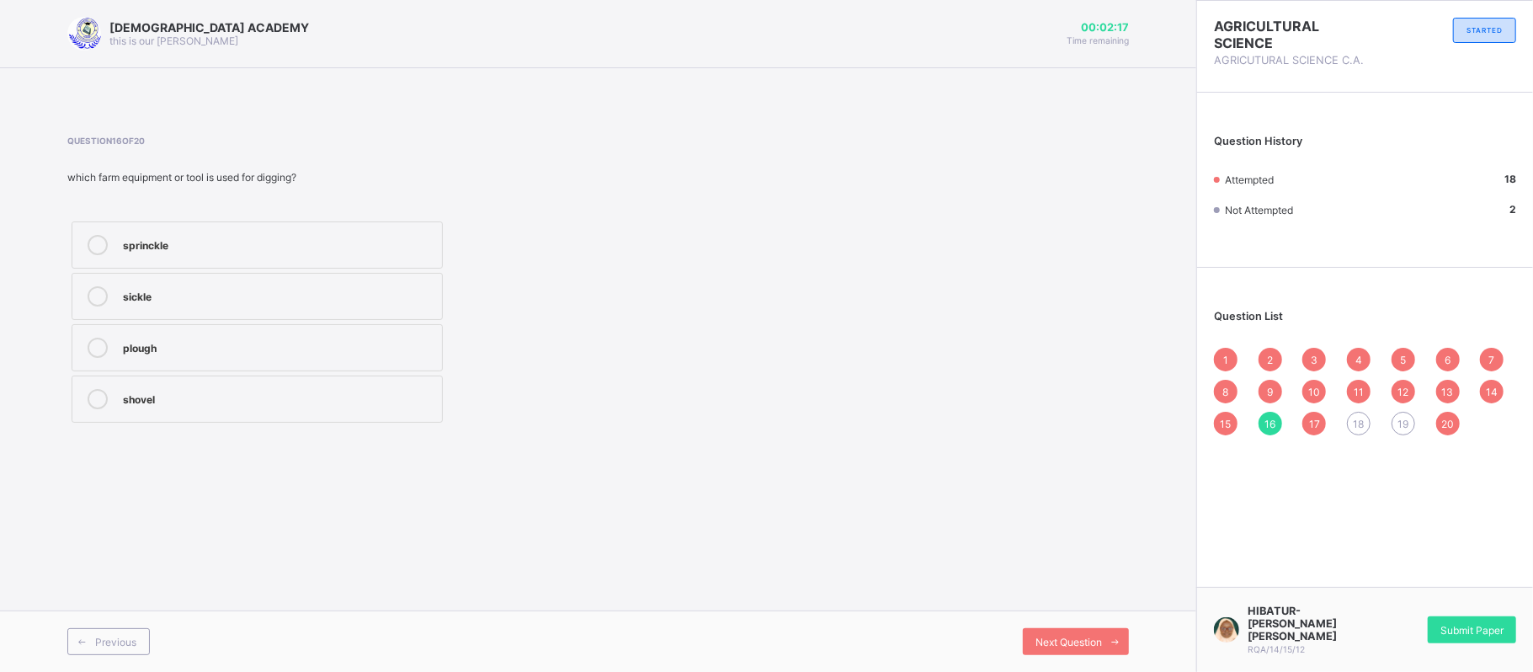
click at [1357, 423] on span "18" at bounding box center [1359, 424] width 11 height 13
click at [256, 305] on div "clearing and leveling soil" at bounding box center [278, 296] width 311 height 20
click at [1399, 419] on span "19" at bounding box center [1403, 424] width 11 height 13
click at [1351, 418] on div "18" at bounding box center [1359, 424] width 24 height 24
click at [1409, 421] on span "19" at bounding box center [1403, 424] width 11 height 13
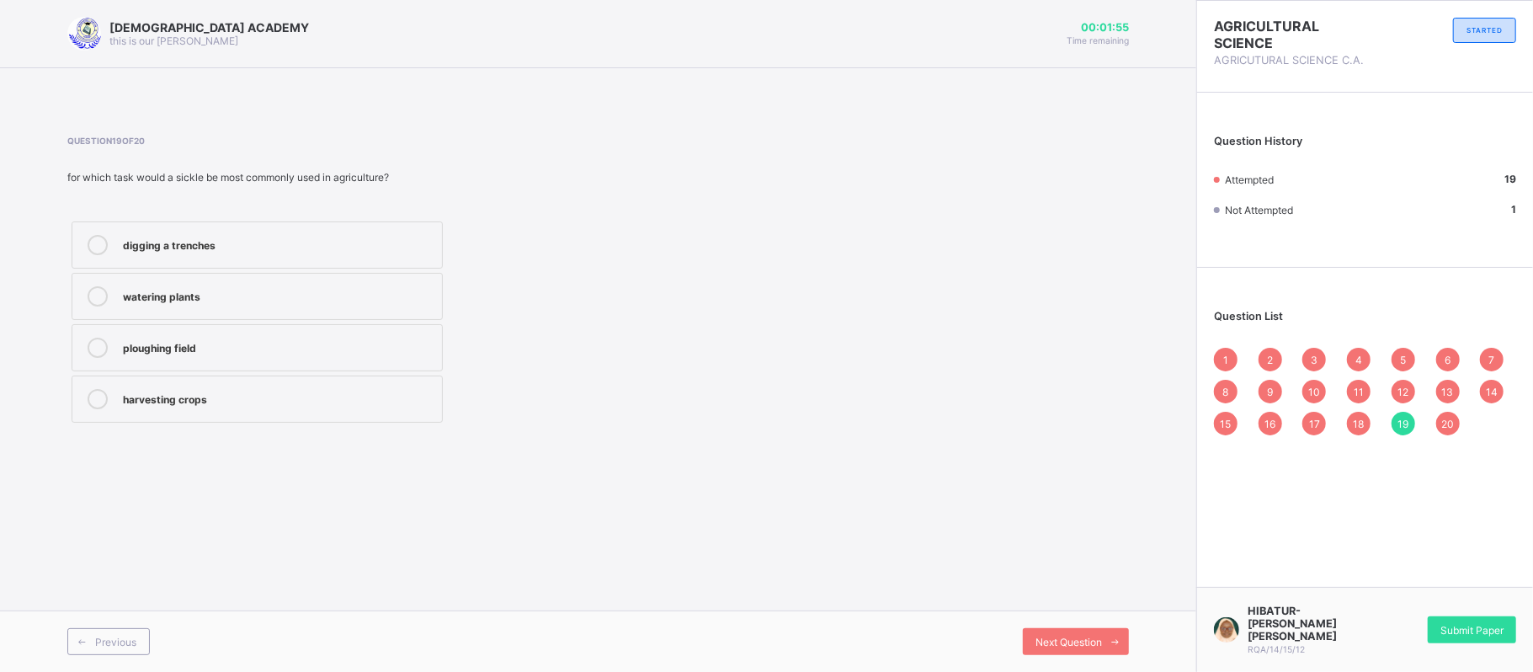
click at [205, 357] on div "ploughing field" at bounding box center [278, 348] width 311 height 20
click at [1220, 364] on div "1" at bounding box center [1226, 360] width 24 height 24
click at [1271, 361] on span "2" at bounding box center [1270, 360] width 6 height 13
click at [1230, 385] on div "8" at bounding box center [1226, 392] width 24 height 24
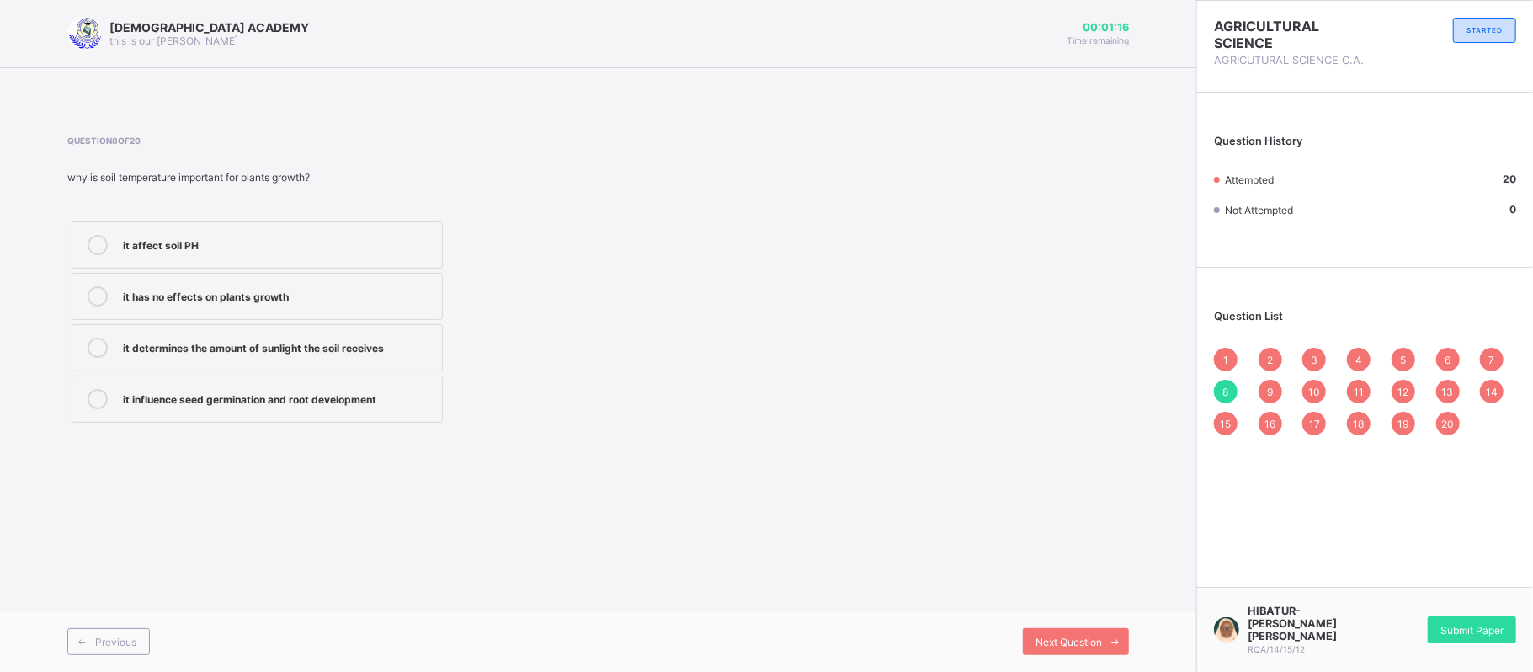
click at [1223, 418] on span "15" at bounding box center [1226, 424] width 11 height 13
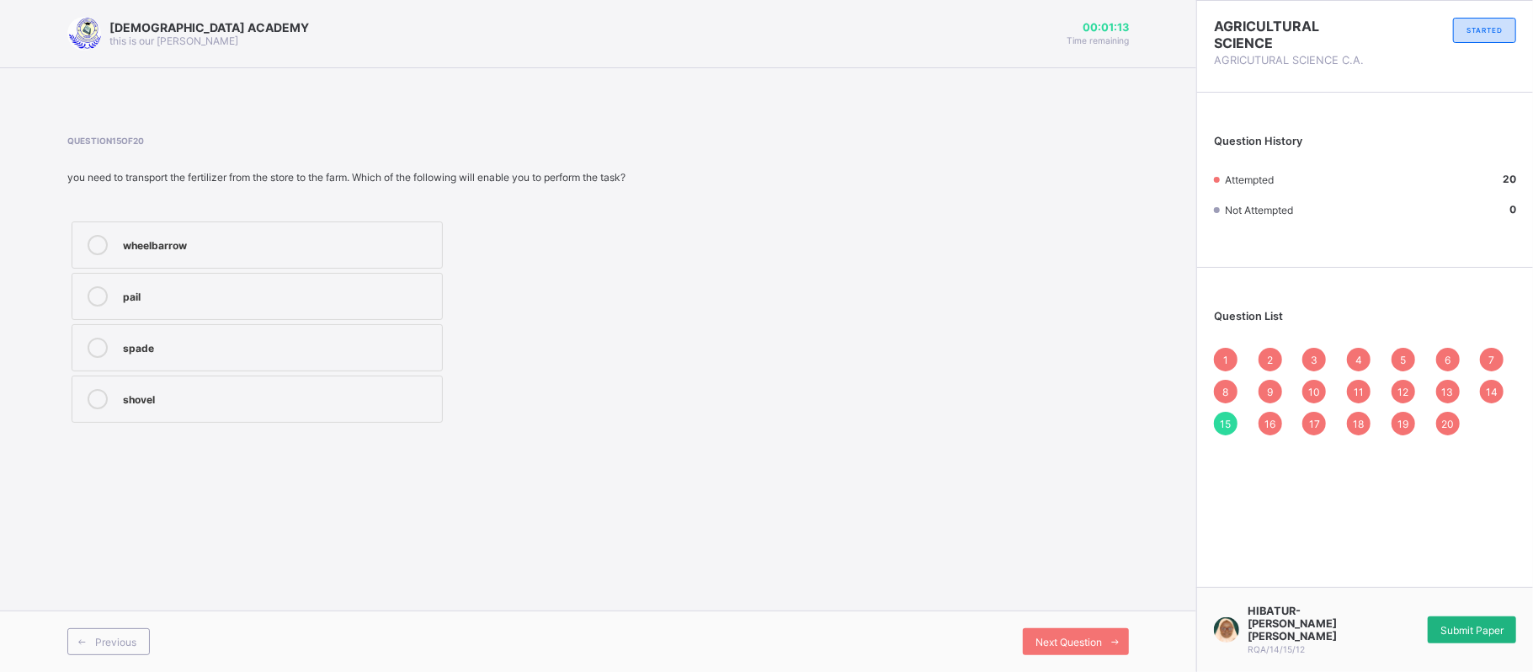
click at [1466, 637] on span "Submit Paper" at bounding box center [1472, 630] width 63 height 13
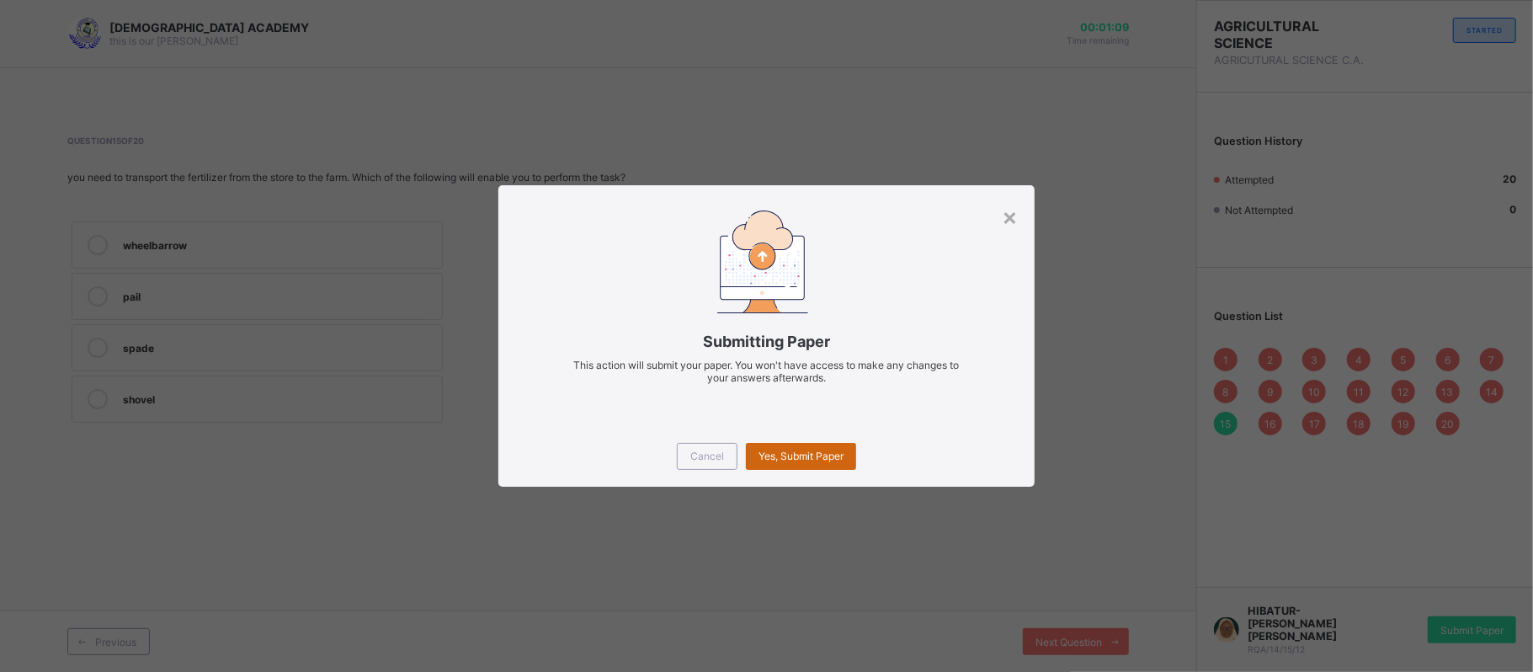
click at [786, 461] on span "Yes, Submit Paper" at bounding box center [801, 456] width 85 height 13
click at [786, 461] on div "Yes, Submit Paper" at bounding box center [801, 456] width 110 height 27
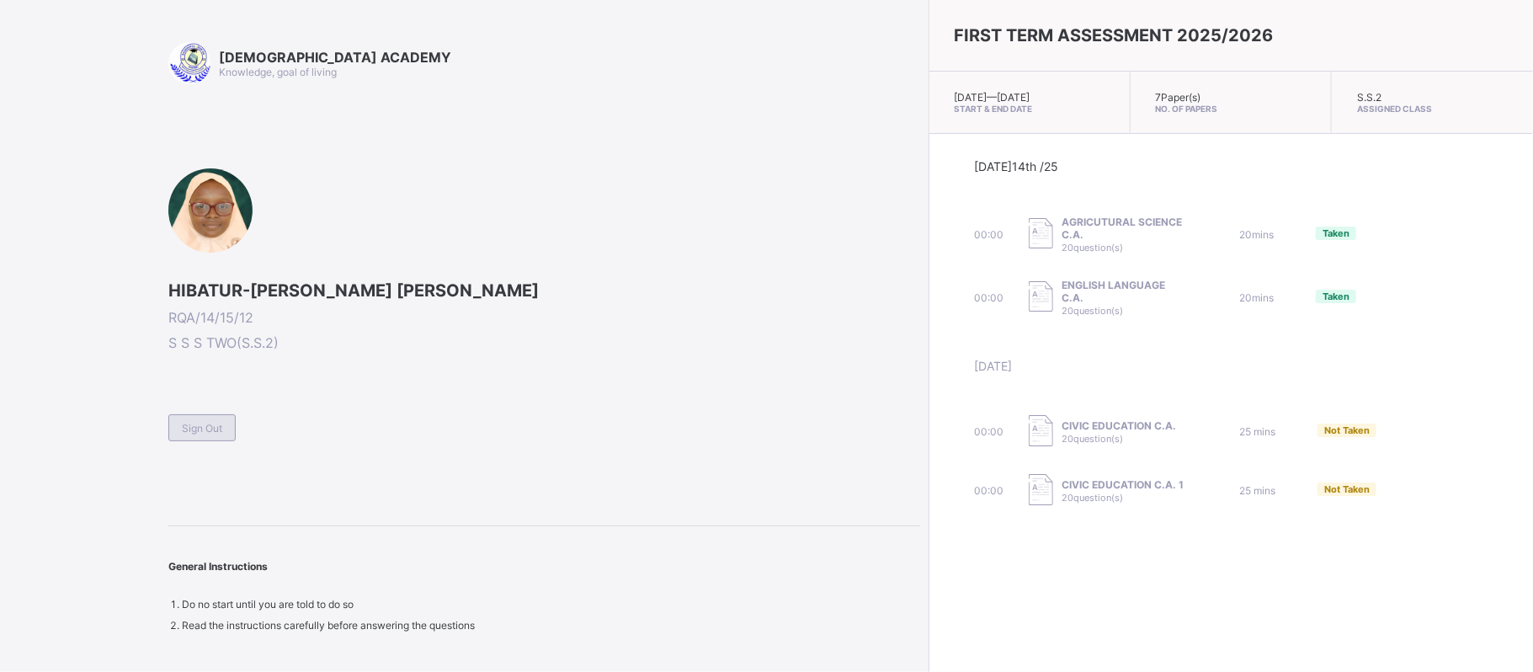
click at [214, 434] on span "Sign Out" at bounding box center [202, 428] width 40 height 13
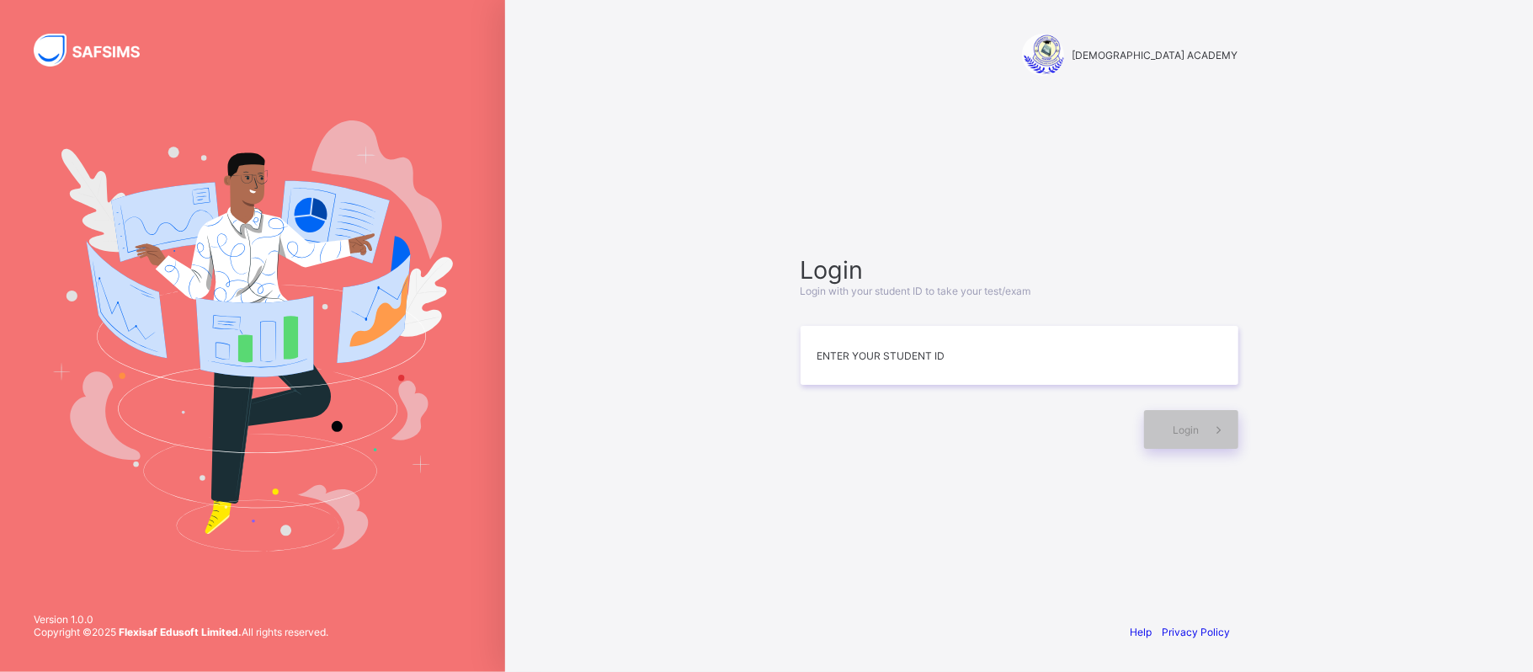
click at [512, 128] on div "RAUDHATUL QUR'AN ACADEMY Login Login with your student ID to take your test/exa…" at bounding box center [1019, 336] width 1028 height 672
click at [897, 334] on input at bounding box center [1020, 355] width 438 height 59
click at [1061, 59] on div at bounding box center [1043, 55] width 42 height 42
drag, startPoint x: 1061, startPoint y: 59, endPoint x: 1007, endPoint y: 66, distance: 54.3
click at [1007, 66] on div "[DEMOGRAPHIC_DATA] ACADEMY" at bounding box center [1020, 56] width 472 height 112
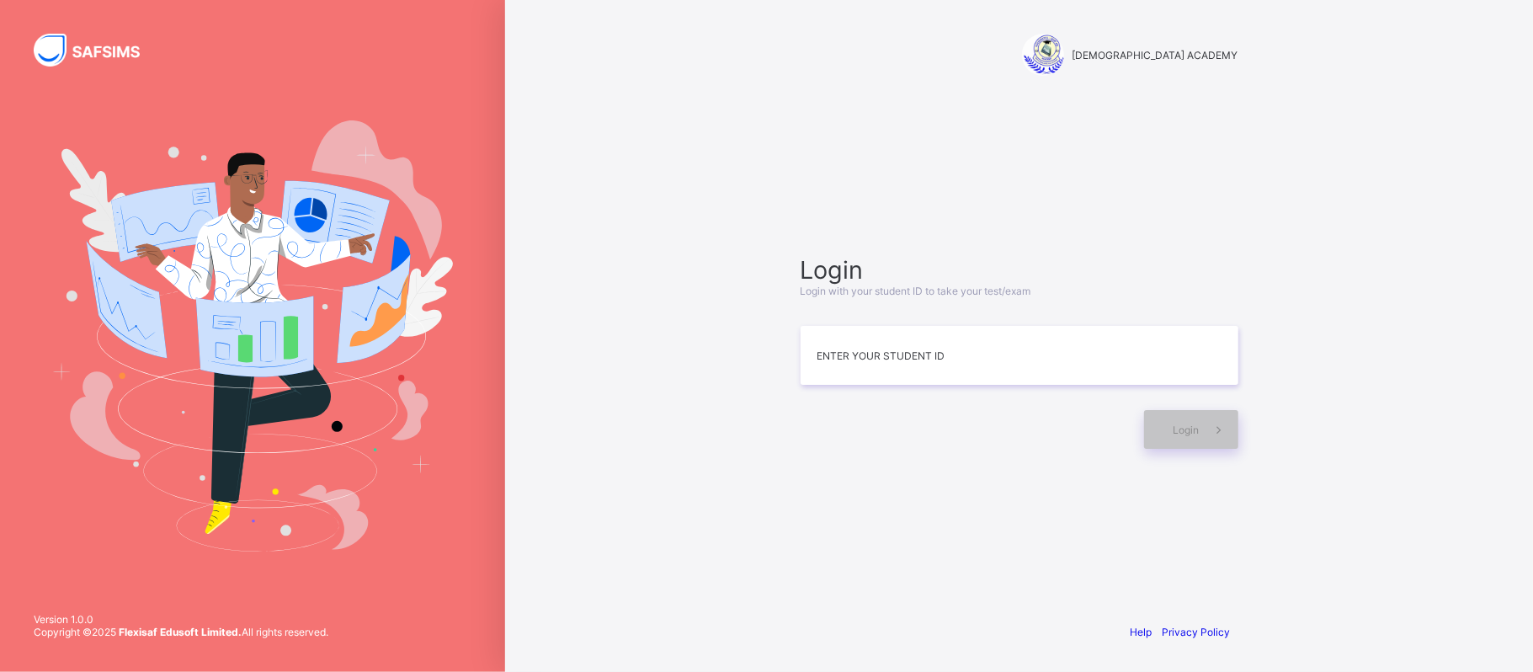
click at [1007, 66] on div "[DEMOGRAPHIC_DATA] ACADEMY" at bounding box center [1020, 56] width 472 height 112
click at [1256, 251] on div "RAUDHATUL QUR'AN ACADEMY Login Login with your student ID to take your test/exa…" at bounding box center [1019, 336] width 505 height 672
click at [840, 369] on input at bounding box center [1020, 355] width 438 height 59
click at [1189, 434] on span "Login" at bounding box center [1187, 430] width 26 height 13
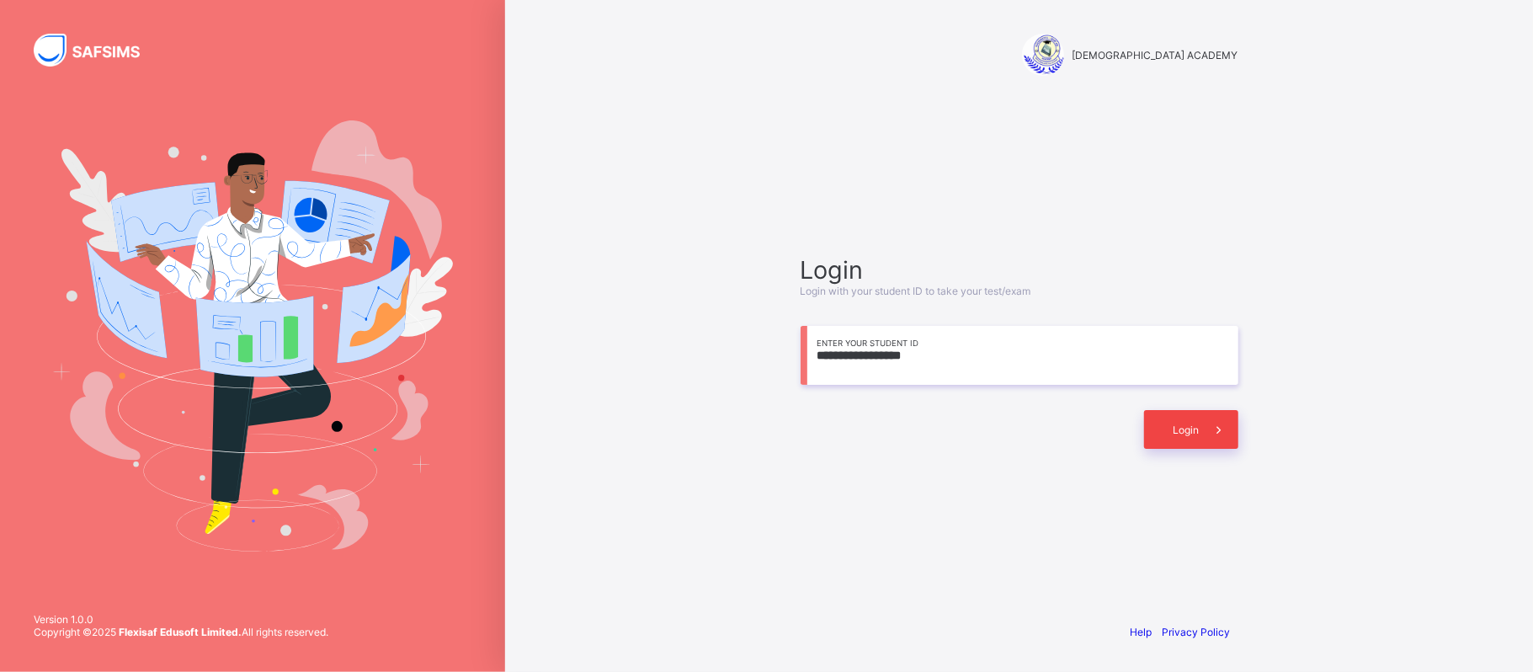
click at [1200, 434] on span at bounding box center [1219, 429] width 39 height 39
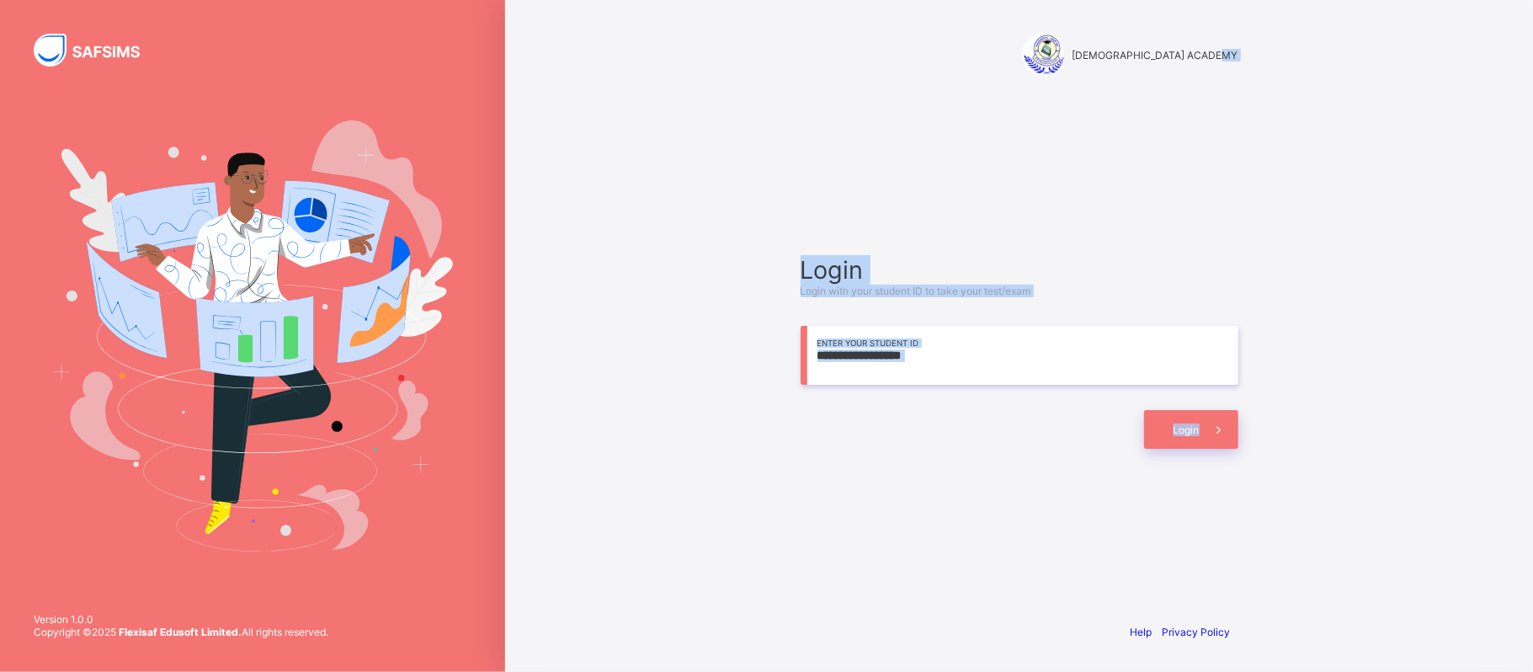
drag, startPoint x: 1275, startPoint y: 74, endPoint x: 1204, endPoint y: 462, distance: 394.6
click at [1204, 462] on div "**********" at bounding box center [1019, 336] width 1028 height 672
click at [1204, 462] on div "**********" at bounding box center [1020, 352] width 472 height 446
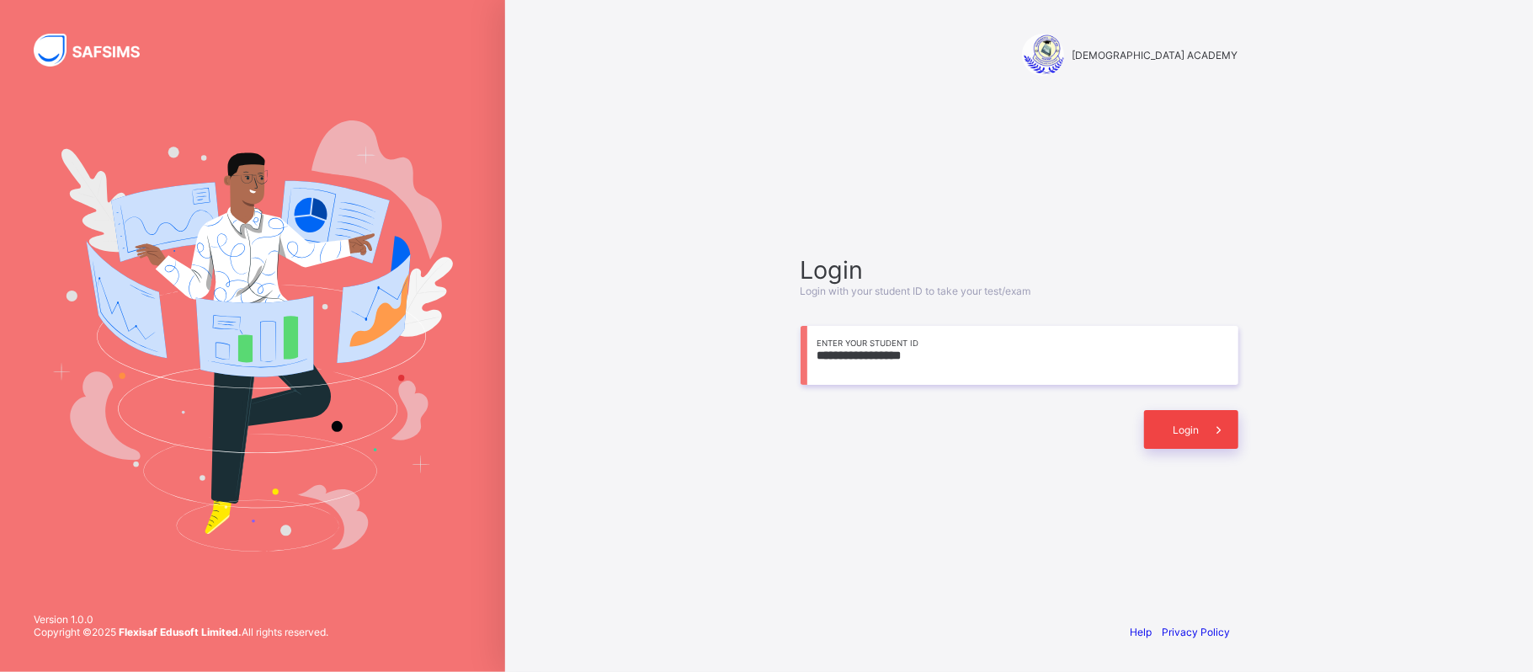
click at [1200, 426] on span at bounding box center [1219, 429] width 39 height 39
click at [1004, 372] on input "**********" at bounding box center [1020, 355] width 438 height 59
type input "*"
click at [822, 352] on input "*" at bounding box center [1020, 355] width 438 height 59
drag, startPoint x: 834, startPoint y: 342, endPoint x: 920, endPoint y: 103, distance: 254.4
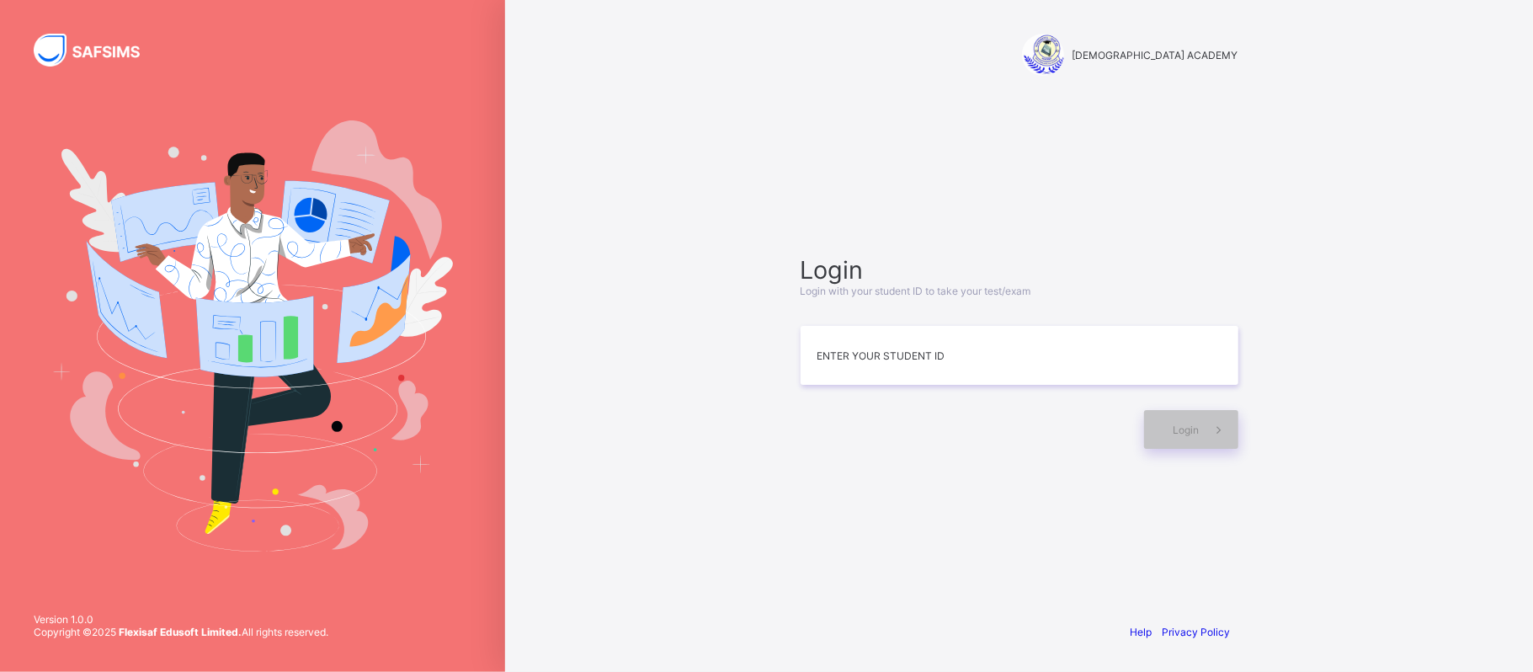
click at [920, 103] on div "[DEMOGRAPHIC_DATA] ACADEMY" at bounding box center [1020, 56] width 472 height 112
click at [897, 338] on input at bounding box center [1020, 355] width 438 height 59
type input "*"
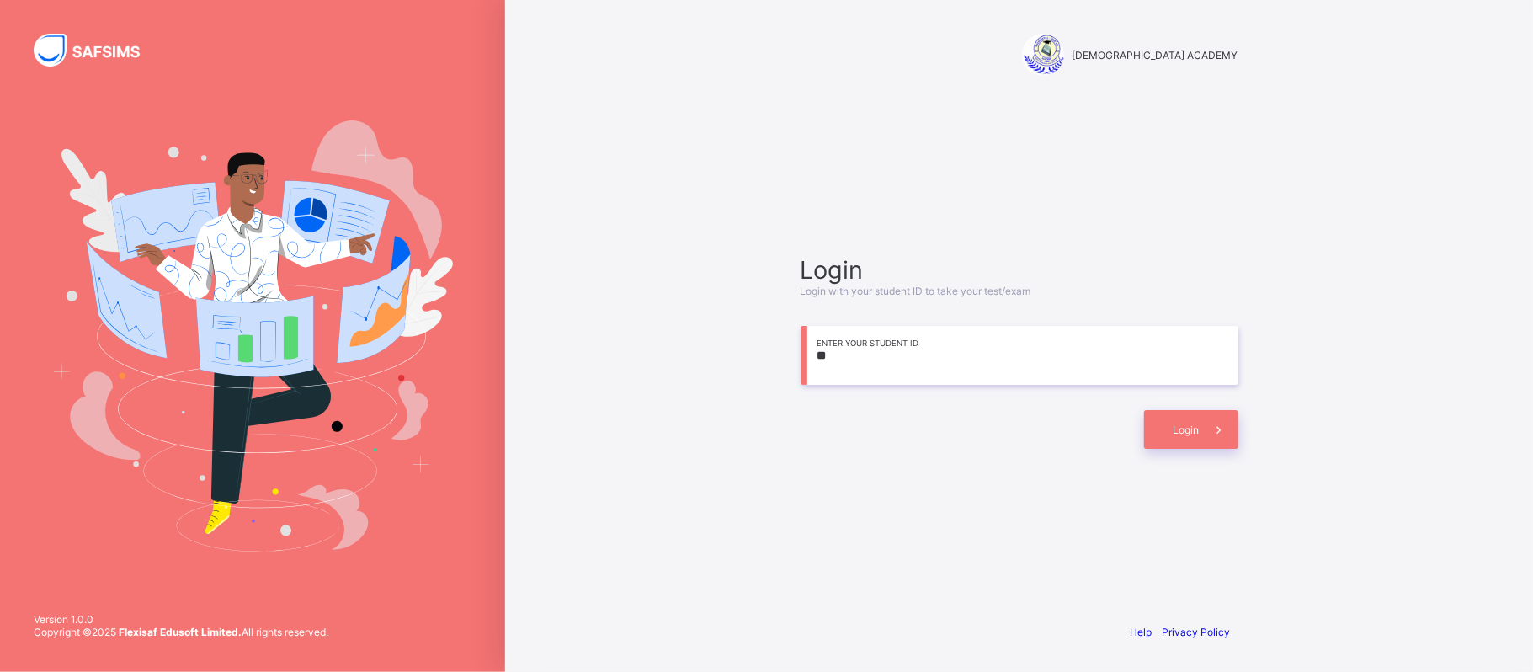
type input "*"
click at [1356, 92] on div "RAUDHATUL QUR'AN ACADEMY Login Login with your student ID to take your test/exa…" at bounding box center [1019, 336] width 1028 height 672
click at [823, 350] on input "*" at bounding box center [1020, 355] width 438 height 59
type input "*"
drag, startPoint x: 823, startPoint y: 358, endPoint x: 1388, endPoint y: 305, distance: 567.5
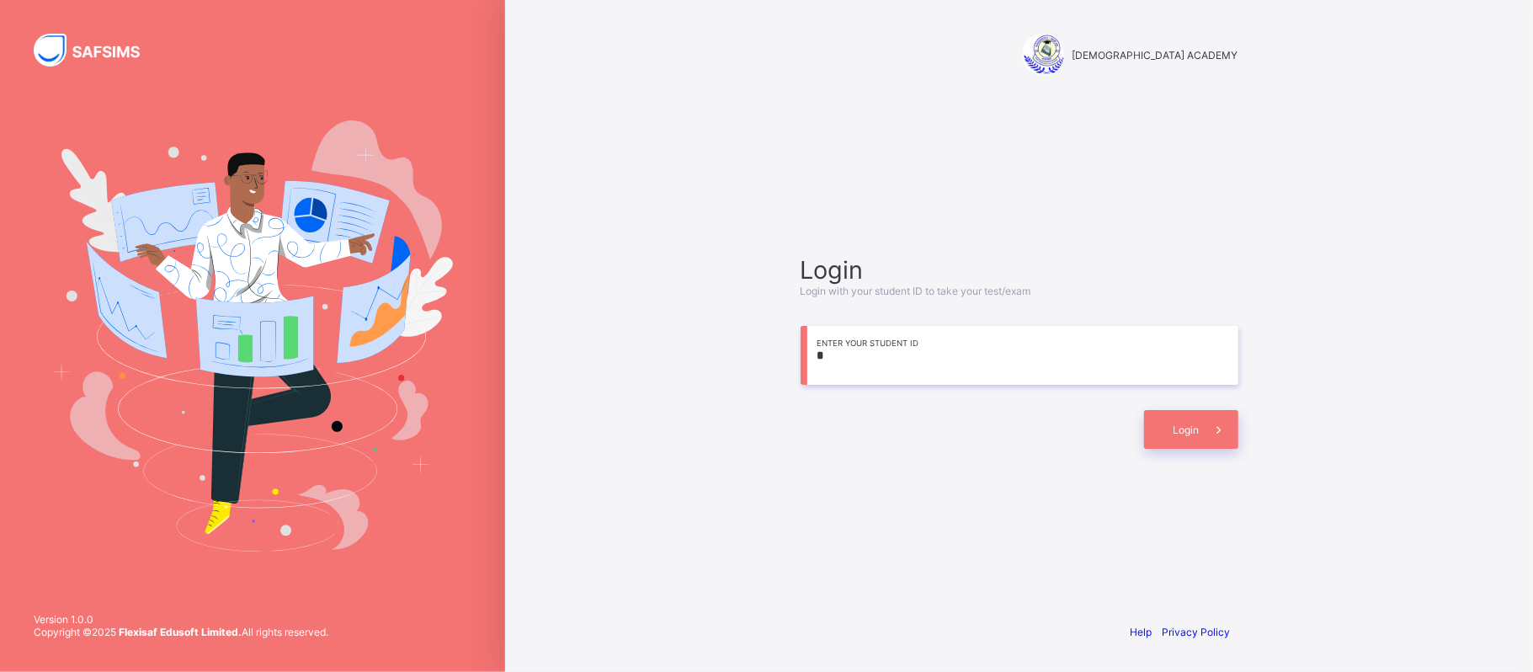
click at [1388, 305] on div "RAUDHATUL QUR'AN ACADEMY Login Login with your student ID to take your test/exa…" at bounding box center [1019, 336] width 1028 height 672
click at [864, 361] on input at bounding box center [1020, 355] width 438 height 59
type input "*"
click at [850, 352] on input at bounding box center [1020, 355] width 438 height 59
type input "*"
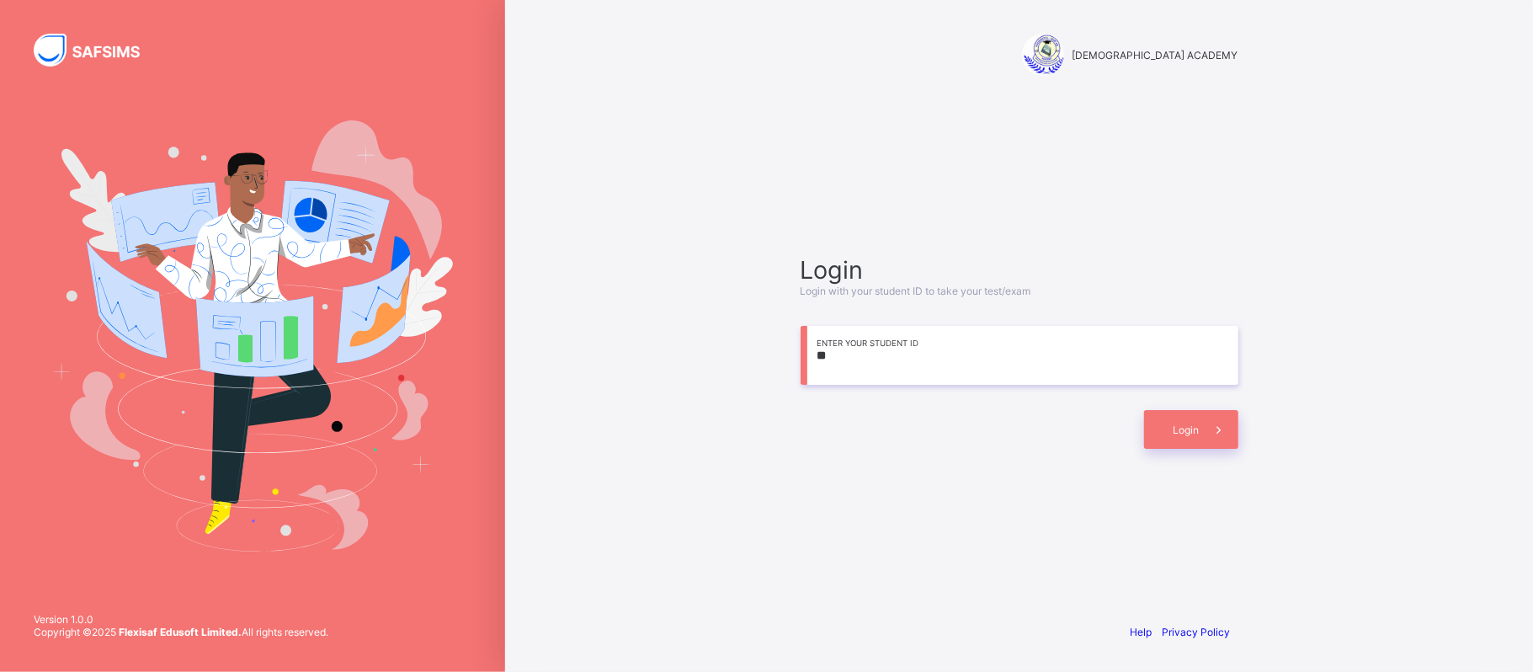
click at [1285, 11] on div "RAUDHATUL QUR'AN ACADEMY Login Login with your student ID to take your test/exa…" at bounding box center [1019, 336] width 1028 height 672
click at [845, 358] on input "*" at bounding box center [1020, 355] width 438 height 59
click at [1202, 431] on span at bounding box center [1219, 429] width 39 height 39
click at [1179, 111] on div "[DEMOGRAPHIC_DATA] ACADEMY" at bounding box center [1020, 56] width 472 height 112
click at [927, 364] on input "**********" at bounding box center [1020, 355] width 438 height 59
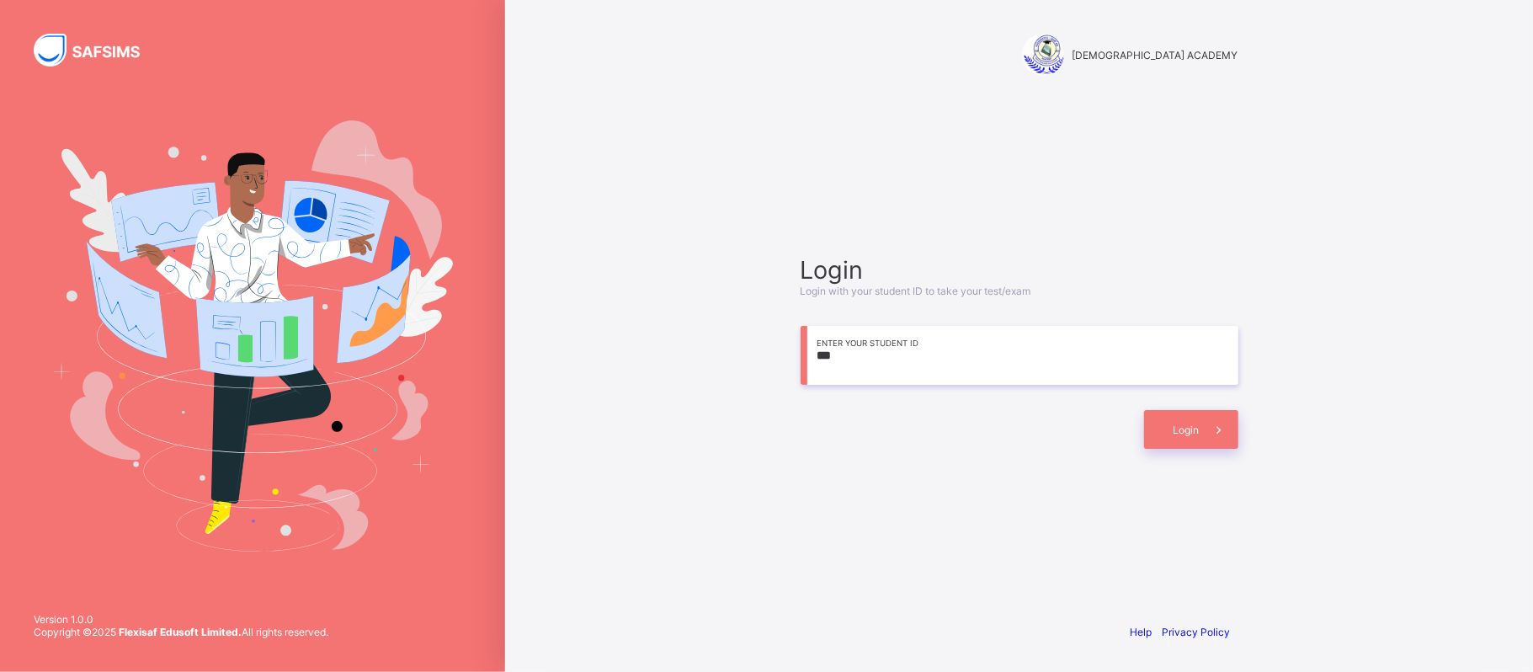
type input "*"
click at [884, 466] on div "Login Login with your student ID to take your test/exam Enter your Student ID L…" at bounding box center [1020, 352] width 472 height 446
drag, startPoint x: 877, startPoint y: 360, endPoint x: 893, endPoint y: 376, distance: 21.4
click at [893, 376] on input at bounding box center [1020, 355] width 438 height 59
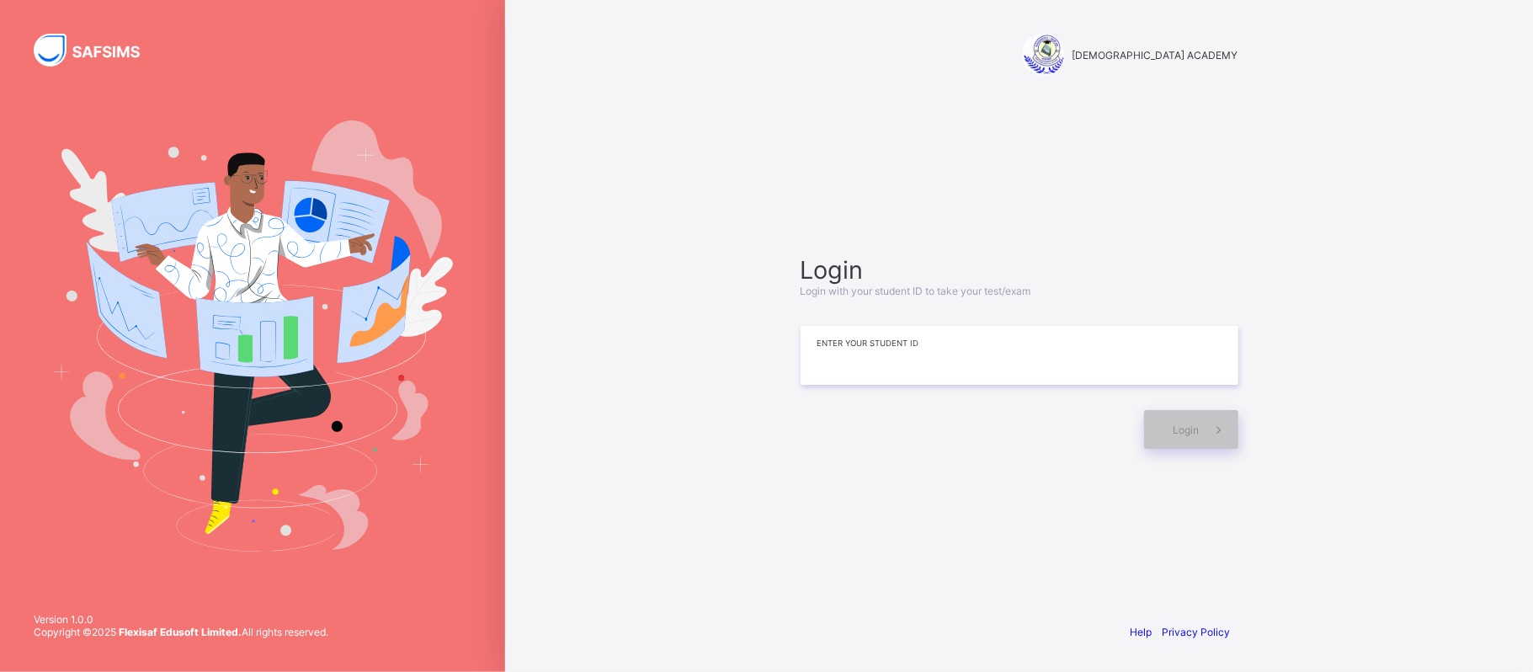
type input "*"
click at [786, 304] on div "Login Login with your student ID to take your test/exam Enter your Student ID L…" at bounding box center [1020, 352] width 472 height 446
click at [872, 361] on input at bounding box center [1020, 355] width 438 height 59
click at [1177, 421] on div "Login" at bounding box center [1191, 429] width 94 height 39
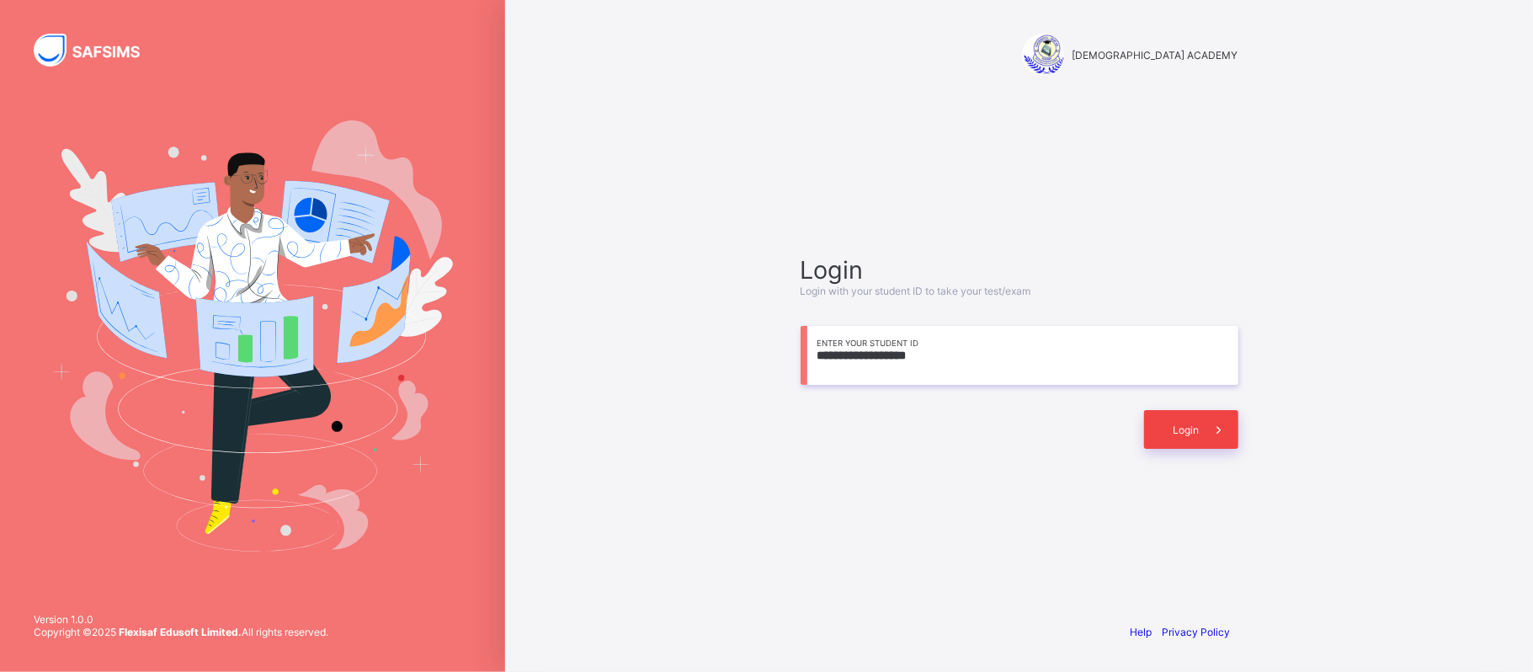
click at [1177, 421] on div "Login" at bounding box center [1191, 429] width 94 height 39
click at [955, 426] on div at bounding box center [968, 429] width 335 height 39
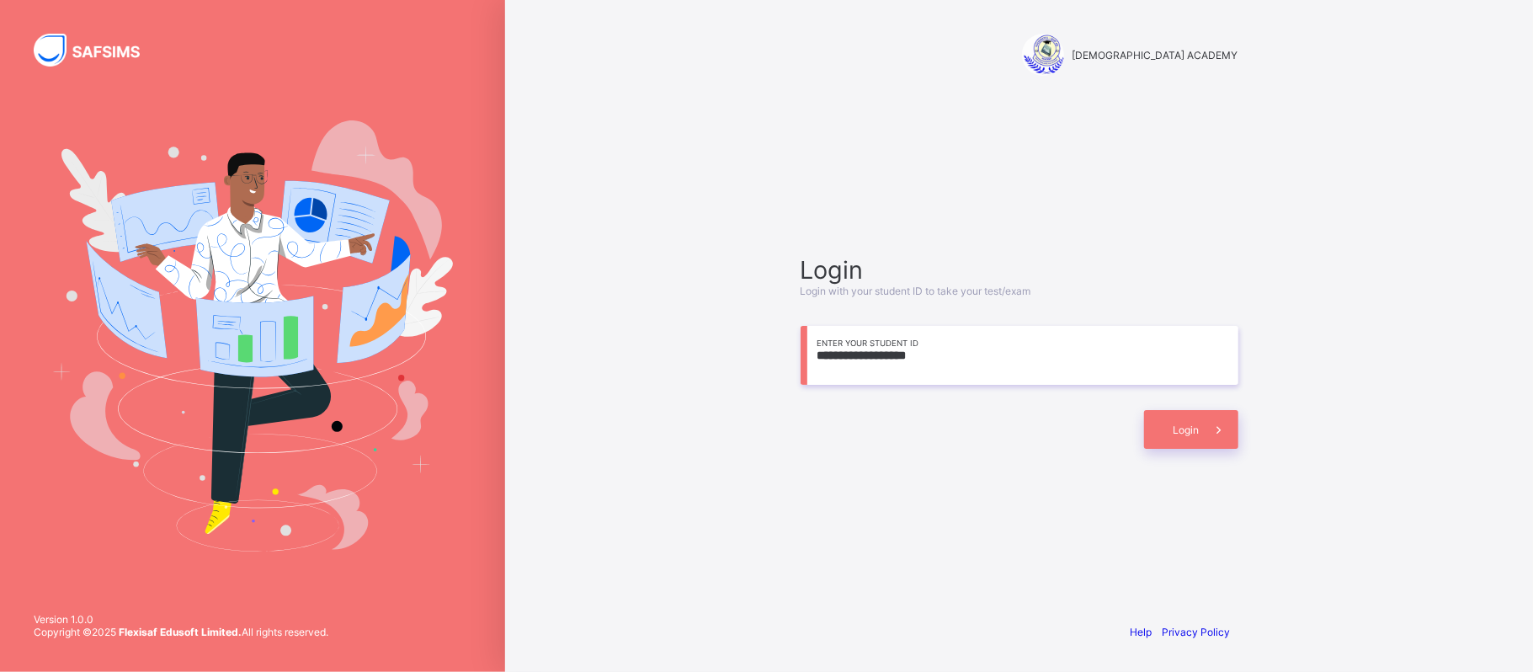
click at [961, 371] on input "**********" at bounding box center [1020, 355] width 438 height 59
type input "*"
type input "**********"
click at [1203, 439] on span at bounding box center [1219, 429] width 39 height 39
click at [916, 355] on input at bounding box center [1020, 355] width 438 height 59
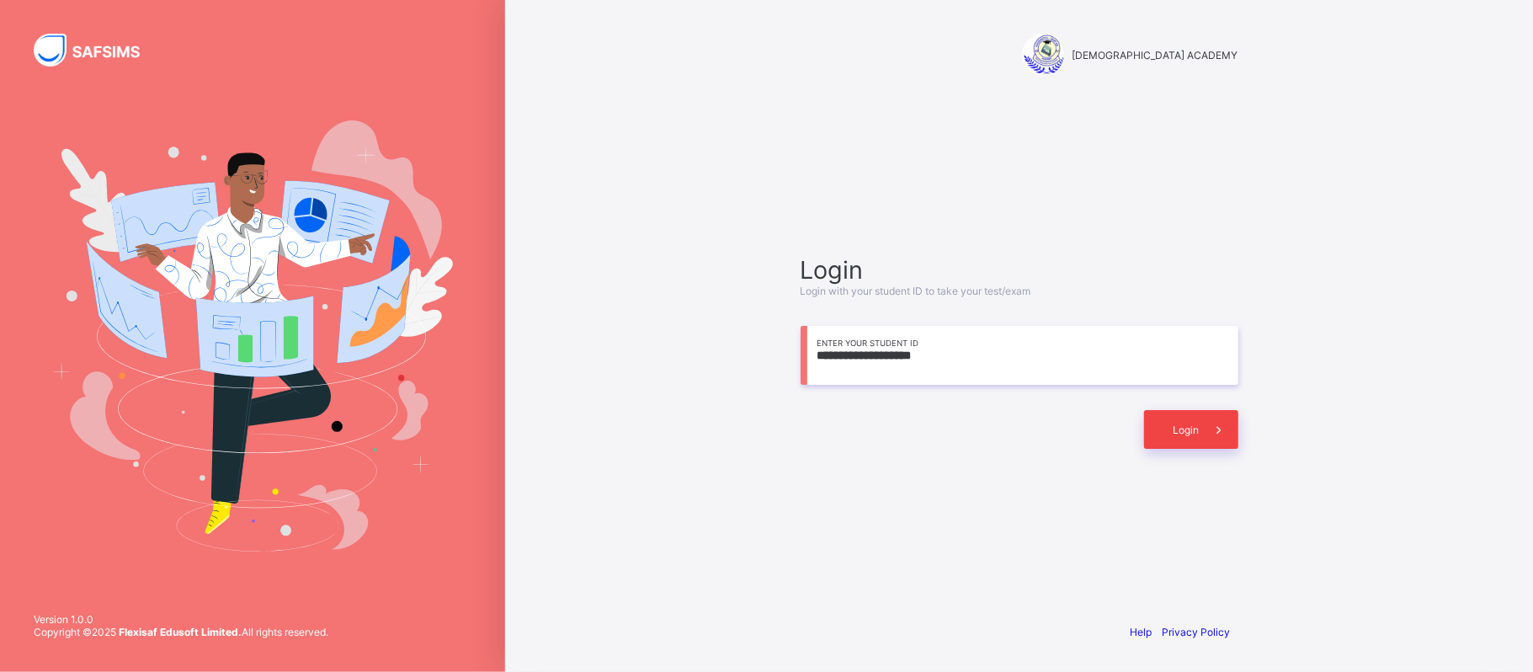
type input "**********"
click at [1170, 429] on div "Login" at bounding box center [1191, 429] width 94 height 39
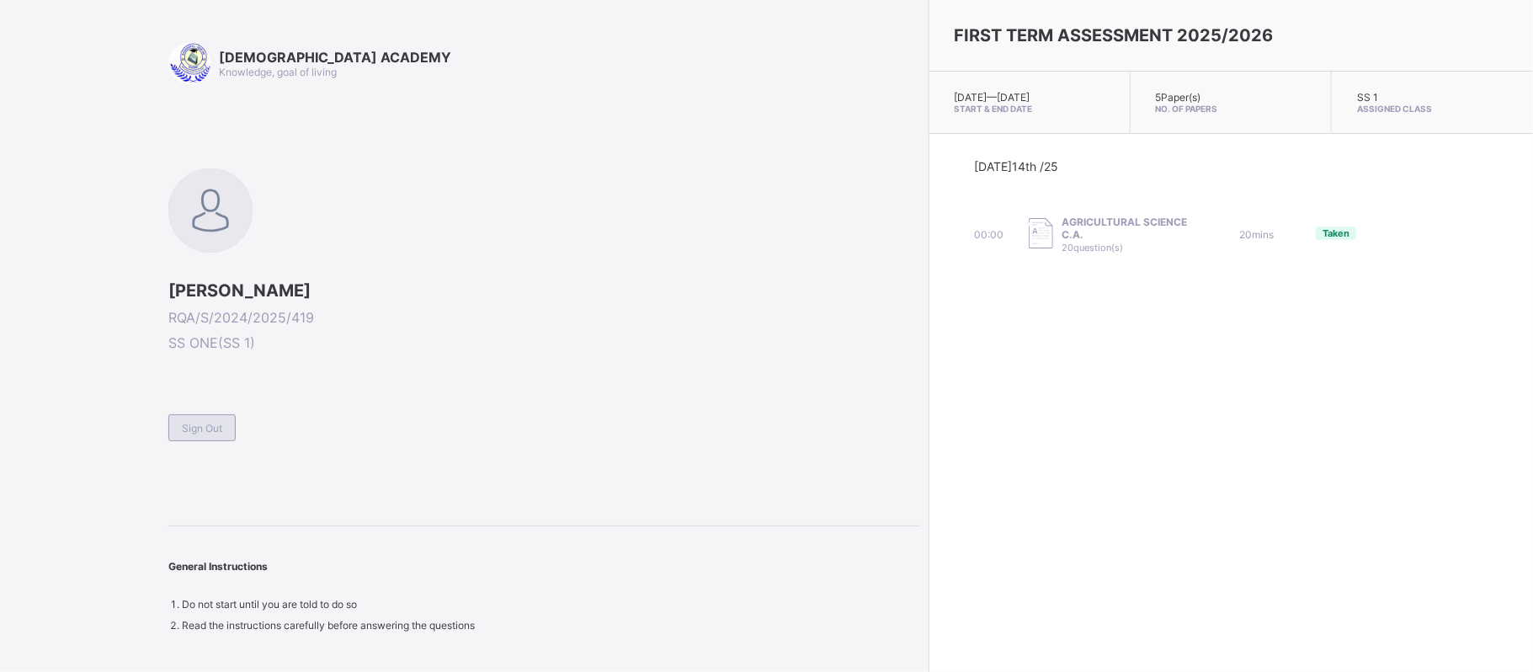
click at [193, 426] on span "Sign Out" at bounding box center [202, 428] width 40 height 13
